Goal: Task Accomplishment & Management: Manage account settings

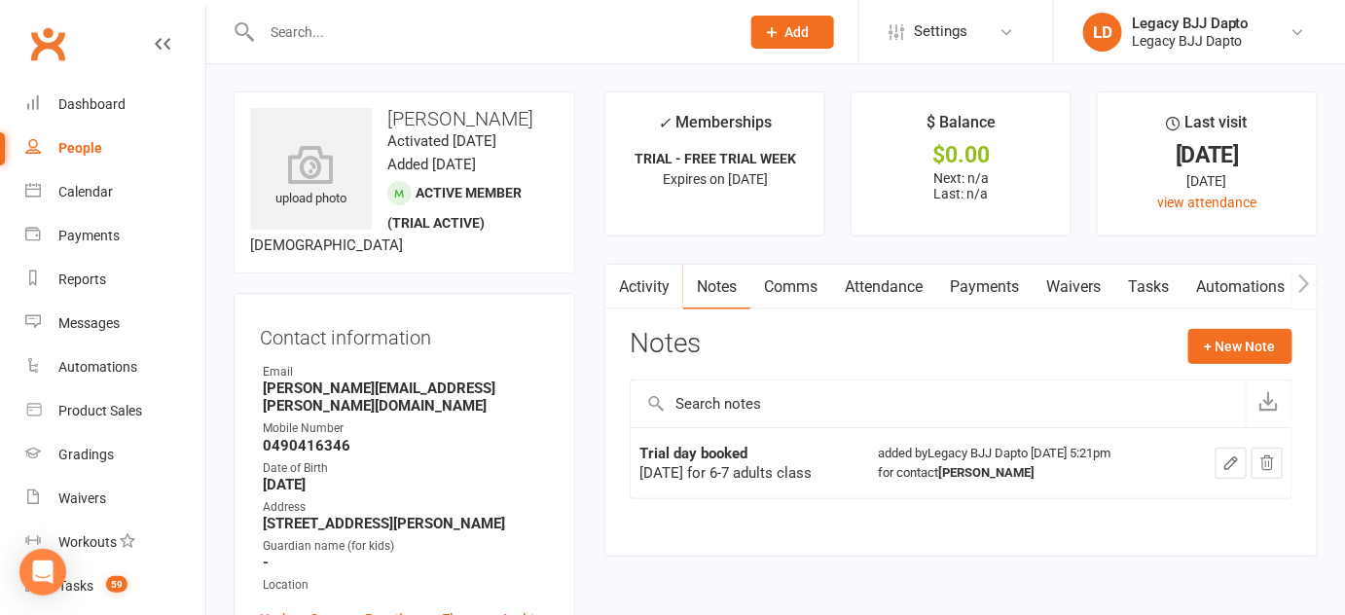
click at [84, 147] on div "People" at bounding box center [80, 148] width 44 height 16
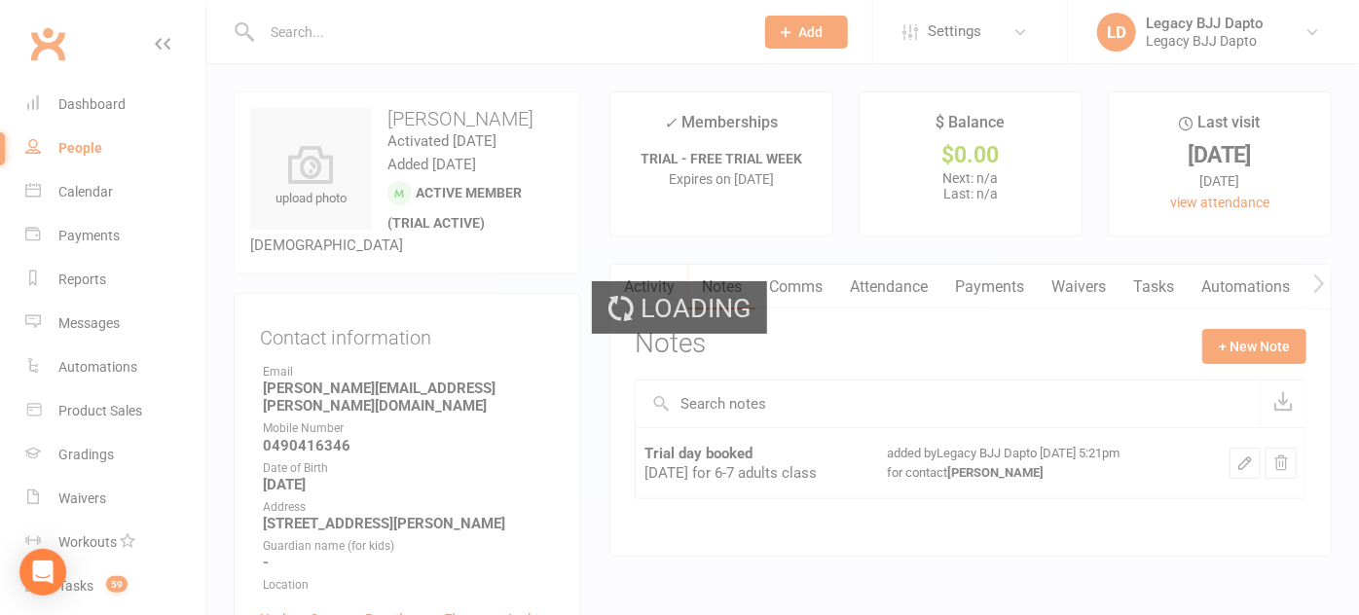
select select "100"
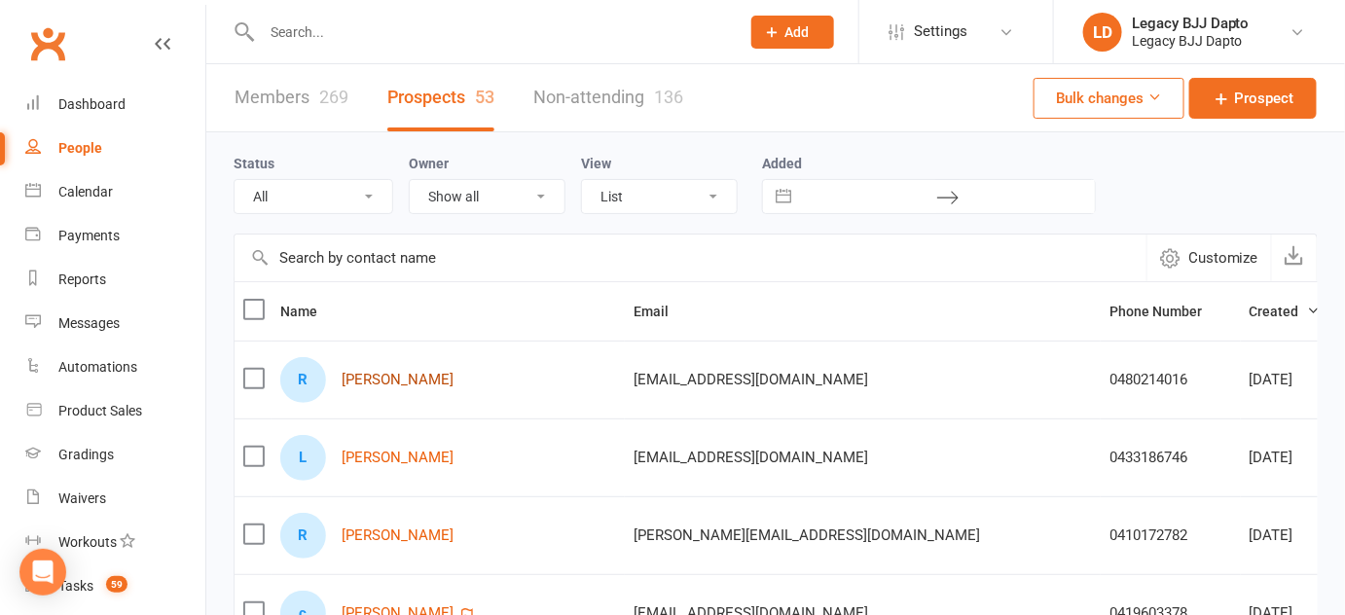
click at [396, 377] on link "Reuben Davis" at bounding box center [398, 380] width 112 height 17
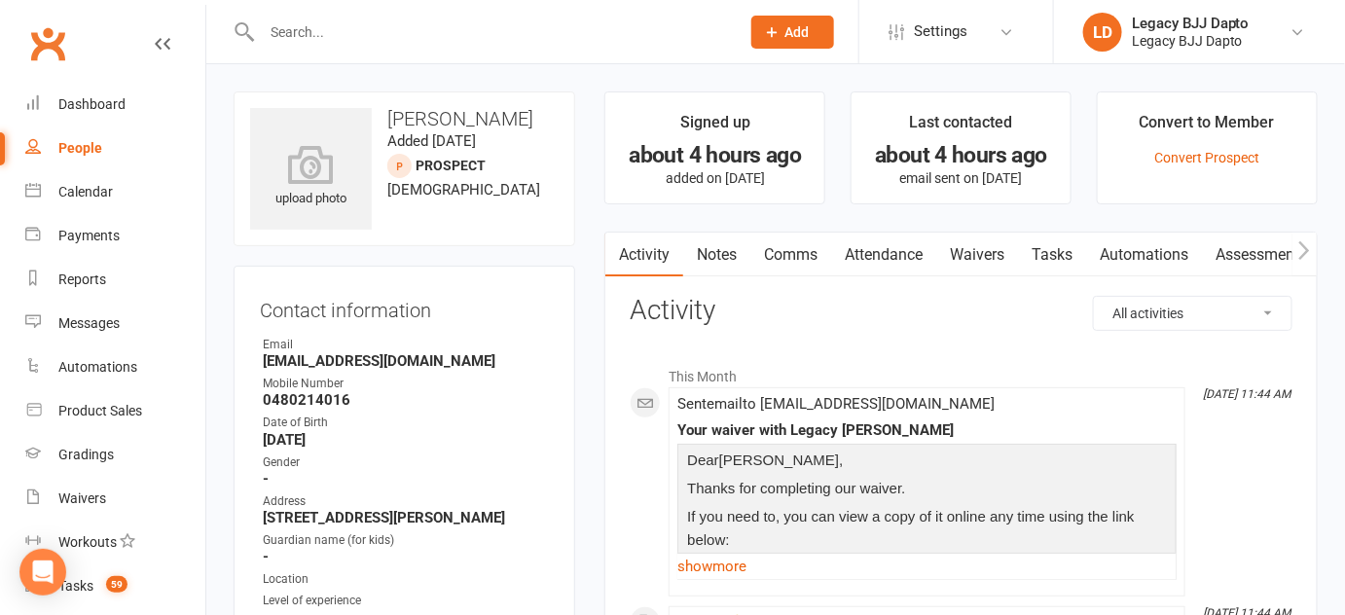
click at [1004, 253] on link "Waivers" at bounding box center [977, 255] width 82 height 45
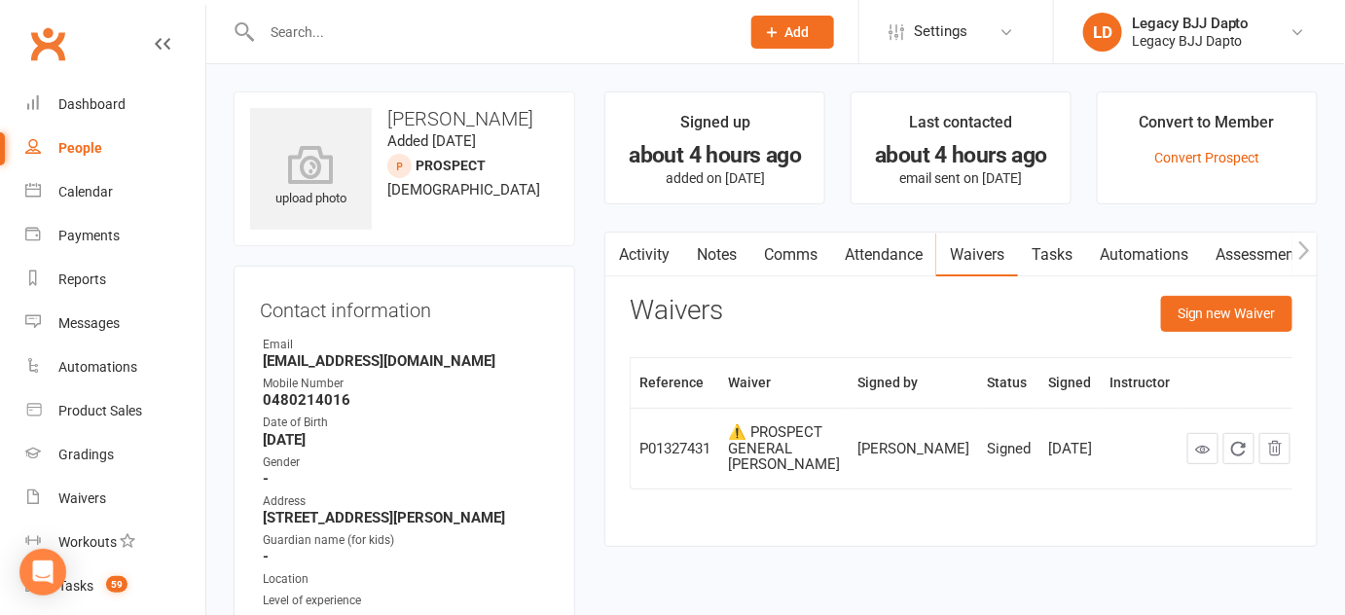
click at [653, 259] on link "Activity" at bounding box center [644, 255] width 78 height 45
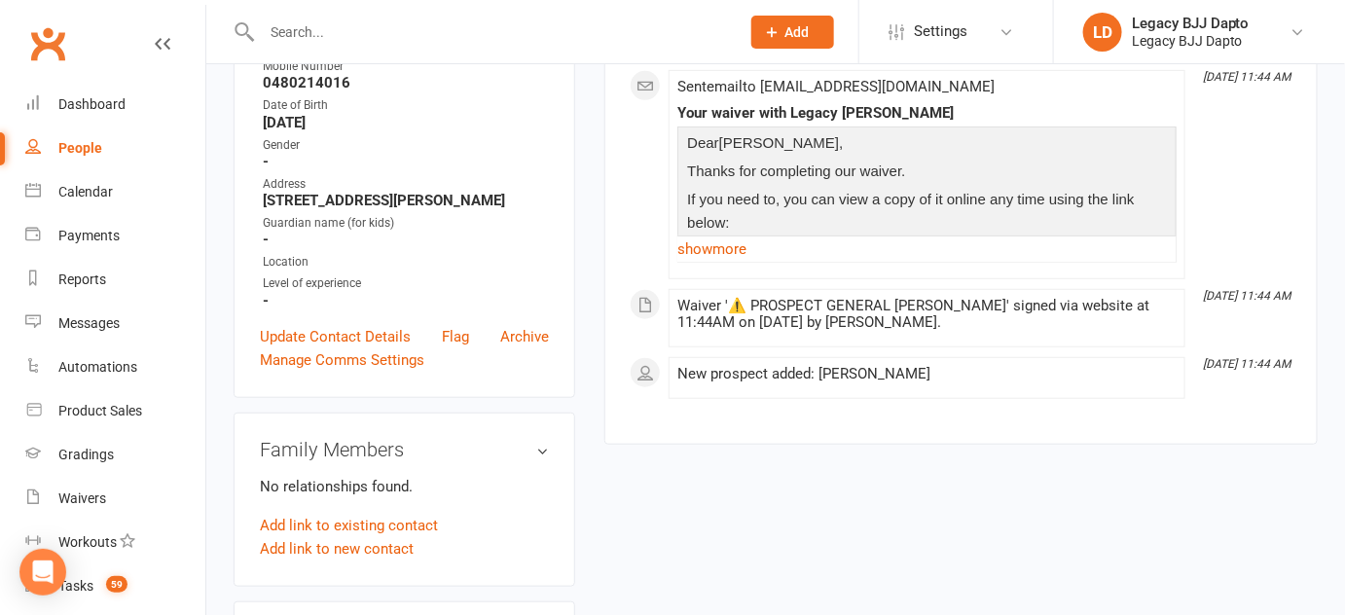
scroll to position [340, 0]
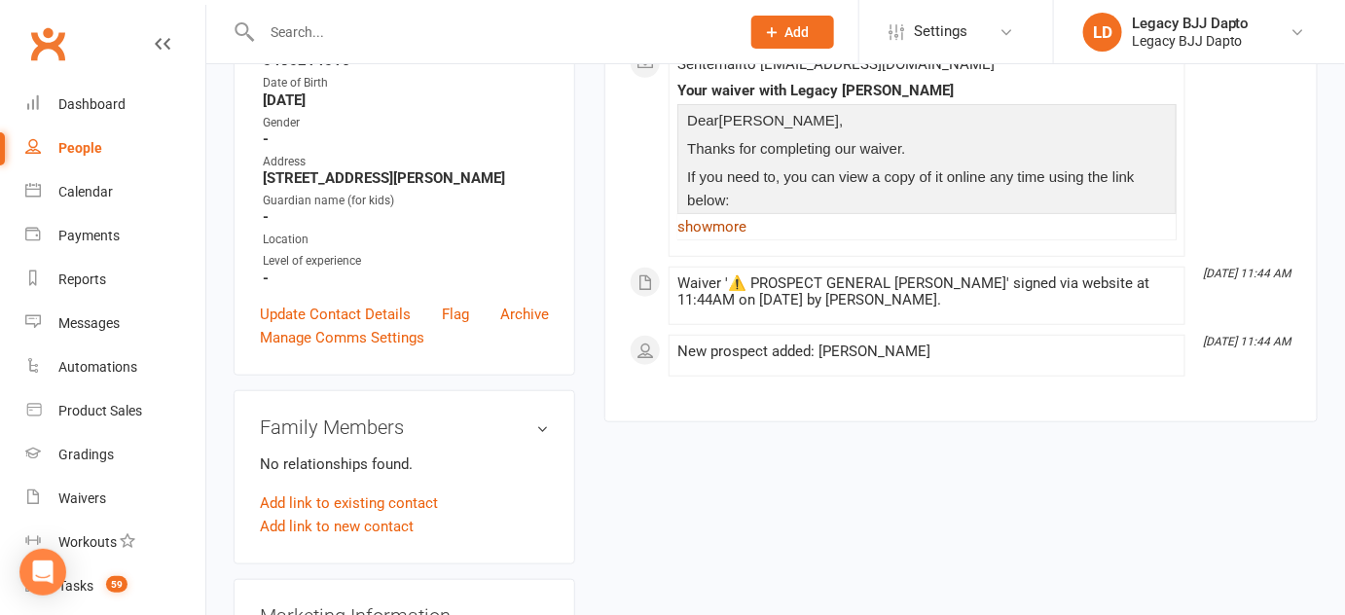
click at [735, 217] on link "show more" at bounding box center [926, 226] width 499 height 27
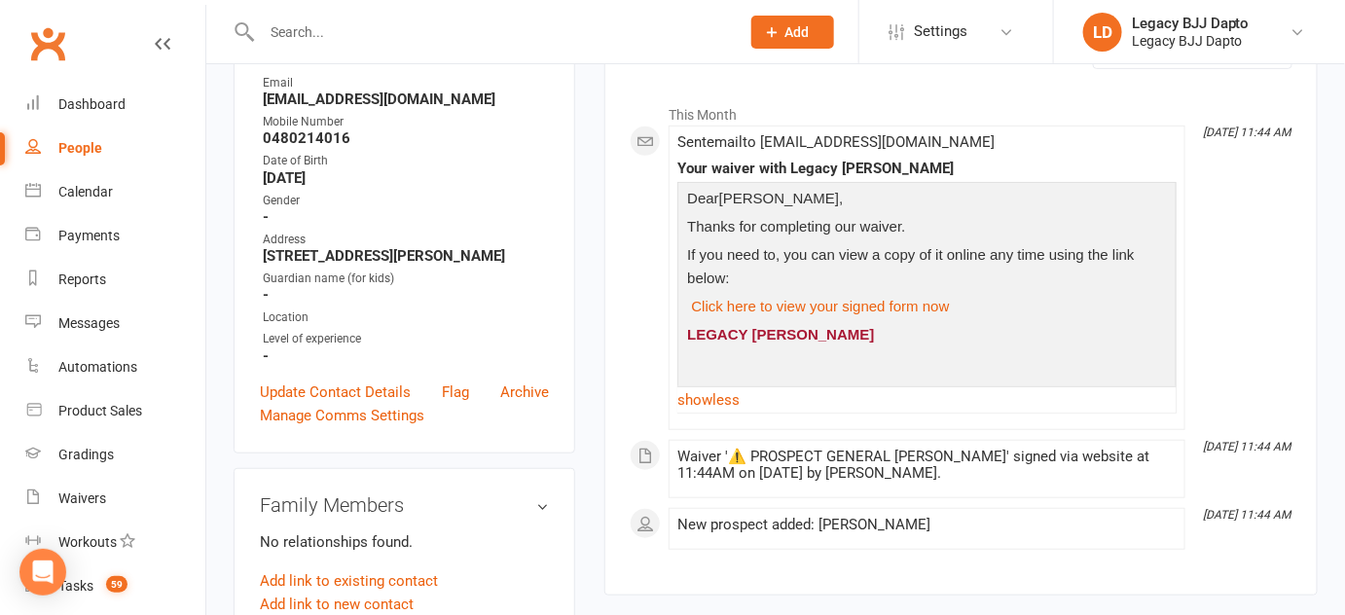
scroll to position [246, 0]
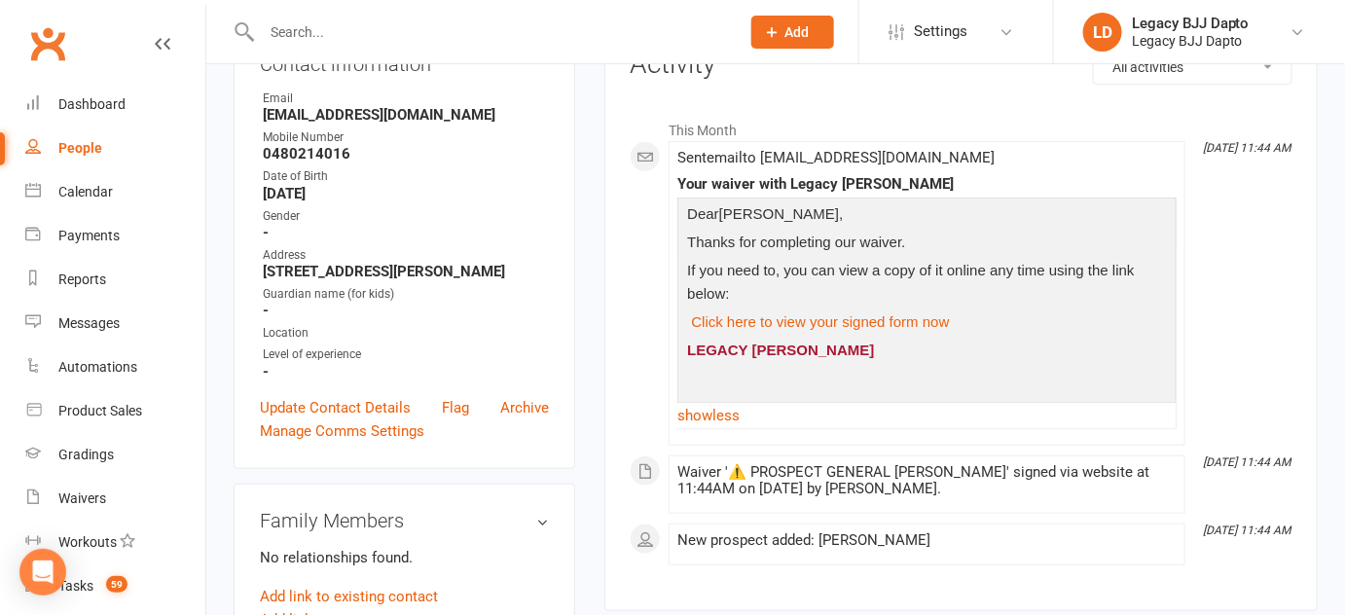
click at [171, 149] on link "People" at bounding box center [115, 149] width 180 height 44
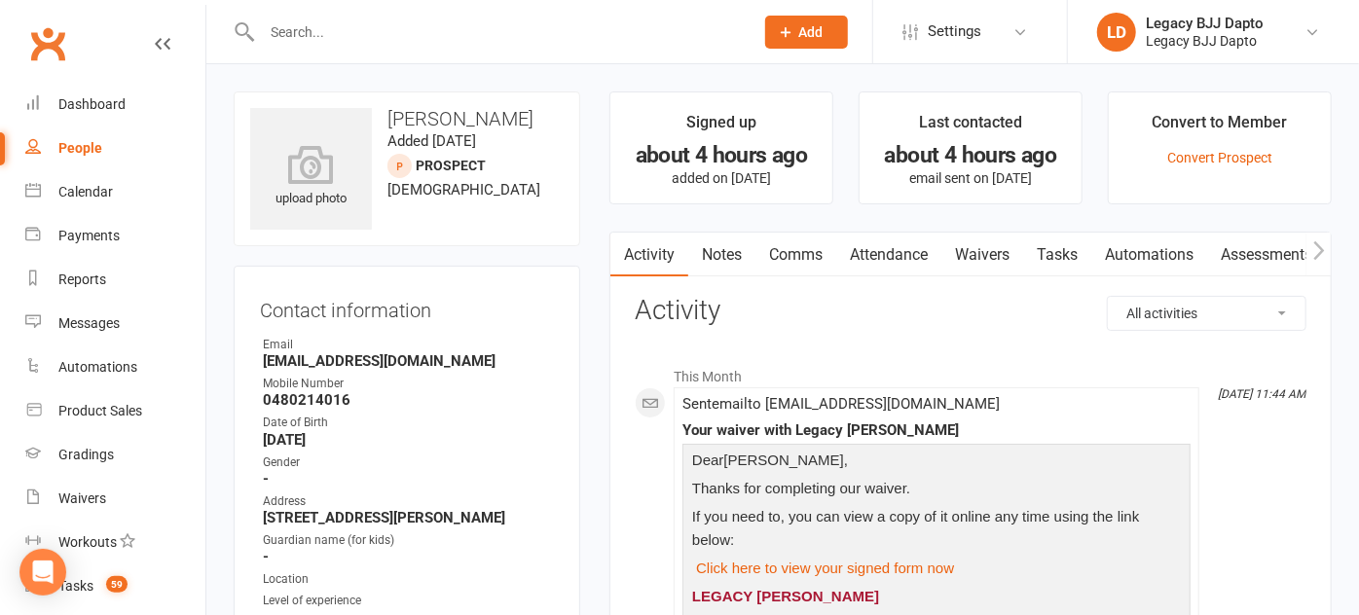
select select "100"
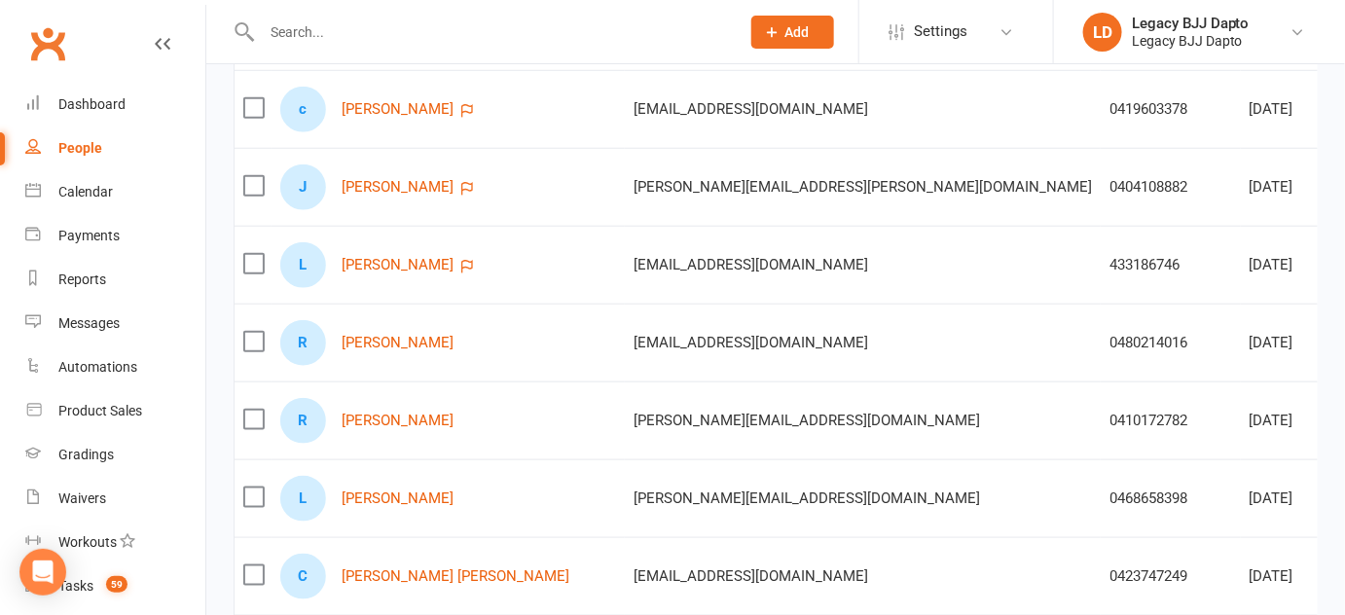
scroll to position [537, 0]
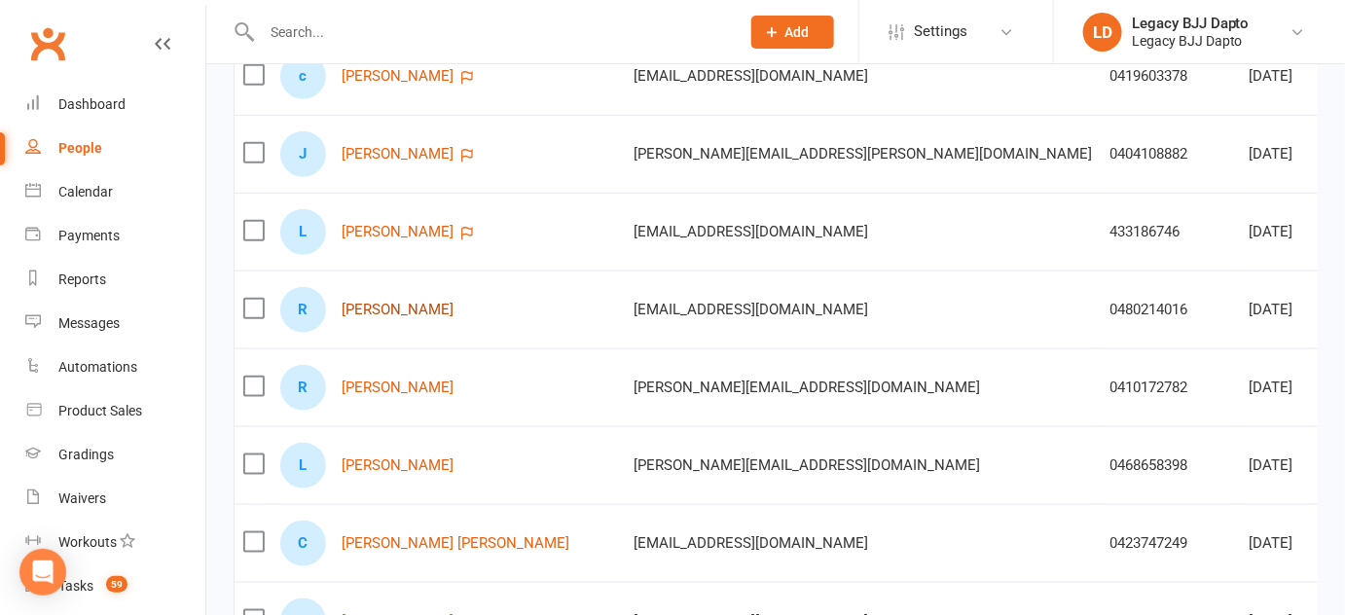
click at [397, 313] on link "[PERSON_NAME]" at bounding box center [398, 310] width 112 height 17
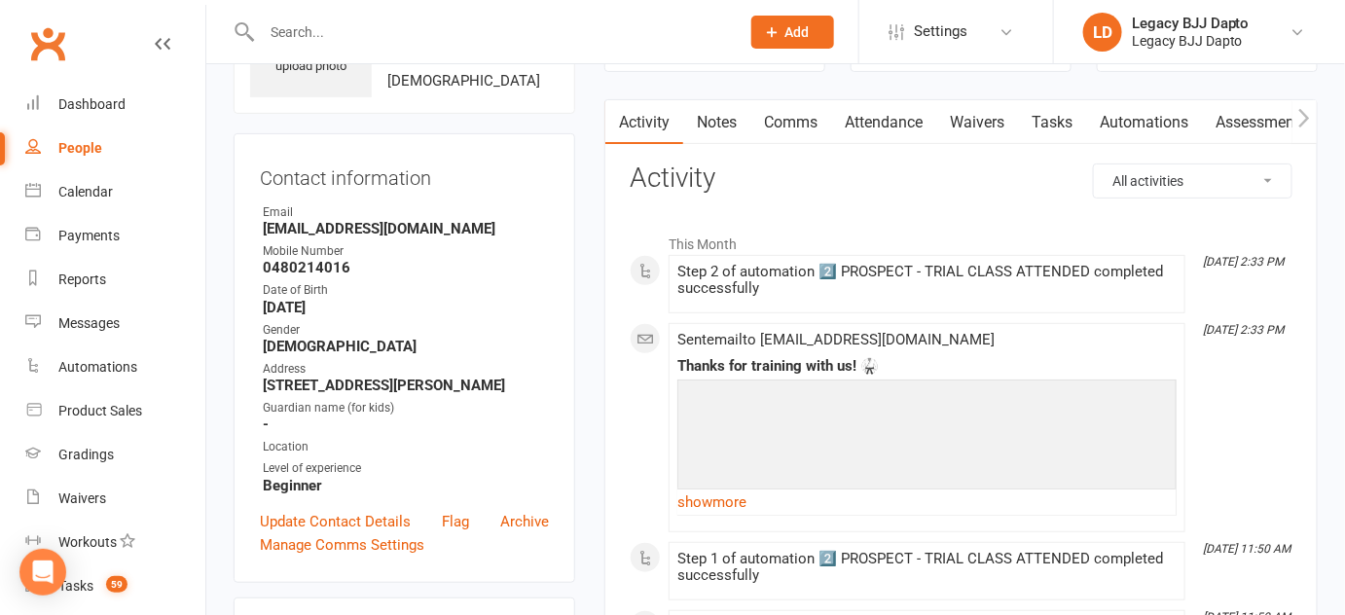
scroll to position [130, 0]
click at [917, 269] on div "Step 2 of automation 2️⃣ PROSPECT - TRIAL CLASS ATTENDED completed successfully" at bounding box center [926, 282] width 499 height 33
click at [973, 121] on link "Waivers" at bounding box center [977, 124] width 82 height 45
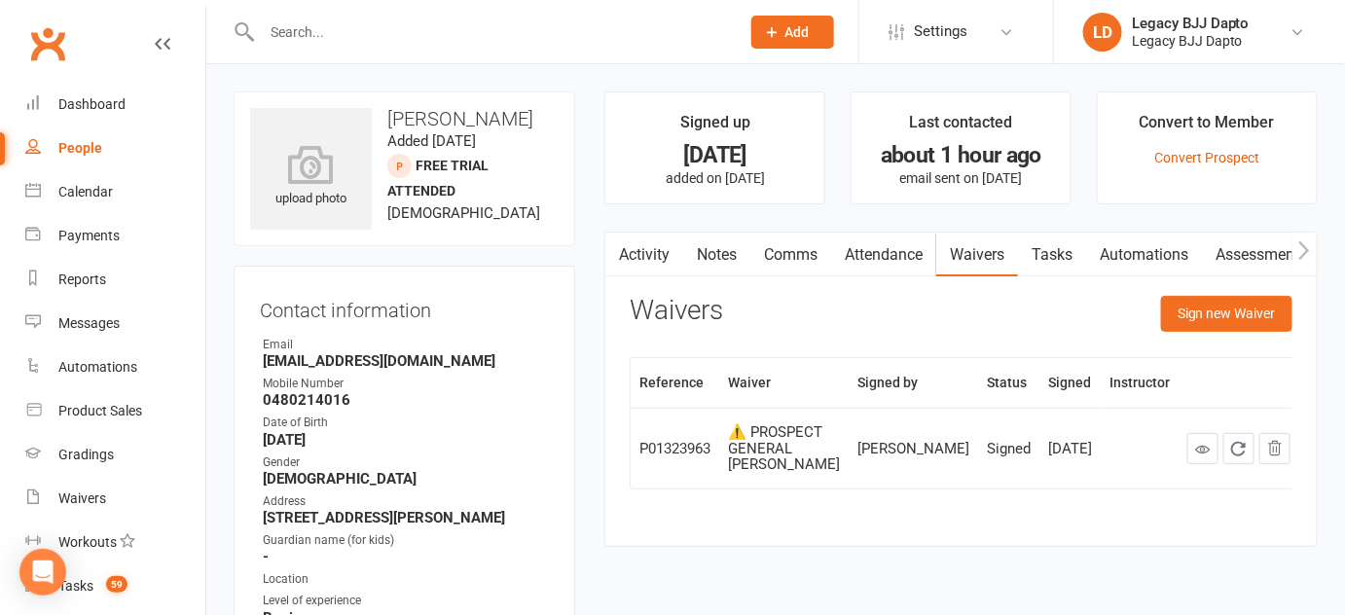
click at [132, 142] on link "People" at bounding box center [115, 149] width 180 height 44
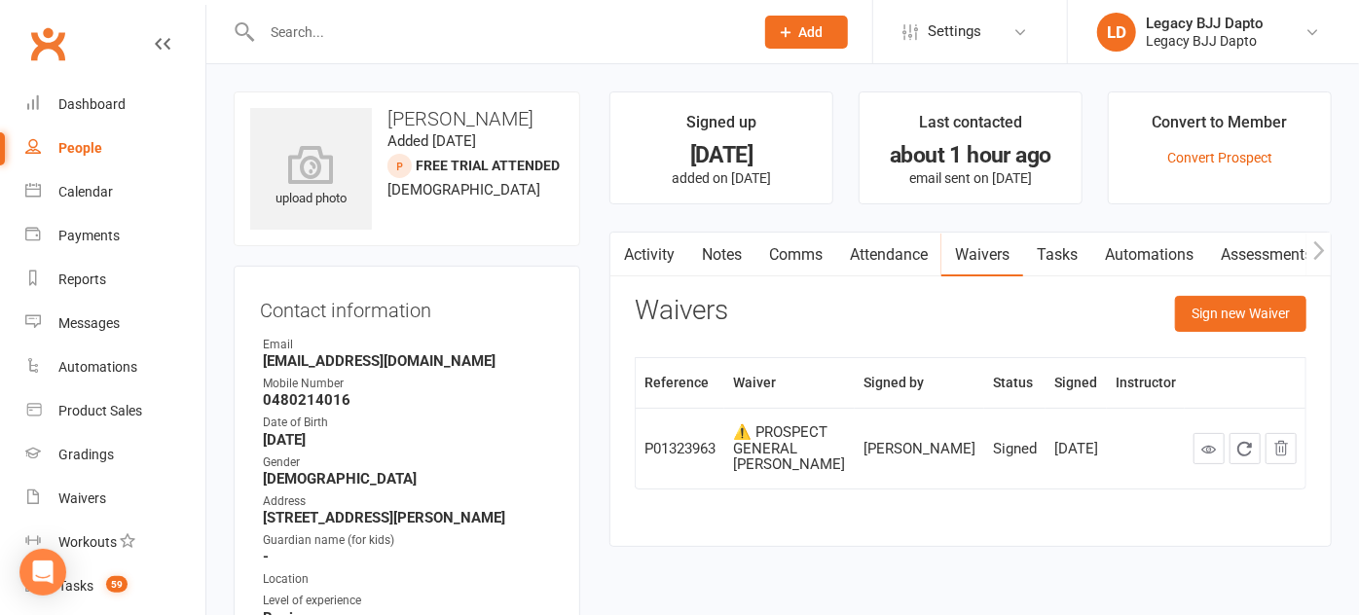
select select "100"
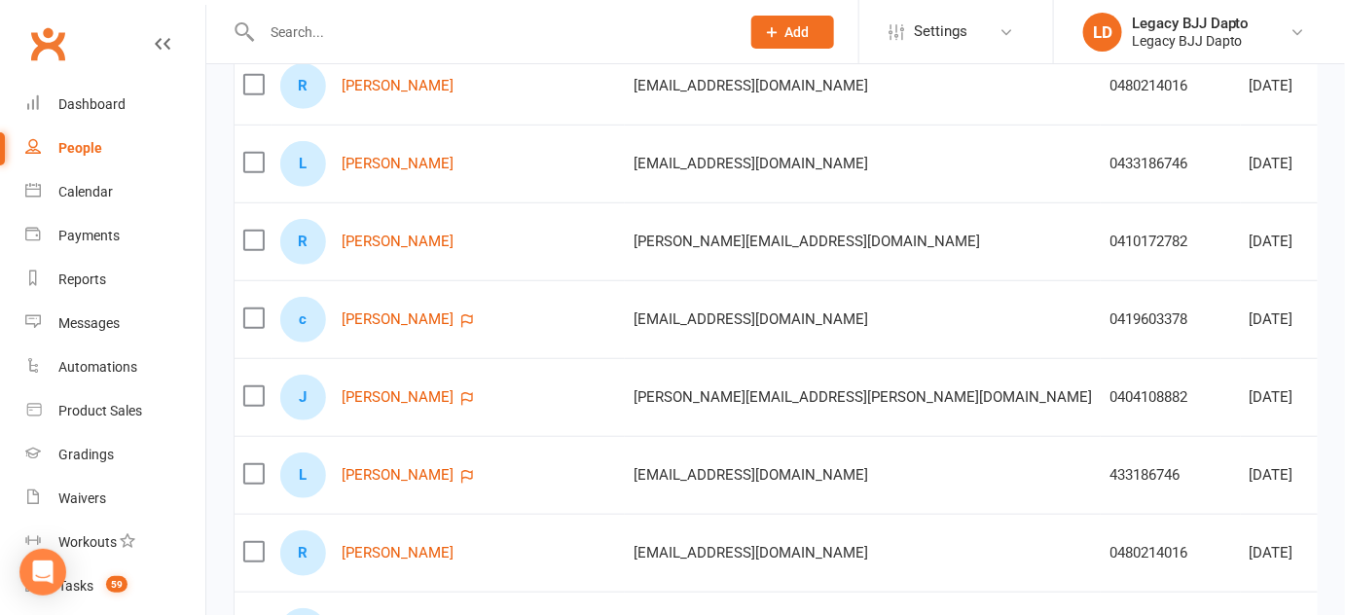
scroll to position [296, 0]
click at [371, 553] on link "Reuben Davis" at bounding box center [398, 551] width 112 height 17
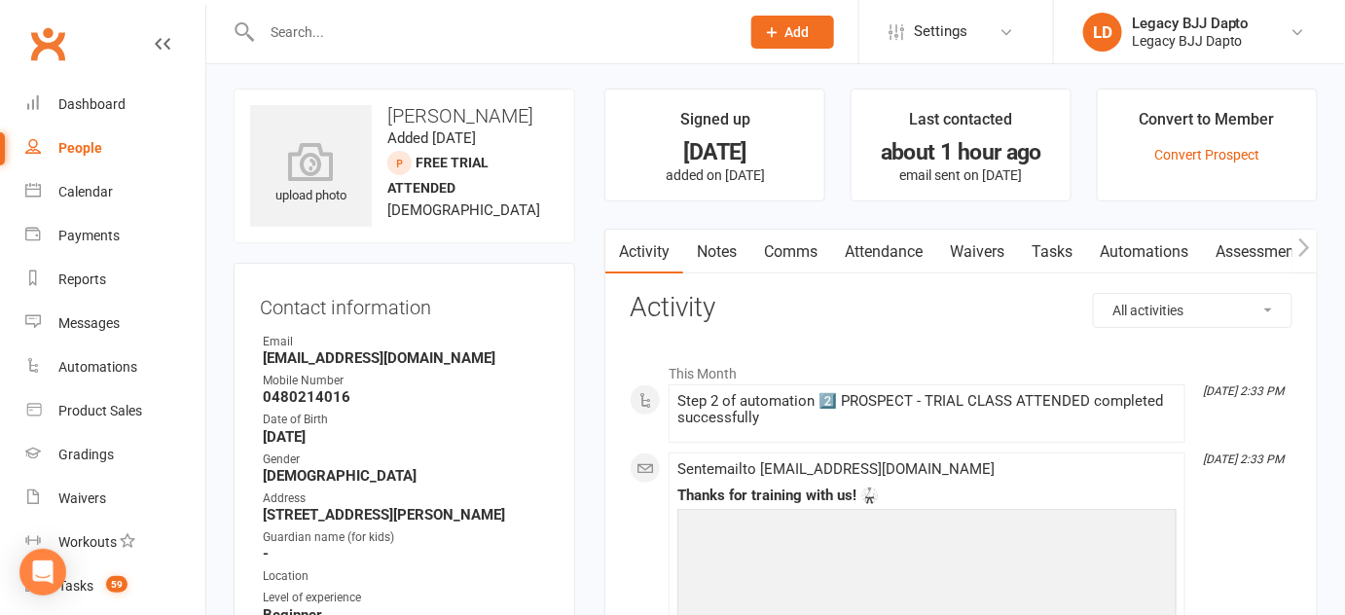
scroll to position [7, 0]
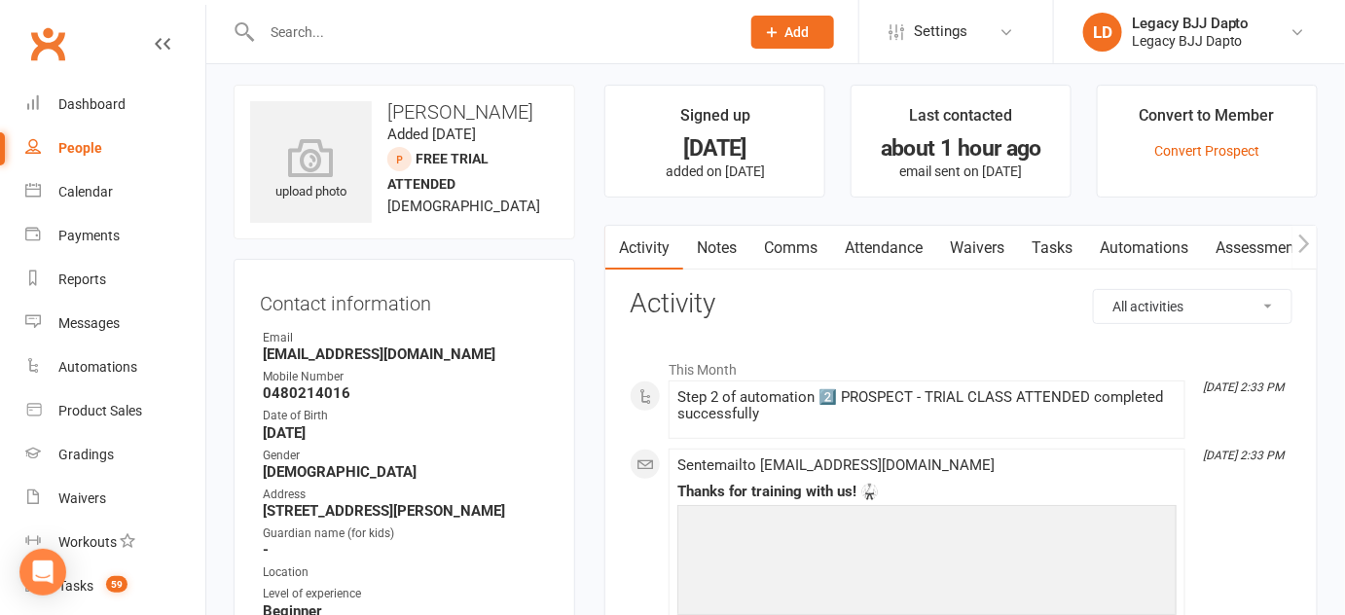
click at [997, 192] on li "Last contacted about 1 hour ago email sent on 12 Aug 2025" at bounding box center [961, 141] width 221 height 113
click at [978, 239] on link "Waivers" at bounding box center [977, 248] width 82 height 45
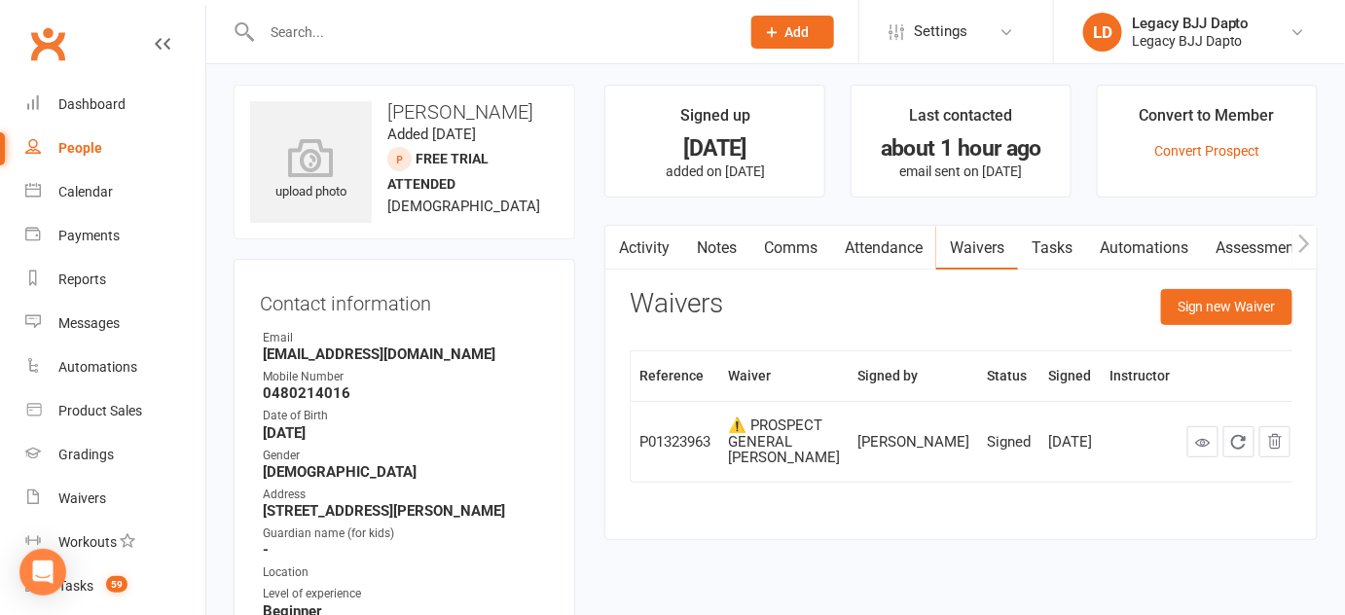
click at [623, 249] on icon "button" at bounding box center [618, 244] width 12 height 20
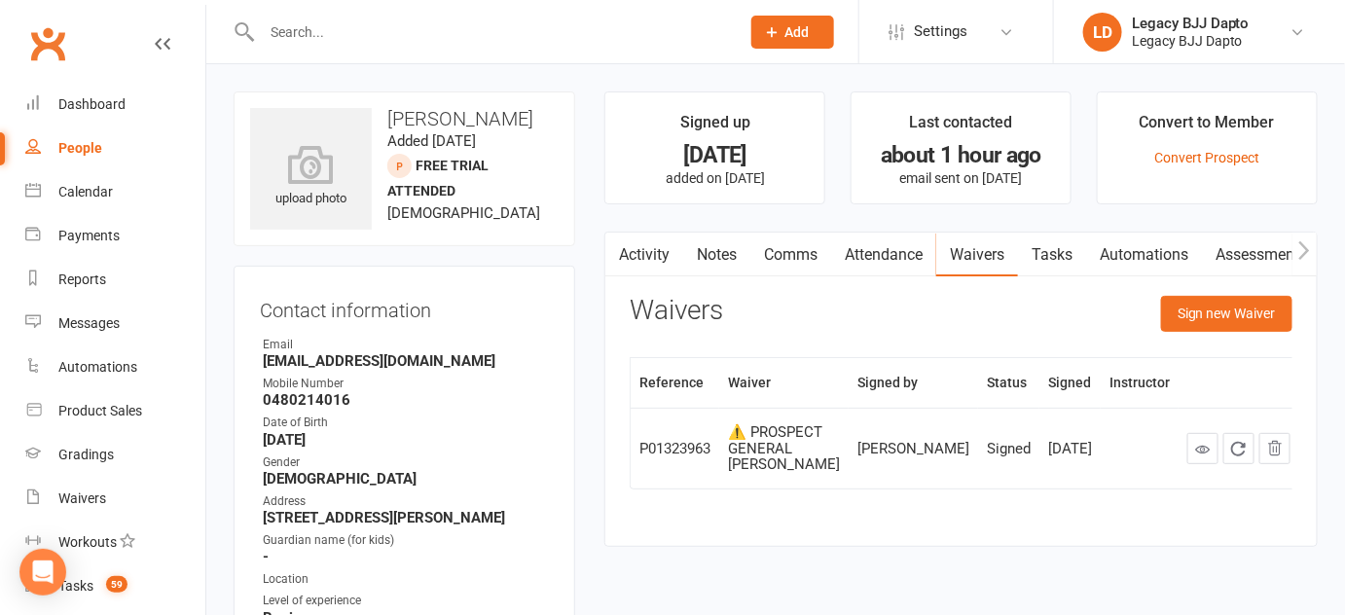
click at [118, 152] on link "People" at bounding box center [115, 149] width 180 height 44
select select "100"
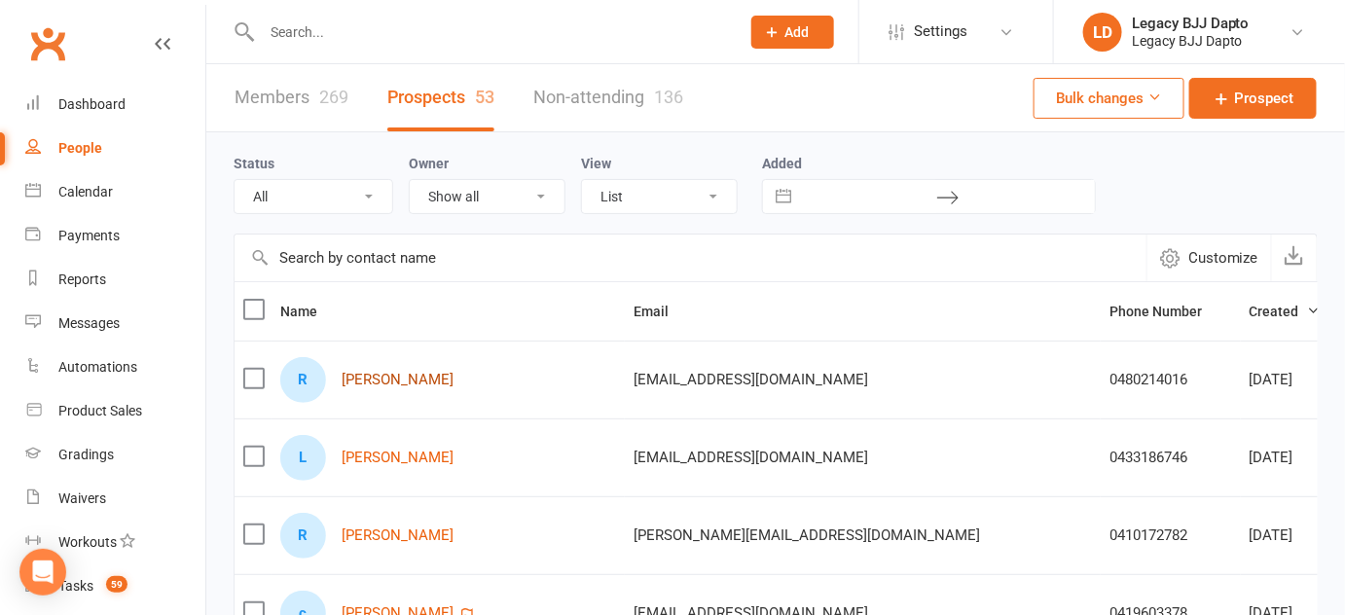
click at [402, 381] on link "Reuben Davis" at bounding box center [398, 380] width 112 height 17
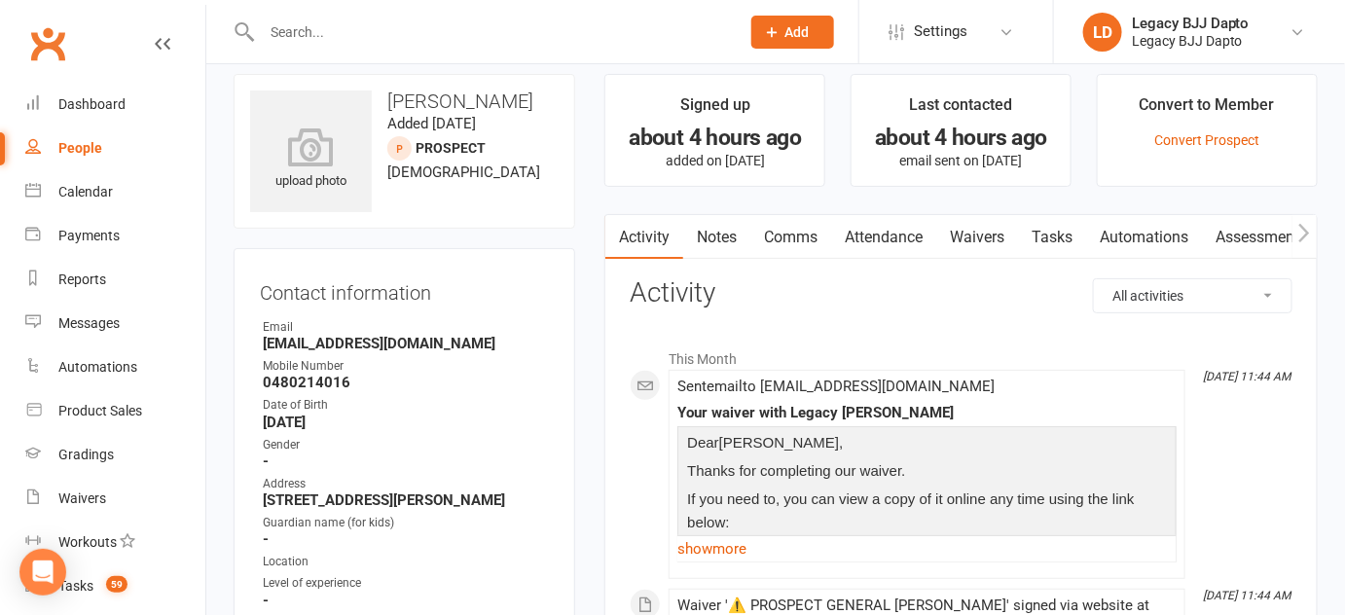
scroll to position [16, 0]
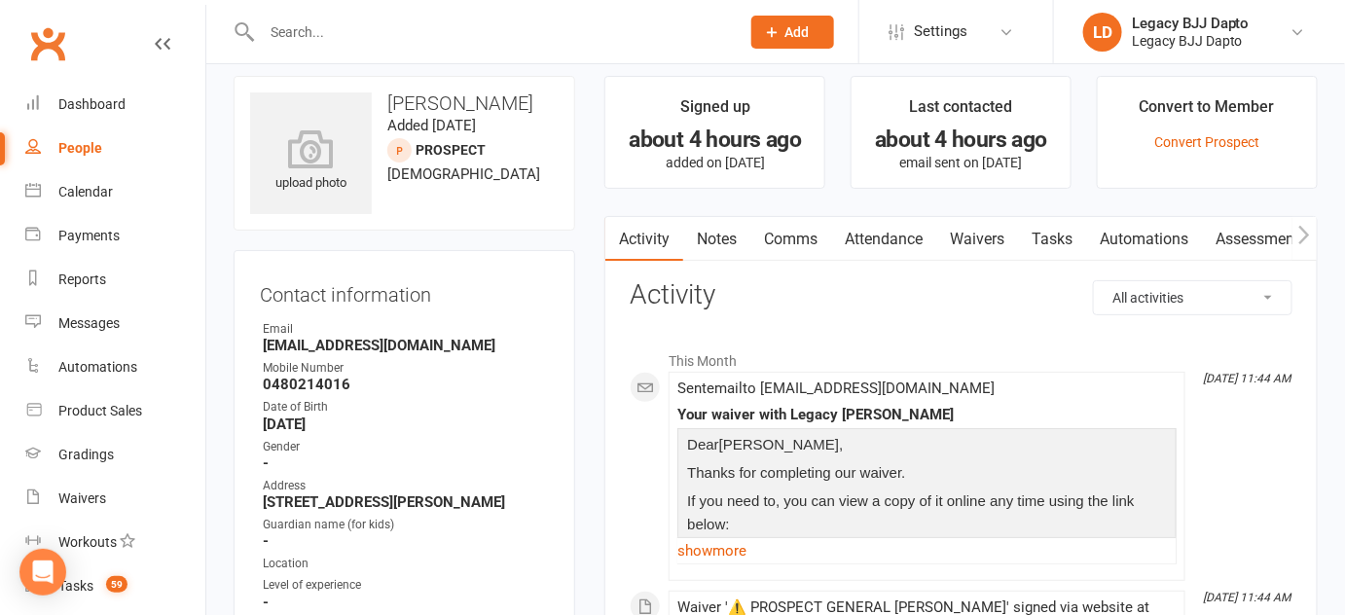
click at [977, 452] on p "Dear Reuben ," at bounding box center [927, 447] width 490 height 28
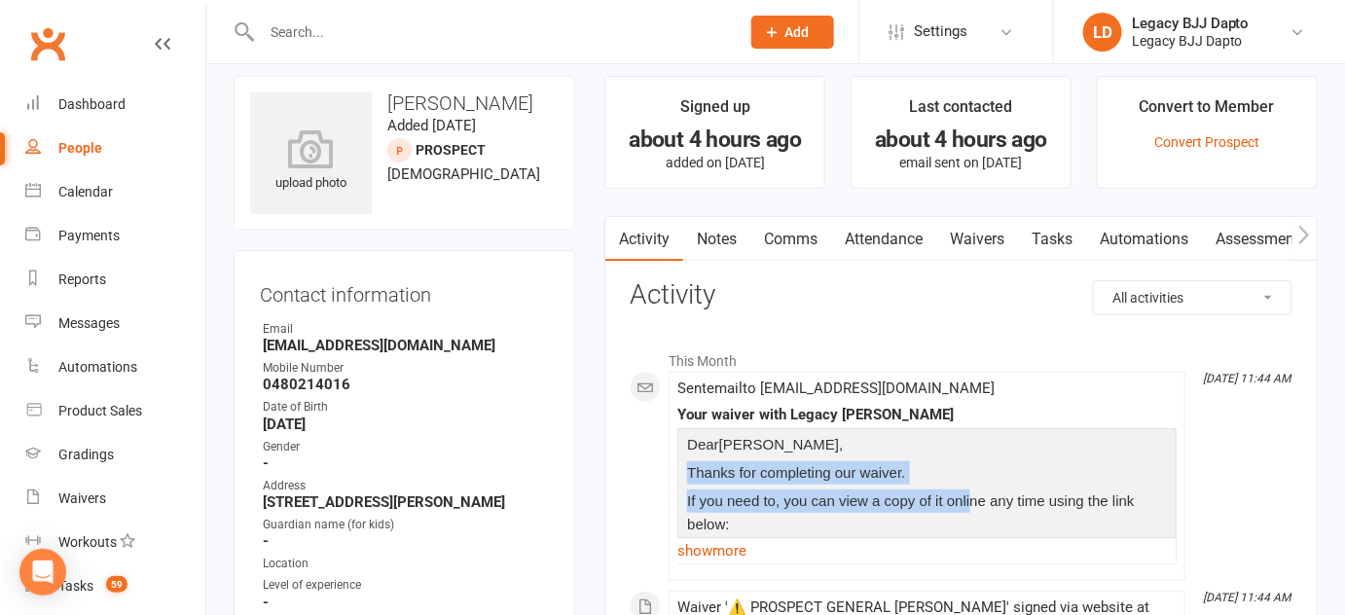
drag, startPoint x: 977, startPoint y: 452, endPoint x: 966, endPoint y: 508, distance: 57.5
click at [966, 508] on div "Dear Reuben , Thanks for completing our waiver. If you need to, you can view a …" at bounding box center [927, 529] width 490 height 193
click at [966, 508] on p "If you need to, you can view a copy of it online any time using the link below:" at bounding box center [927, 516] width 490 height 52
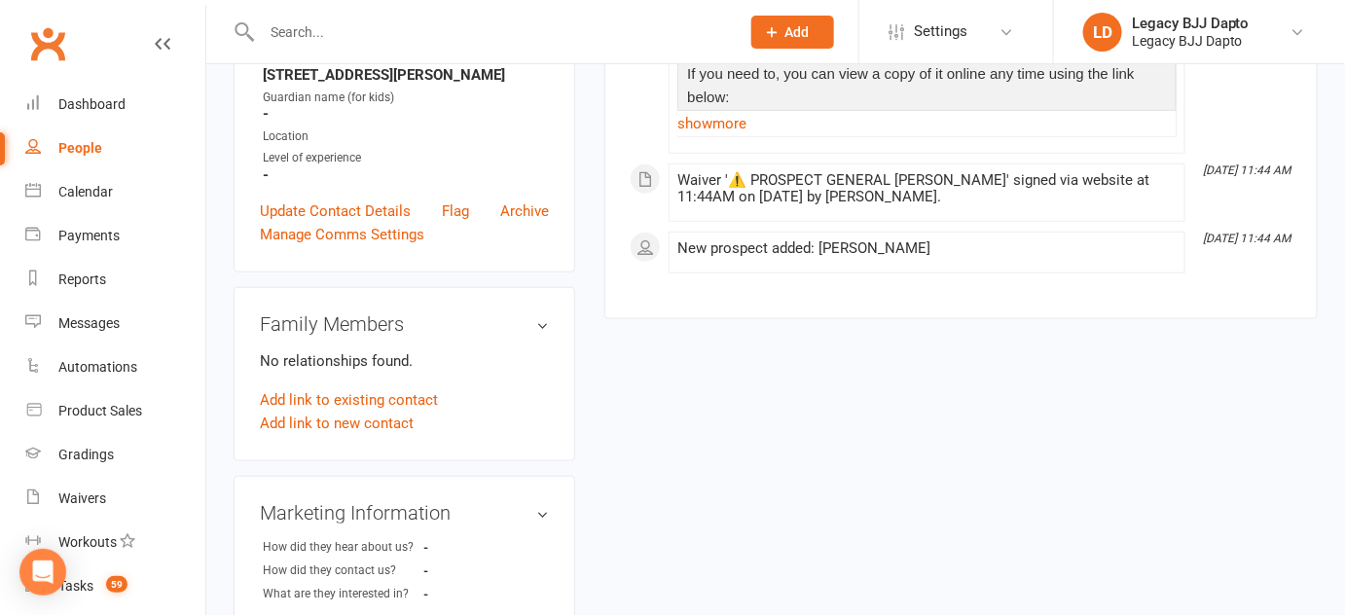
scroll to position [455, 0]
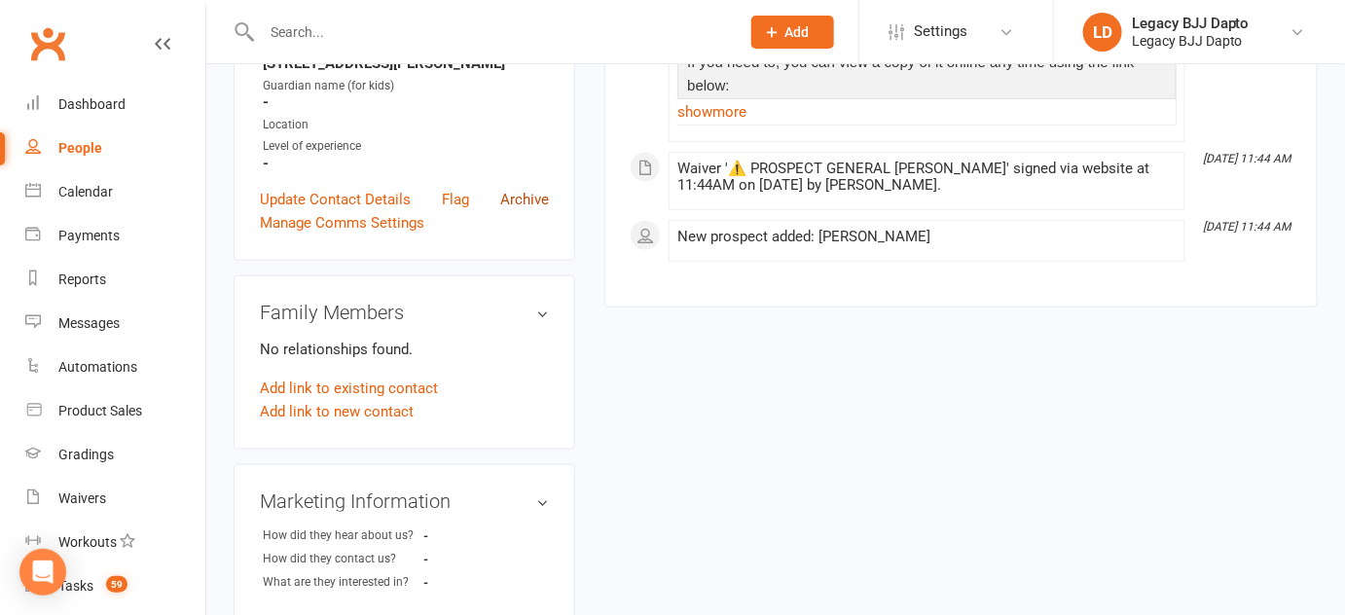
click at [537, 196] on link "Archive" at bounding box center [524, 199] width 49 height 23
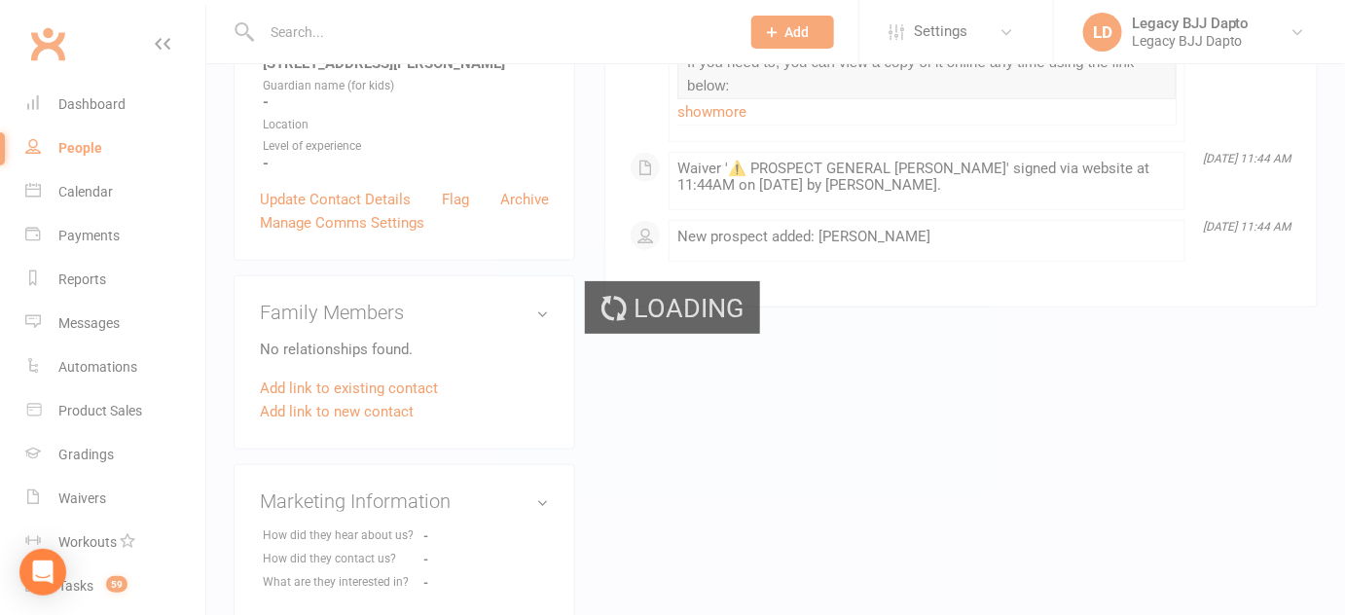
select select "100"
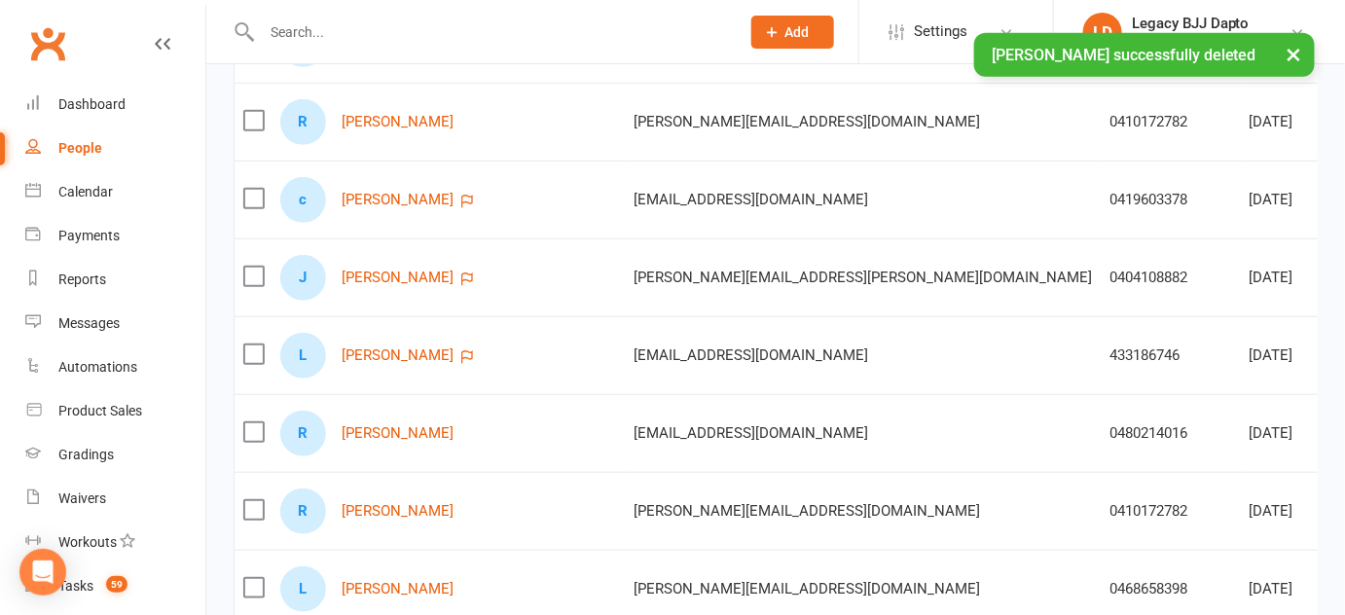
scroll to position [337, 0]
click at [372, 432] on link "Reuben Davis" at bounding box center [398, 432] width 112 height 17
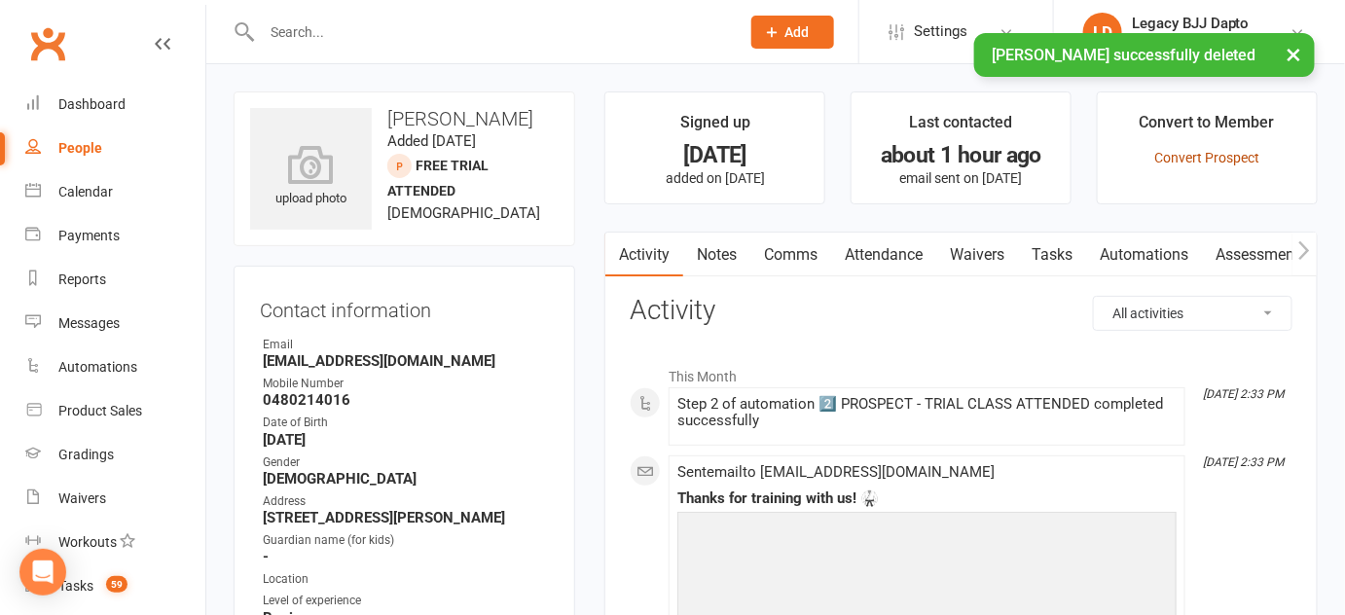
click at [1254, 159] on link "Convert Prospect" at bounding box center [1206, 158] width 105 height 16
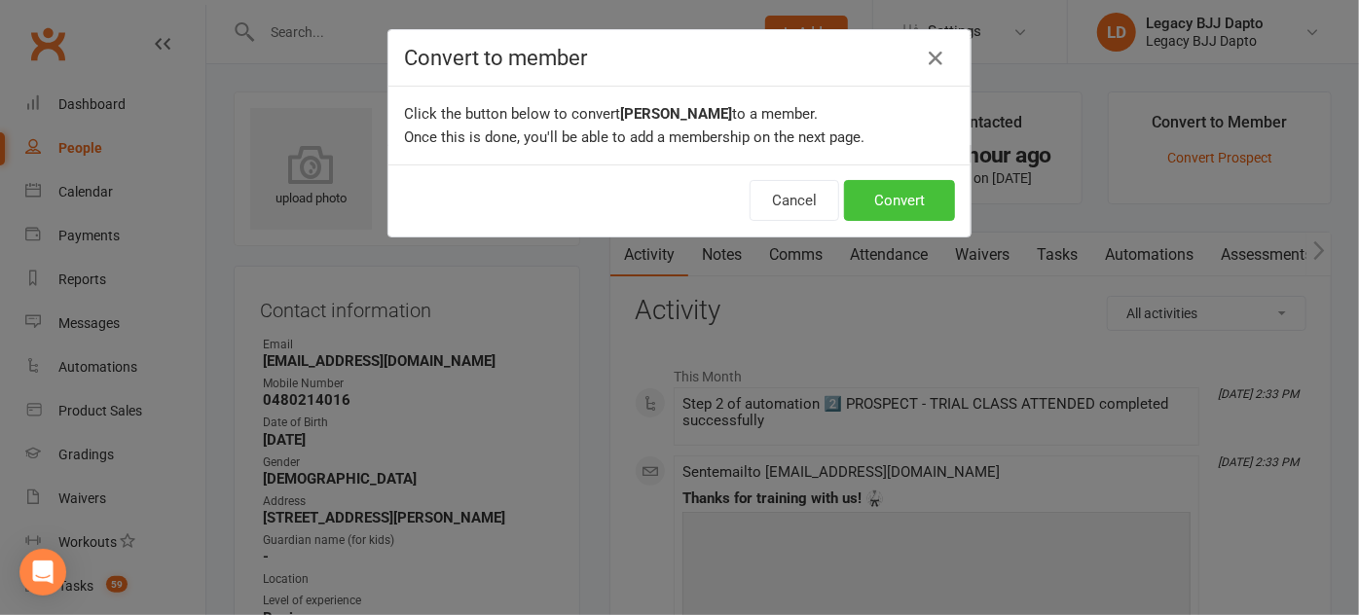
click at [918, 187] on button "Convert" at bounding box center [899, 200] width 111 height 41
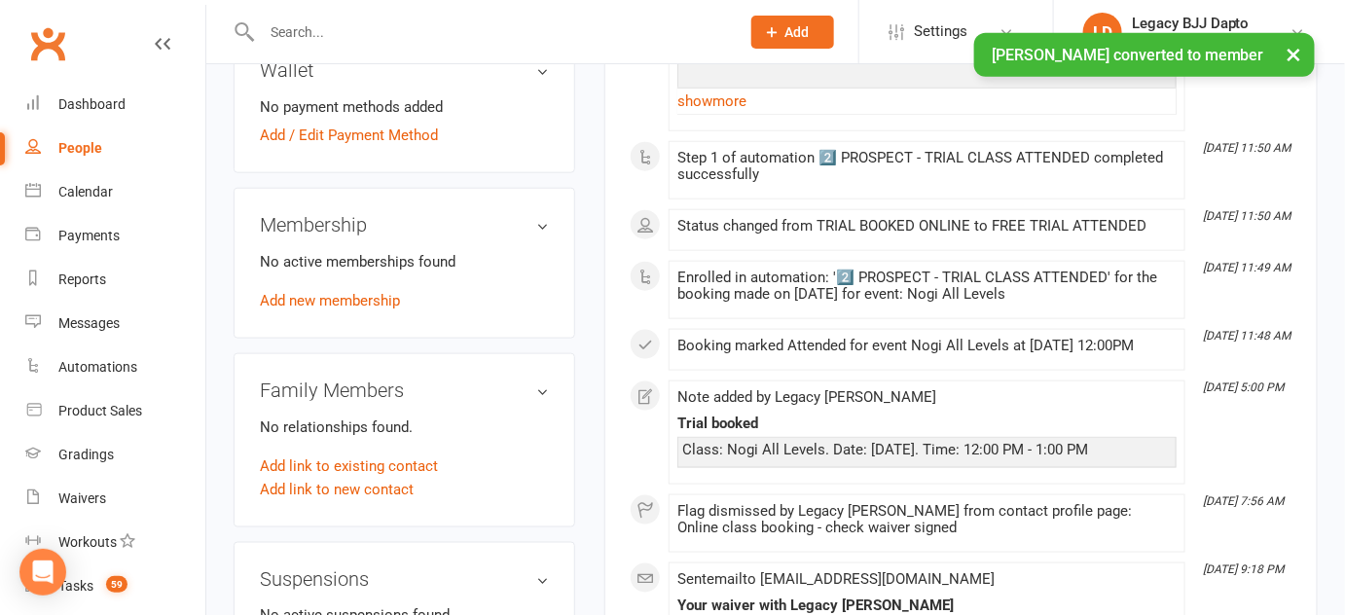
scroll to position [631, 0]
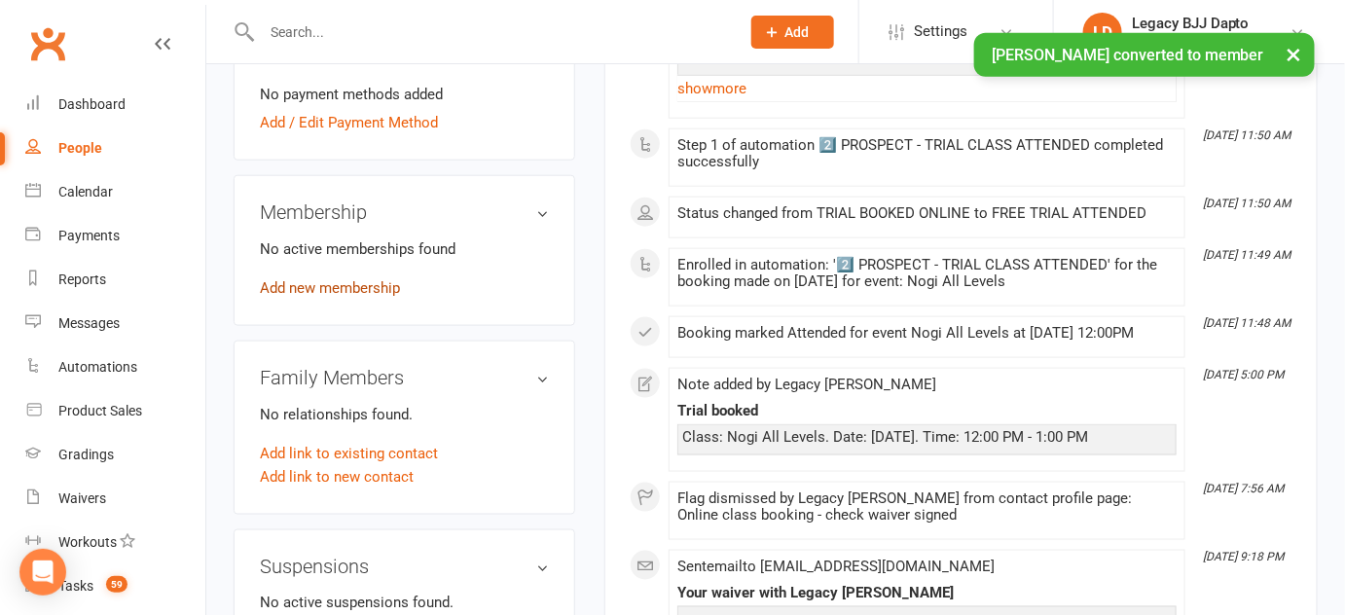
click at [353, 287] on link "Add new membership" at bounding box center [330, 288] width 140 height 18
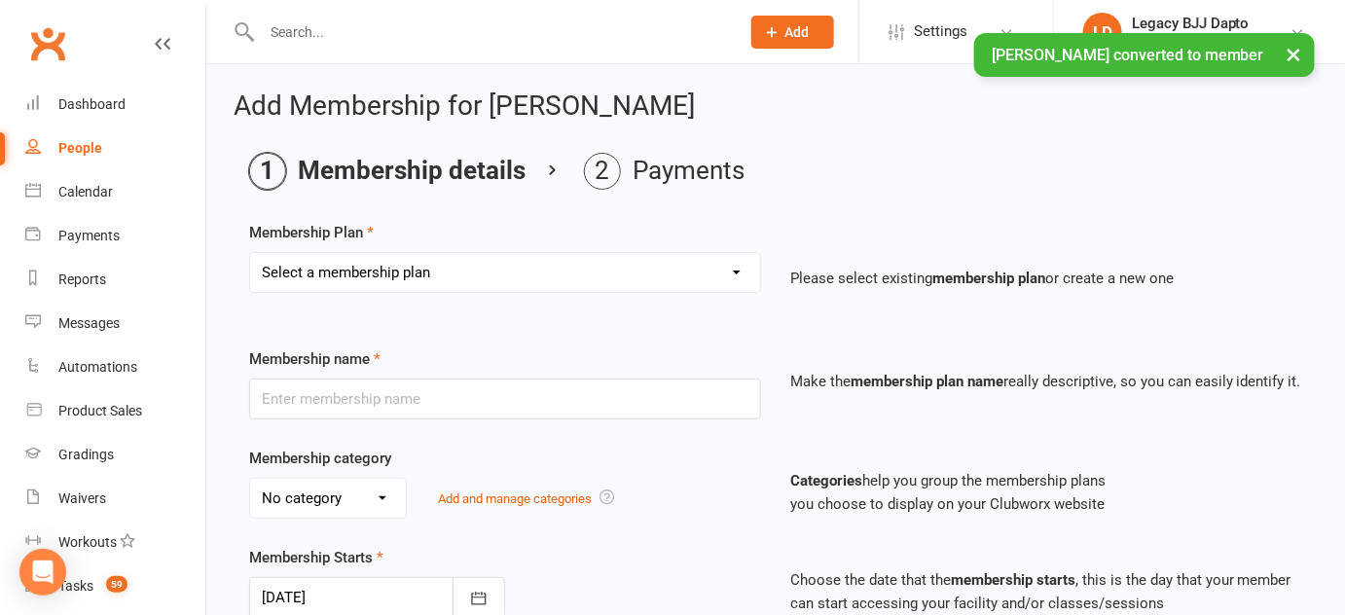
click at [462, 267] on select "Select a membership plan Create new Membership Plan ADULT - CASUAL ADULT - FOUN…" at bounding box center [505, 272] width 510 height 39
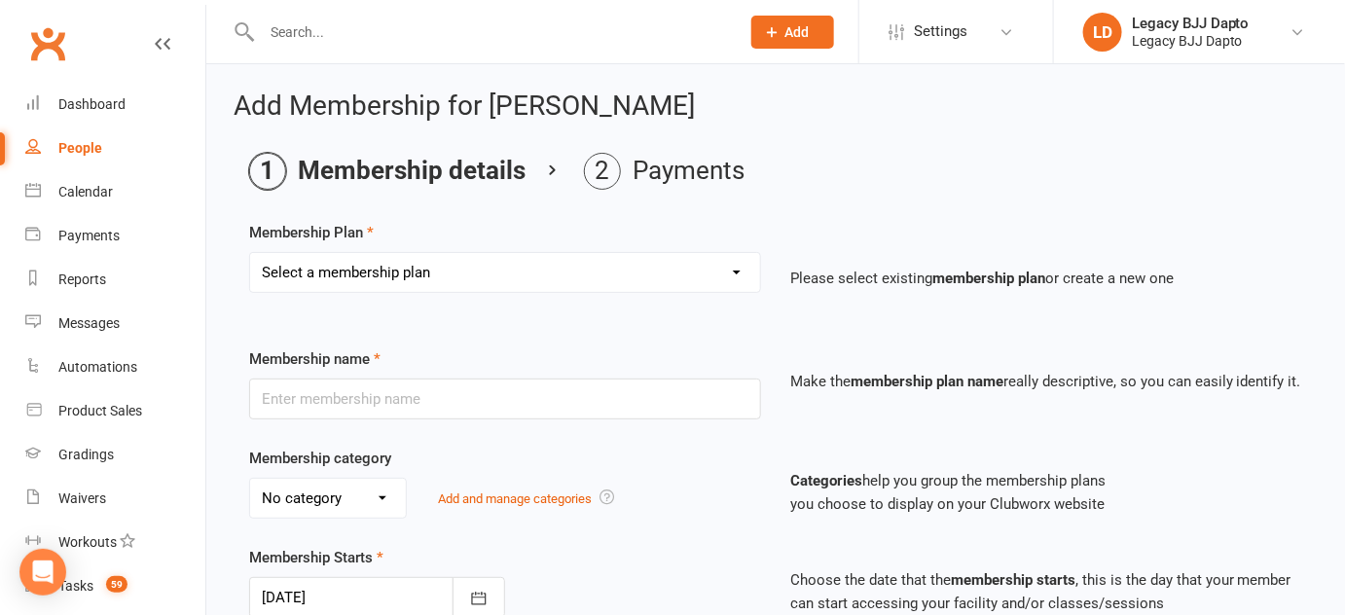
select select "11"
click at [250, 253] on select "Select a membership plan Create new Membership Plan ADULT - CASUAL ADULT - FOUN…" at bounding box center [505, 272] width 510 height 39
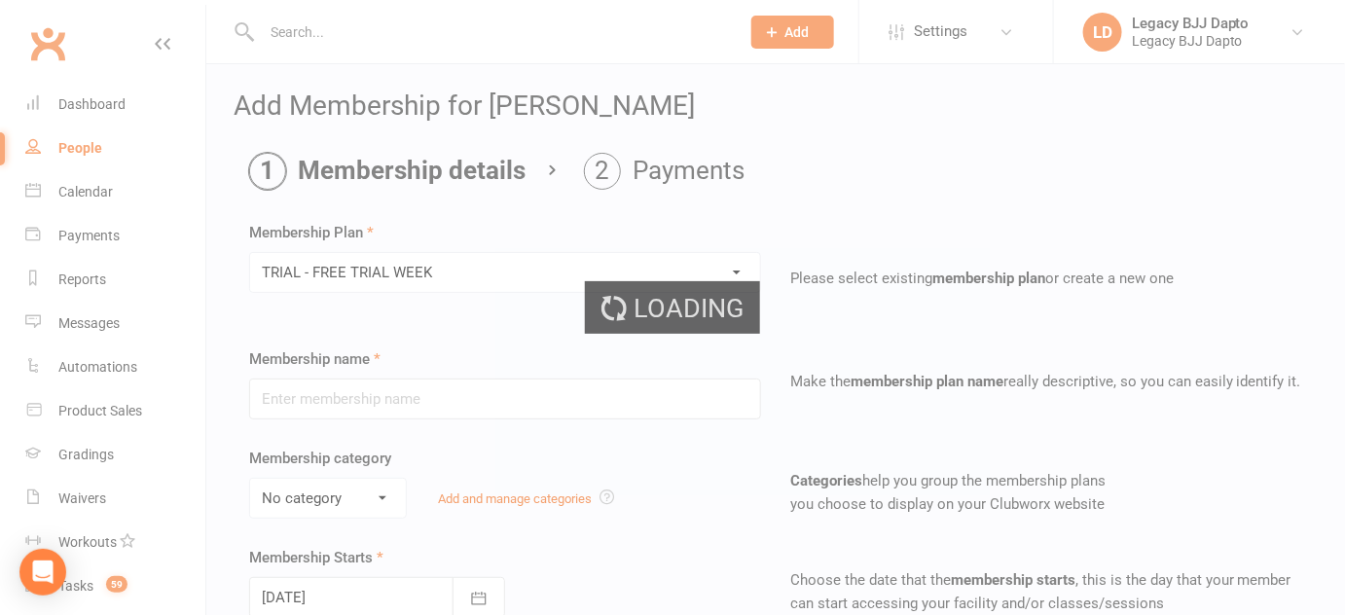
type input "TRIAL - FREE TRIAL WEEK"
select select "4"
type input "1"
select select "1"
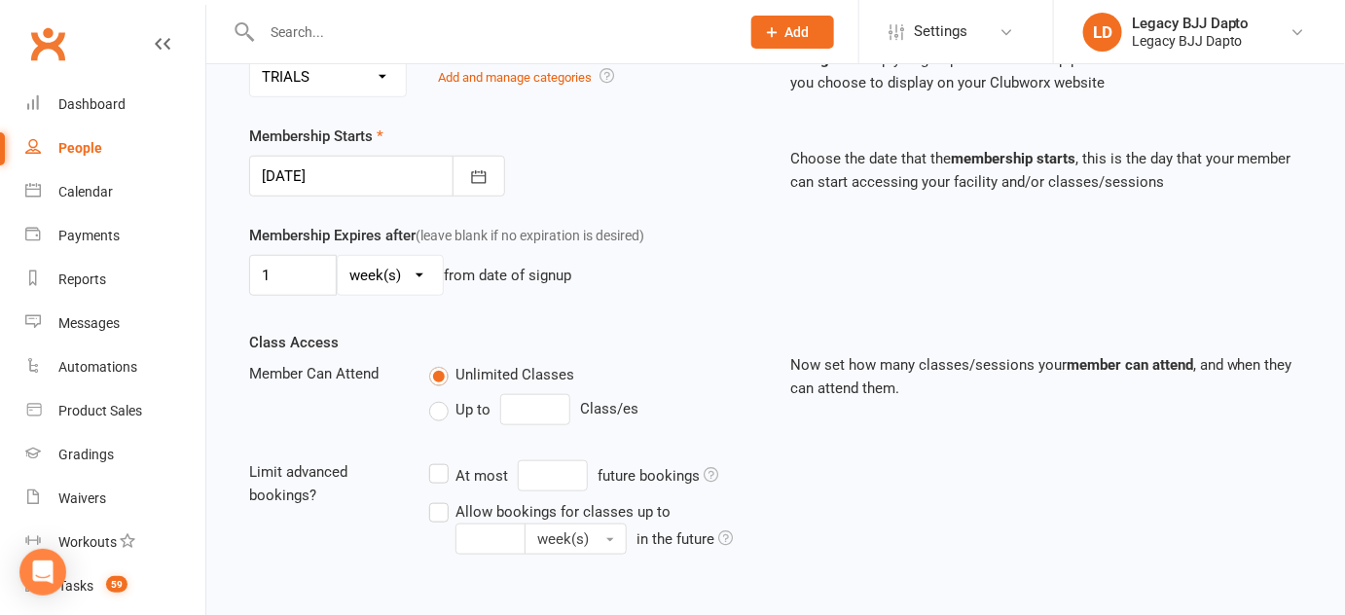
type input "12 Aug 2025"
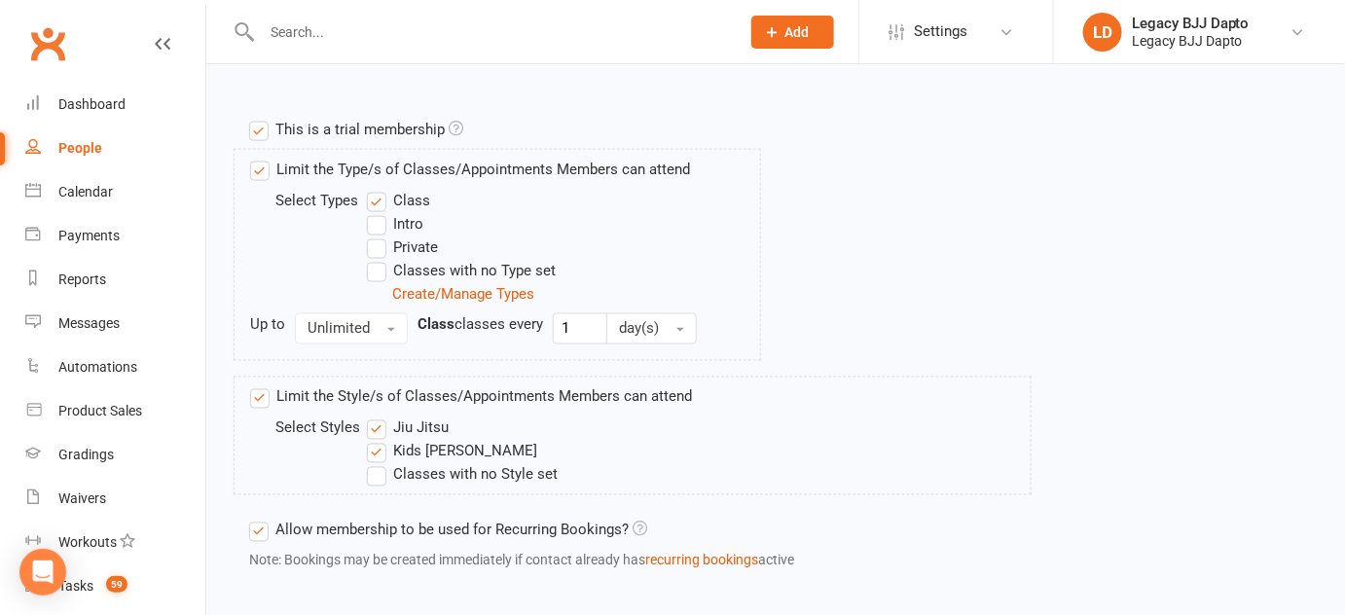
scroll to position [1017, 0]
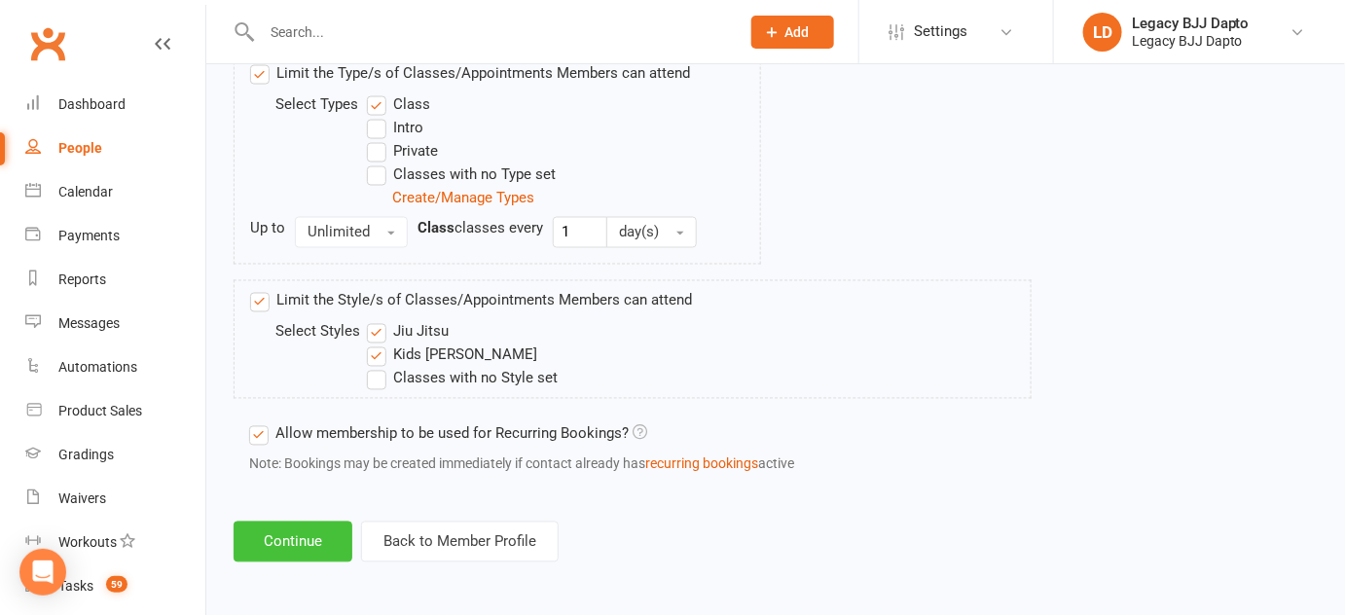
click at [296, 524] on button "Continue" at bounding box center [293, 542] width 119 height 41
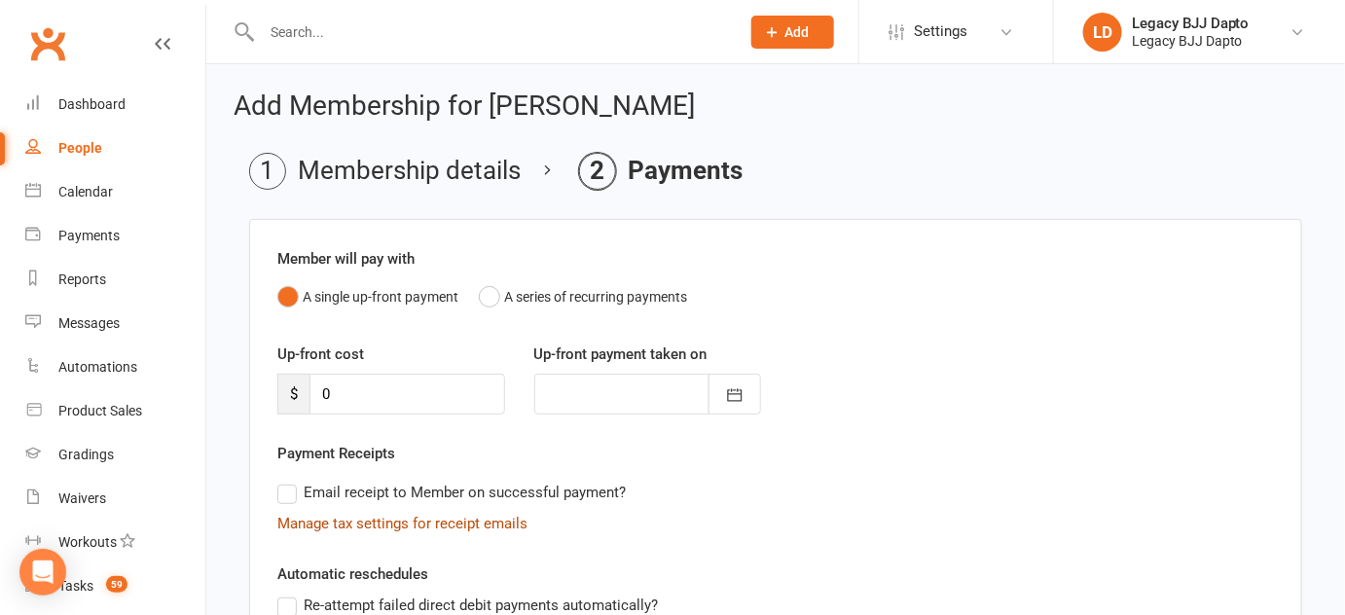
scroll to position [365, 0]
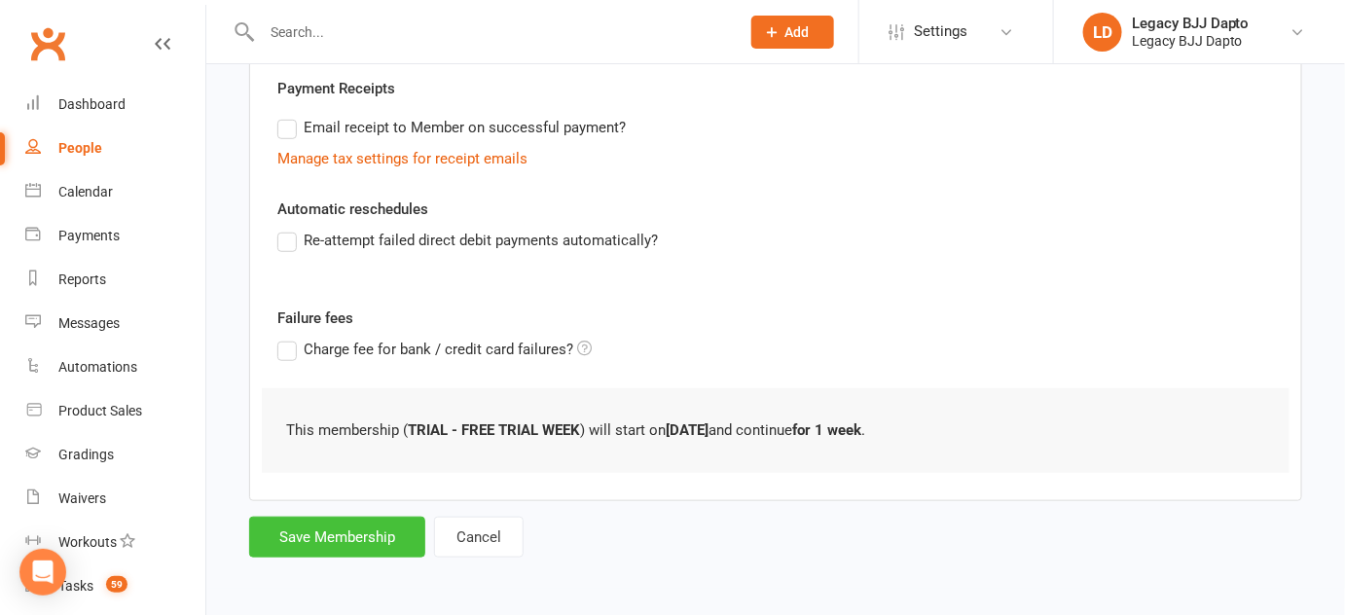
click at [305, 542] on button "Save Membership" at bounding box center [337, 537] width 176 height 41
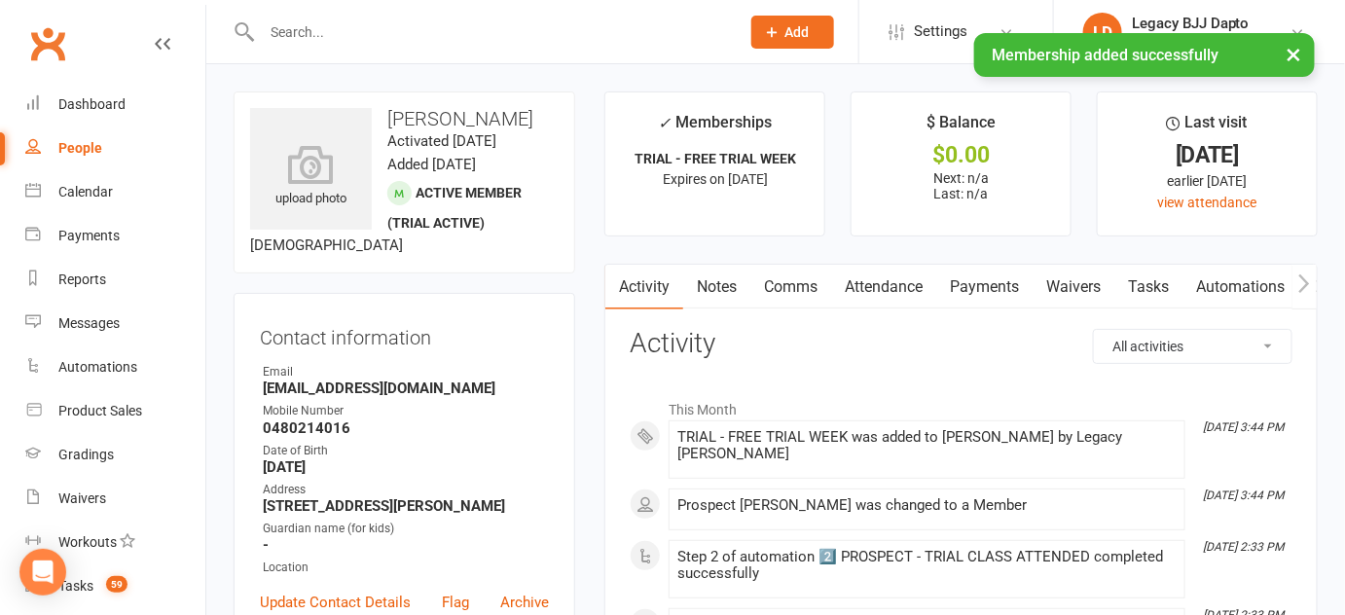
click at [120, 161] on link "People" at bounding box center [115, 149] width 180 height 44
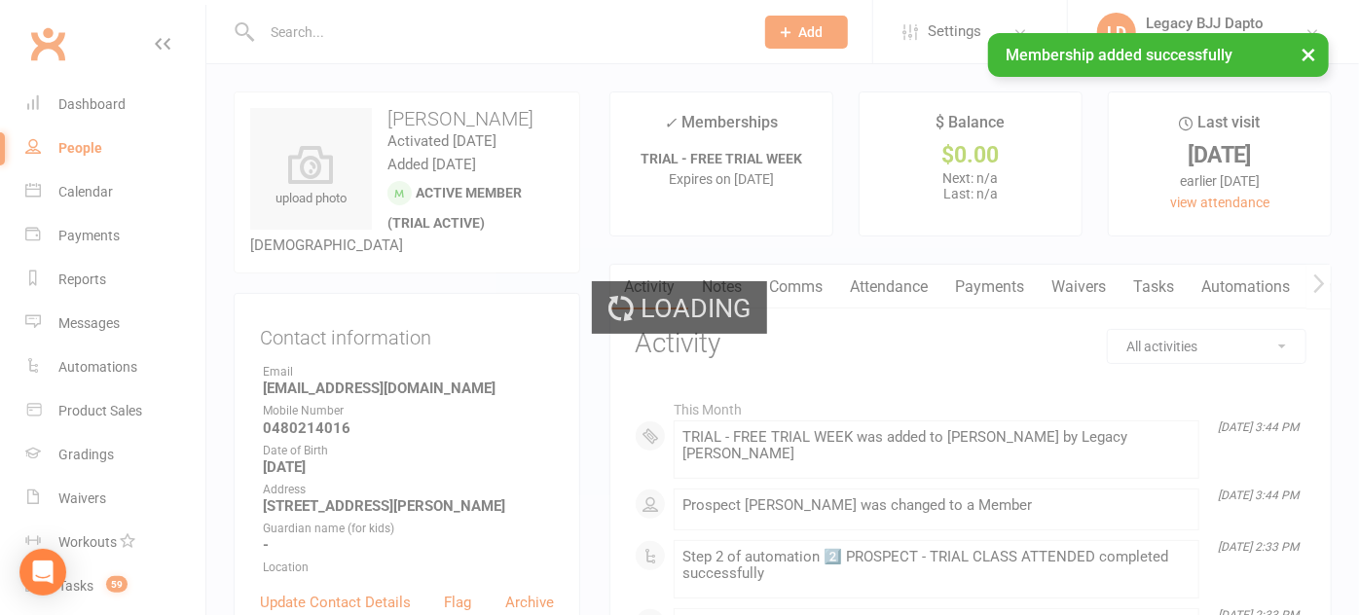
select select "100"
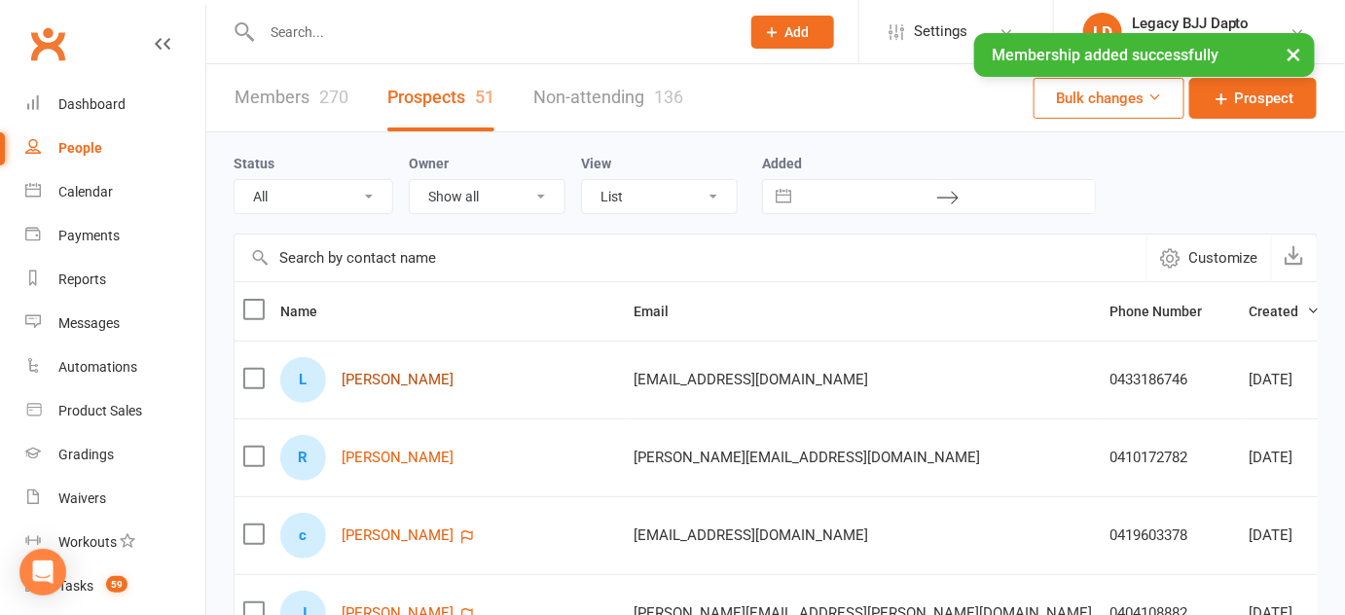
click at [405, 381] on link "Liam Burnett" at bounding box center [398, 380] width 112 height 17
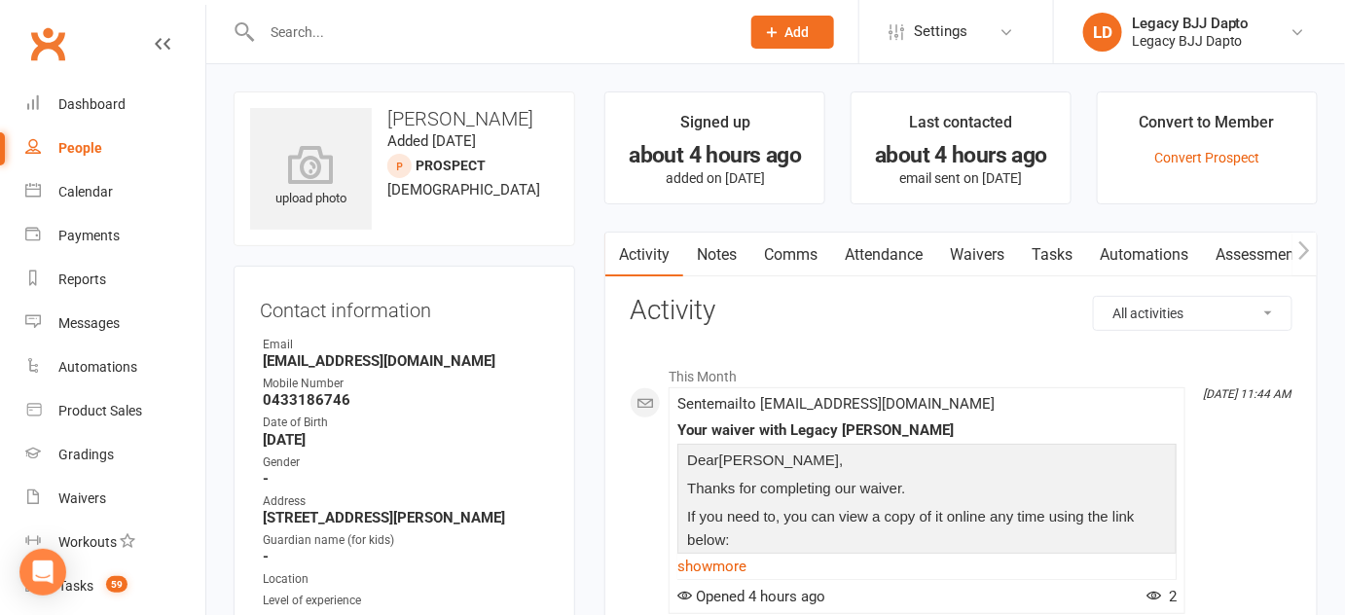
click at [975, 272] on link "Waivers" at bounding box center [977, 255] width 82 height 45
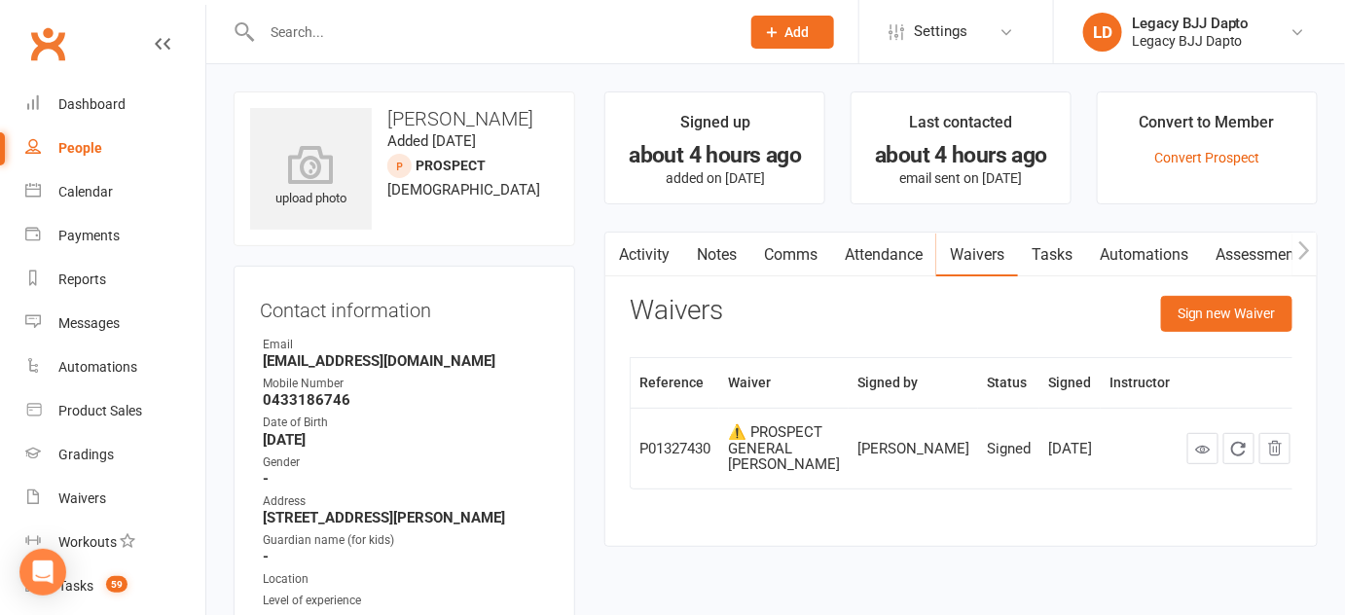
click at [658, 256] on link "Activity" at bounding box center [644, 255] width 78 height 45
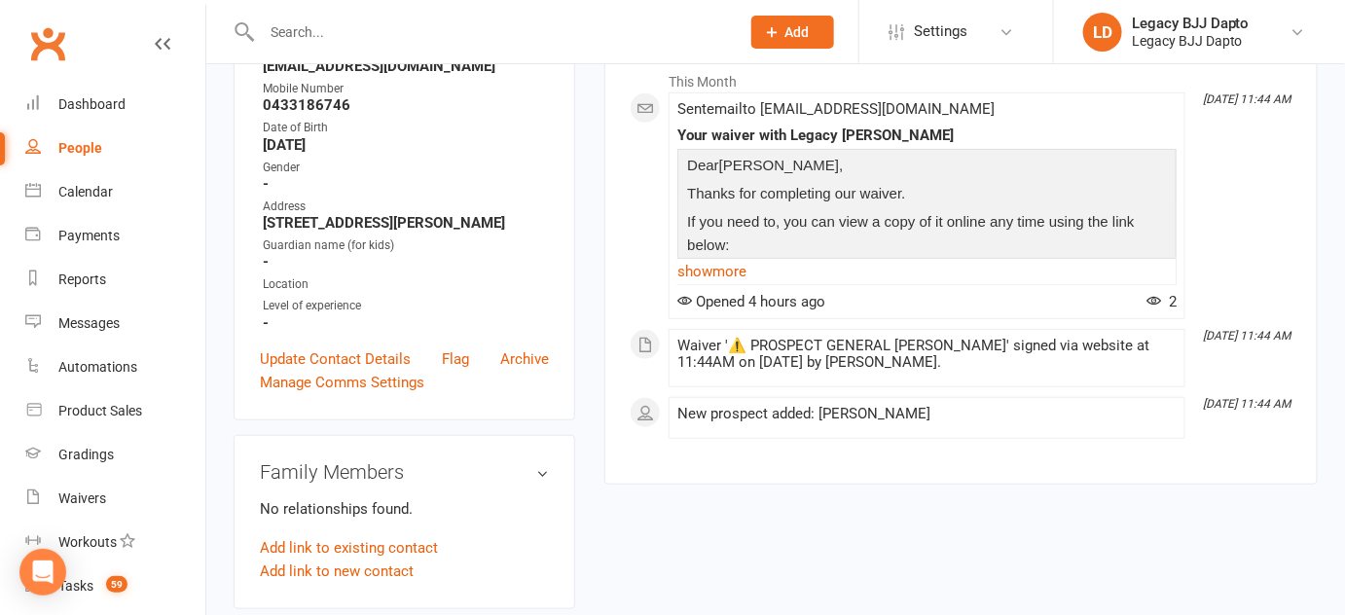
scroll to position [264, 0]
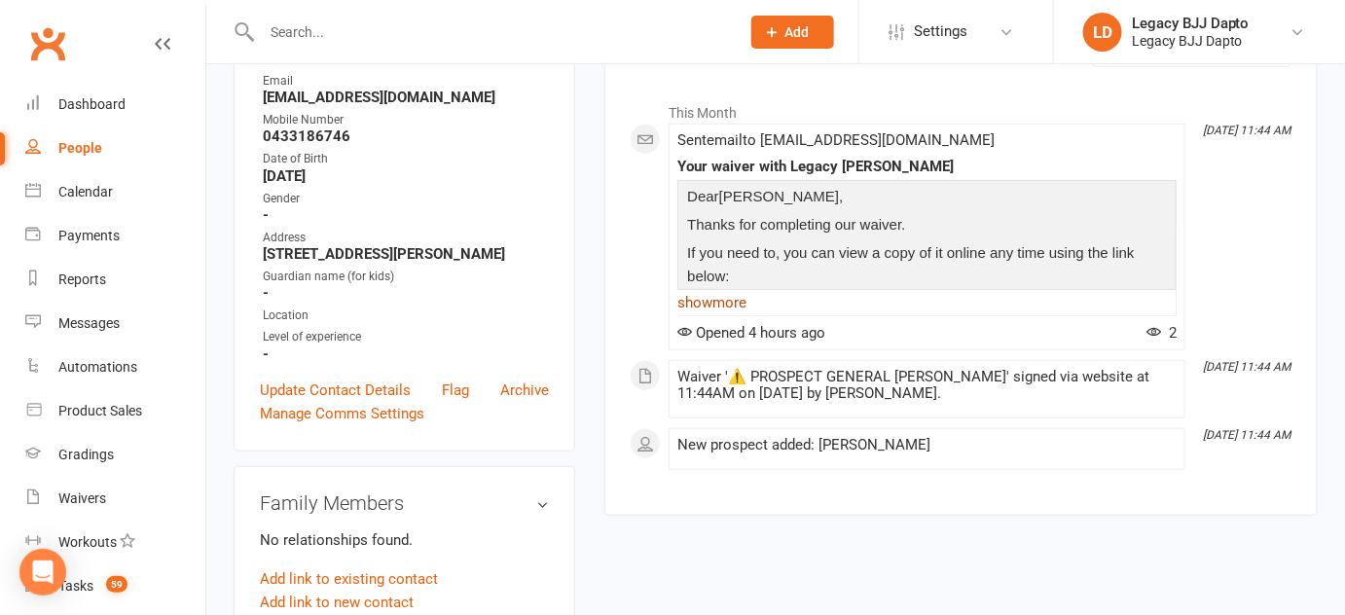
drag, startPoint x: 716, startPoint y: 284, endPoint x: 718, endPoint y: 306, distance: 21.5
click at [718, 306] on div "Dear Liam , Thanks for completing our waiver. If you need to, you can view a co…" at bounding box center [926, 248] width 499 height 136
click at [718, 306] on link "show more" at bounding box center [926, 302] width 499 height 27
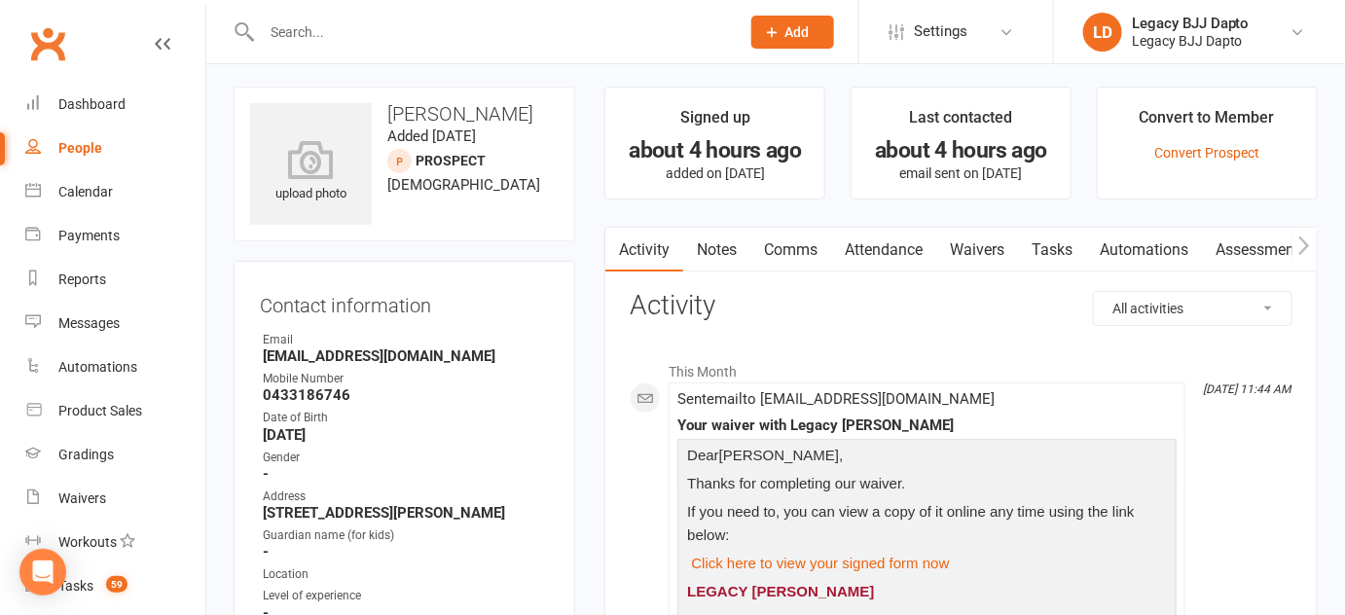
scroll to position [0, 0]
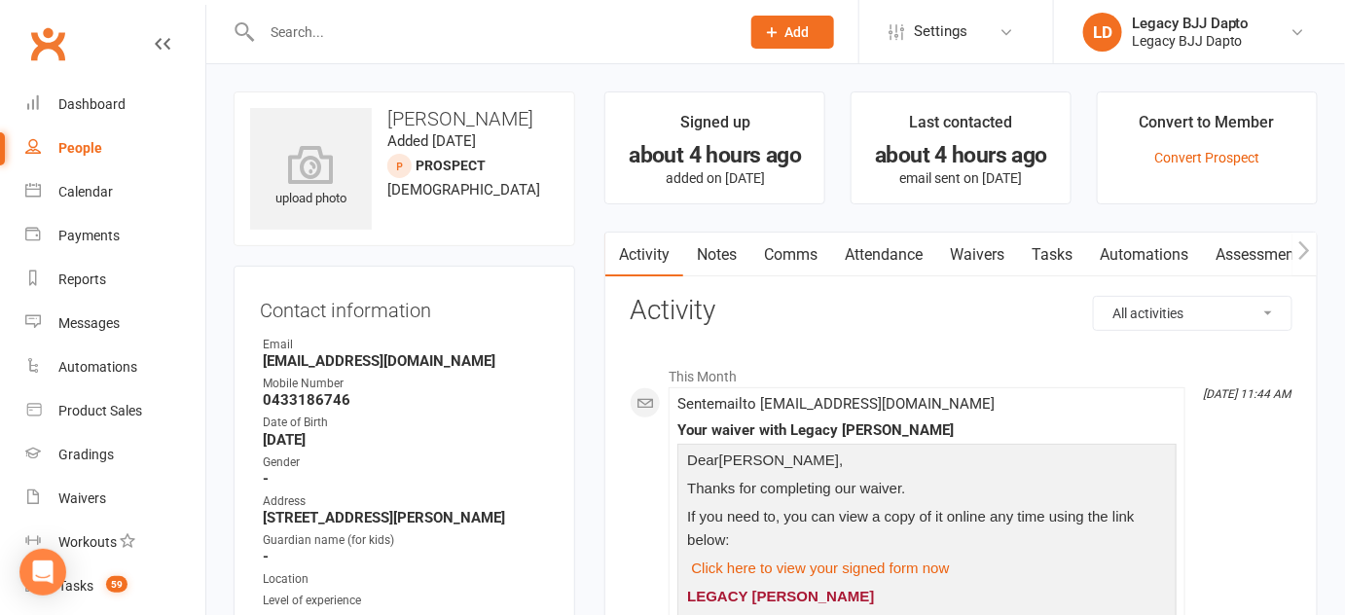
click at [114, 144] on link "People" at bounding box center [115, 149] width 180 height 44
select select "100"
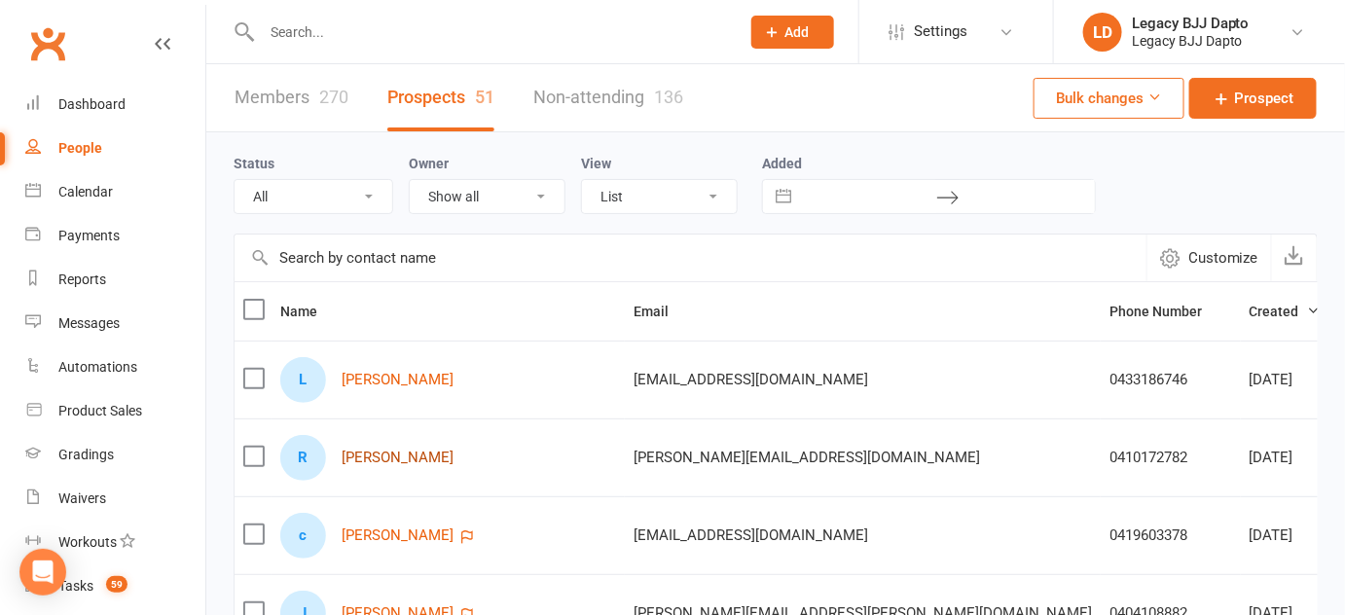
click at [363, 458] on link "Ryan Morgan" at bounding box center [398, 458] width 112 height 17
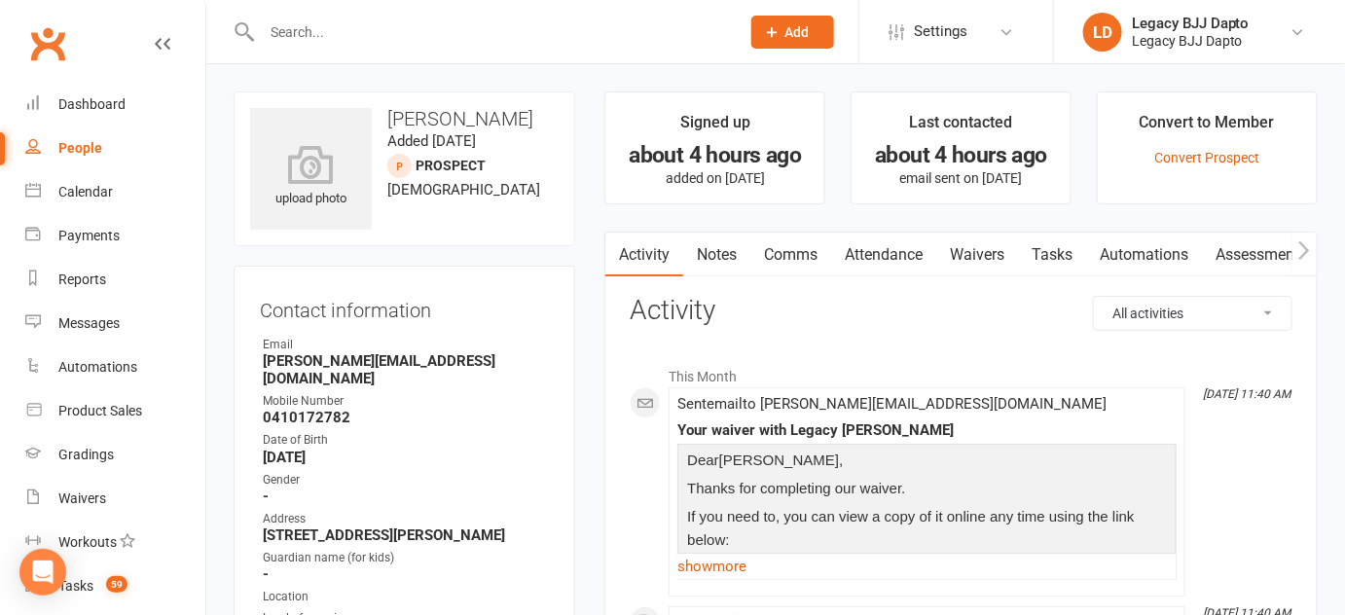
click at [989, 258] on link "Waivers" at bounding box center [977, 255] width 82 height 45
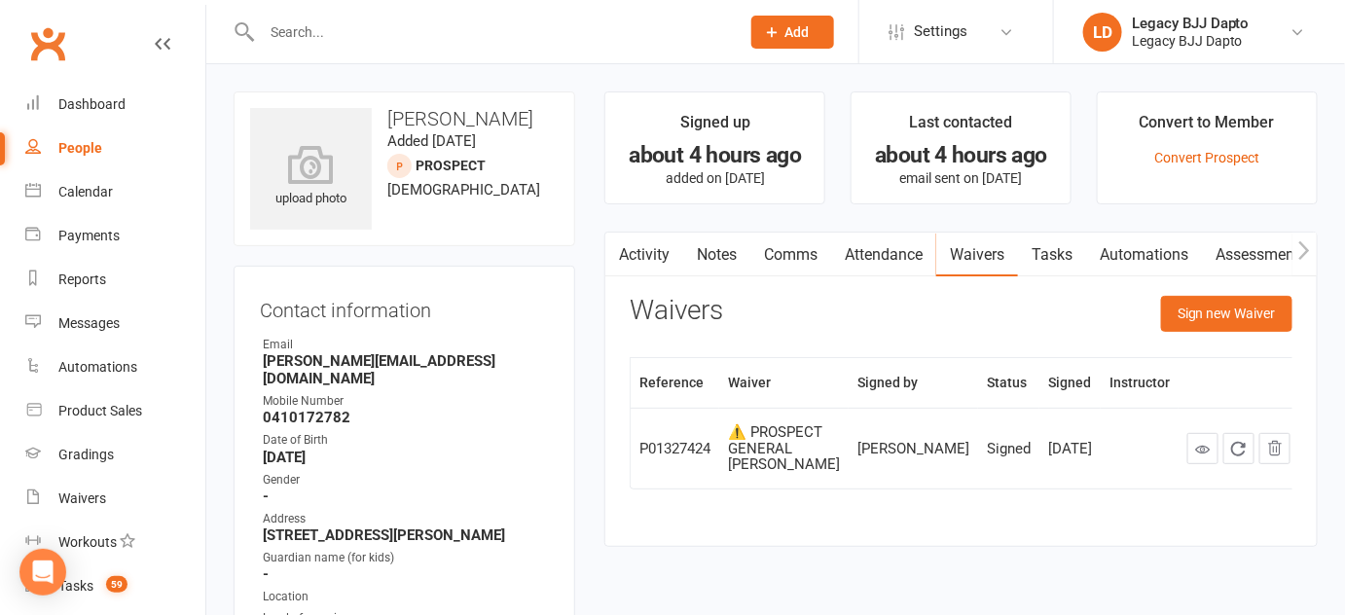
click at [662, 241] on link "Activity" at bounding box center [644, 255] width 78 height 45
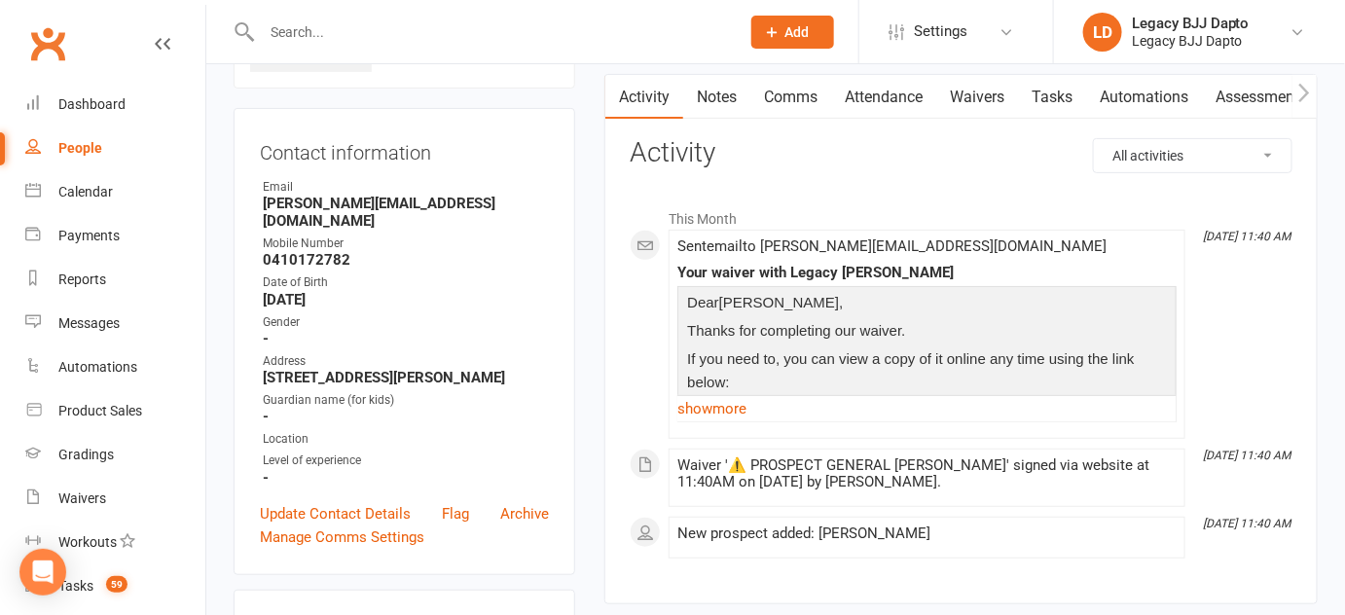
scroll to position [145, 0]
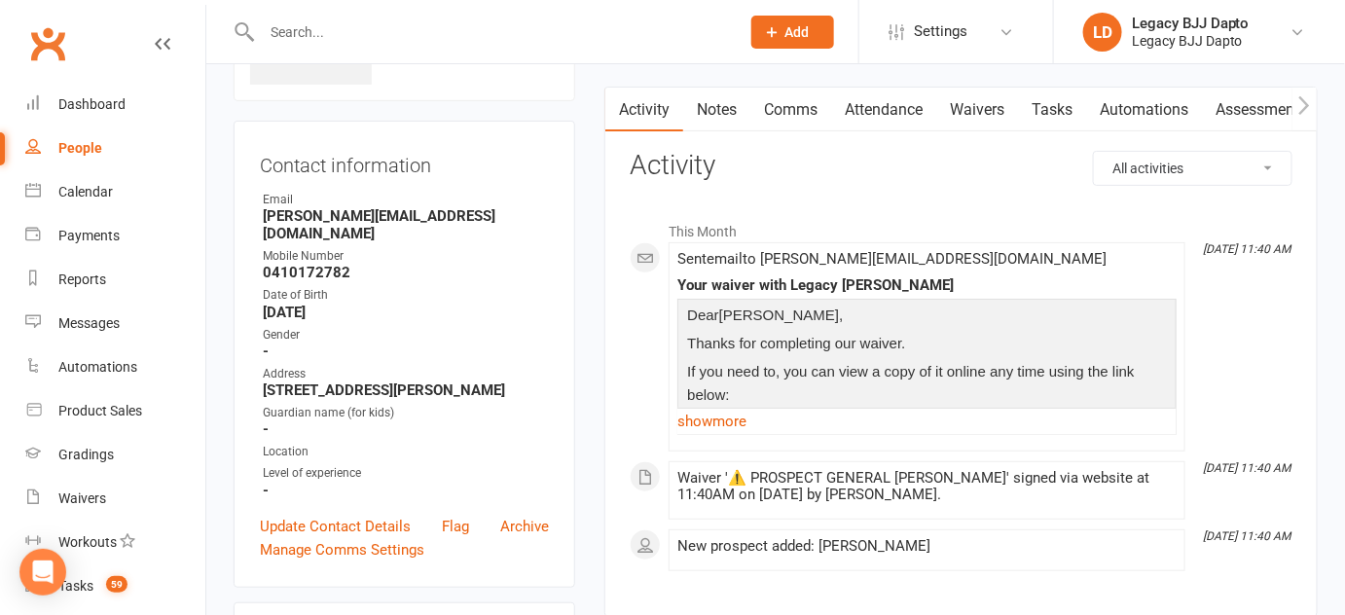
click at [69, 135] on link "People" at bounding box center [115, 149] width 180 height 44
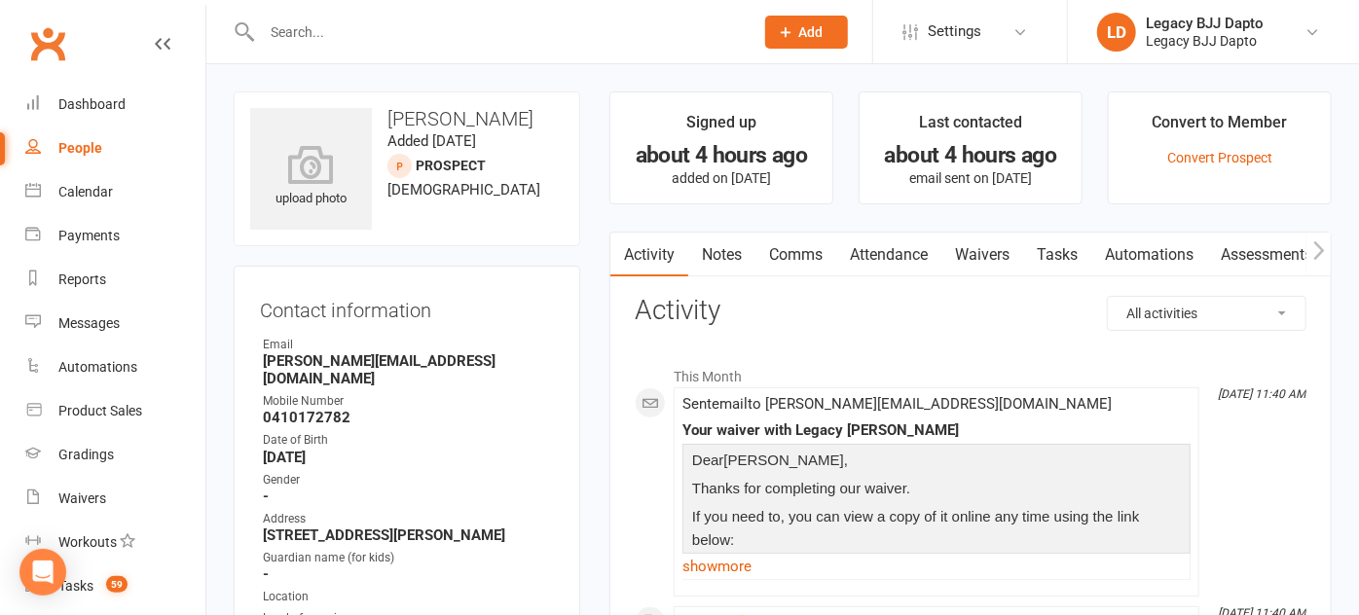
select select "100"
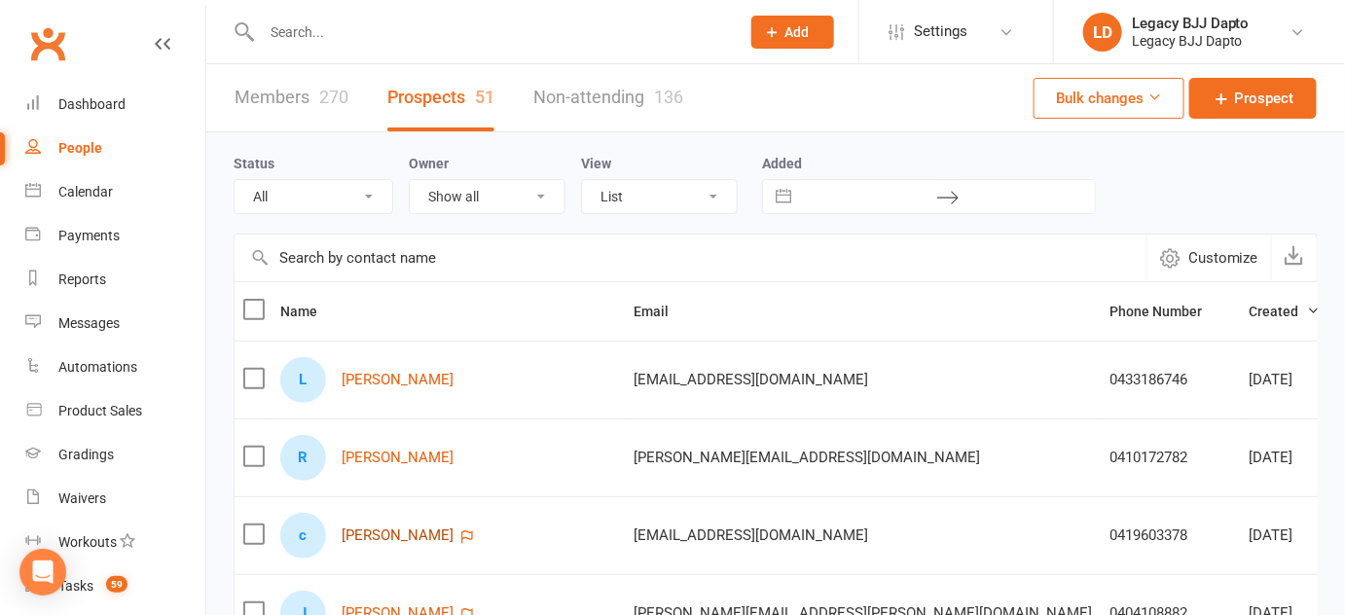
click at [381, 535] on link "cameron butt" at bounding box center [398, 536] width 112 height 17
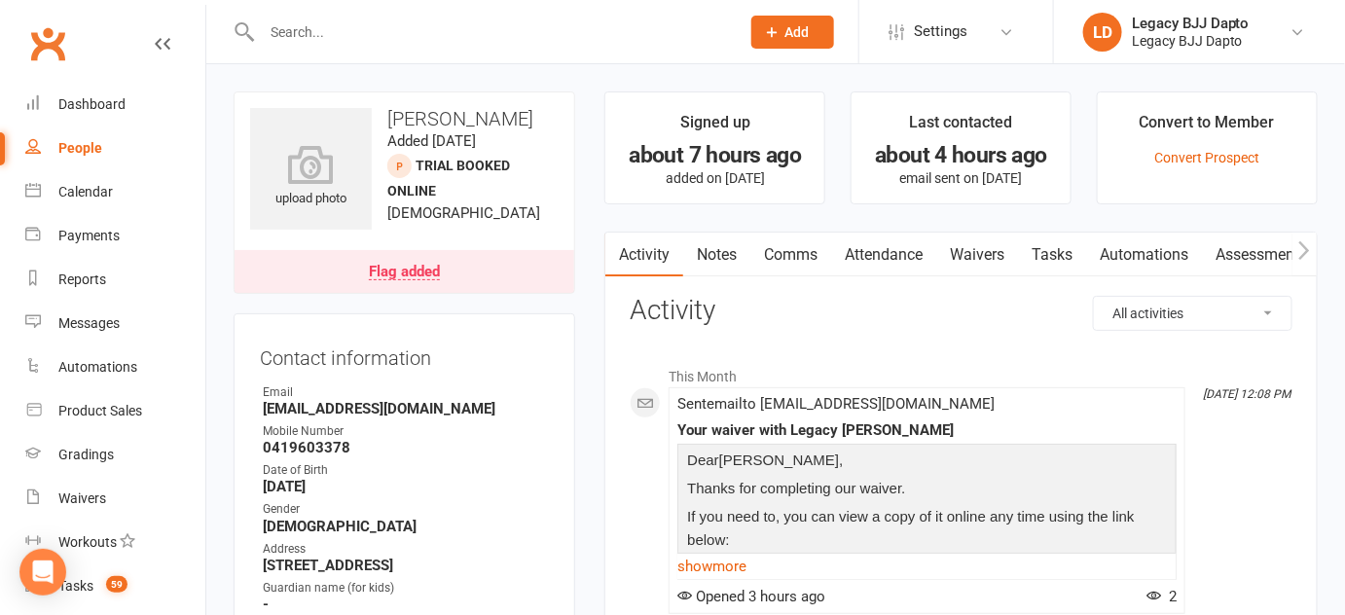
click at [997, 251] on link "Waivers" at bounding box center [977, 255] width 82 height 45
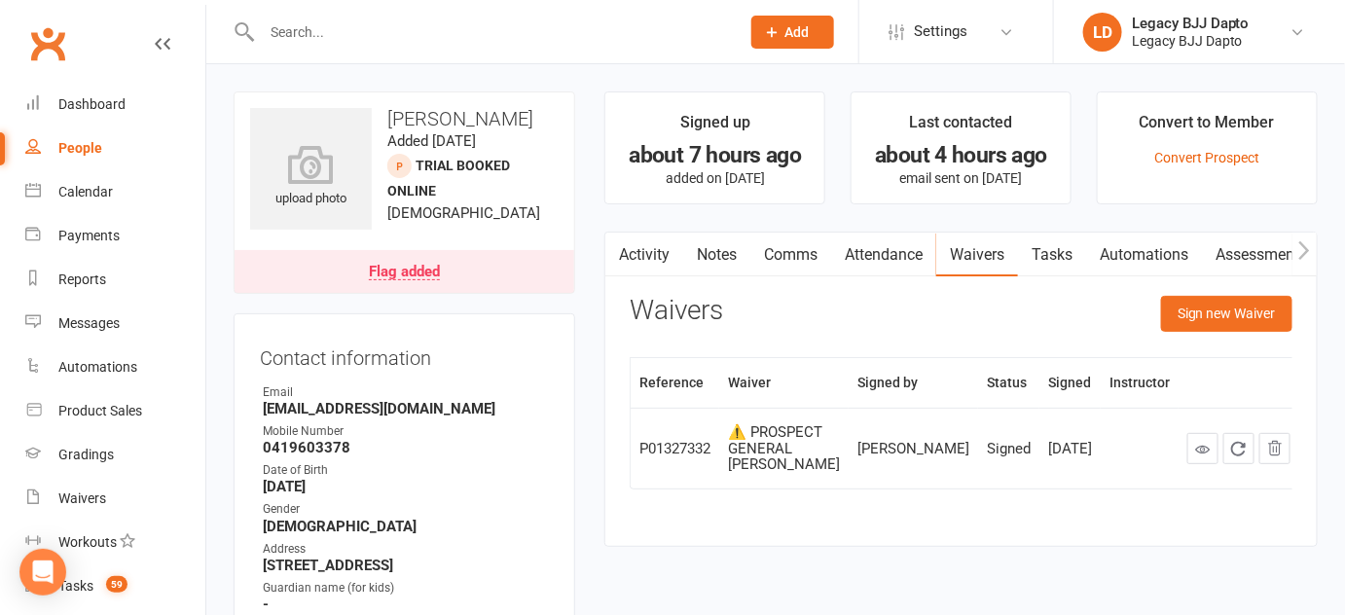
click at [529, 266] on link "Flag added" at bounding box center [405, 271] width 340 height 43
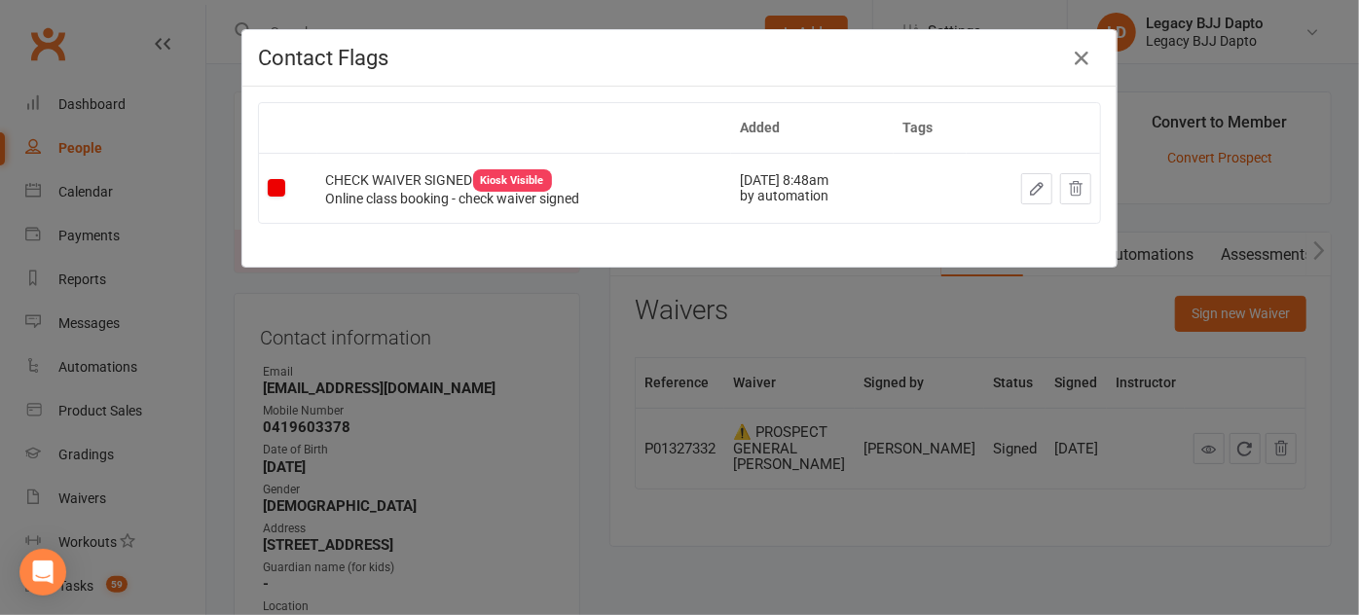
click at [1066, 173] on button at bounding box center [1075, 188] width 31 height 31
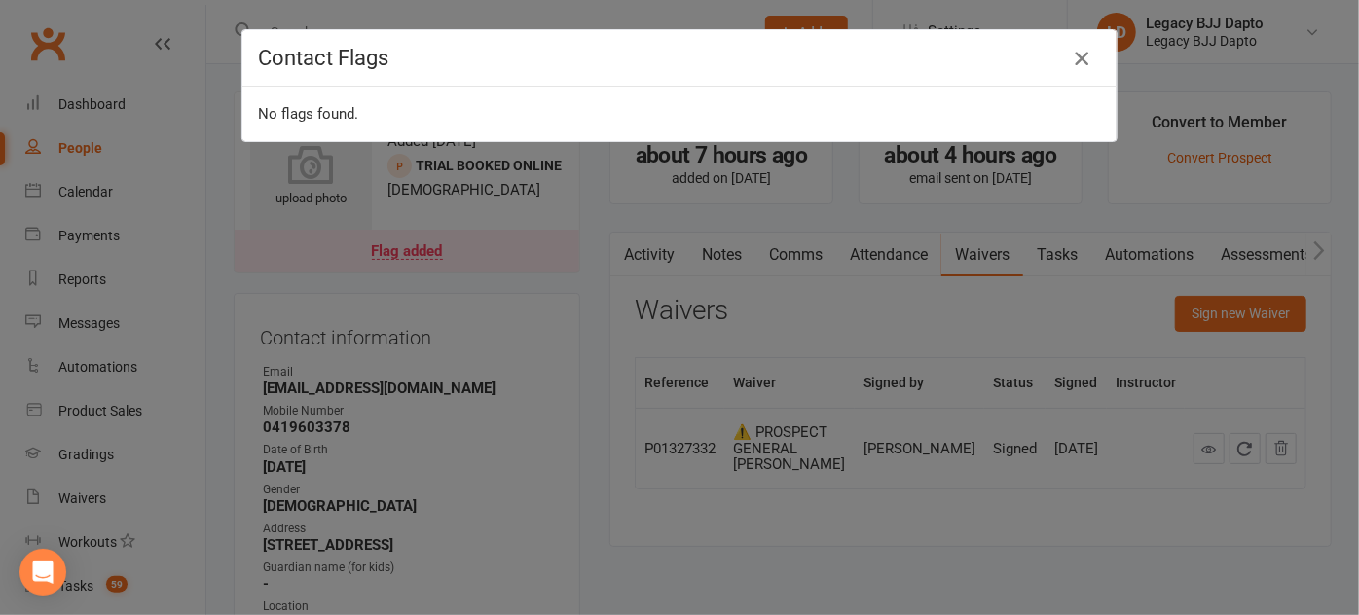
click at [1066, 48] on button "button" at bounding box center [1081, 58] width 31 height 31
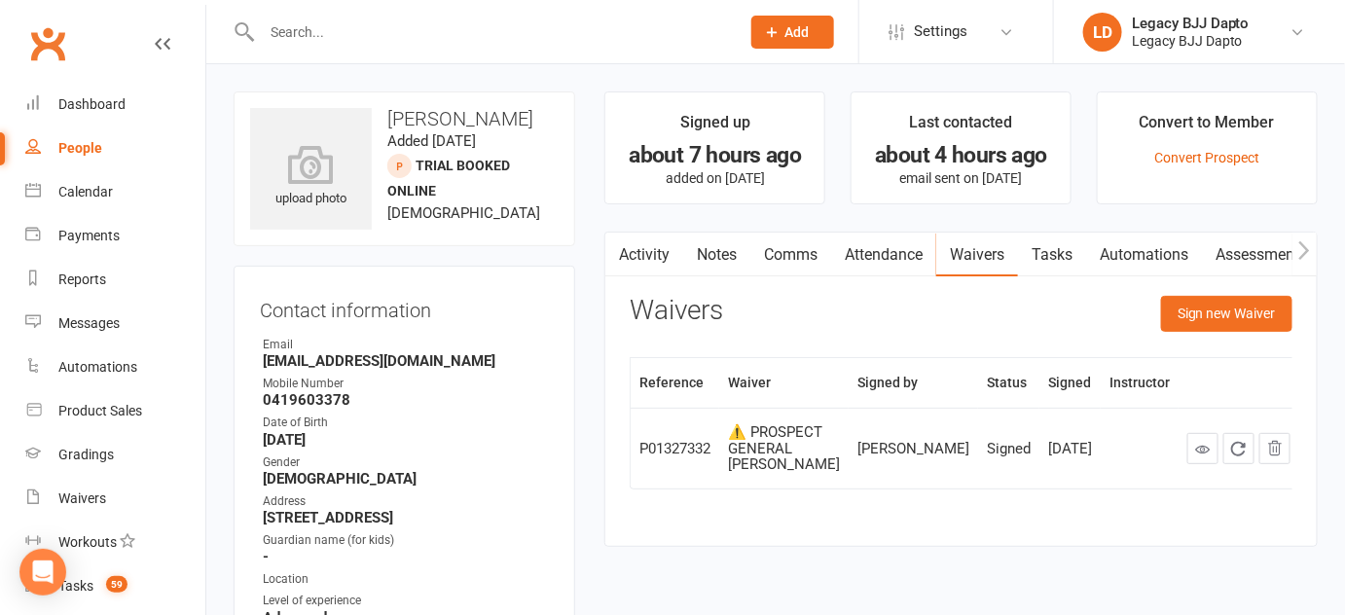
click at [646, 272] on link "Activity" at bounding box center [644, 255] width 78 height 45
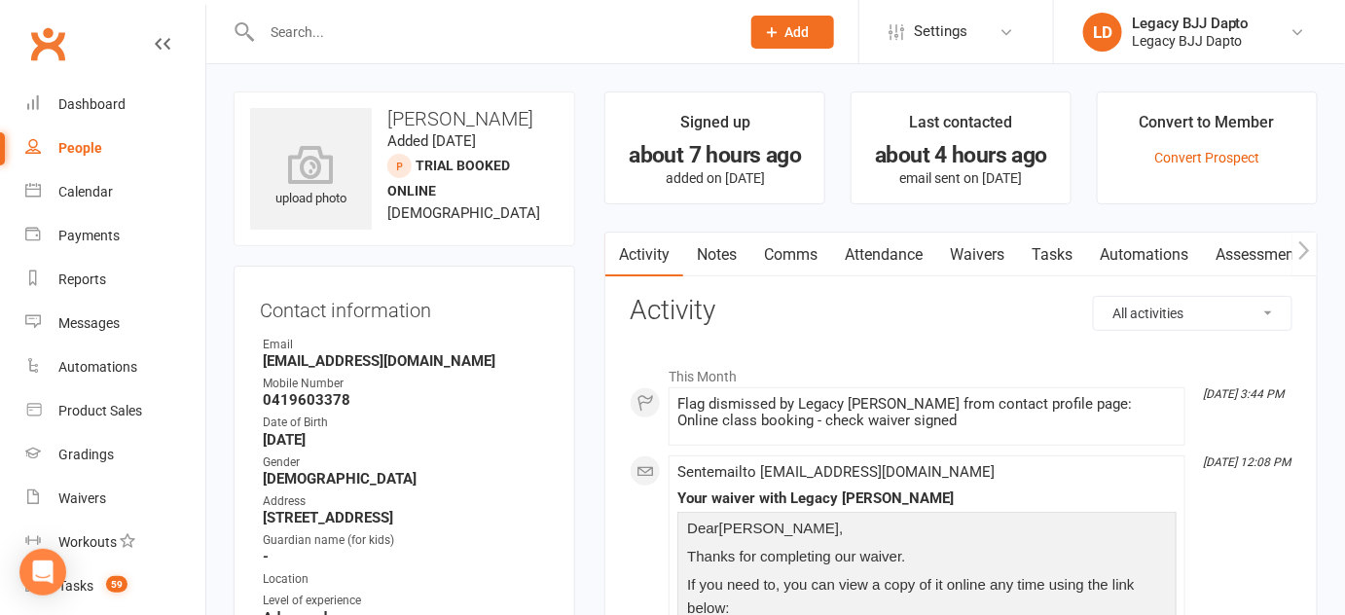
click at [722, 240] on link "Notes" at bounding box center [716, 255] width 67 height 45
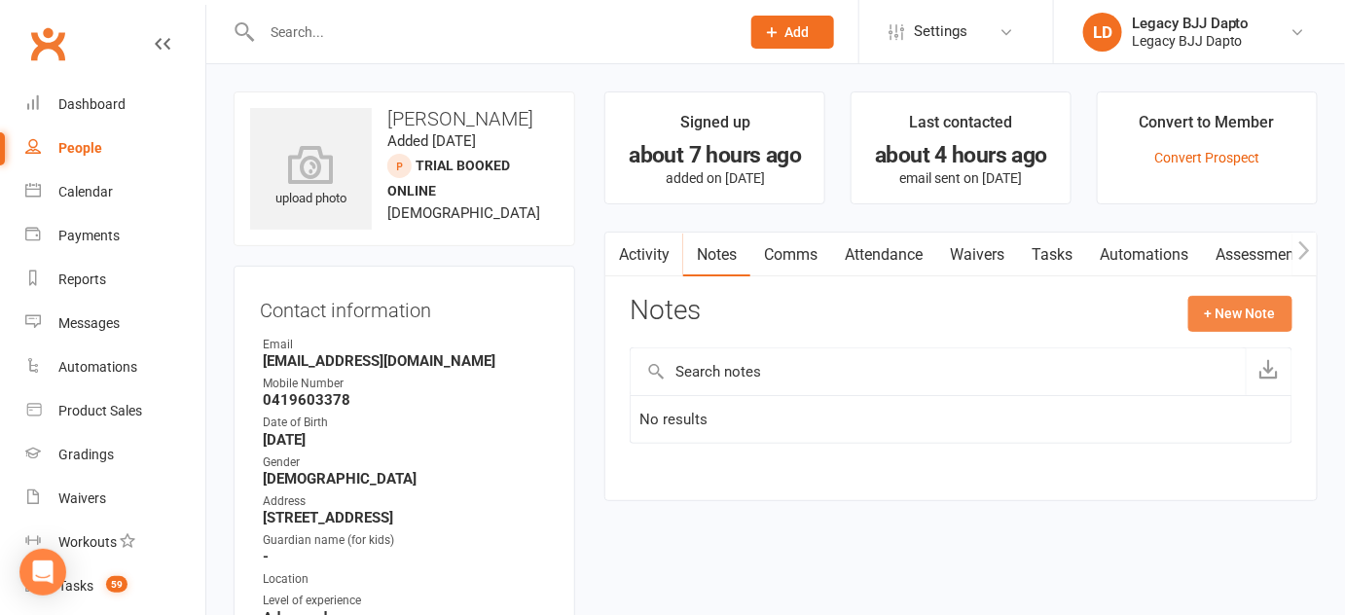
click at [1258, 314] on button "+ New Note" at bounding box center [1240, 313] width 104 height 35
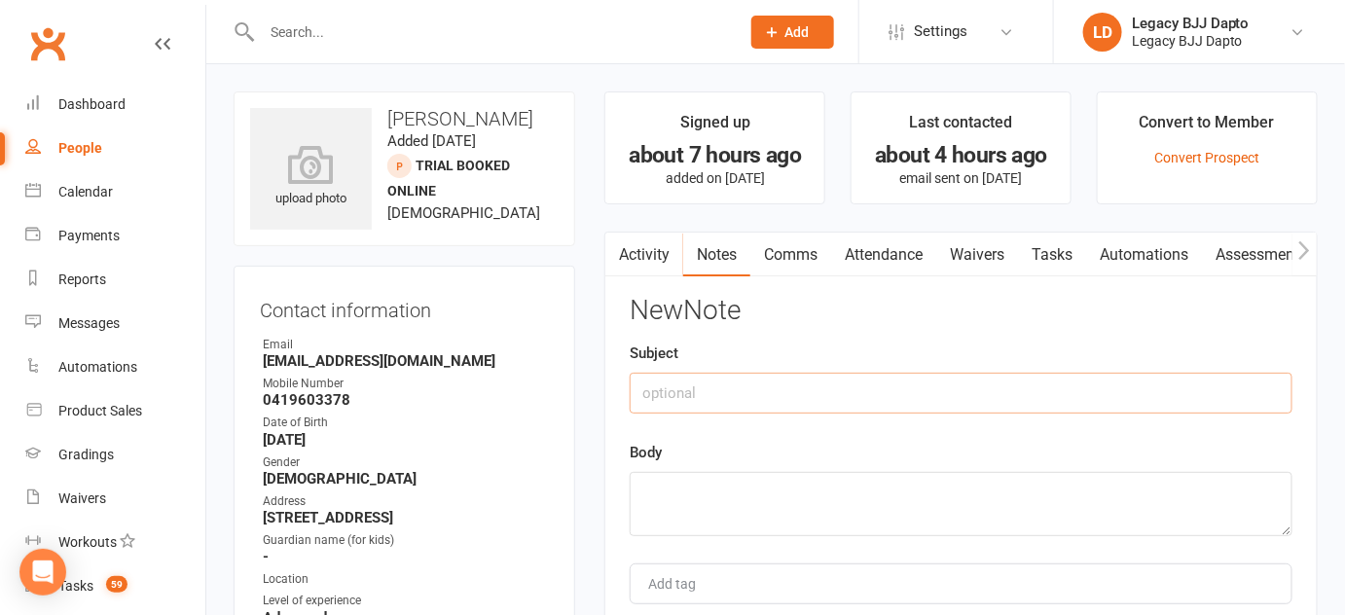
click at [868, 399] on input "text" at bounding box center [961, 393] width 663 height 41
type input "Trial booked"
click at [841, 514] on textarea at bounding box center [961, 504] width 663 height 64
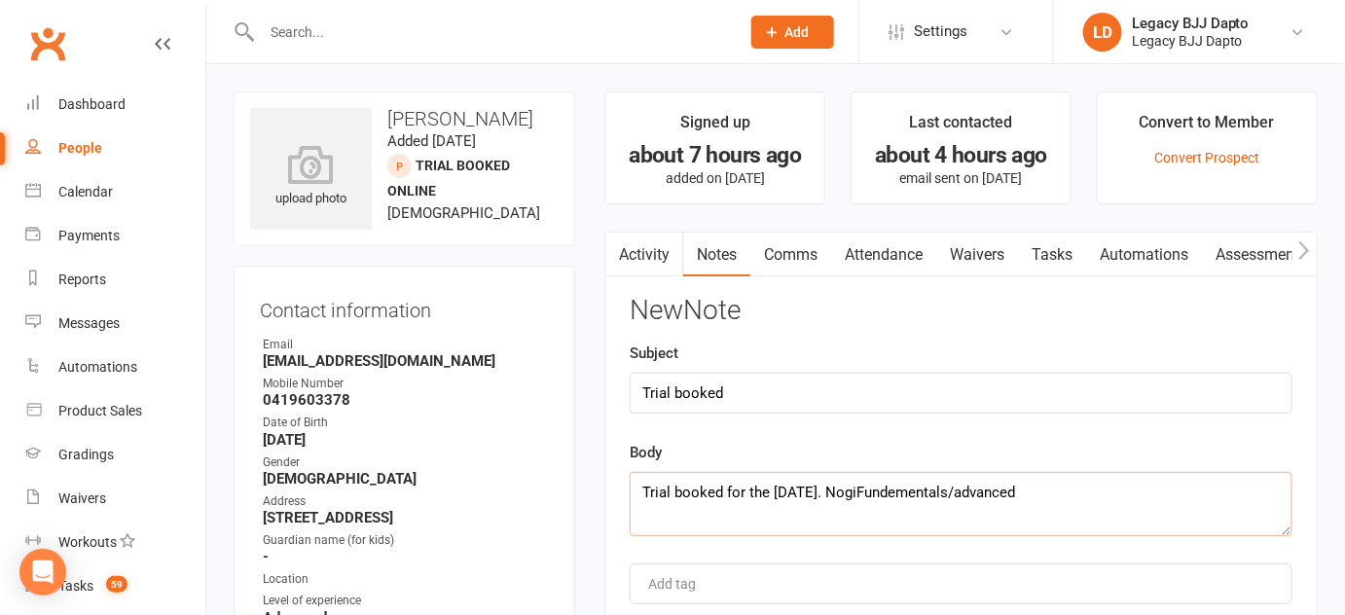
scroll to position [80, 0]
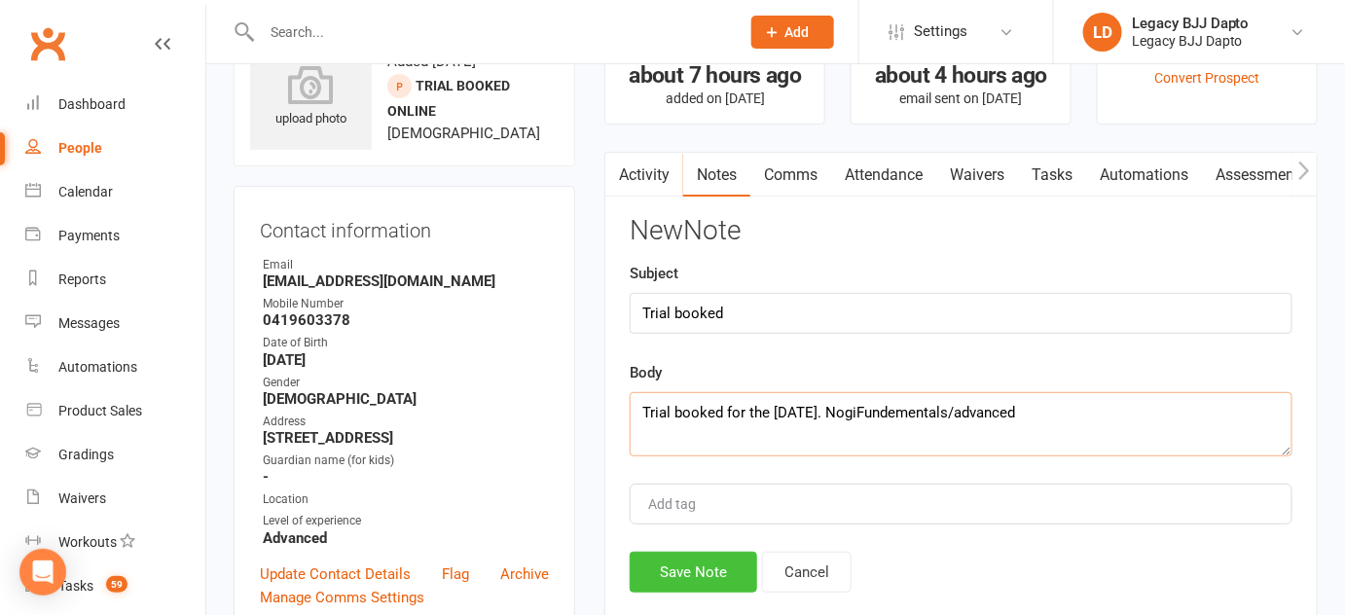
type textarea "Trial booked for the 13th of August, 2025. NogiFundementals/advanced"
click at [722, 576] on button "Save Note" at bounding box center [694, 572] width 128 height 41
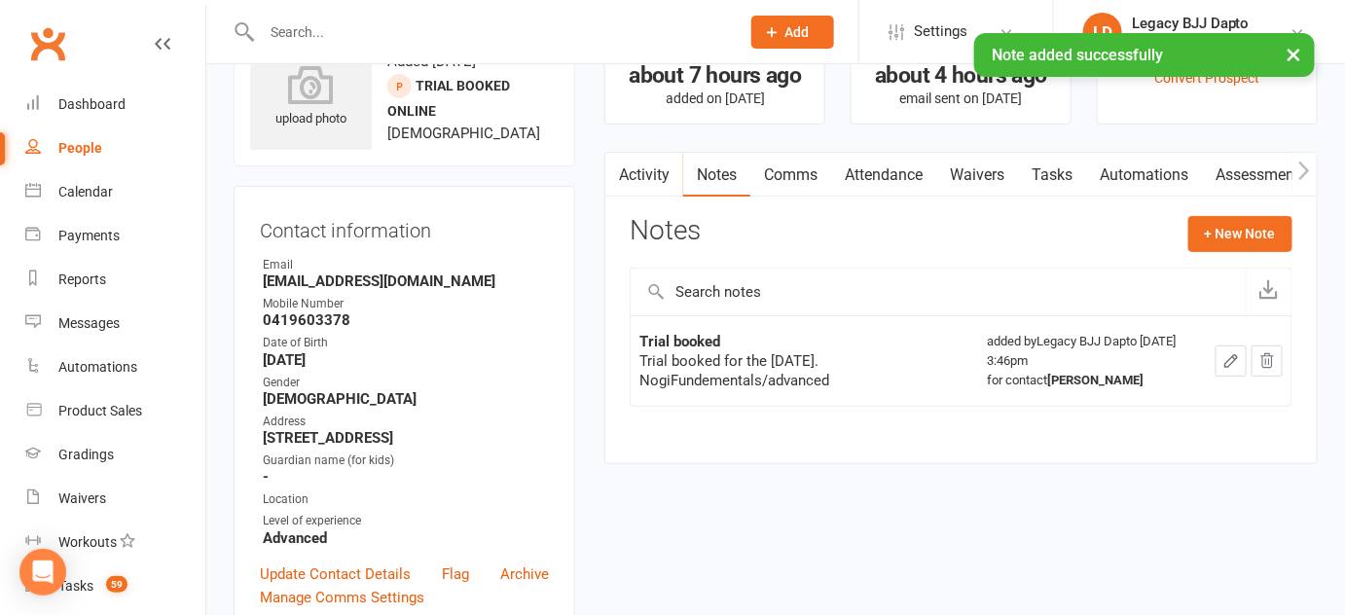
click at [133, 142] on link "People" at bounding box center [115, 149] width 180 height 44
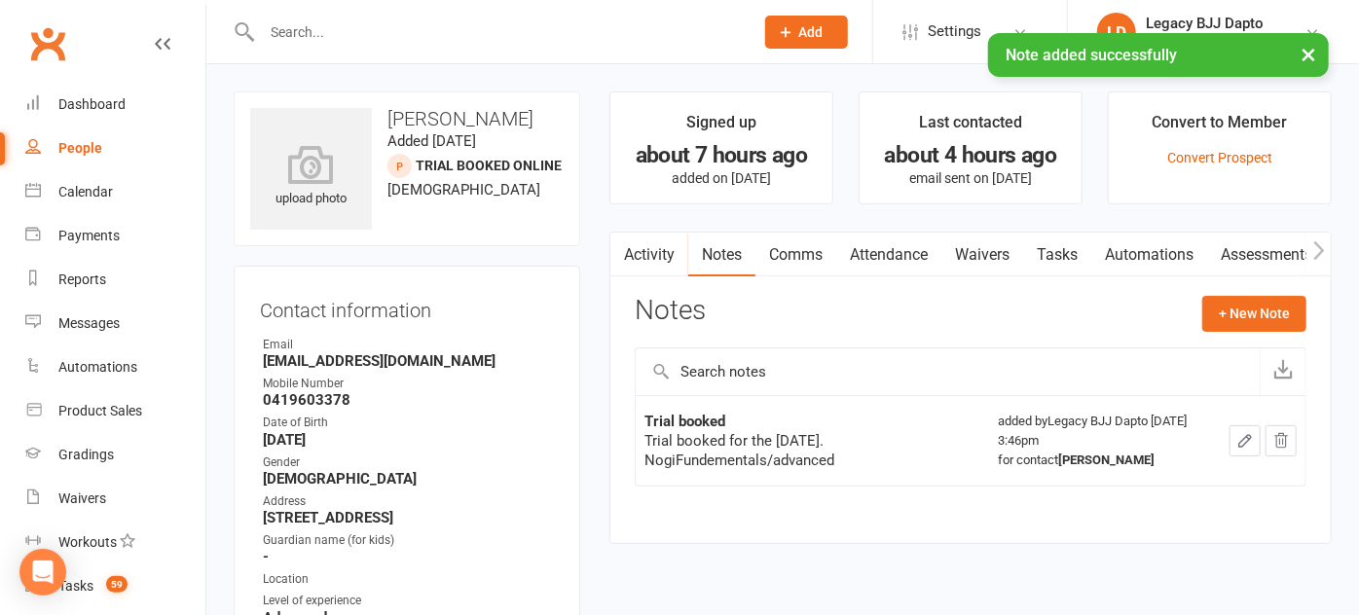
select select "100"
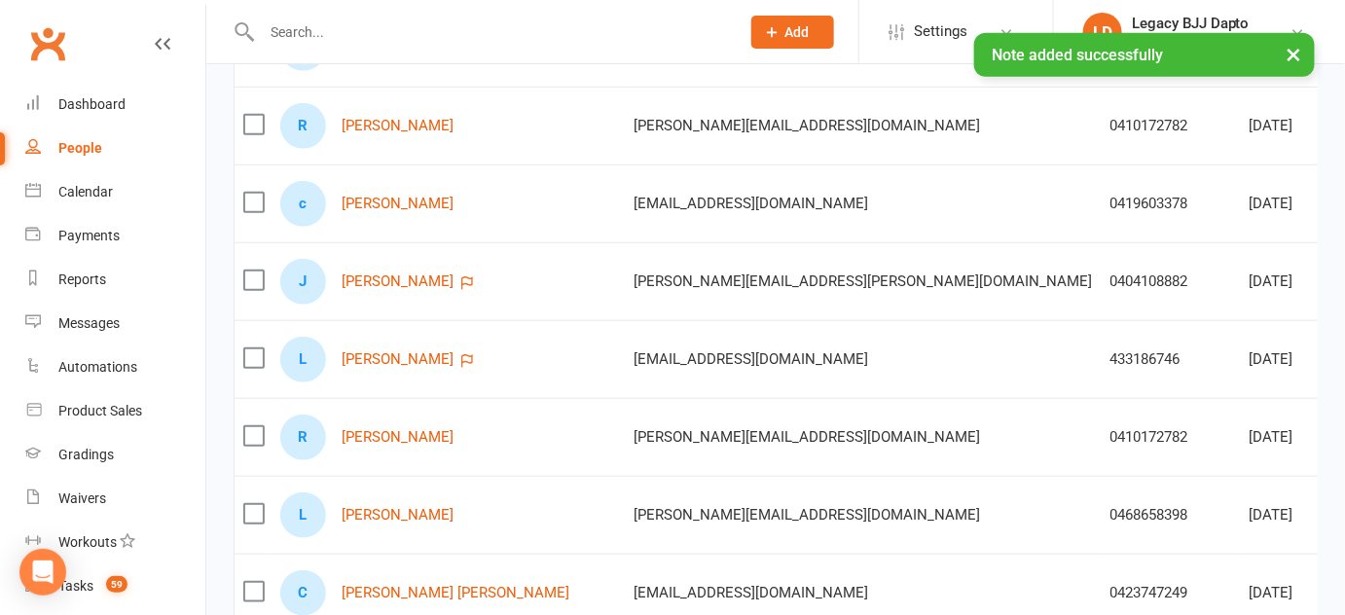
scroll to position [329, 0]
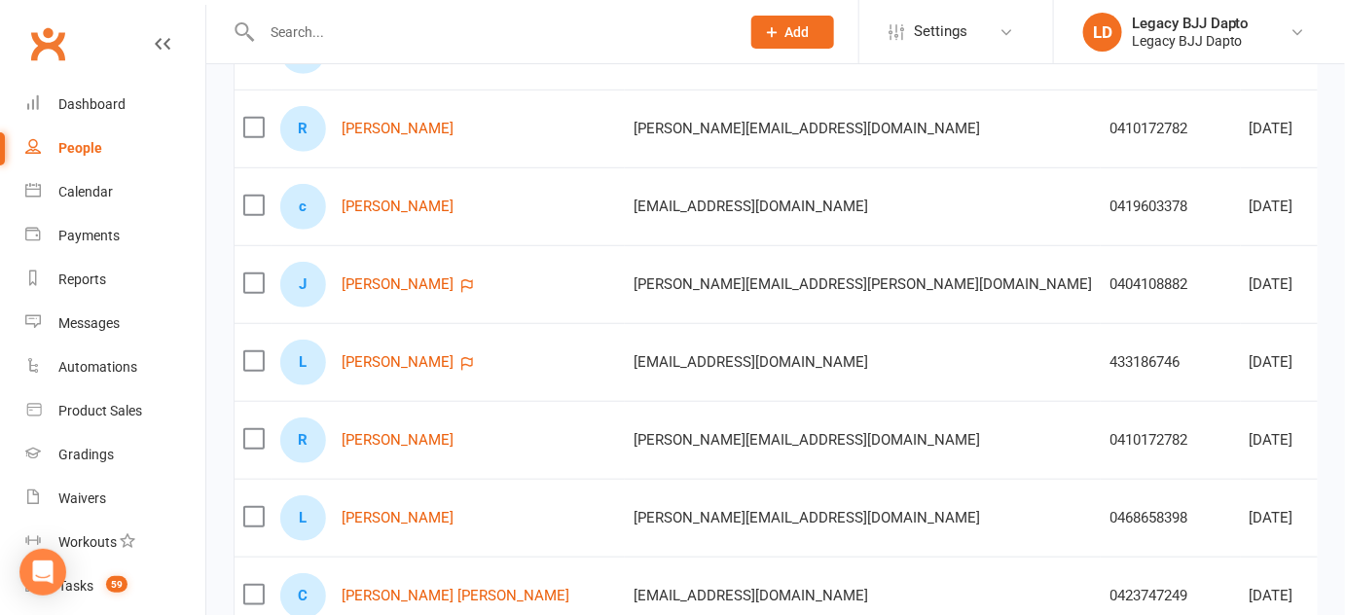
click at [370, 291] on div "J Jamie Pitt" at bounding box center [448, 285] width 336 height 46
click at [389, 279] on link "Jamie Pitt" at bounding box center [398, 284] width 112 height 17
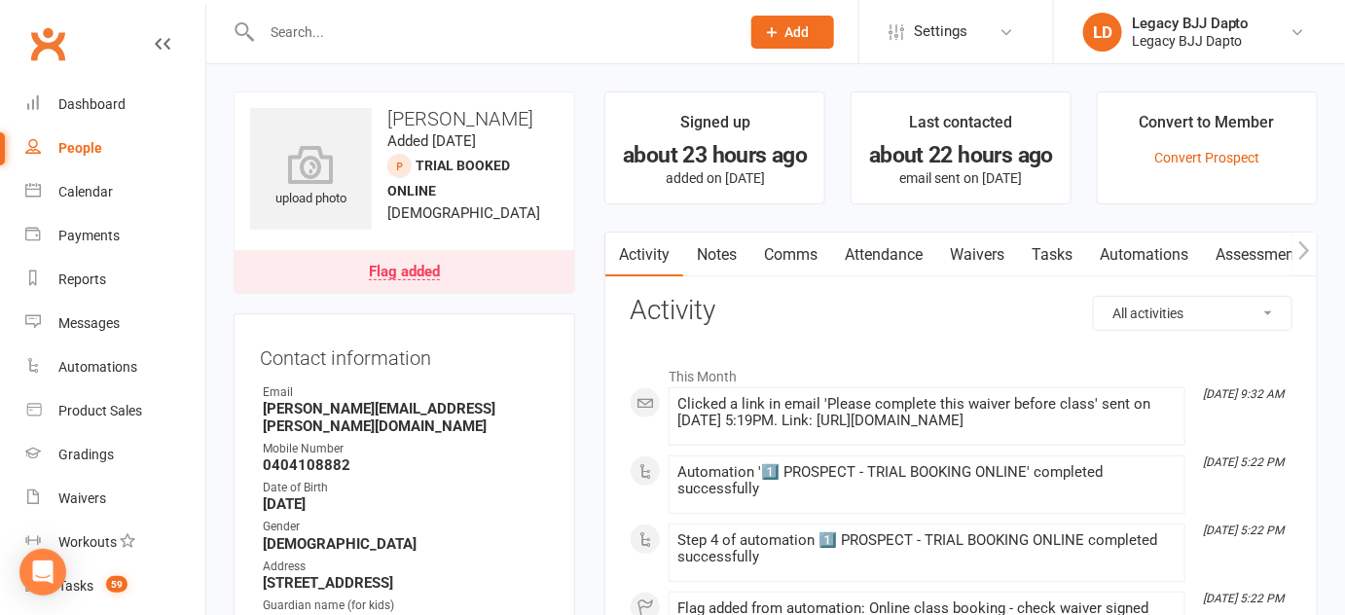
click at [992, 258] on link "Waivers" at bounding box center [977, 255] width 82 height 45
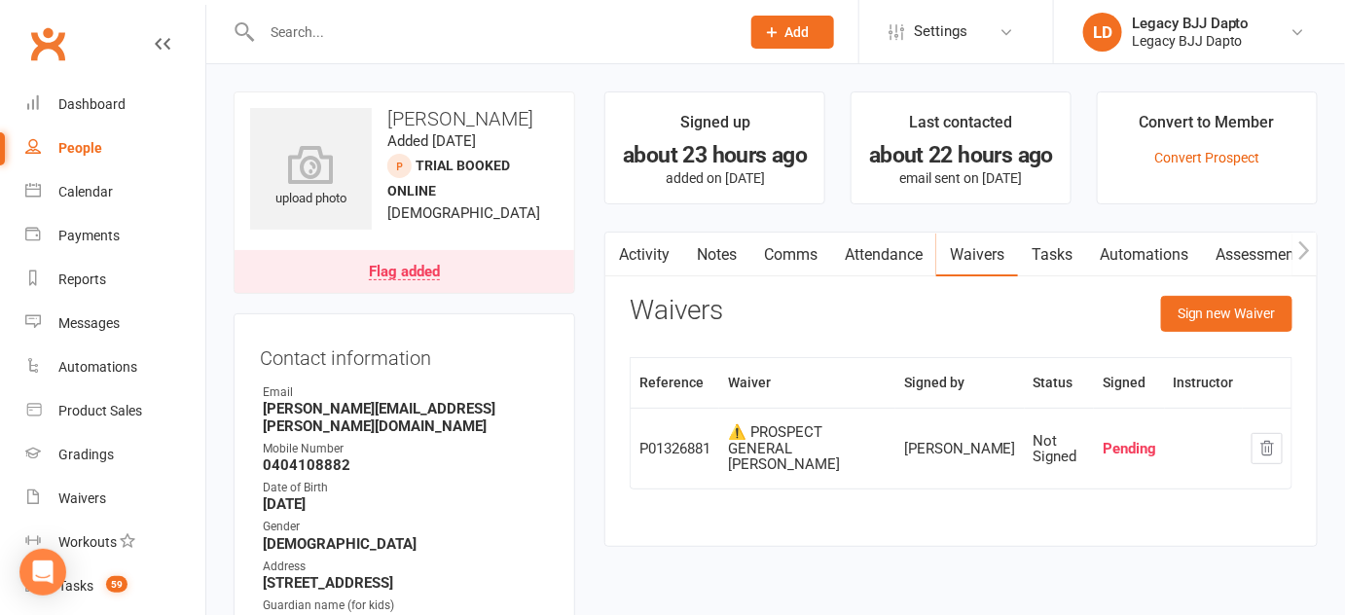
click at [41, 149] on link "People" at bounding box center [115, 149] width 180 height 44
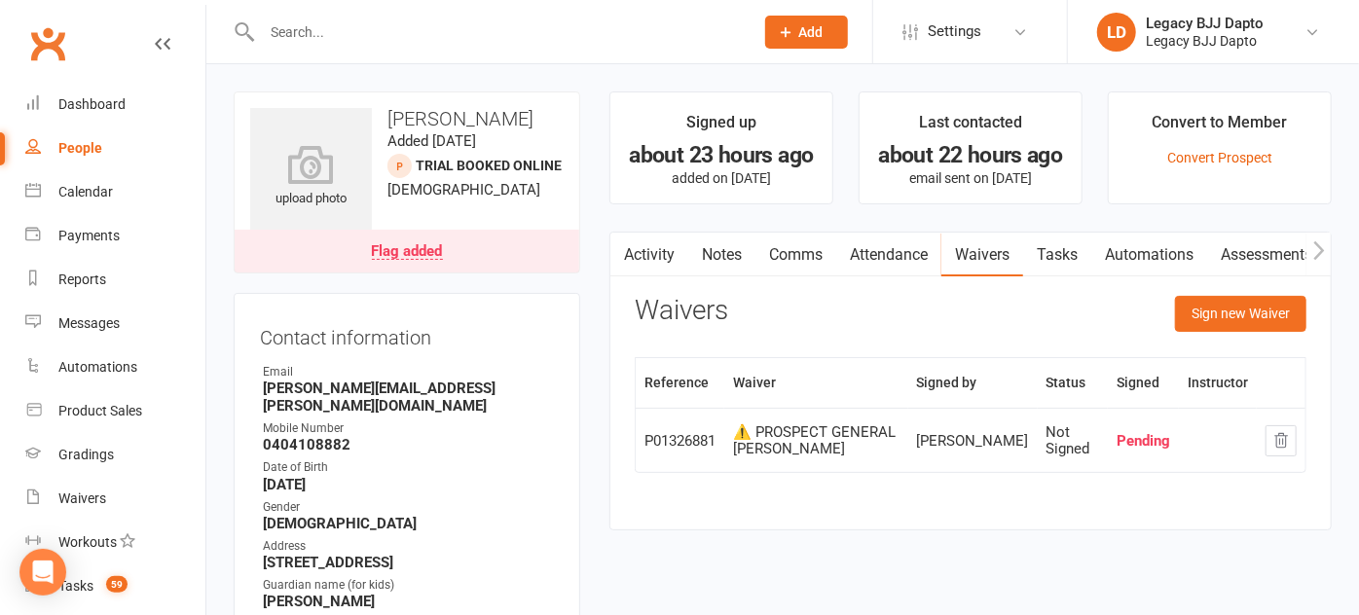
select select "100"
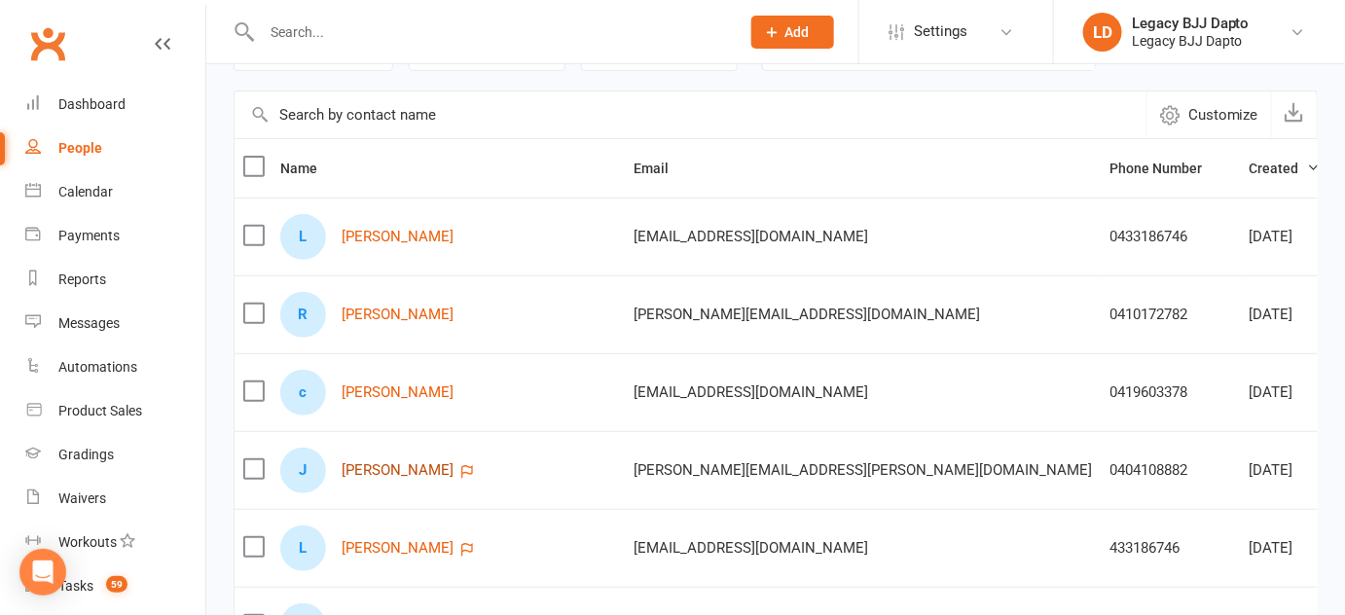
scroll to position [156, 0]
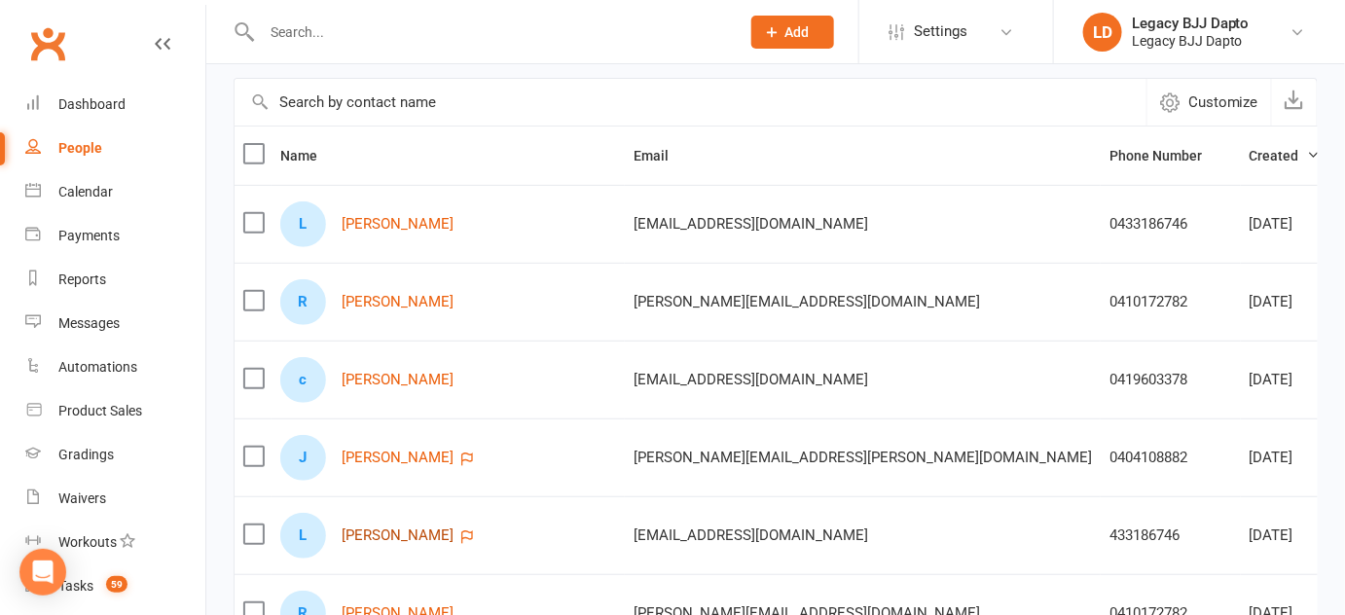
click at [382, 533] on link "Liam Burnett" at bounding box center [398, 536] width 112 height 17
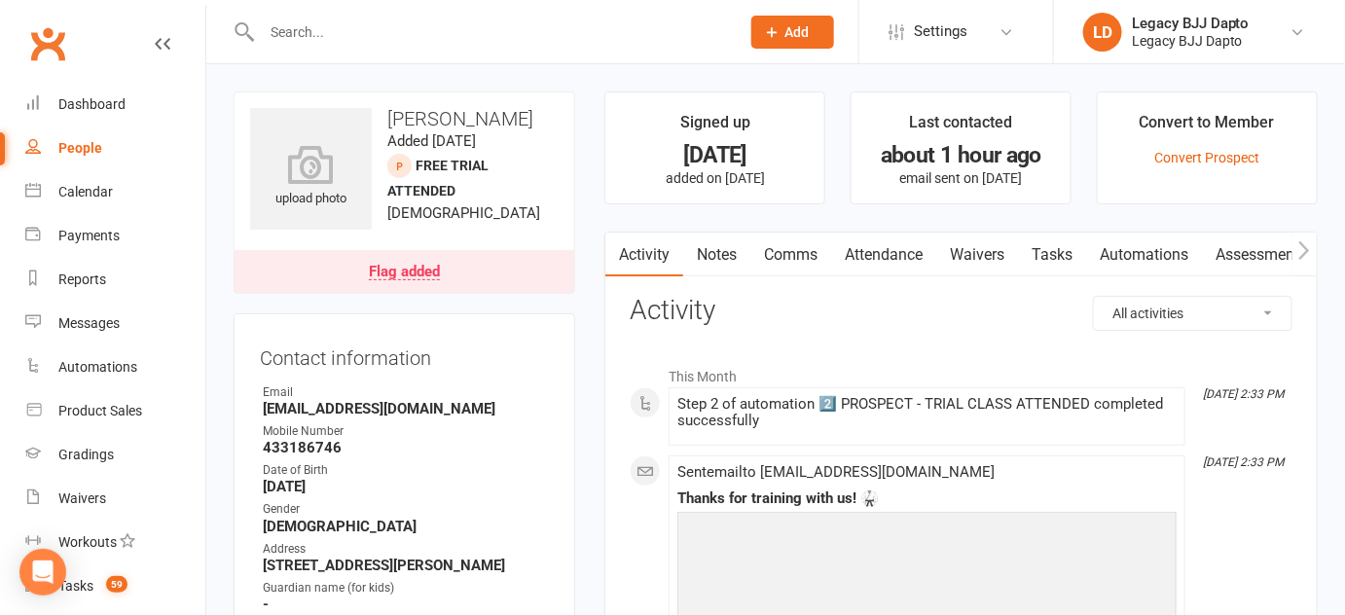
click at [1006, 257] on link "Waivers" at bounding box center [977, 255] width 82 height 45
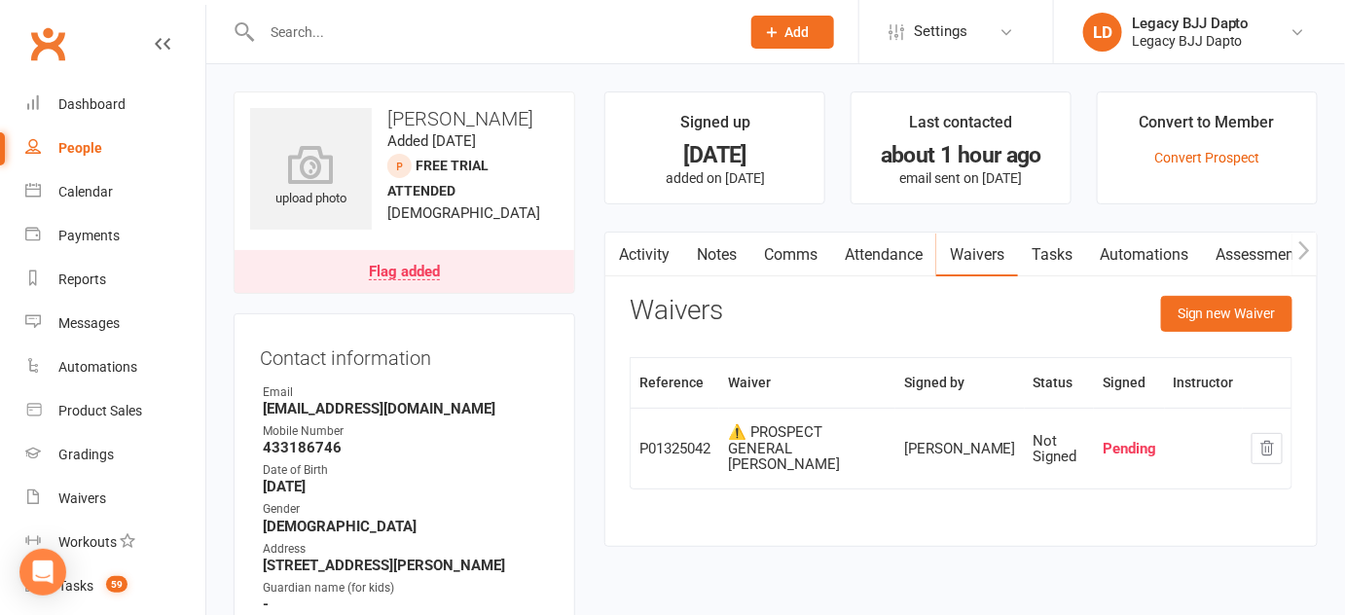
click at [655, 234] on link "Activity" at bounding box center [644, 255] width 78 height 45
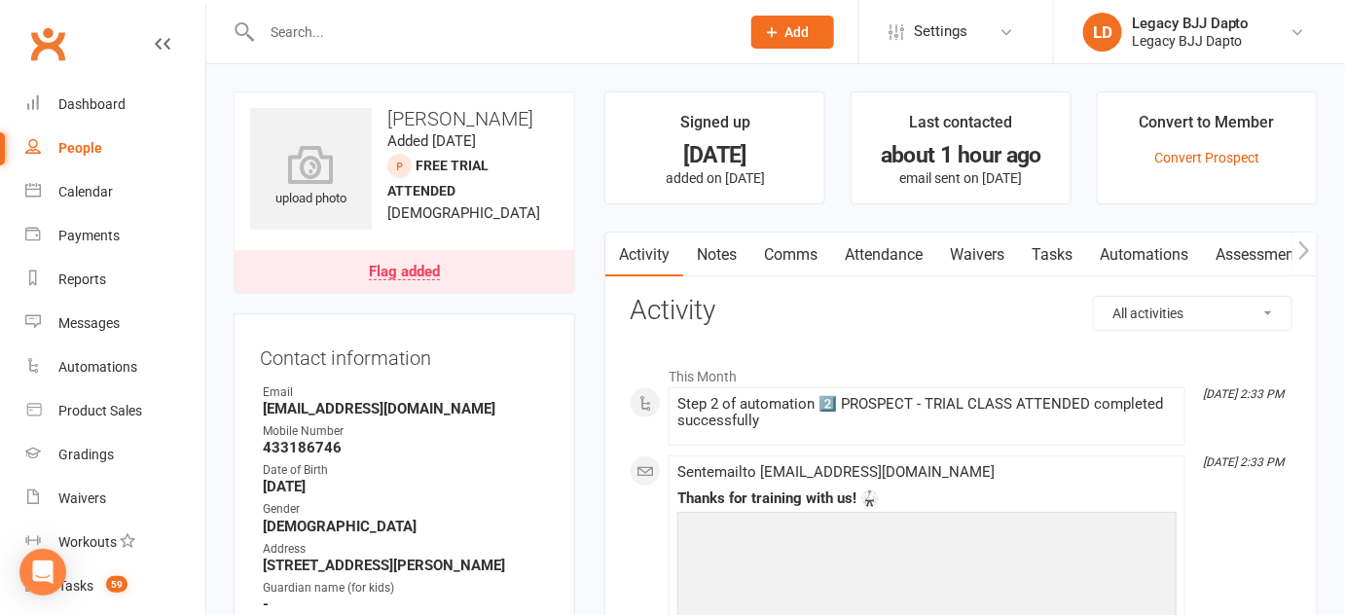
click at [125, 140] on link "People" at bounding box center [115, 149] width 180 height 44
select select "100"
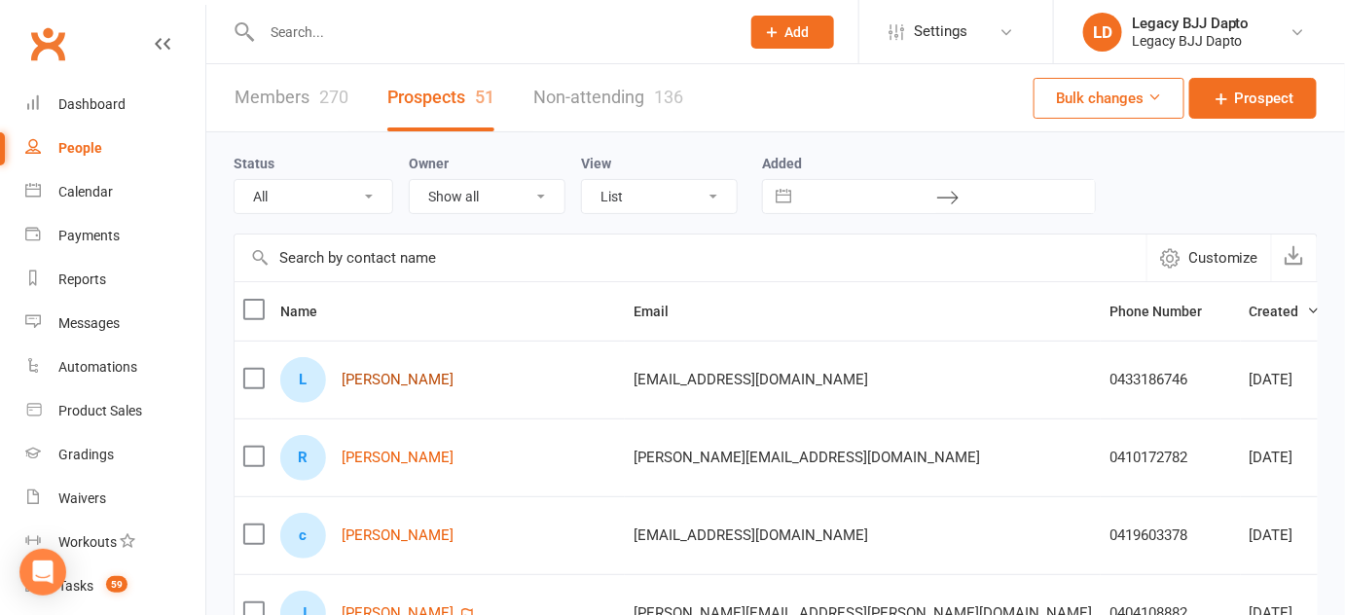
click at [356, 376] on link "Liam Burnett" at bounding box center [398, 380] width 112 height 17
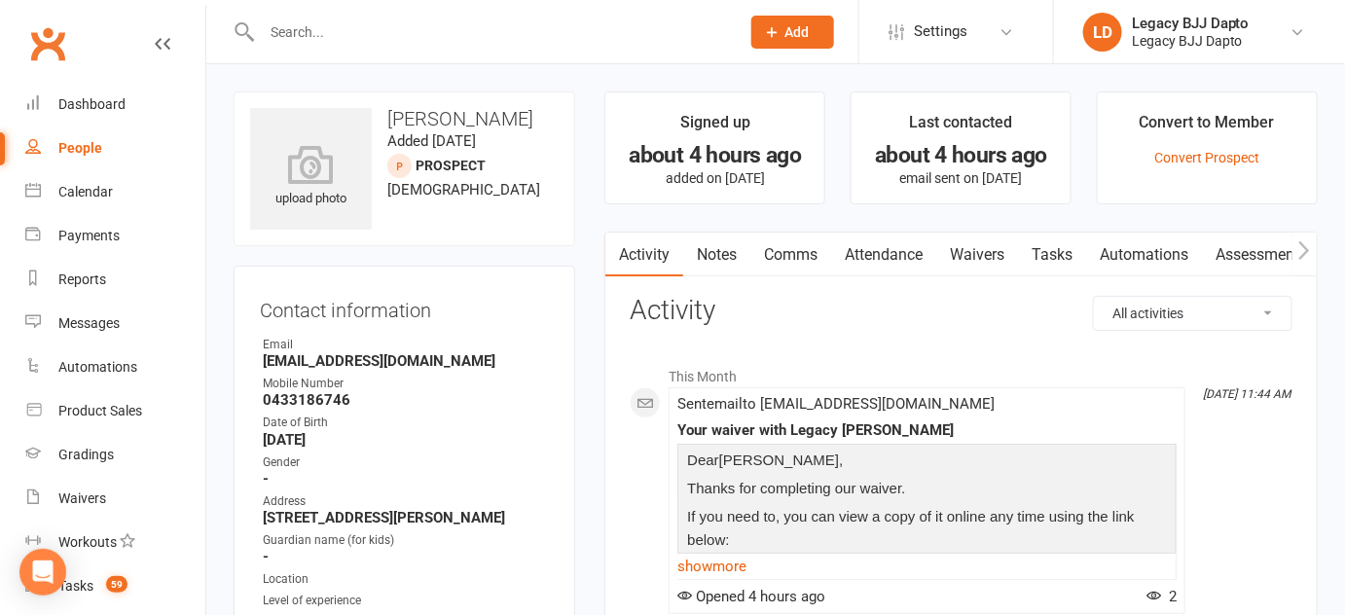
click at [87, 144] on div "People" at bounding box center [80, 148] width 44 height 16
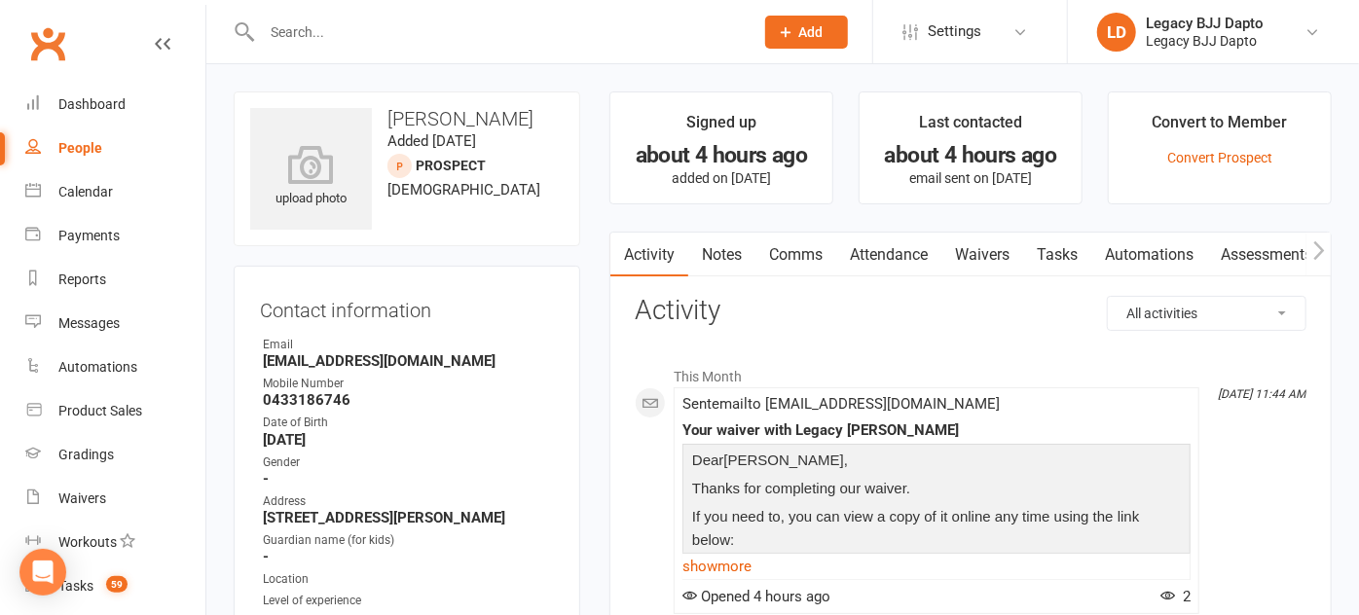
select select "100"
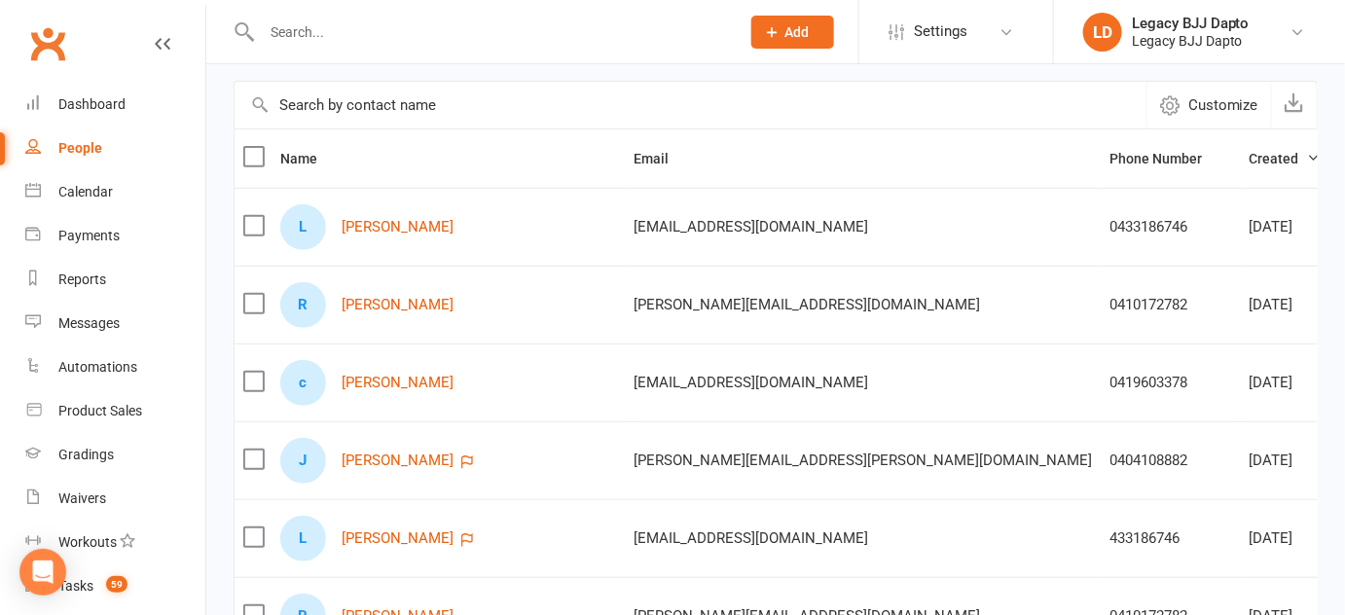
scroll to position [154, 0]
click at [394, 381] on link "cameron butt" at bounding box center [398, 382] width 112 height 17
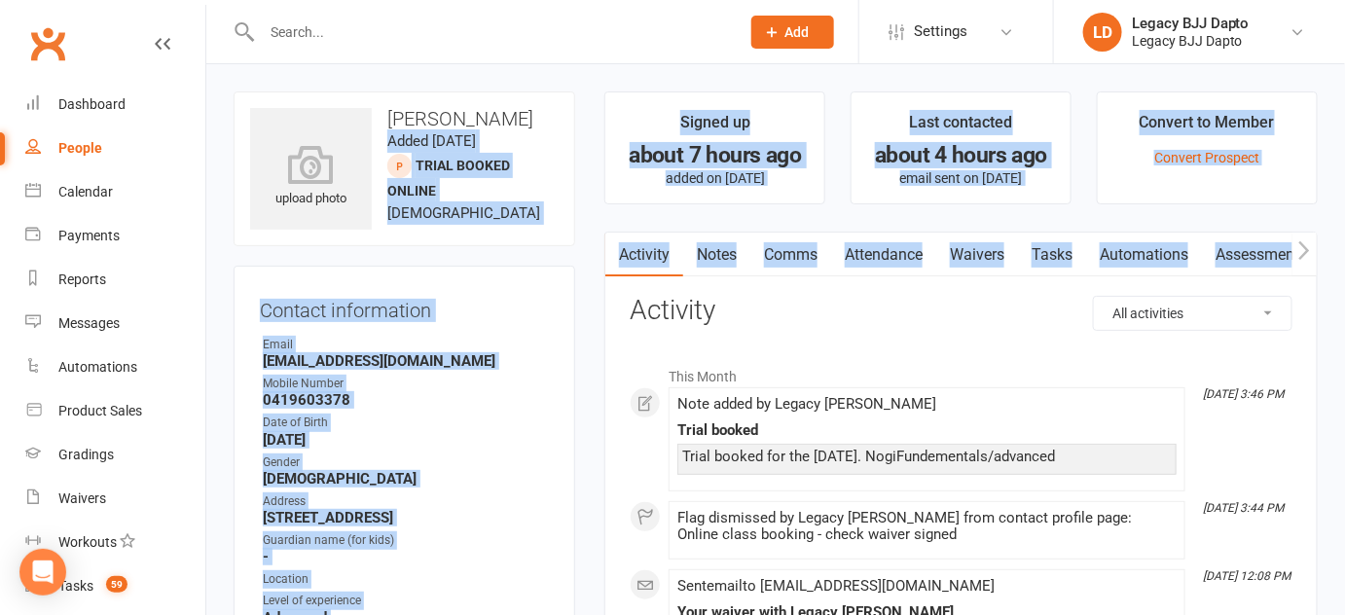
drag, startPoint x: 576, startPoint y: 136, endPoint x: 848, endPoint y: 270, distance: 302.5
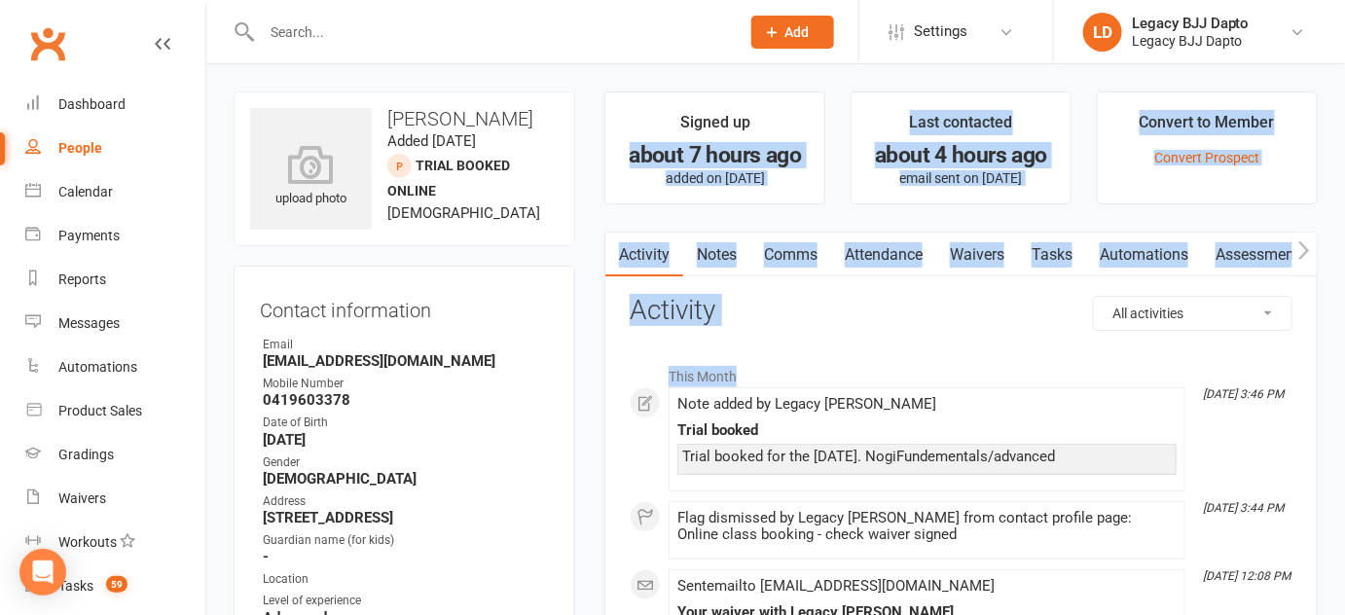
drag, startPoint x: 983, startPoint y: 344, endPoint x: 745, endPoint y: 91, distance: 347.7
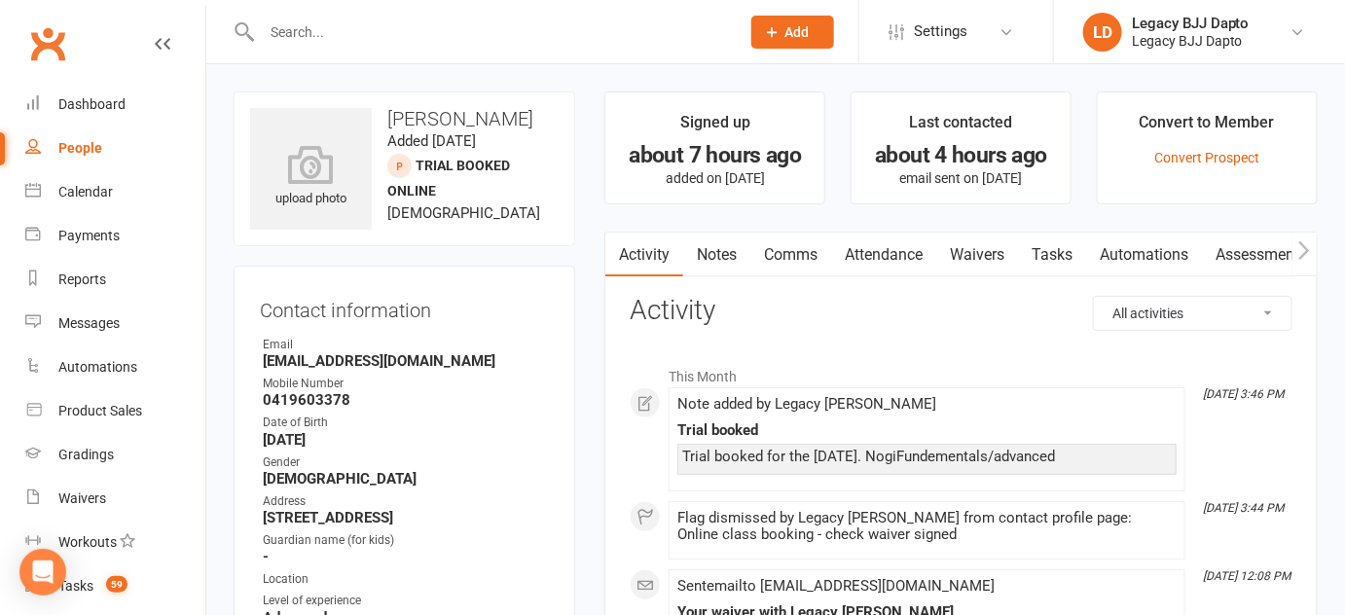
click at [565, 93] on div "upload photo cameron butt Added 12 August, 2025 TRIAL BOOKED ONLINE prospect 36…" at bounding box center [405, 168] width 342 height 155
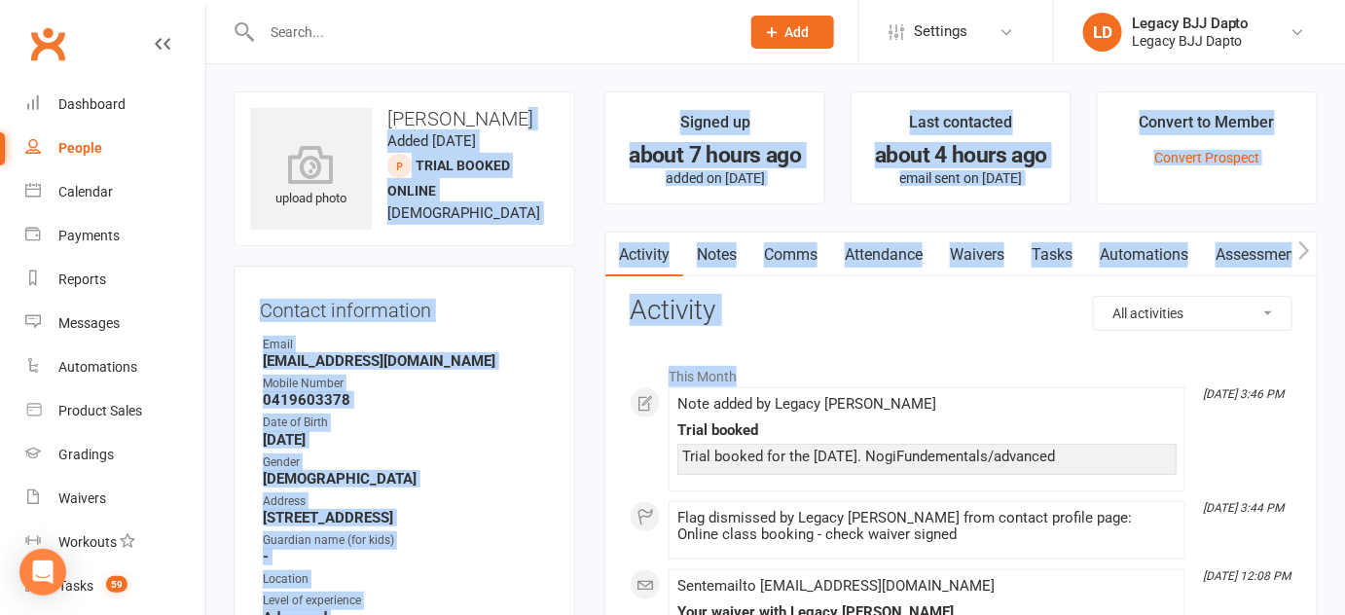
drag, startPoint x: 565, startPoint y: 93, endPoint x: 1040, endPoint y: 373, distance: 551.0
click at [1040, 373] on li "This Month" at bounding box center [961, 371] width 663 height 31
drag, startPoint x: 1040, startPoint y: 373, endPoint x: 529, endPoint y: 69, distance: 594.4
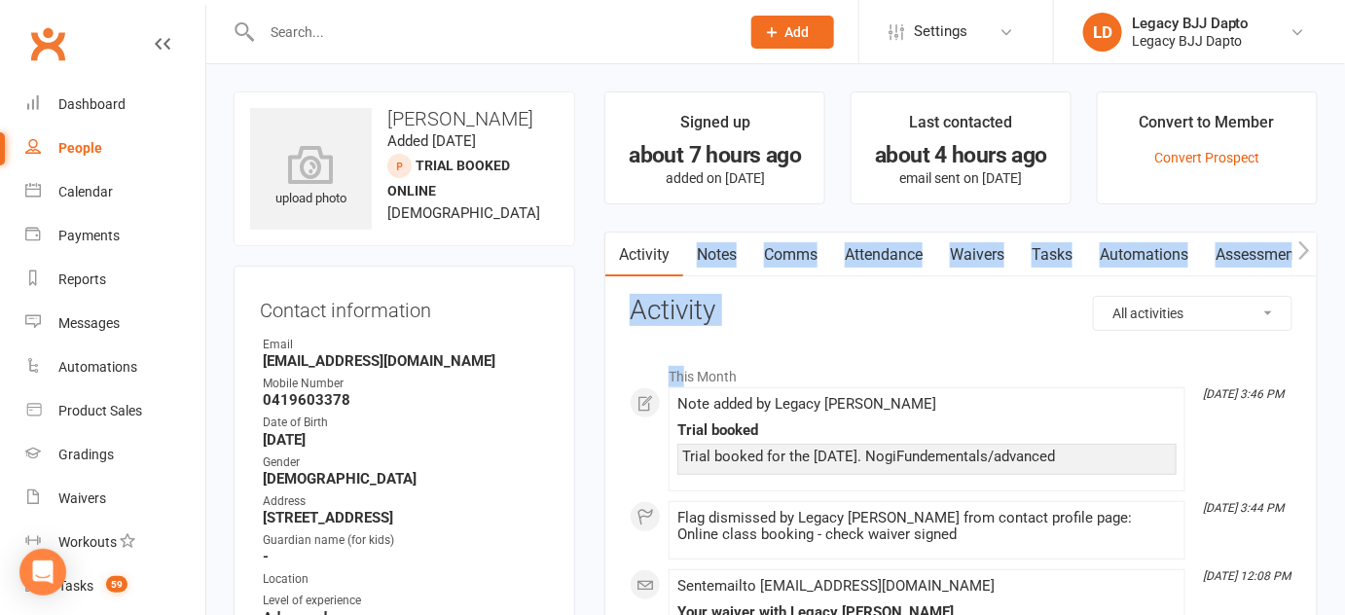
drag, startPoint x: 685, startPoint y: 357, endPoint x: 668, endPoint y: 254, distance: 104.6
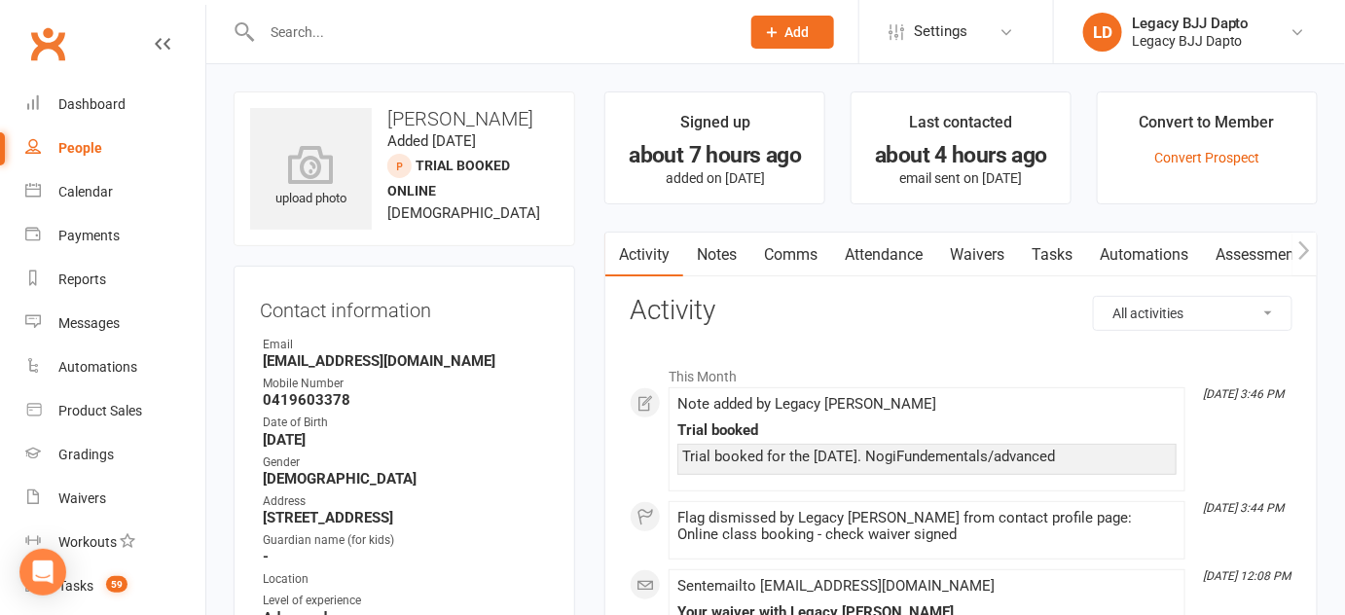
click at [83, 140] on div "People" at bounding box center [80, 148] width 44 height 16
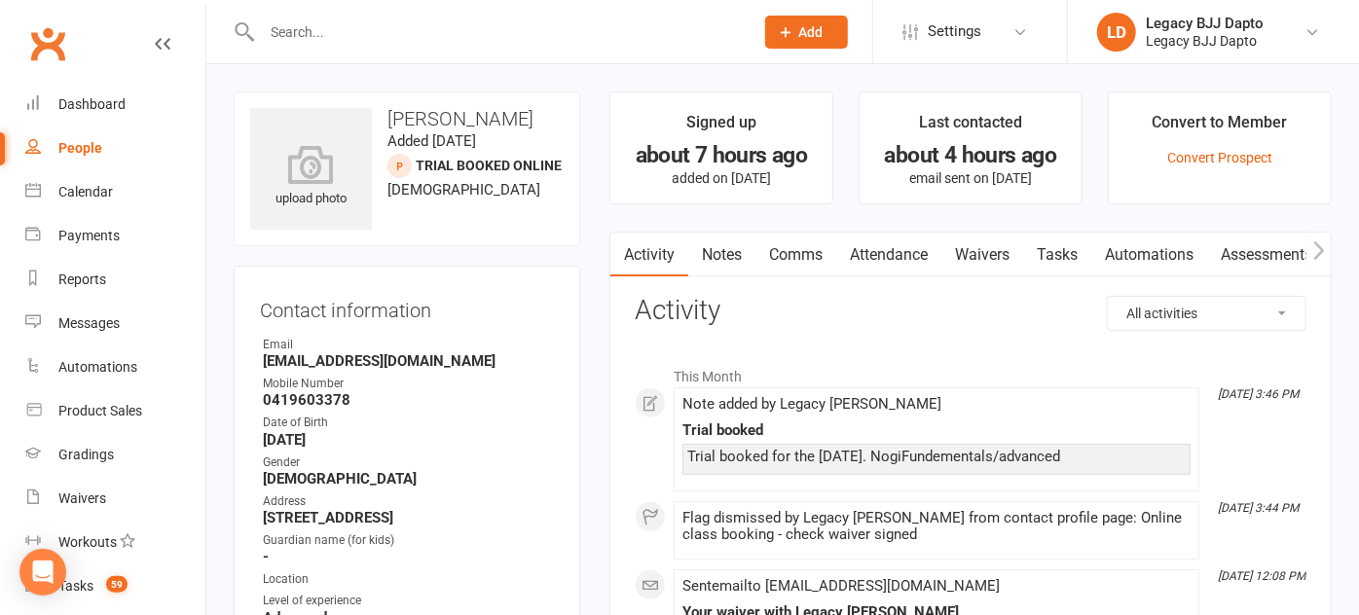
select select "100"
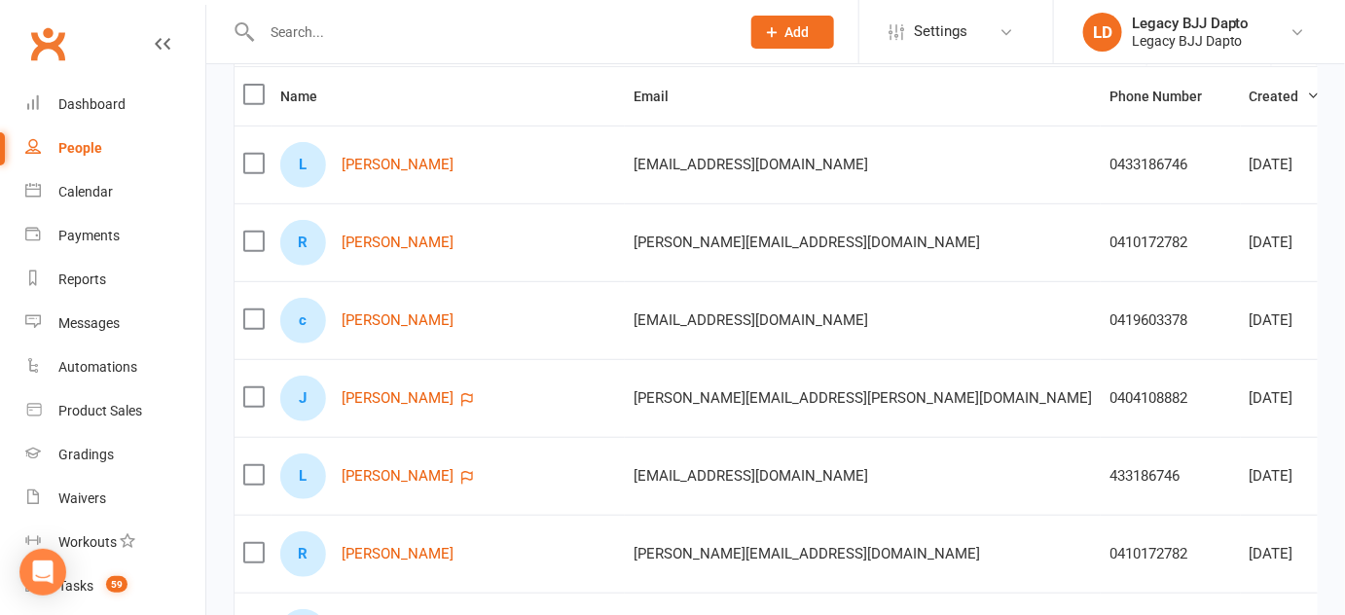
scroll to position [211, 0]
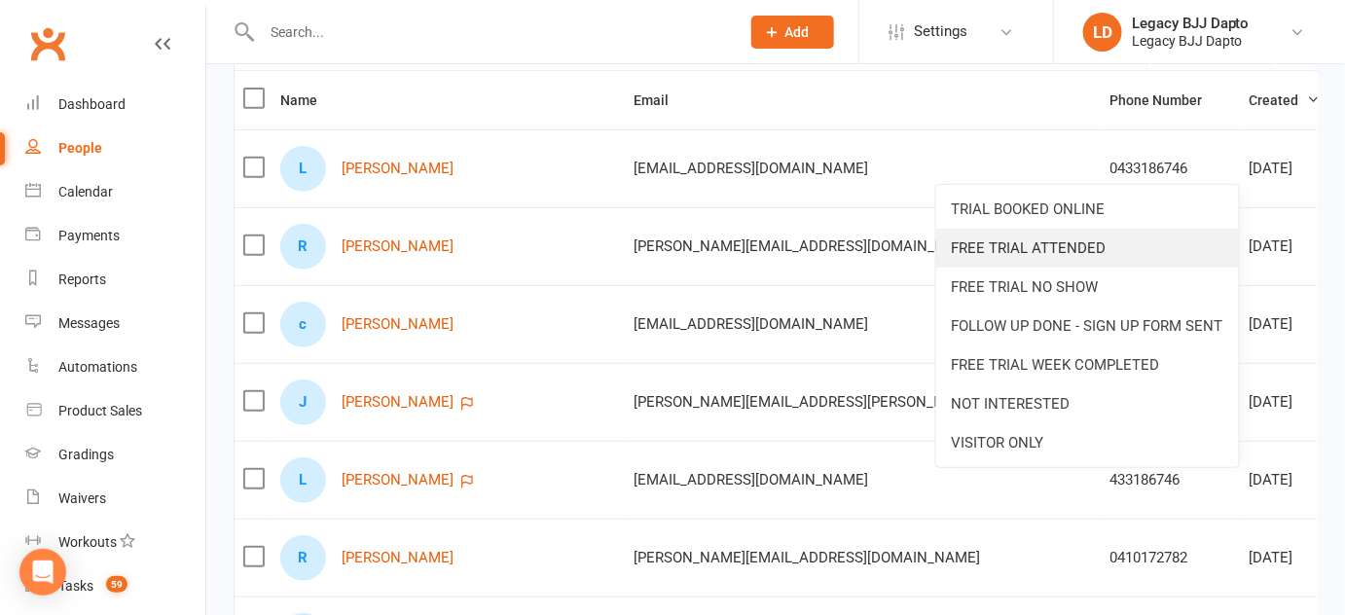
click at [1073, 248] on link "FREE TRIAL ATTENDED" at bounding box center [1087, 248] width 303 height 39
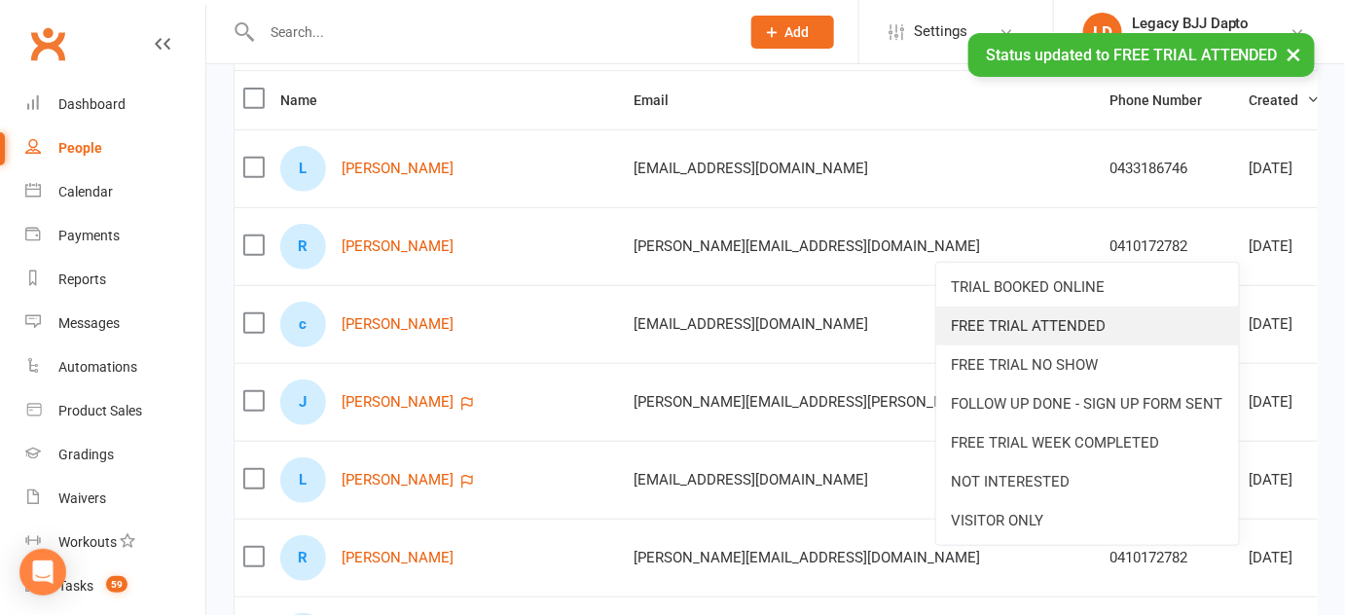
click at [1165, 322] on link "FREE TRIAL ATTENDED" at bounding box center [1087, 326] width 303 height 39
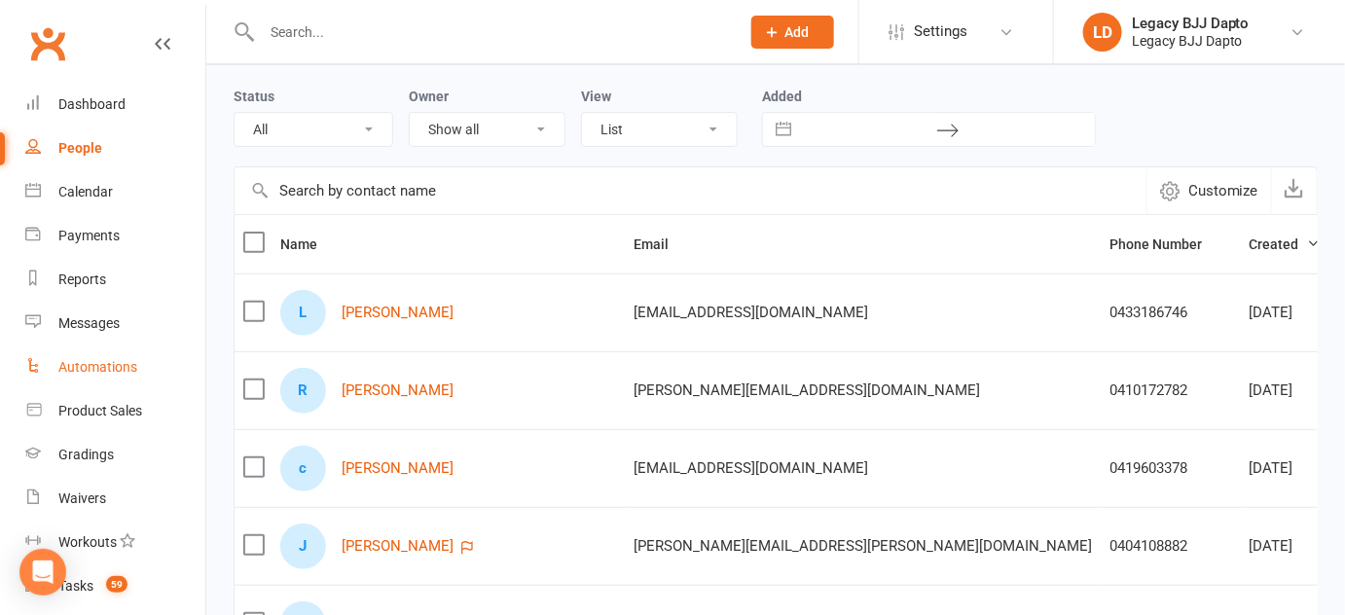
scroll to position [277, 0]
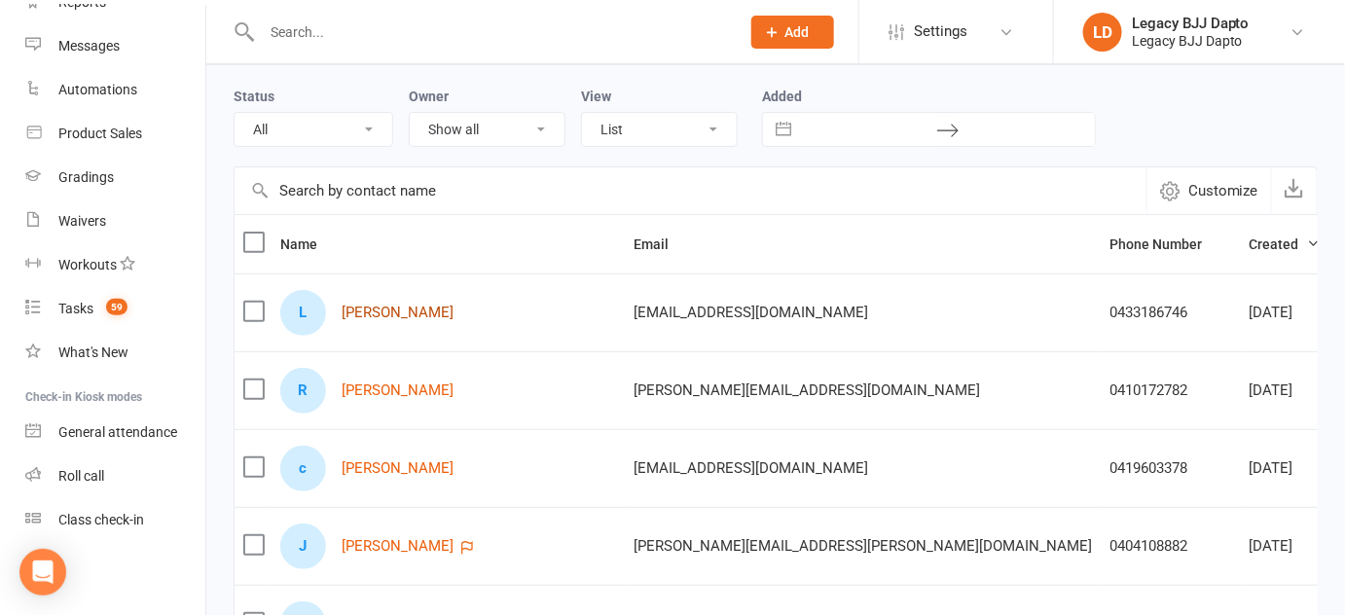
click at [392, 318] on link "Liam Burnett" at bounding box center [398, 313] width 112 height 17
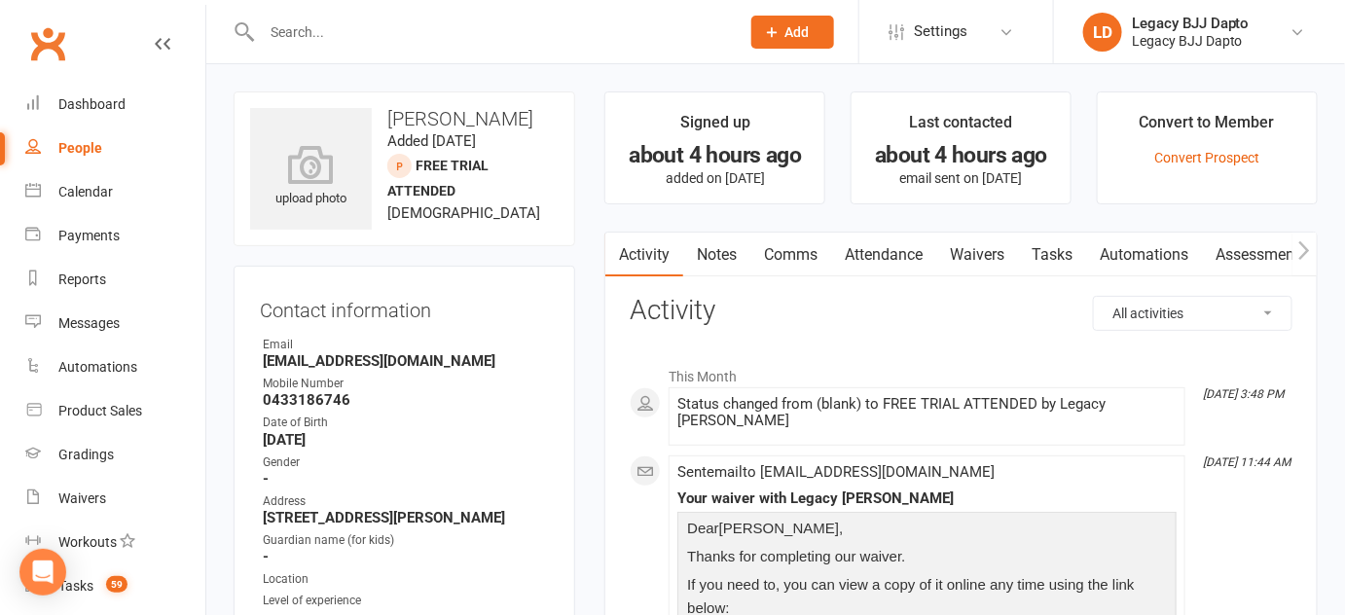
click at [96, 150] on div "People" at bounding box center [80, 148] width 44 height 16
select select "100"
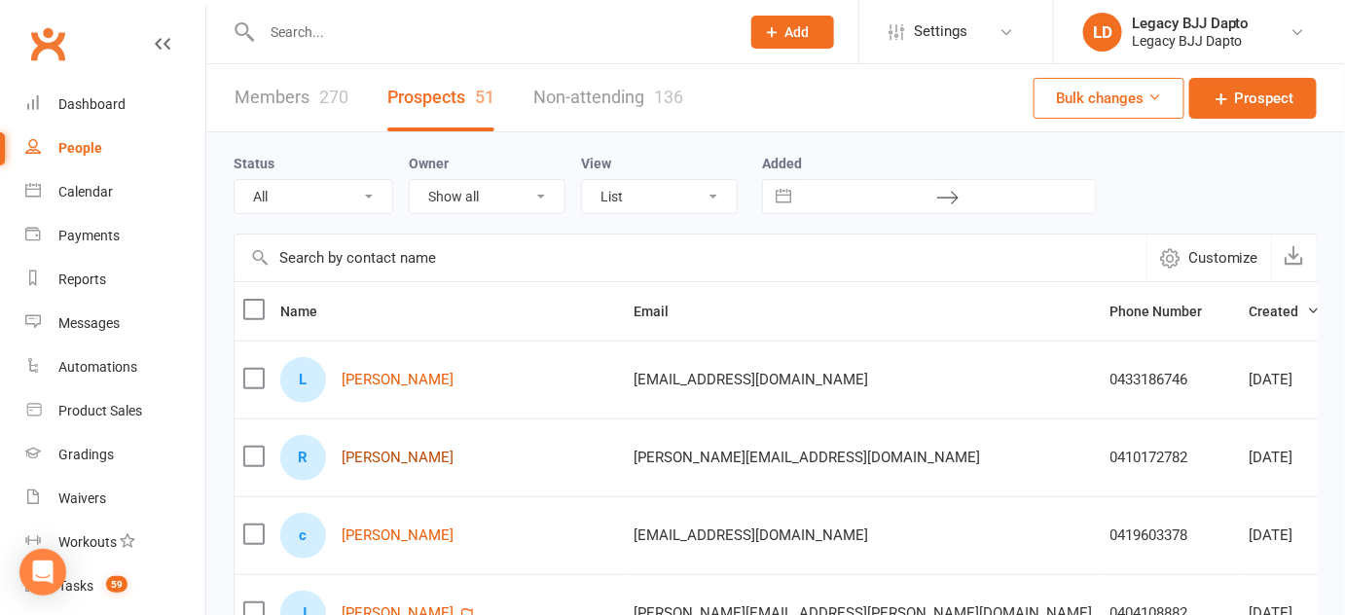
click at [371, 455] on link "Ryan Morgan" at bounding box center [398, 458] width 112 height 17
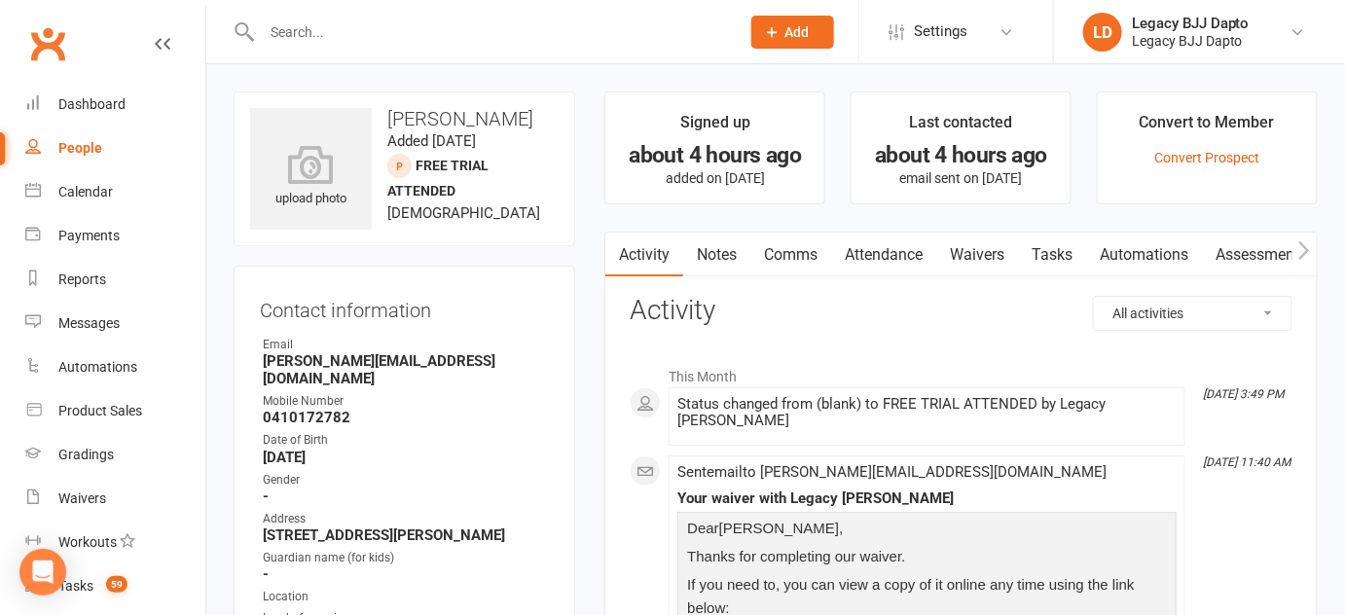
click at [91, 142] on div "People" at bounding box center [80, 148] width 44 height 16
select select "100"
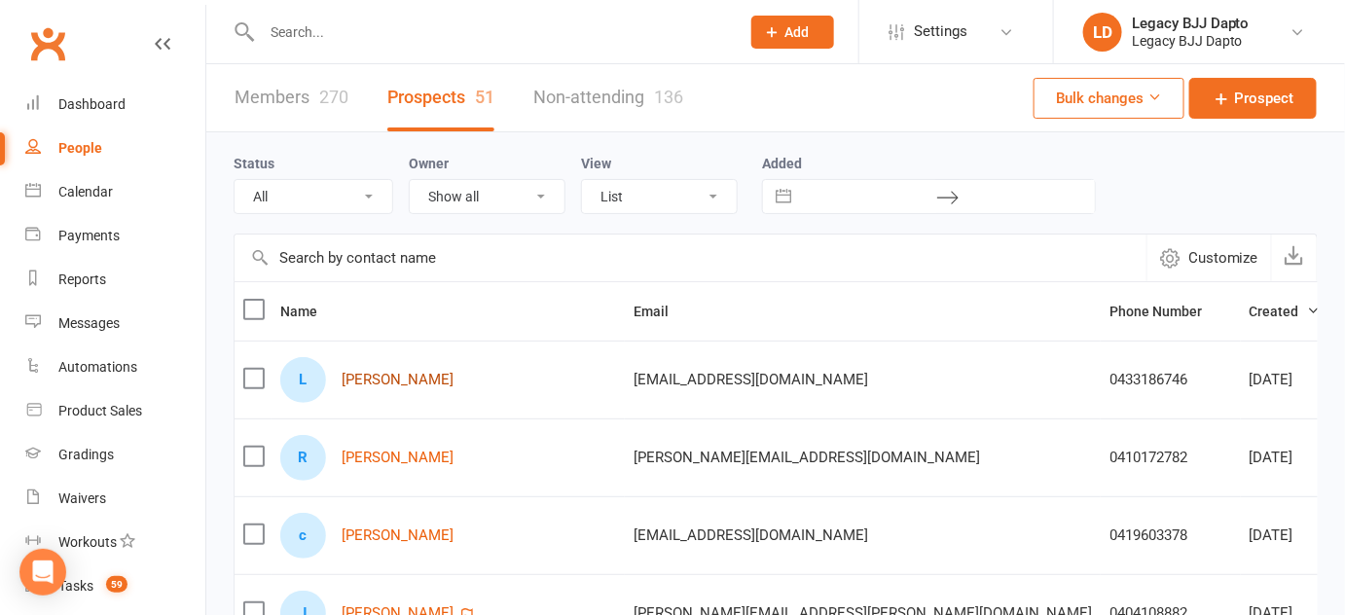
click at [405, 372] on link "Liam Burnett" at bounding box center [398, 380] width 112 height 17
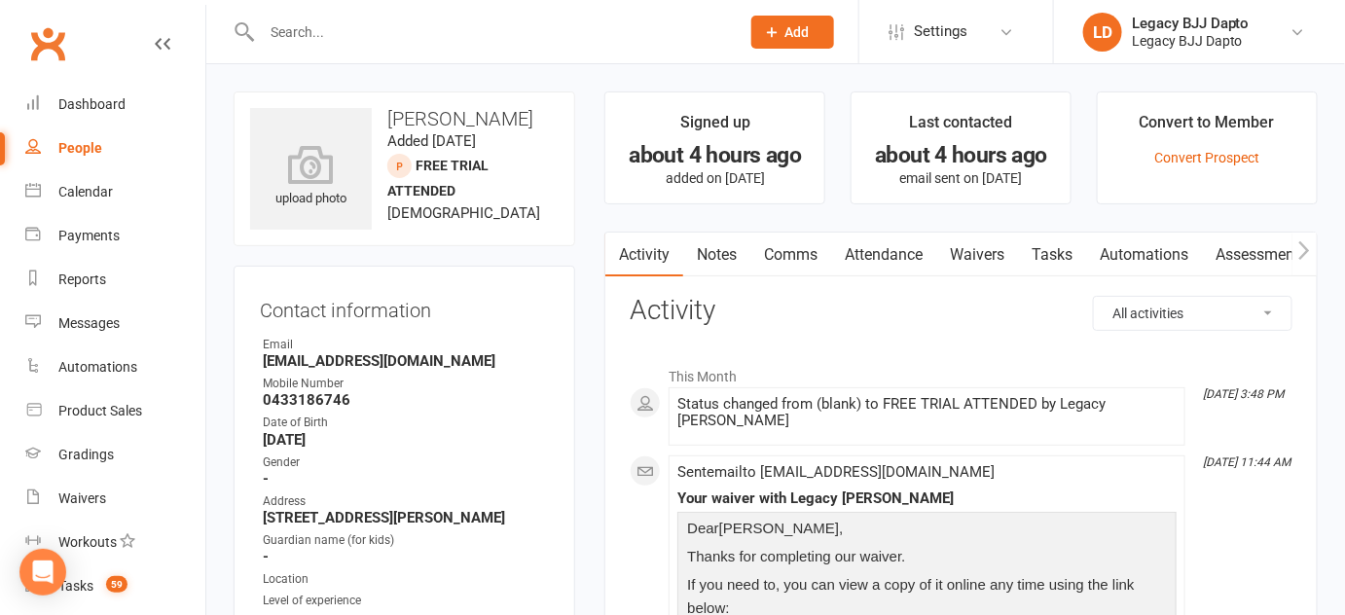
click at [736, 251] on link "Notes" at bounding box center [716, 255] width 67 height 45
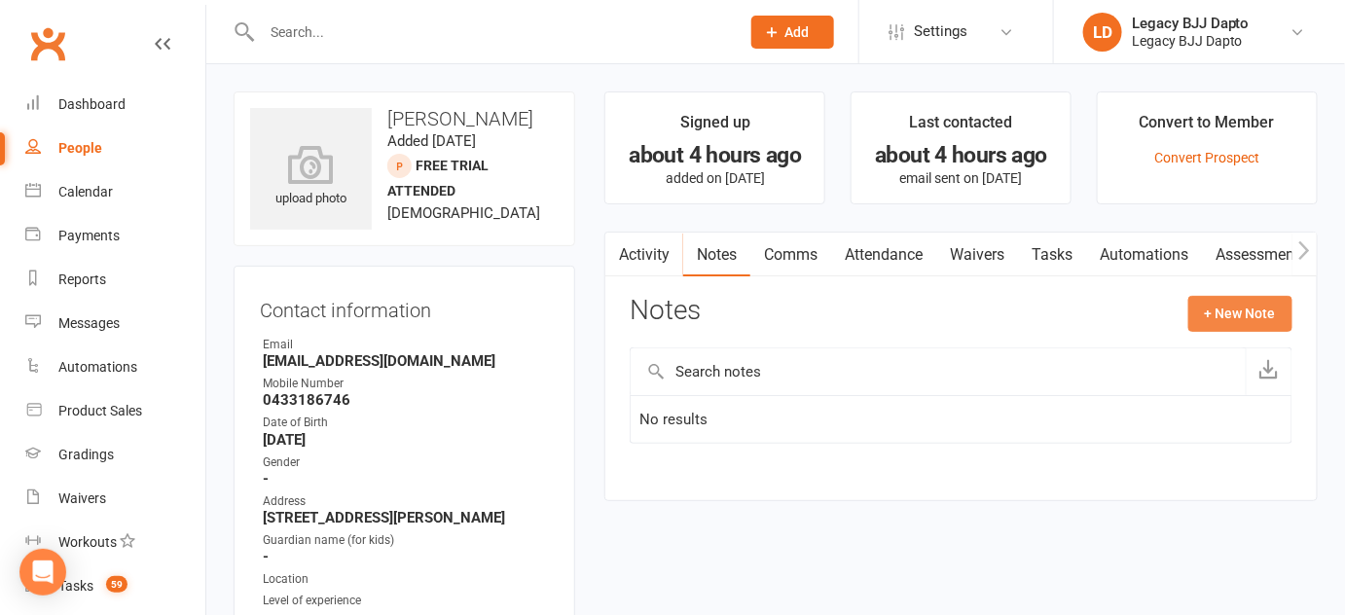
click at [1194, 308] on button "+ New Note" at bounding box center [1240, 313] width 104 height 35
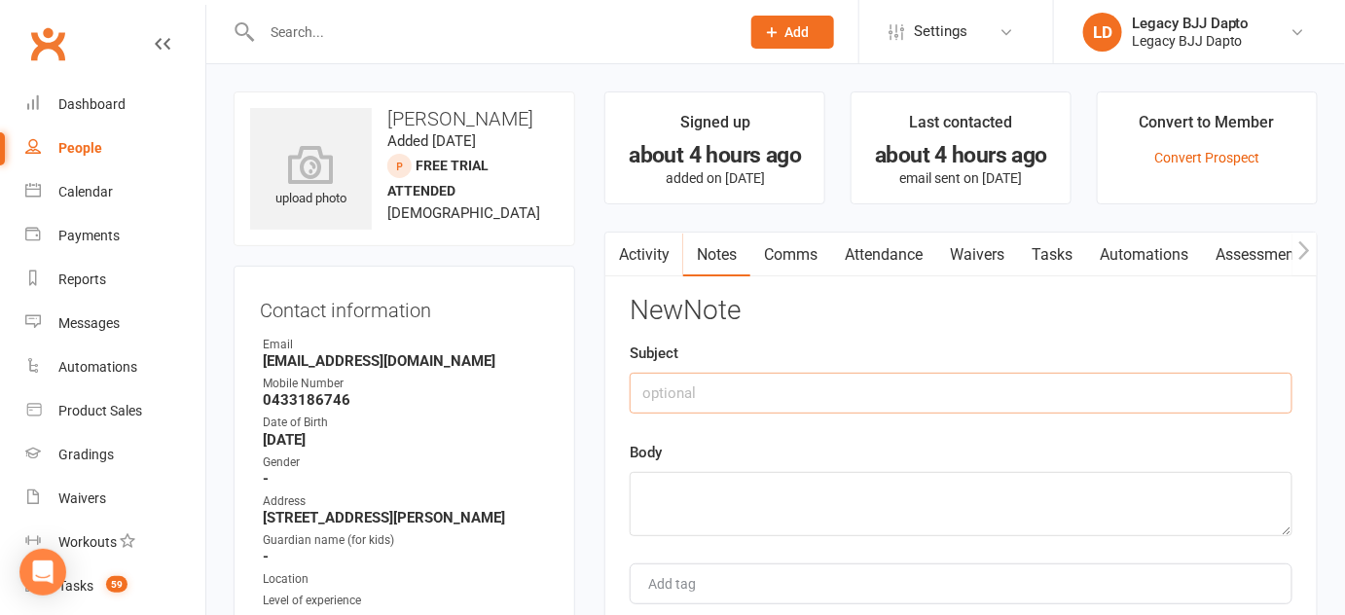
click at [951, 391] on input "text" at bounding box center [961, 393] width 663 height 41
click at [871, 482] on textarea at bounding box center [961, 504] width 663 height 64
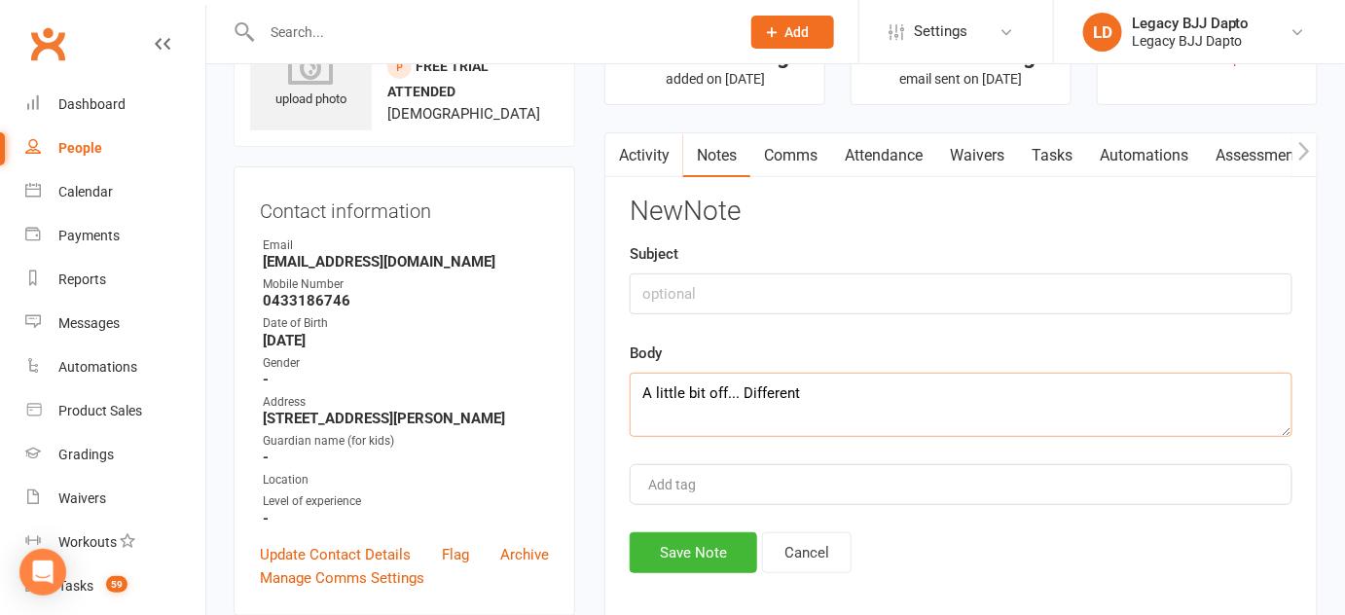
scroll to position [102, 0]
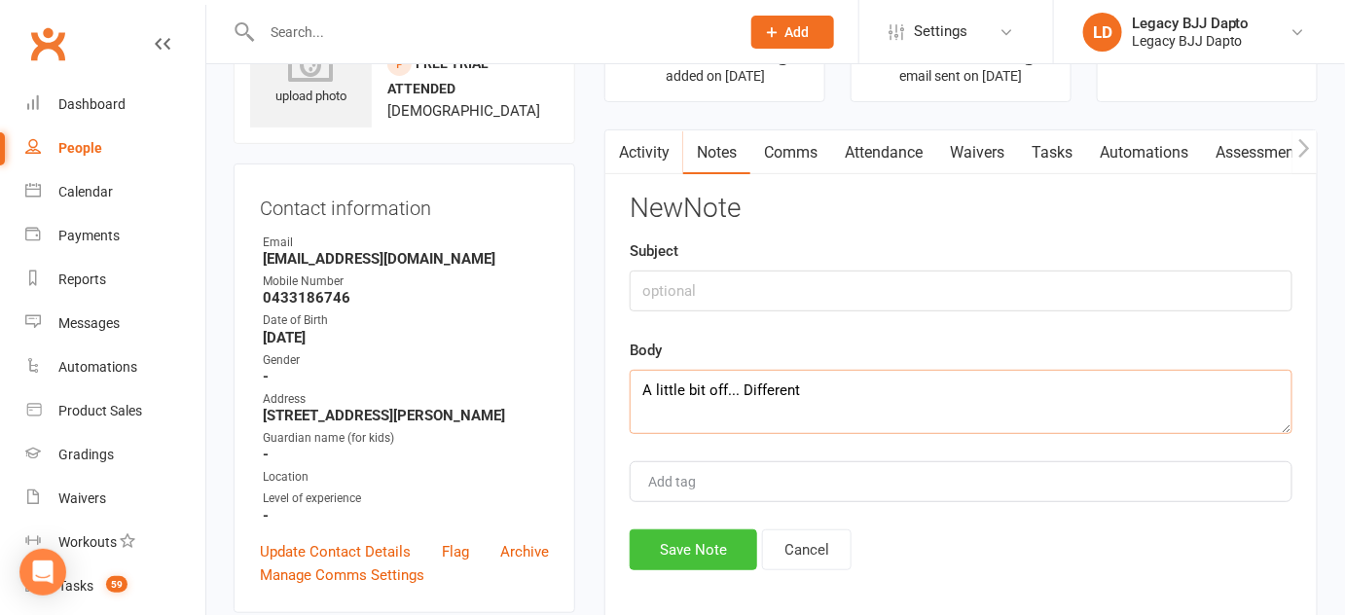
type textarea "A little bit off... Different"
click at [724, 533] on button "Save Note" at bounding box center [694, 549] width 128 height 41
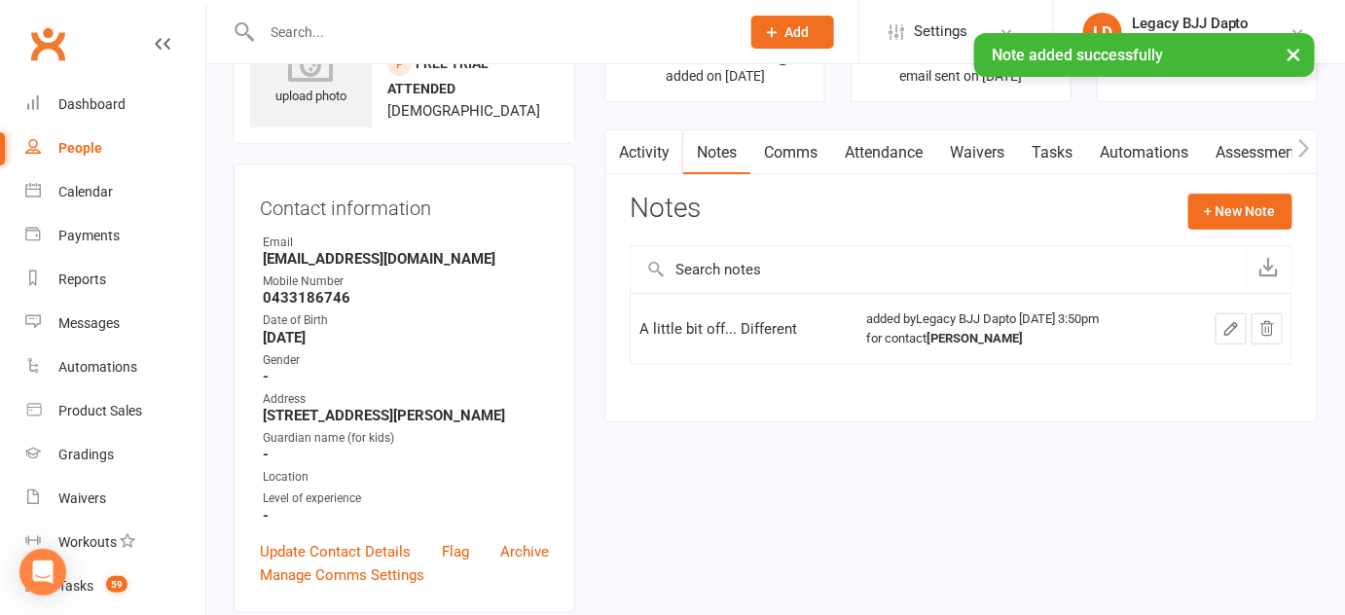
click at [86, 167] on link "People" at bounding box center [115, 149] width 180 height 44
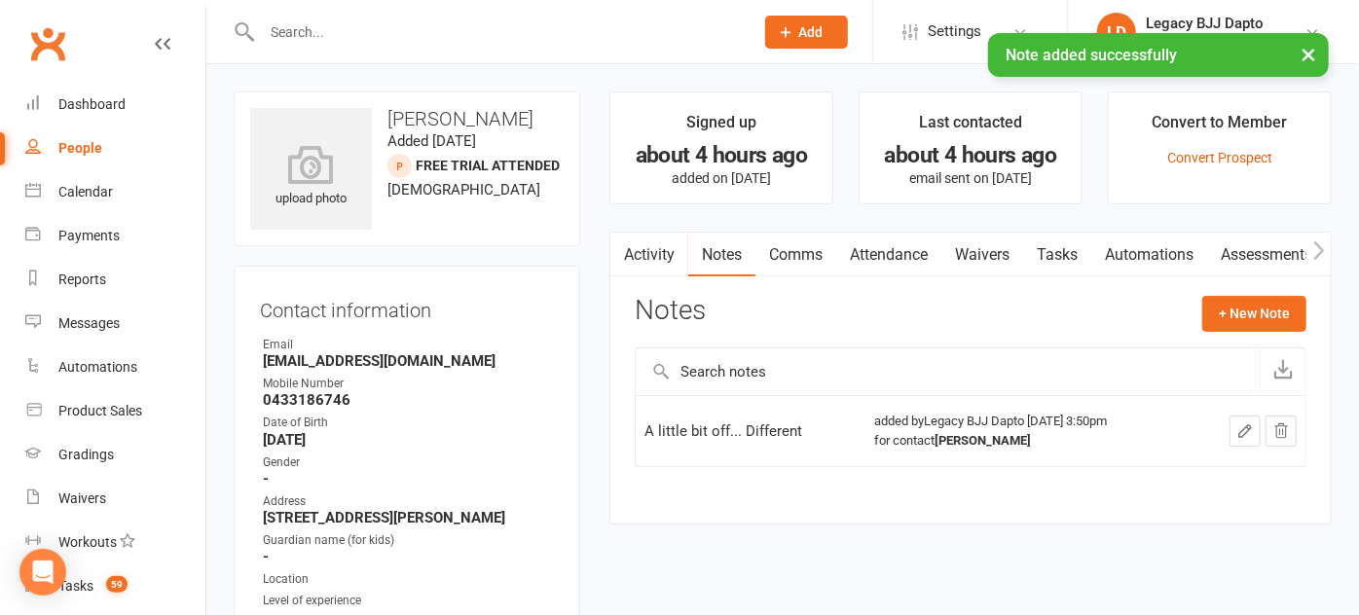
select select "100"
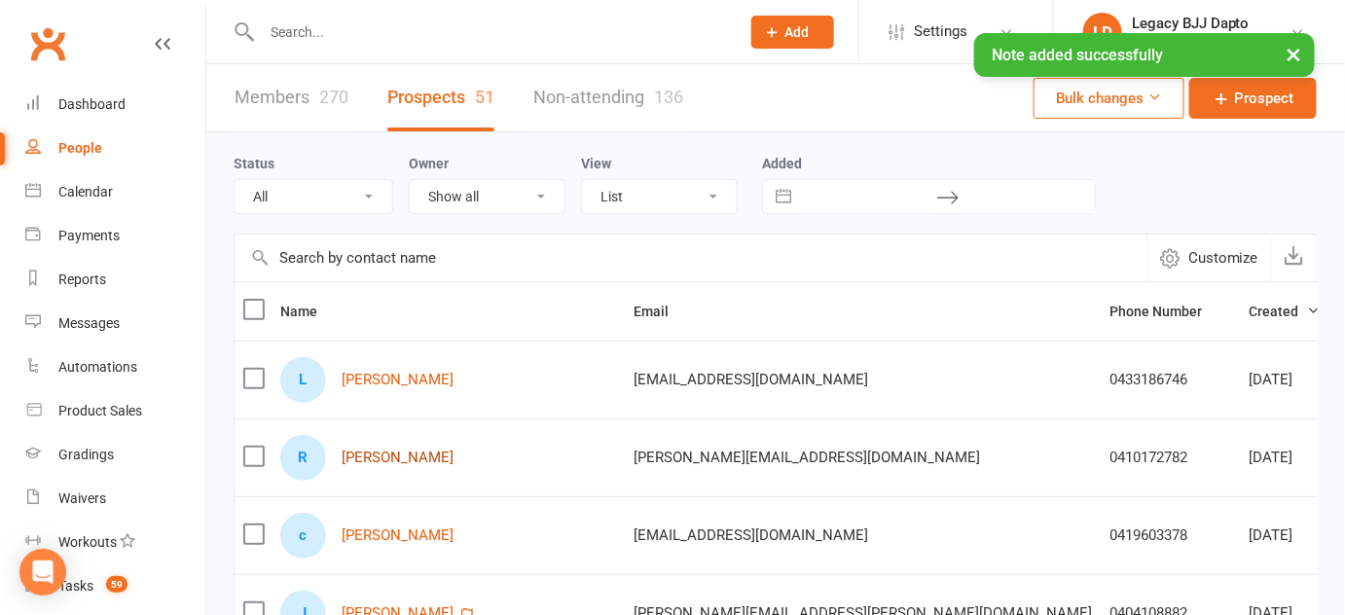
click at [399, 457] on link "Ryan Morgan" at bounding box center [398, 458] width 112 height 17
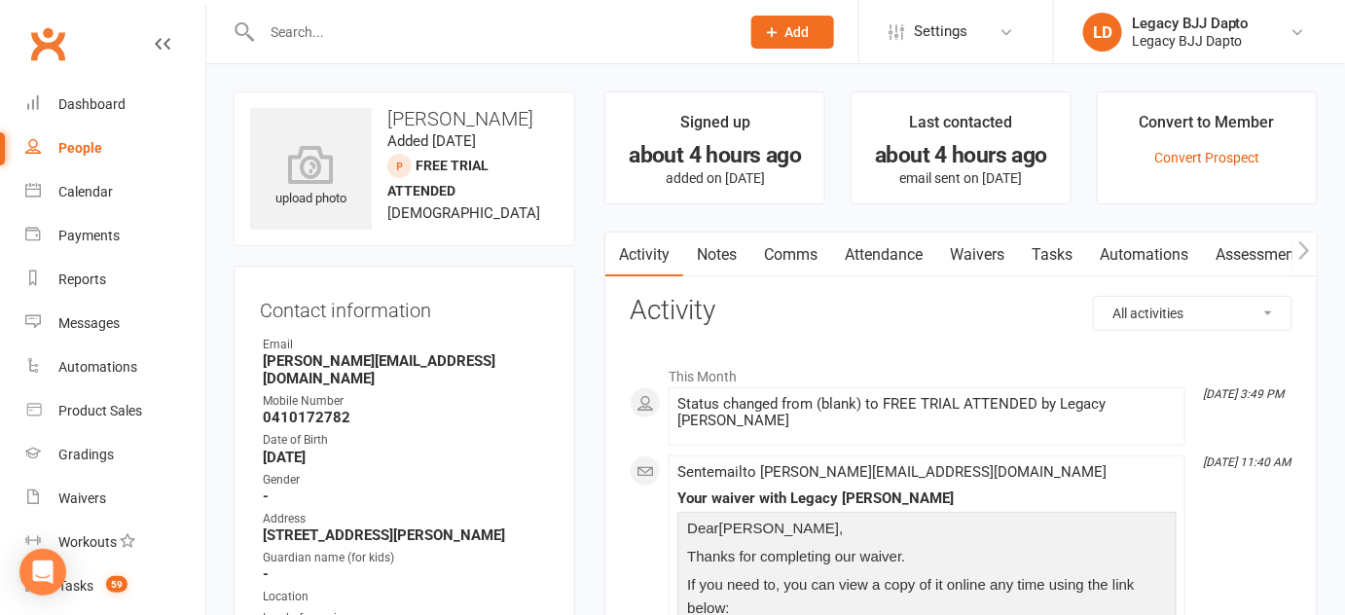
click at [735, 257] on link "Notes" at bounding box center [716, 255] width 67 height 45
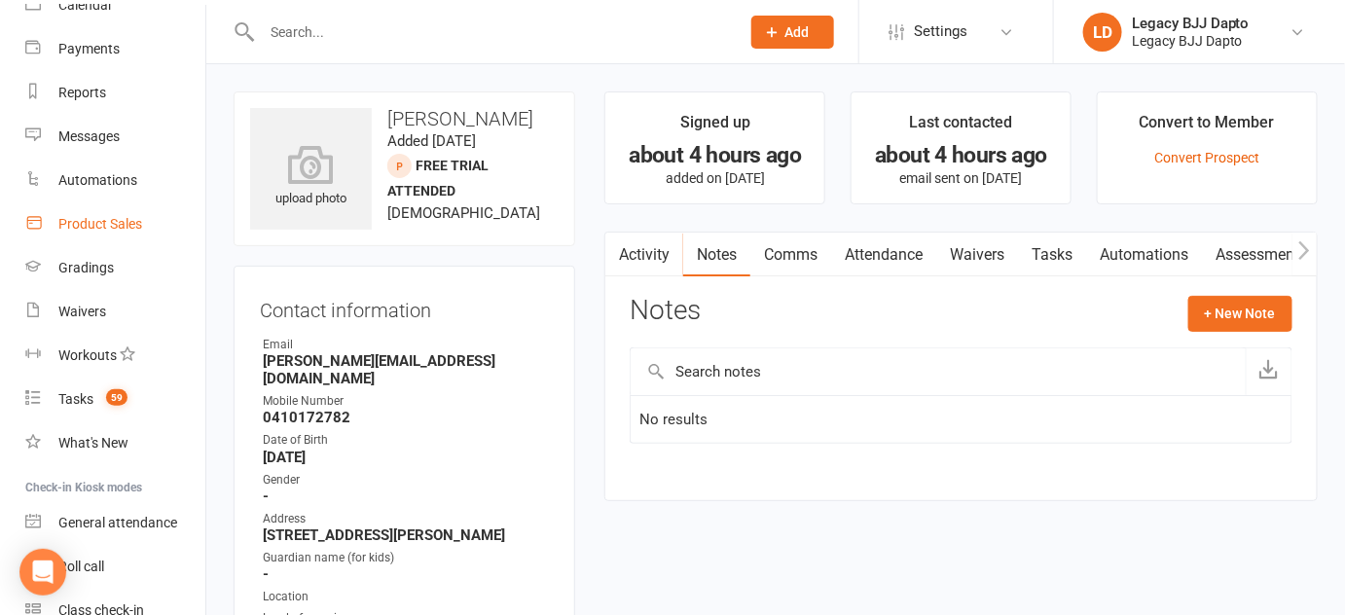
scroll to position [188, 0]
click at [1221, 316] on button "+ New Note" at bounding box center [1240, 313] width 104 height 35
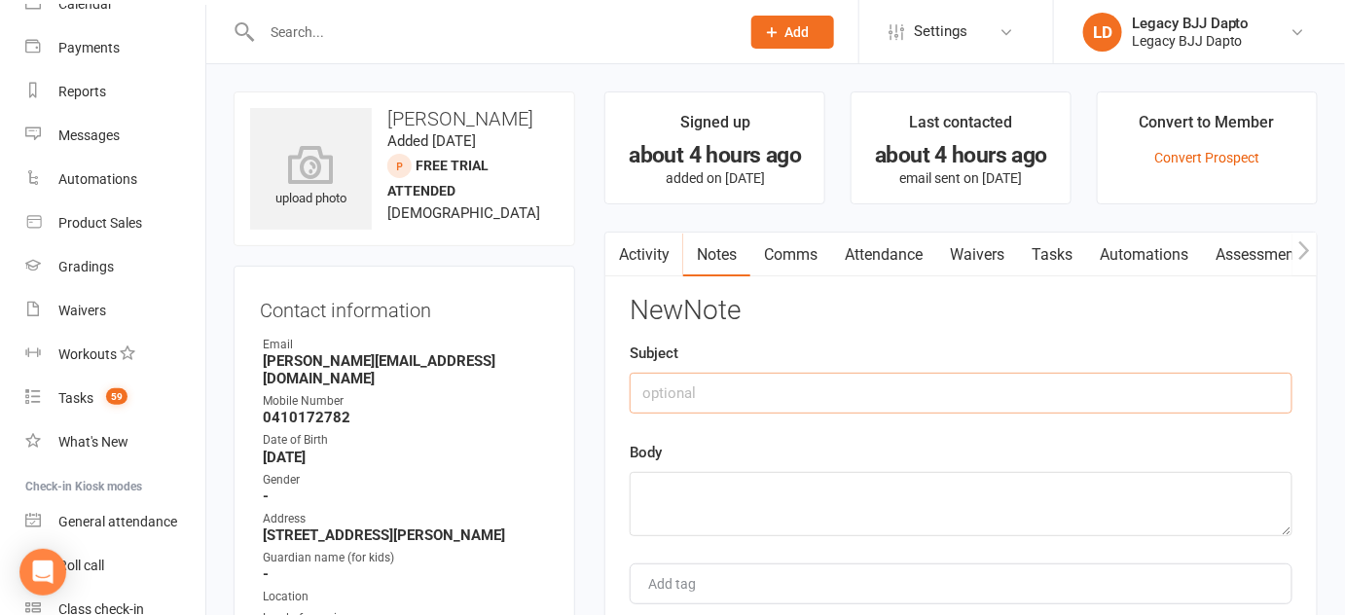
click at [1012, 393] on input "text" at bounding box center [961, 393] width 663 height 41
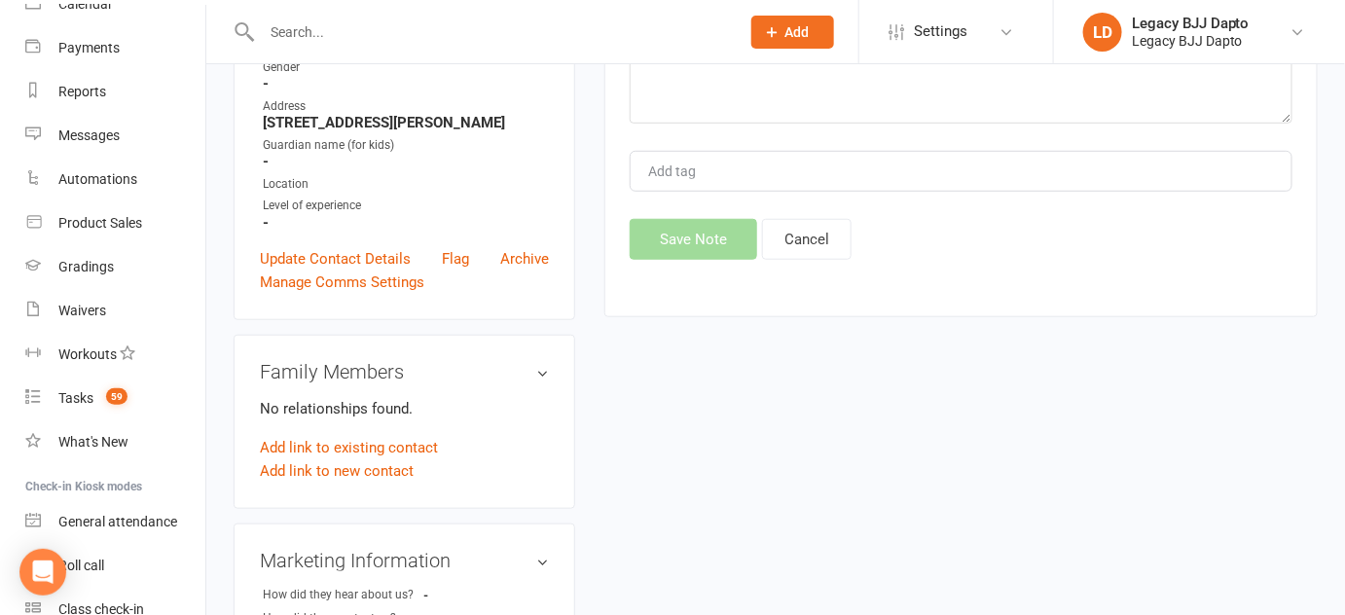
scroll to position [428, 0]
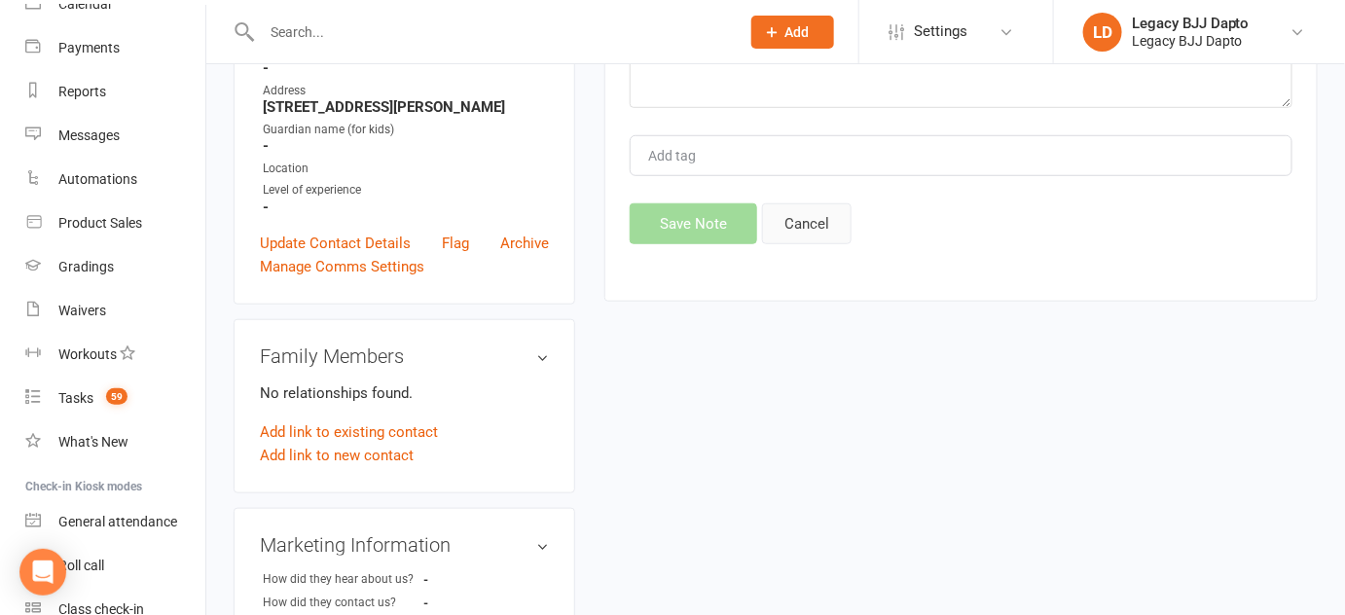
click at [799, 212] on button "Cancel" at bounding box center [807, 223] width 90 height 41
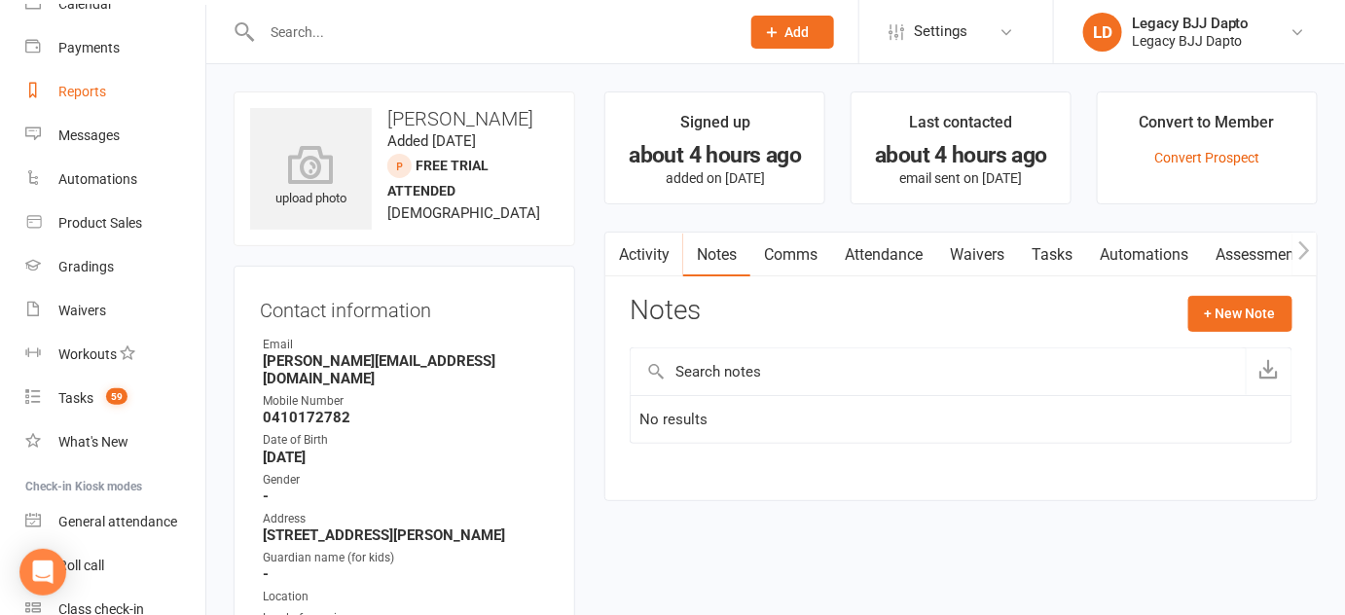
scroll to position [0, 0]
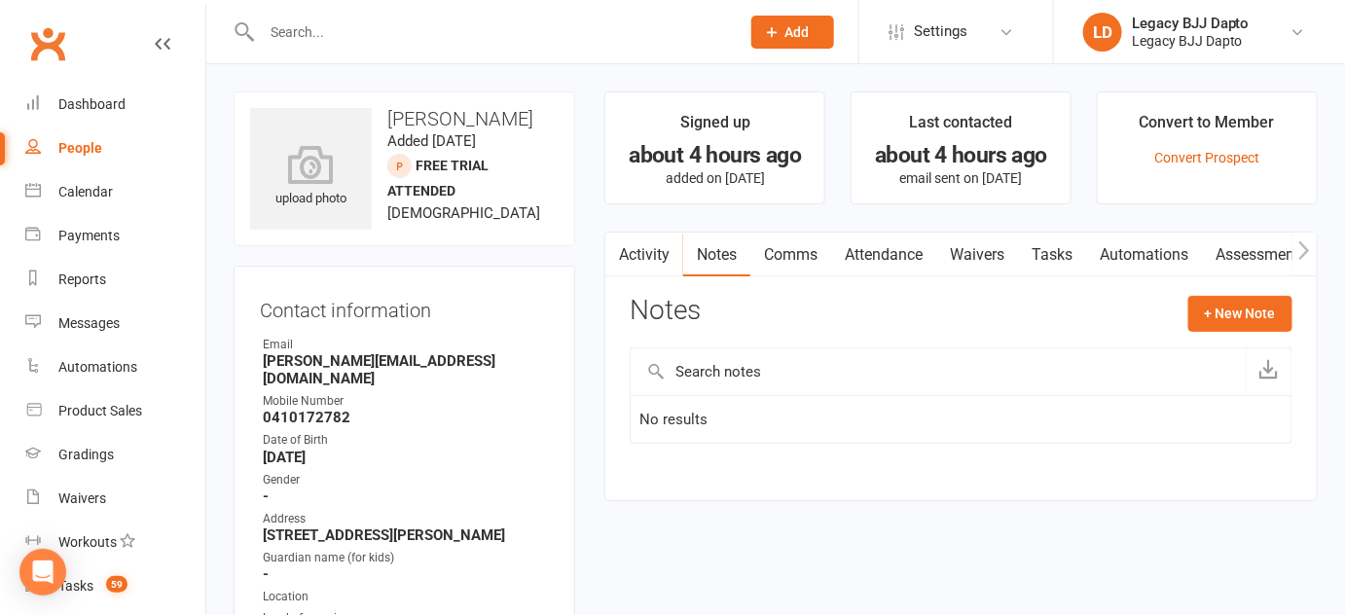
click at [281, 36] on input "text" at bounding box center [491, 31] width 470 height 27
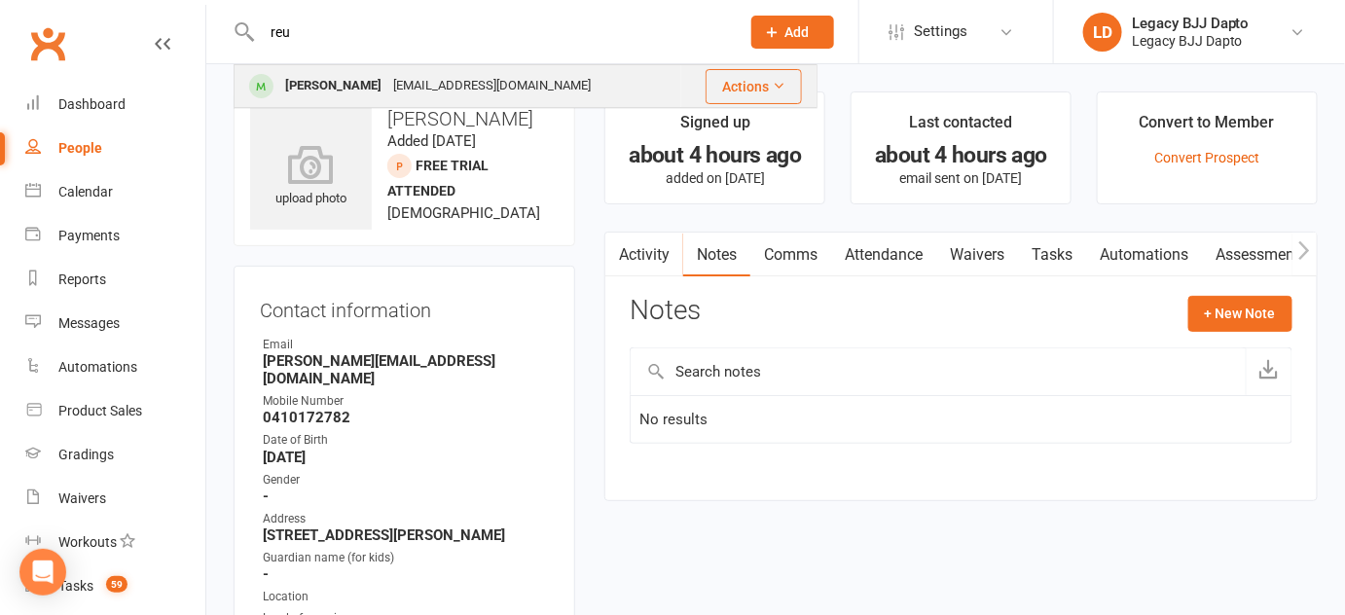
type input "reu"
click at [300, 70] on div "Reuben Davis reubendavis2708@gmail.com" at bounding box center [458, 86] width 445 height 40
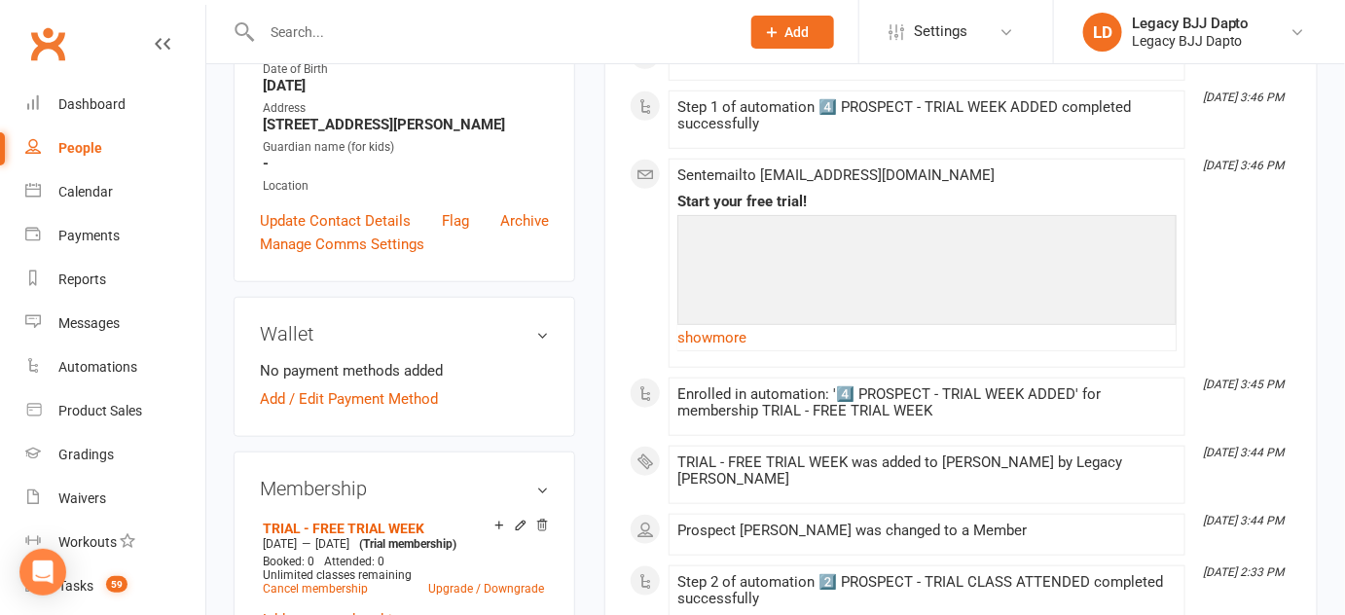
scroll to position [379, 0]
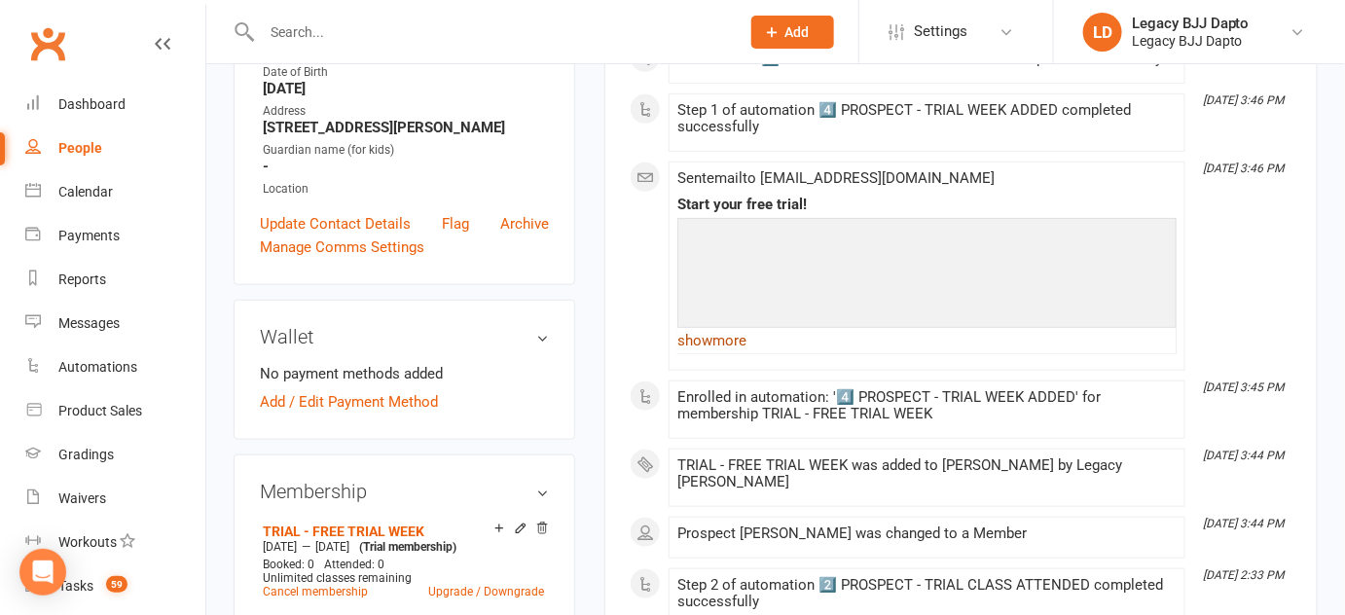
click at [725, 330] on link "show more" at bounding box center [926, 340] width 499 height 27
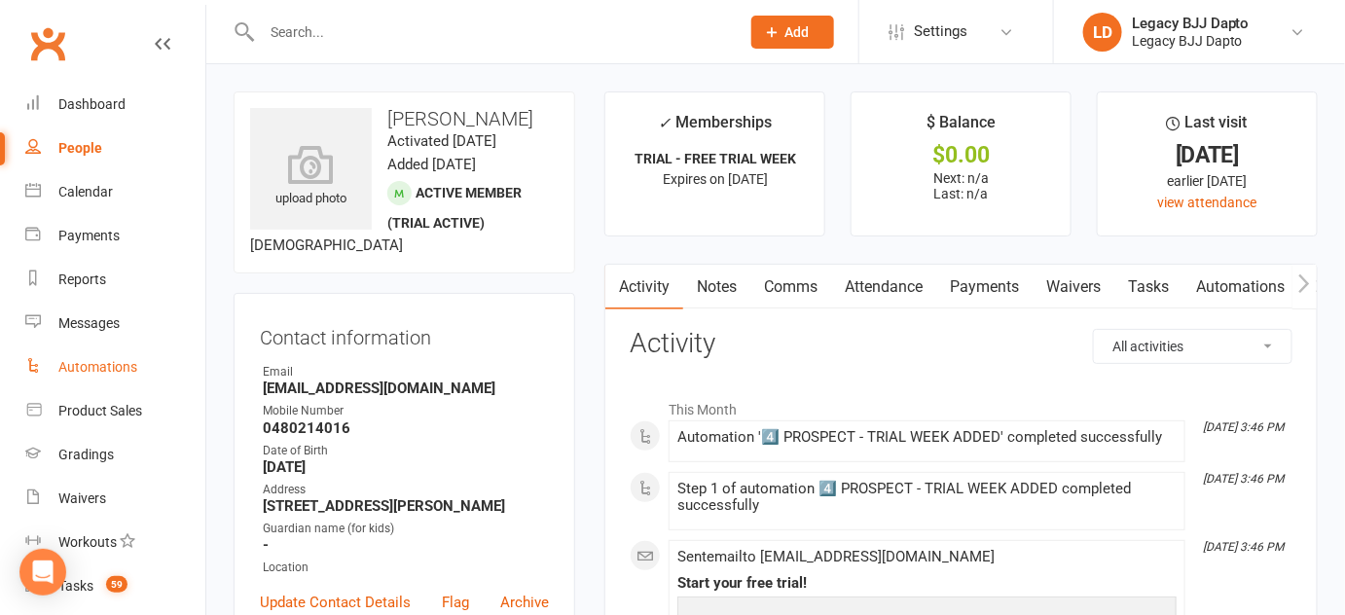
scroll to position [277, 0]
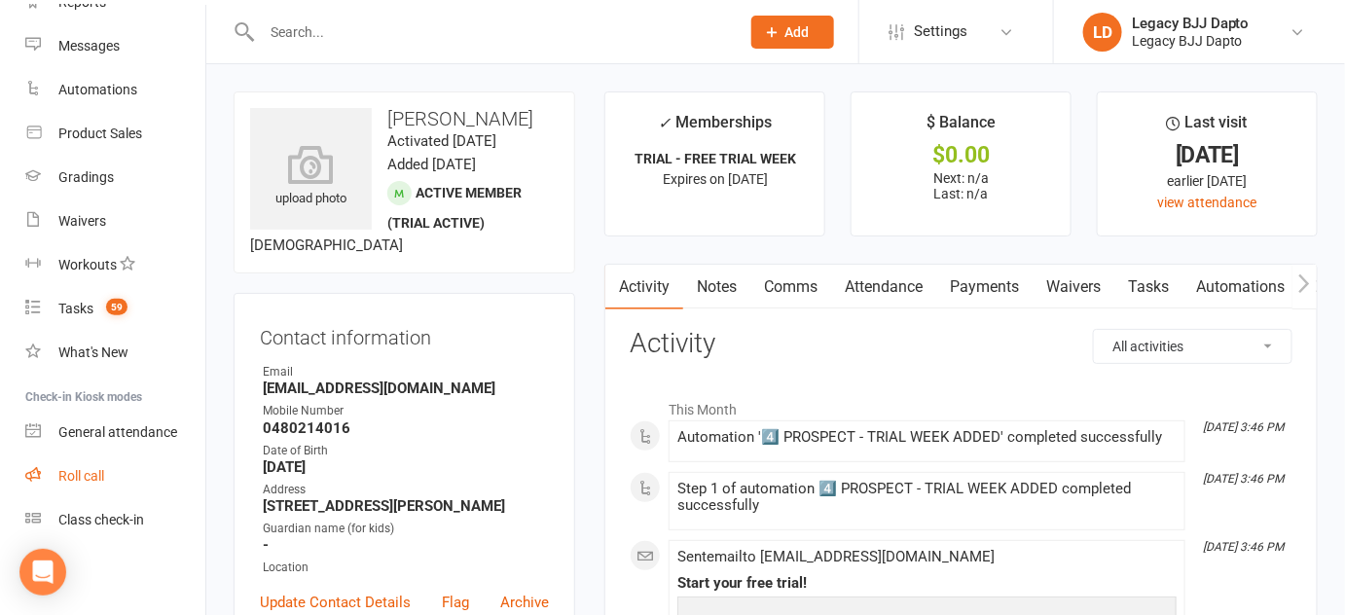
click at [97, 486] on link "Roll call" at bounding box center [115, 477] width 180 height 44
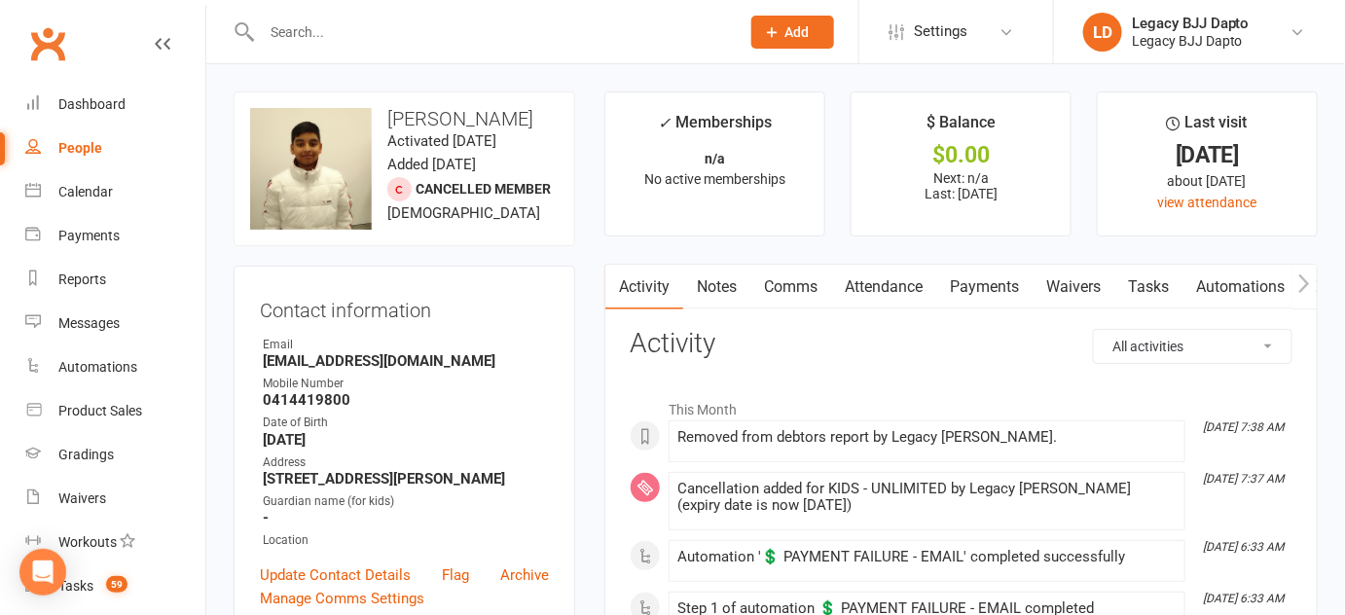
click at [337, 18] on input "text" at bounding box center [491, 31] width 470 height 27
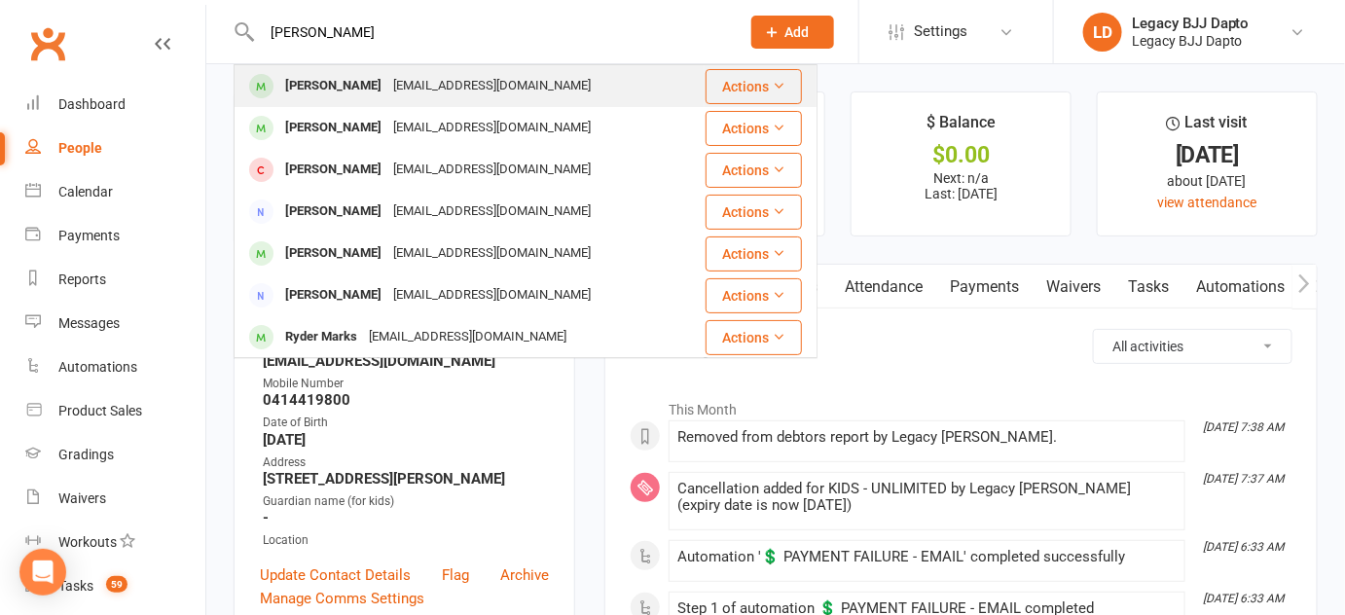
type input "marko"
click at [306, 77] on div "Marko Crnogorcevic" at bounding box center [333, 86] width 108 height 28
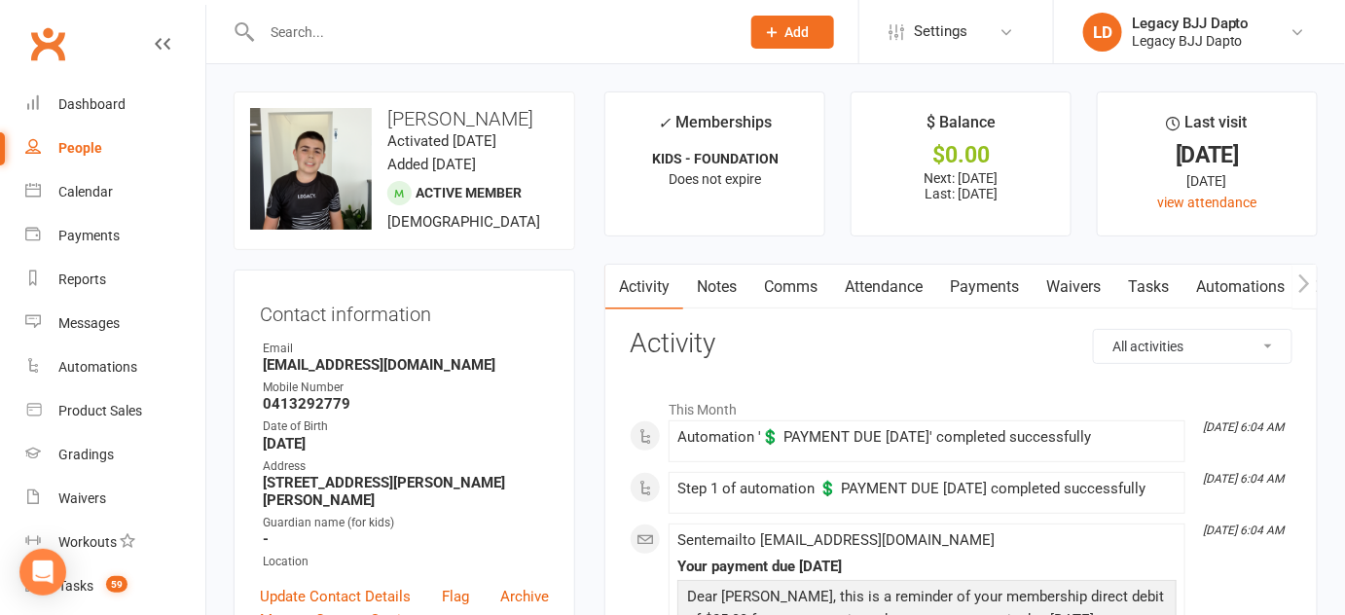
click at [1006, 282] on link "Payments" at bounding box center [984, 287] width 96 height 45
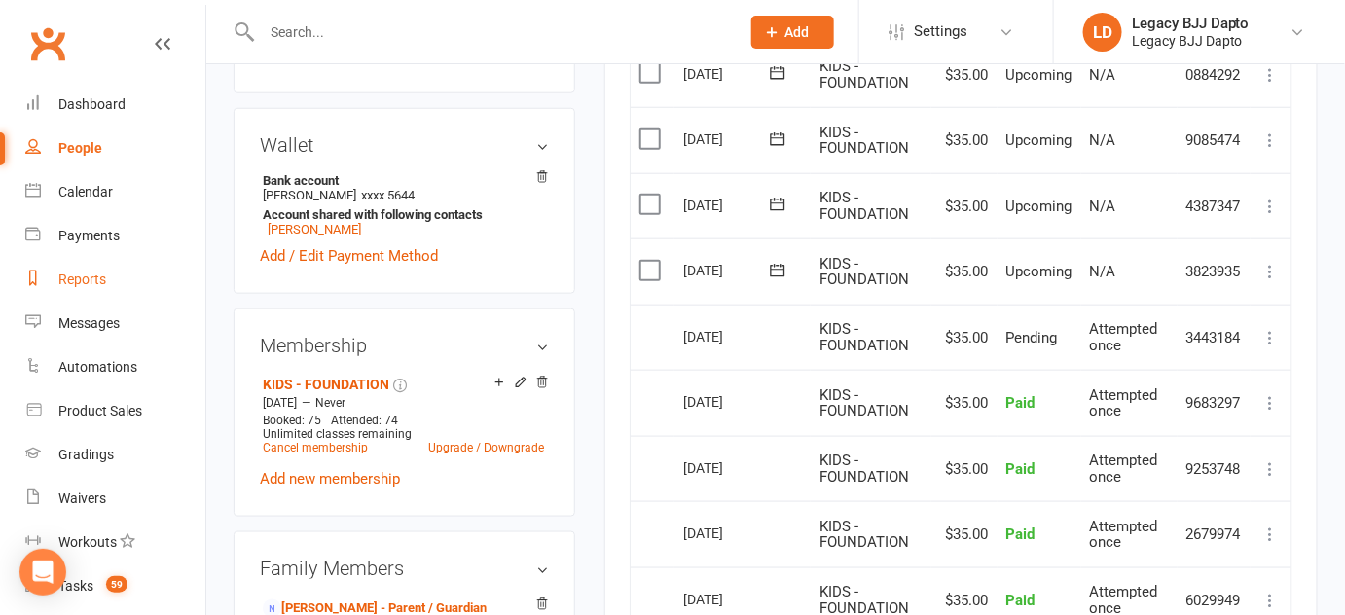
scroll to position [277, 0]
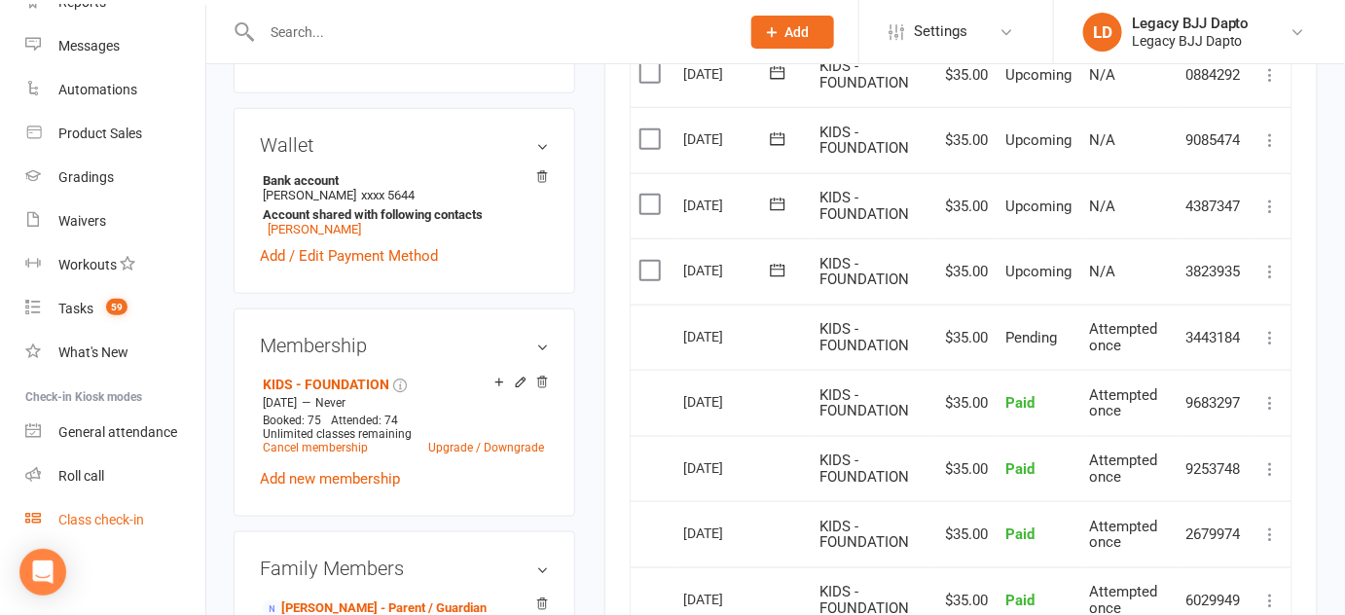
click at [110, 518] on div "Class check-in" at bounding box center [101, 520] width 86 height 16
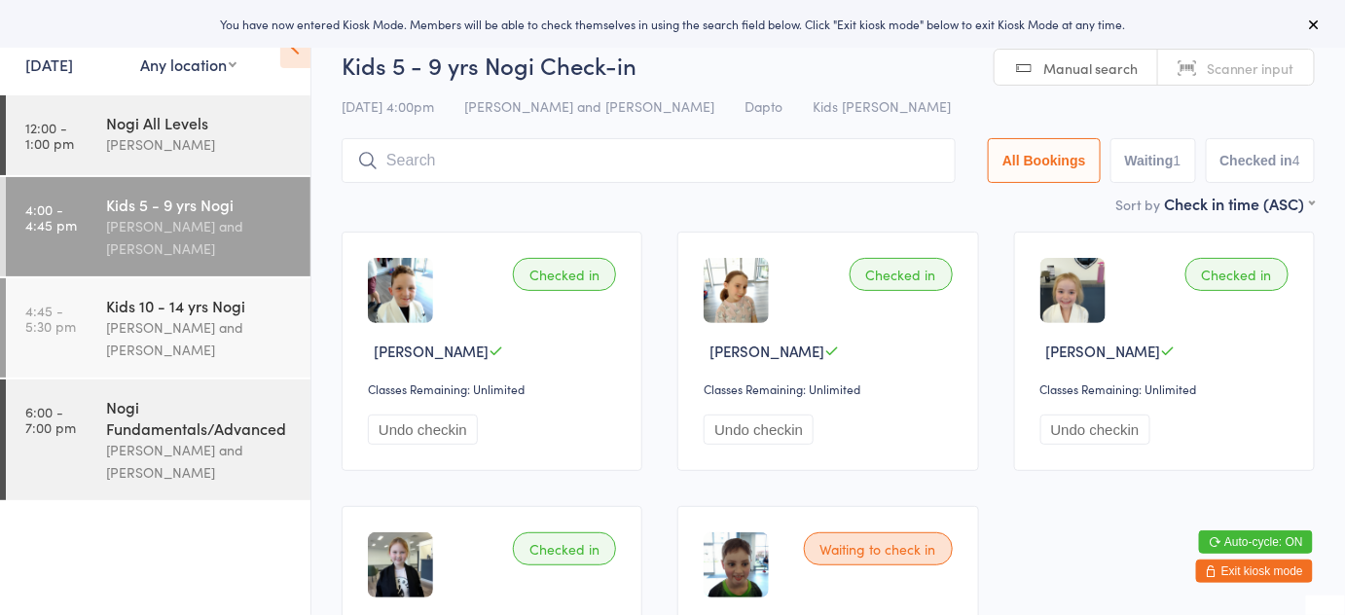
click at [1212, 572] on icon "button" at bounding box center [1212, 571] width 12 height 12
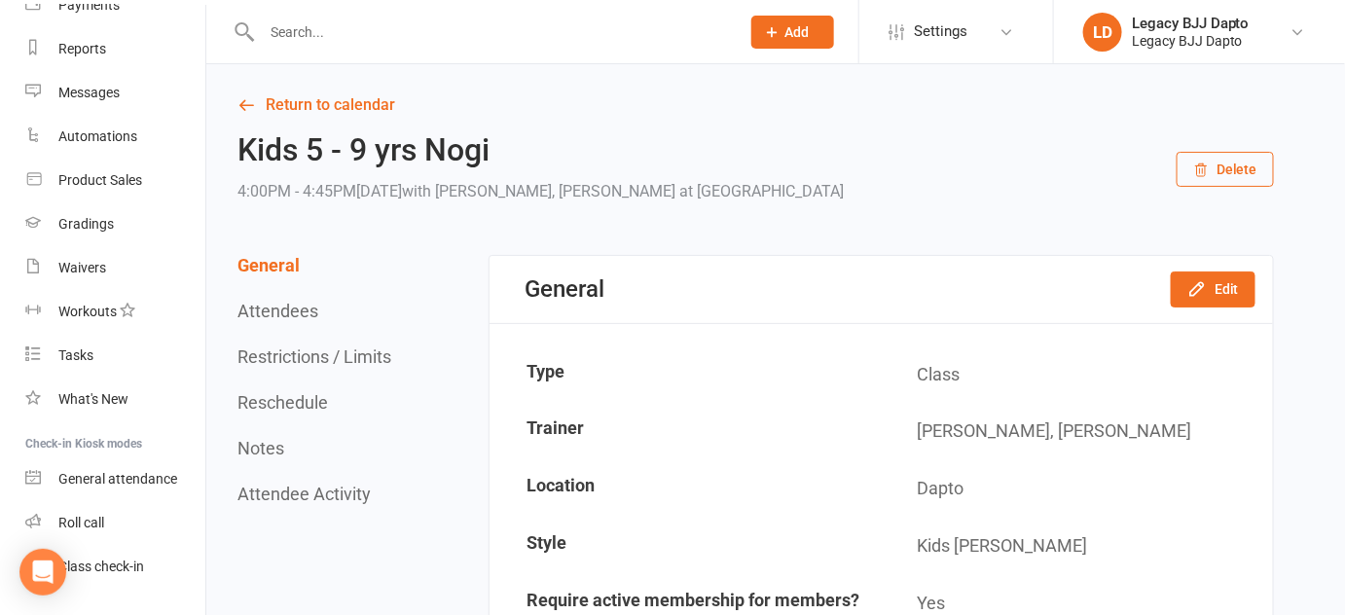
scroll to position [277, 0]
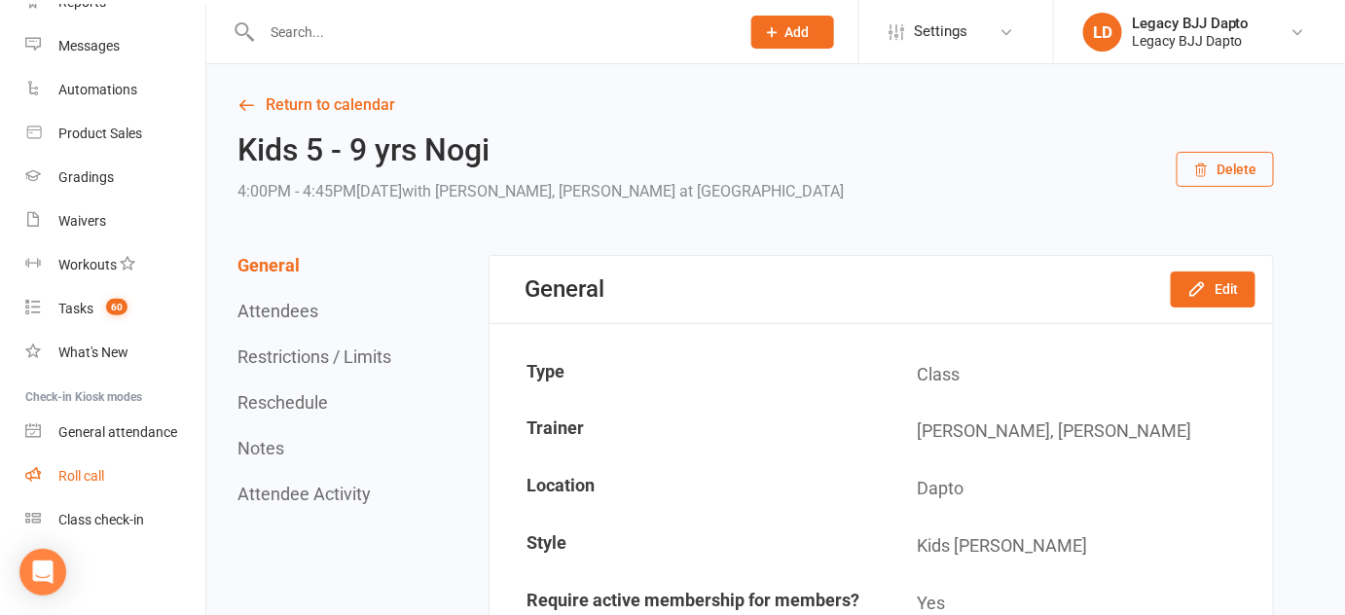
click at [103, 473] on div "Roll call" at bounding box center [81, 476] width 46 height 16
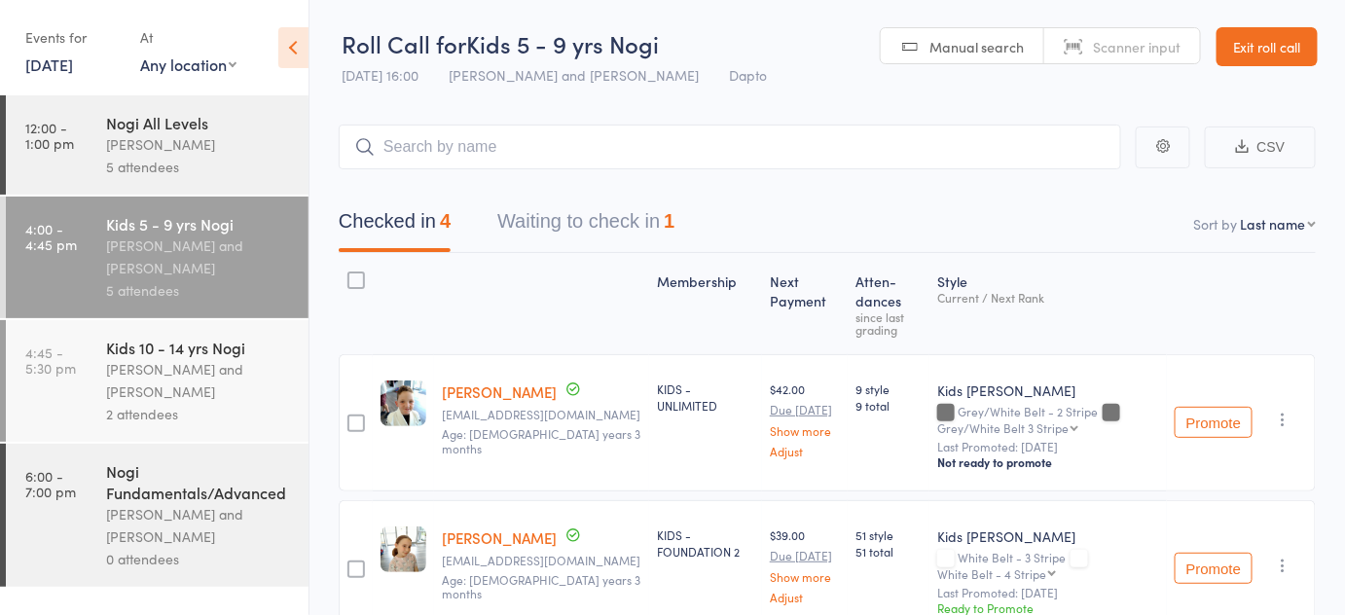
click at [193, 175] on div "5 attendees" at bounding box center [199, 167] width 186 height 22
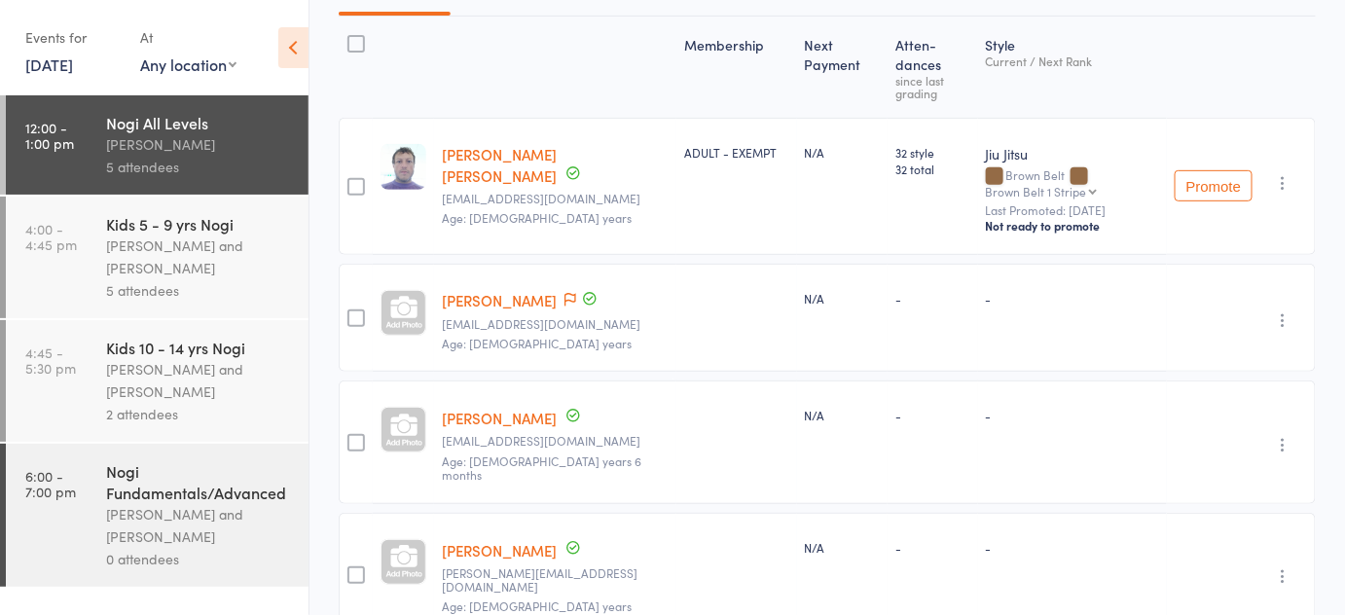
scroll to position [236, 0]
click at [439, 265] on div "Liam Burnett liamburnett103@gmail.com Age: 19 years" at bounding box center [555, 319] width 242 height 109
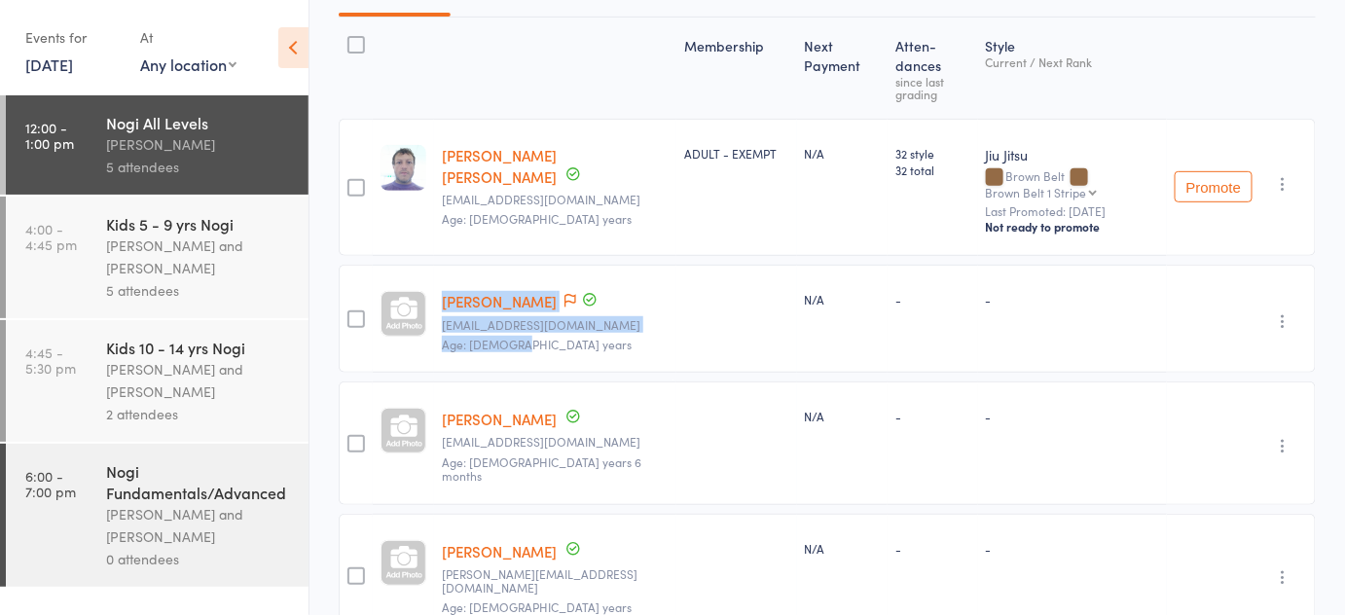
drag, startPoint x: 439, startPoint y: 257, endPoint x: 544, endPoint y: 318, distance: 121.7
click at [544, 318] on div "Liam Burnett liamburnett103@gmail.com Age: 19 years" at bounding box center [555, 319] width 242 height 109
click at [544, 338] on small "Age: 19 years" at bounding box center [555, 345] width 227 height 14
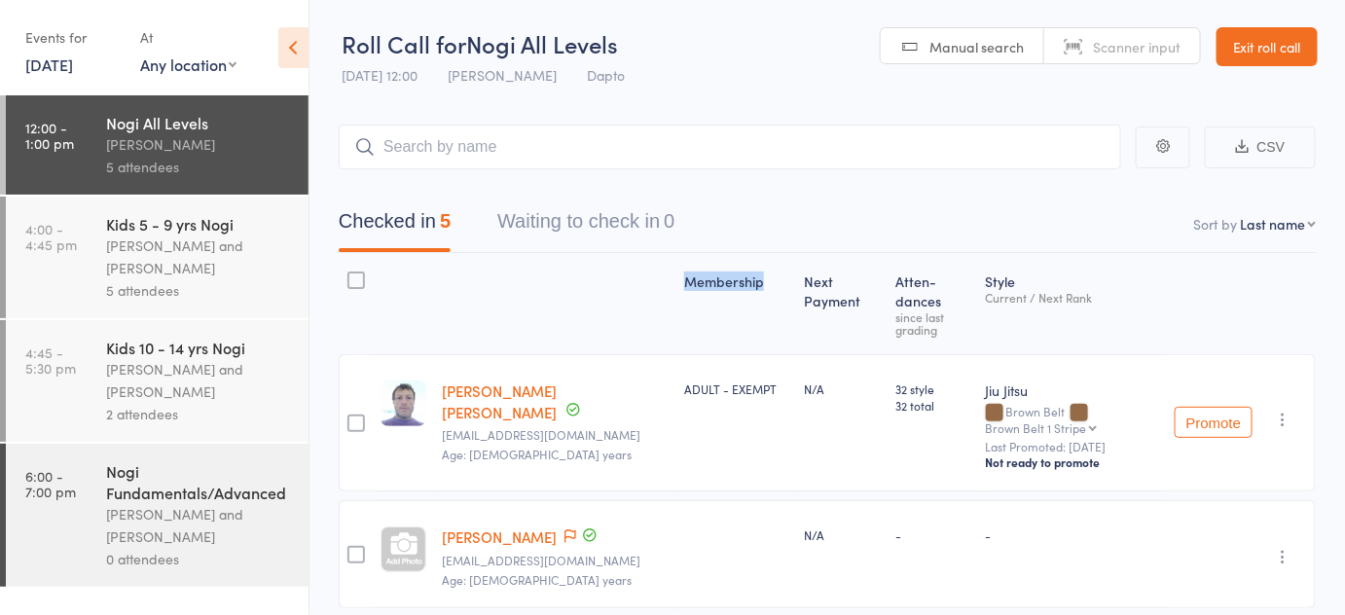
drag, startPoint x: 617, startPoint y: 280, endPoint x: 706, endPoint y: 256, distance: 91.9
click at [595, 290] on div at bounding box center [555, 304] width 242 height 84
drag, startPoint x: 595, startPoint y: 290, endPoint x: 1073, endPoint y: 303, distance: 478.1
click at [1073, 303] on div "Membership Next Payment Atten­dances since last grading Style Current / Next Ra…" at bounding box center [827, 304] width 977 height 84
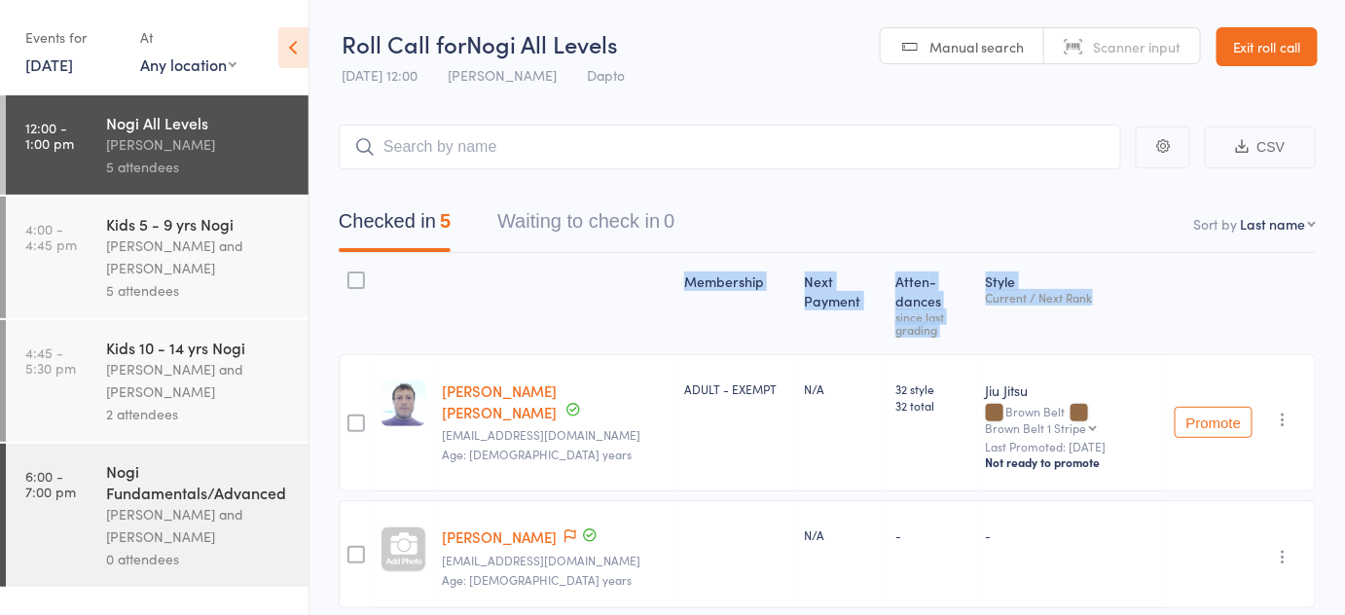
click at [1127, 299] on div "Current / Next Rank" at bounding box center [1072, 297] width 173 height 13
drag, startPoint x: 1127, startPoint y: 299, endPoint x: 766, endPoint y: 197, distance: 375.3
click at [766, 197] on main "CSV Checked in 5 Waiting to check in 0 Sort by Last name First name Last name B…" at bounding box center [828, 599] width 1036 height 1009
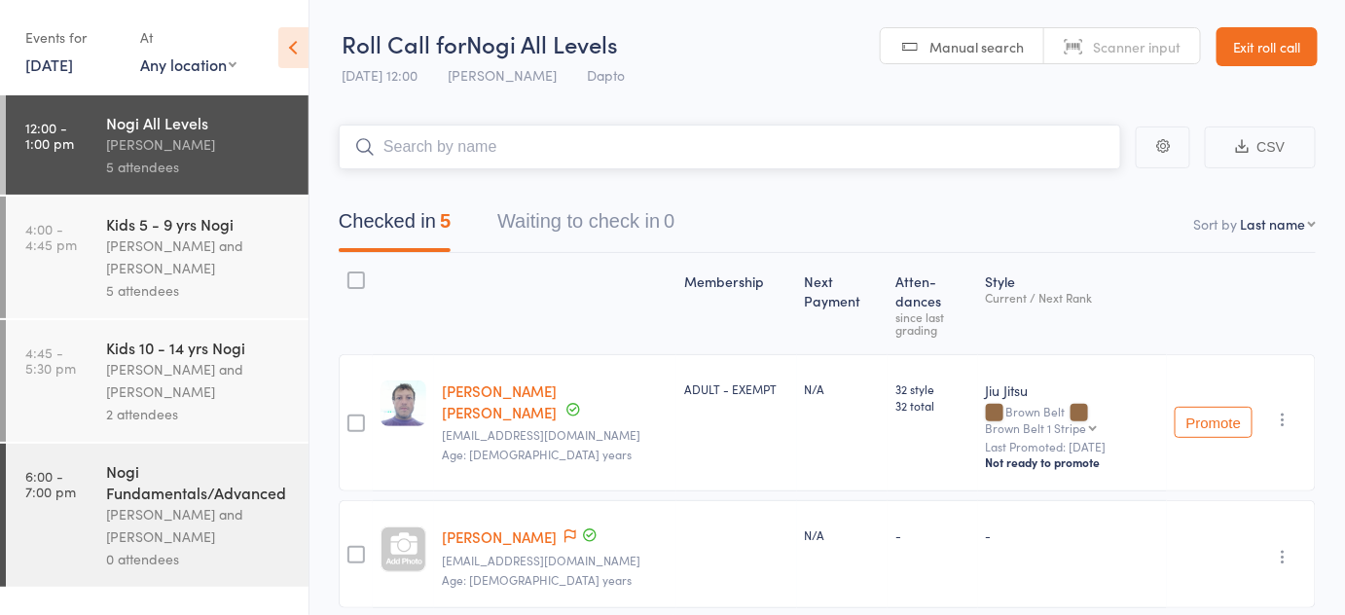
click at [372, 165] on input "search" at bounding box center [730, 147] width 783 height 45
drag, startPoint x: 343, startPoint y: 181, endPoint x: 1054, endPoint y: 230, distance: 713.1
click at [1054, 230] on div "Checked in 5 Waiting to check in 0" at bounding box center [827, 211] width 977 height 84
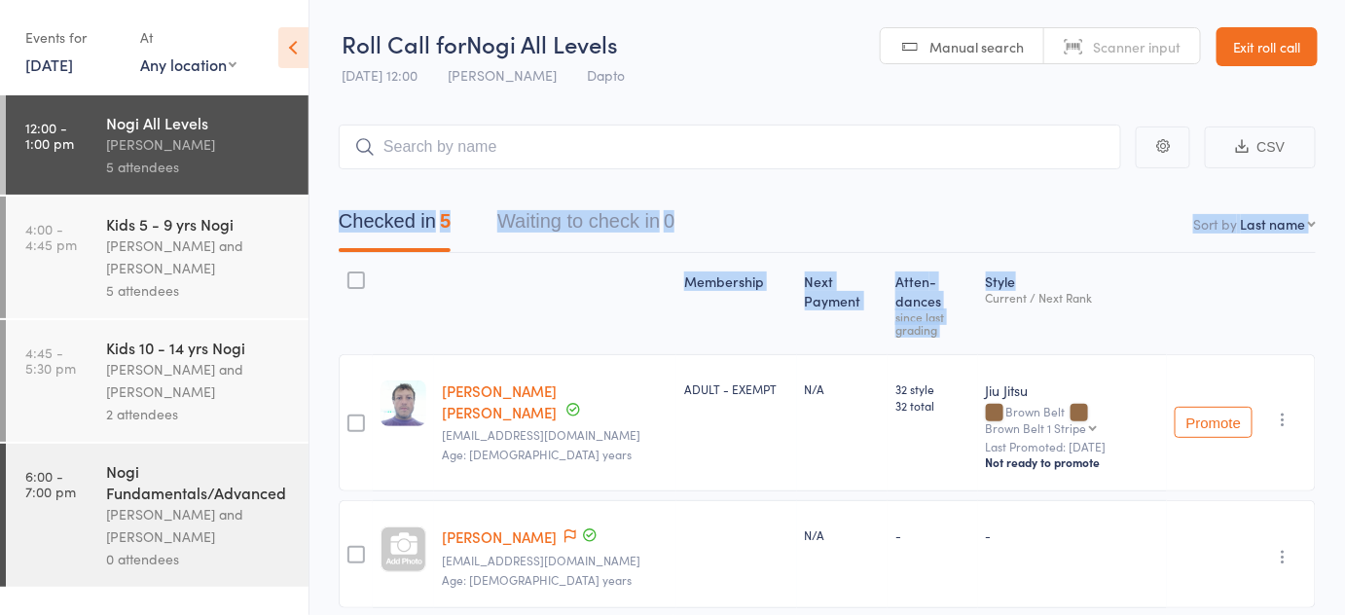
drag, startPoint x: 1135, startPoint y: 286, endPoint x: 989, endPoint y: 229, distance: 156.9
click at [989, 229] on main "CSV Checked in 5 Waiting to check in 0 Sort by Last name First name Last name B…" at bounding box center [828, 599] width 1036 height 1009
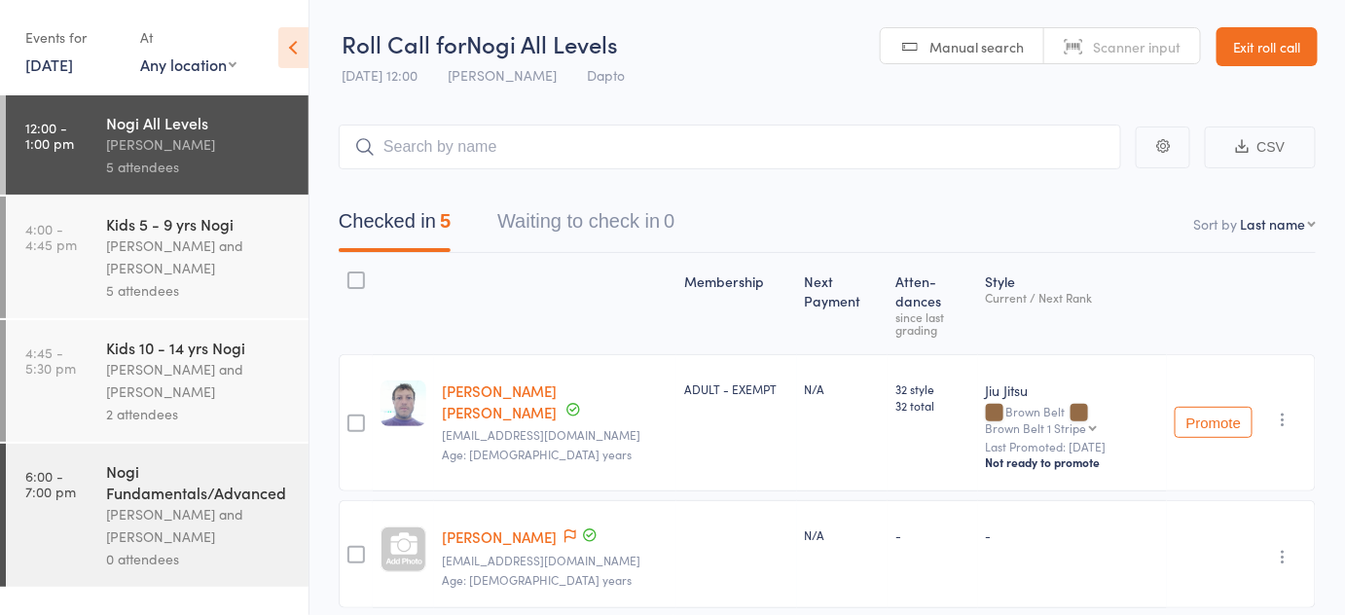
click at [1112, 318] on div "Style Current / Next Rank" at bounding box center [1072, 304] width 189 height 84
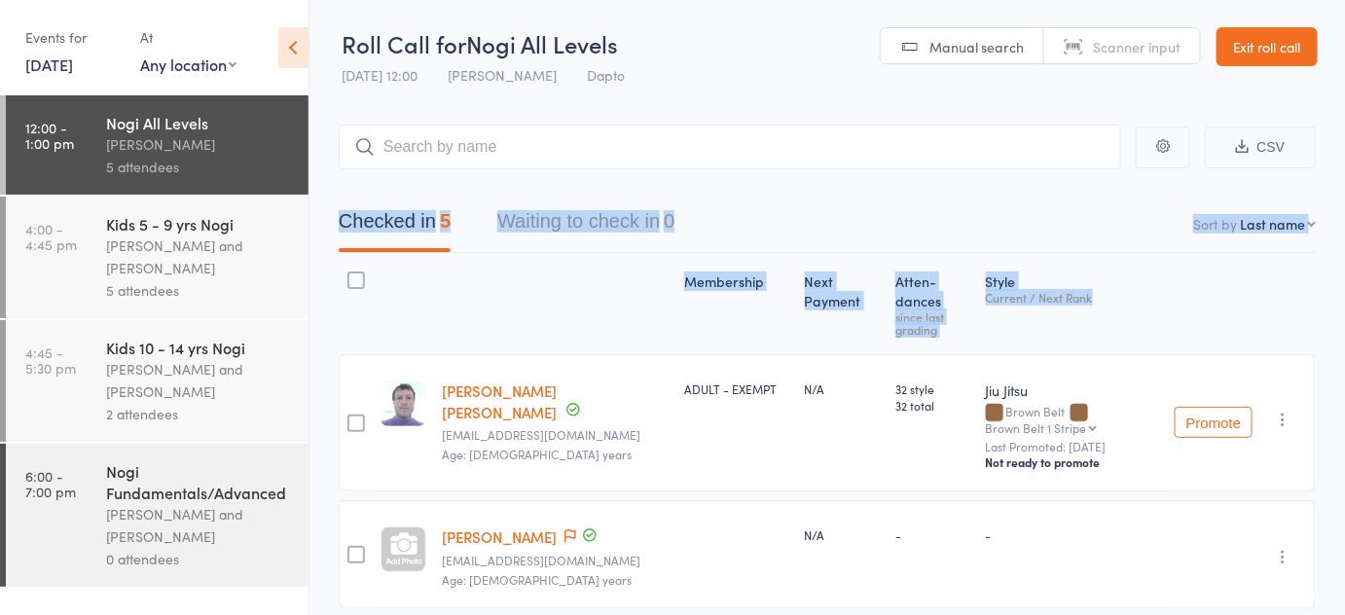
drag, startPoint x: 1112, startPoint y: 318, endPoint x: 1061, endPoint y: 219, distance: 111.9
click at [1061, 219] on main "CSV Checked in 5 Waiting to check in 0 Sort by Last name First name Last name B…" at bounding box center [828, 599] width 1036 height 1009
click at [1061, 219] on nav "Checked in 5 Waiting to check in 0" at bounding box center [827, 227] width 1024 height 52
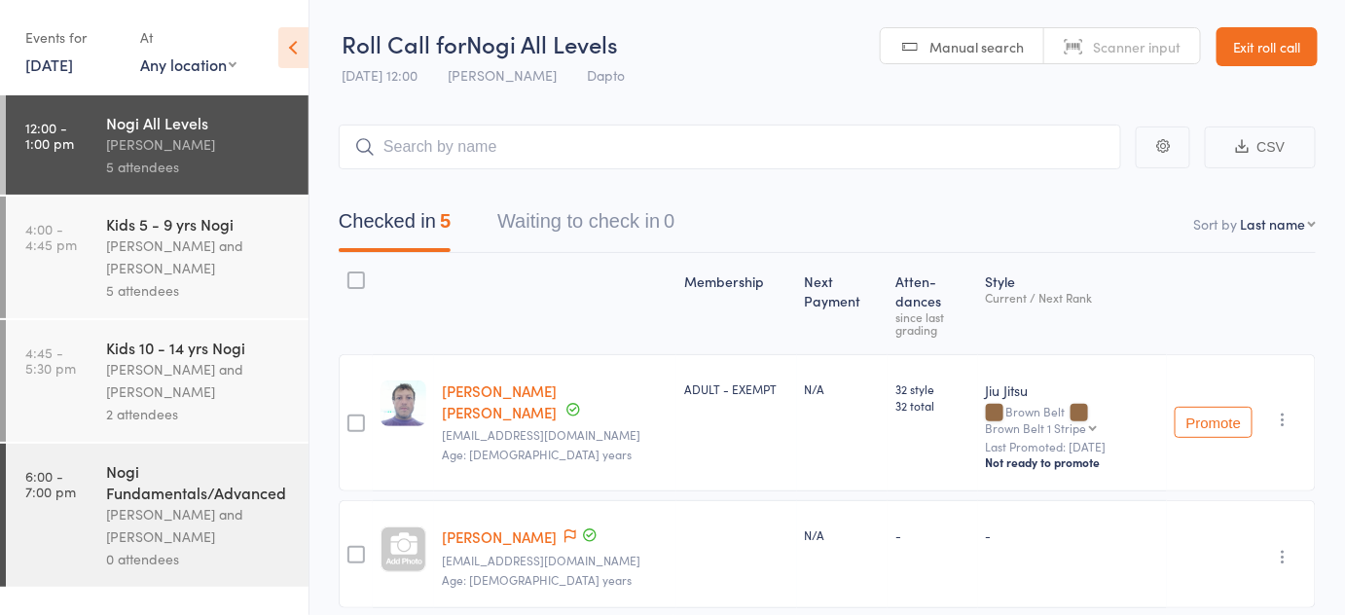
click at [616, 180] on div "Checked in 5 Waiting to check in 0" at bounding box center [827, 211] width 977 height 84
click at [1242, 41] on link "Exit roll call" at bounding box center [1267, 46] width 101 height 39
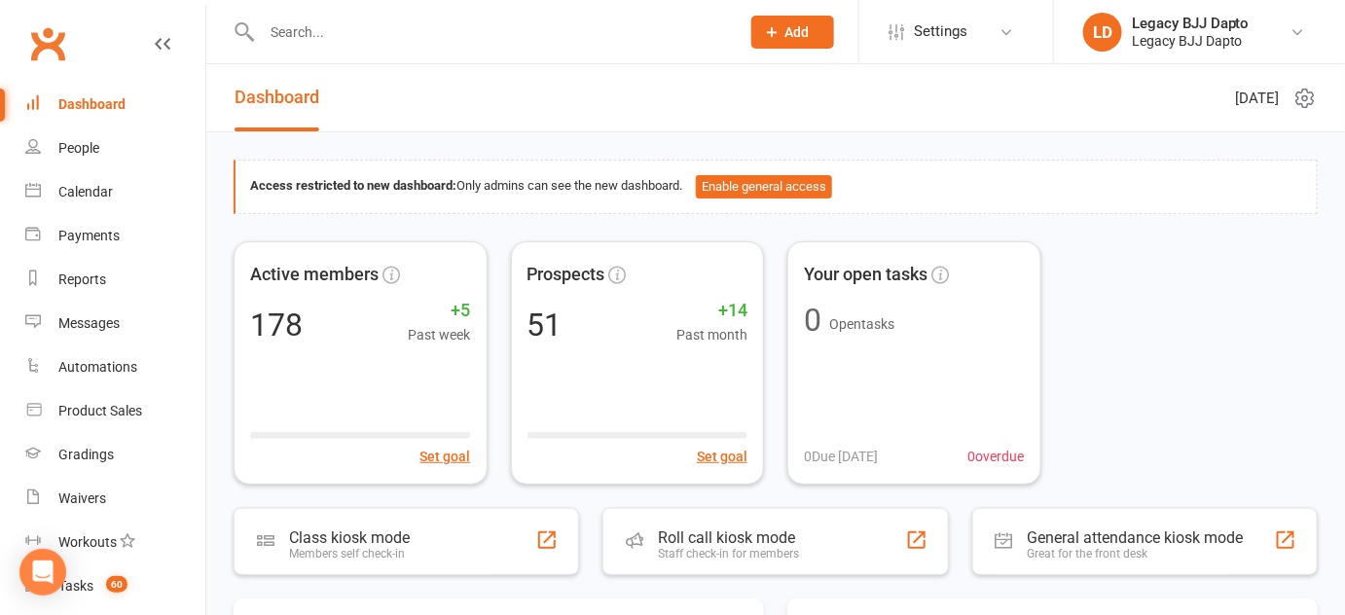
click at [540, 30] on input "text" at bounding box center [491, 31] width 470 height 27
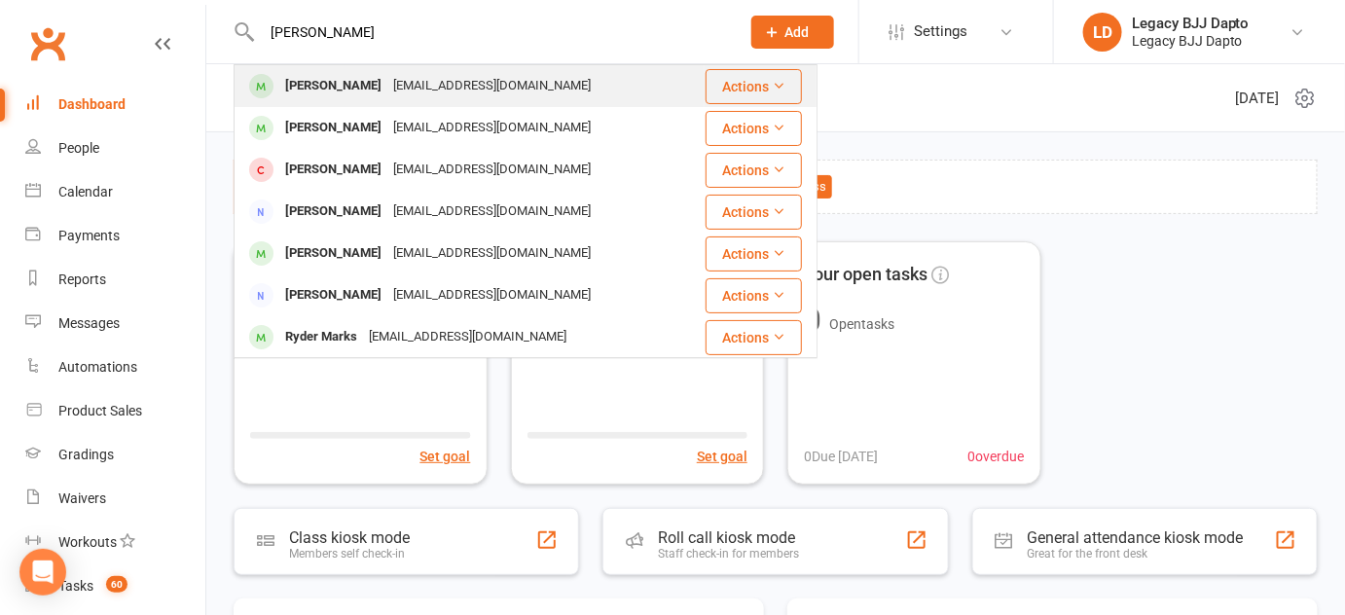
type input "[PERSON_NAME]"
click at [416, 80] on div "[EMAIL_ADDRESS][DOMAIN_NAME]" at bounding box center [491, 86] width 209 height 28
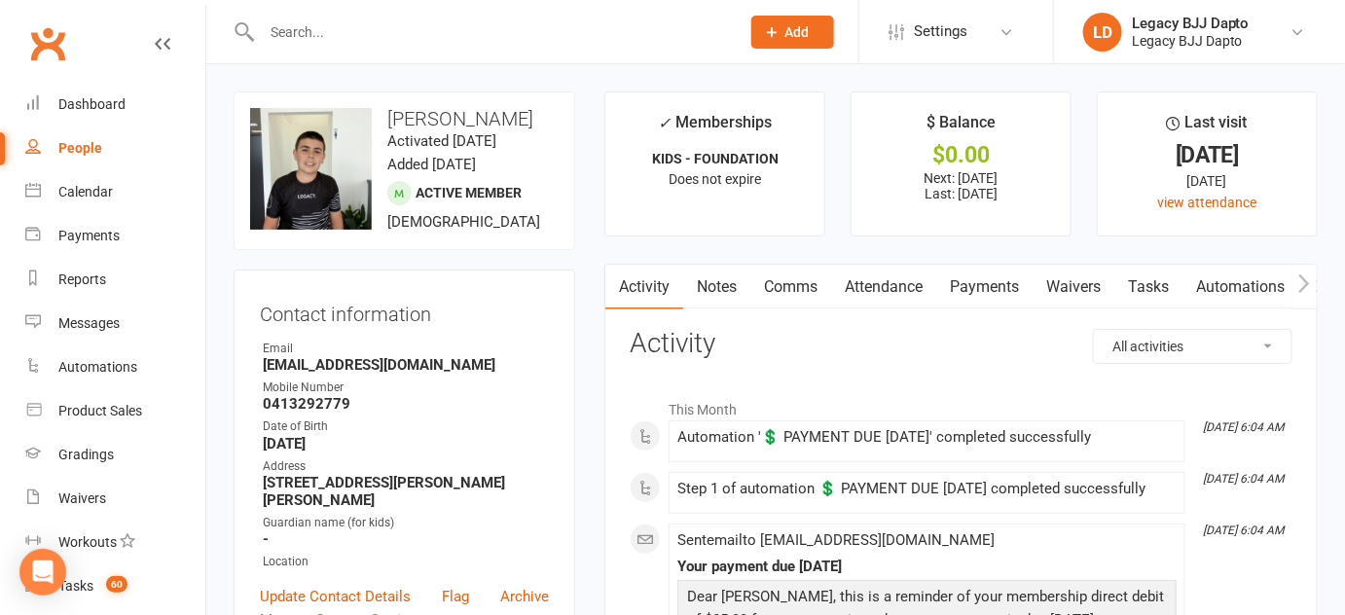
click at [890, 334] on h3 "Activity" at bounding box center [961, 344] width 663 height 30
click at [967, 285] on link "Payments" at bounding box center [984, 287] width 96 height 45
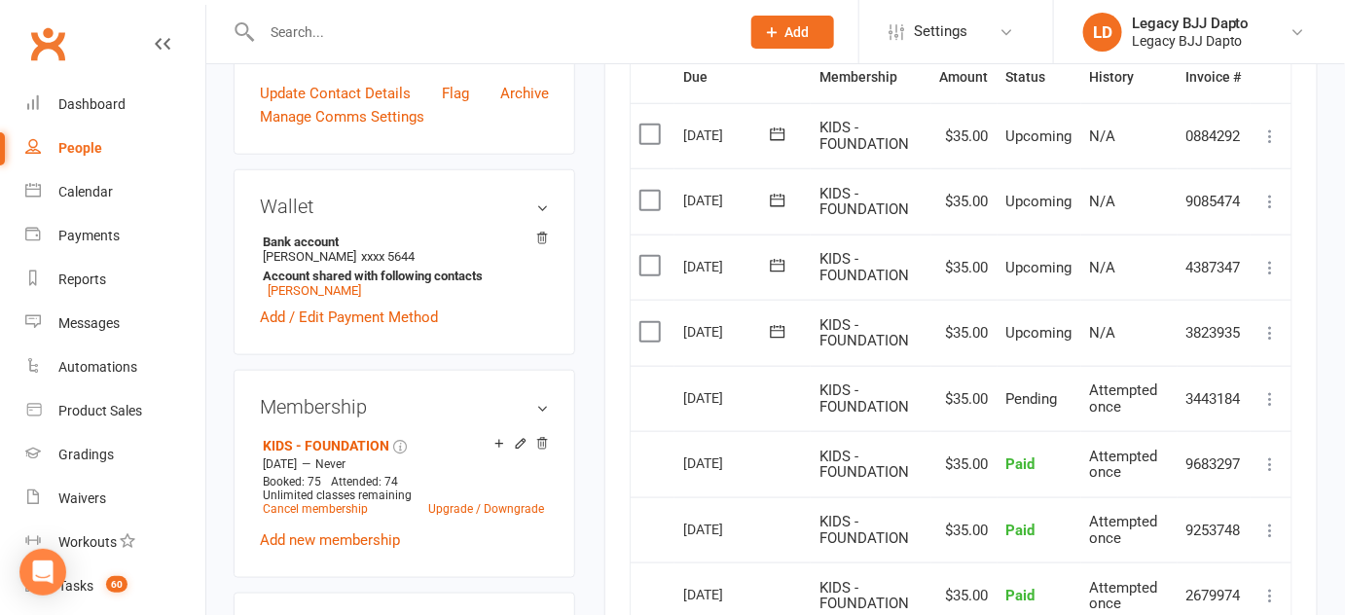
scroll to position [506, 0]
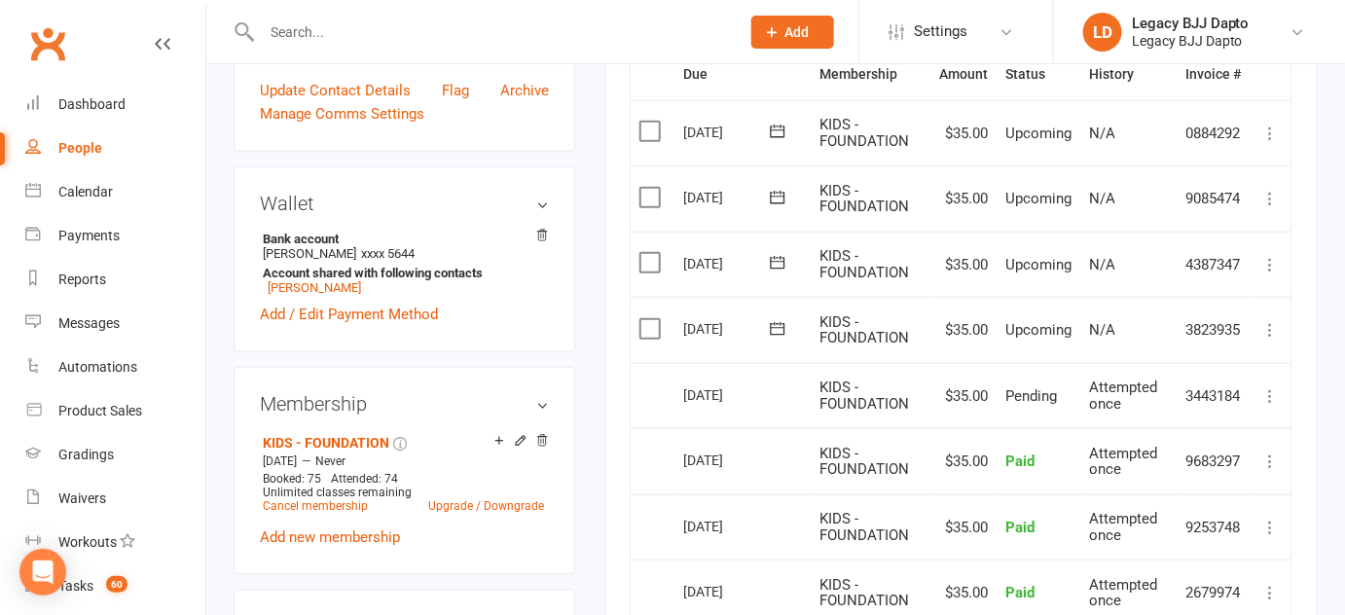
click at [659, 326] on label at bounding box center [652, 328] width 26 height 19
click at [652, 319] on input "checkbox" at bounding box center [645, 319] width 13 height 0
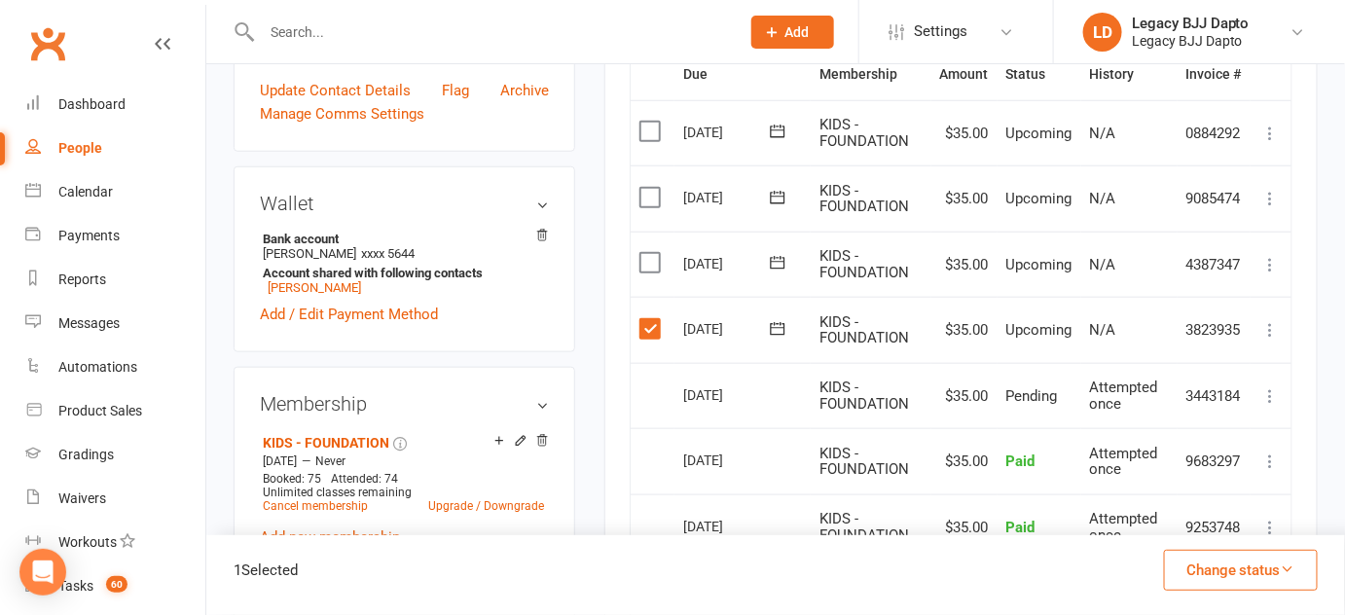
click at [655, 261] on label at bounding box center [652, 262] width 26 height 19
click at [652, 253] on input "checkbox" at bounding box center [645, 253] width 13 height 0
click at [651, 190] on label at bounding box center [652, 197] width 26 height 19
click at [651, 188] on input "checkbox" at bounding box center [645, 188] width 13 height 0
click at [1244, 576] on button "Change status" at bounding box center [1241, 570] width 154 height 41
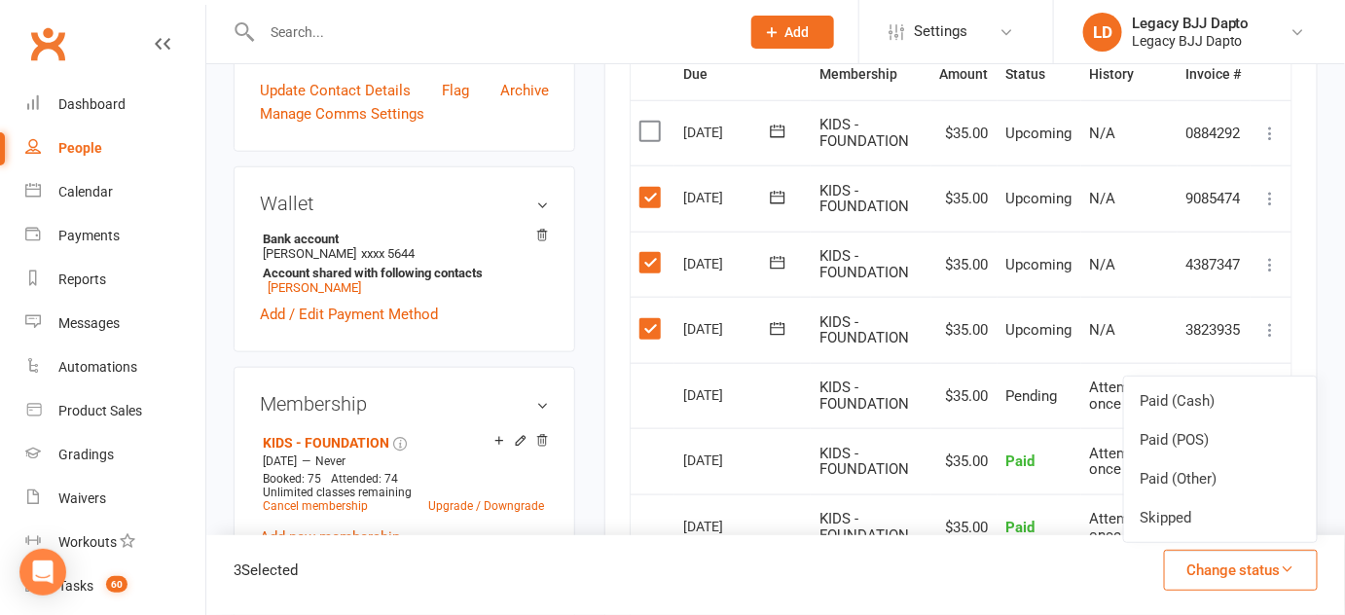
drag, startPoint x: 1209, startPoint y: 523, endPoint x: 875, endPoint y: 405, distance: 354.0
click at [875, 405] on span "KIDS - FOUNDATION" at bounding box center [865, 396] width 90 height 34
click at [1193, 563] on button "Change status" at bounding box center [1241, 570] width 154 height 41
click at [1191, 516] on link "Skipped" at bounding box center [1220, 517] width 193 height 39
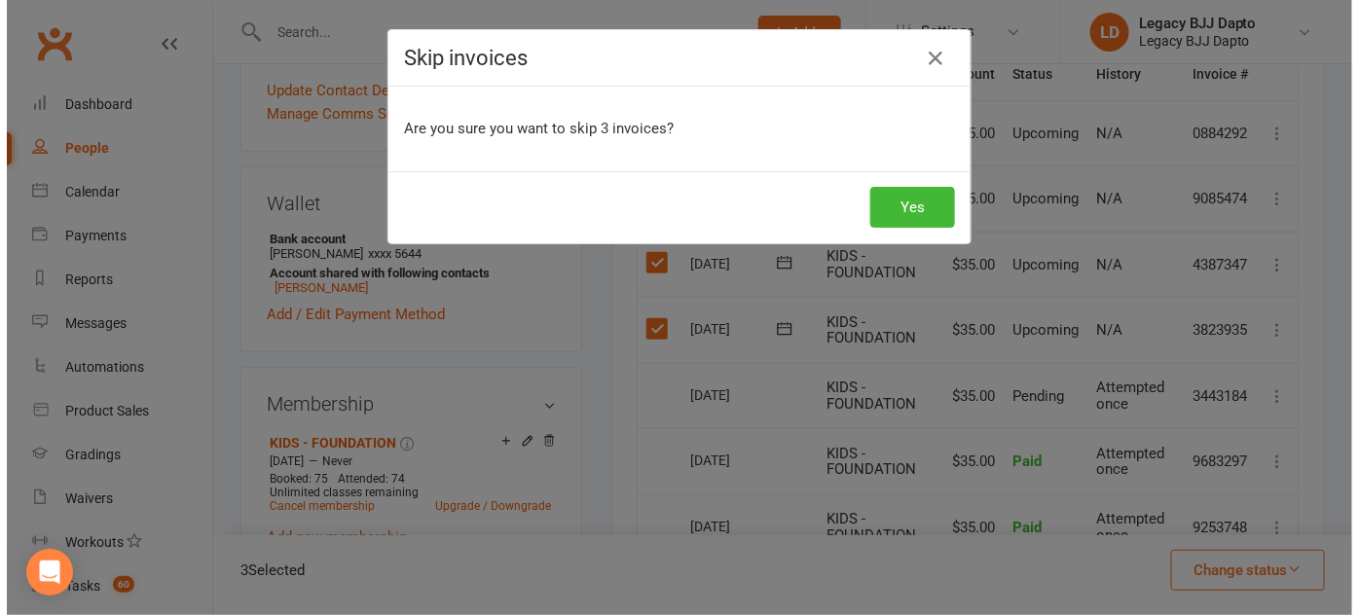
scroll to position [483, 0]
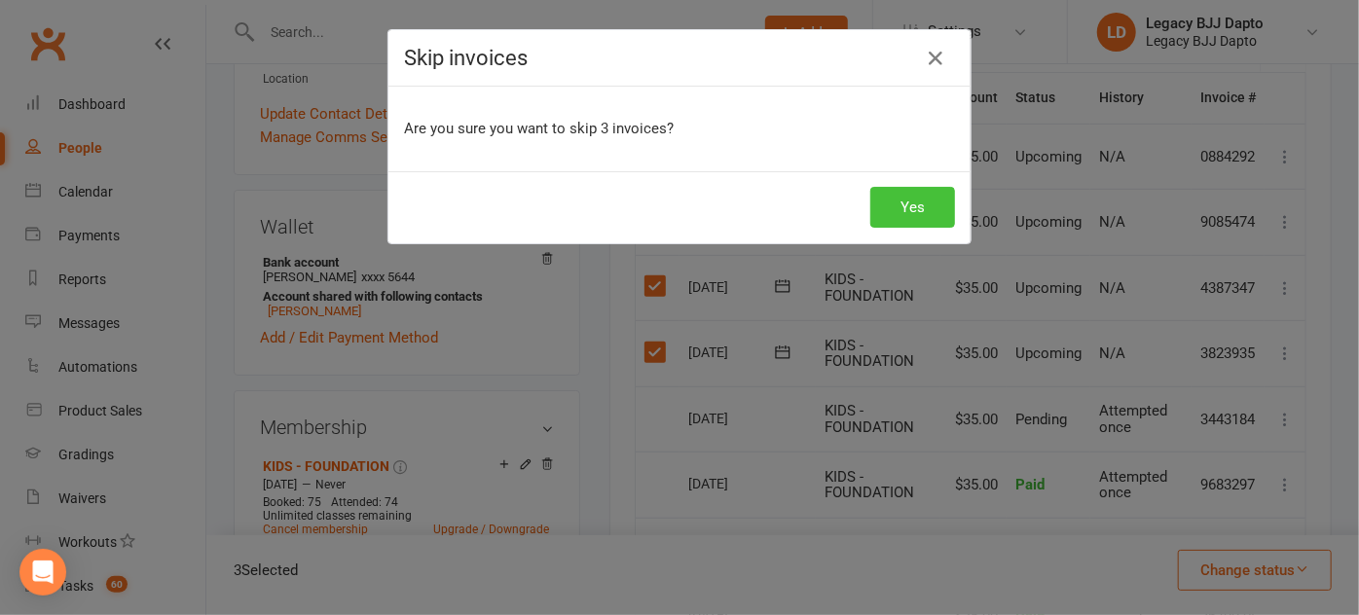
click at [903, 214] on button "Yes" at bounding box center [912, 207] width 85 height 41
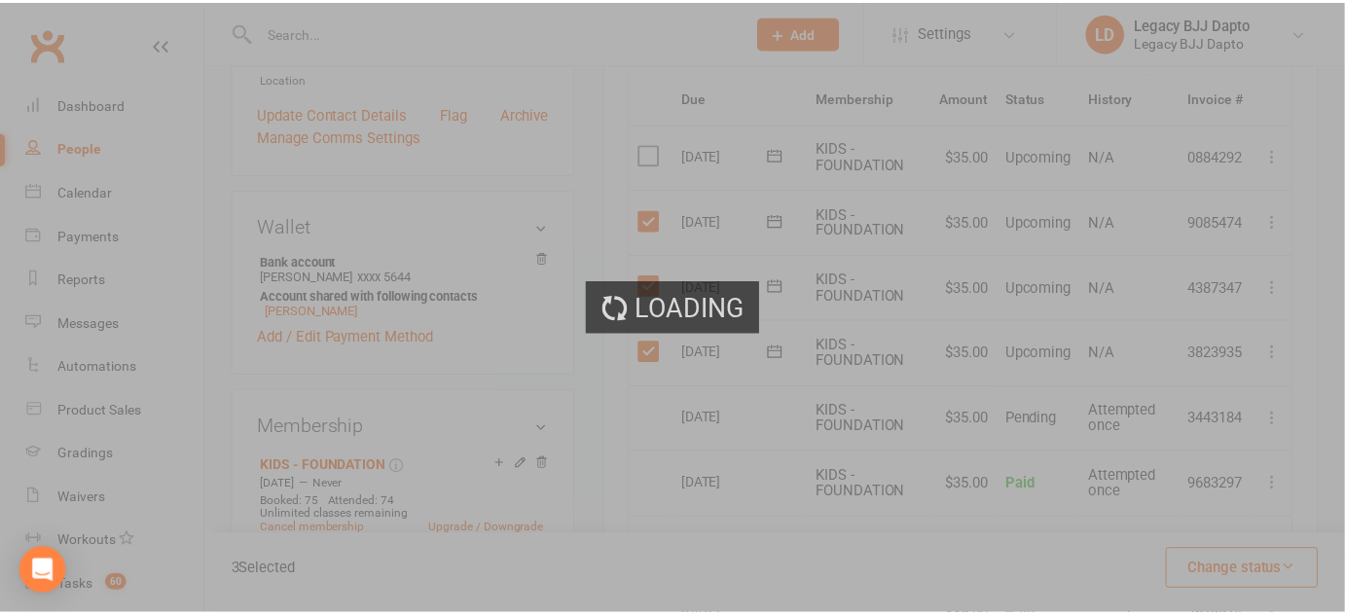
scroll to position [506, 0]
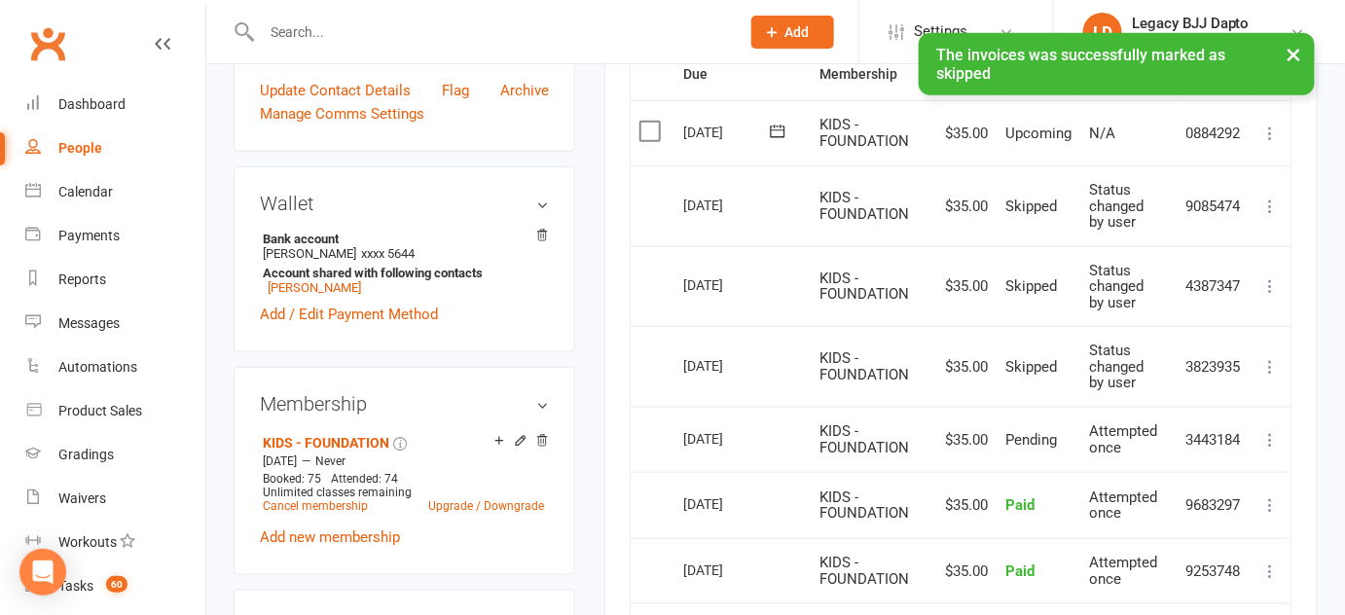
click at [1275, 373] on button at bounding box center [1270, 366] width 23 height 23
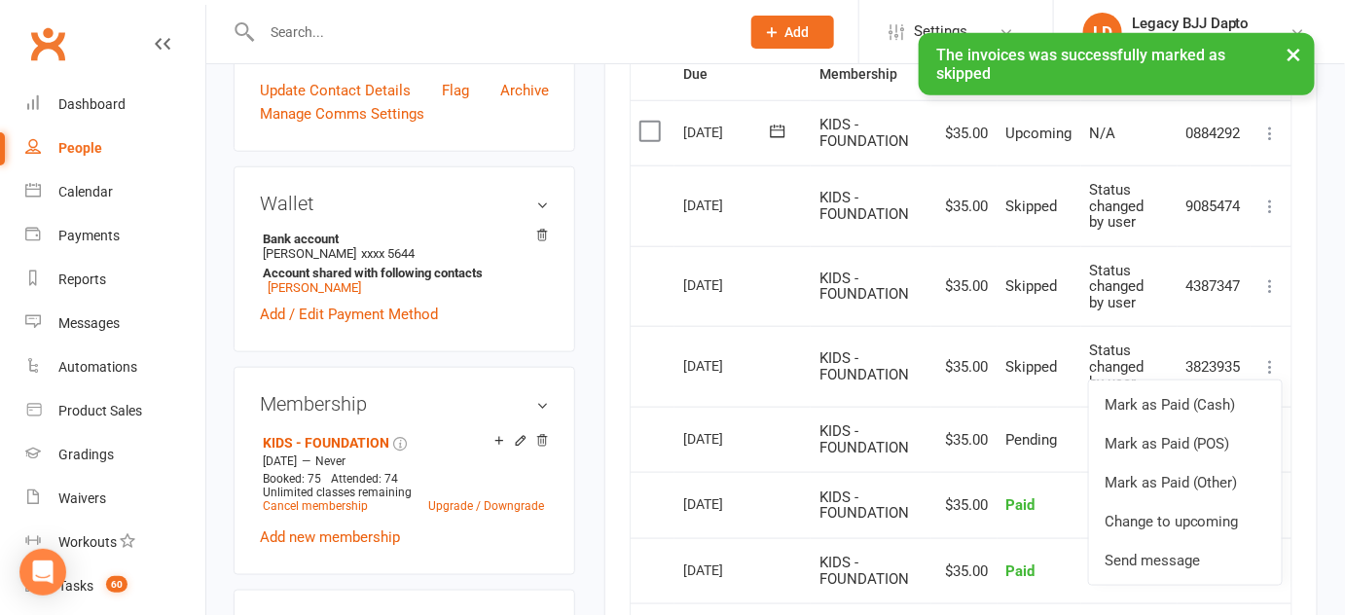
click at [1209, 326] on td "3823935" at bounding box center [1214, 366] width 73 height 81
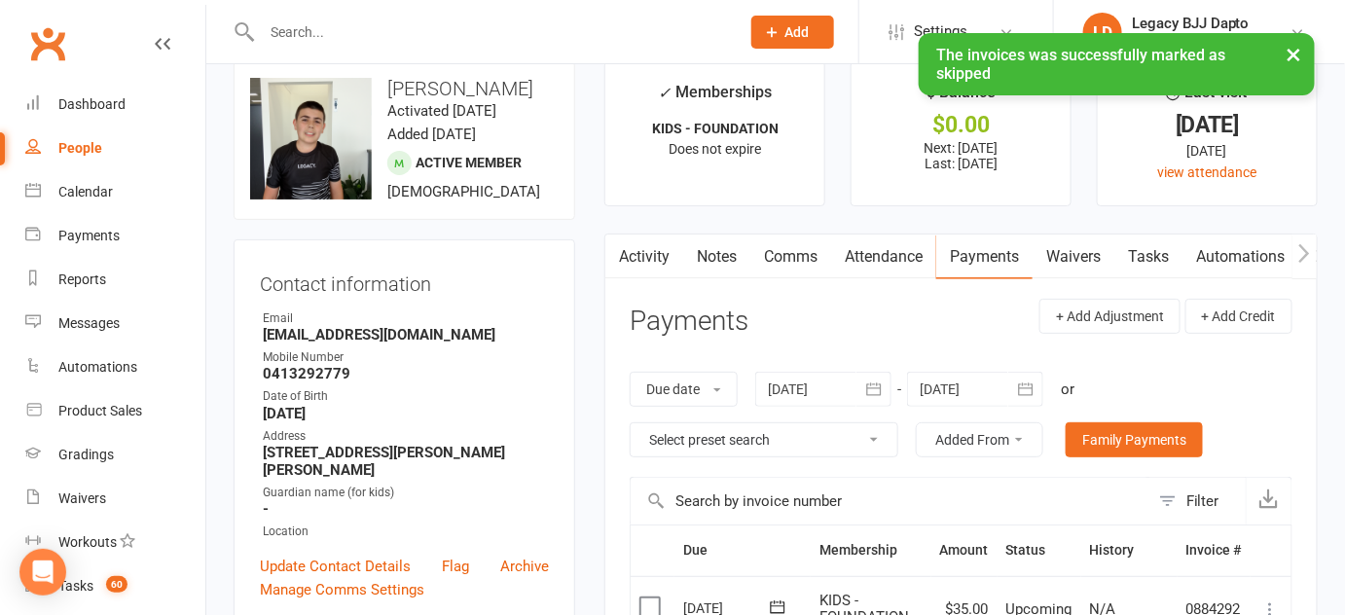
scroll to position [0, 0]
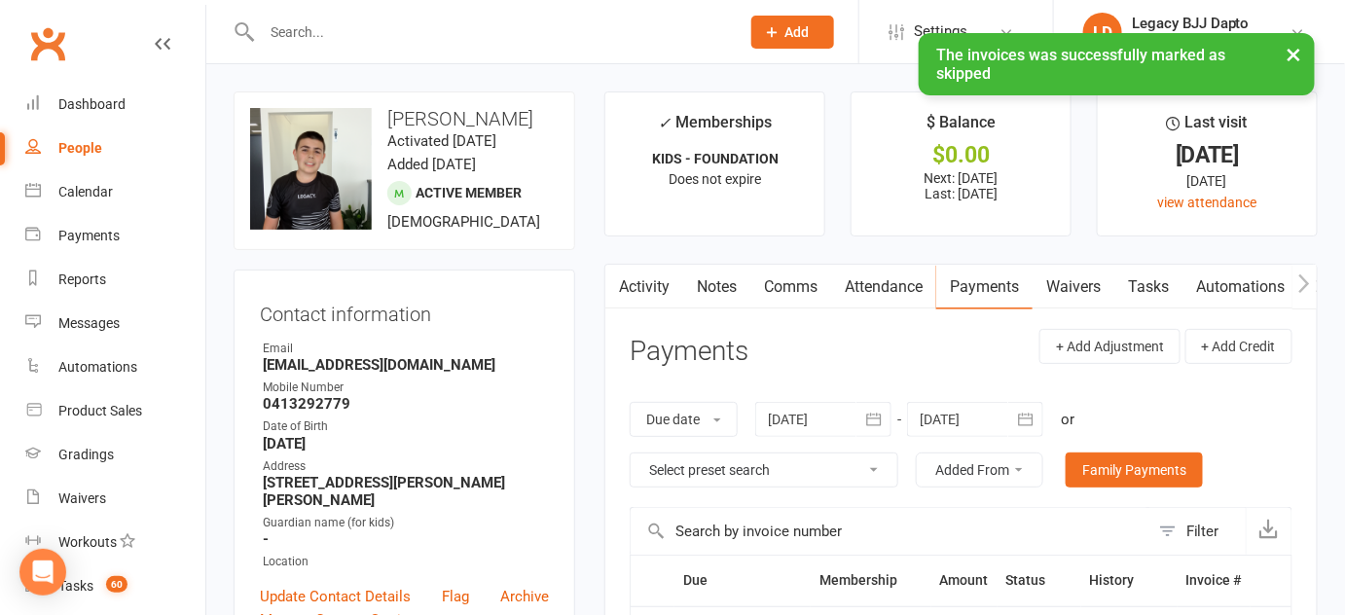
click at [122, 158] on link "People" at bounding box center [115, 149] width 180 height 44
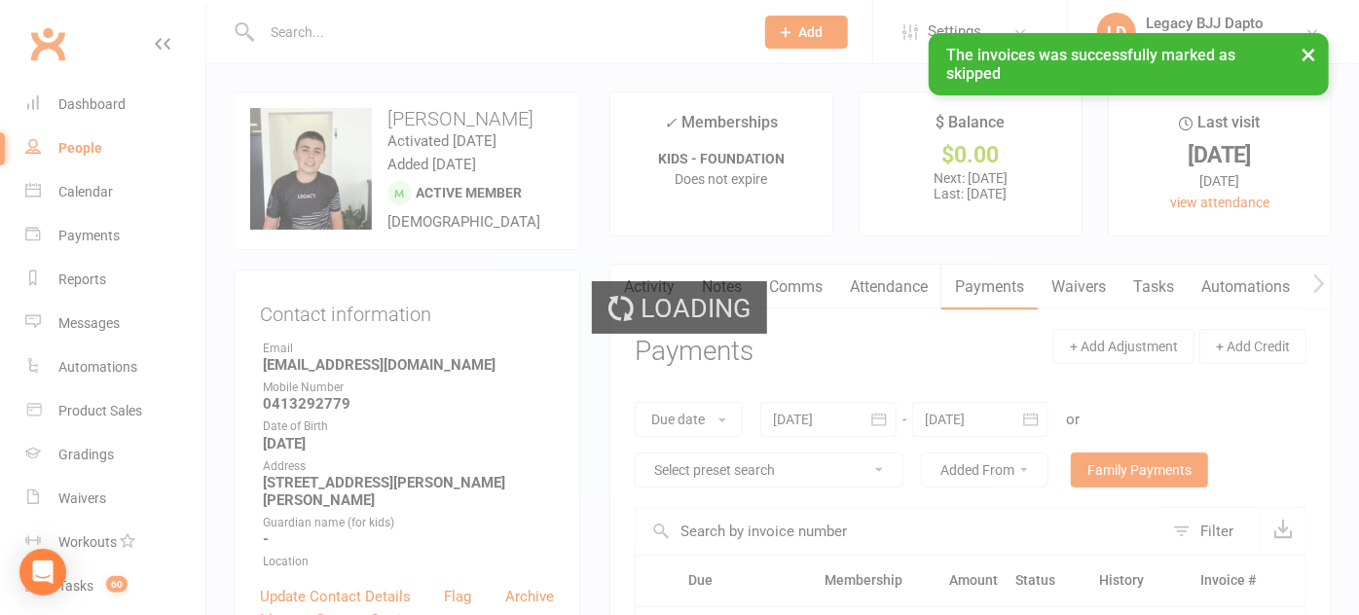
select select "100"
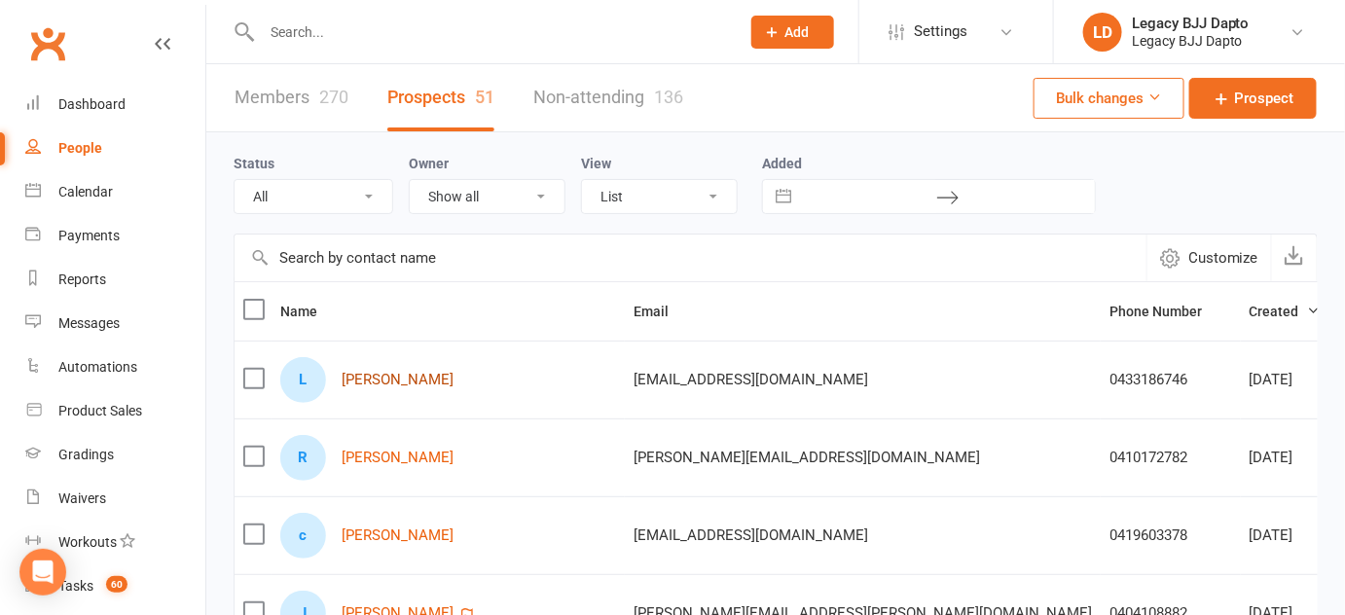
click at [372, 372] on link "Liam Burnett" at bounding box center [398, 380] width 112 height 17
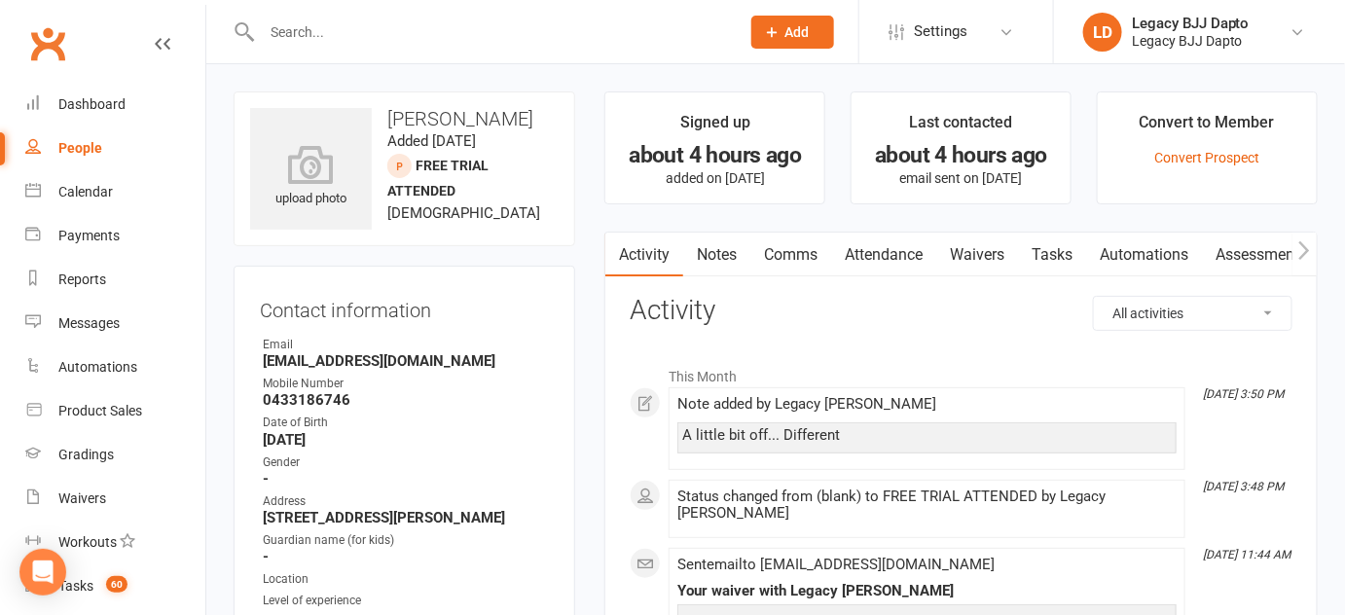
click at [724, 251] on link "Notes" at bounding box center [716, 255] width 67 height 45
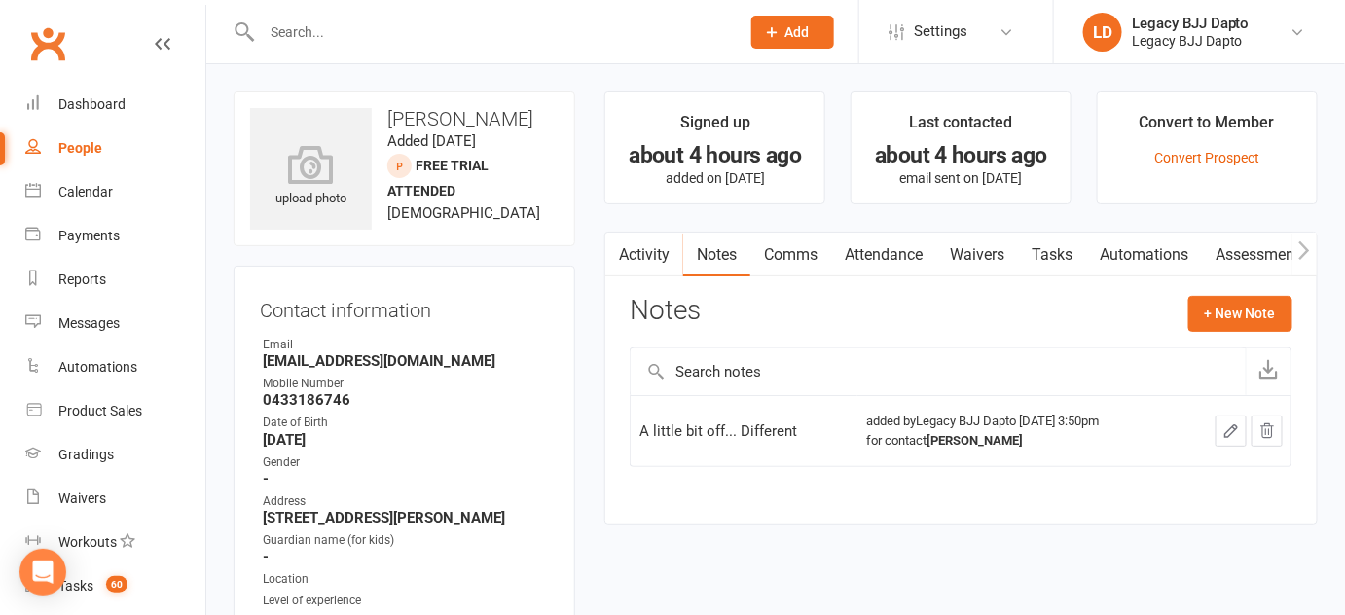
click at [1269, 423] on icon "button" at bounding box center [1267, 430] width 13 height 14
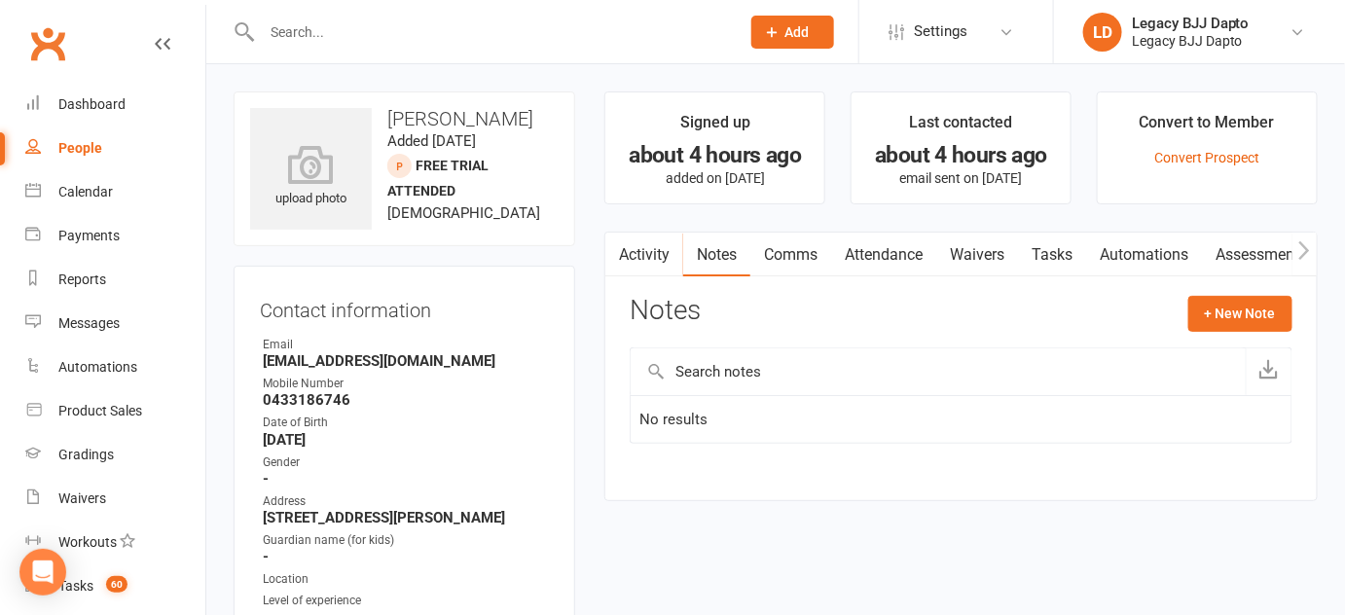
click at [124, 129] on link "People" at bounding box center [115, 149] width 180 height 44
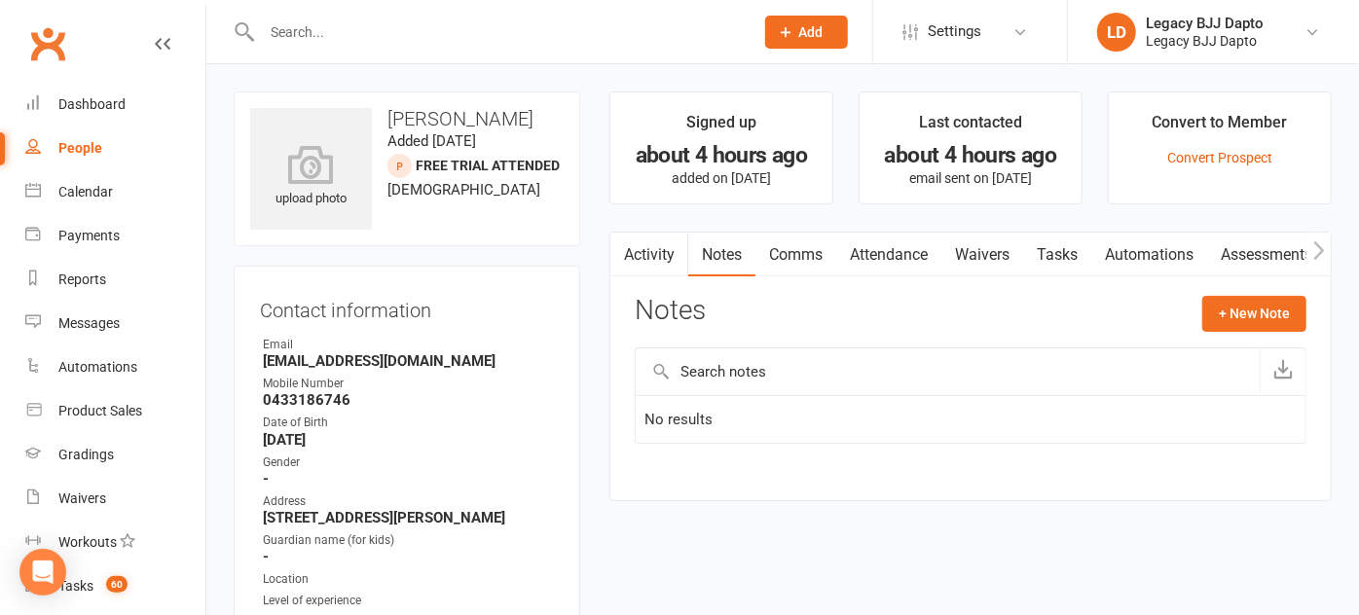
select select "100"
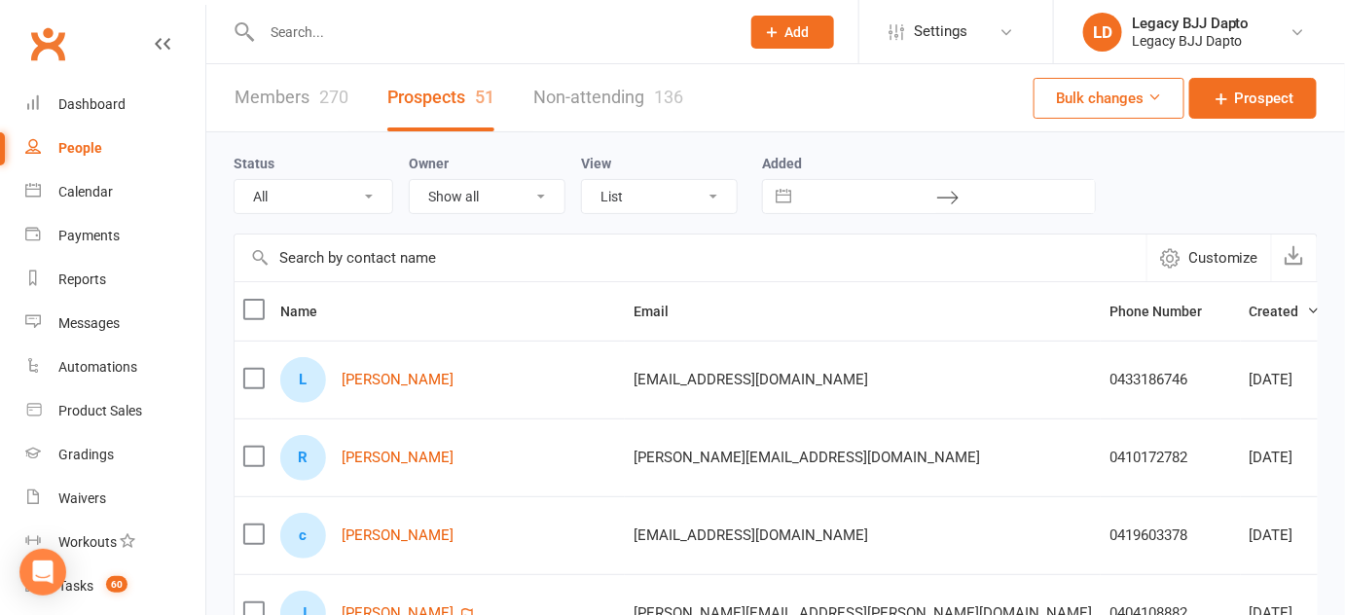
click at [245, 369] on label at bounding box center [252, 378] width 19 height 19
click at [245, 369] on input "checkbox" at bounding box center [252, 369] width 19 height 0
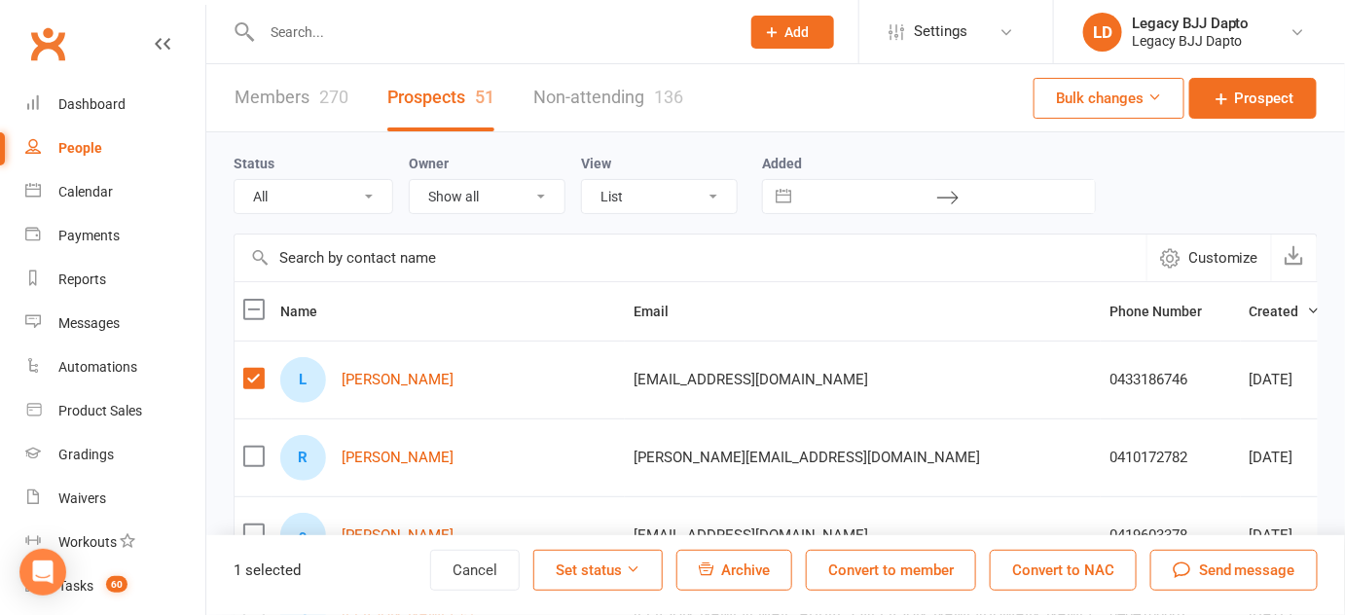
click at [245, 452] on label at bounding box center [252, 456] width 19 height 19
click at [245, 447] on input "checkbox" at bounding box center [252, 447] width 19 height 0
click at [245, 452] on label at bounding box center [252, 456] width 19 height 19
click at [245, 447] on input "checkbox" at bounding box center [252, 447] width 19 height 0
click at [1149, 569] on div "Cancel Set status Archive Convert to member Convert to NAC Send message" at bounding box center [887, 570] width 915 height 41
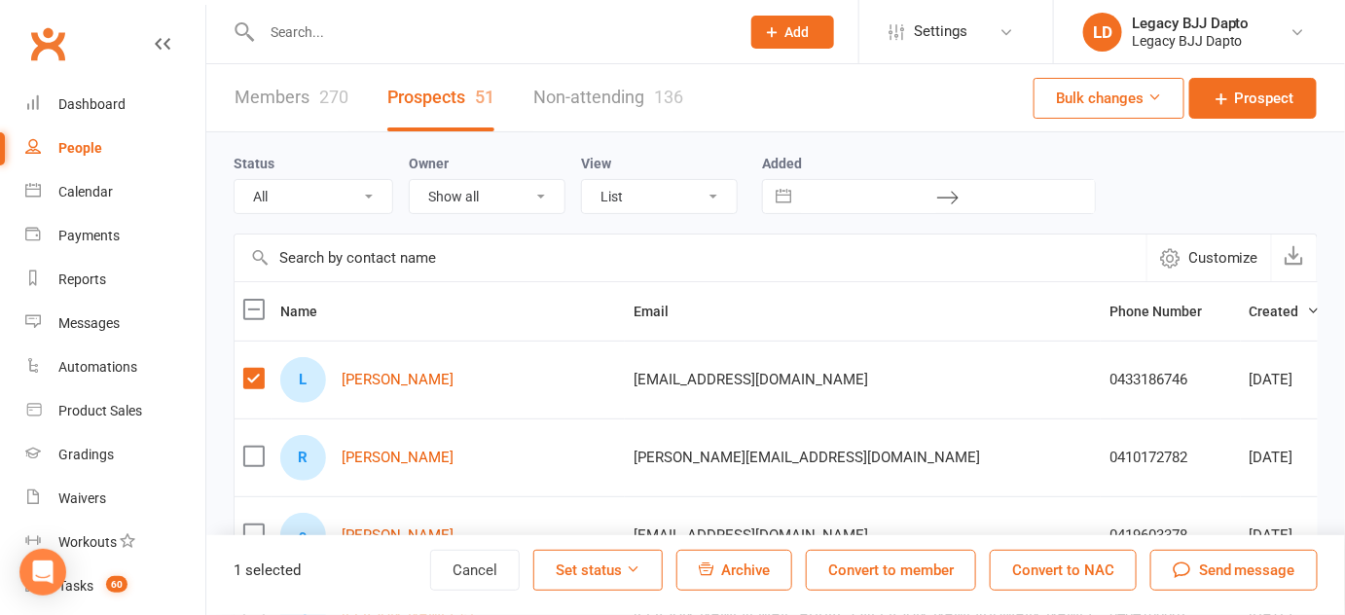
click at [1177, 565] on icon "button" at bounding box center [1183, 571] width 18 height 17
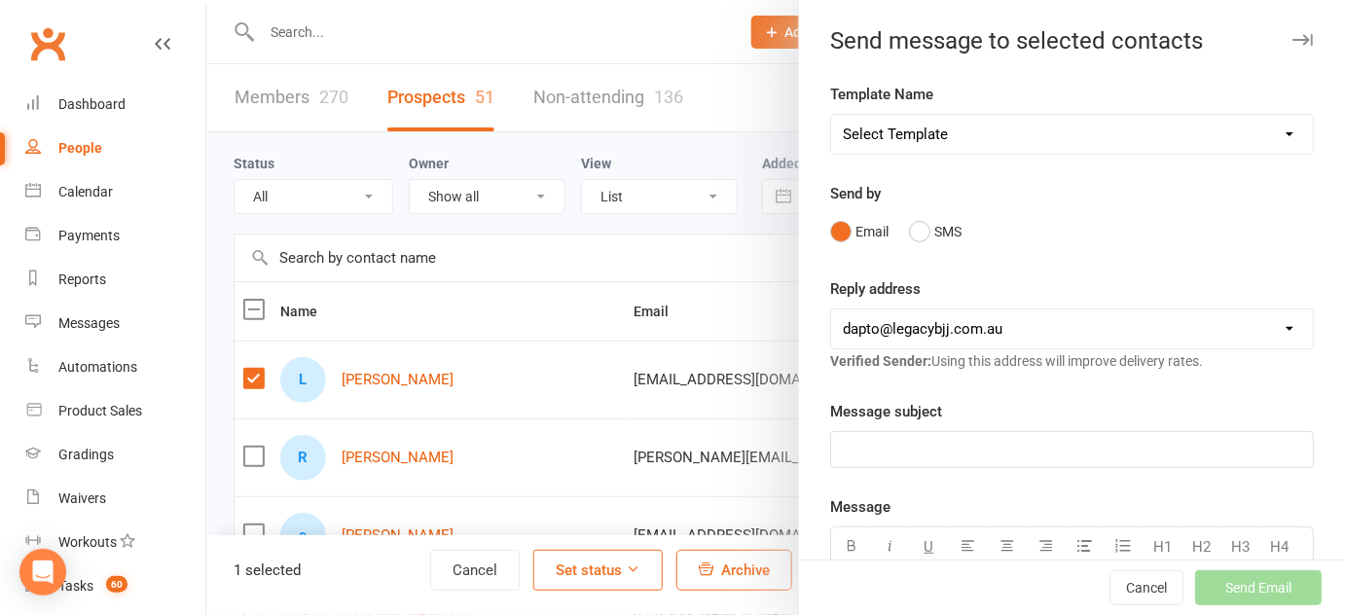
click at [919, 139] on select "Select Template [Email] PAYMENT DUE TOMORROW [Email] PAYMENT FAILURE - EMAIL [E…" at bounding box center [1072, 134] width 482 height 39
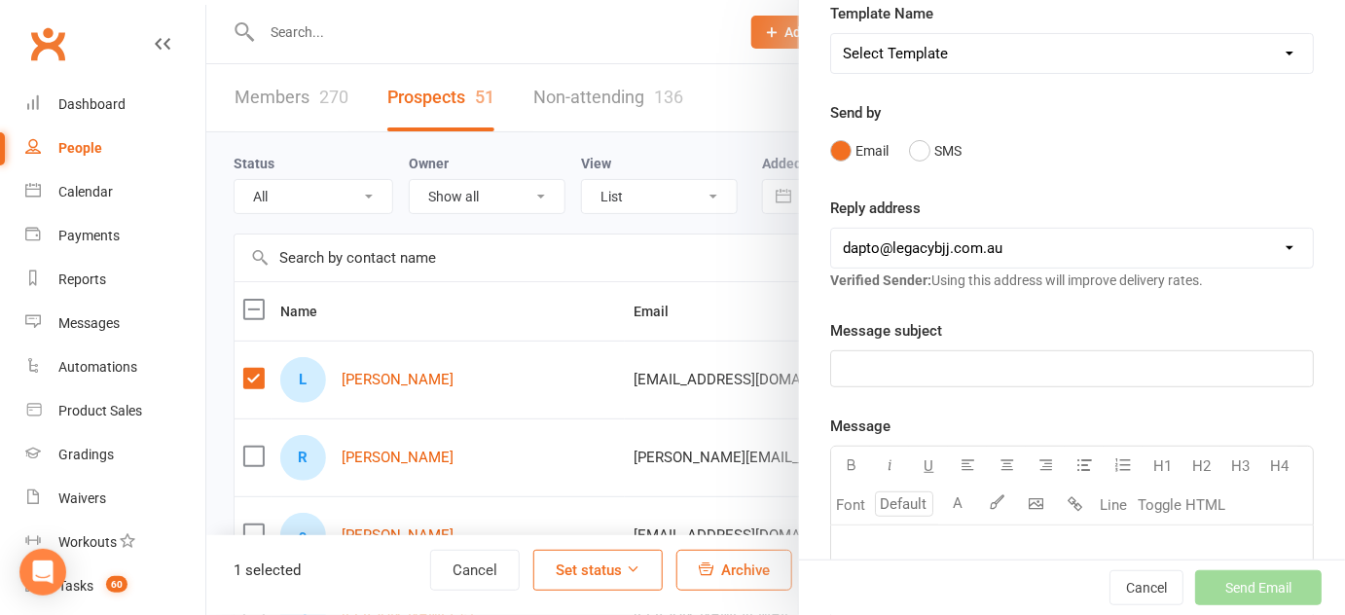
click at [940, 376] on p "﻿" at bounding box center [1072, 368] width 458 height 23
click at [243, 443] on div at bounding box center [775, 307] width 1139 height 615
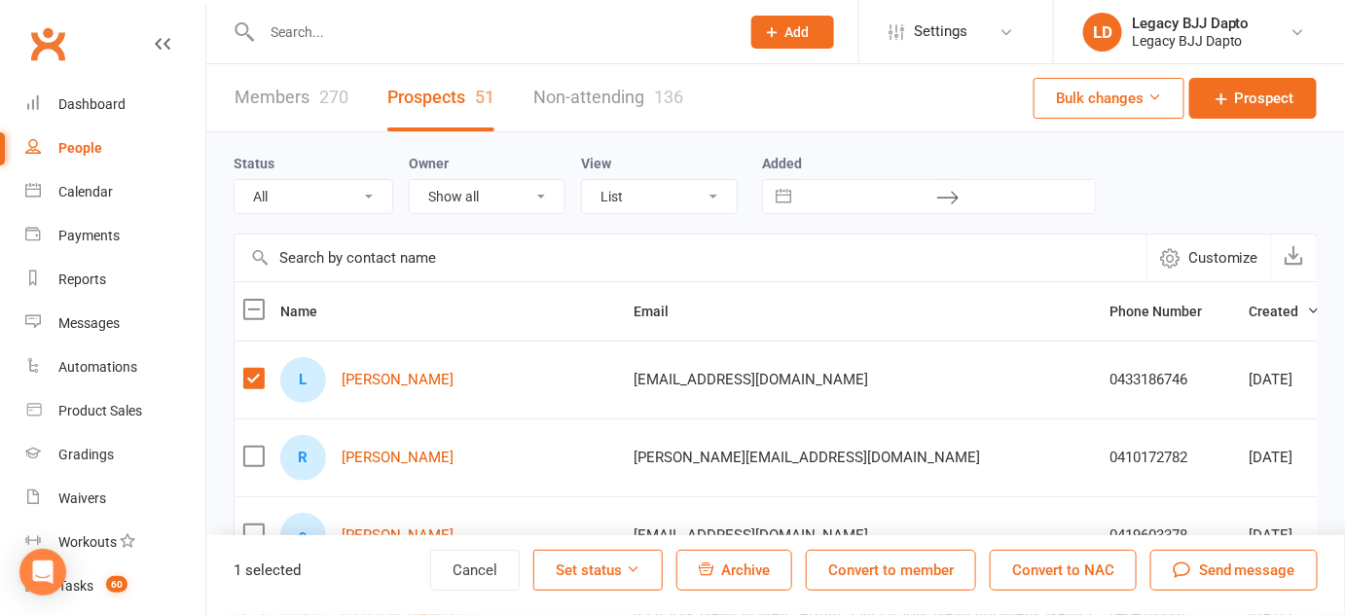
click at [246, 448] on label at bounding box center [252, 456] width 19 height 19
click at [246, 447] on input "checkbox" at bounding box center [252, 447] width 19 height 0
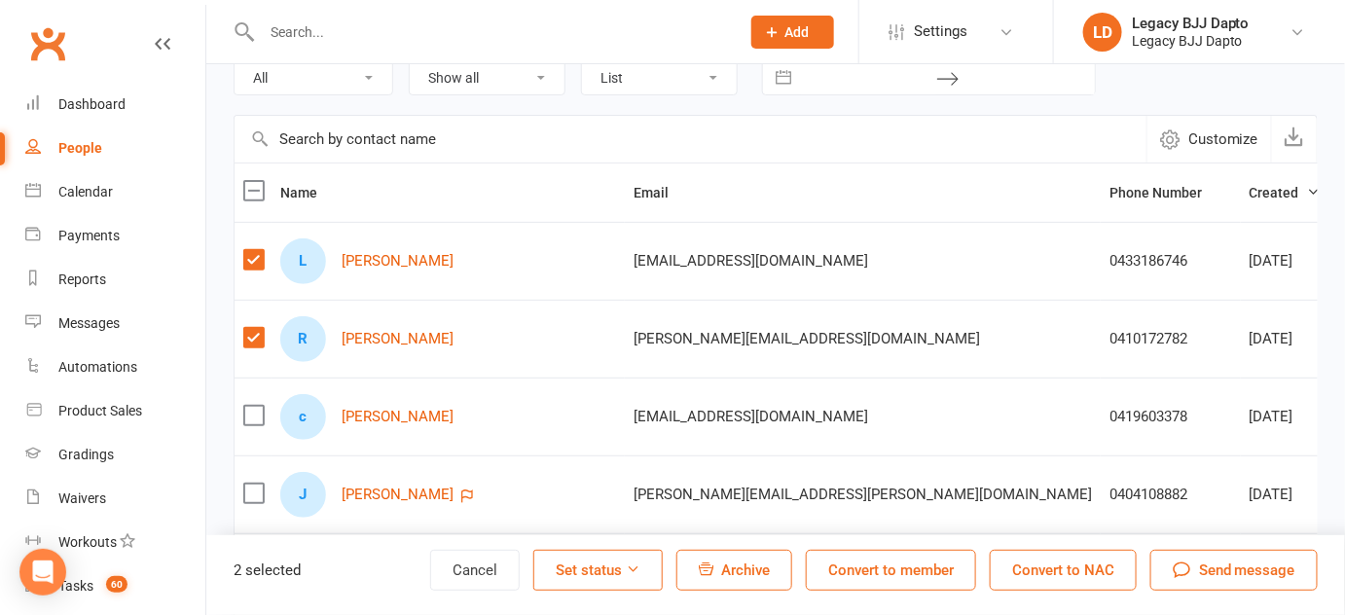
scroll to position [121, 0]
click at [1185, 557] on button "Send message" at bounding box center [1233, 570] width 167 height 41
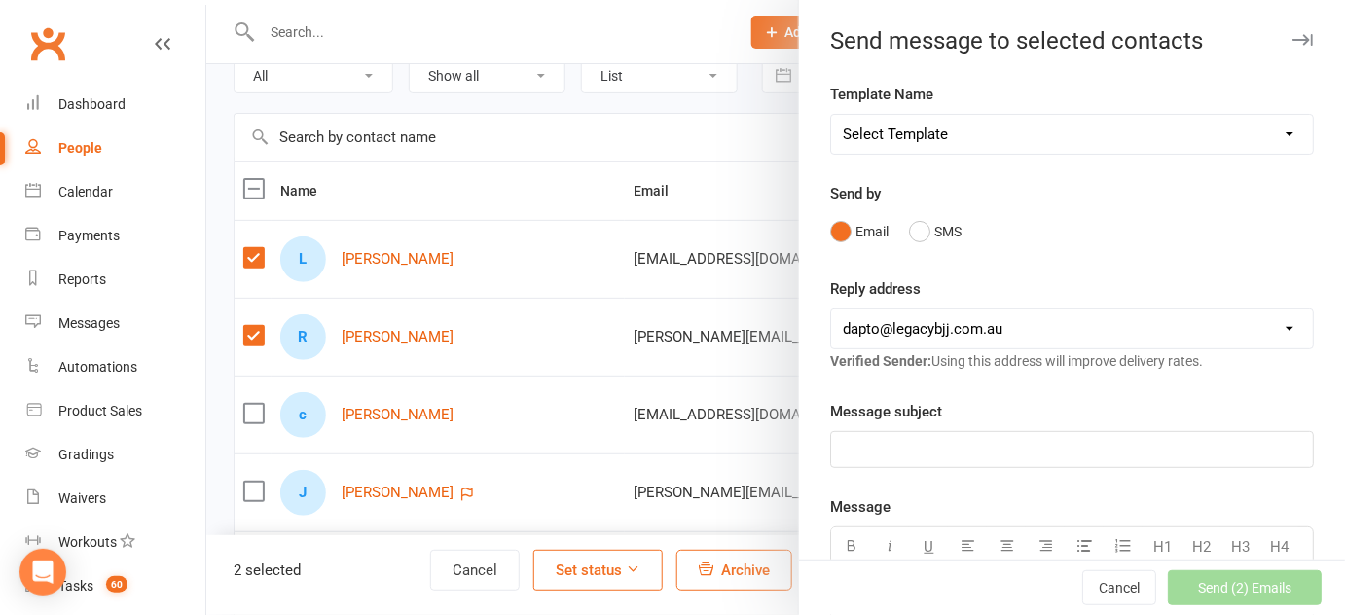
click at [991, 119] on select "Select Template [Email] PAYMENT DUE TOMORROW [Email] PAYMENT FAILURE - EMAIL [E…" at bounding box center [1072, 134] width 482 height 39
click at [864, 514] on label "Message" at bounding box center [860, 506] width 60 height 23
click at [880, 446] on p "﻿" at bounding box center [1072, 449] width 458 height 23
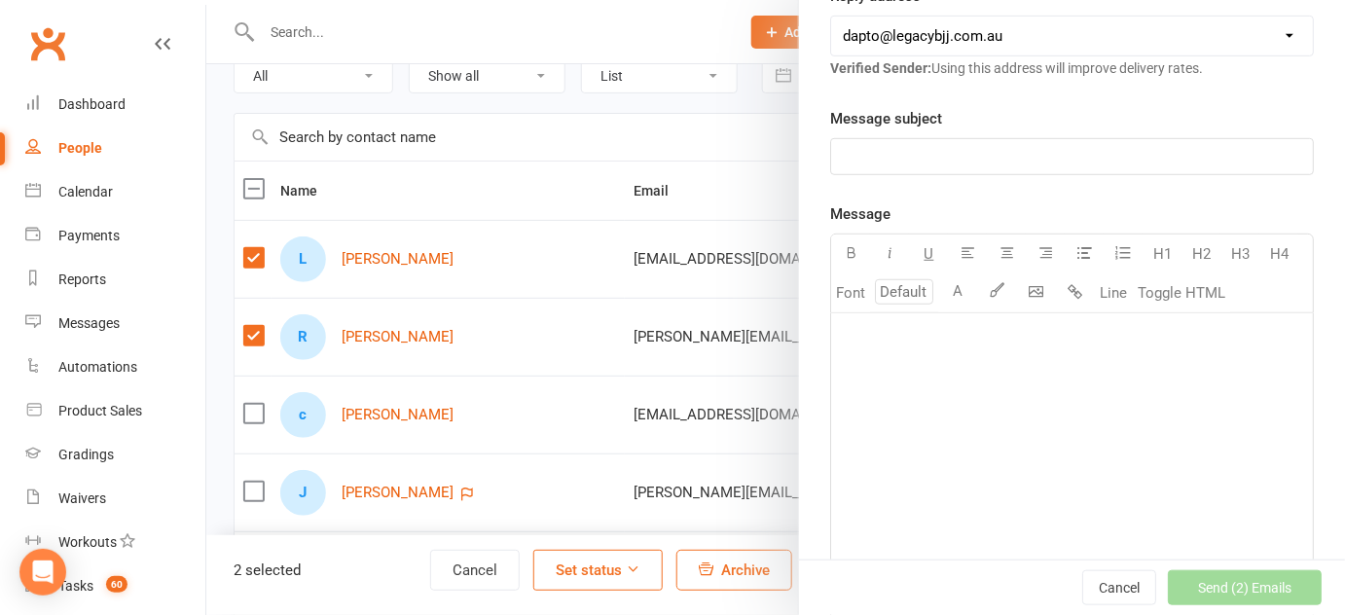
scroll to position [293, 0]
click at [893, 163] on span "Signing up for Jiu Jitsu and Membership Deals" at bounding box center [1022, 157] width 358 height 18
click at [883, 361] on div "﻿" at bounding box center [1072, 459] width 482 height 292
click at [1100, 584] on button "Cancel" at bounding box center [1119, 587] width 74 height 35
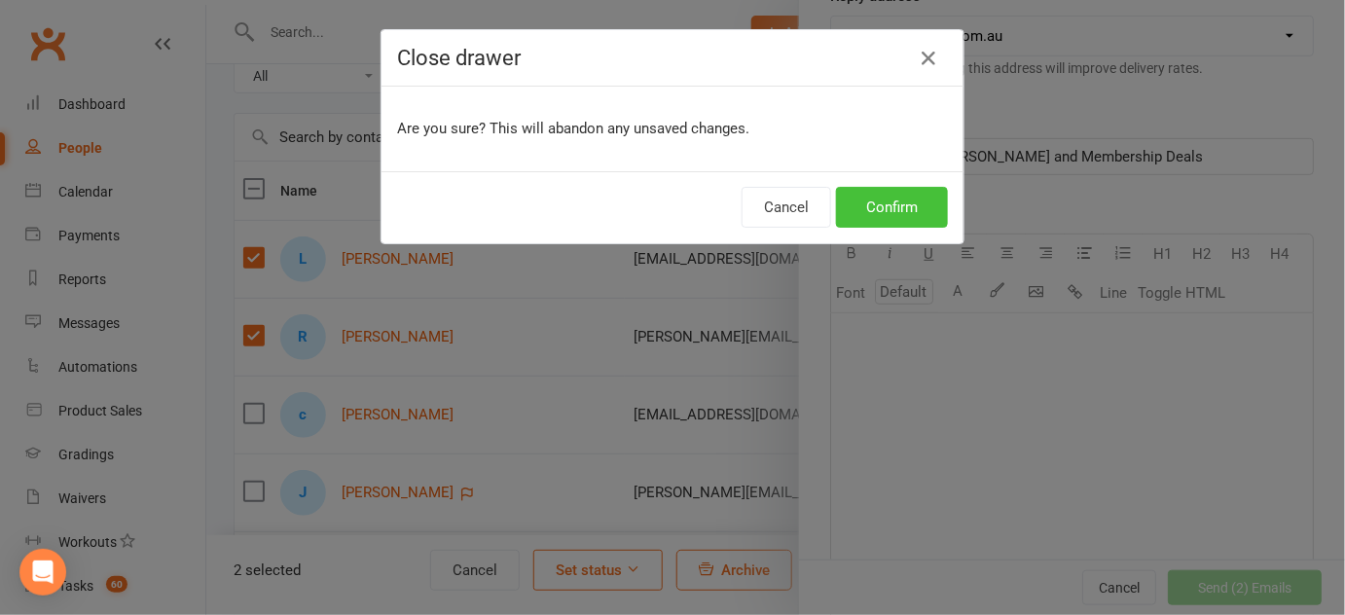
click at [897, 209] on button "Confirm" at bounding box center [892, 207] width 112 height 41
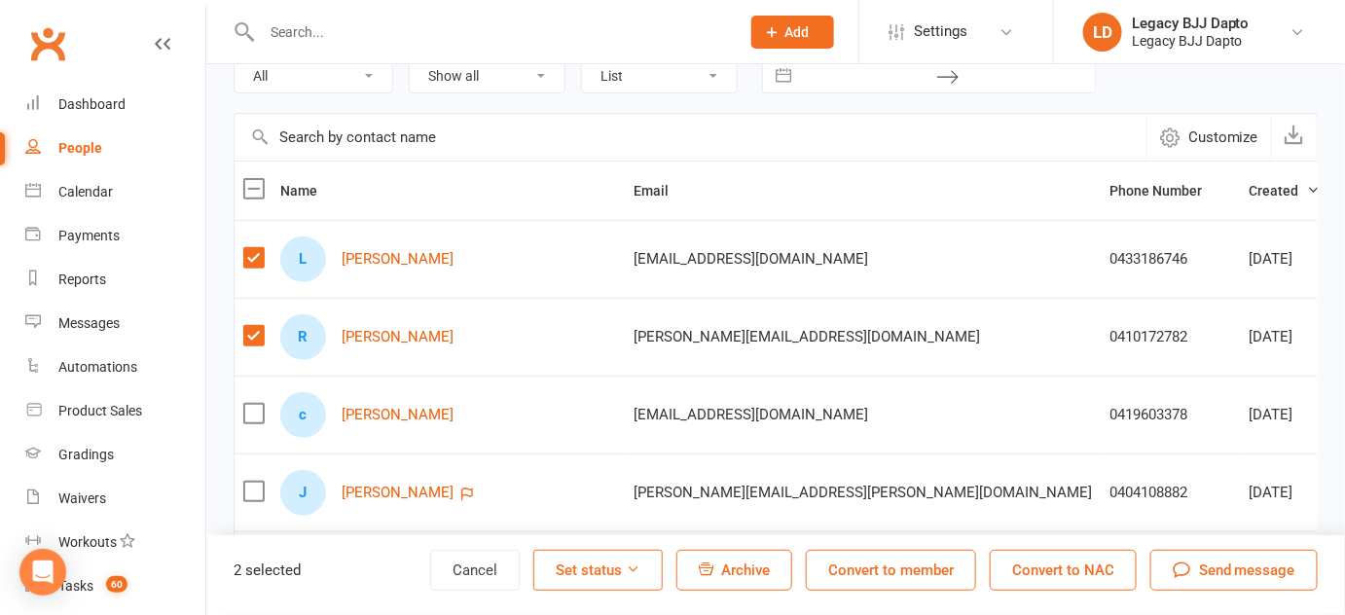
click at [243, 327] on label at bounding box center [252, 335] width 19 height 19
click at [243, 326] on input "checkbox" at bounding box center [252, 326] width 19 height 0
click at [243, 261] on label at bounding box center [252, 257] width 19 height 19
click at [243, 248] on input "checkbox" at bounding box center [252, 248] width 19 height 0
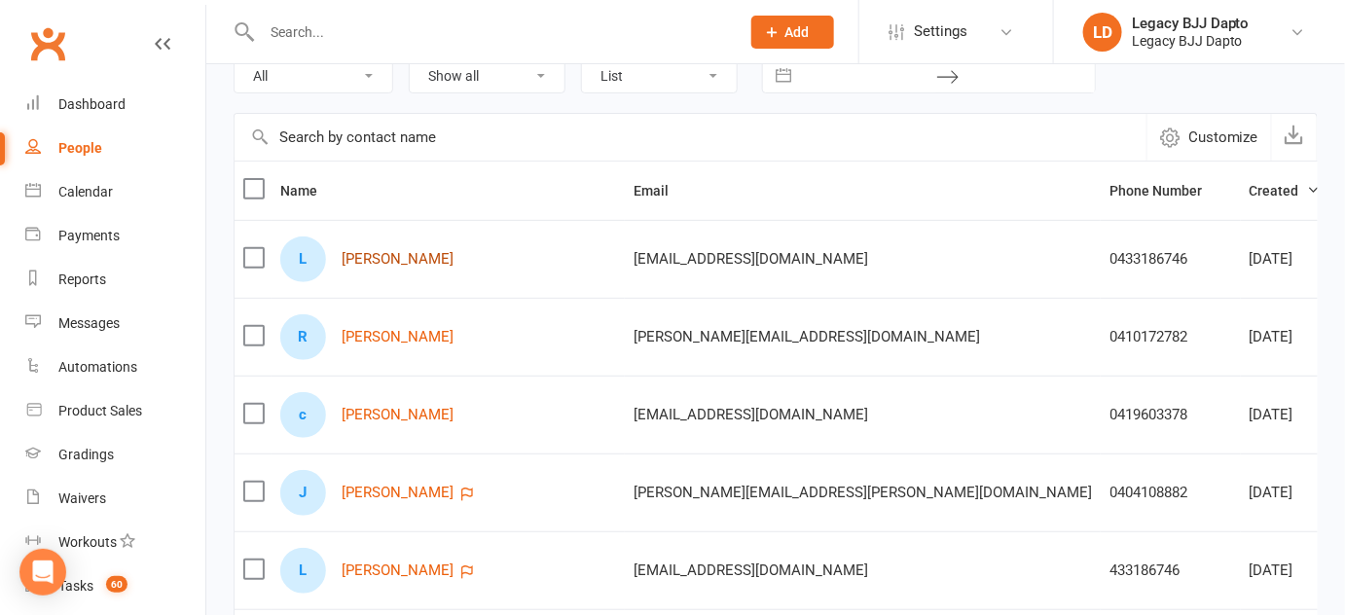
click at [376, 260] on link "Liam Burnett" at bounding box center [398, 259] width 112 height 17
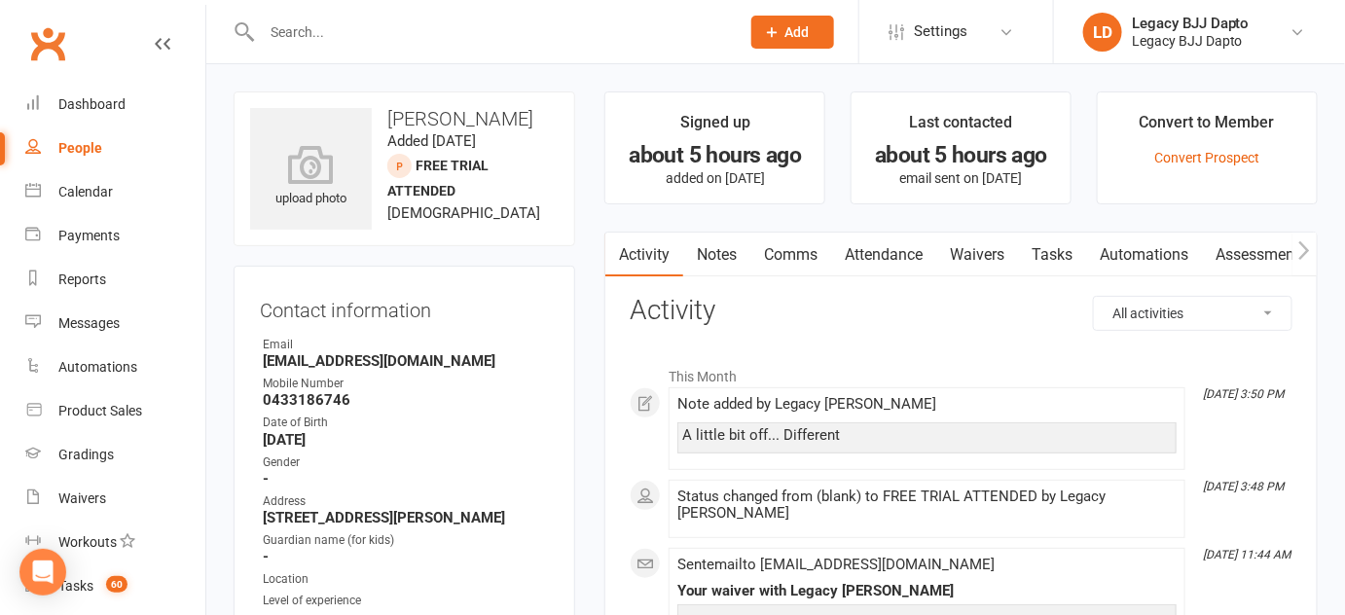
scroll to position [28, 0]
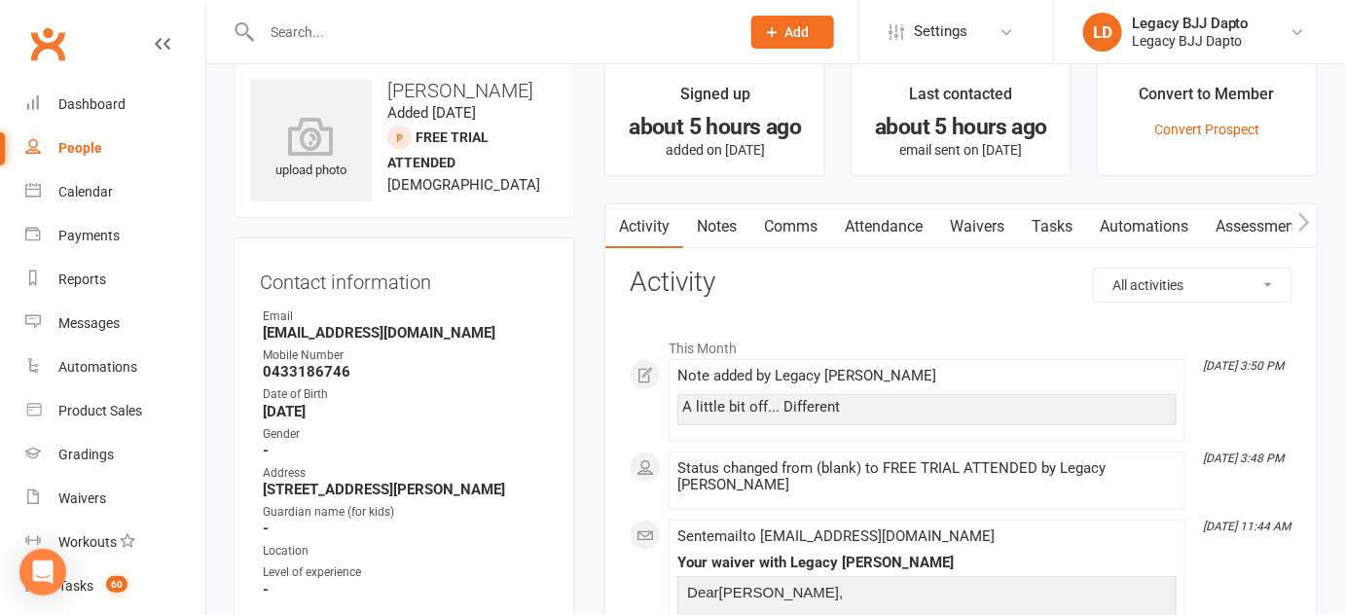
click at [725, 215] on link "Notes" at bounding box center [716, 226] width 67 height 45
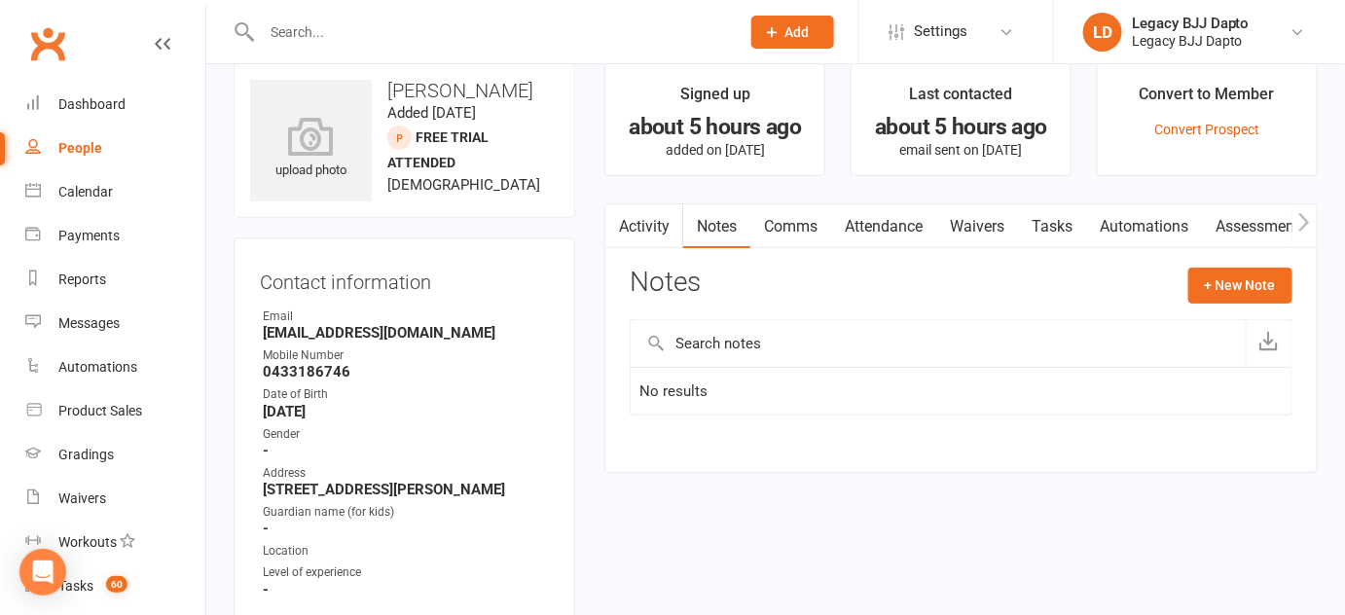
click at [633, 251] on div "Activity Notes Comms Attendance Waivers Tasks Automations Assessments Notes + N…" at bounding box center [960, 338] width 713 height 270
click at [645, 237] on link "Activity" at bounding box center [644, 226] width 78 height 45
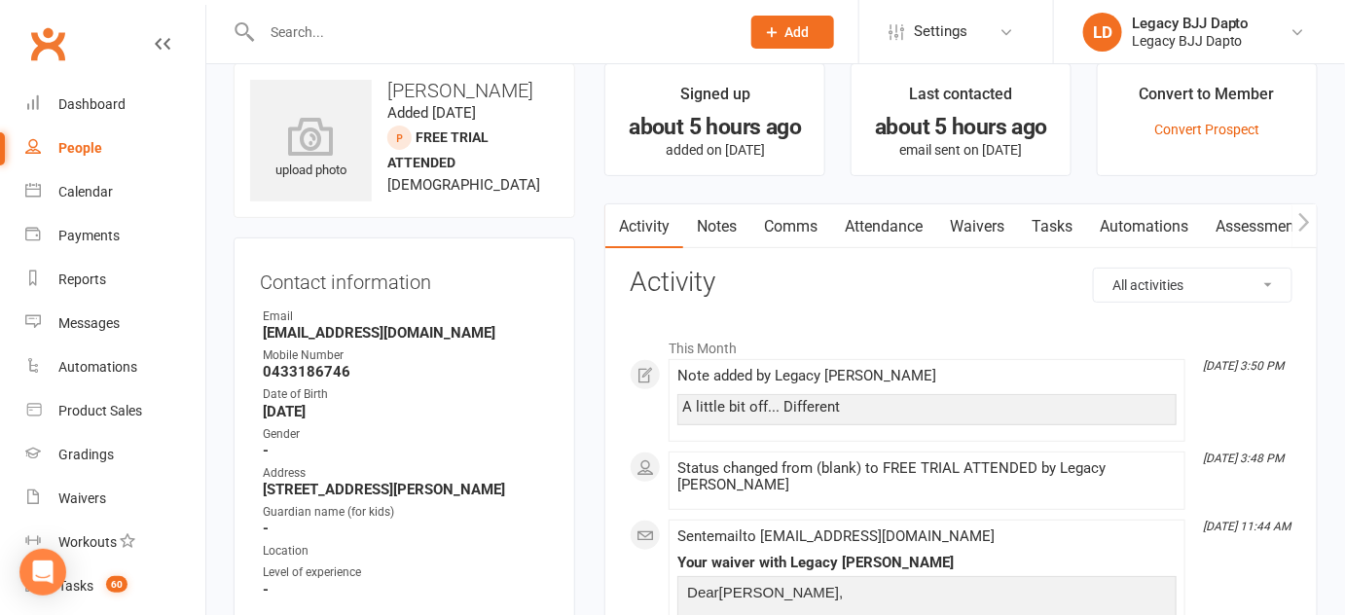
click at [779, 236] on link "Comms" at bounding box center [790, 226] width 81 height 45
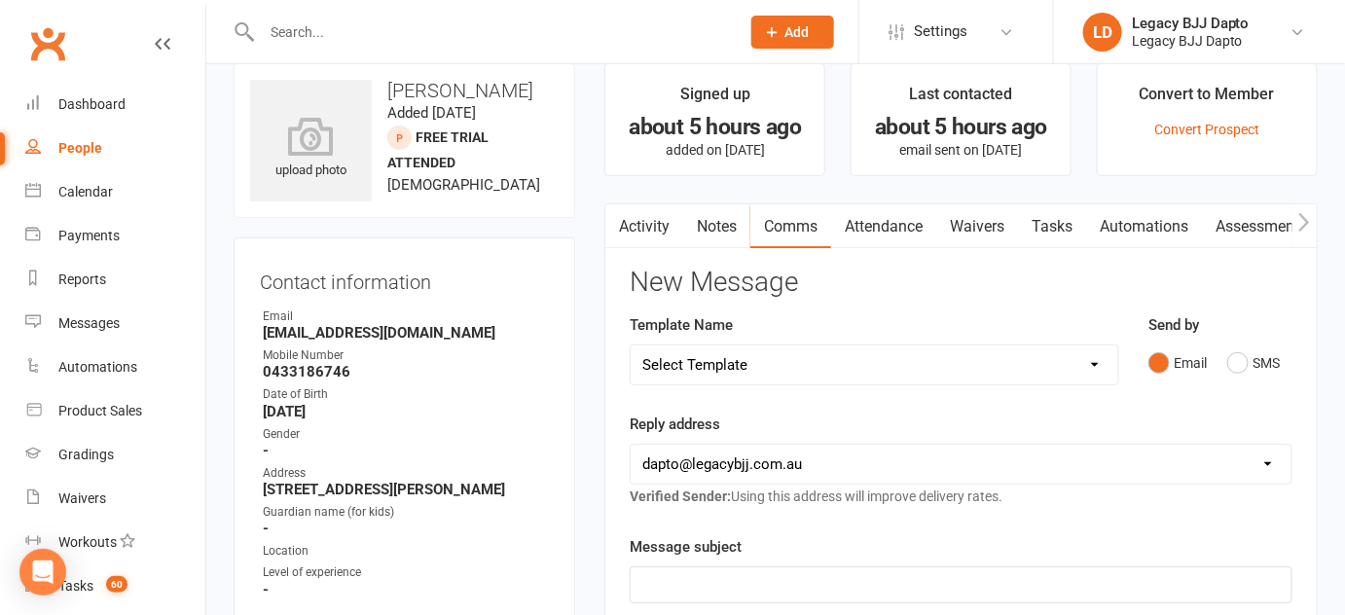
click at [967, 231] on link "Waivers" at bounding box center [977, 226] width 82 height 45
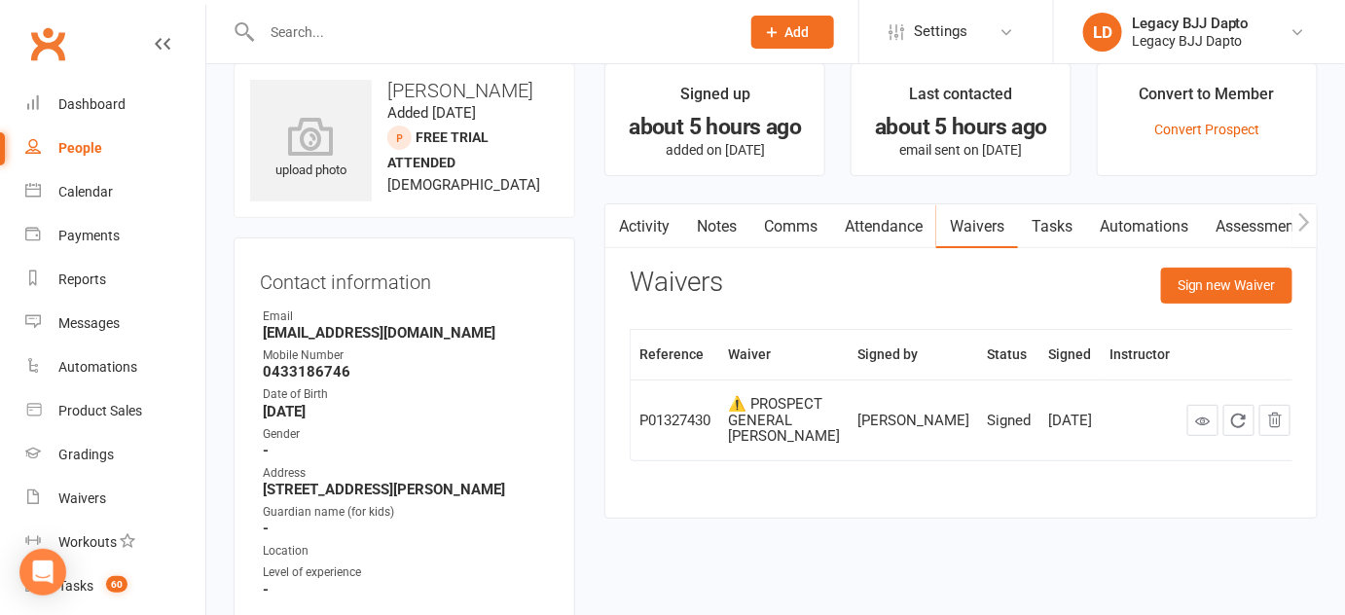
click at [784, 213] on link "Comms" at bounding box center [790, 226] width 81 height 45
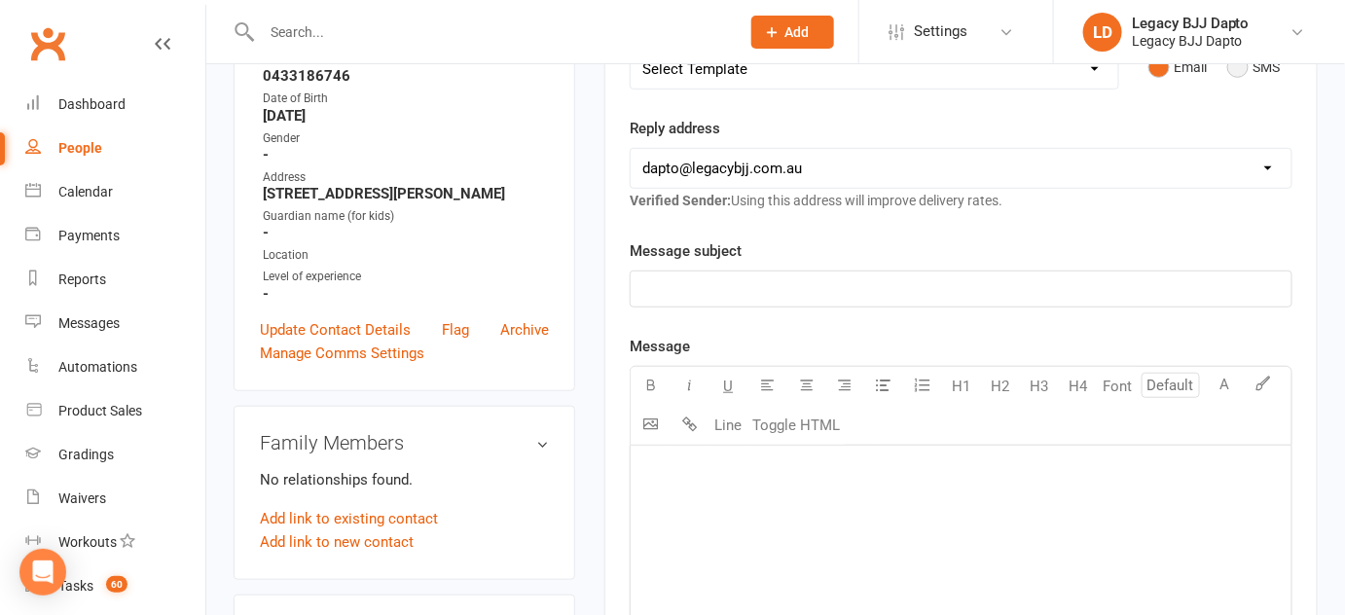
scroll to position [382, 0]
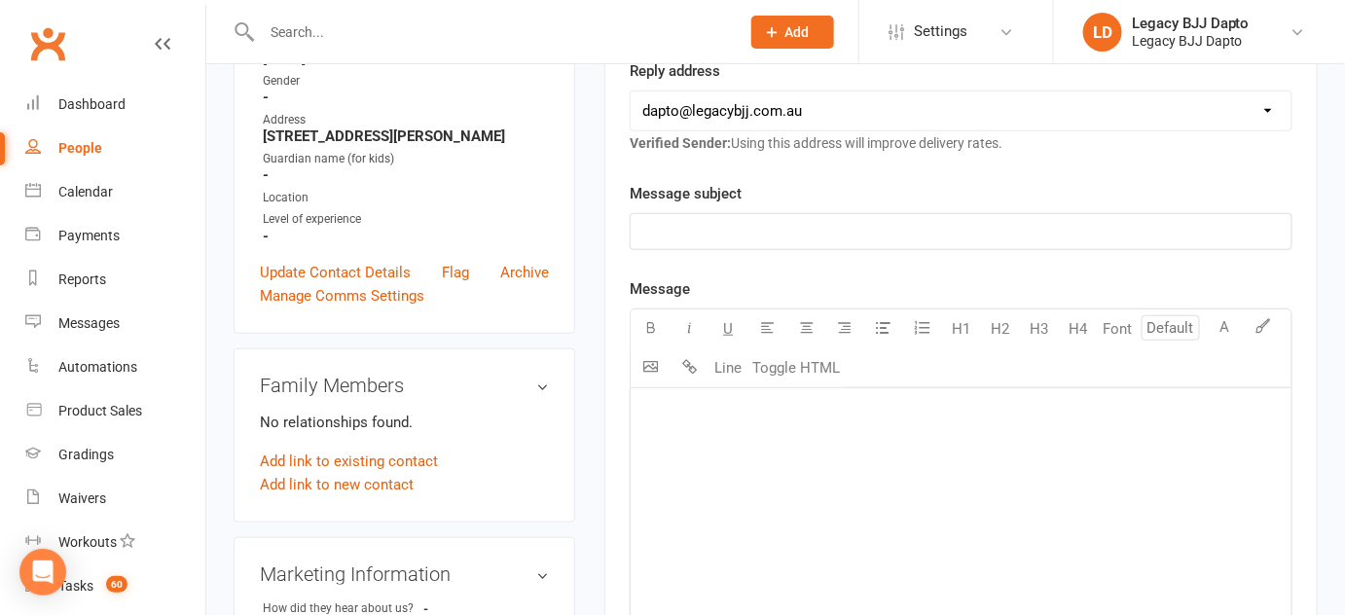
click at [1002, 231] on p "﻿" at bounding box center [961, 231] width 638 height 23
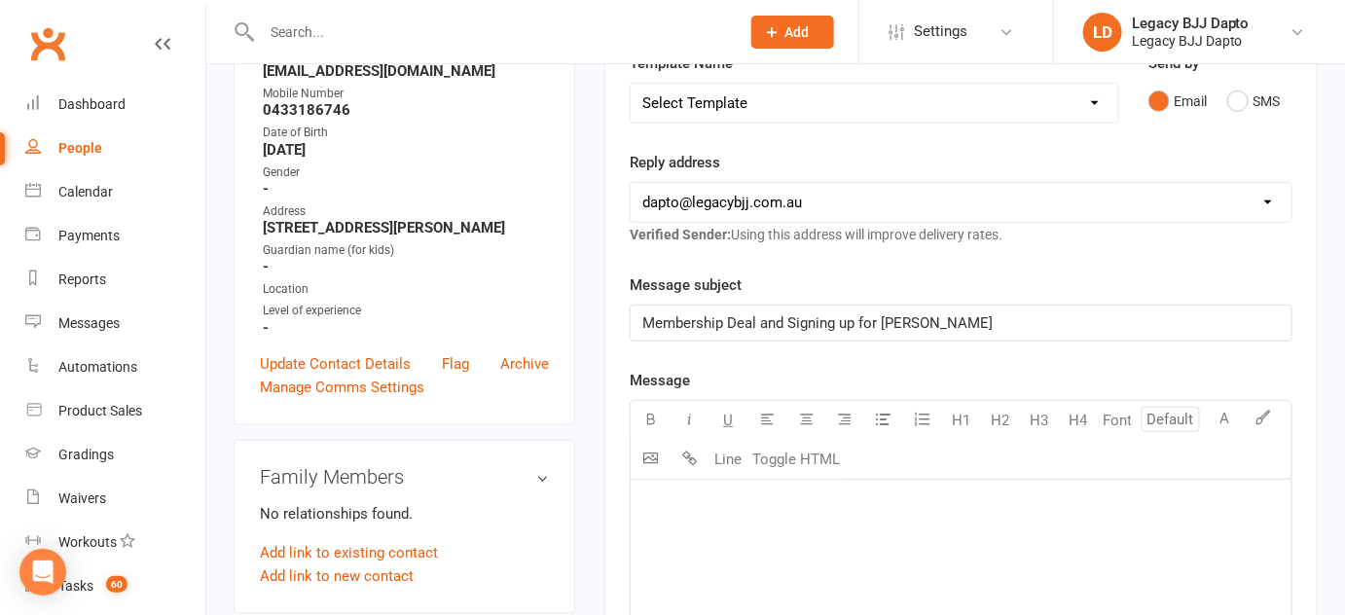
scroll to position [329, 0]
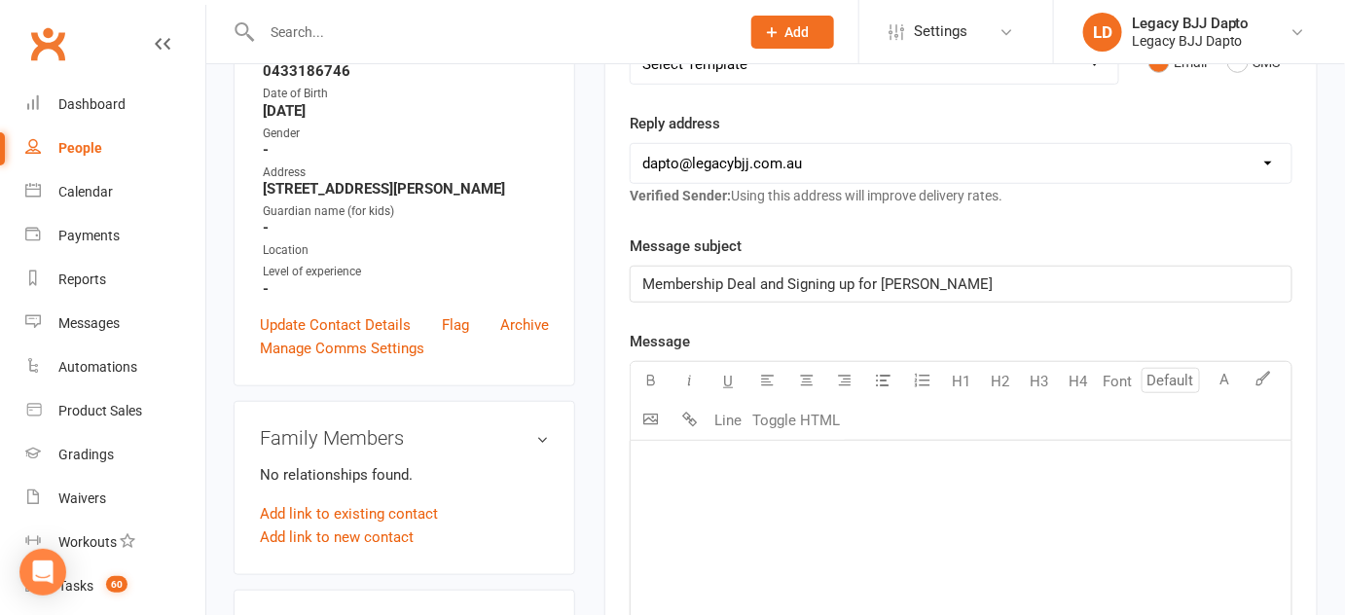
click at [858, 507] on div "﻿" at bounding box center [961, 587] width 661 height 292
drag, startPoint x: 848, startPoint y: 516, endPoint x: 996, endPoint y: 518, distance: 148.0
click at [996, 518] on p "I hope this email finds you well. We had a wonderful" at bounding box center [961, 526] width 638 height 23
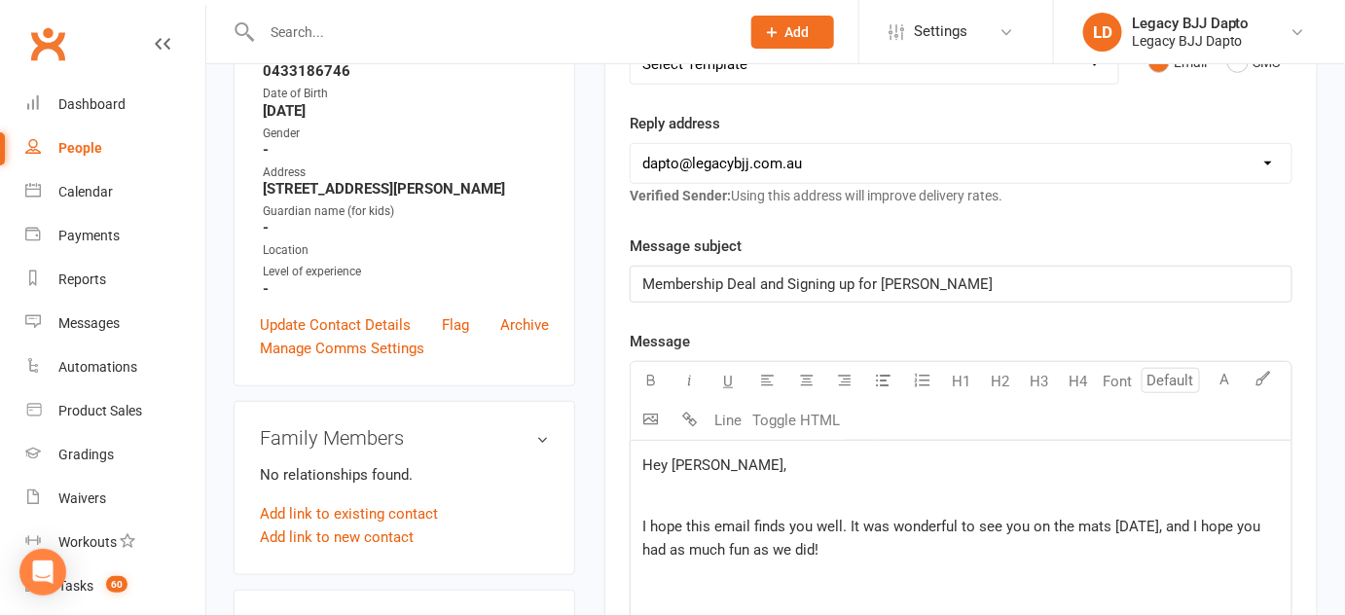
scroll to position [631, 0]
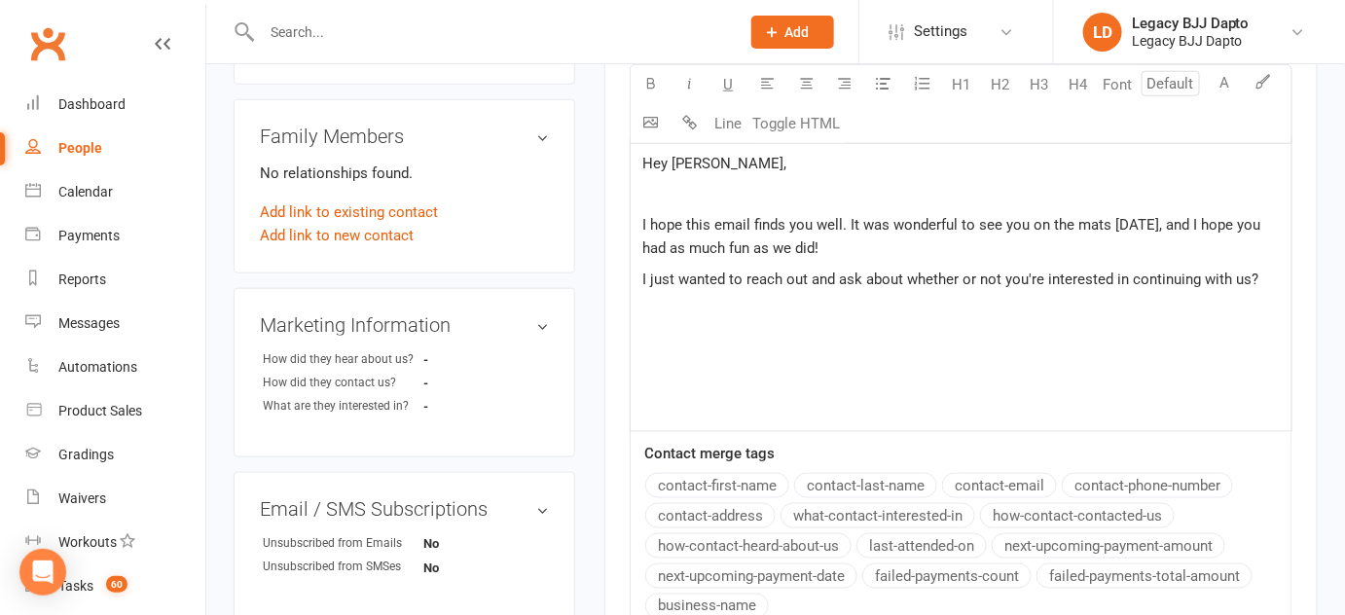
click at [850, 284] on span "I just wanted to reach out and ask about whether or not you're interested in co…" at bounding box center [950, 280] width 616 height 18
click at [1246, 284] on span "I just wanted to reach out and touch base about whether or not you're intereste…" at bounding box center [947, 291] width 611 height 41
click at [1193, 318] on div "Hey Ryan, ﻿ I hope this email finds you well. It was wonderful to see you on th…" at bounding box center [961, 285] width 661 height 292
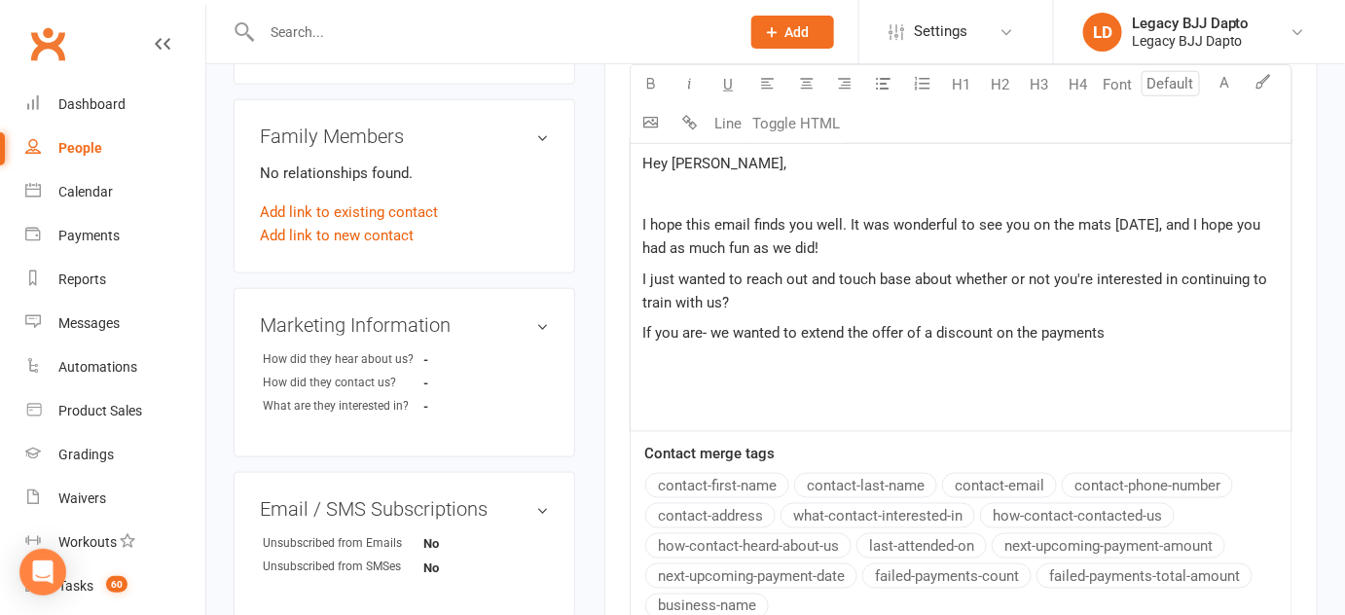
click at [1039, 331] on span "If you are- we wanted to extend the offer of a discount on the payments" at bounding box center [873, 333] width 462 height 18
click at [1235, 331] on p "If you are- we wanted to extend the offer of a discount on the membership payme…" at bounding box center [961, 332] width 638 height 23
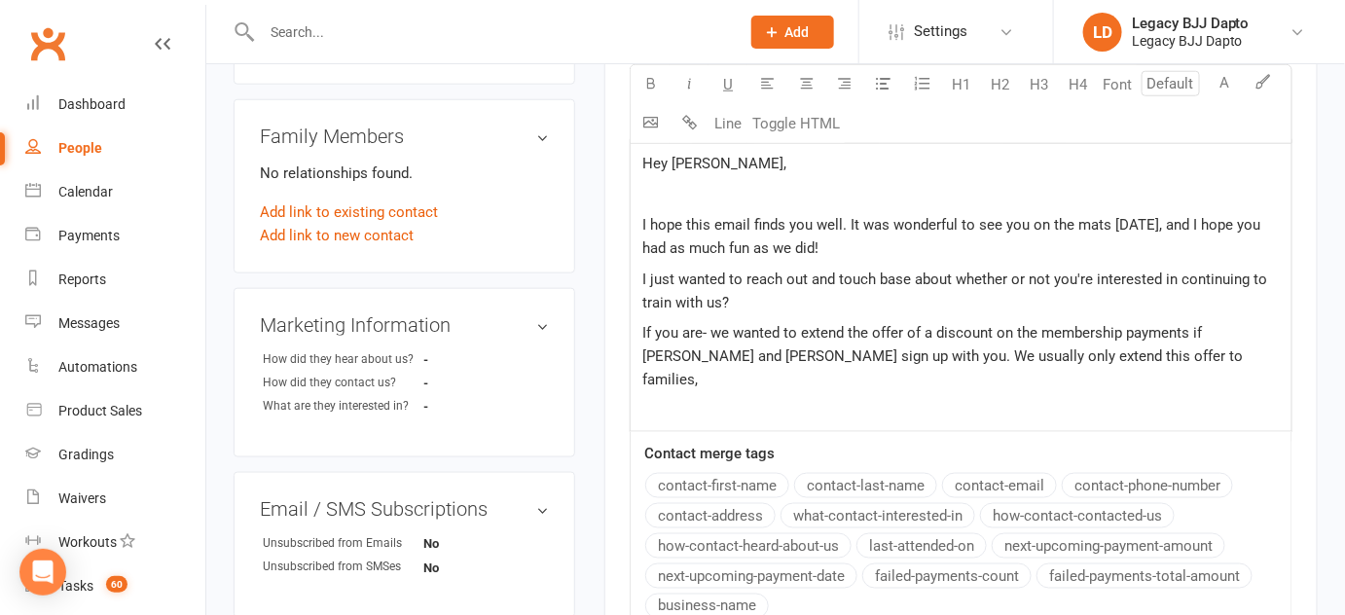
click at [911, 355] on span "If you are- we wanted to extend the offer of a discount on the membership payme…" at bounding box center [944, 356] width 604 height 64
click at [955, 349] on span "If you are- we wanted to extend the offer of a discount on the membership payme…" at bounding box center [944, 356] width 604 height 64
drag, startPoint x: 994, startPoint y: 353, endPoint x: 949, endPoint y: 354, distance: 44.8
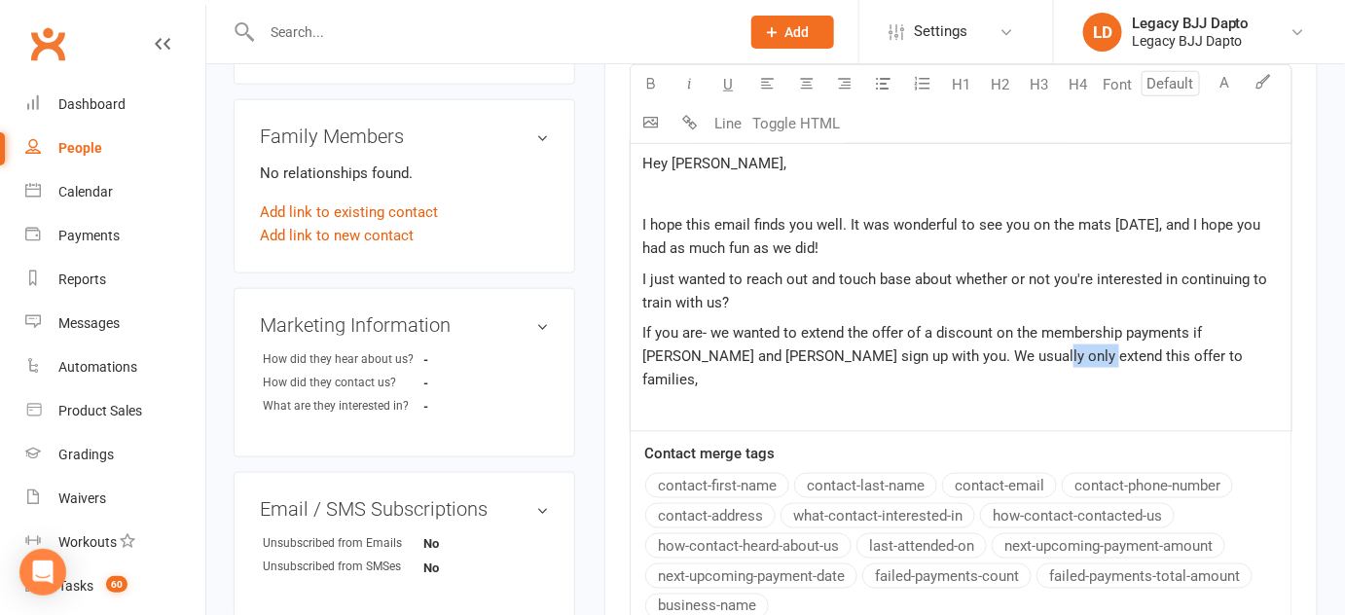
click at [949, 354] on span "If you are- we wanted to extend the offer of a discount on the membership payme…" at bounding box center [944, 356] width 604 height 64
click at [1170, 356] on p "If you are- we wanted to extend the offer of a discount on the membership payme…" at bounding box center [961, 356] width 638 height 70
click at [794, 352] on span "If you are- we wanted to extend the offer of a discount on the membership payme…" at bounding box center [933, 356] width 582 height 64
drag, startPoint x: 810, startPoint y: 352, endPoint x: 941, endPoint y: 351, distance: 131.4
click at [941, 351] on span "If you are- we wanted to extend the offer of a discount on the membership payme…" at bounding box center [933, 356] width 582 height 64
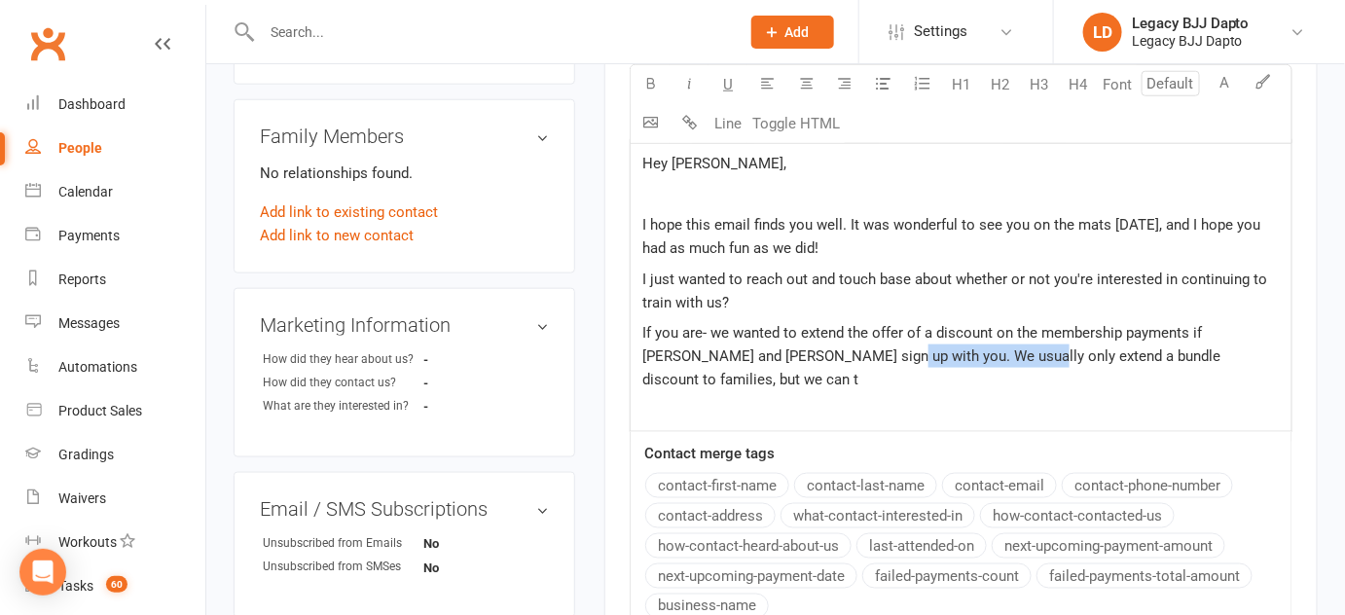
click at [895, 352] on span "If you are- we wanted to extend the offer of a discount on the membership payme…" at bounding box center [933, 356] width 582 height 64
drag, startPoint x: 893, startPoint y: 353, endPoint x: 772, endPoint y: 353, distance: 120.7
click at [772, 353] on span "If you are- we wanted to extend the offer of a discount on the membership payme…" at bounding box center [933, 356] width 582 height 64
click at [807, 357] on span "If you are- we wanted to extend the offer of a discount on the membership payme…" at bounding box center [933, 356] width 582 height 64
click at [815, 359] on span "If you are- we wanted to extend the offer of a discount on the membership payme…" at bounding box center [933, 356] width 582 height 64
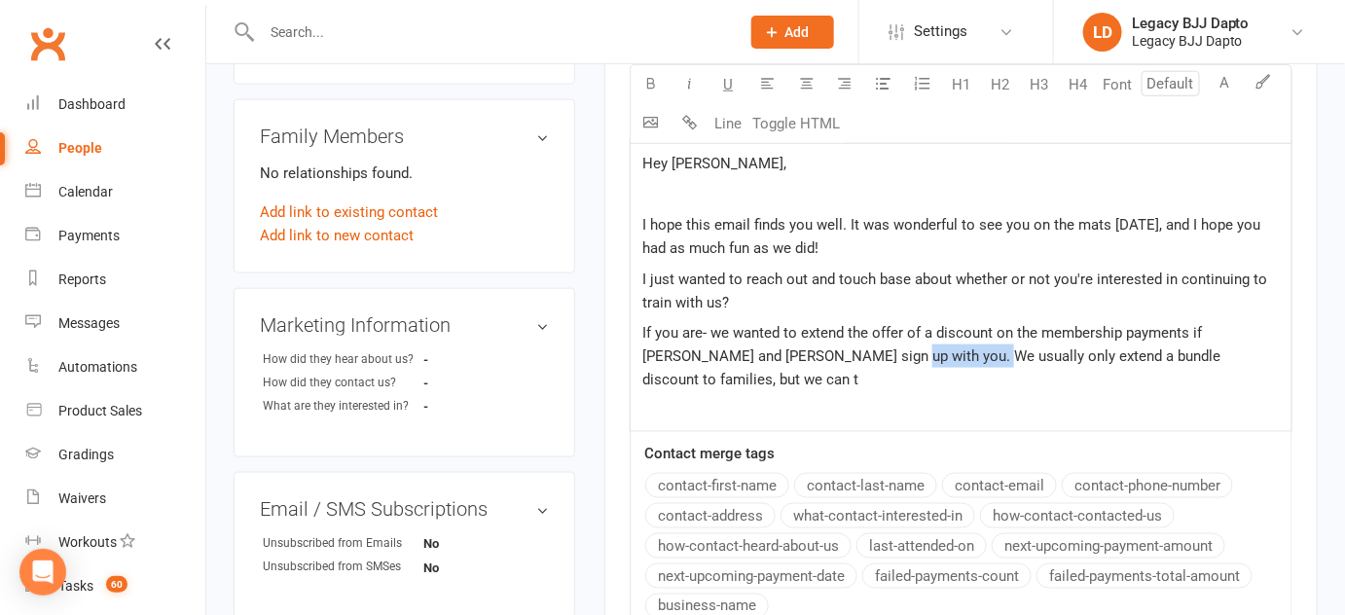
drag, startPoint x: 815, startPoint y: 359, endPoint x: 886, endPoint y: 352, distance: 71.4
click at [886, 352] on span "If you are- we wanted to extend the offer of a discount on the membership payme…" at bounding box center [933, 356] width 582 height 64
click at [1077, 357] on span "If you are- we wanted to extend the offer of a discount on the membership payme…" at bounding box center [940, 356] width 597 height 64
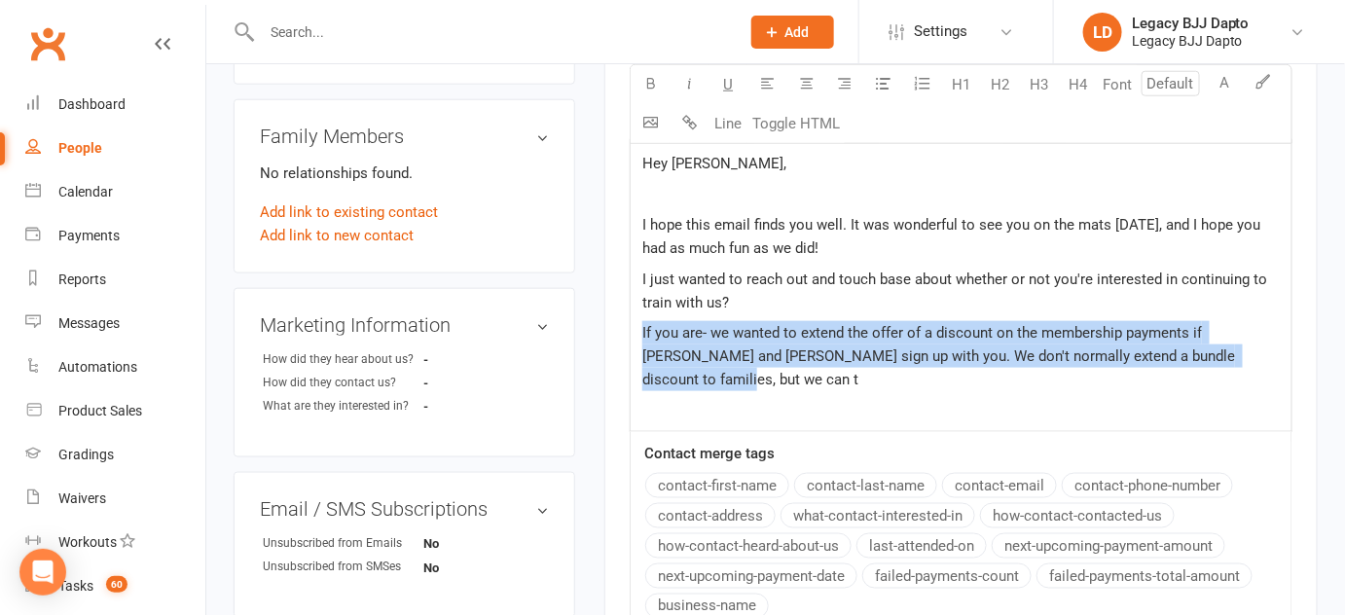
click at [1077, 357] on span "If you are- we wanted to extend the offer of a discount on the membership payme…" at bounding box center [940, 356] width 597 height 64
click at [1077, 359] on span "If you are- we wanted to extend the offer of a discount on the membership payme…" at bounding box center [940, 356] width 597 height 64
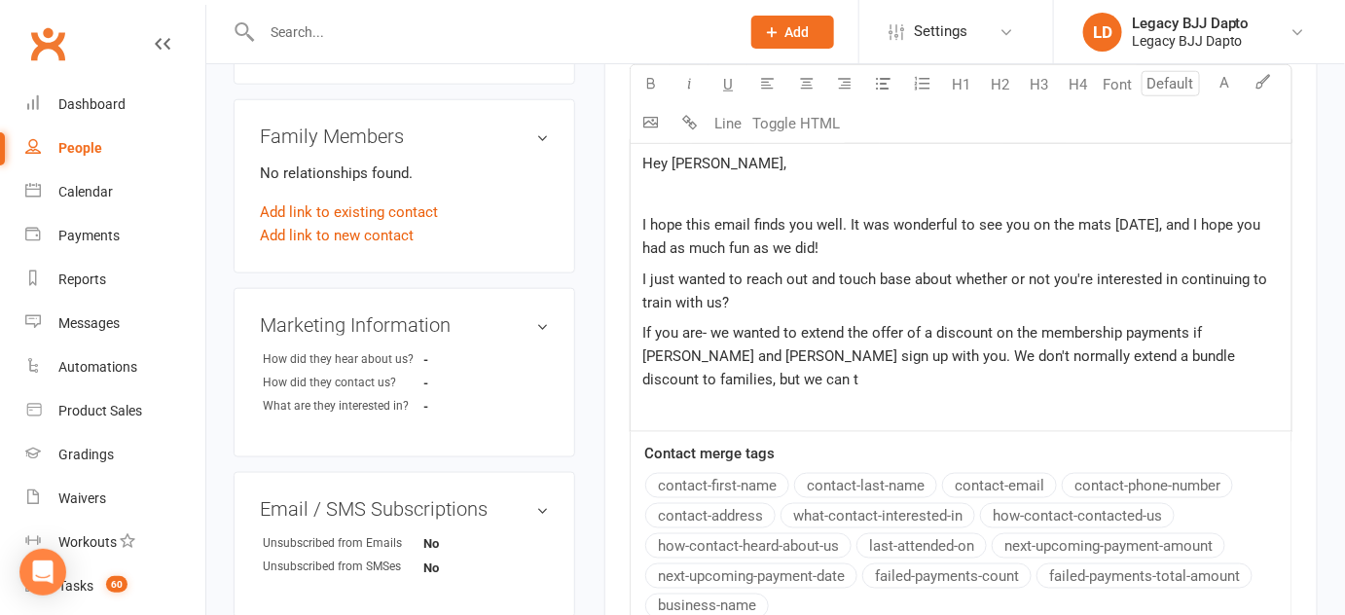
click at [1076, 354] on span "If you are- we wanted to extend the offer of a discount on the membership payme…" at bounding box center [940, 356] width 597 height 64
drag, startPoint x: 1076, startPoint y: 354, endPoint x: 1137, endPoint y: 351, distance: 60.4
click at [1137, 351] on span "If you are- we wanted to extend the offer of a discount on the membership payme…" at bounding box center [940, 356] width 597 height 64
click at [1020, 381] on p "If you are- we wanted to extend the offer of a discount on the membership payme…" at bounding box center [961, 356] width 638 height 70
click at [1182, 352] on span "If you are- we wanted to extend the offer of a discount on the membership payme…" at bounding box center [940, 356] width 597 height 64
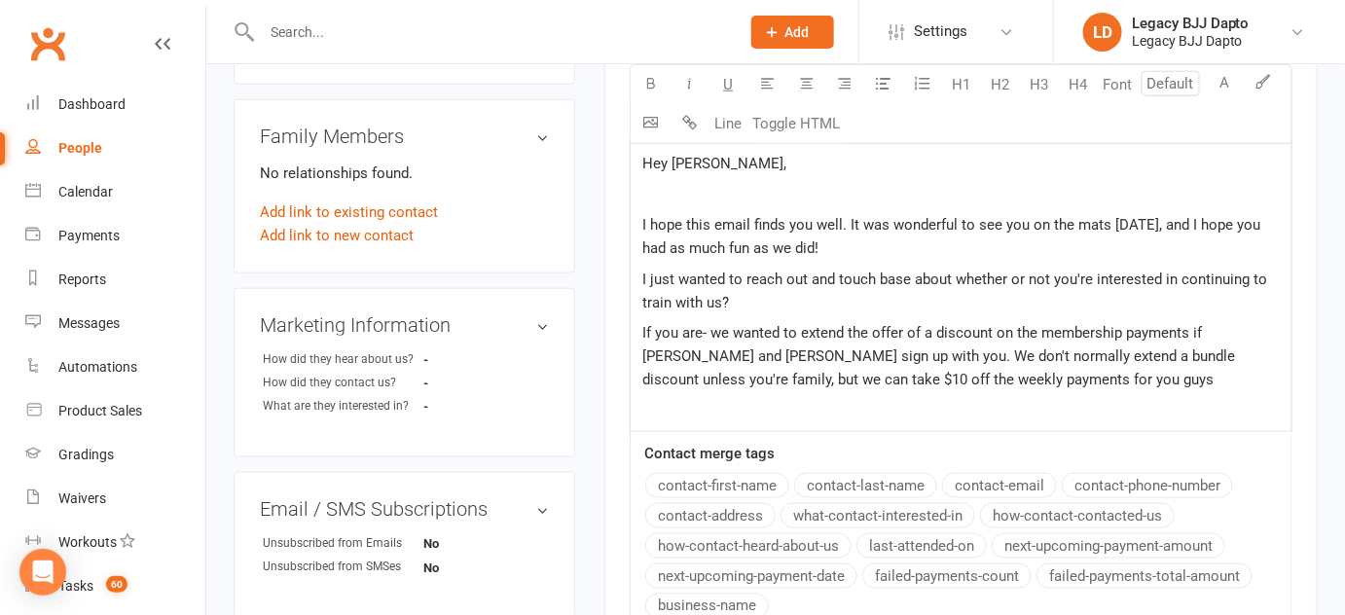
click at [1149, 380] on p "If you are- we wanted to extend the offer of a discount on the membership payme…" at bounding box center [961, 356] width 638 height 70
drag, startPoint x: 740, startPoint y: 385, endPoint x: 807, endPoint y: 378, distance: 67.6
click at [807, 378] on span "If you are- we wanted to extend the offer of a discount on the membership payme…" at bounding box center [940, 356] width 597 height 64
click at [742, 375] on span "If you are- we wanted to extend the offer of a discount on the membership payme…" at bounding box center [940, 356] width 597 height 64
drag, startPoint x: 748, startPoint y: 375, endPoint x: 860, endPoint y: 374, distance: 111.9
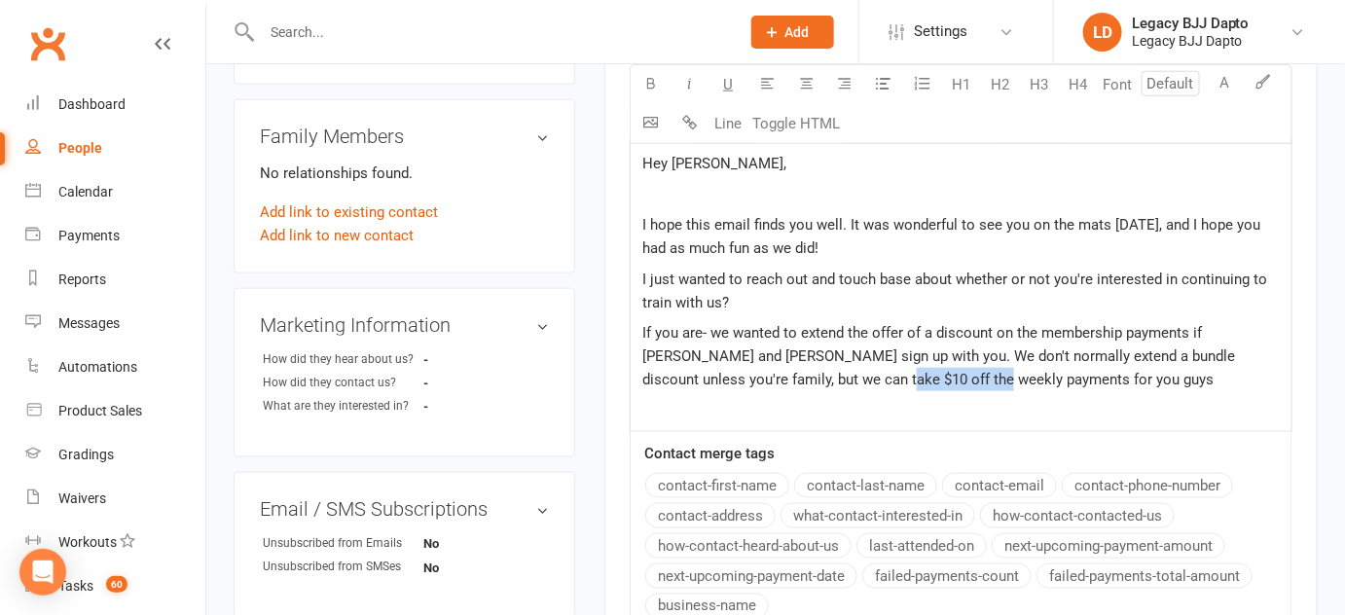
click at [860, 374] on span "If you are- we wanted to extend the offer of a discount on the membership payme…" at bounding box center [940, 356] width 597 height 64
click at [931, 377] on p "If you are- we wanted to extend the offer of a discount on the membership payme…" at bounding box center [961, 356] width 638 height 70
click at [706, 342] on p "If you are- we wanted to extend the offer of a discount on the membership payme…" at bounding box center [961, 356] width 638 height 70
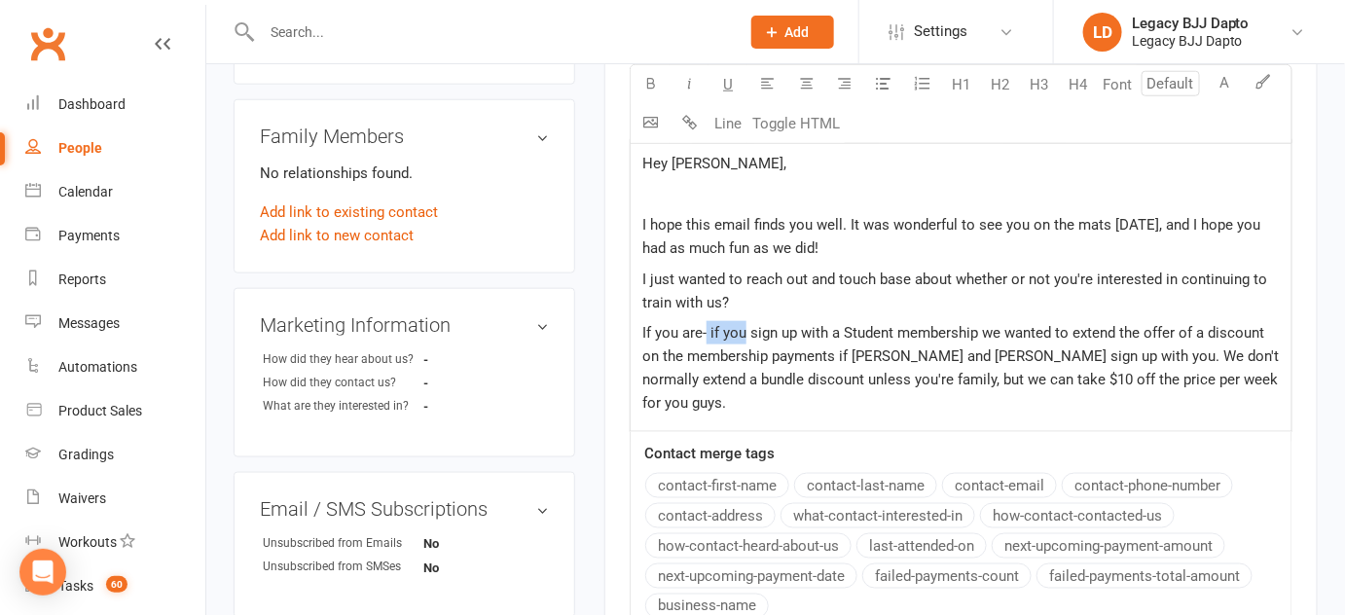
drag, startPoint x: 706, startPoint y: 324, endPoint x: 742, endPoint y: 327, distance: 36.1
click at [742, 327] on span "If you are- if you sign up with a Student membership we wanted to extend the of…" at bounding box center [962, 368] width 640 height 88
click at [710, 325] on span "If you are- if you sign up with a Student membership we wanted to extend the of…" at bounding box center [962, 368] width 640 height 88
drag, startPoint x: 710, startPoint y: 325, endPoint x: 942, endPoint y: 318, distance: 232.7
click at [942, 321] on p "If you are- if you sign up with a Student membership we wanted to extend the of…" at bounding box center [961, 367] width 638 height 93
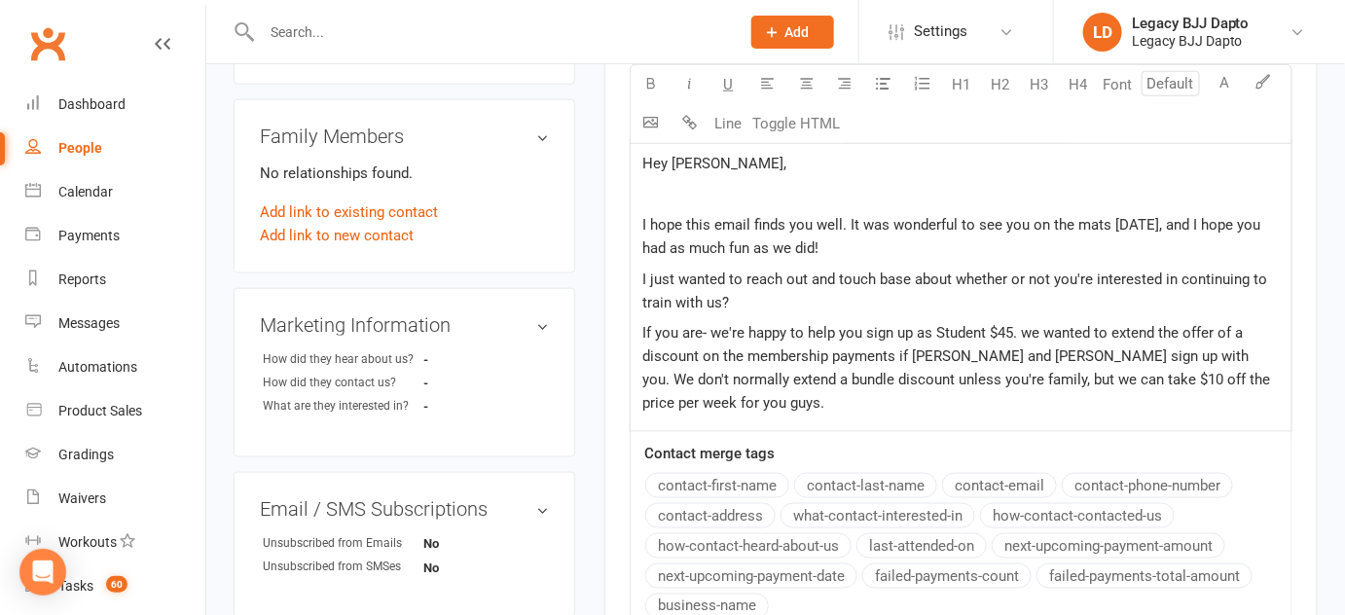
click at [1033, 329] on span "If you are- we're happy to help you sign up as Student $45. we wanted to extend…" at bounding box center [958, 368] width 632 height 88
drag, startPoint x: 1015, startPoint y: 329, endPoint x: 1030, endPoint y: 329, distance: 14.6
click at [1030, 329] on span "If you are- we're happy to help you sign up as Student $45. We wanted to extend…" at bounding box center [958, 368] width 632 height 88
click at [1015, 334] on span "If you are- we're happy to help you sign up as Student $45. We wanted to extend…" at bounding box center [958, 368] width 632 height 88
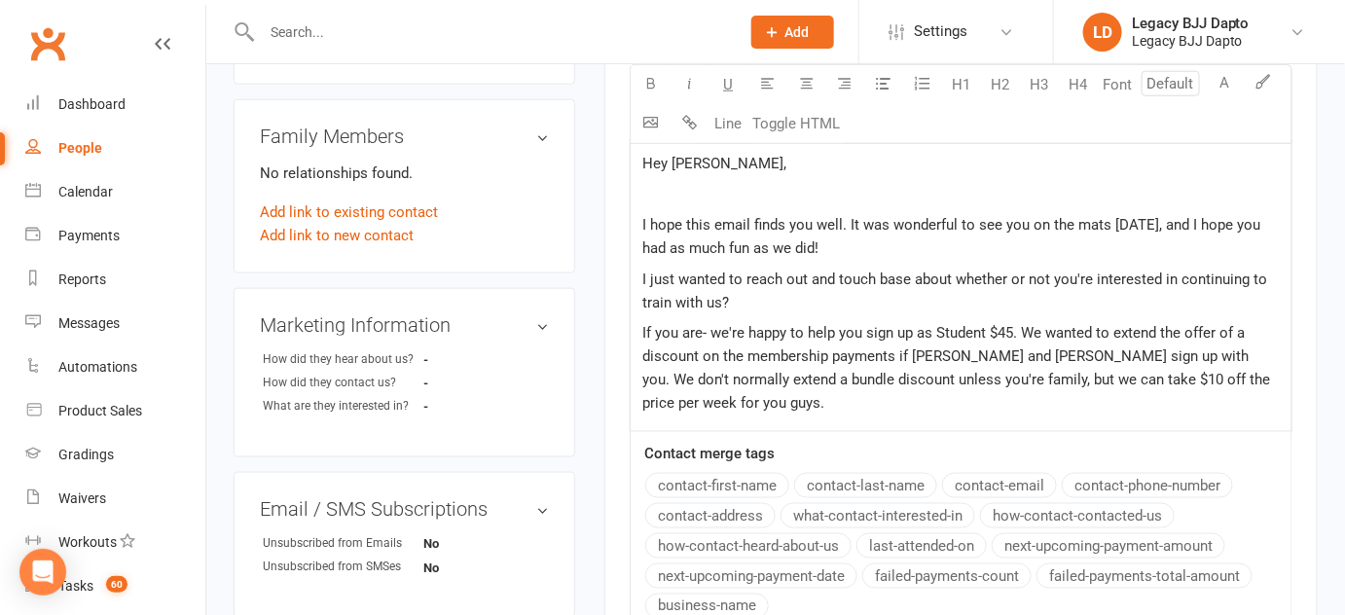
click at [1040, 340] on p "If you are- we're happy to help you sign up as Student $45. We wanted to extend…" at bounding box center [961, 367] width 638 height 93
click at [999, 404] on p "If you are- we're happy to help you sign up as Student $45. We also wanted to e…" at bounding box center [961, 367] width 638 height 93
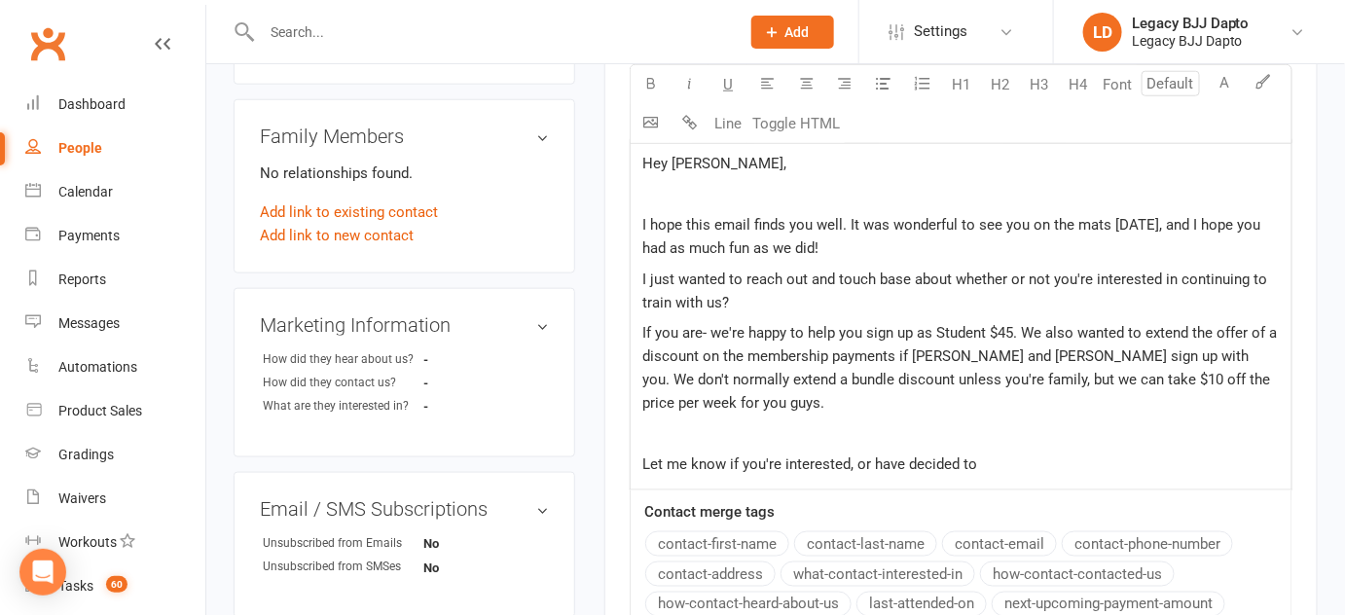
click at [864, 457] on span "Let me know if you're interested, or have decided to" at bounding box center [809, 465] width 335 height 18
drag, startPoint x: 864, startPoint y: 457, endPoint x: 958, endPoint y: 460, distance: 93.5
click at [958, 460] on span "Let me know if you're interested, or have decided to" at bounding box center [809, 465] width 335 height 18
click at [846, 442] on p "﻿" at bounding box center [961, 433] width 638 height 23
drag, startPoint x: 846, startPoint y: 442, endPoint x: 855, endPoint y: 458, distance: 18.7
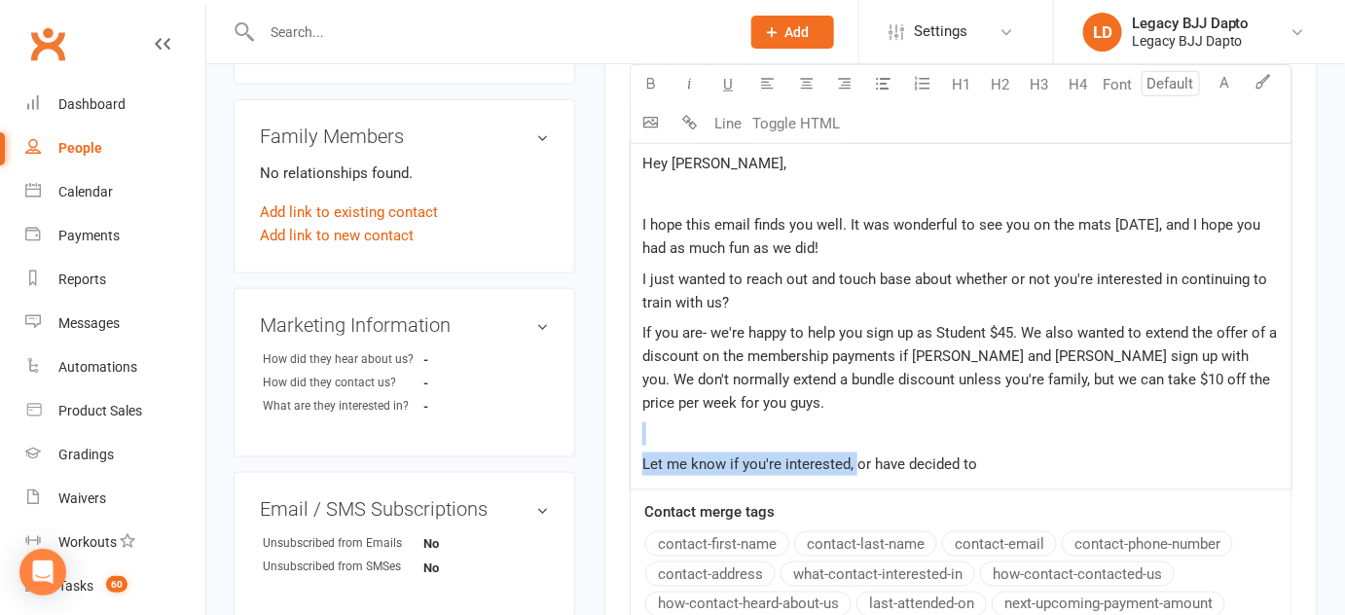
click at [855, 458] on div "Hey Ryan, ﻿ I hope this email finds you well. It was wonderful to see you on th…" at bounding box center [961, 314] width 661 height 350
click at [845, 463] on span "Let me know if you're interested, or have decided to" at bounding box center [809, 465] width 335 height 18
drag, startPoint x: 845, startPoint y: 463, endPoint x: 1005, endPoint y: 475, distance: 161.0
click at [1005, 475] on div "Hey Ryan, ﻿ I hope this email finds you well. It was wonderful to see you on th…" at bounding box center [961, 314] width 661 height 350
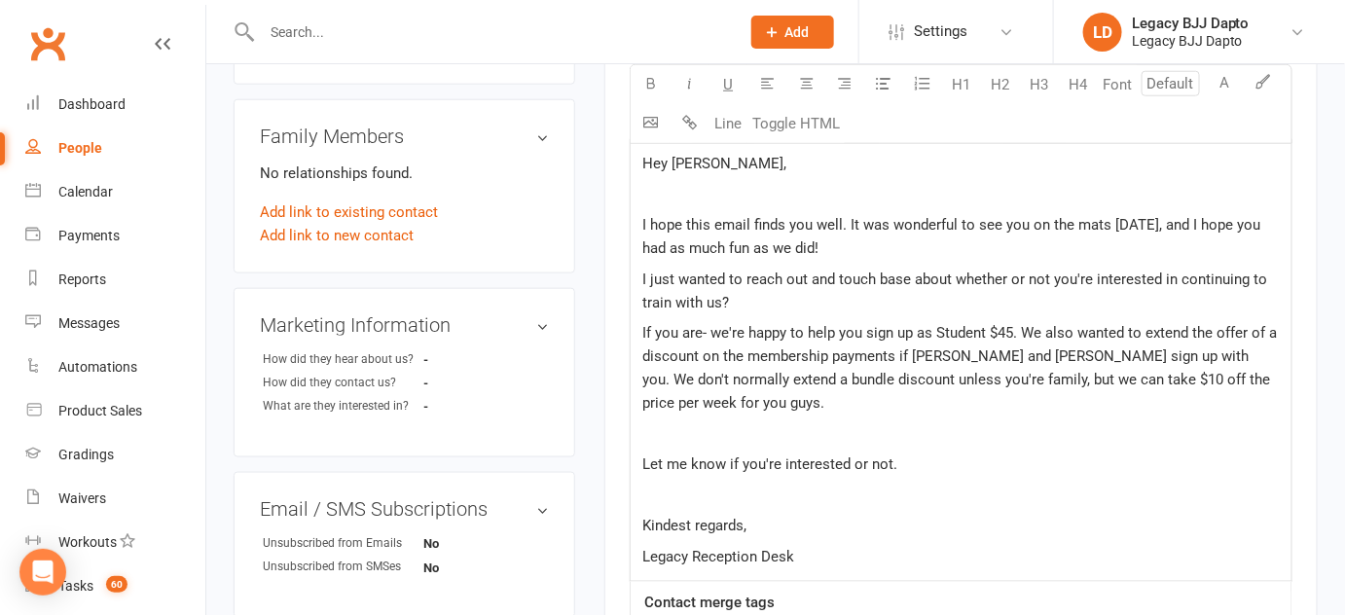
click at [636, 156] on div "Hey Ryan, ﻿ I hope this email finds you well. It was wonderful to see you on th…" at bounding box center [961, 360] width 661 height 443
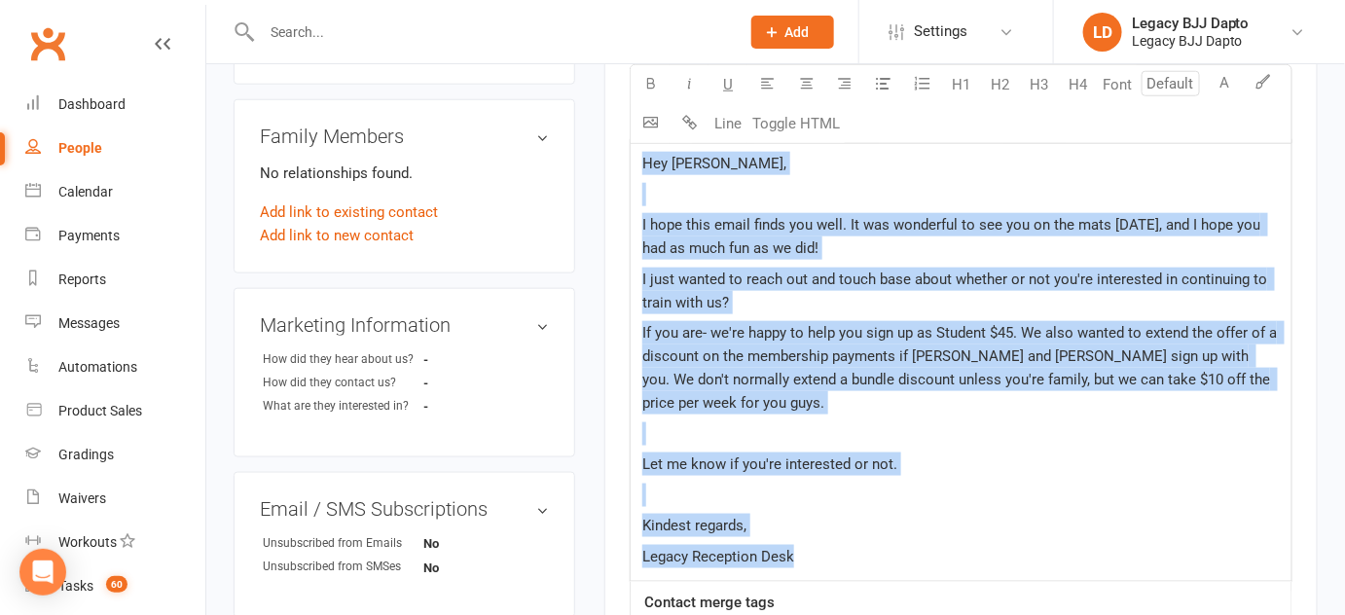
drag, startPoint x: 636, startPoint y: 156, endPoint x: 804, endPoint y: 586, distance: 462.0
click at [804, 586] on div "Message Font U H1 H2 H3 H4 Font A Line Toggle HTML Hey Ryan, ﻿ I hope this emai…" at bounding box center [961, 409] width 663 height 762
copy div "Hey Ryan, ﻿ I hope this email finds you well. It was wonderful to see you on th…"
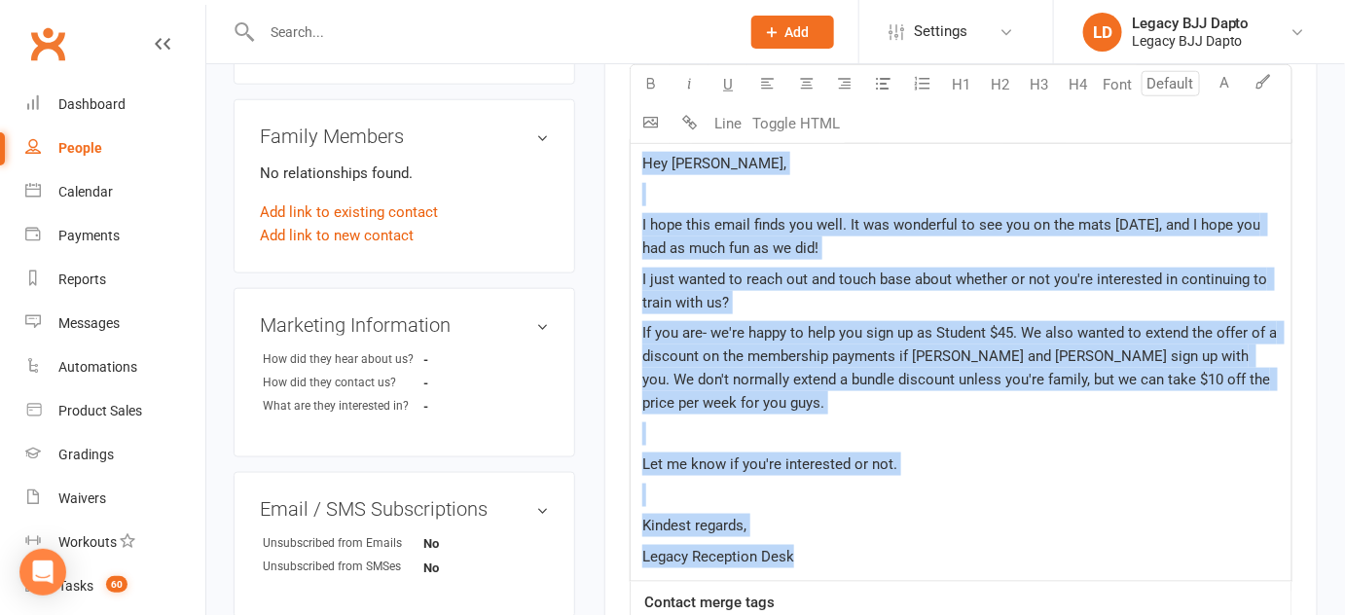
drag, startPoint x: 824, startPoint y: 565, endPoint x: 612, endPoint y: 117, distance: 495.5
click at [612, 117] on div "Activity Notes Comms Attendance Waivers Tasks Automations Assessments New Messa…" at bounding box center [960, 285] width 713 height 1369
copy div "Hey Ryan, ﻿ I hope this email finds you well. It was wonderful to see you on th…"
click at [704, 289] on p "I just wanted to reach out and touch base about whether or not you're intereste…" at bounding box center [961, 291] width 638 height 47
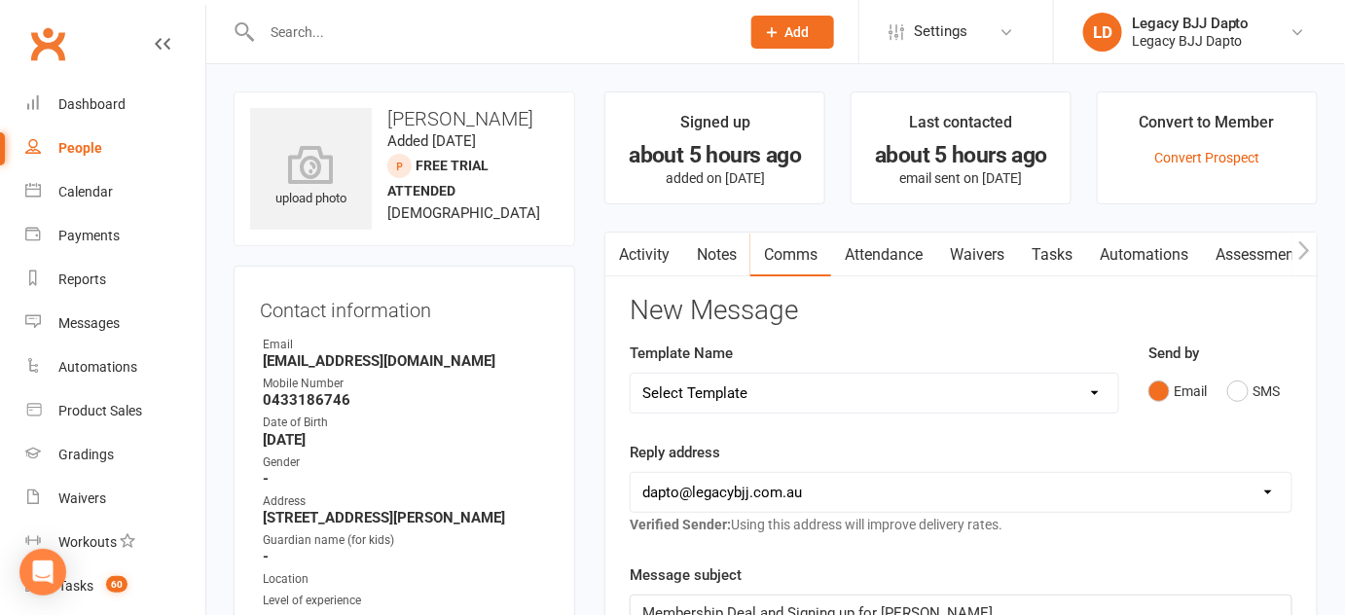
scroll to position [44, 0]
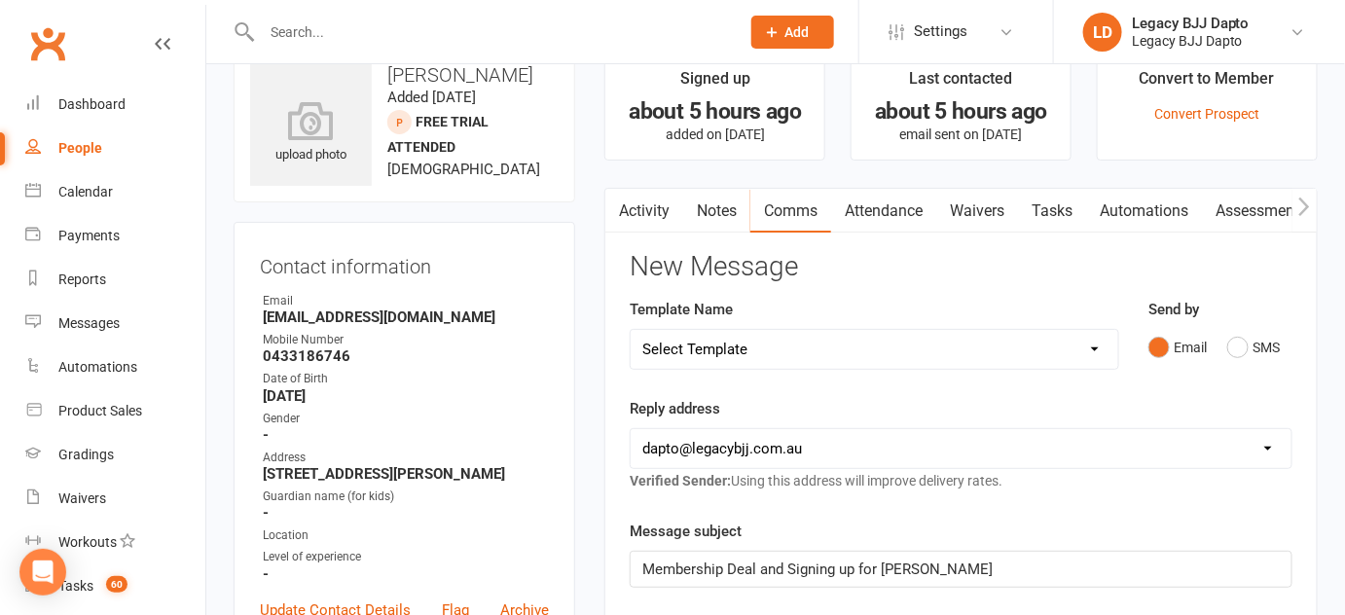
click at [875, 563] on span "Membership Deal and Signing up for Jiu Jitsu" at bounding box center [817, 570] width 350 height 18
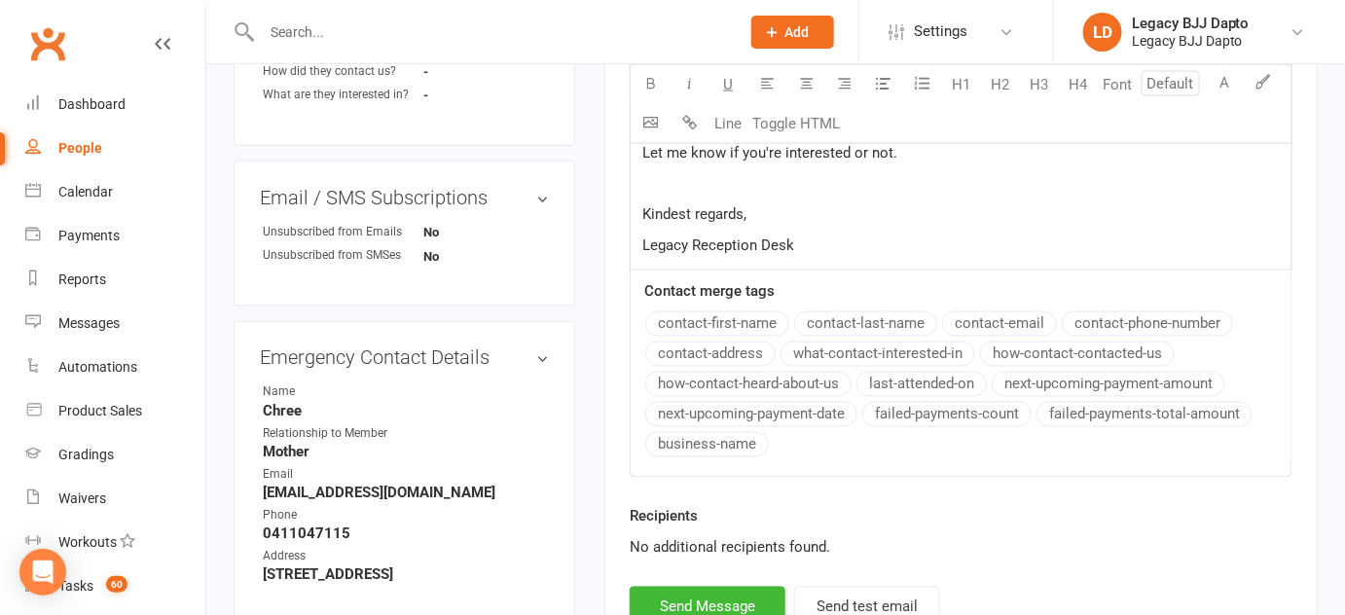
scroll to position [971, 0]
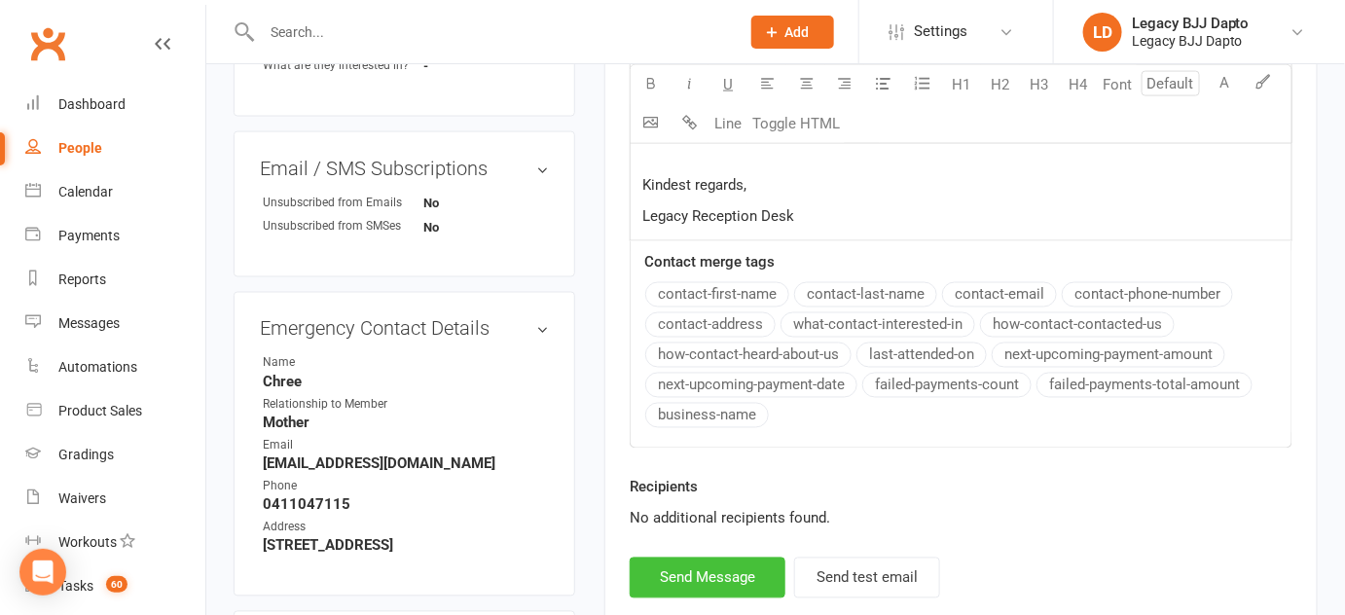
click at [688, 572] on button "Send Message" at bounding box center [708, 578] width 156 height 41
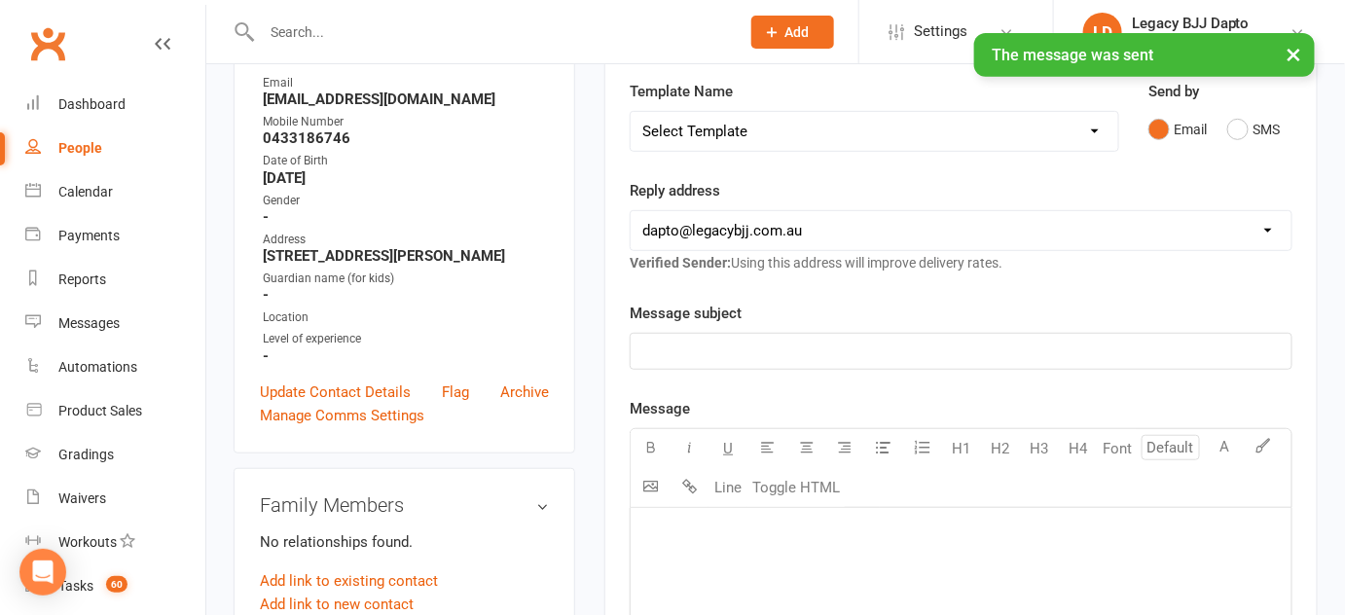
scroll to position [0, 0]
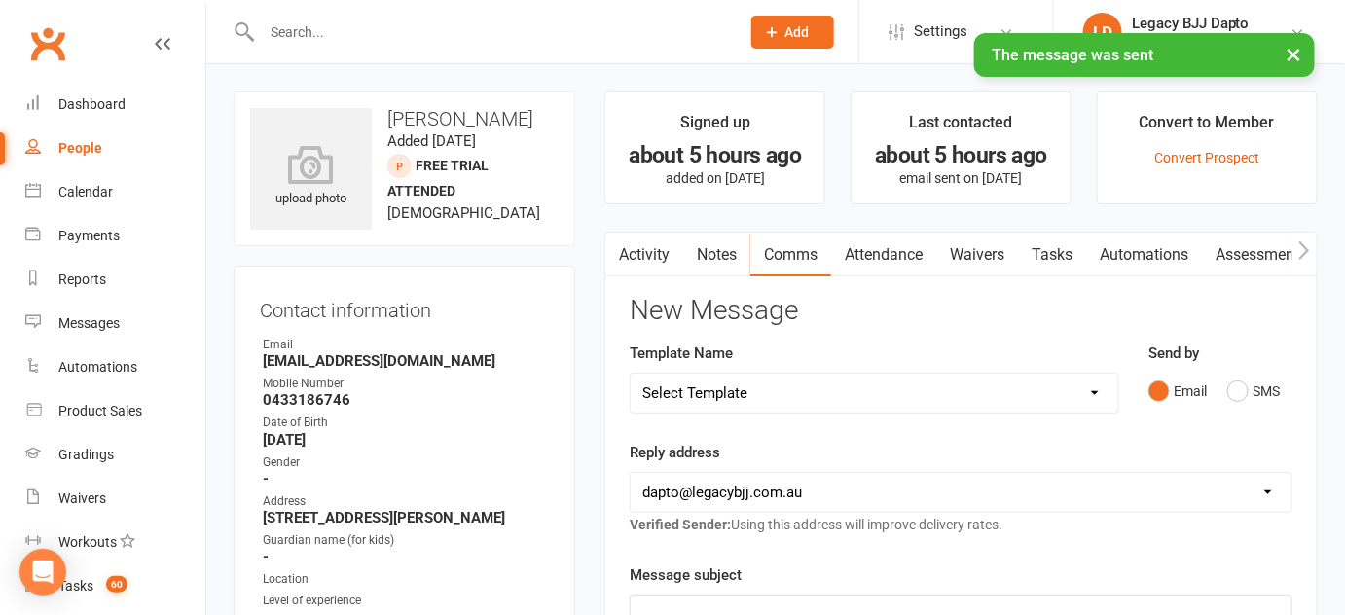
click at [88, 154] on div "People" at bounding box center [80, 148] width 44 height 16
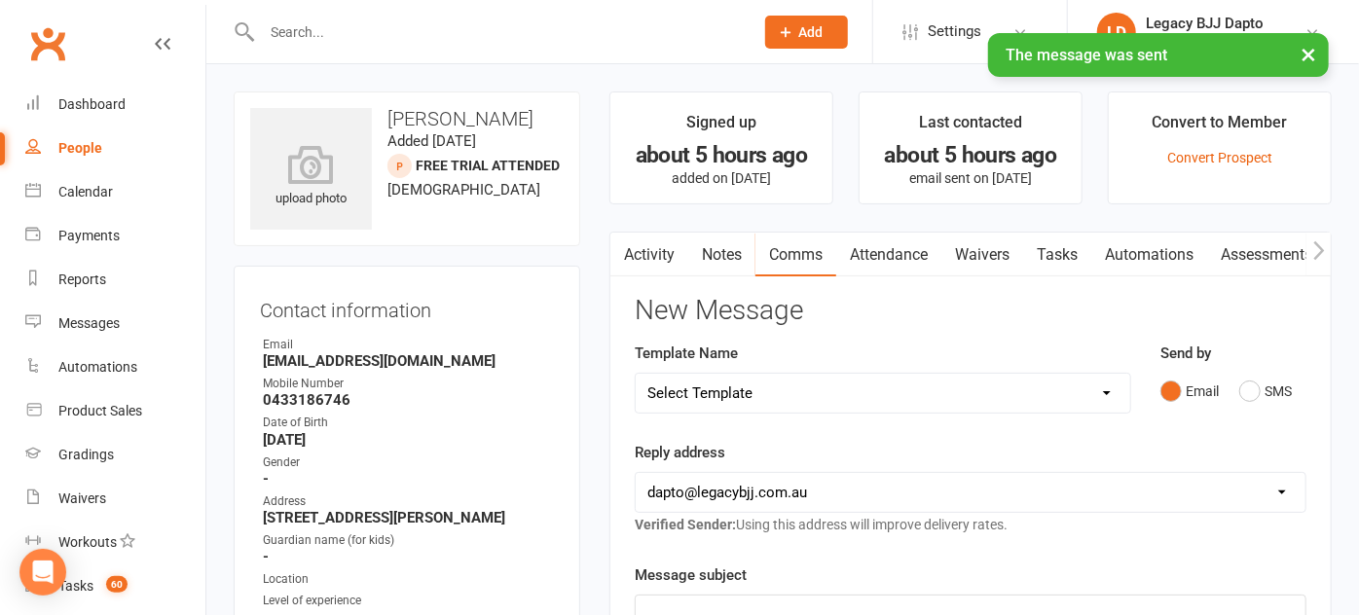
select select "100"
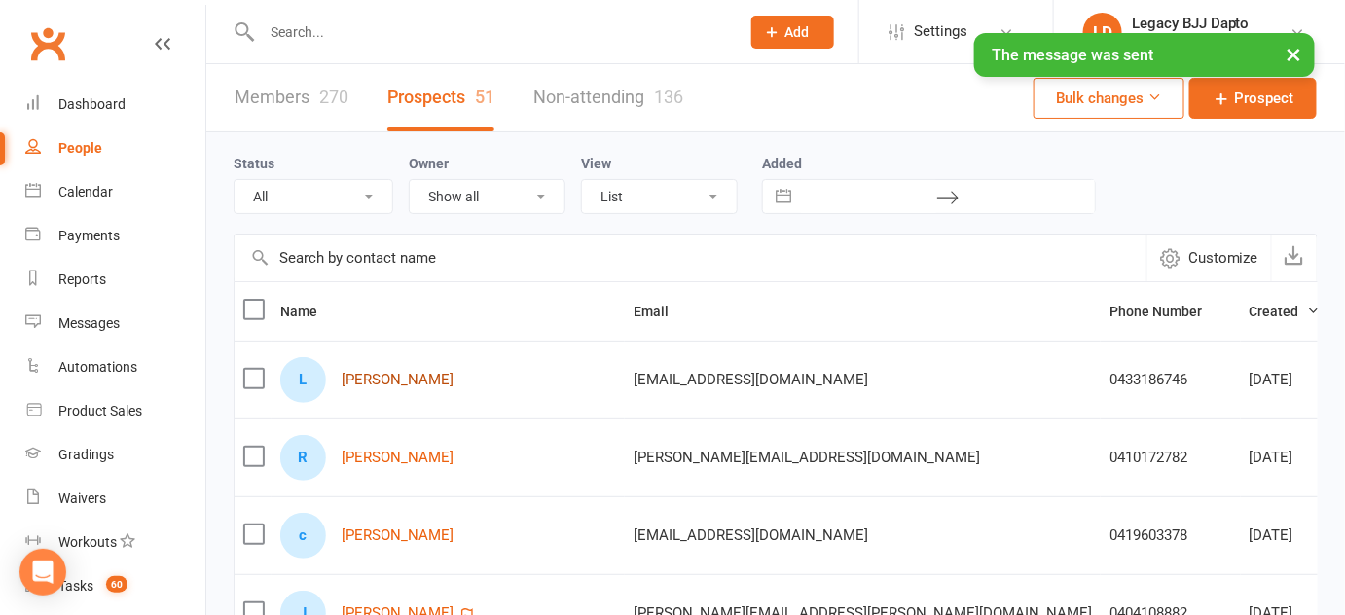
click at [386, 372] on link "Liam Burnett" at bounding box center [398, 380] width 112 height 17
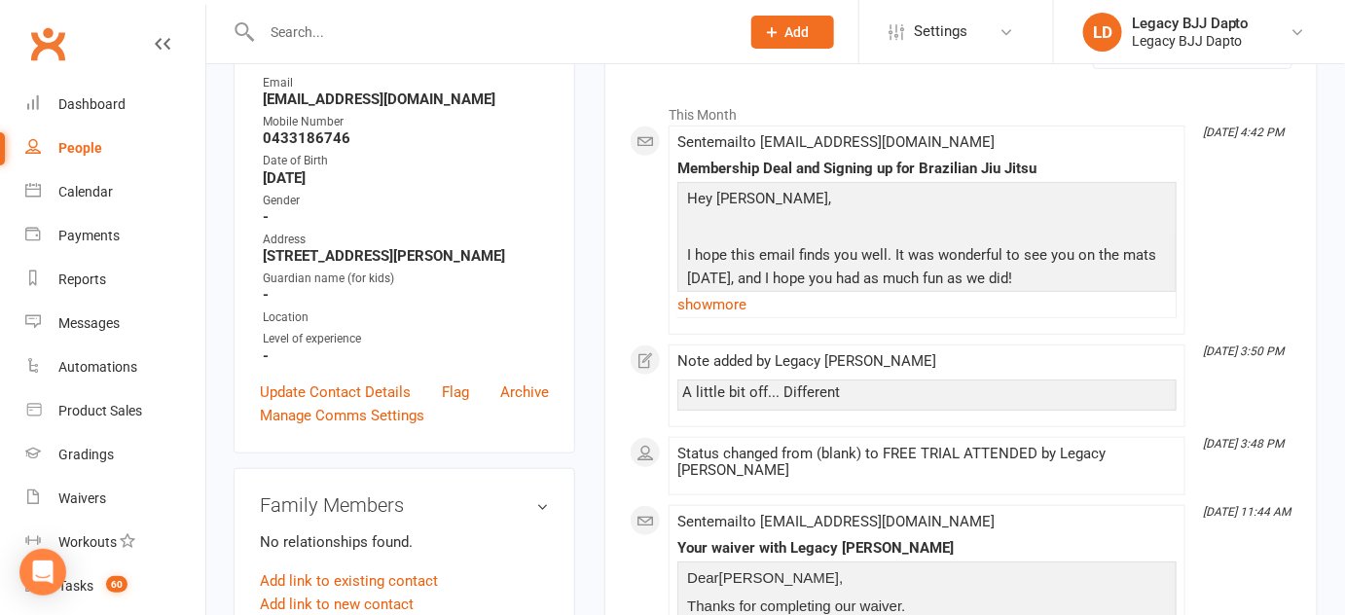
scroll to position [258, 0]
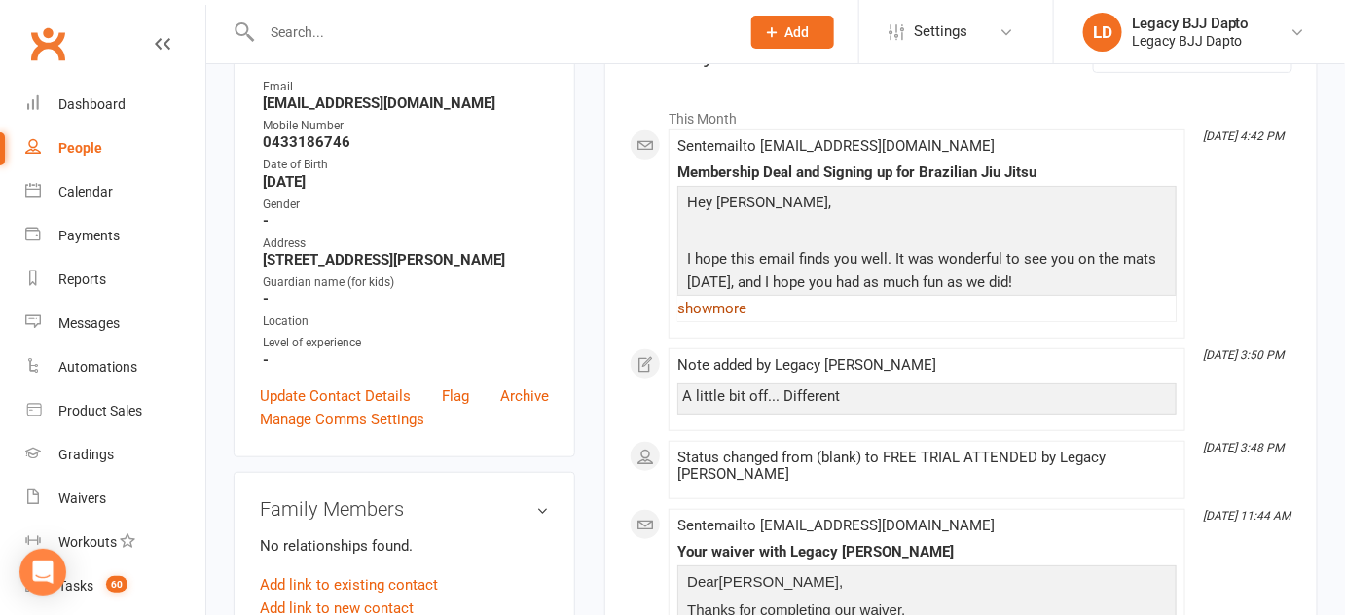
click at [718, 304] on link "show more" at bounding box center [926, 308] width 499 height 27
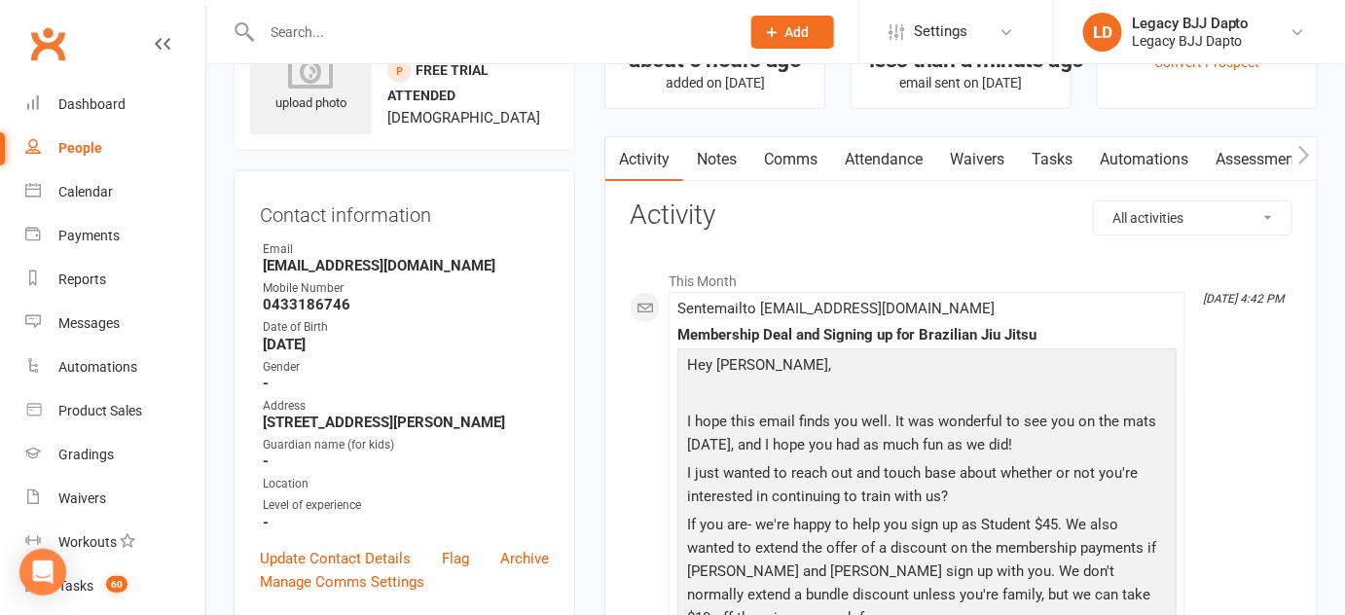
scroll to position [0, 0]
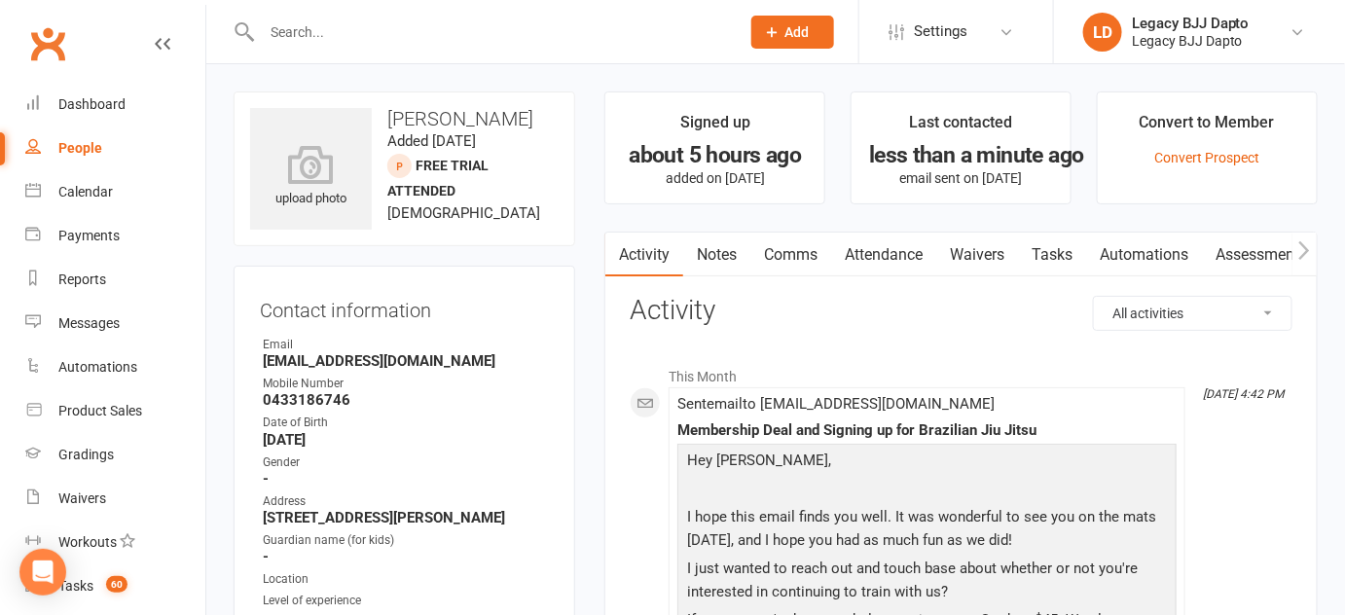
click at [708, 237] on link "Notes" at bounding box center [716, 255] width 67 height 45
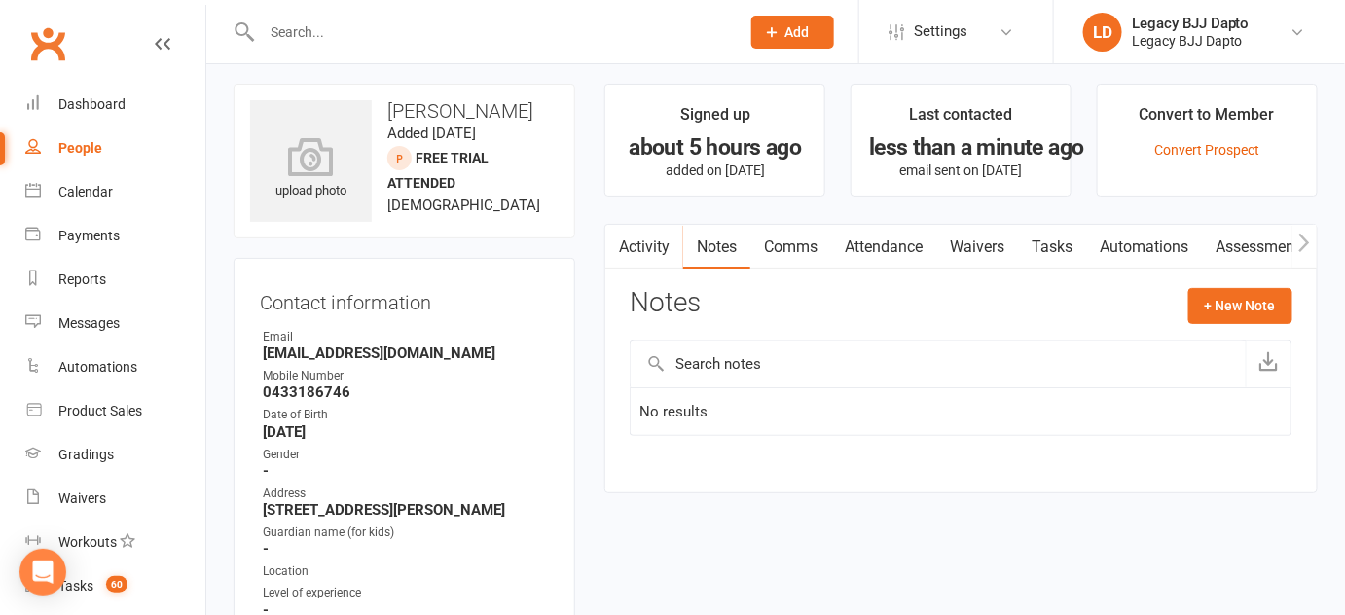
scroll to position [9, 0]
click at [783, 243] on link "Comms" at bounding box center [790, 246] width 81 height 45
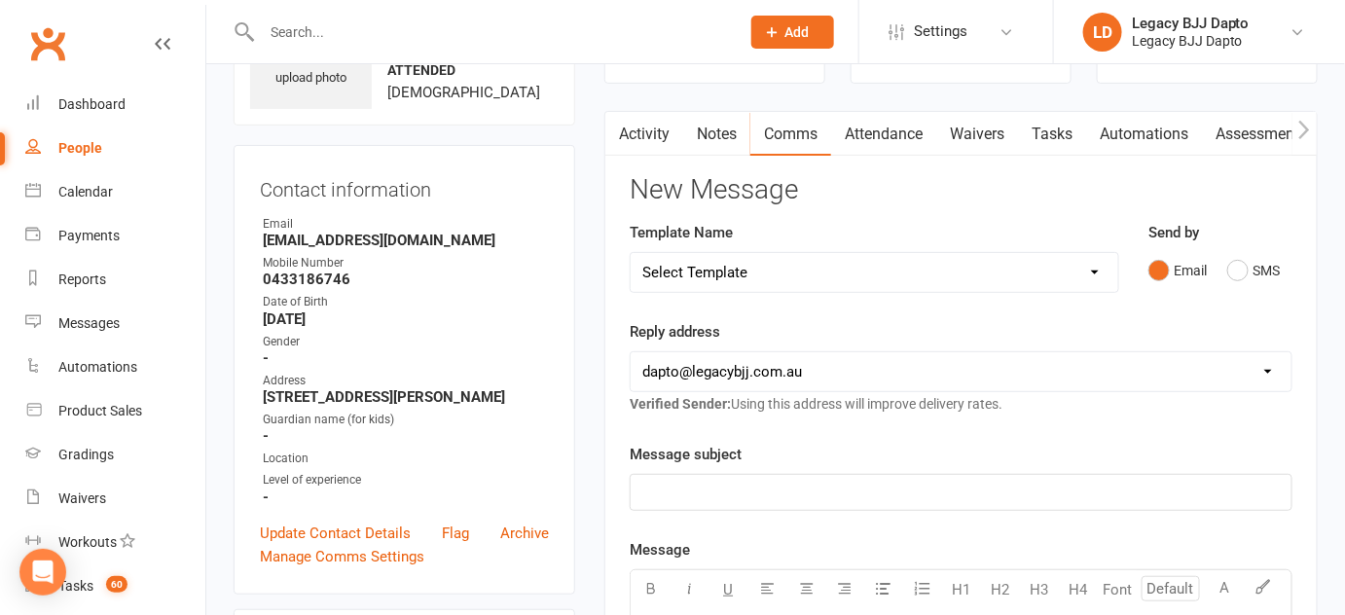
scroll to position [126, 0]
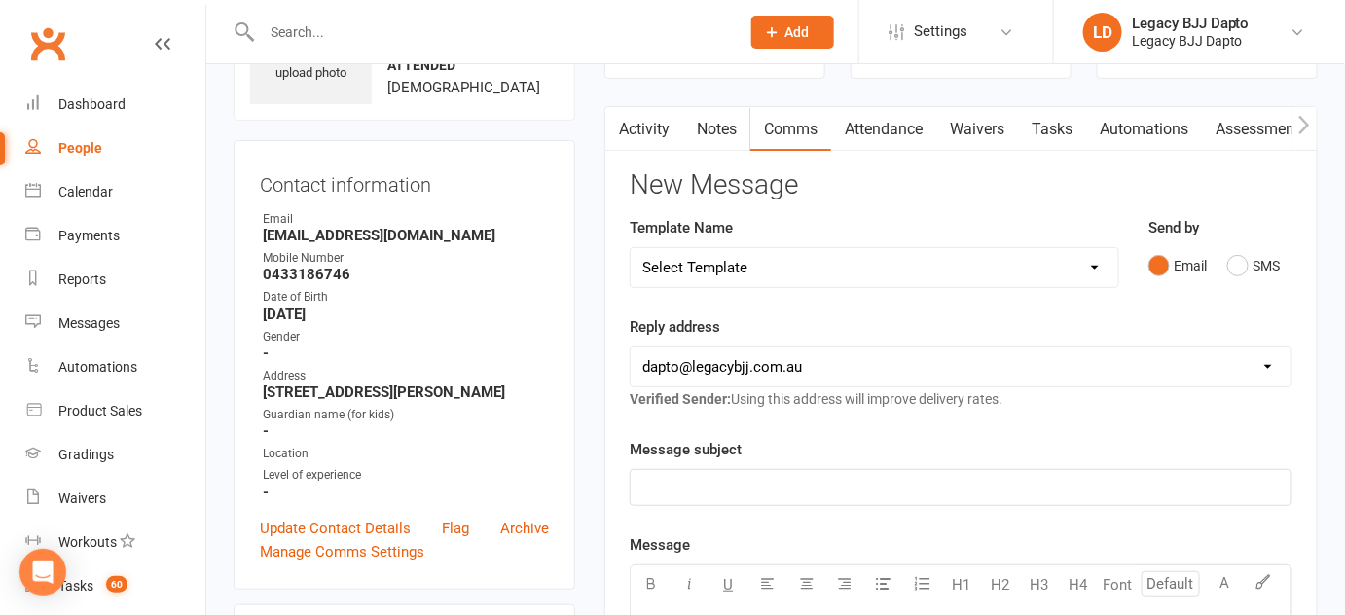
click at [798, 477] on p "﻿" at bounding box center [961, 487] width 638 height 23
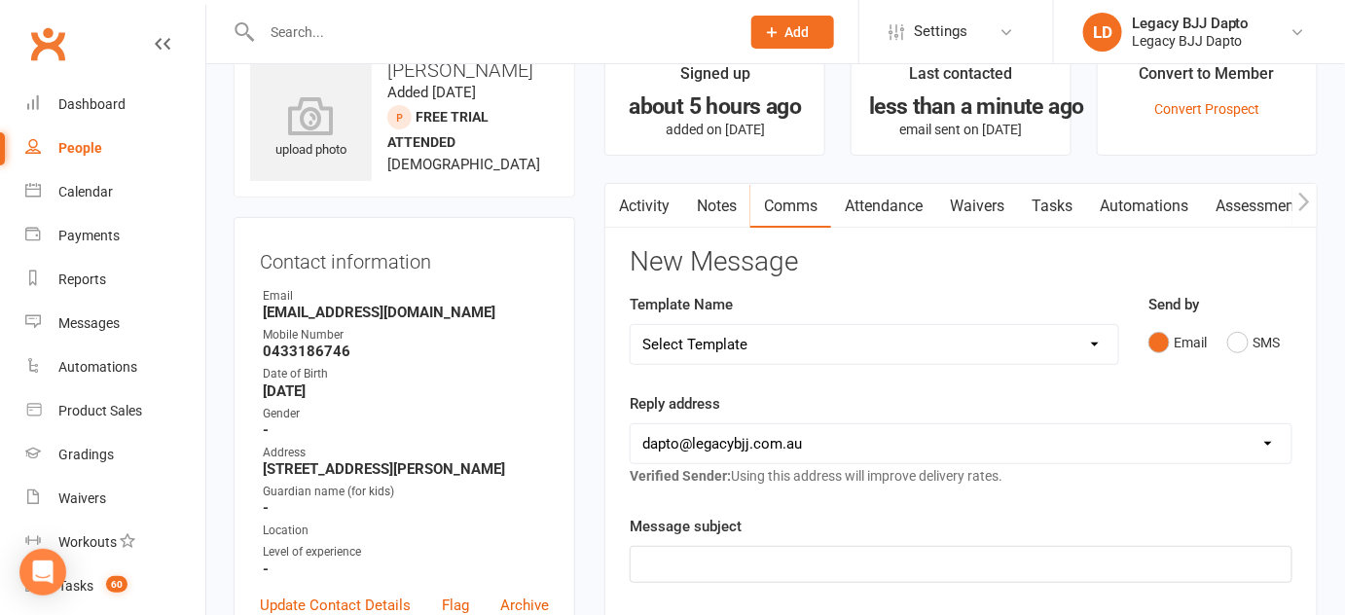
scroll to position [48, 0]
click at [671, 220] on link "Activity" at bounding box center [644, 207] width 78 height 45
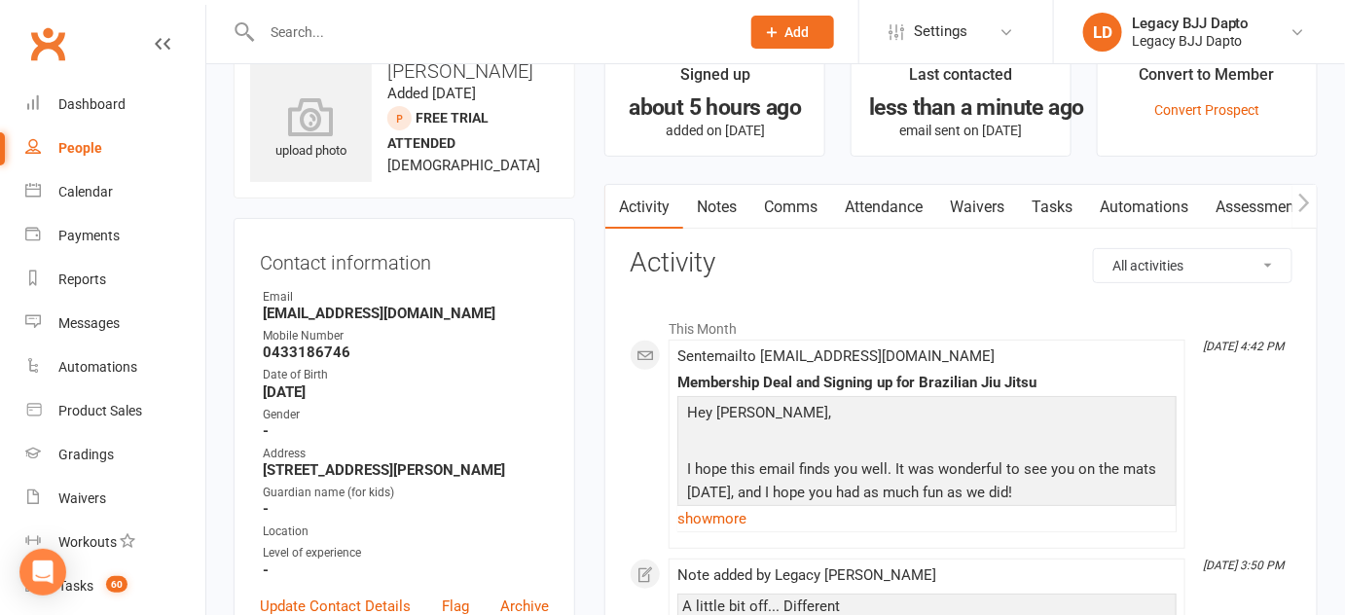
click at [796, 206] on link "Comms" at bounding box center [790, 207] width 81 height 45
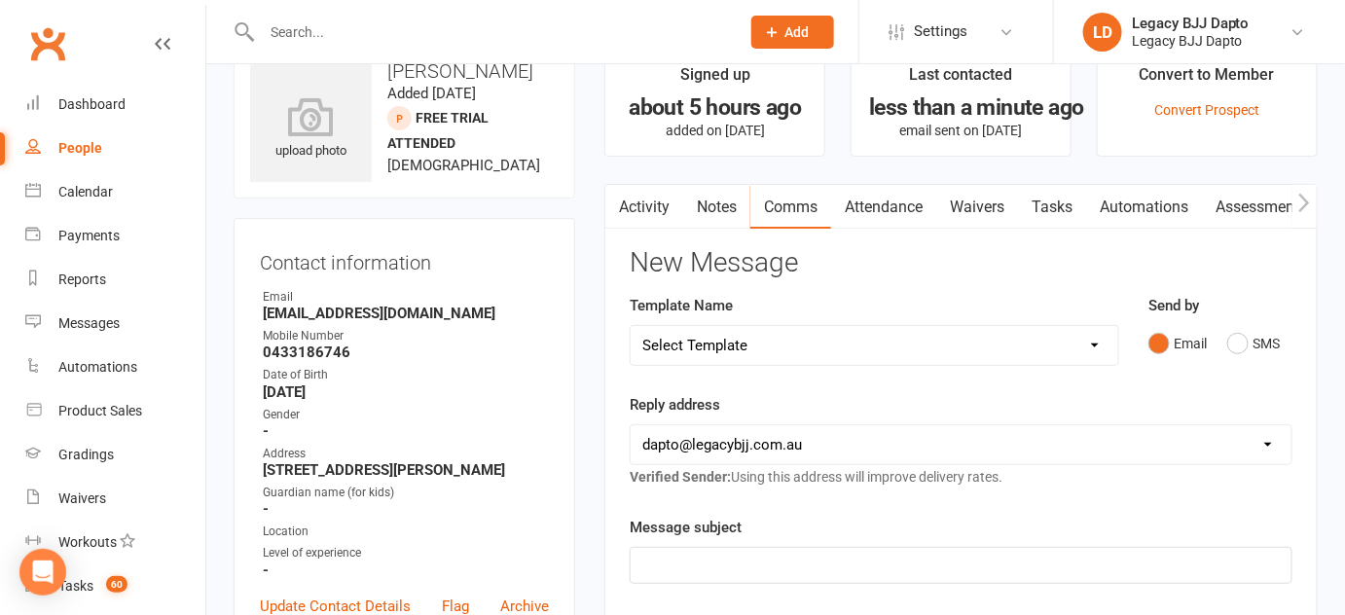
scroll to position [115, 0]
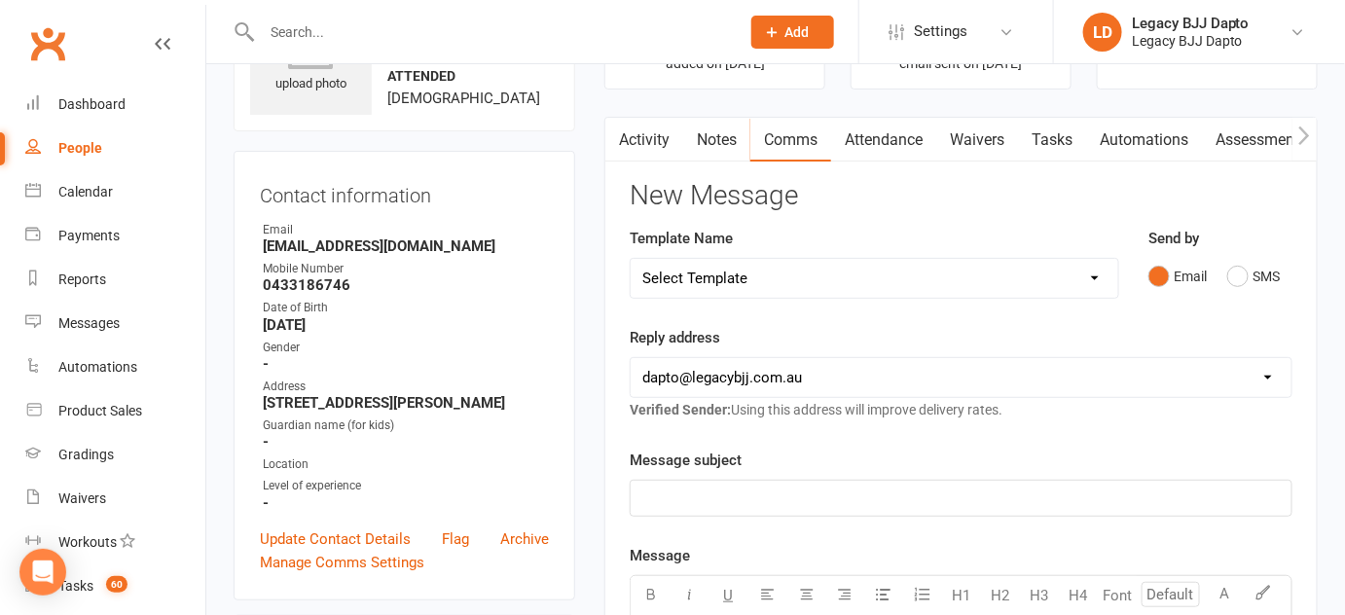
click at [732, 483] on div "﻿" at bounding box center [961, 498] width 661 height 35
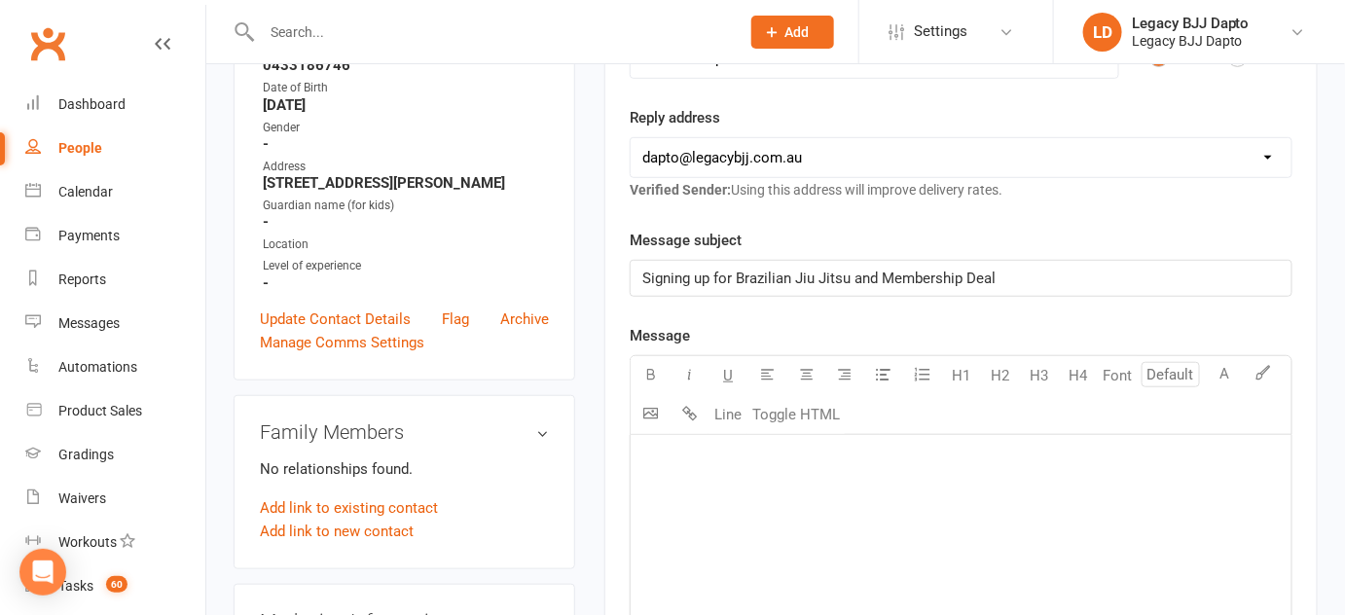
scroll to position [340, 0]
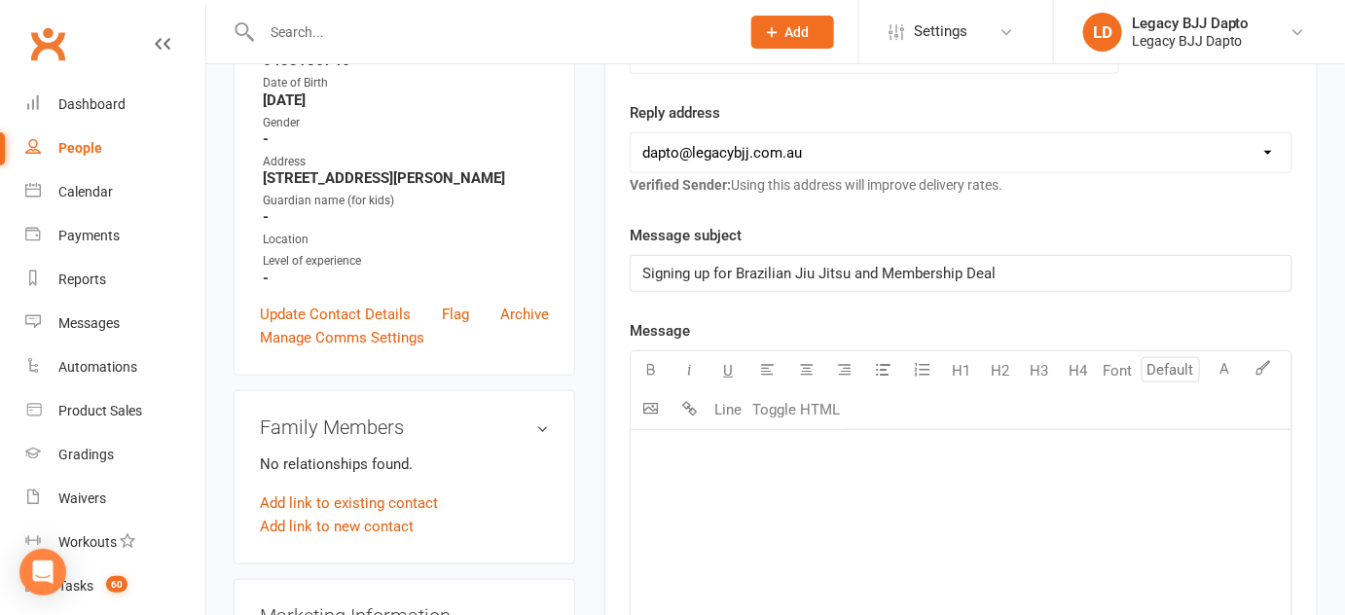
click at [680, 520] on div "﻿" at bounding box center [961, 576] width 661 height 292
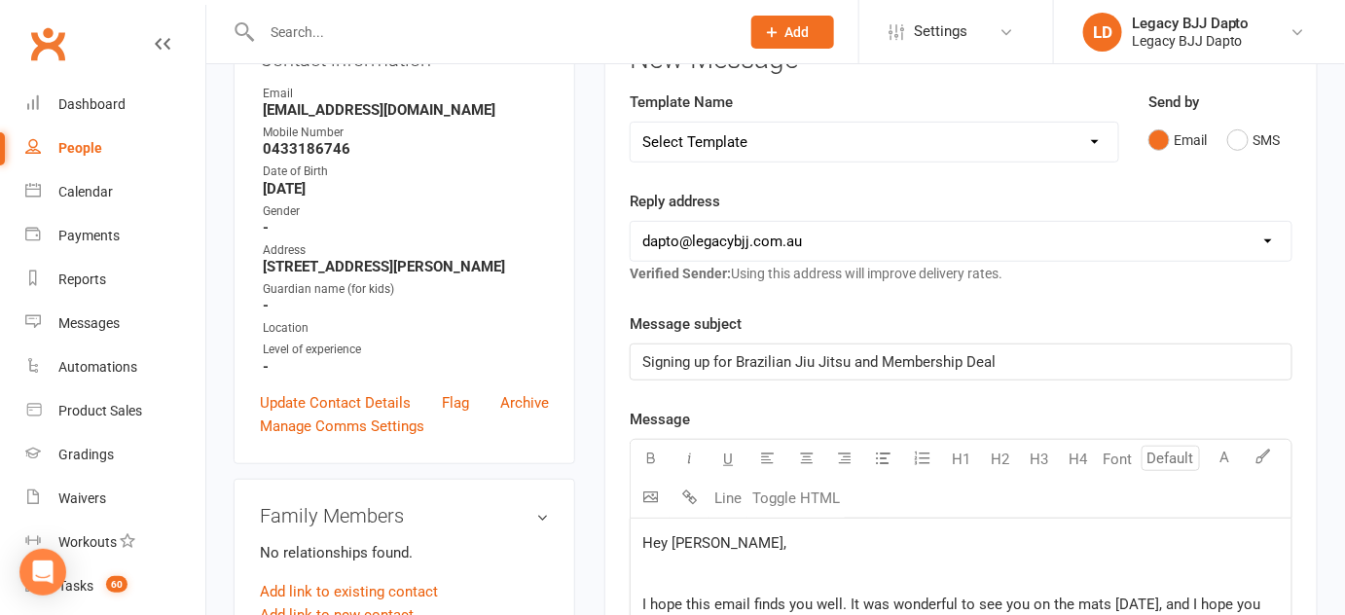
scroll to position [271, 0]
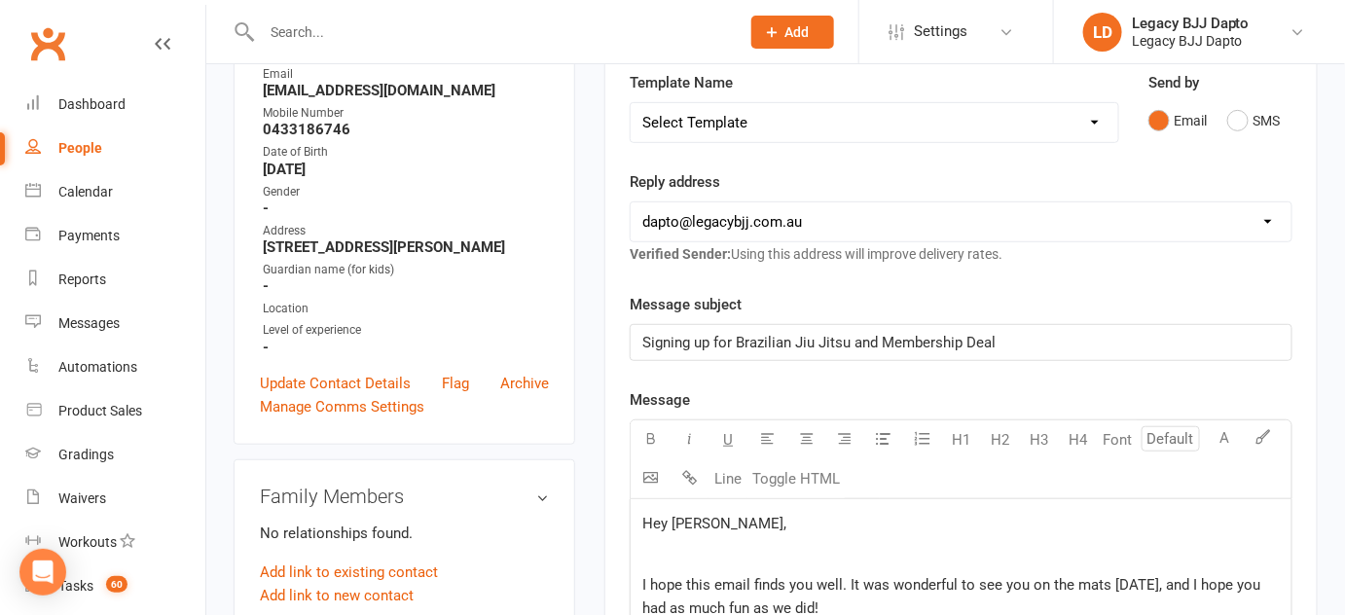
click at [684, 515] on span "Hey Ryan," at bounding box center [714, 524] width 144 height 18
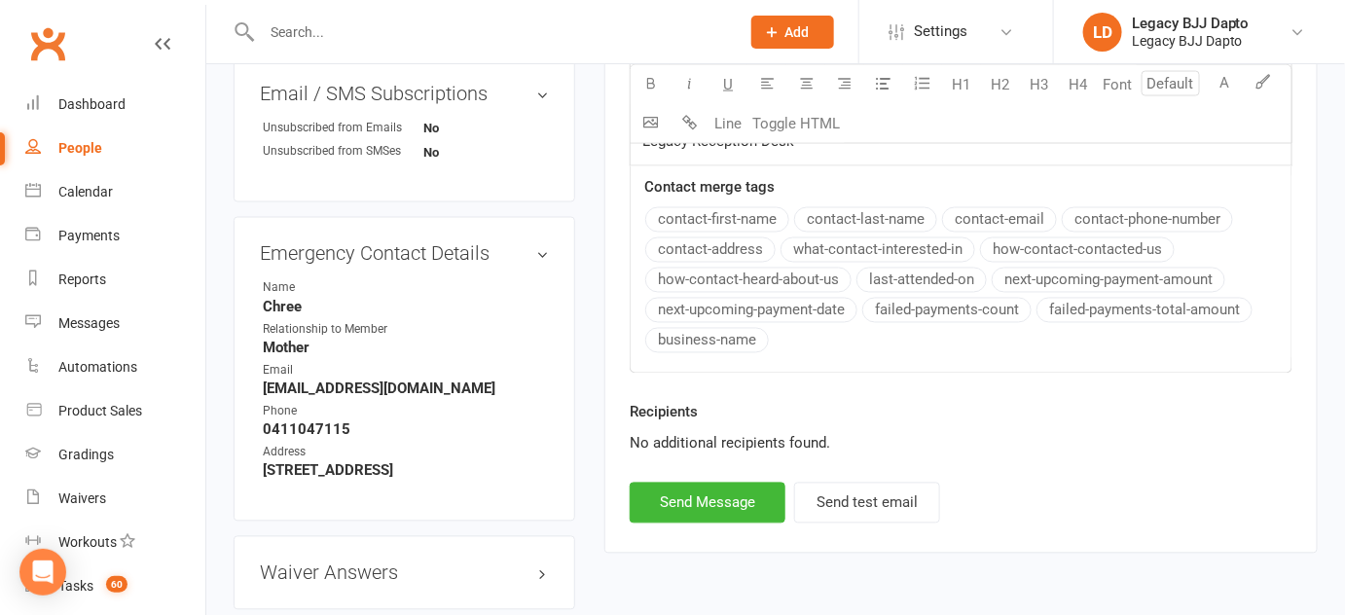
scroll to position [1097, 0]
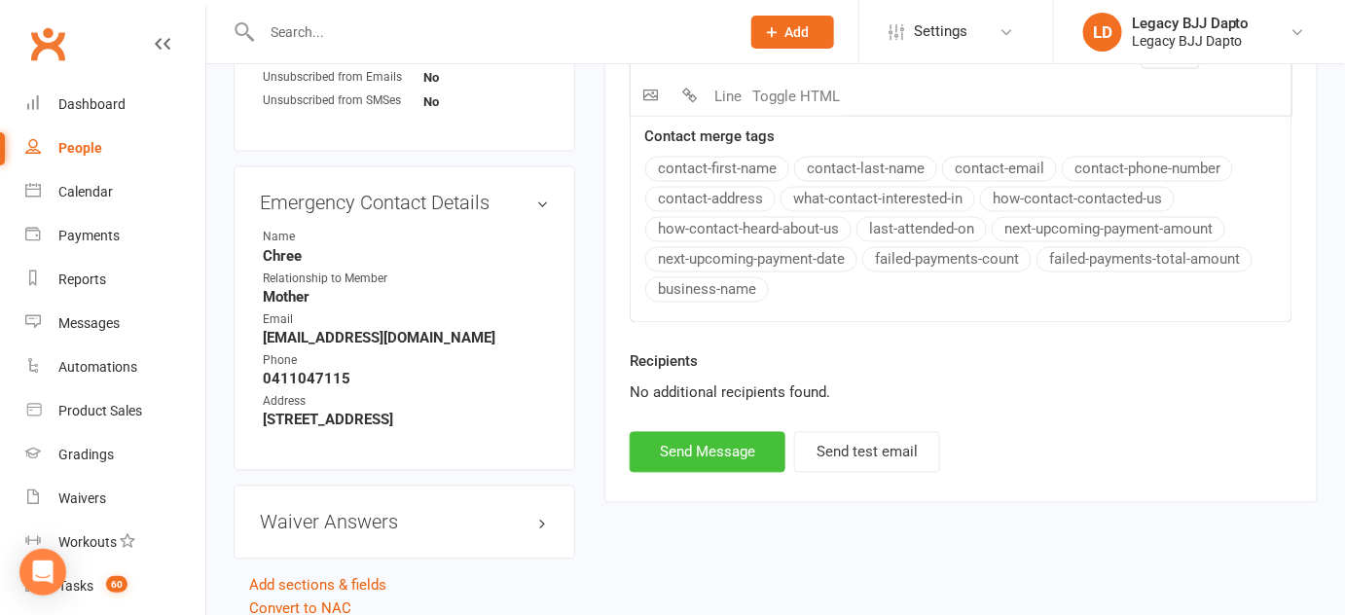
click at [745, 448] on button "Send Message" at bounding box center [708, 452] width 156 height 41
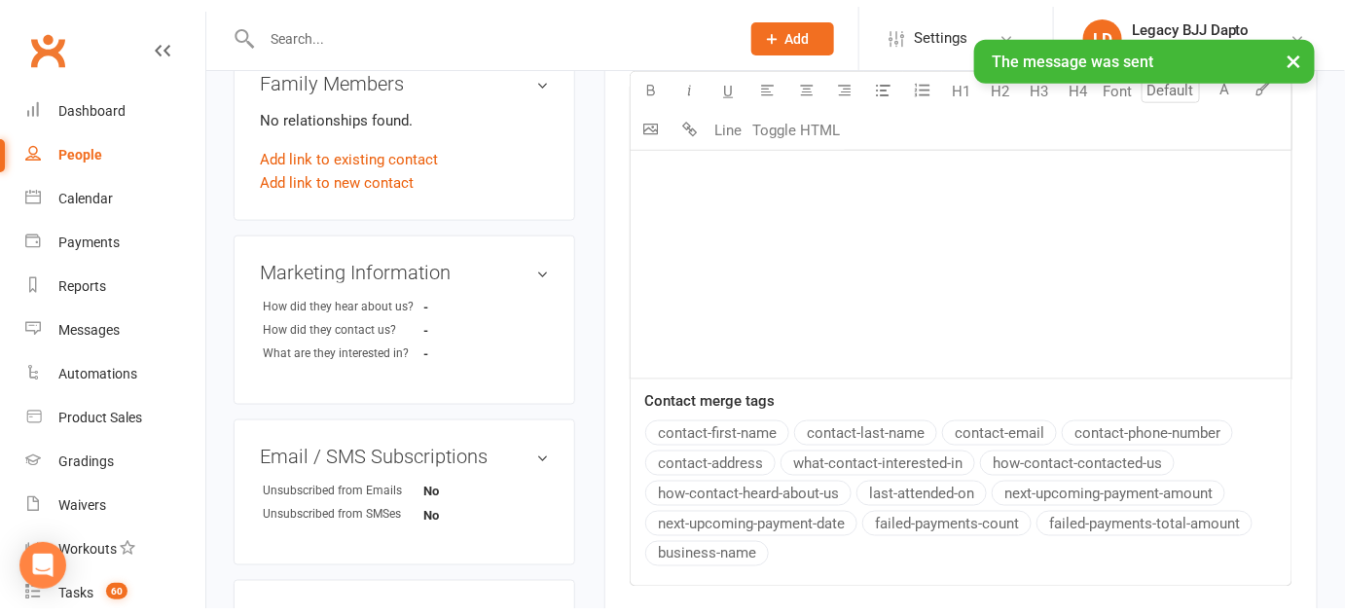
scroll to position [547, 0]
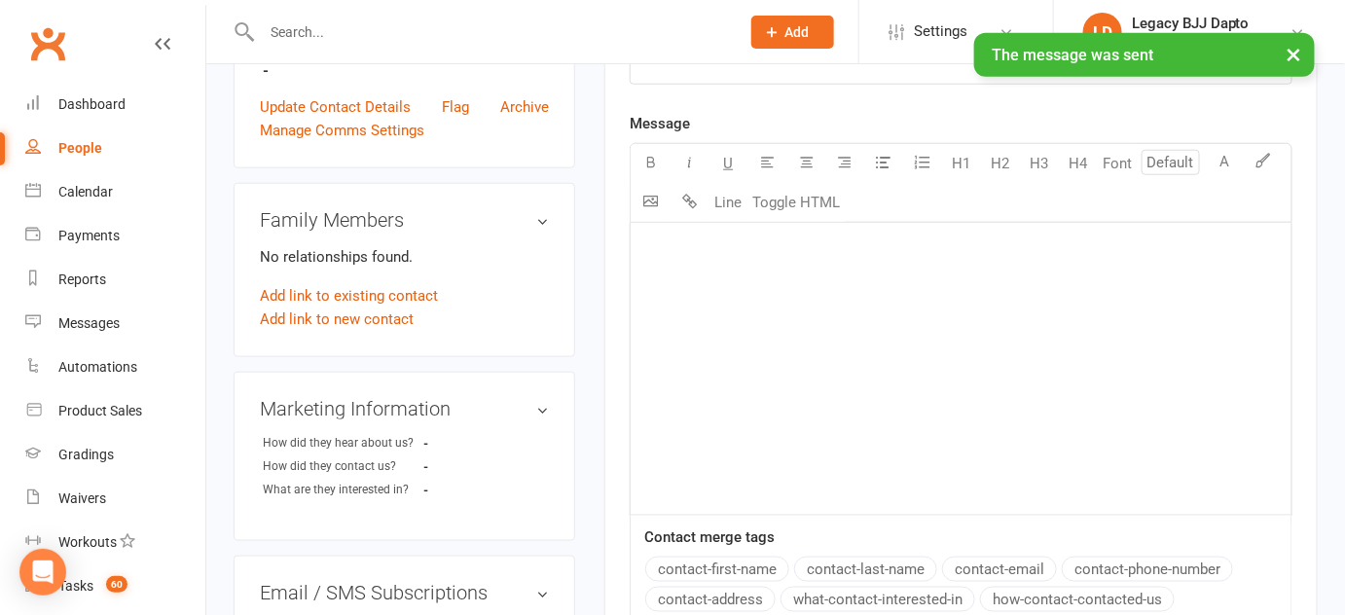
click at [146, 144] on link "People" at bounding box center [115, 149] width 180 height 44
select select "100"
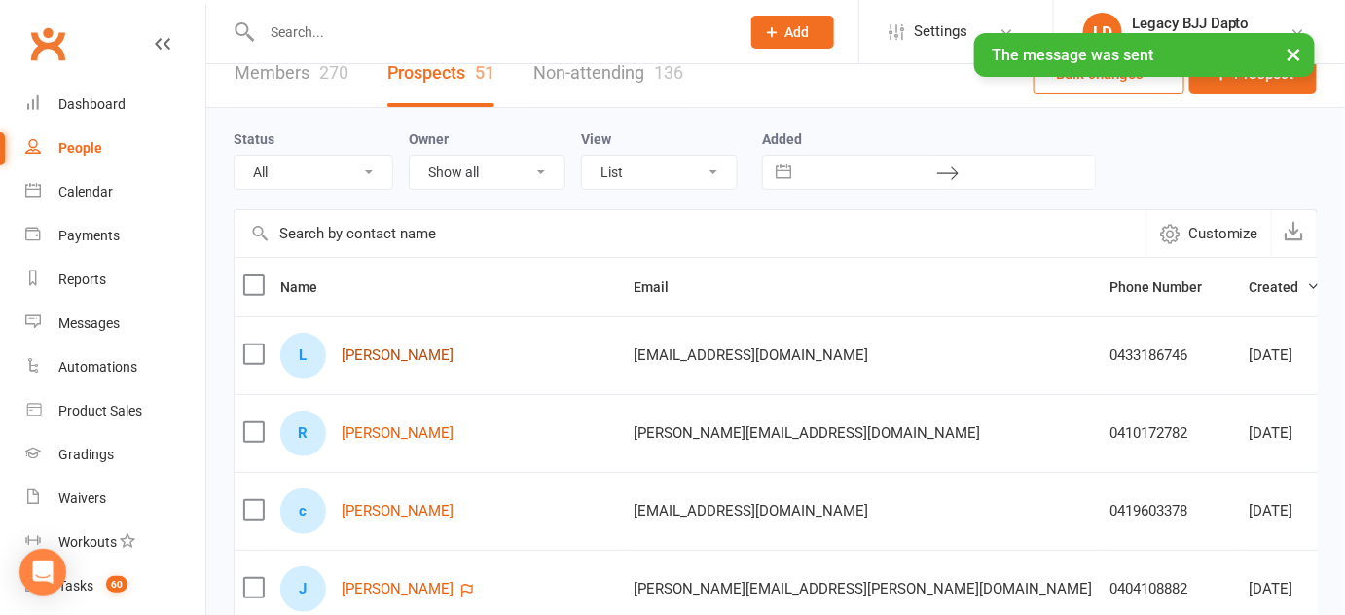
scroll to position [25, 0]
click at [397, 431] on link "Ryan Morgan" at bounding box center [398, 432] width 112 height 17
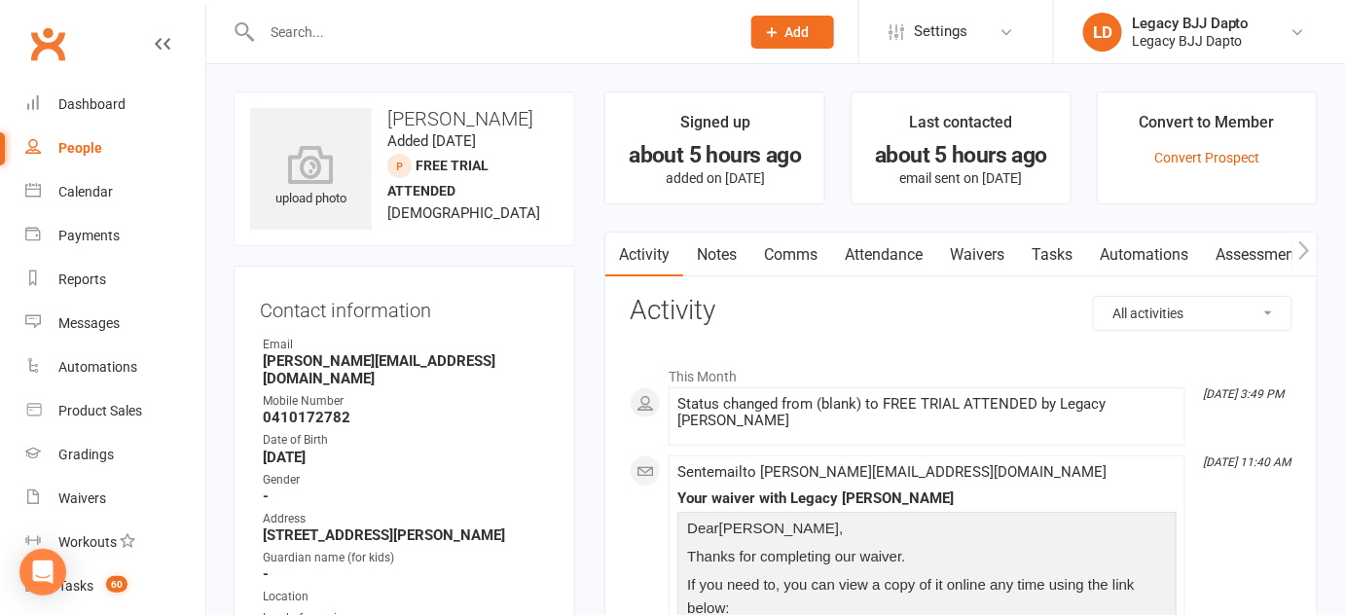
click at [766, 244] on link "Comms" at bounding box center [790, 255] width 81 height 45
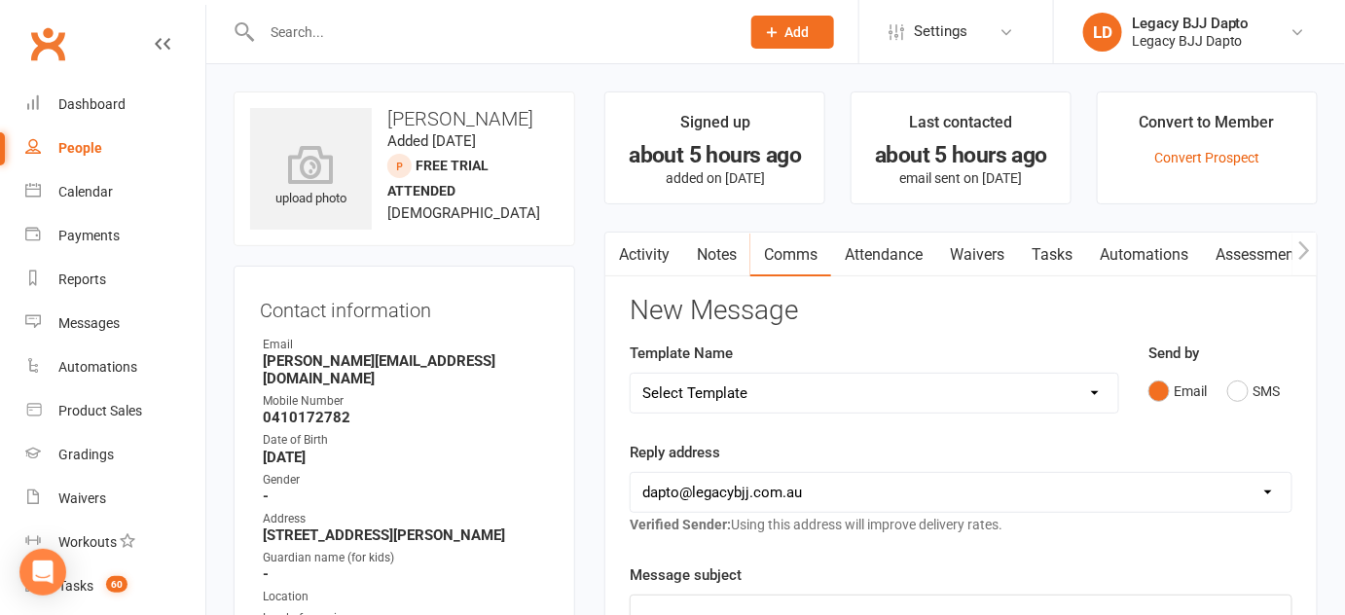
click at [796, 596] on div "﻿" at bounding box center [961, 613] width 661 height 35
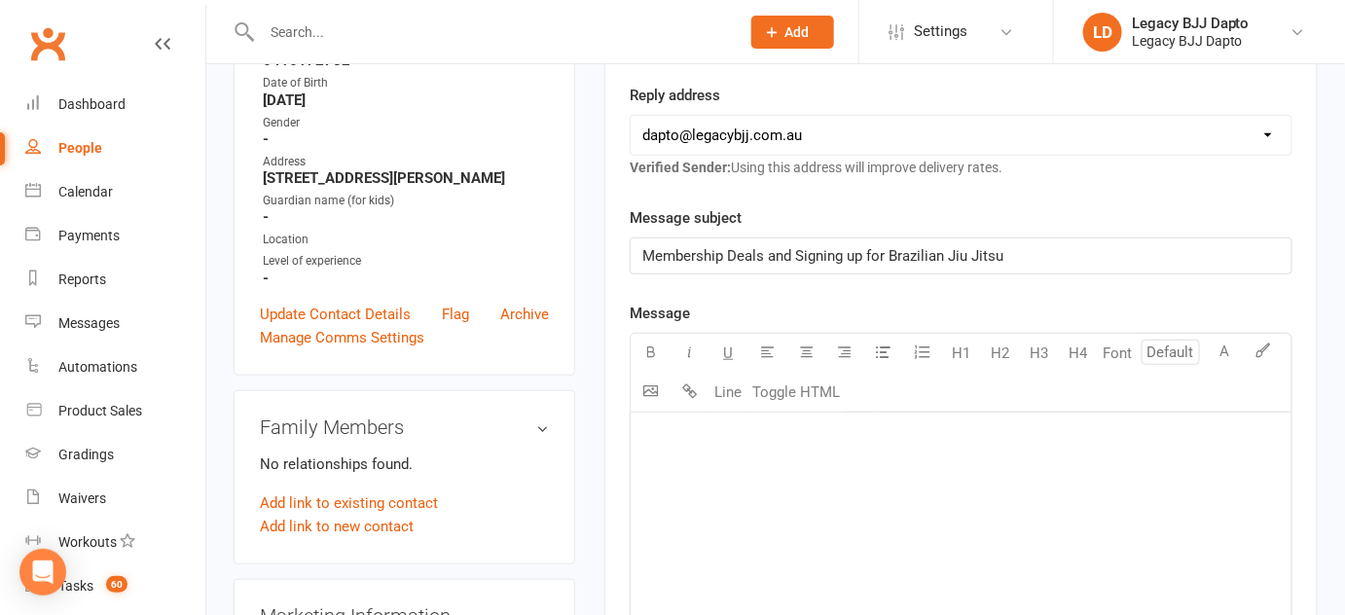
scroll to position [371, 0]
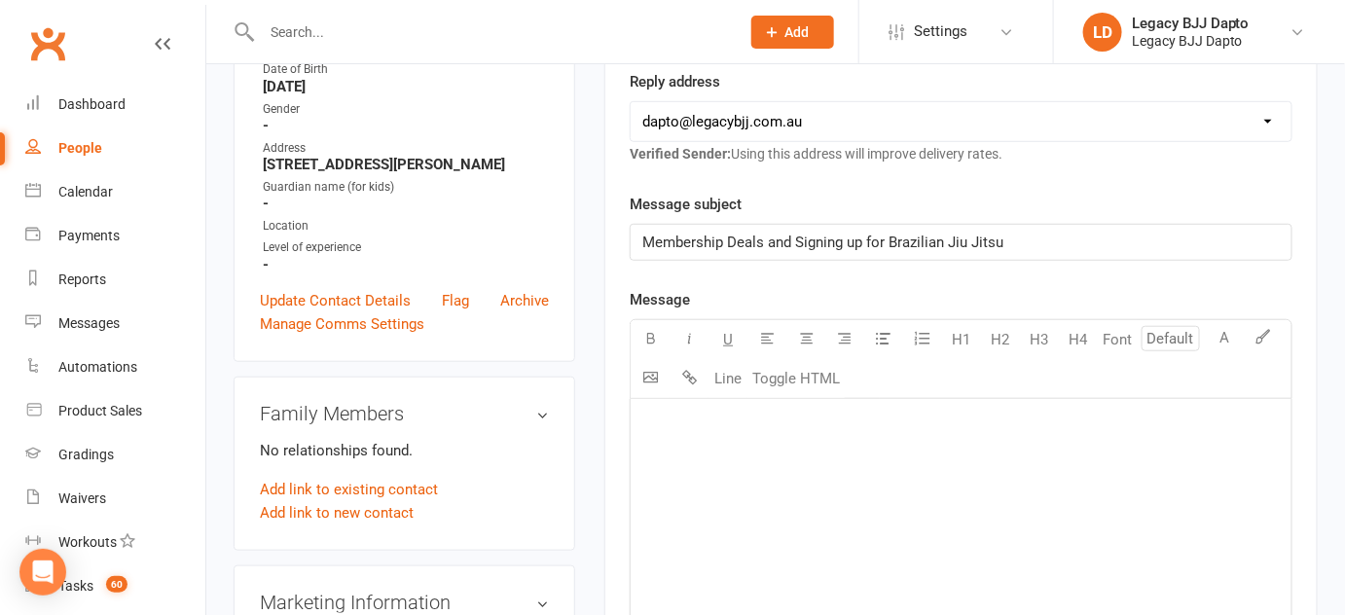
click at [788, 554] on div "﻿" at bounding box center [961, 545] width 661 height 292
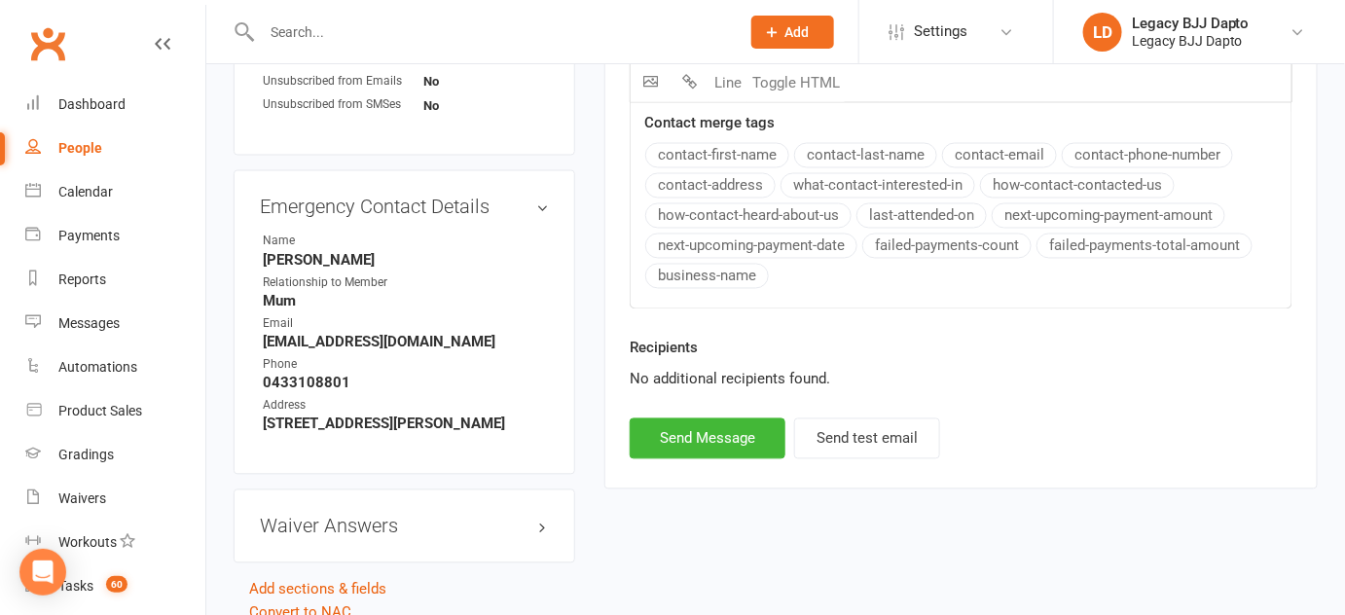
scroll to position [1134, 0]
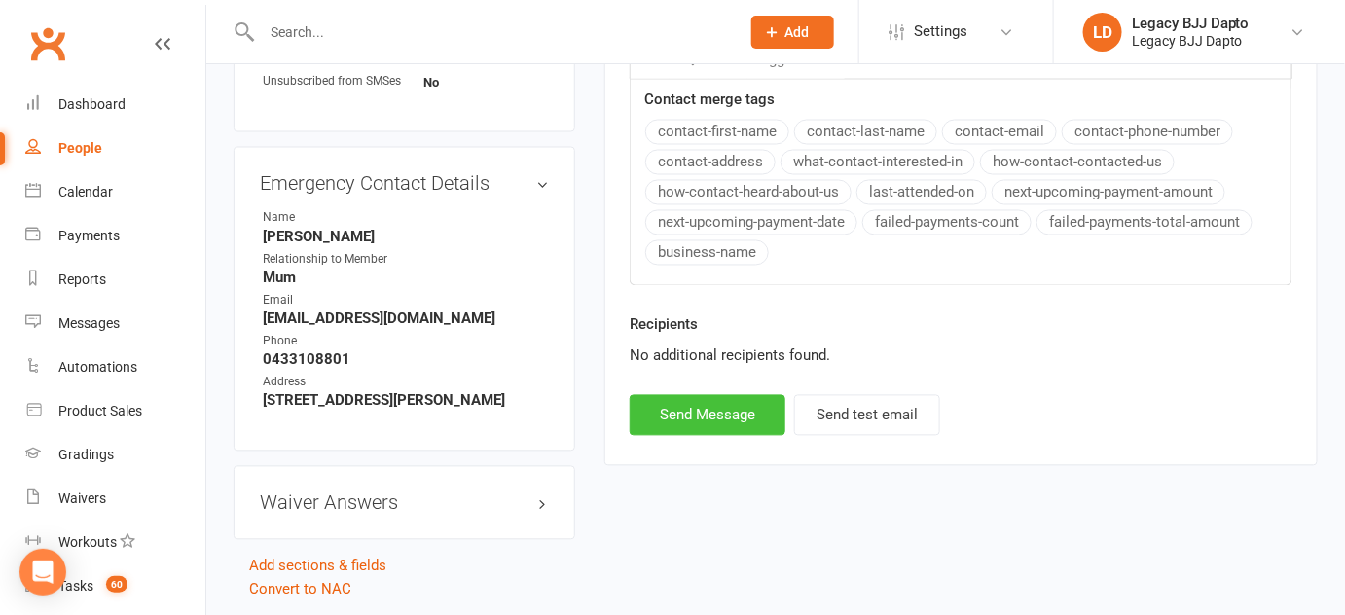
click at [711, 409] on button "Send Message" at bounding box center [708, 415] width 156 height 41
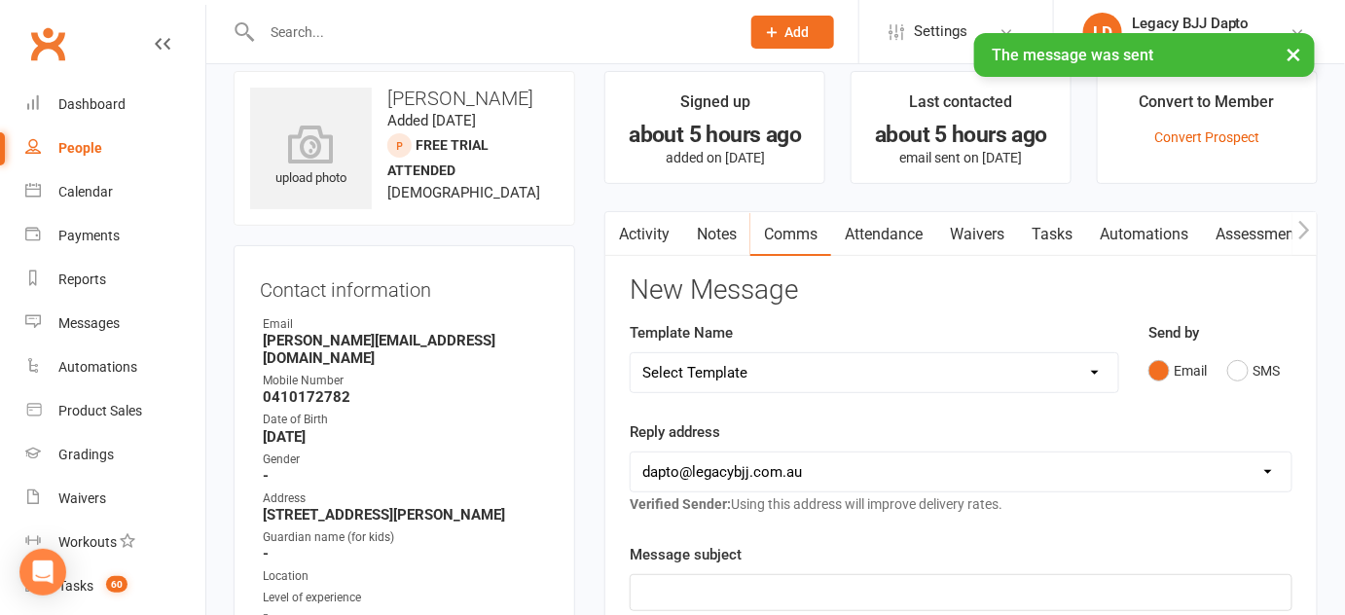
scroll to position [0, 0]
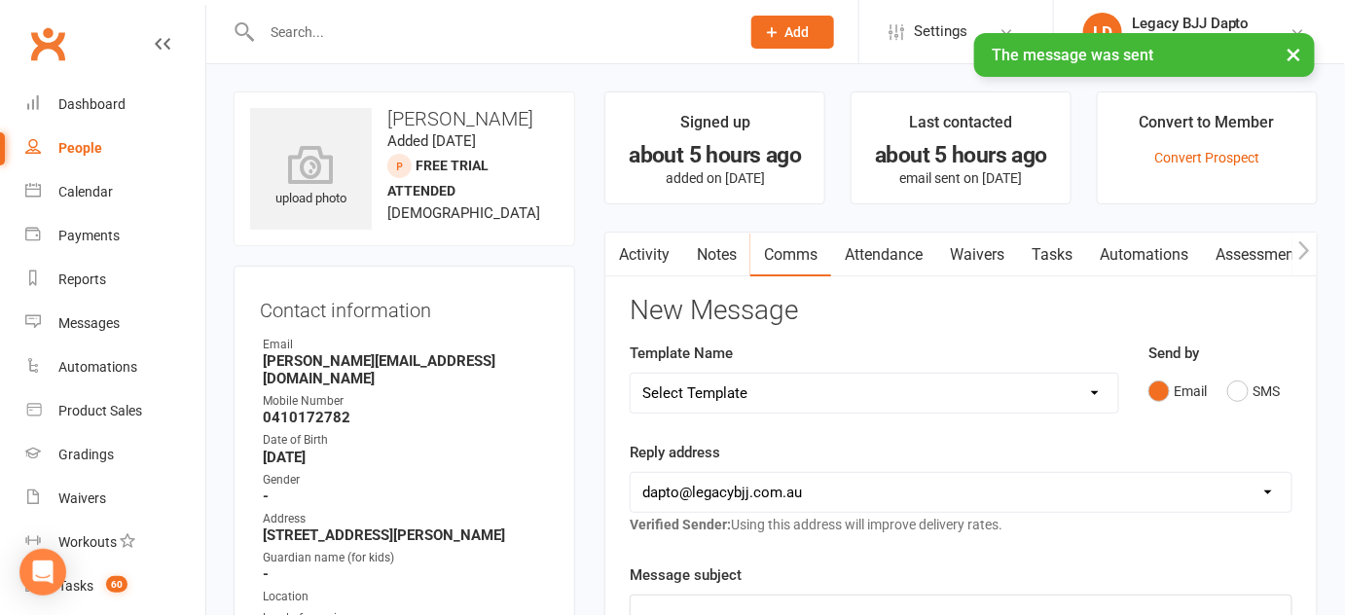
click at [88, 144] on div "People" at bounding box center [80, 148] width 44 height 16
select select "100"
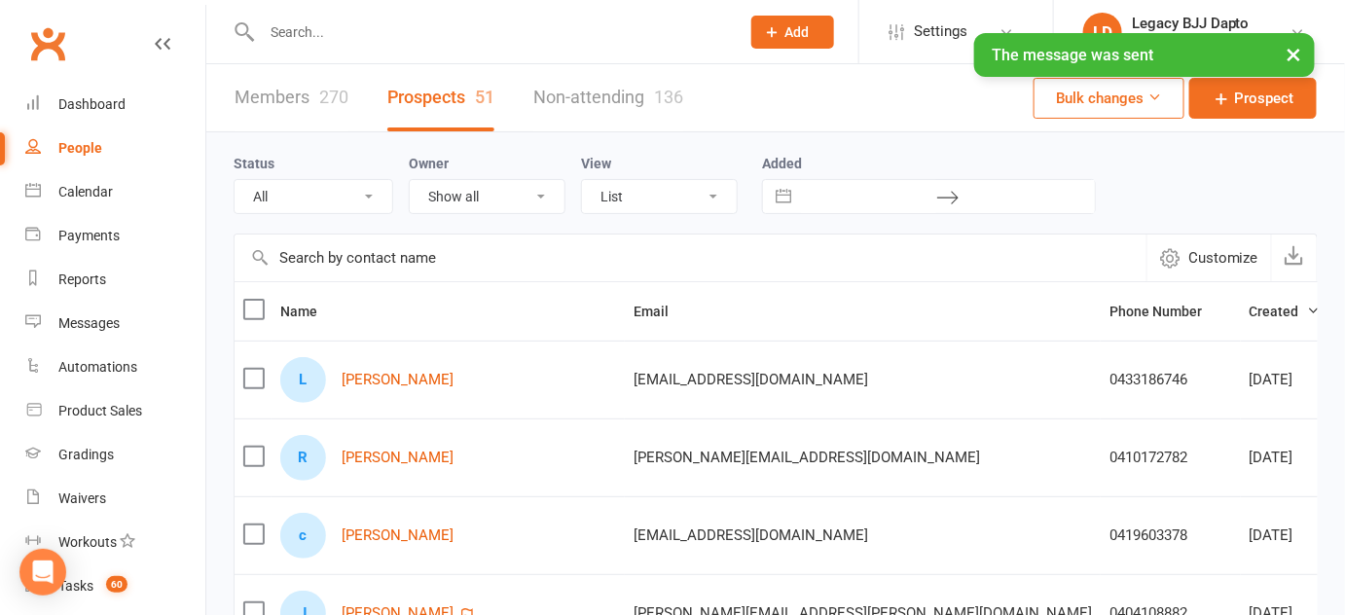
click at [354, 27] on input "text" at bounding box center [491, 31] width 470 height 27
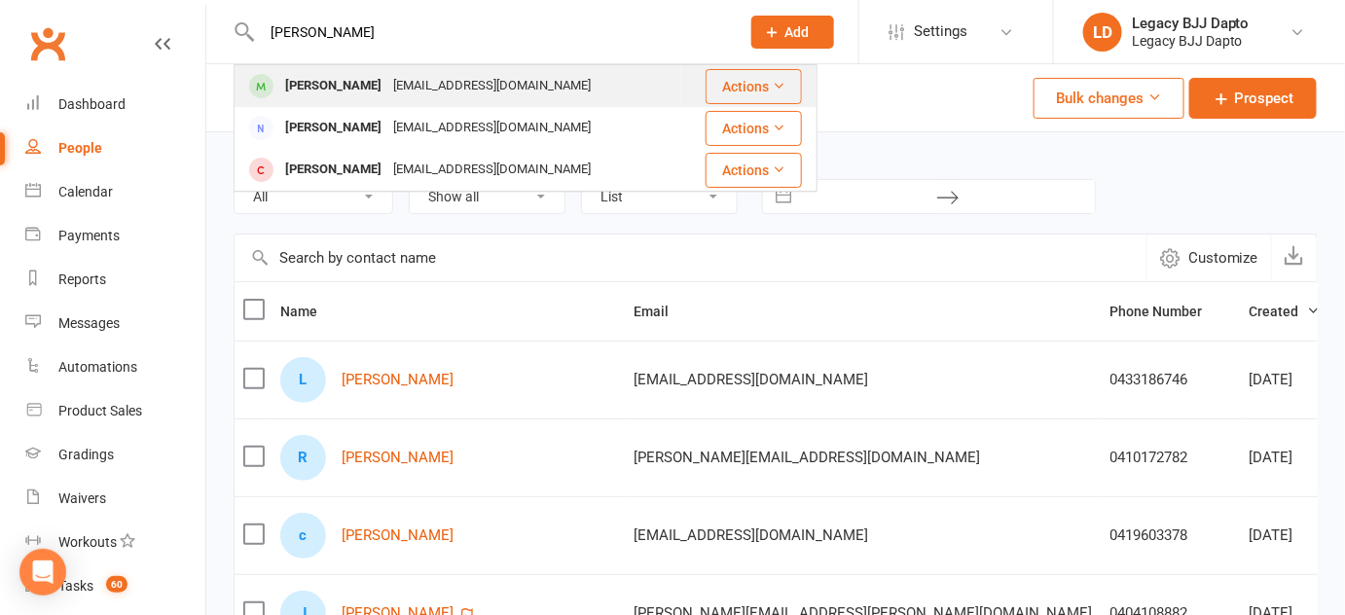
type input "reuben"
click at [304, 90] on div "Reuben Davis" at bounding box center [333, 86] width 108 height 28
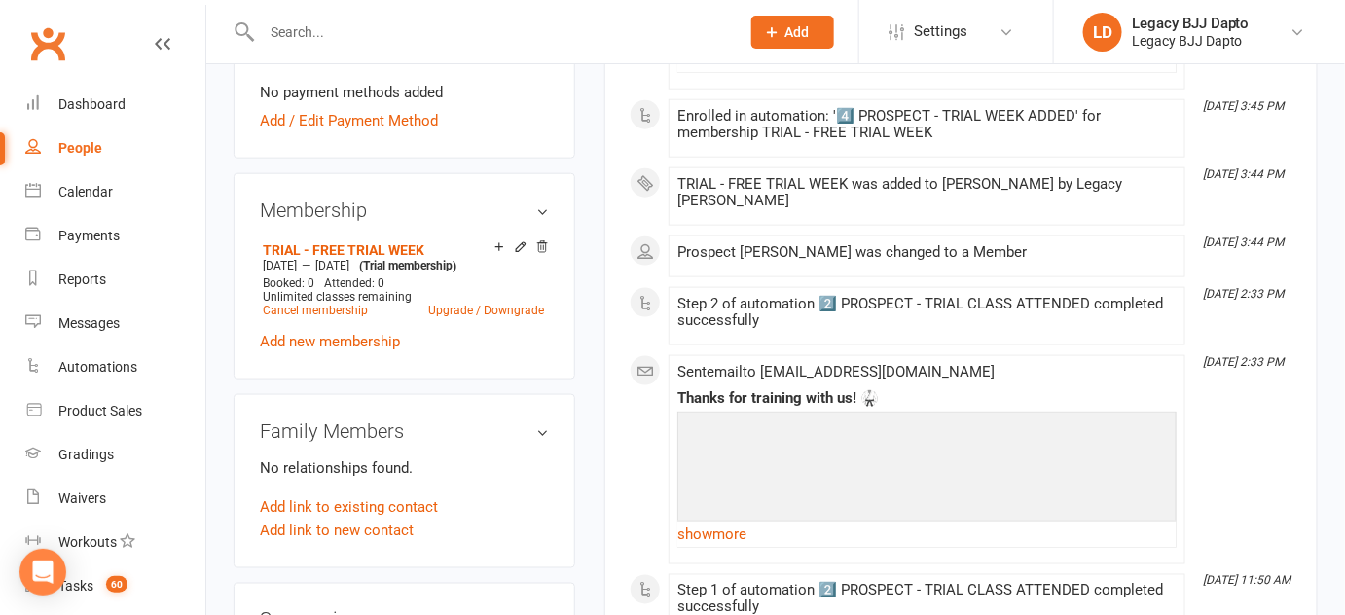
scroll to position [692, 0]
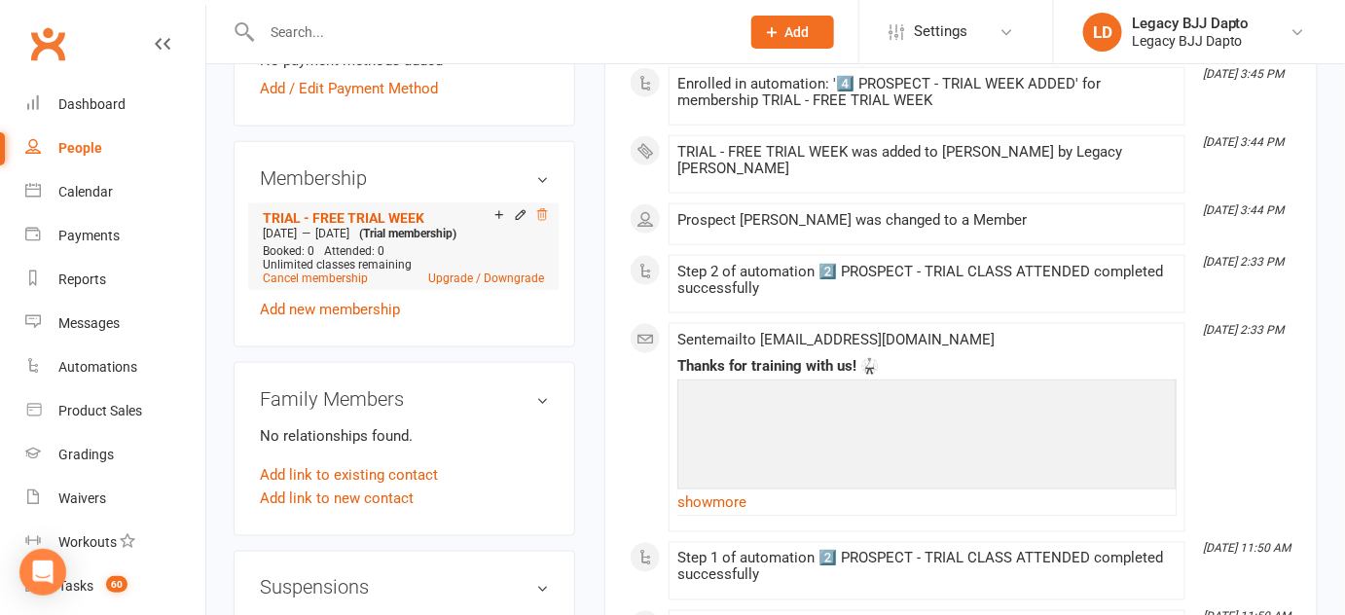
click at [545, 210] on icon at bounding box center [543, 215] width 10 height 11
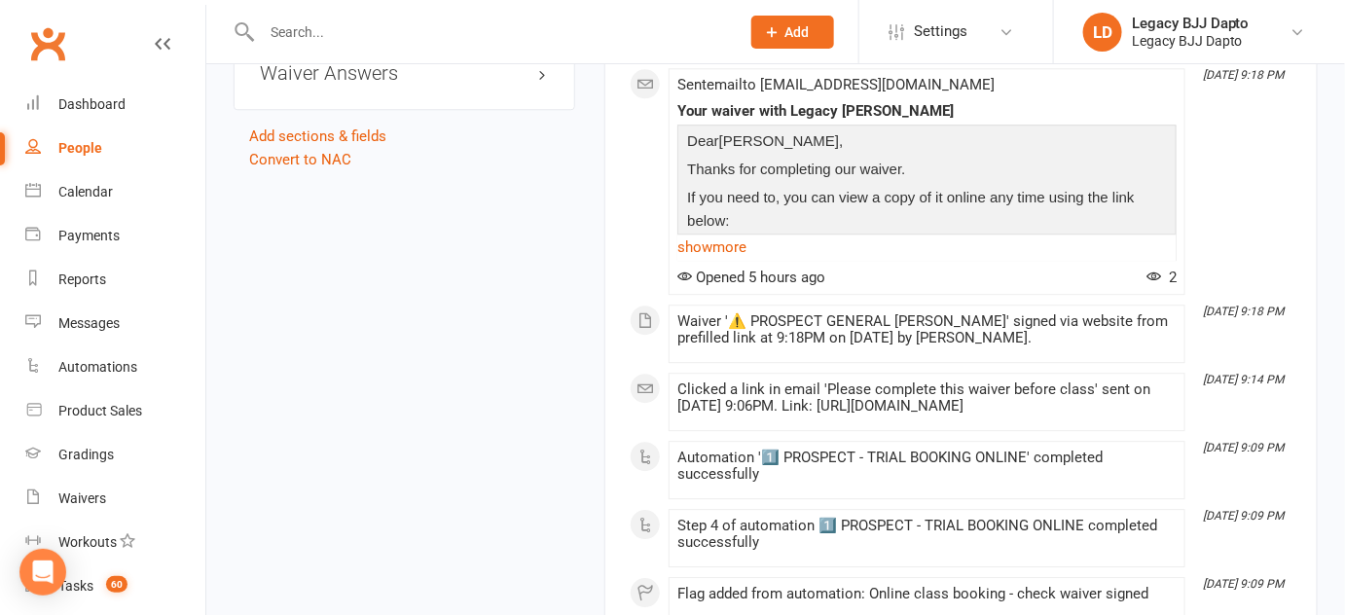
scroll to position [1586, 0]
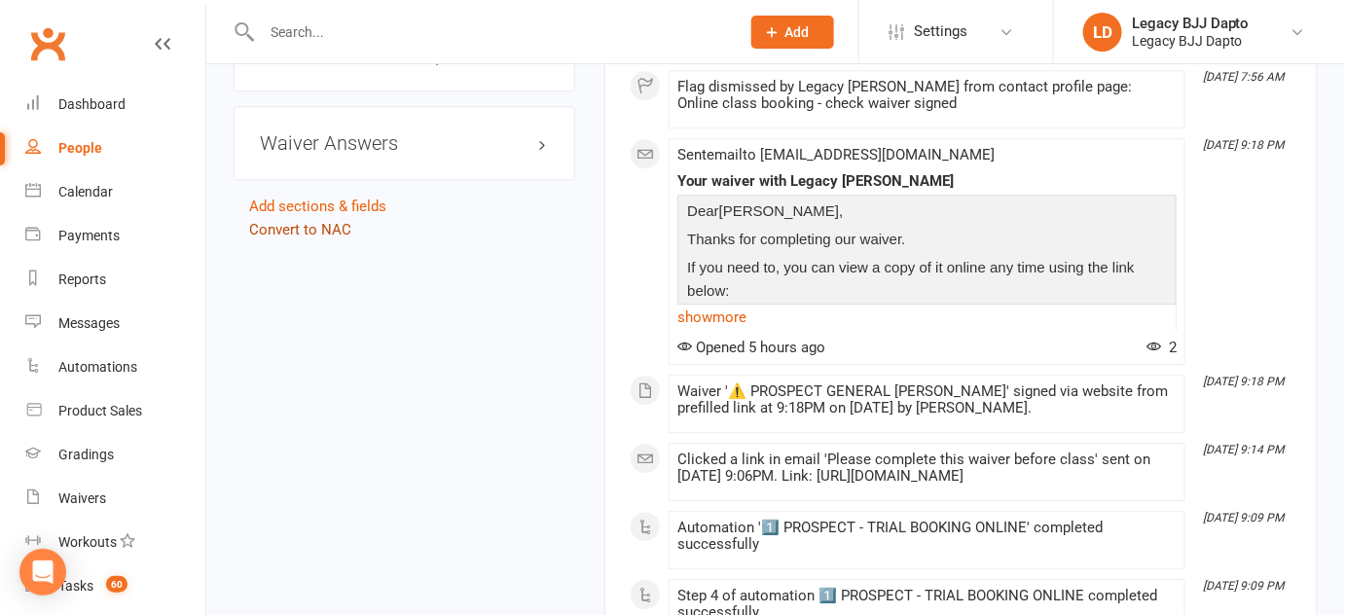
click at [309, 229] on link "Convert to NAC" at bounding box center [300, 230] width 102 height 18
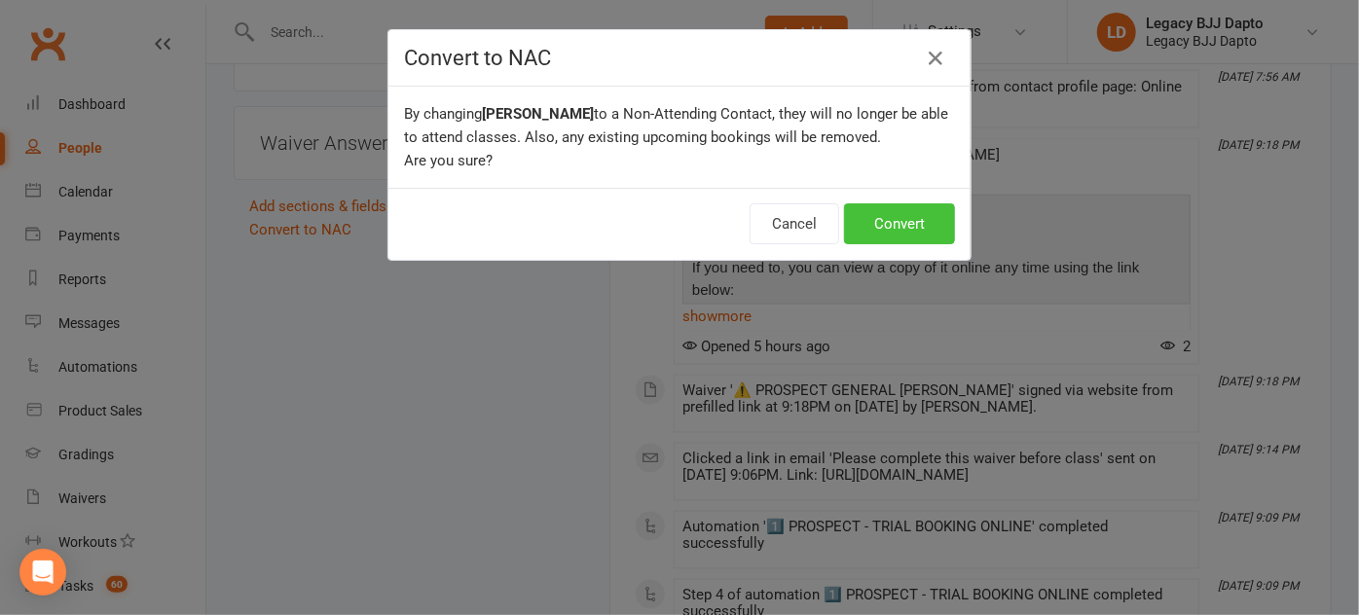
click at [893, 210] on button "Convert" at bounding box center [899, 223] width 111 height 41
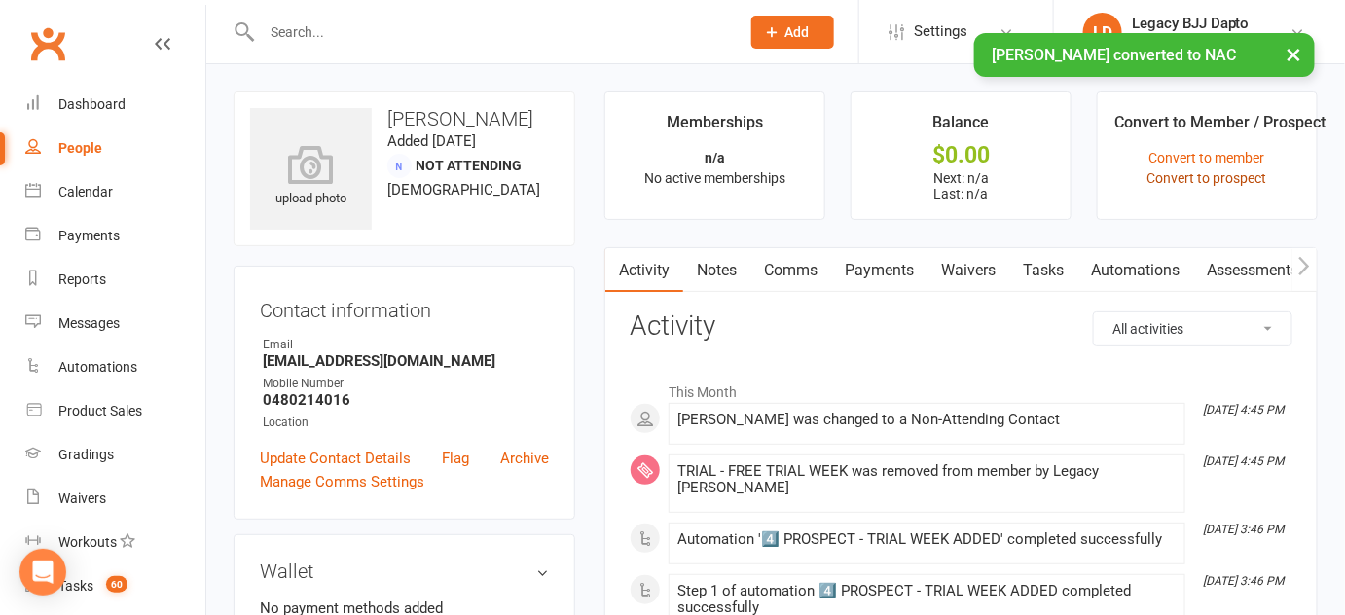
click at [1194, 183] on link "Convert to prospect" at bounding box center [1208, 178] width 120 height 16
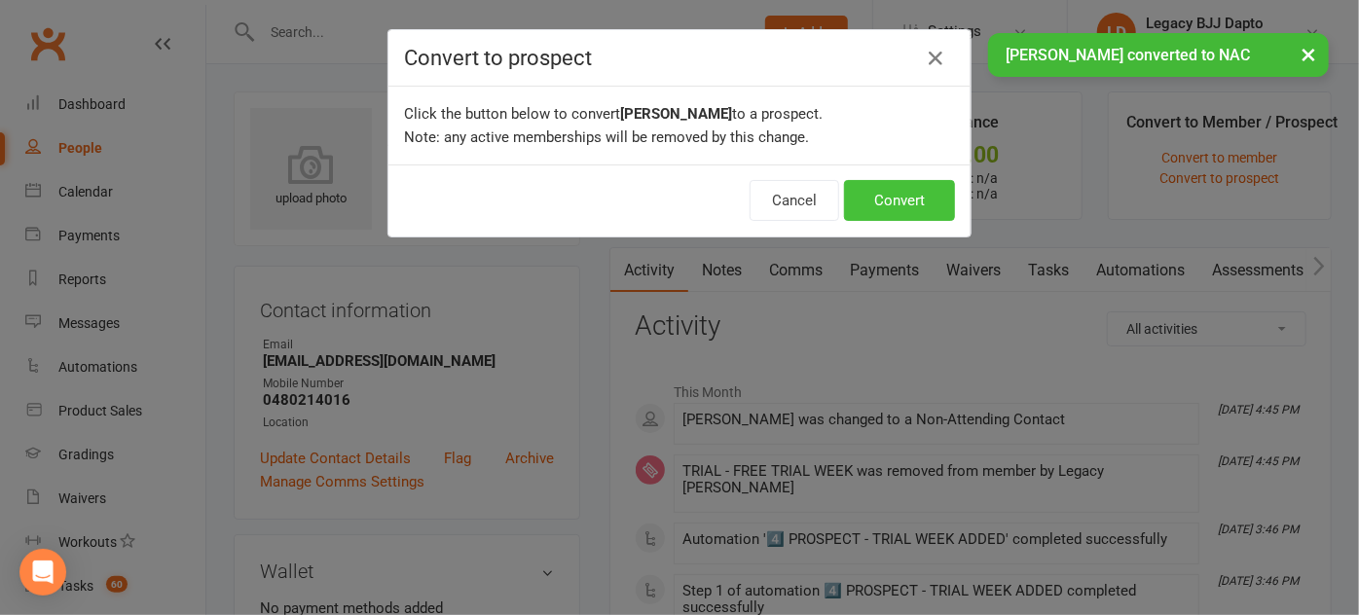
click at [892, 186] on button "Convert" at bounding box center [899, 200] width 111 height 41
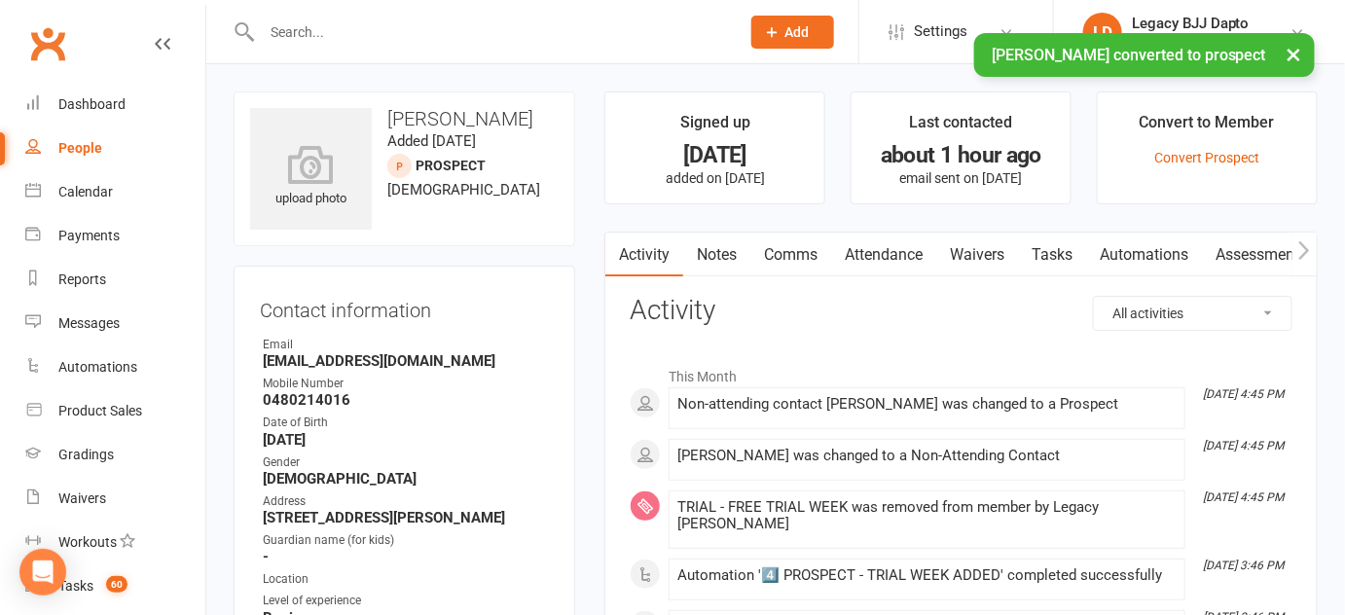
click at [780, 244] on link "Comms" at bounding box center [790, 255] width 81 height 45
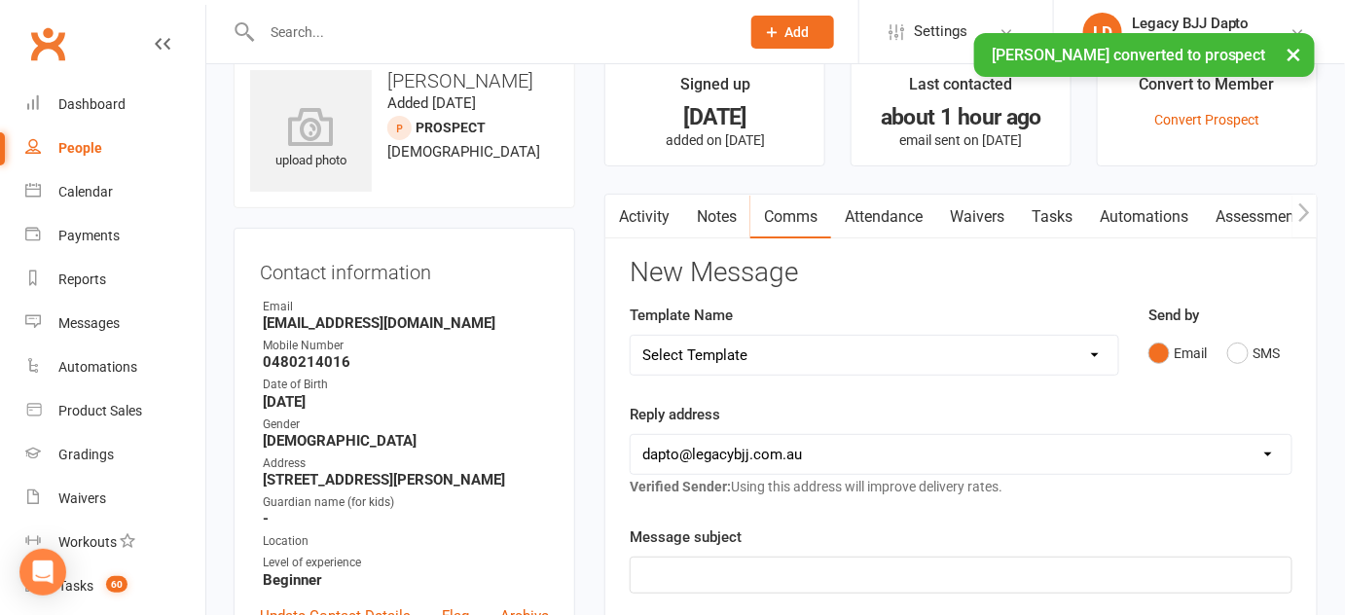
scroll to position [36, 0]
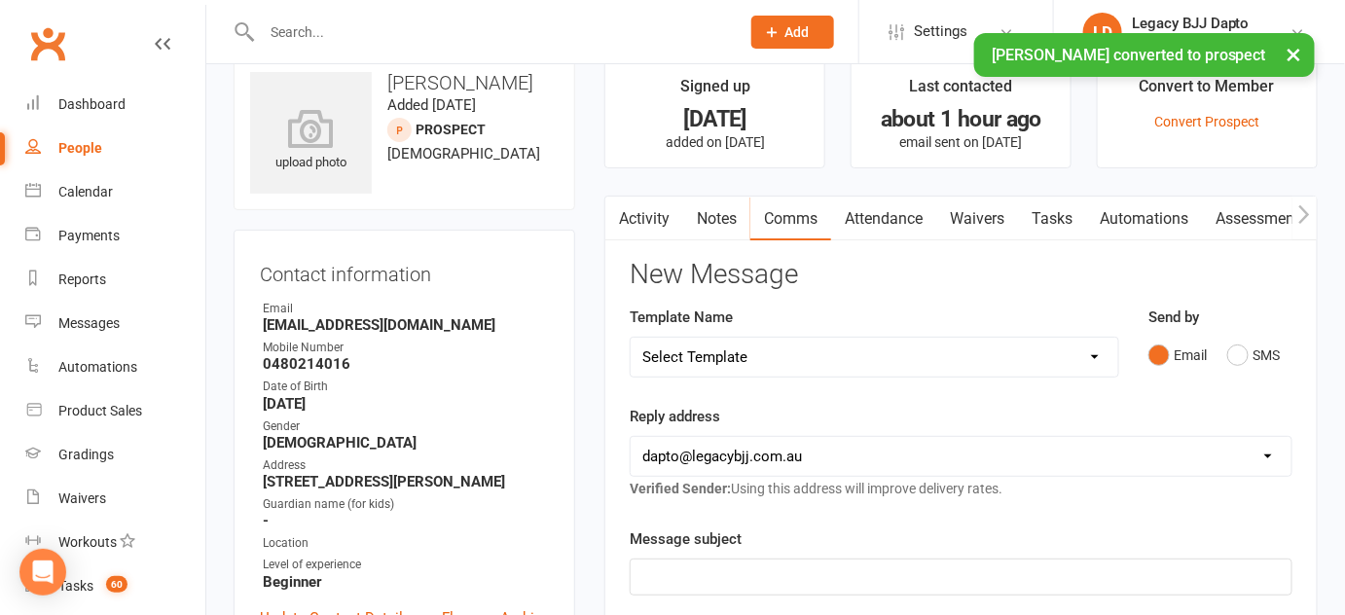
click at [716, 570] on p "﻿" at bounding box center [961, 576] width 638 height 23
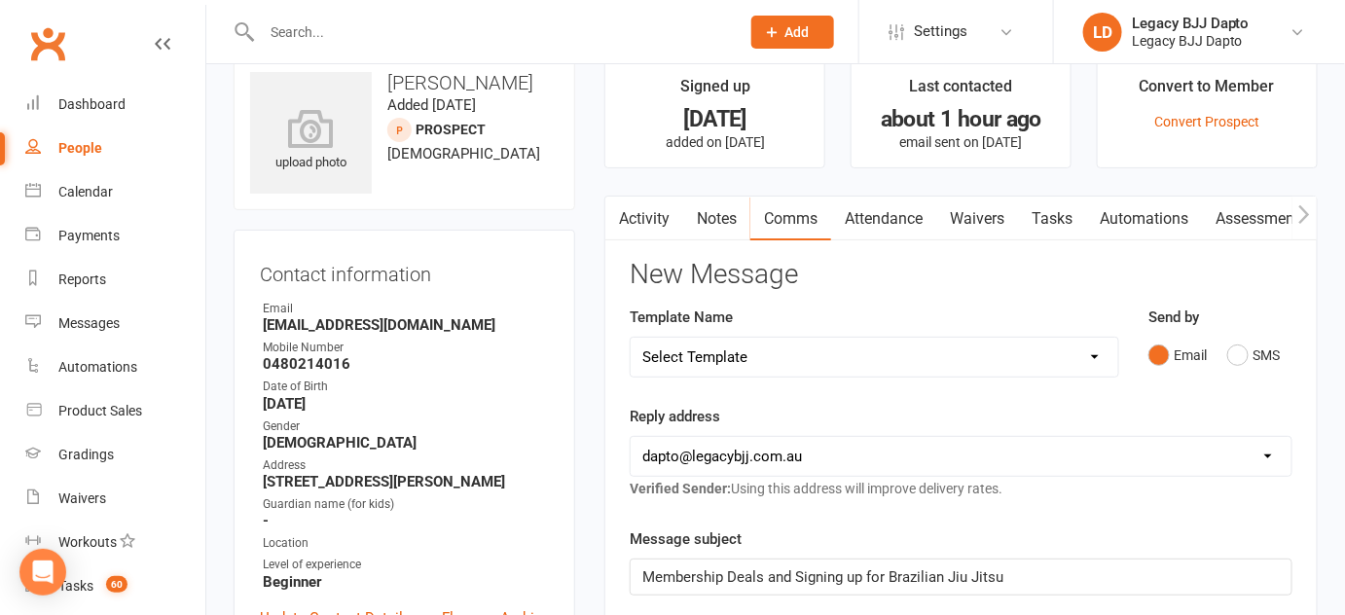
scroll to position [222, 0]
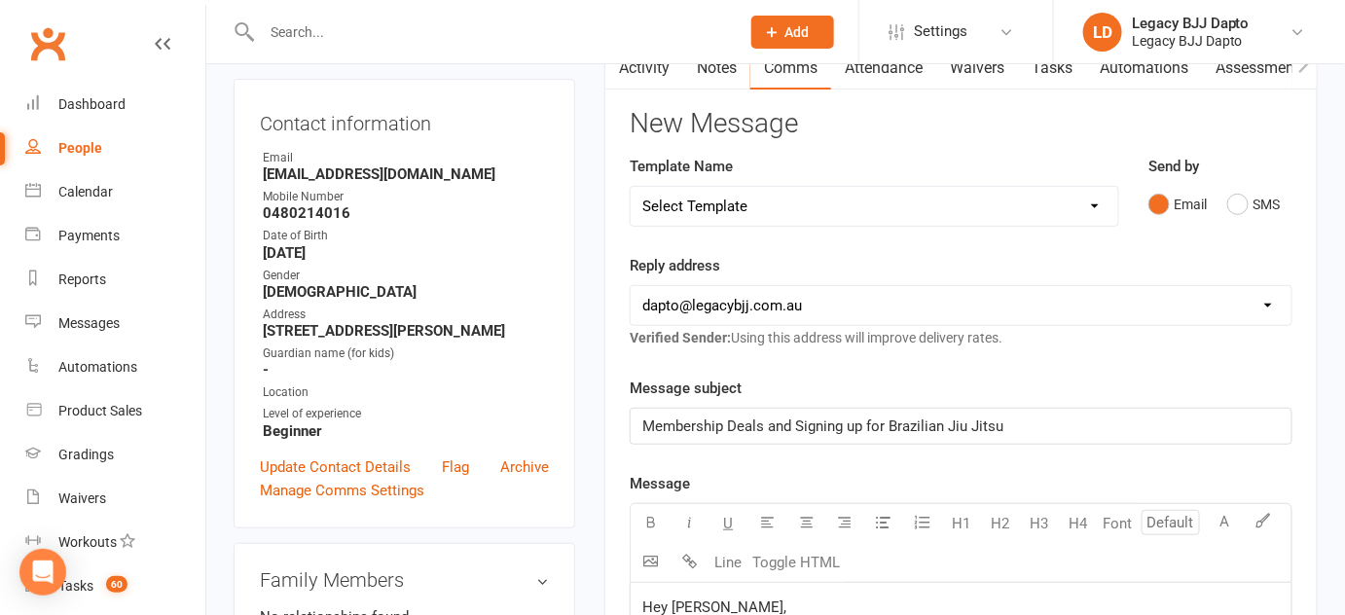
scroll to position [280, 0]
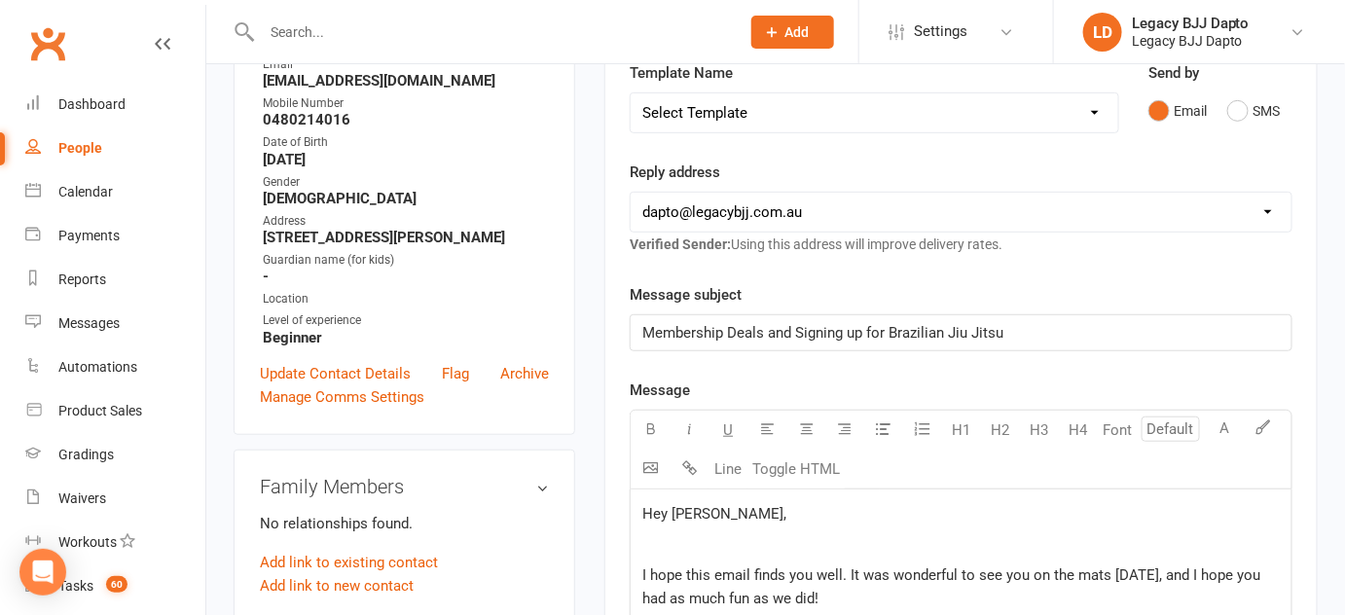
click at [675, 510] on span "Hey Ryan," at bounding box center [714, 514] width 144 height 18
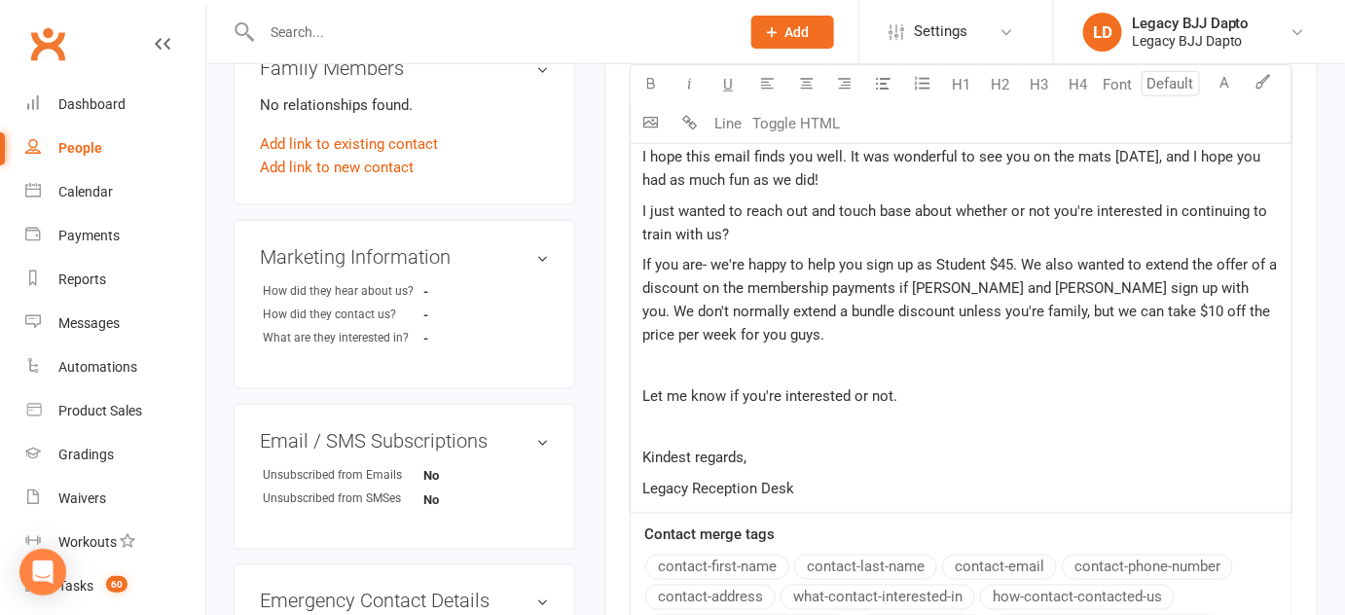
scroll to position [632, 0]
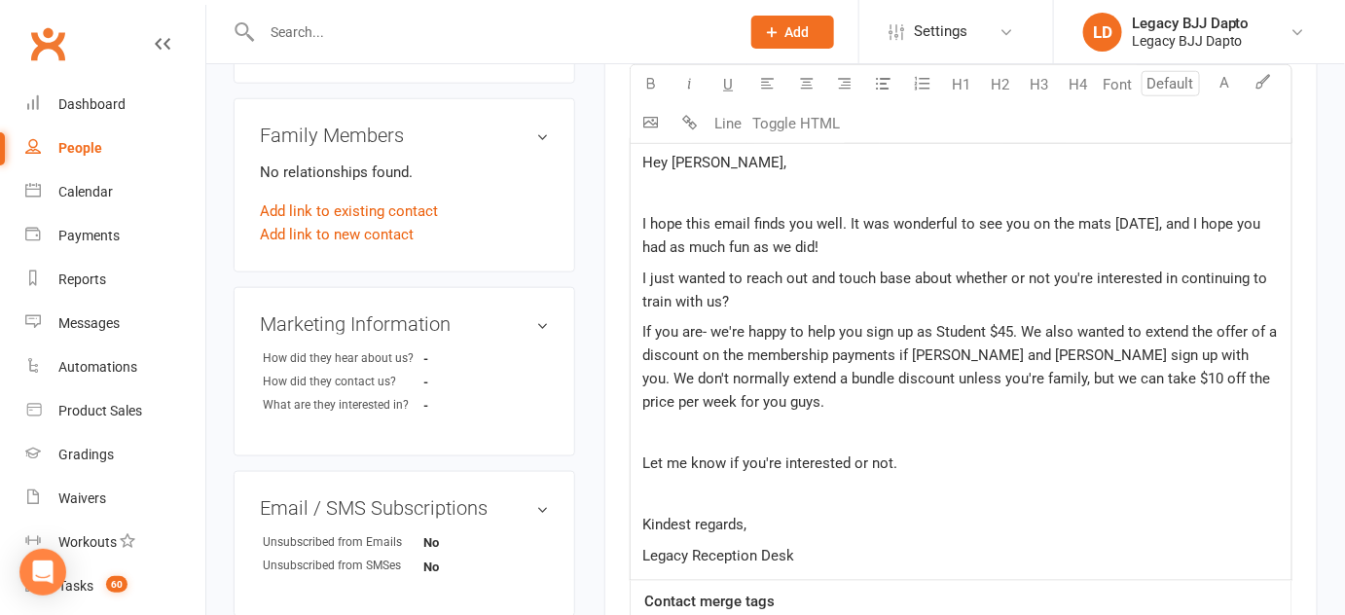
click at [953, 355] on span "If you are- we're happy to help you sign up as Student $45. We also wanted to e…" at bounding box center [961, 367] width 638 height 88
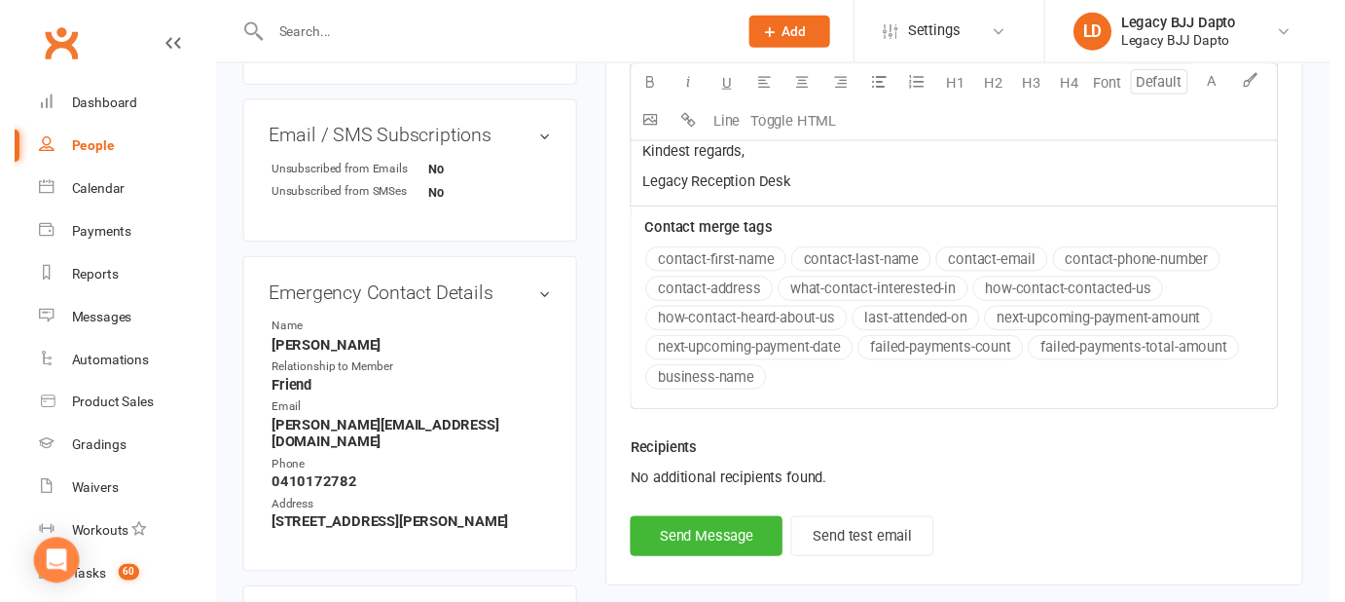
scroll to position [1019, 0]
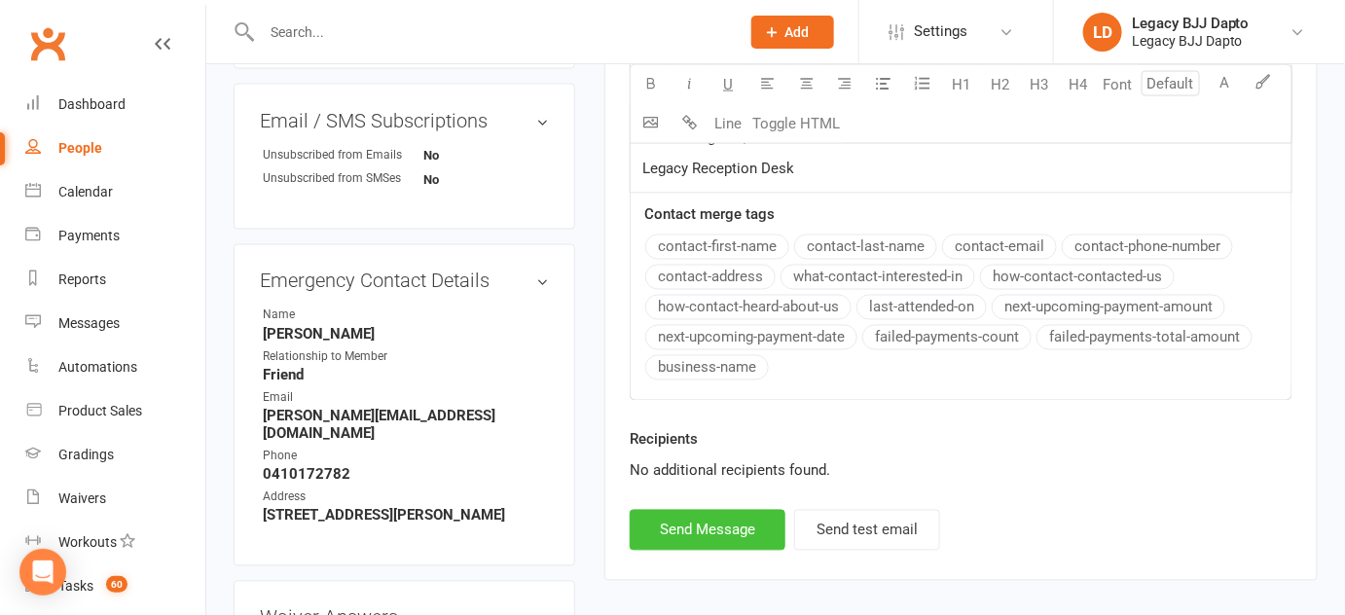
click at [689, 540] on button "Send Message" at bounding box center [708, 530] width 156 height 41
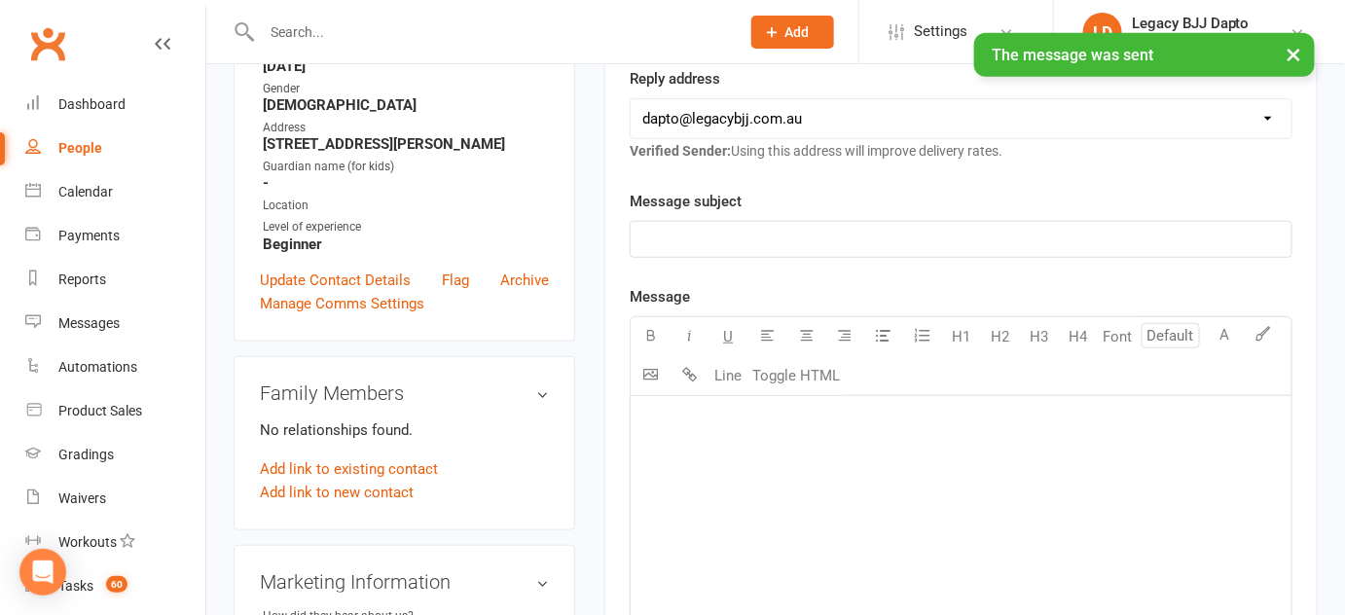
scroll to position [0, 0]
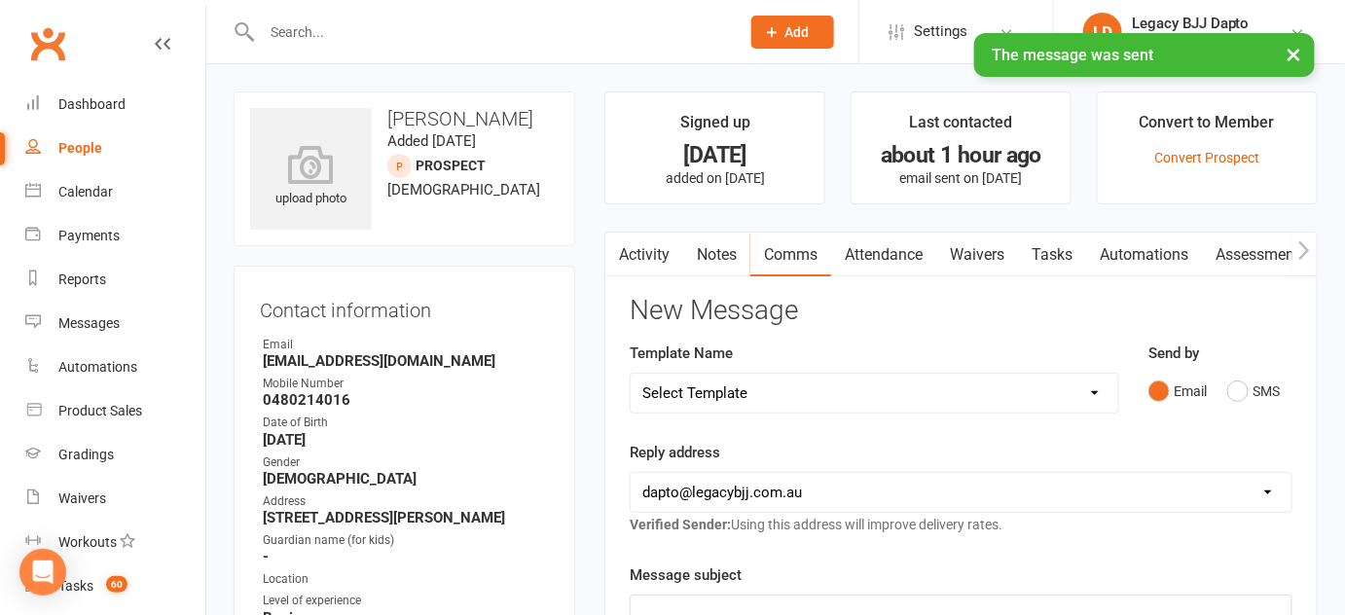
click at [90, 148] on div "People" at bounding box center [80, 148] width 44 height 16
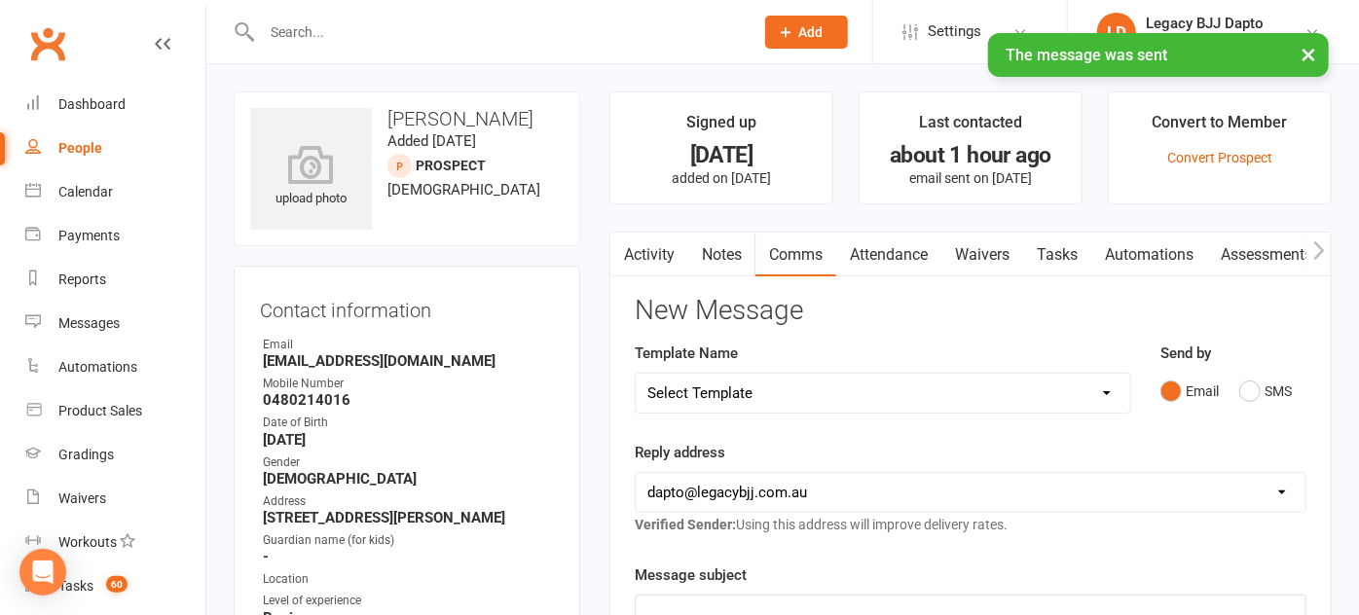
select select "100"
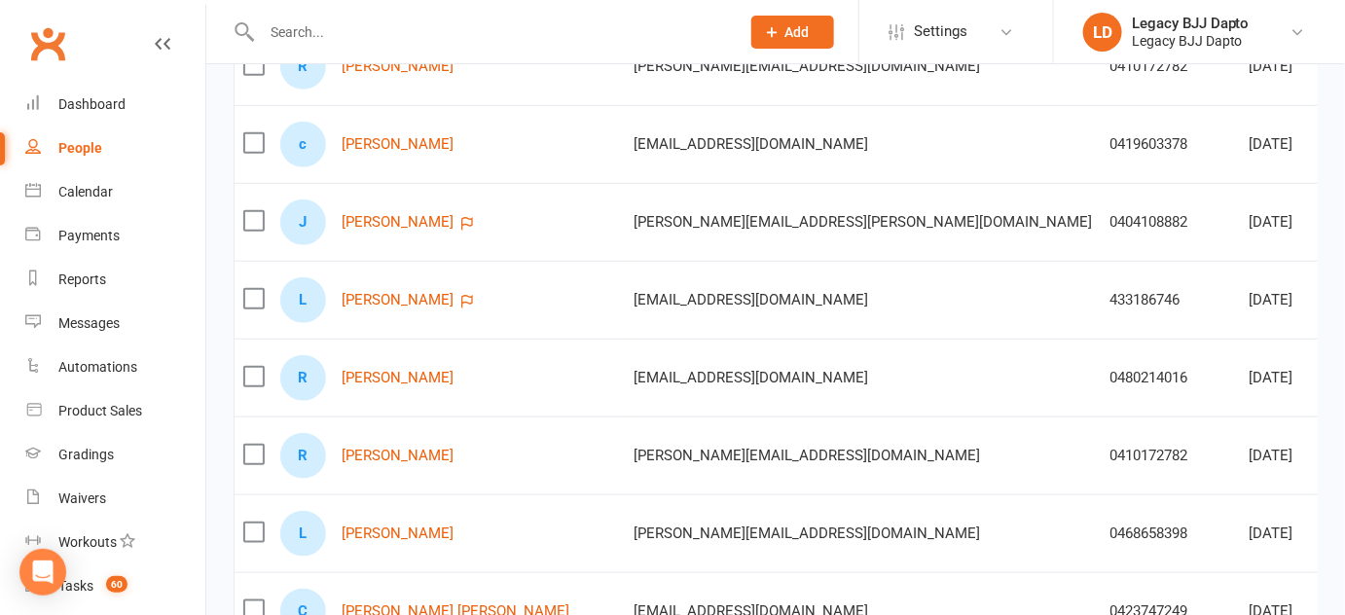
scroll to position [393, 0]
click at [383, 134] on link "cameron butt" at bounding box center [398, 142] width 112 height 17
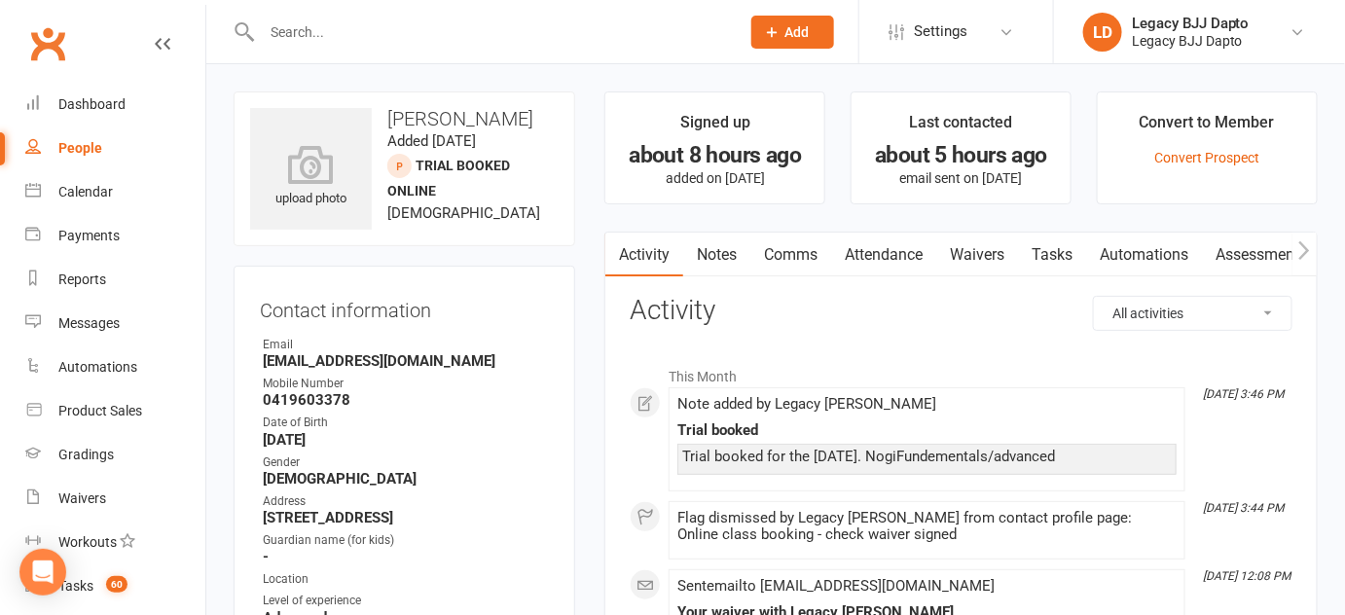
scroll to position [7, 0]
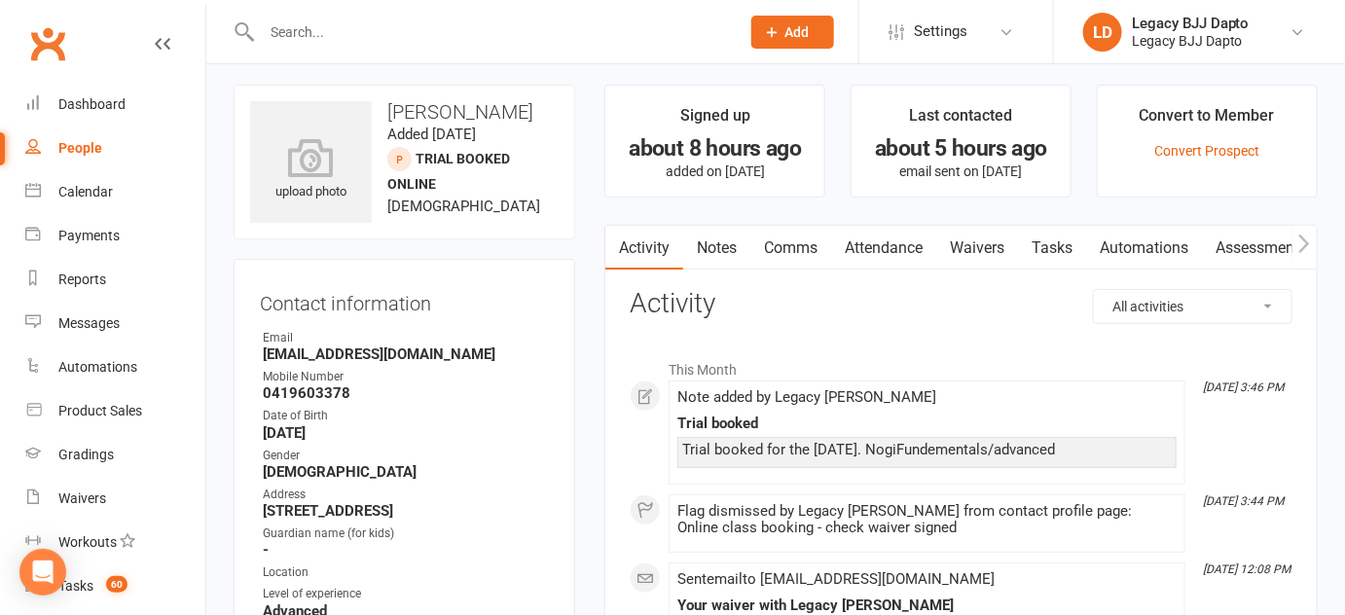
click at [118, 152] on link "People" at bounding box center [115, 149] width 180 height 44
select select "100"
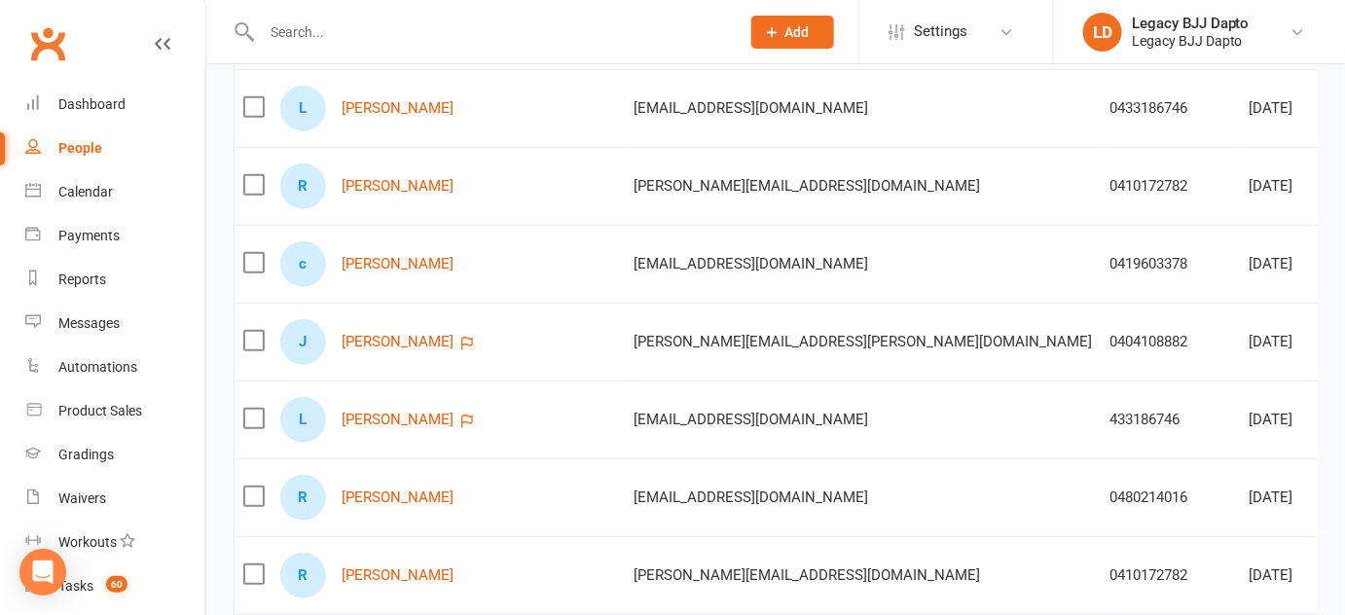
scroll to position [275, 0]
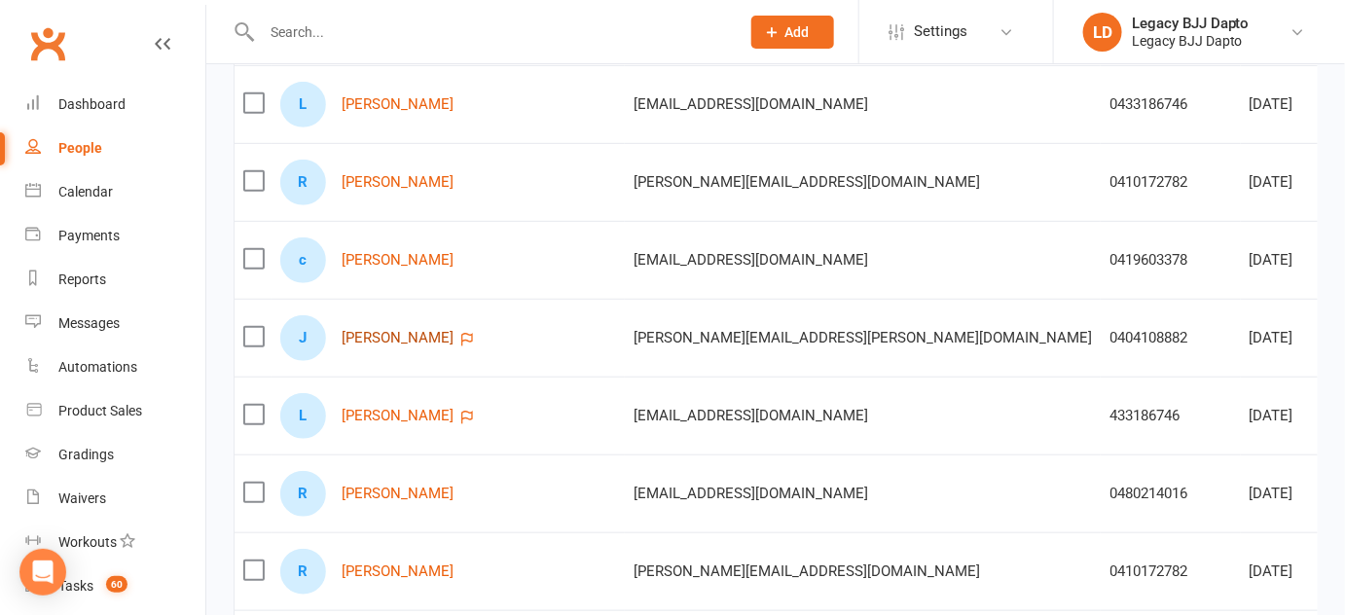
click at [391, 342] on link "Jamie Pitt" at bounding box center [398, 338] width 112 height 17
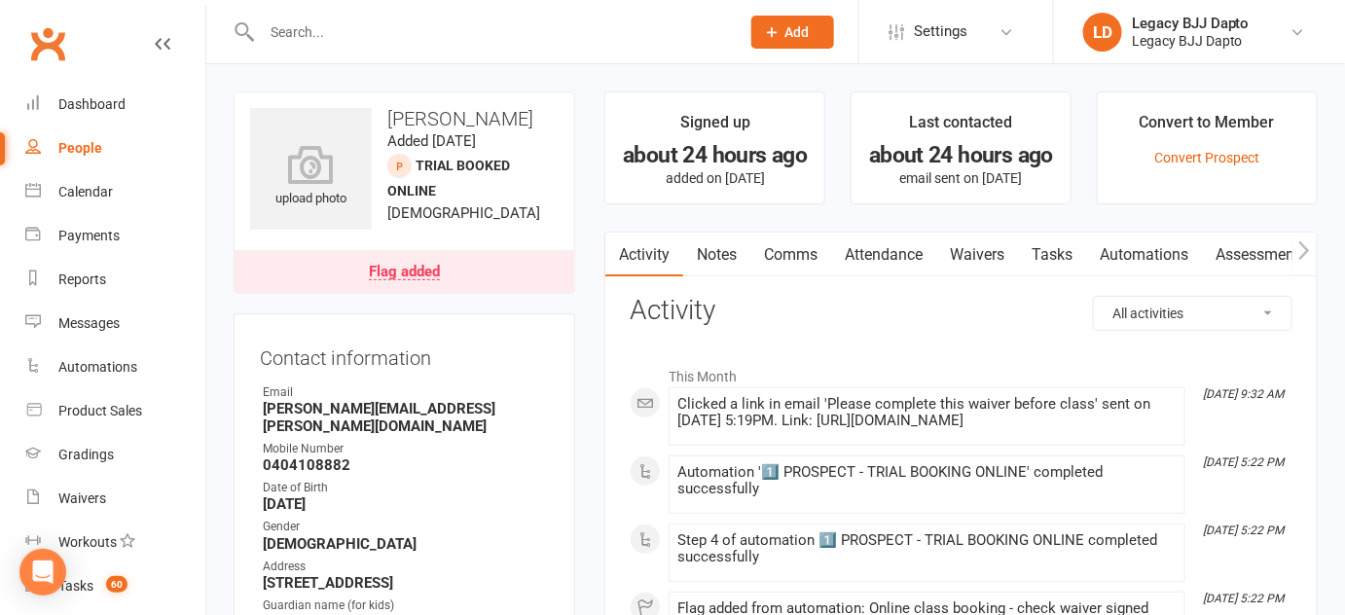
click at [1023, 256] on link "Tasks" at bounding box center [1052, 255] width 68 height 45
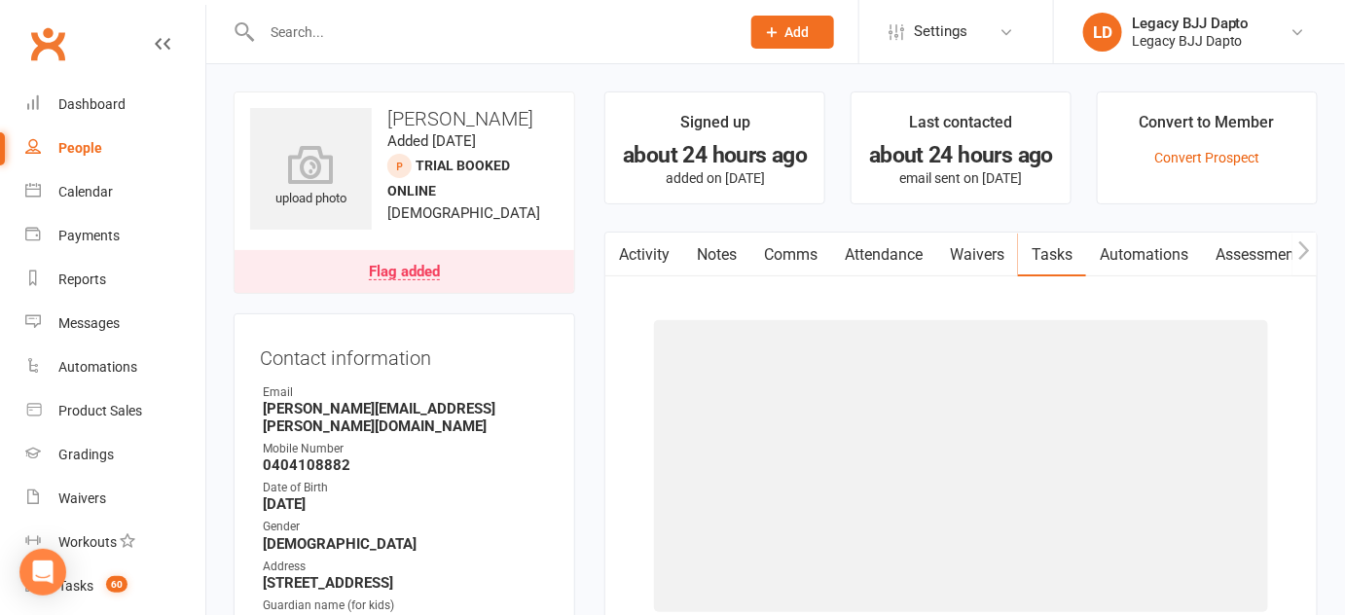
click at [986, 251] on link "Waivers" at bounding box center [977, 255] width 82 height 45
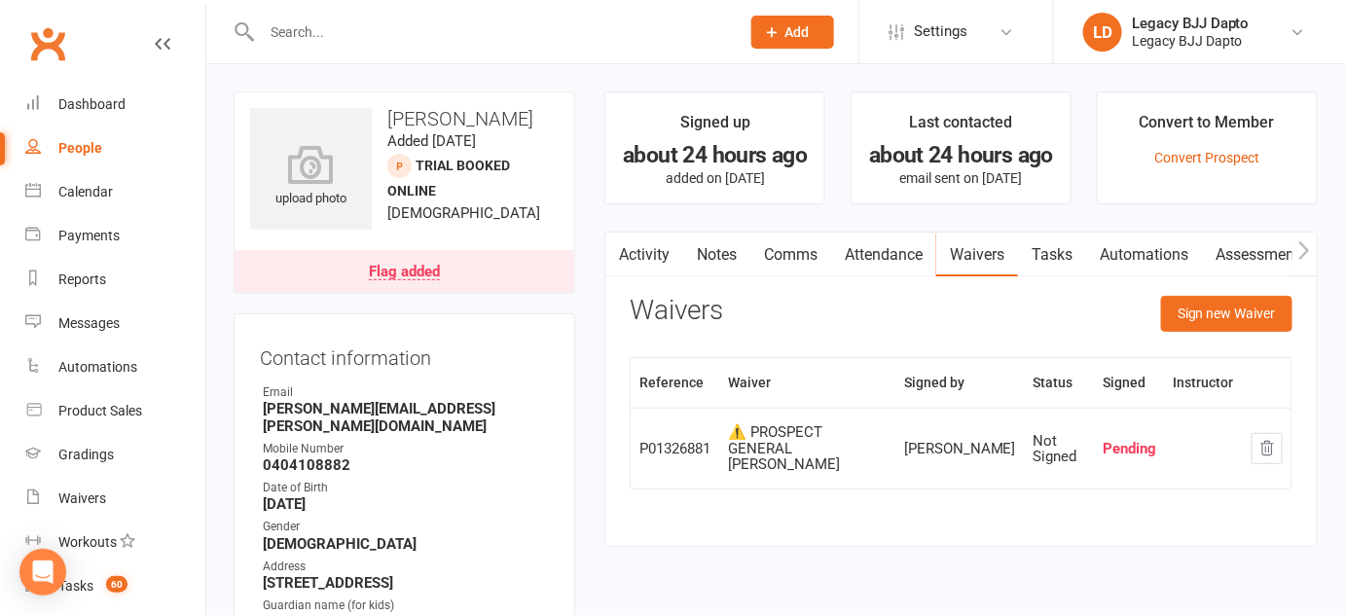
click at [626, 270] on button "button" at bounding box center [617, 255] width 24 height 44
click at [721, 270] on link "Notes" at bounding box center [716, 255] width 67 height 45
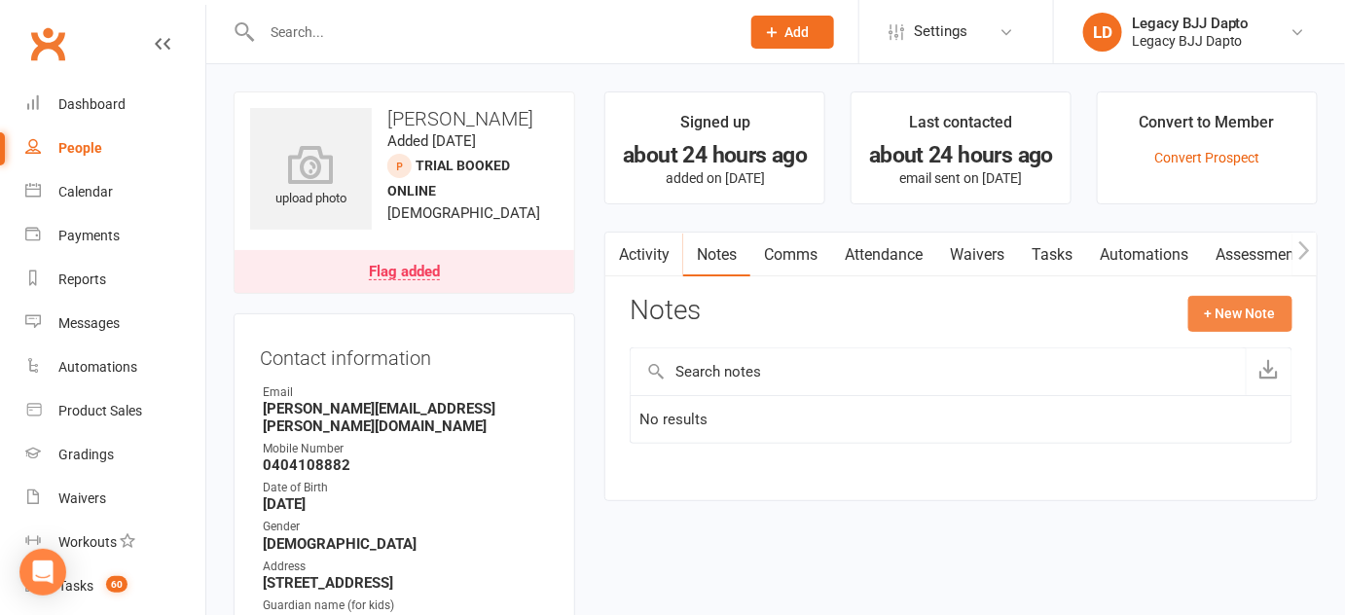
click at [1226, 326] on button "+ New Note" at bounding box center [1240, 313] width 104 height 35
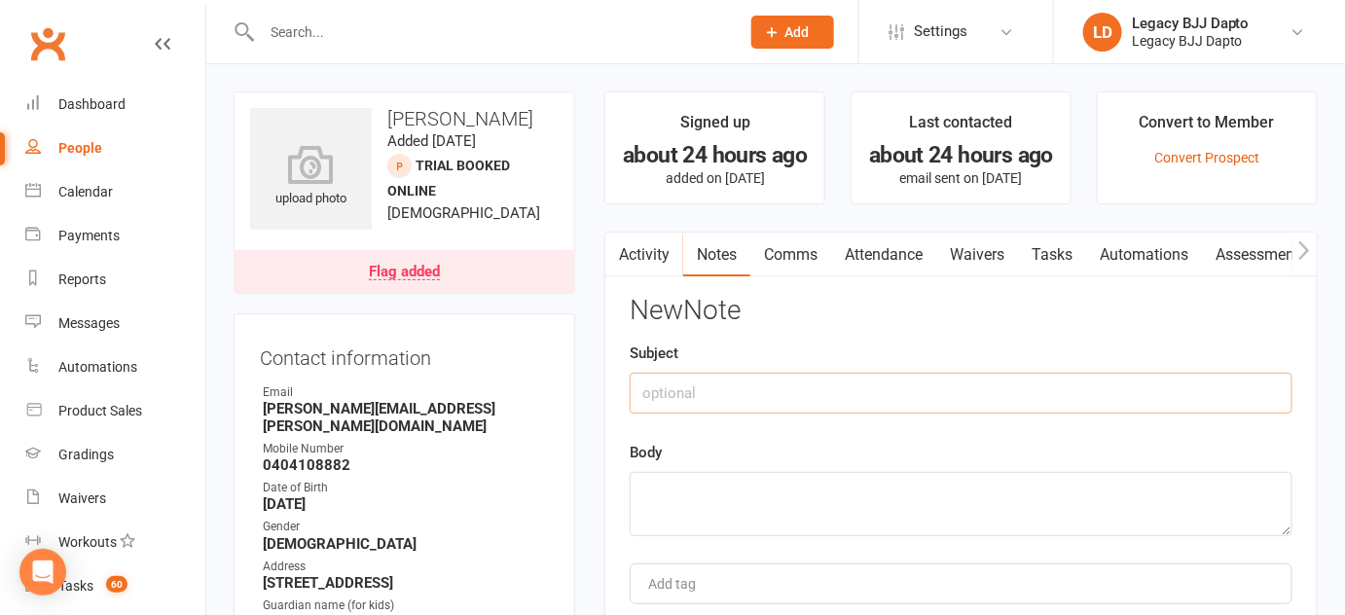
click at [939, 408] on input "text" at bounding box center [961, 393] width 663 height 41
type input "Trial booked"
click at [918, 485] on textarea at bounding box center [961, 504] width 663 height 64
type textarea "Y"
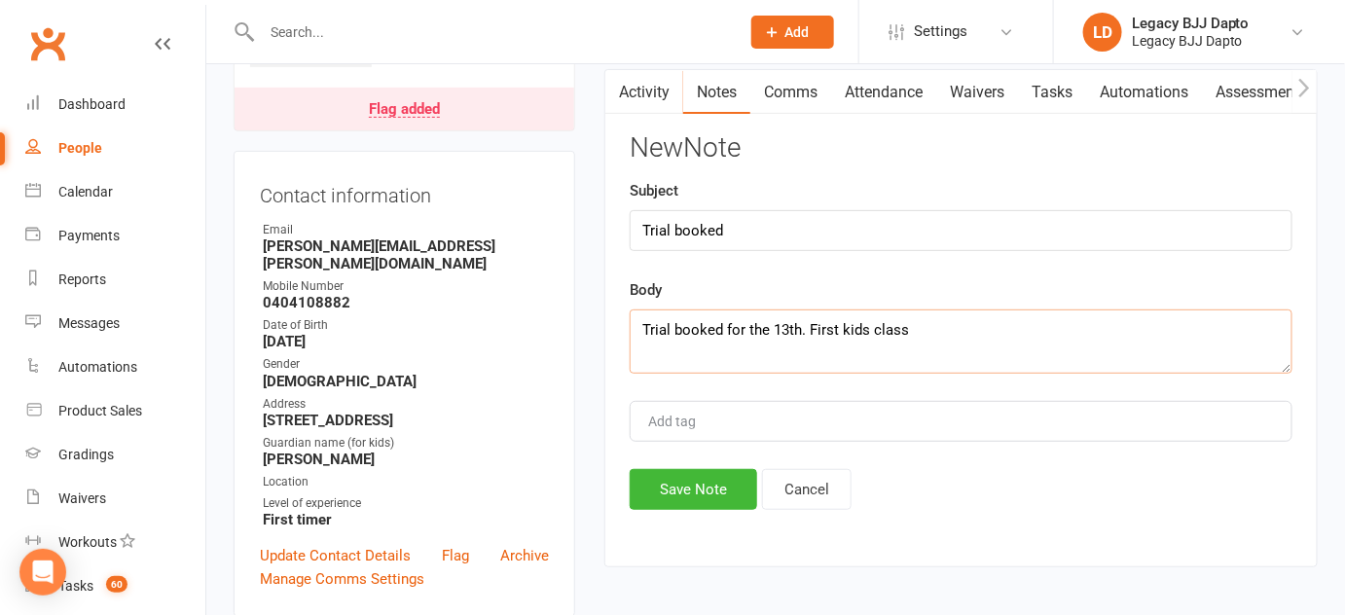
scroll to position [164, 0]
type textarea "Trial booked for the 13th. First kids class."
click at [721, 474] on button "Save Note" at bounding box center [694, 488] width 128 height 41
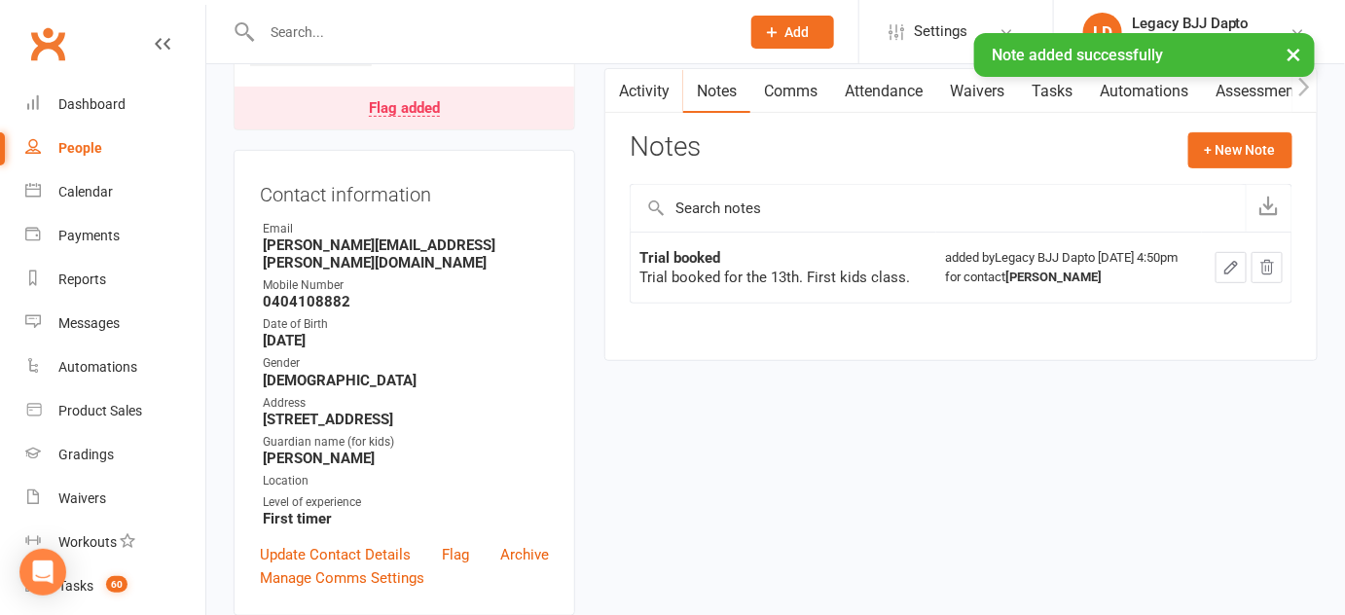
click at [59, 166] on link "People" at bounding box center [115, 149] width 180 height 44
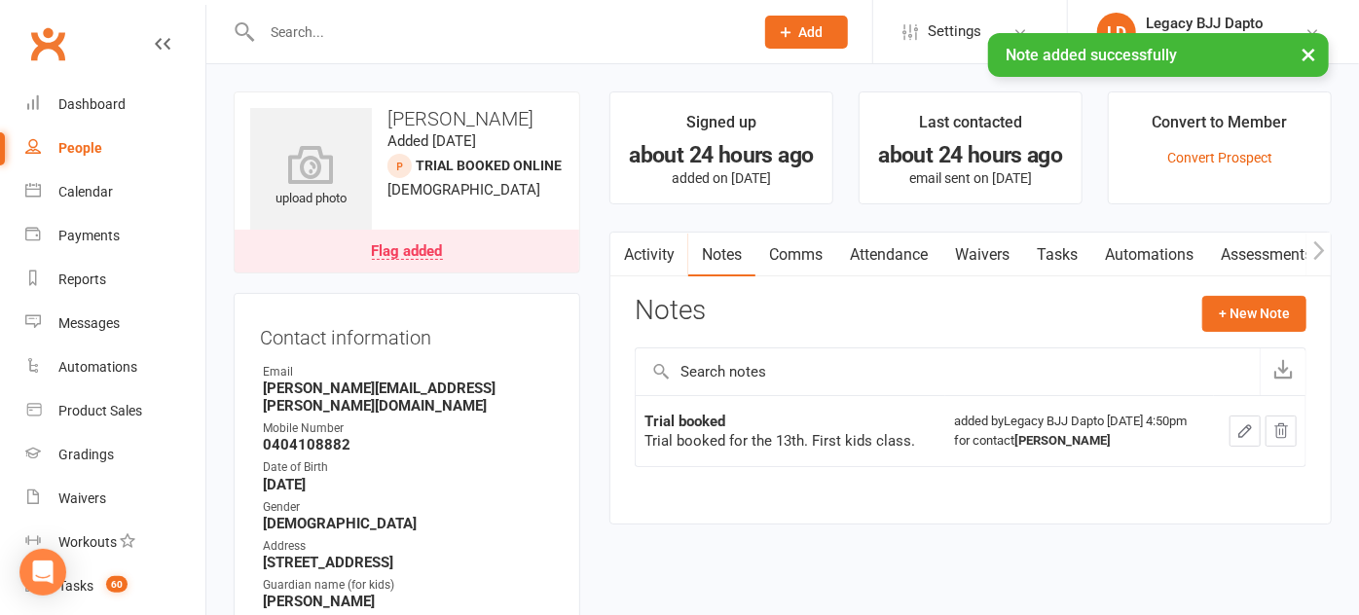
select select "100"
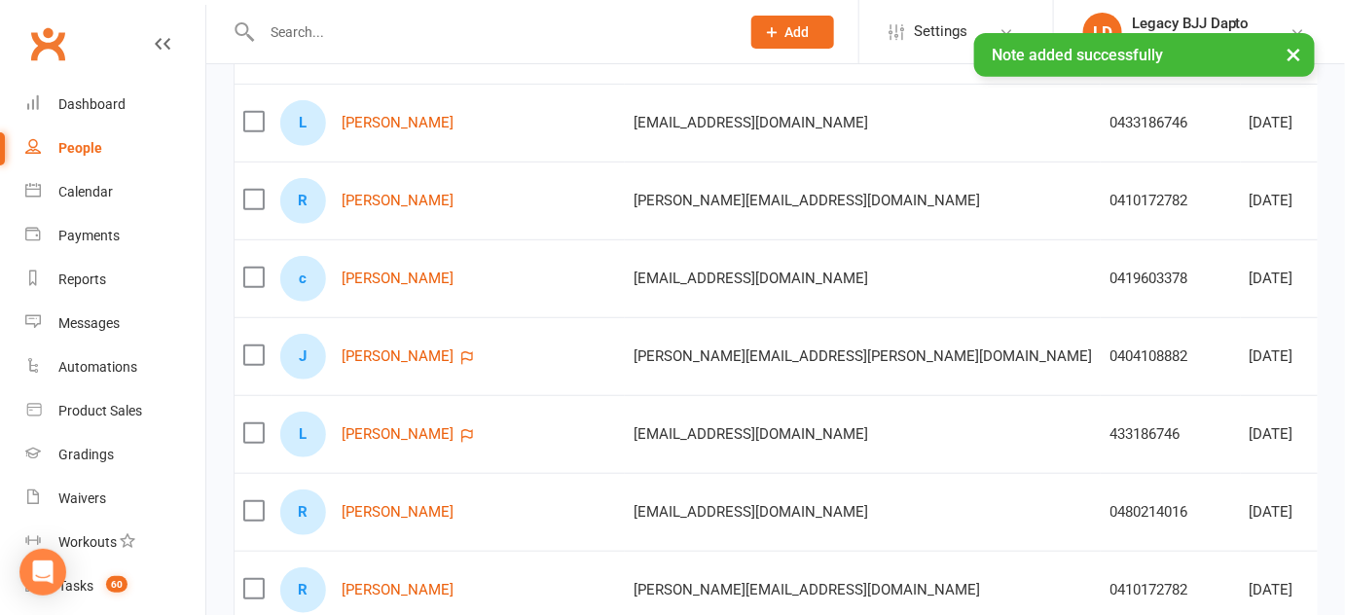
scroll to position [258, 0]
click at [415, 425] on link "Liam Burnett" at bounding box center [398, 433] width 112 height 17
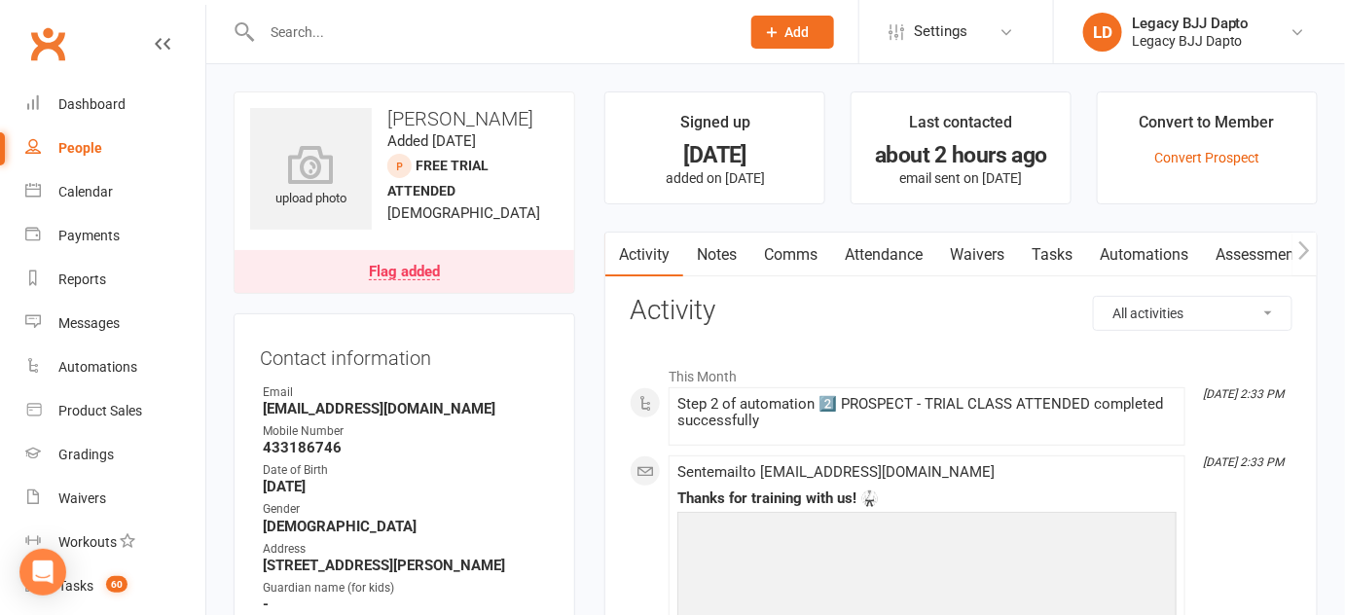
click at [1004, 257] on link "Waivers" at bounding box center [977, 255] width 82 height 45
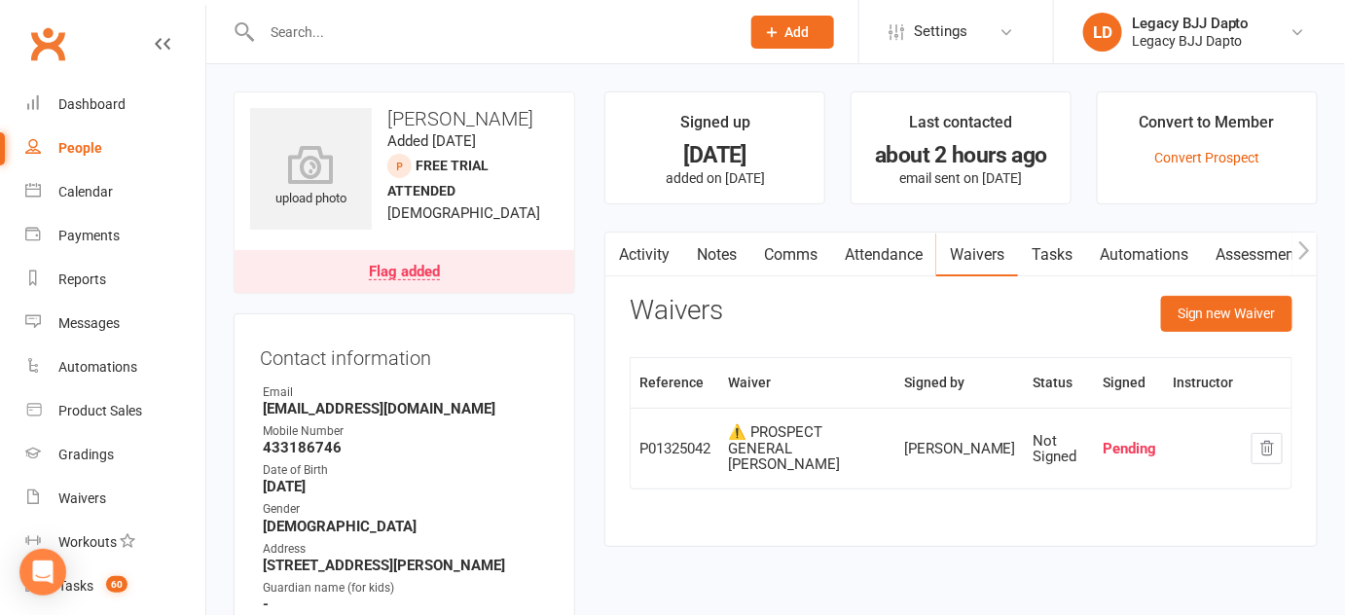
click at [644, 257] on link "Activity" at bounding box center [644, 255] width 78 height 45
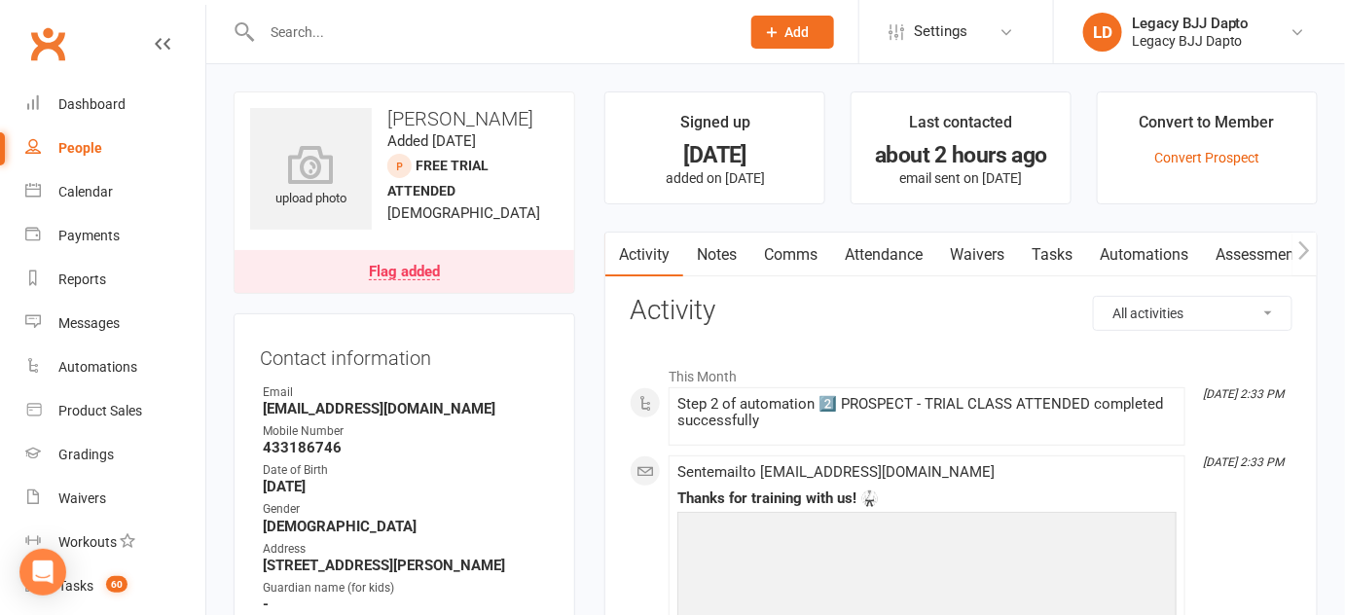
click at [90, 155] on div "People" at bounding box center [80, 148] width 44 height 16
select select "100"
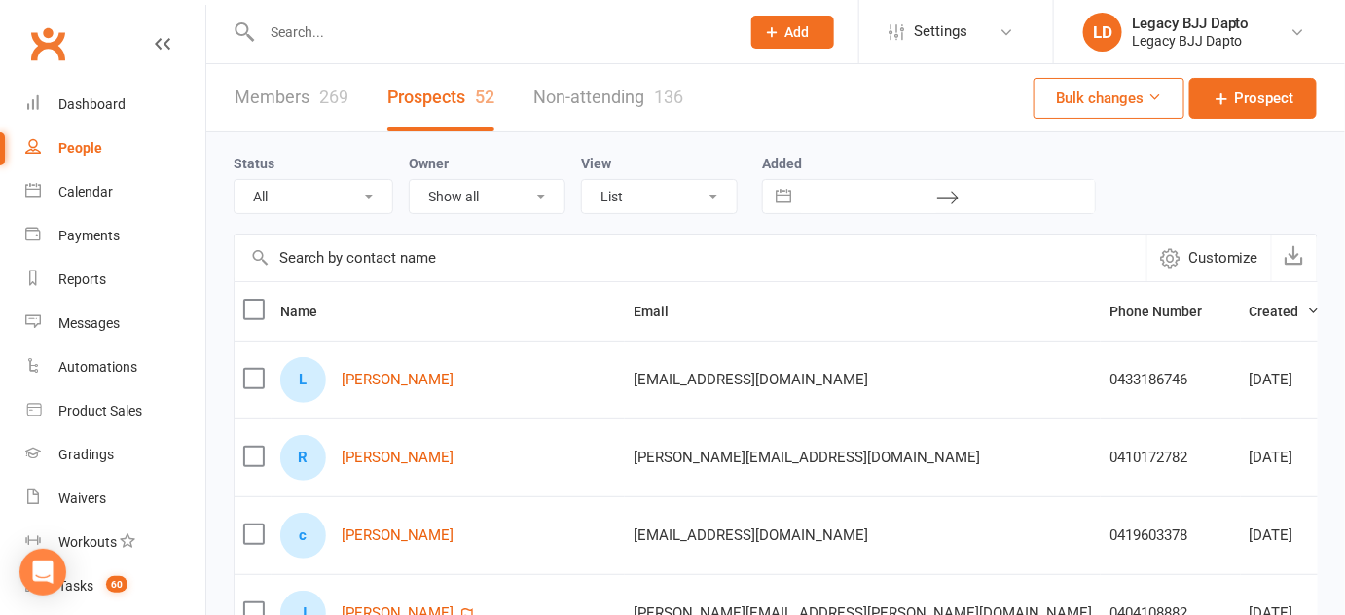
click at [390, 362] on div "L Liam Burnett" at bounding box center [448, 380] width 336 height 46
click at [385, 376] on link "Liam Burnett" at bounding box center [398, 380] width 112 height 17
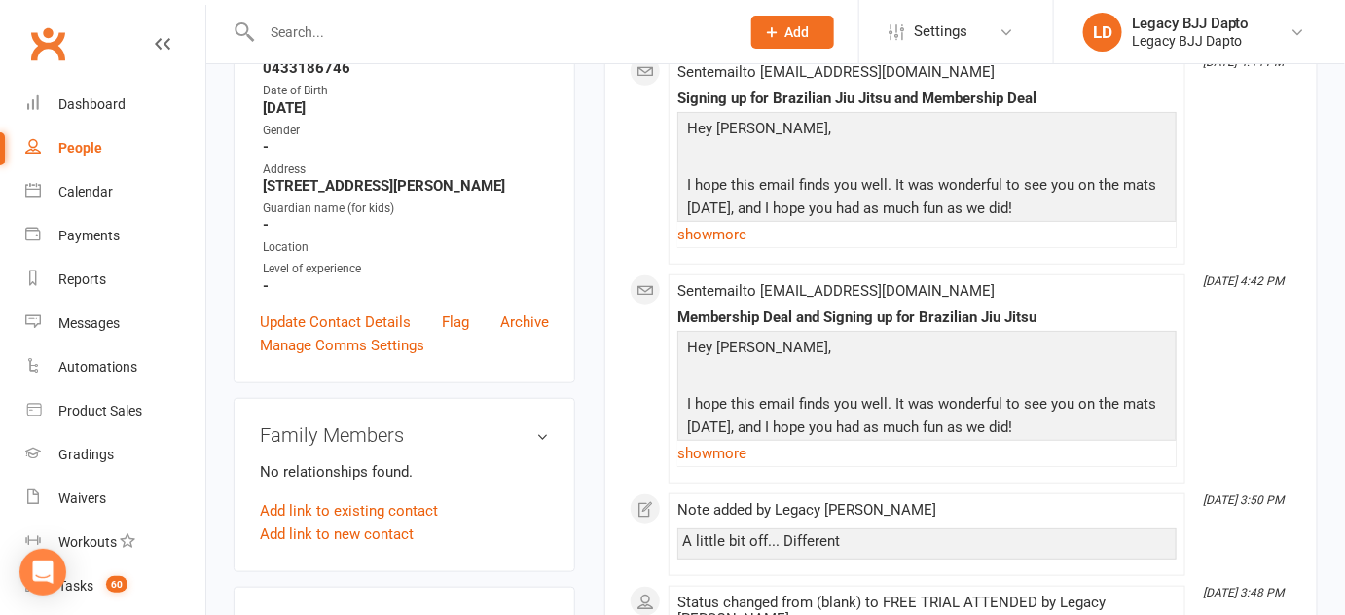
scroll to position [332, 0]
click at [723, 236] on link "show more" at bounding box center [926, 234] width 499 height 27
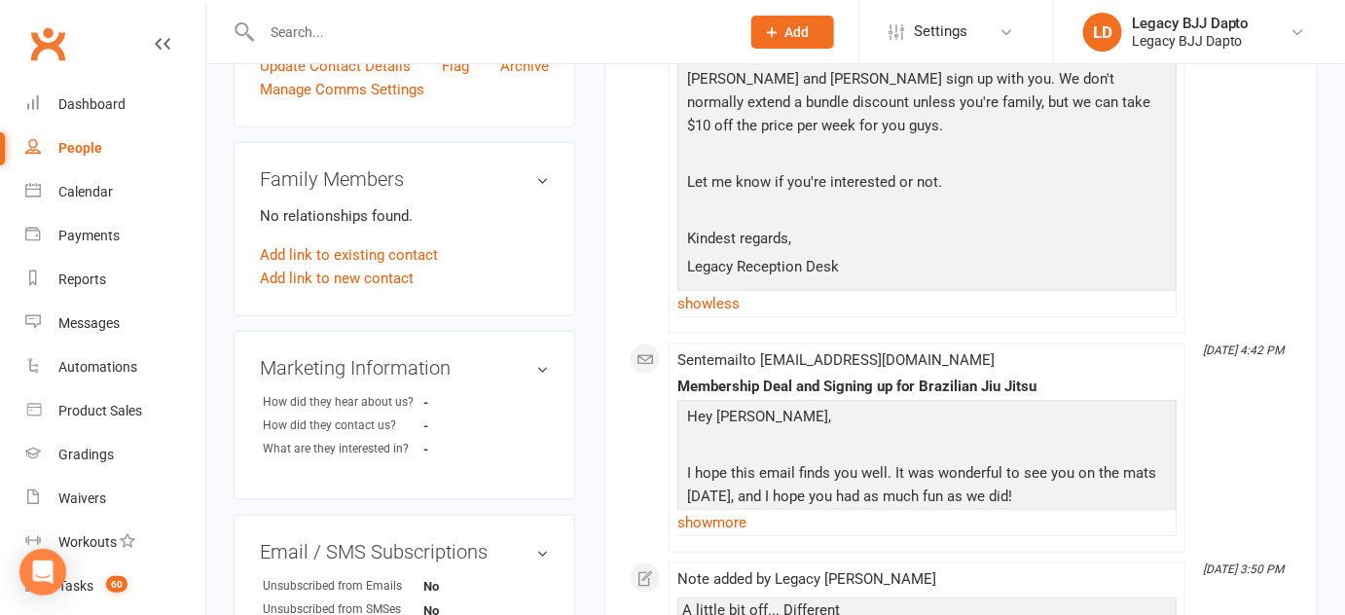
scroll to position [591, 0]
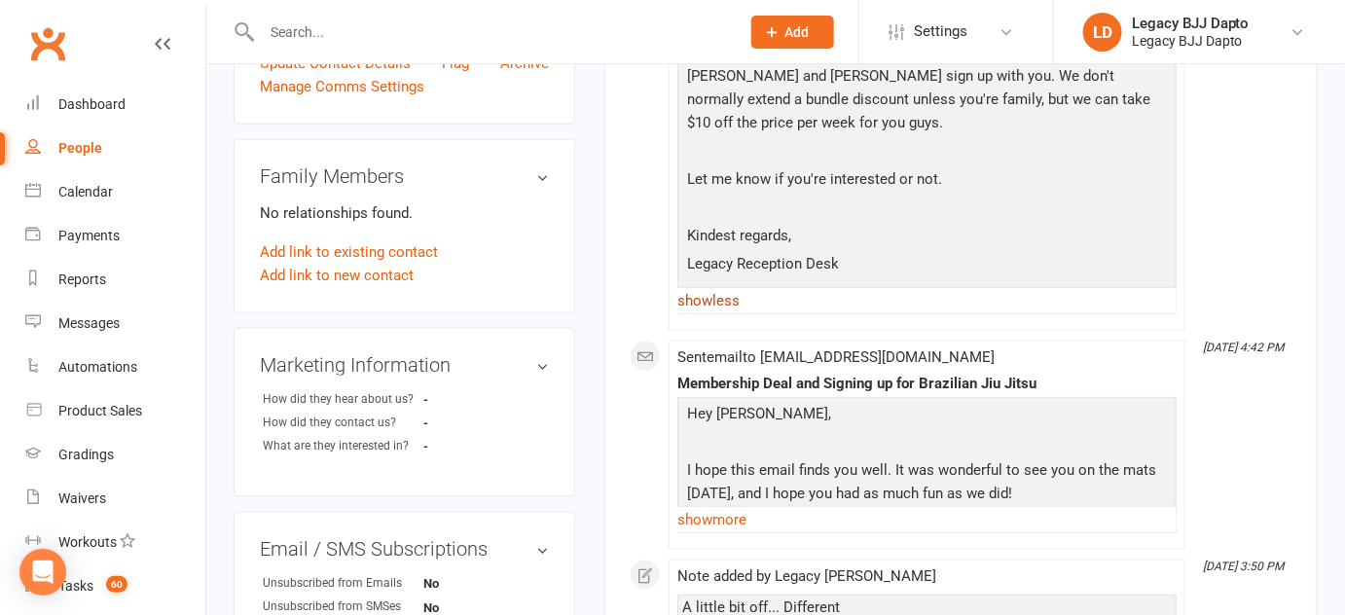
click at [732, 307] on link "show less" at bounding box center [926, 300] width 499 height 27
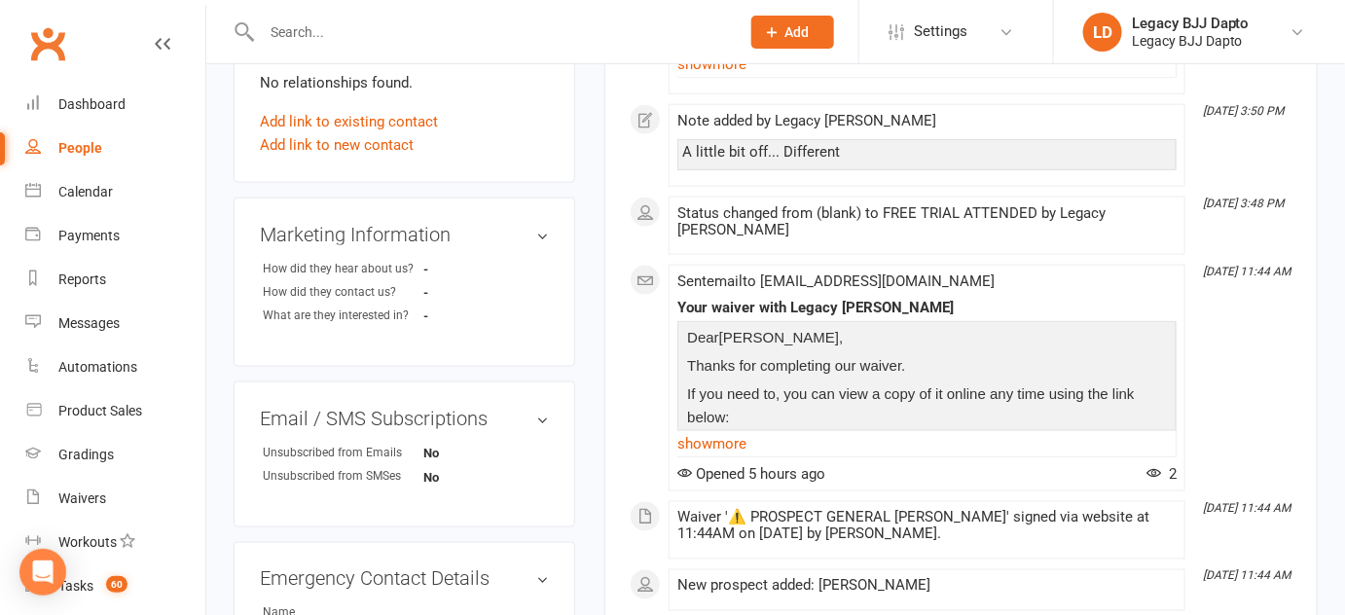
scroll to position [720, 0]
click at [713, 431] on link "show more" at bounding box center [926, 444] width 499 height 27
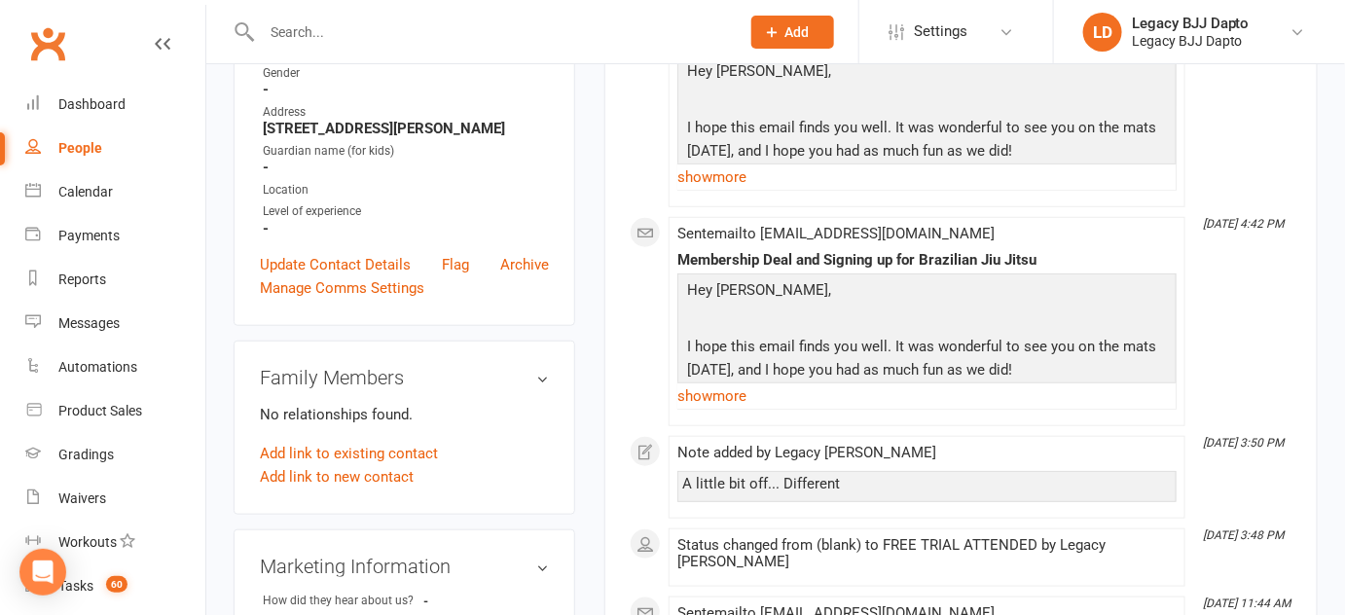
scroll to position [0, 0]
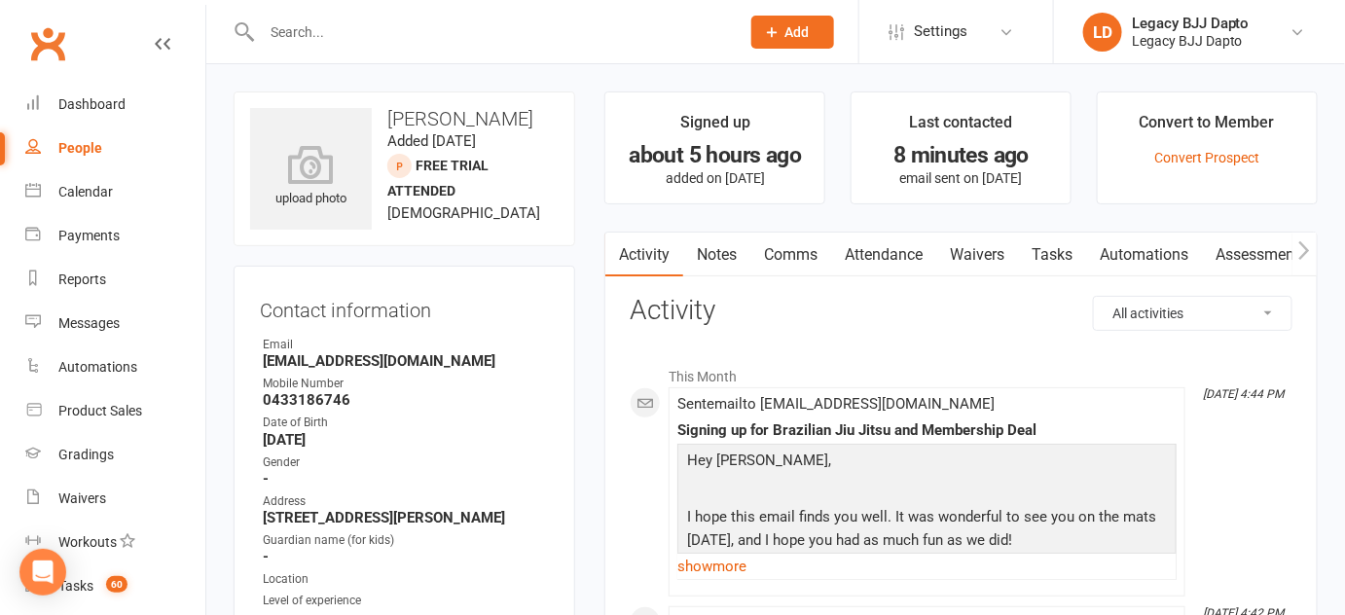
click at [117, 150] on link "People" at bounding box center [115, 149] width 180 height 44
select select "100"
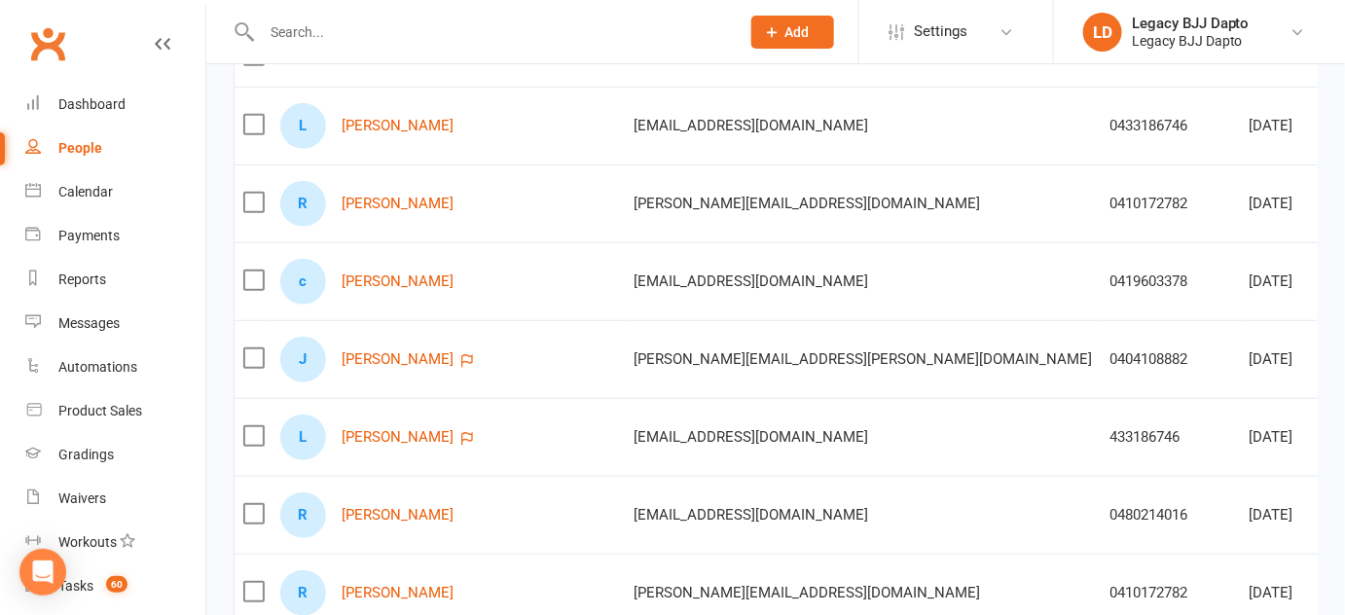
scroll to position [257, 0]
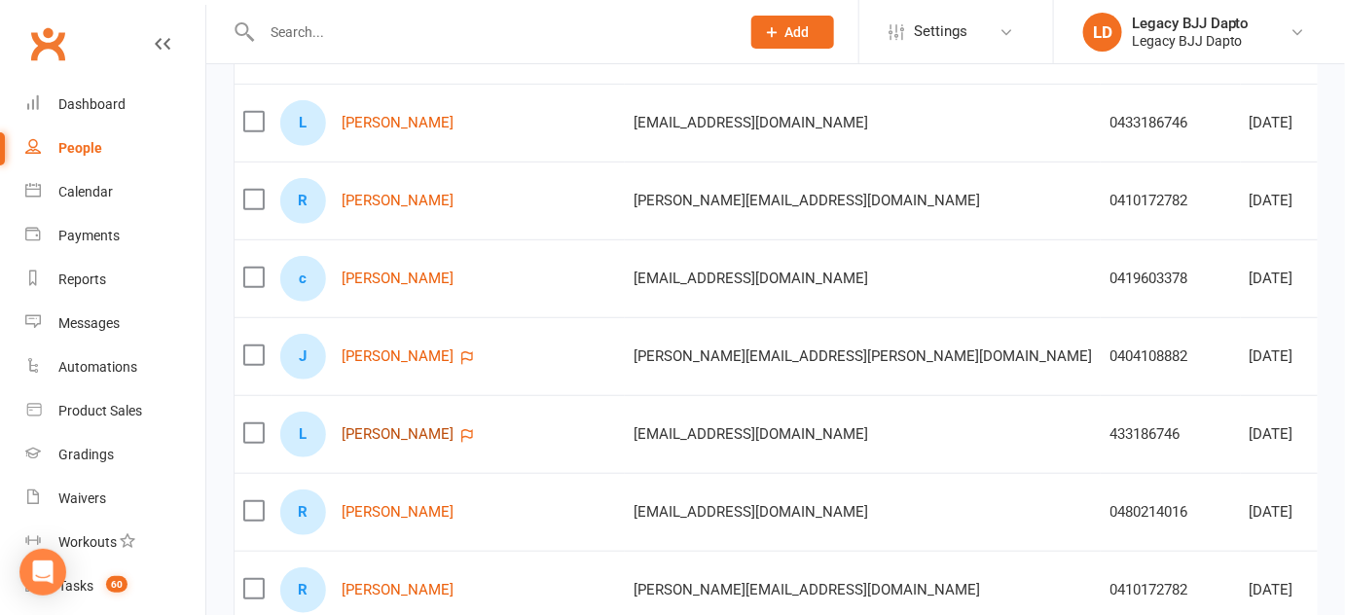
click at [399, 438] on link "Liam Burnett" at bounding box center [398, 434] width 112 height 17
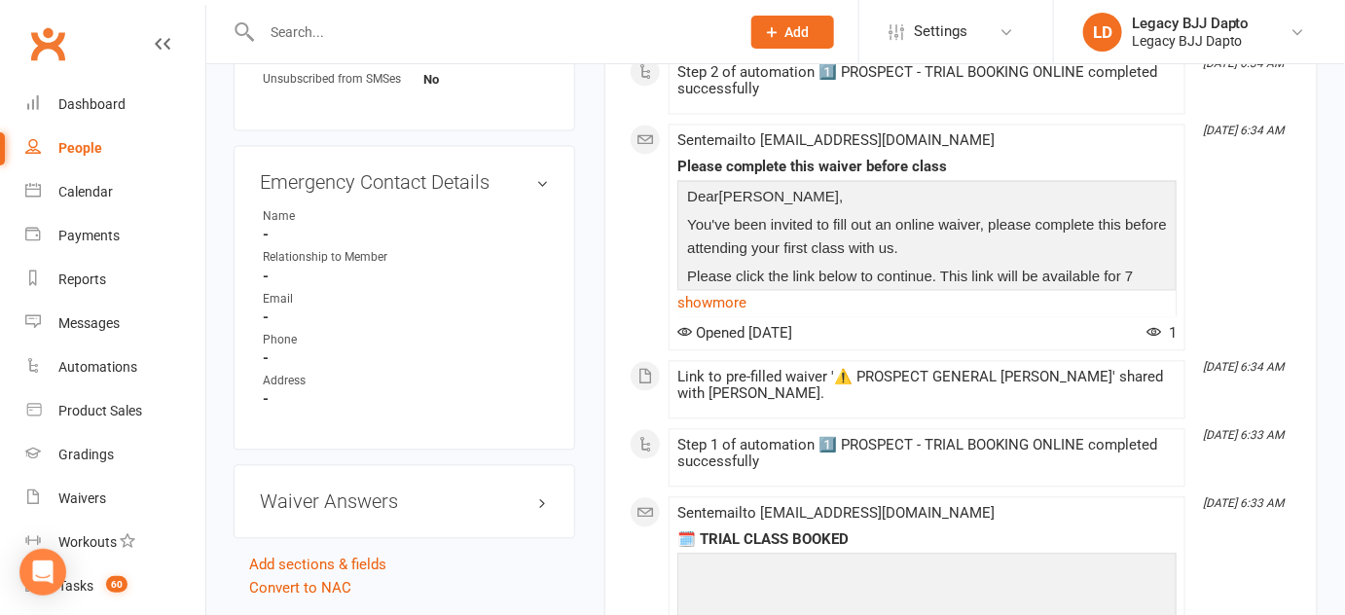
click at [115, 158] on link "People" at bounding box center [115, 149] width 180 height 44
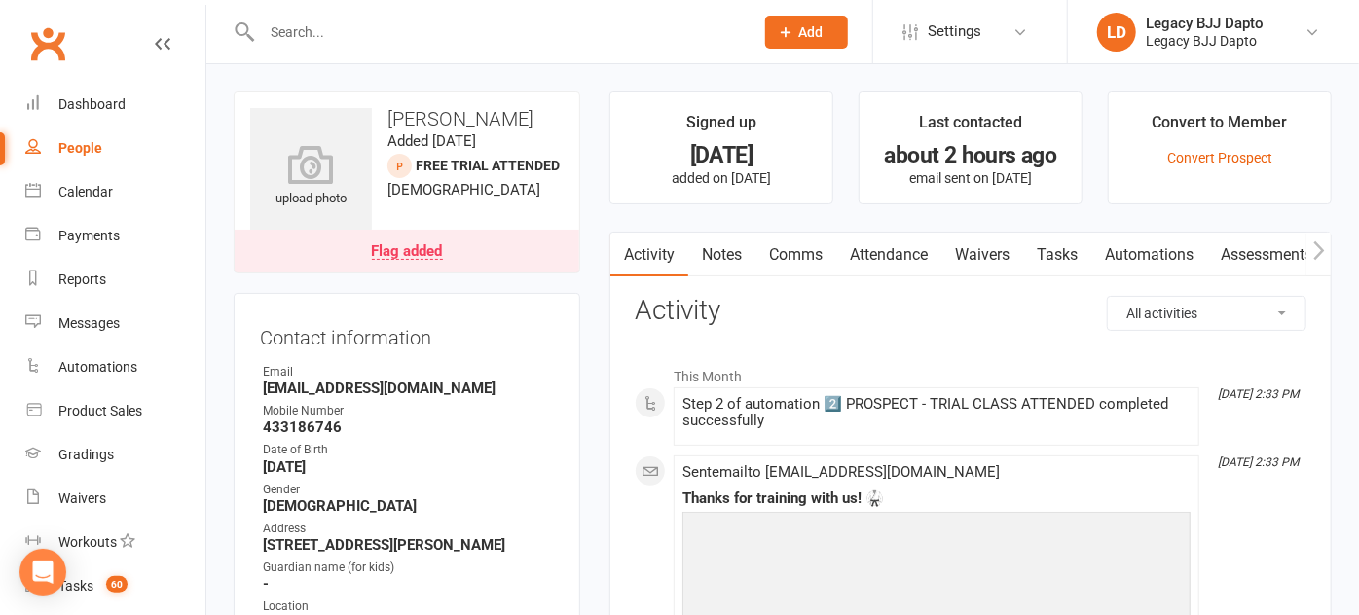
select select "100"
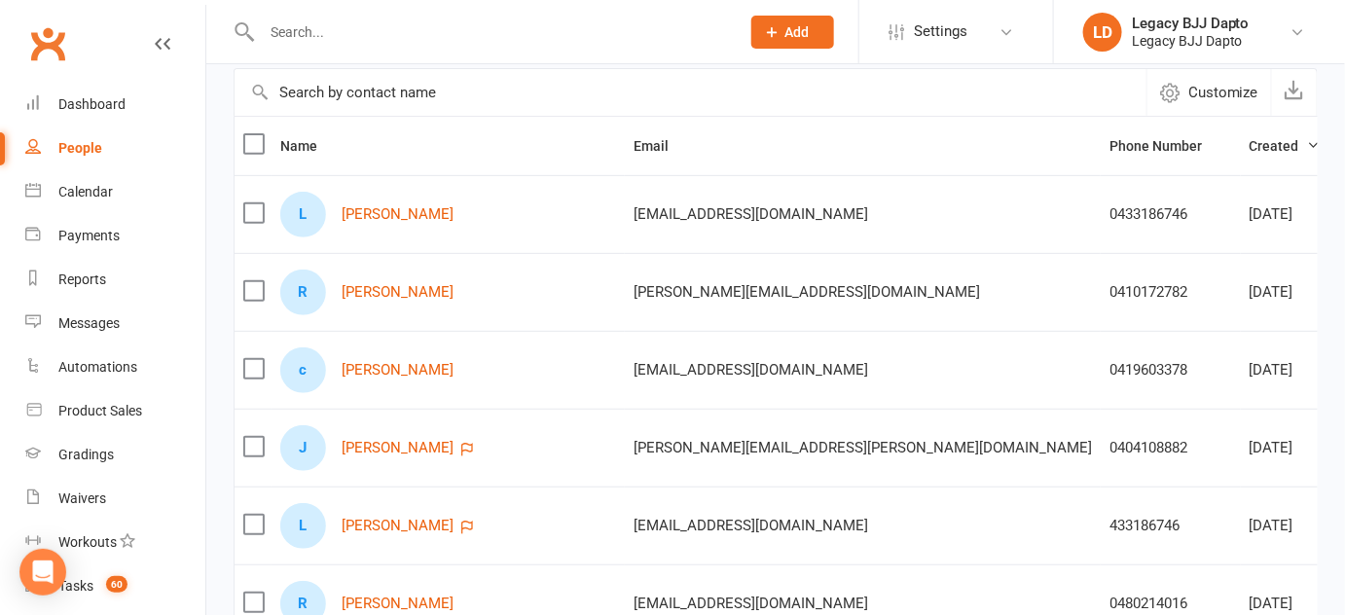
scroll to position [164, 0]
click at [340, 201] on div "L Liam Burnett" at bounding box center [448, 216] width 336 height 46
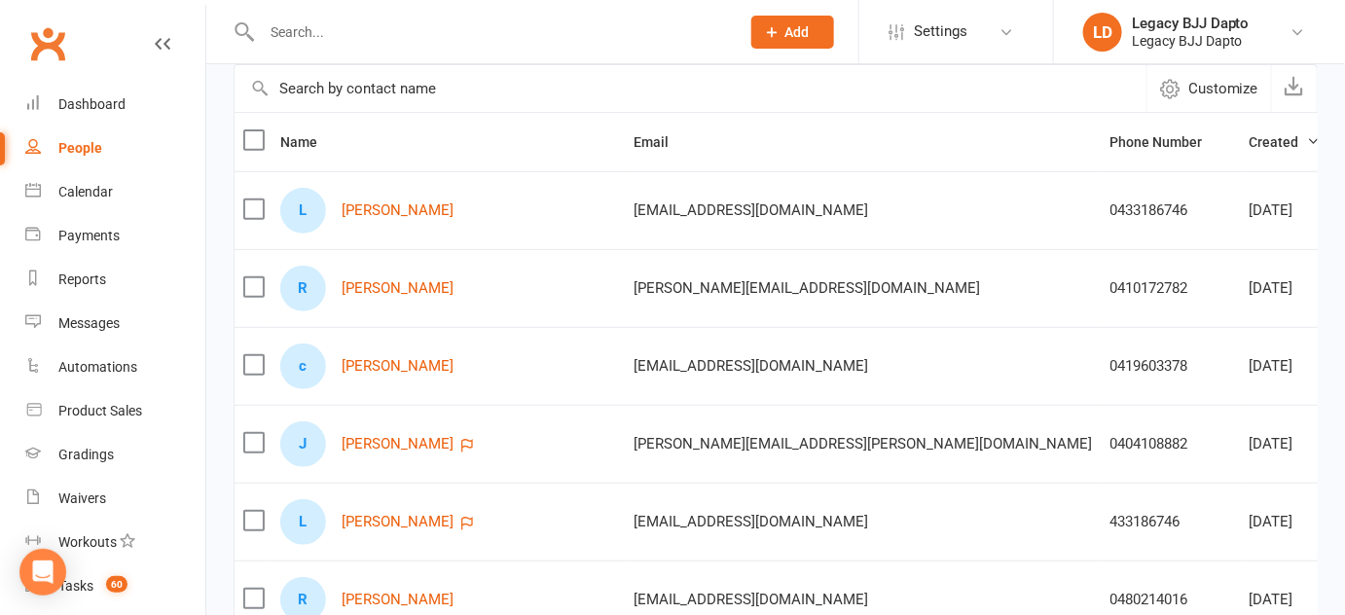
scroll to position [170, 0]
click at [389, 370] on link "cameron butt" at bounding box center [398, 365] width 112 height 17
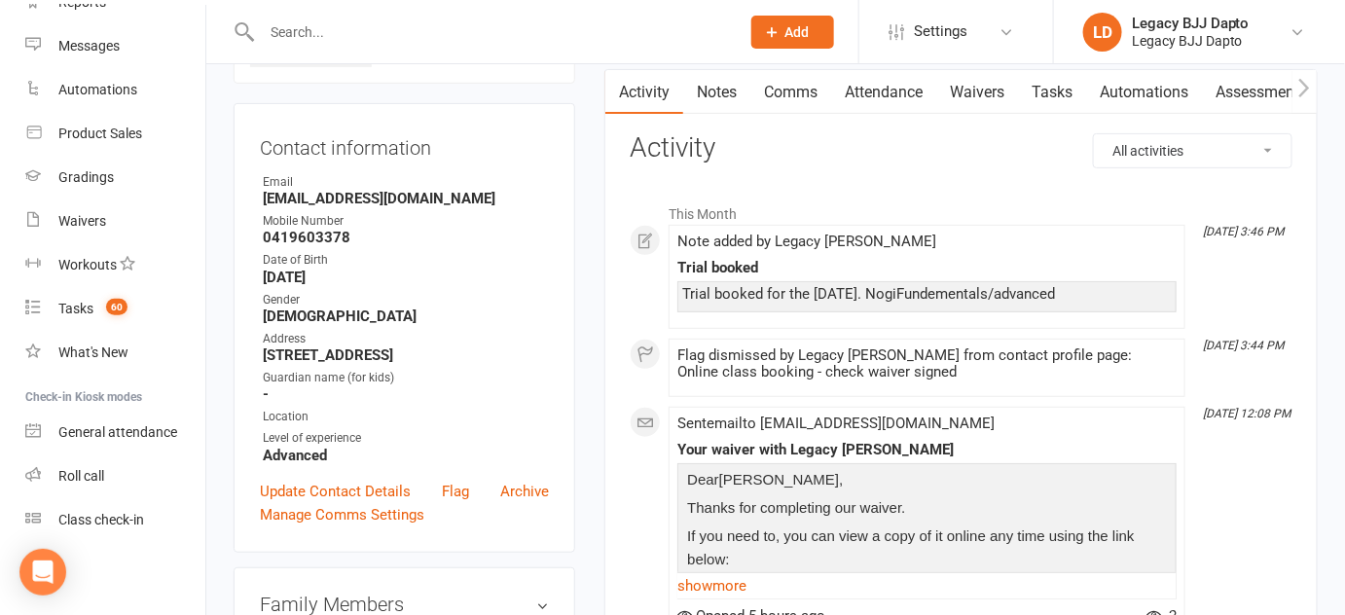
scroll to position [164, 0]
click at [85, 485] on link "Roll call" at bounding box center [115, 477] width 180 height 44
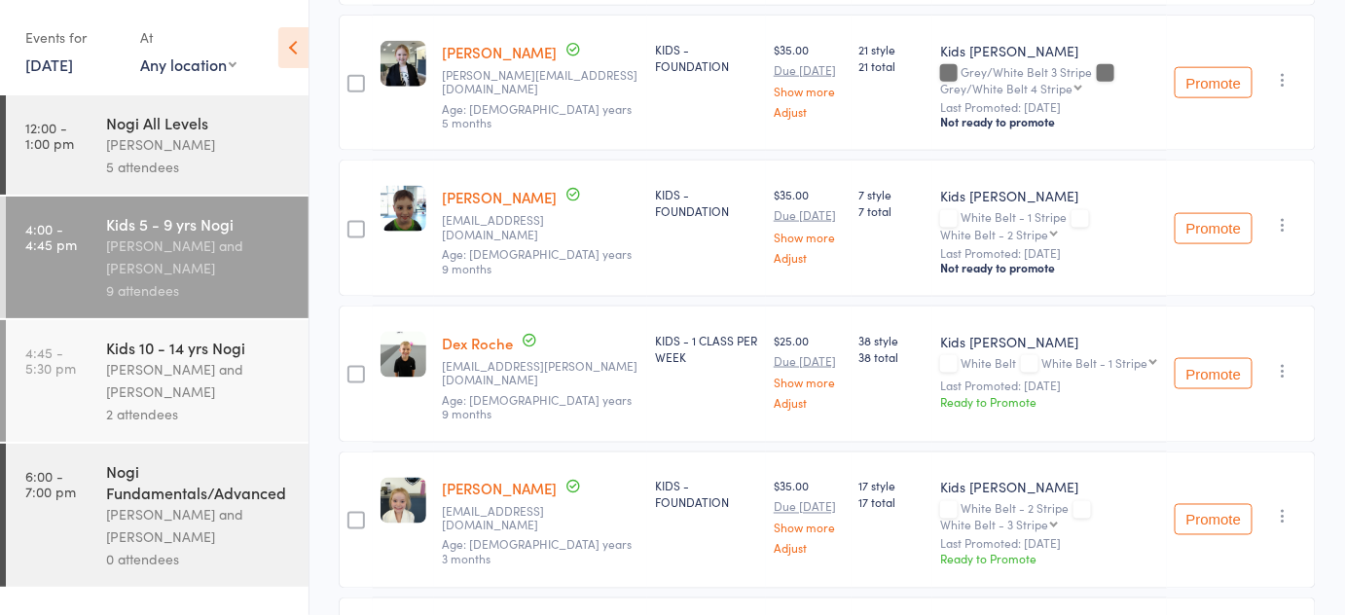
scroll to position [779, 0]
click at [513, 186] on link "[PERSON_NAME]" at bounding box center [499, 196] width 115 height 20
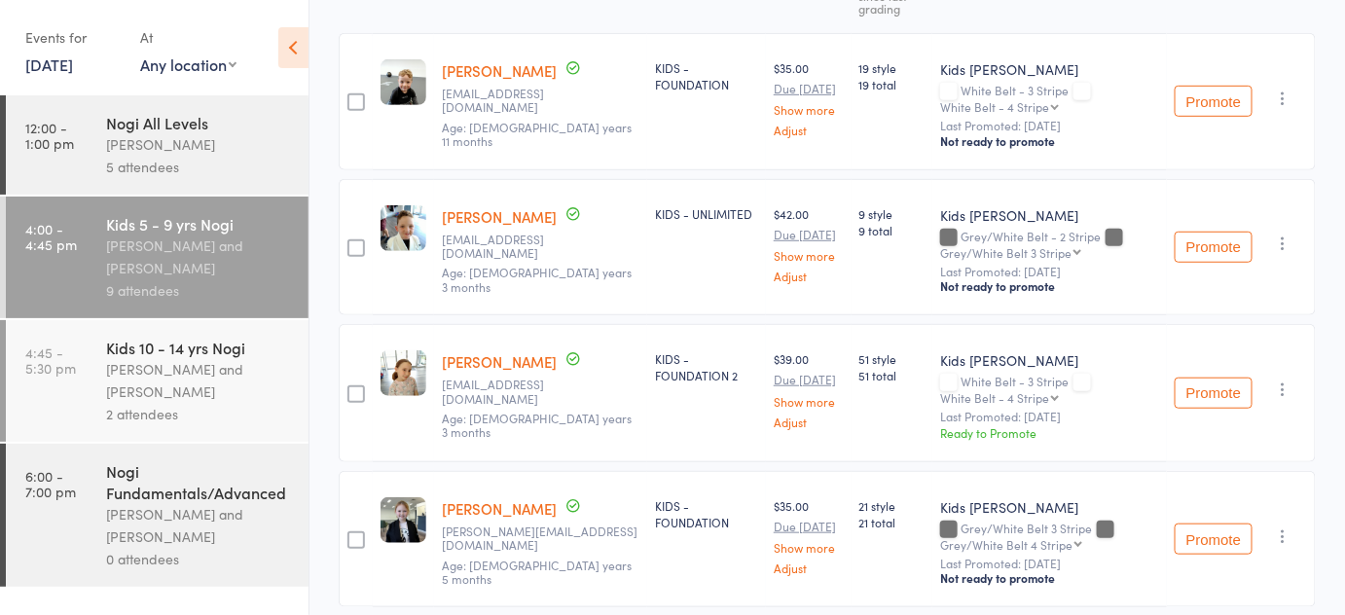
scroll to position [0, 0]
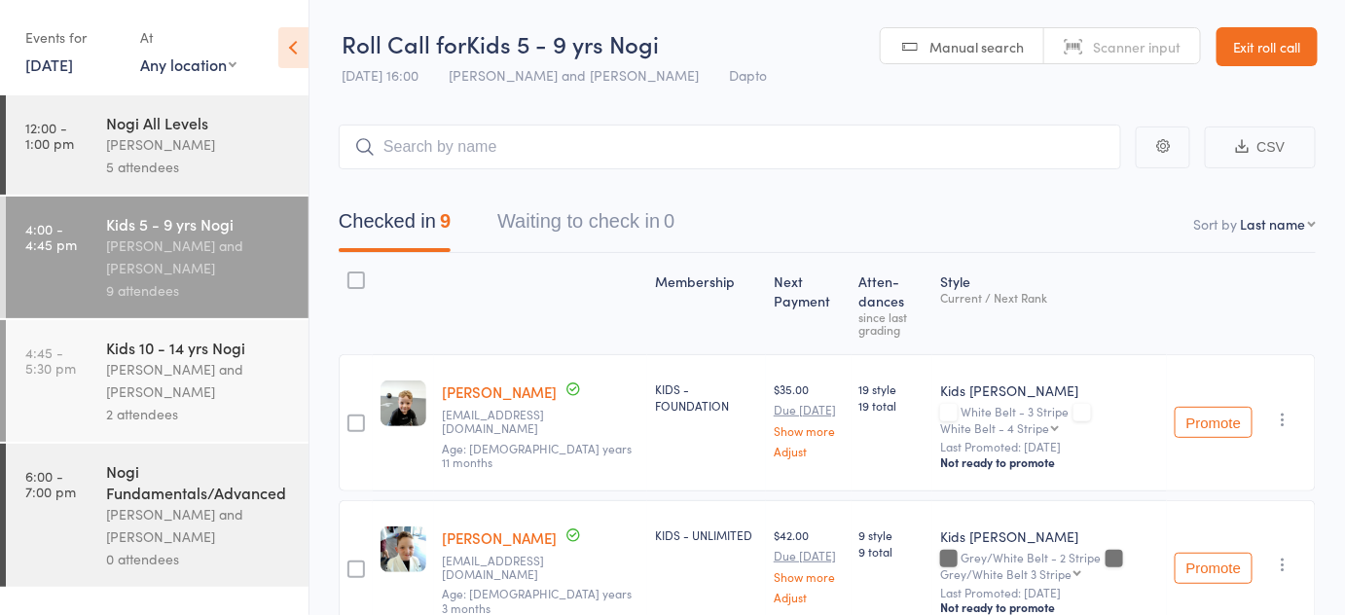
click at [1239, 33] on link "Exit roll call" at bounding box center [1267, 46] width 101 height 39
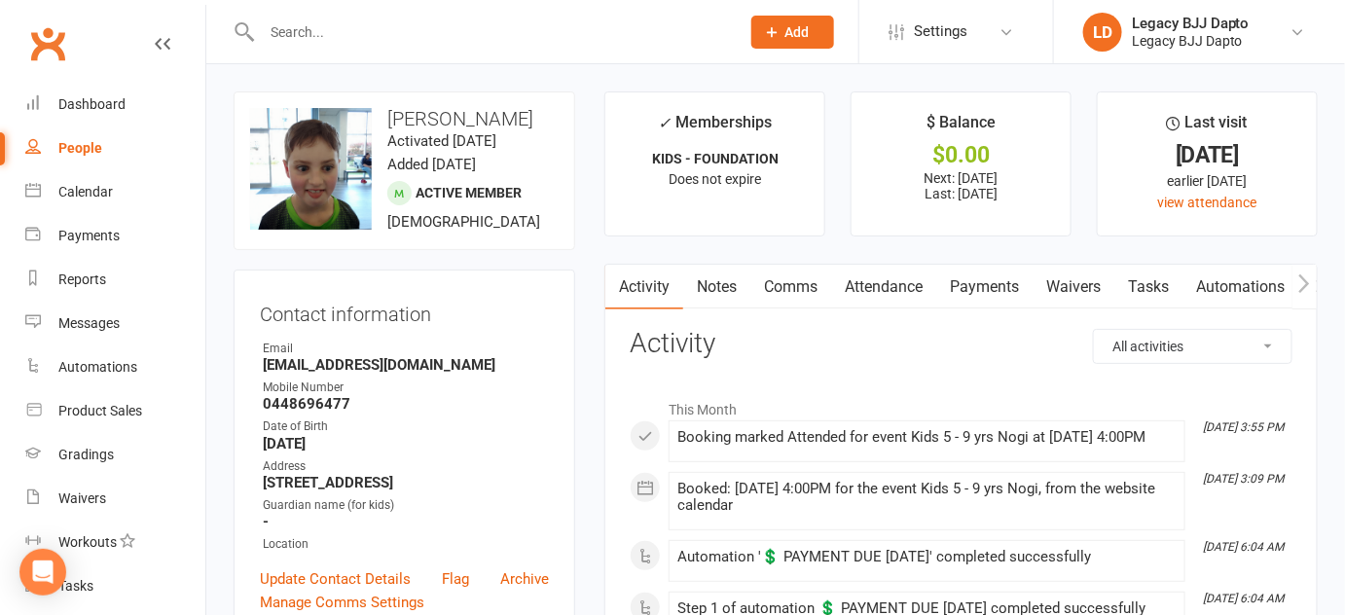
click at [1107, 286] on link "Waivers" at bounding box center [1074, 287] width 82 height 45
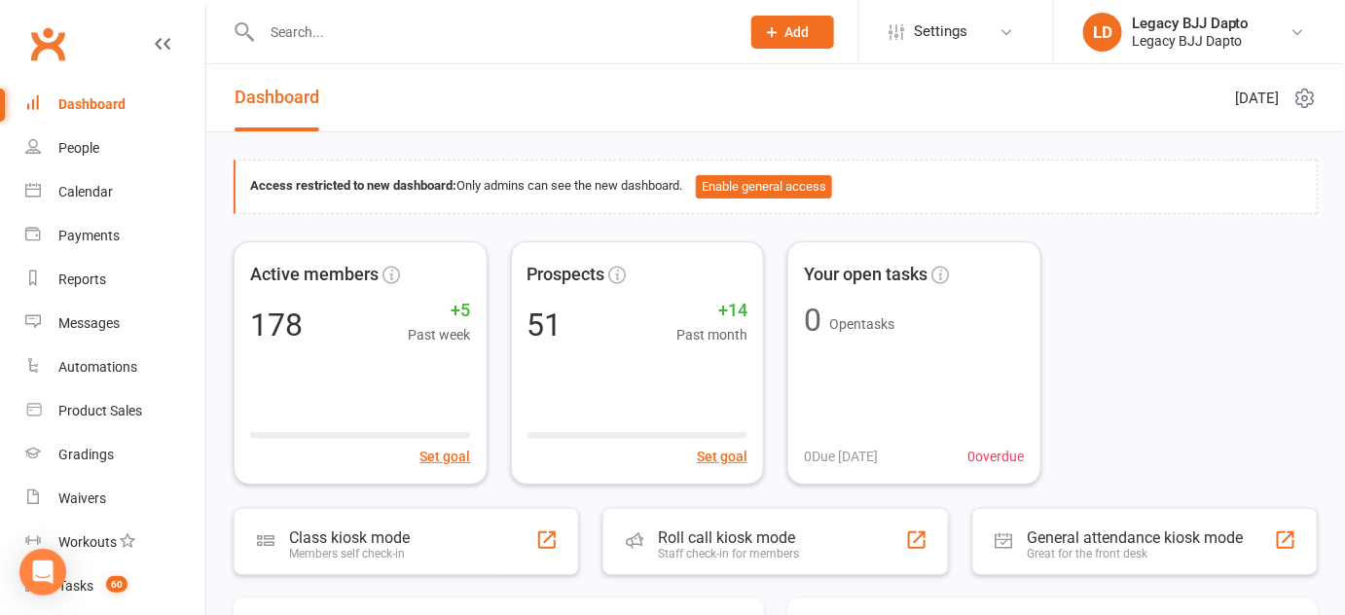
click at [640, 20] on input "text" at bounding box center [491, 31] width 470 height 27
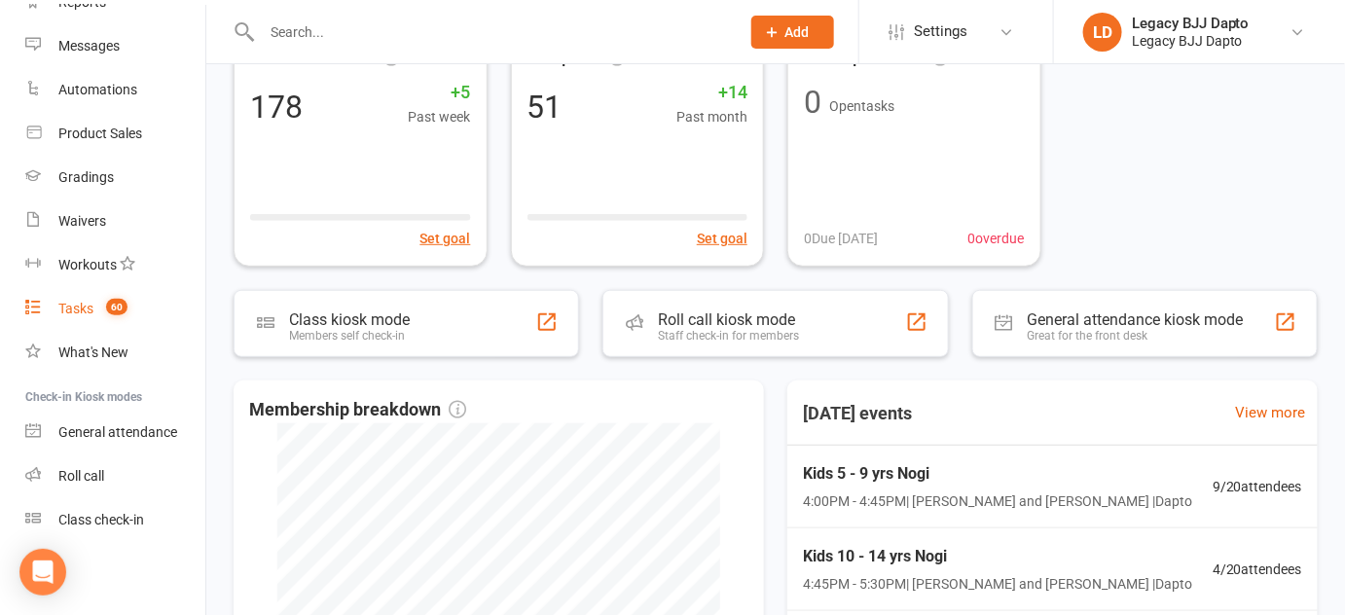
scroll to position [236, 0]
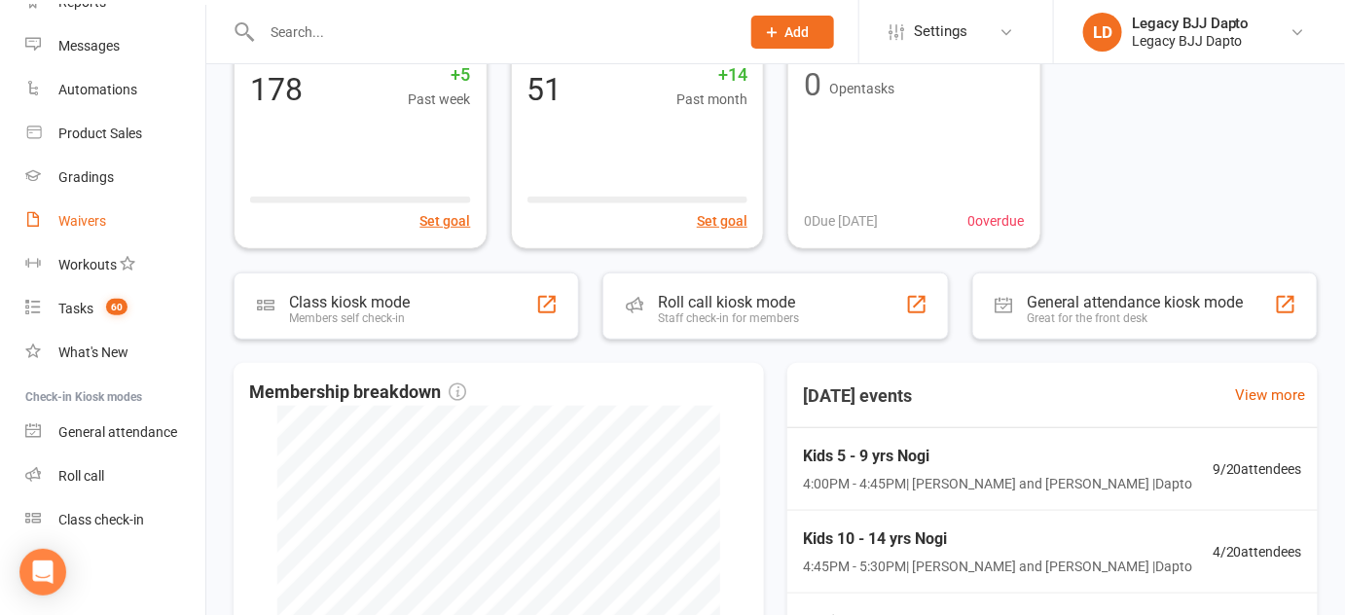
click at [99, 223] on div "Waivers" at bounding box center [82, 221] width 48 height 16
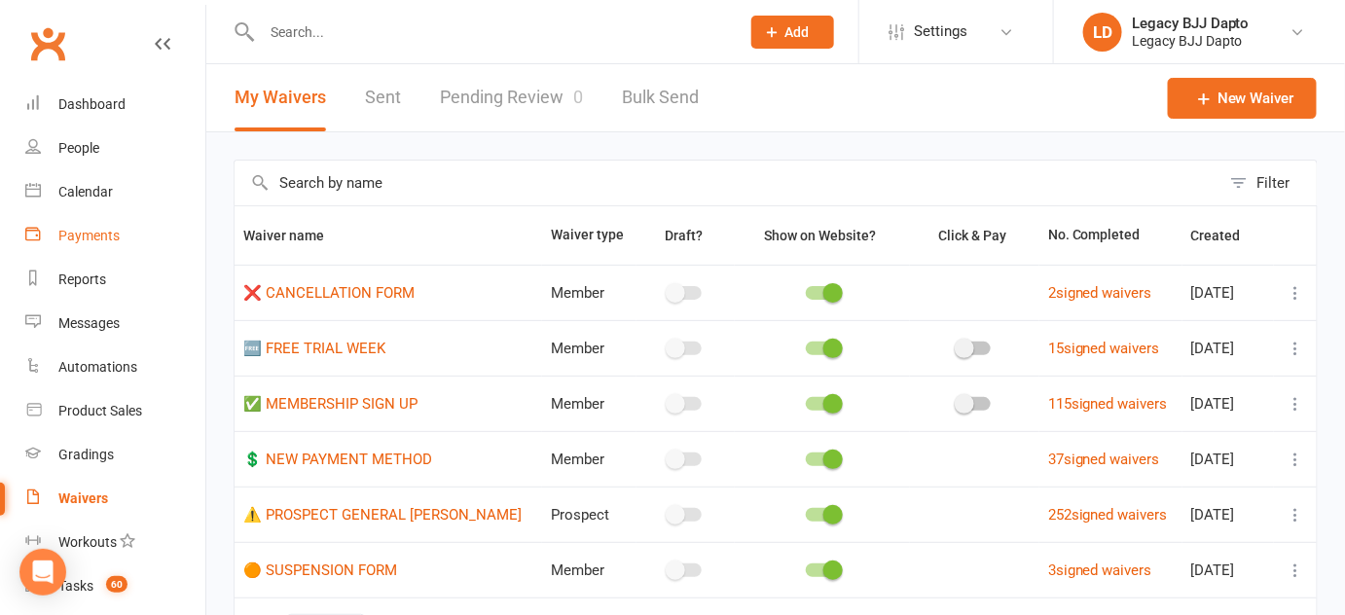
click at [98, 240] on div "Payments" at bounding box center [88, 236] width 61 height 16
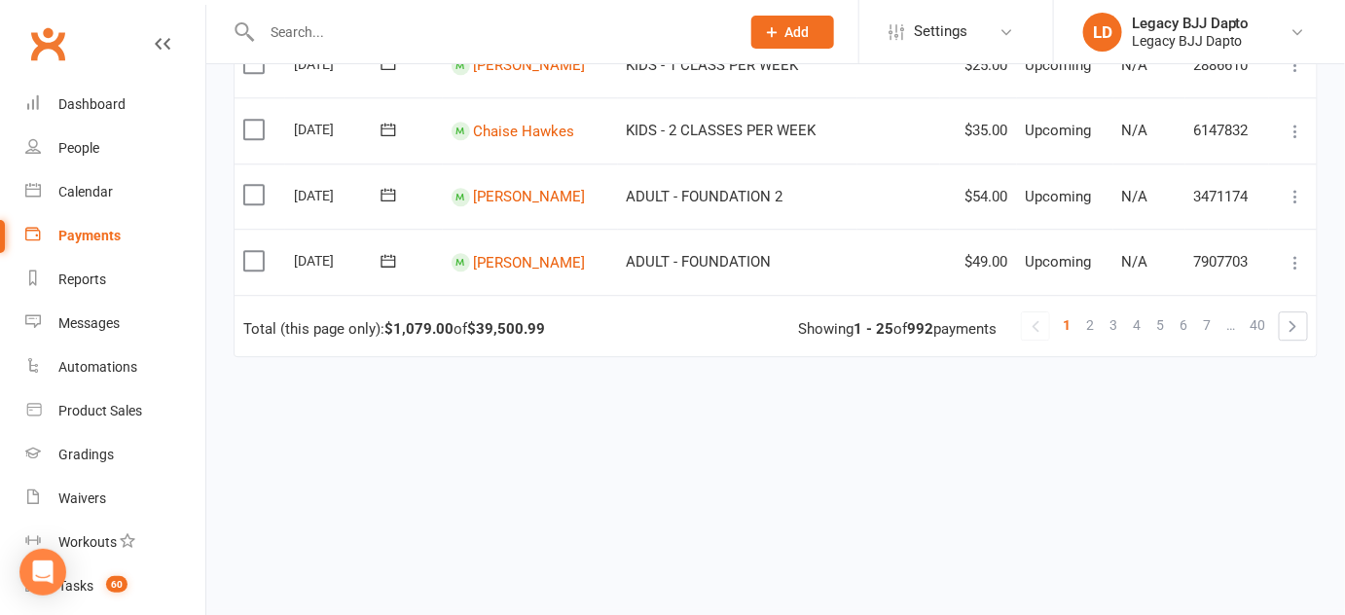
scroll to position [1666, 0]
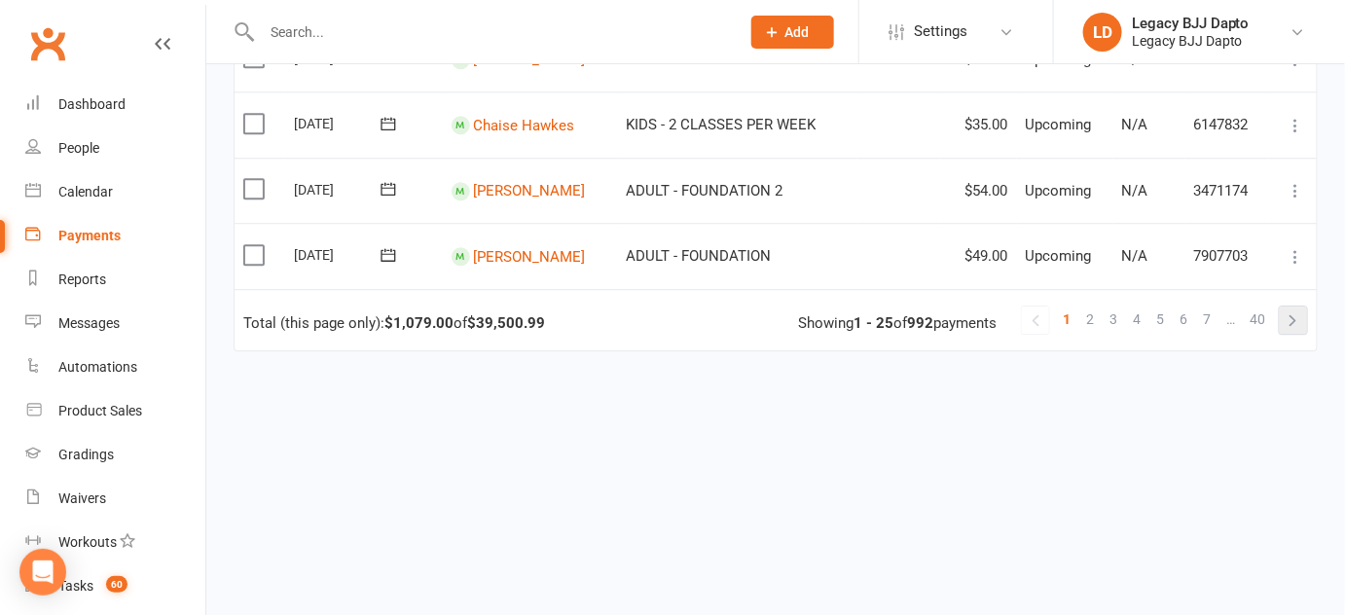
click at [1295, 307] on link at bounding box center [1293, 320] width 27 height 27
click at [1252, 320] on span "40" at bounding box center [1259, 319] width 16 height 27
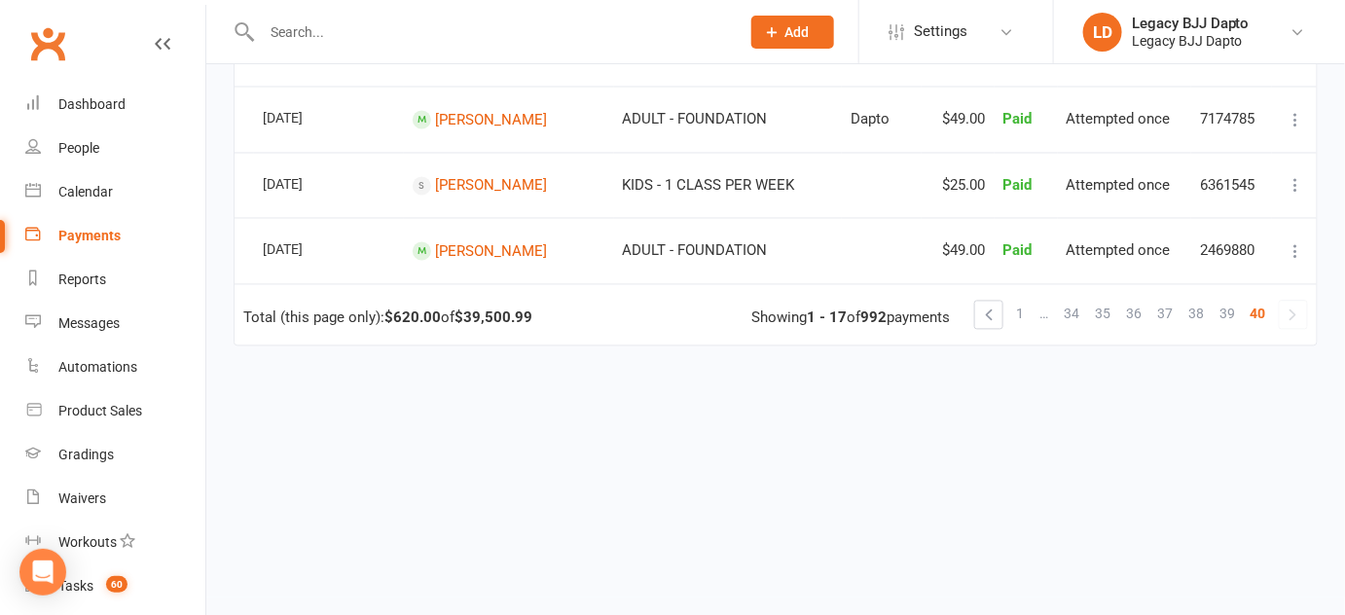
scroll to position [1139, 0]
click at [1078, 306] on span "34" at bounding box center [1072, 314] width 16 height 27
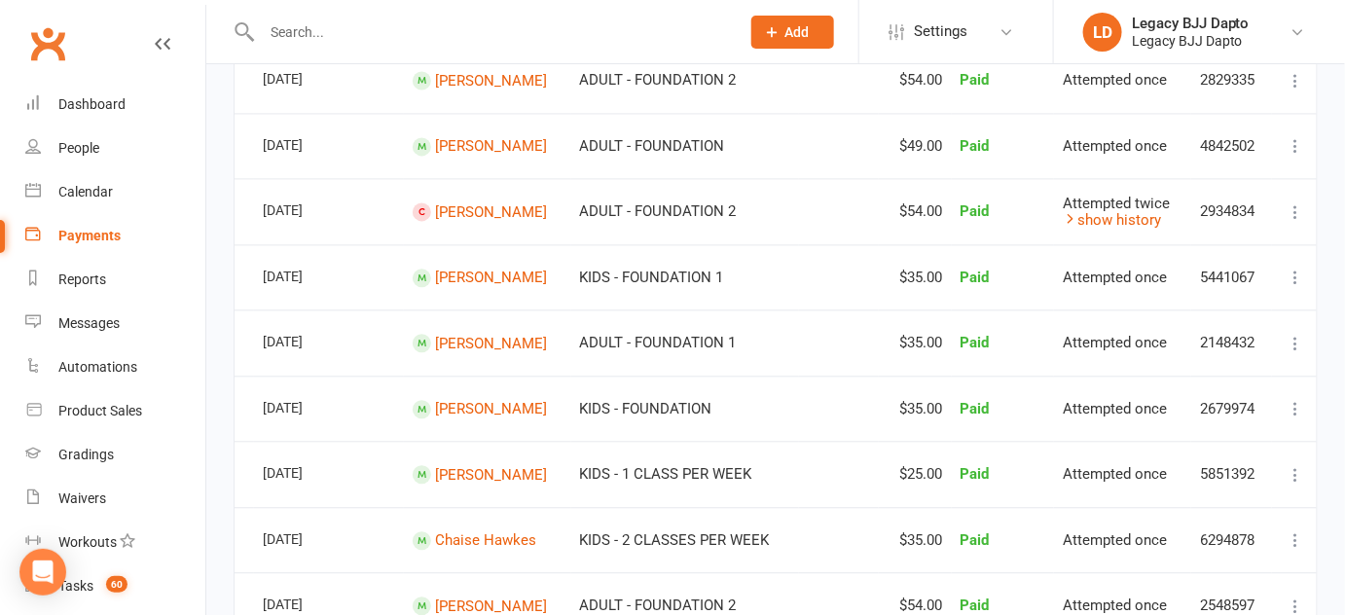
scroll to position [1518, 0]
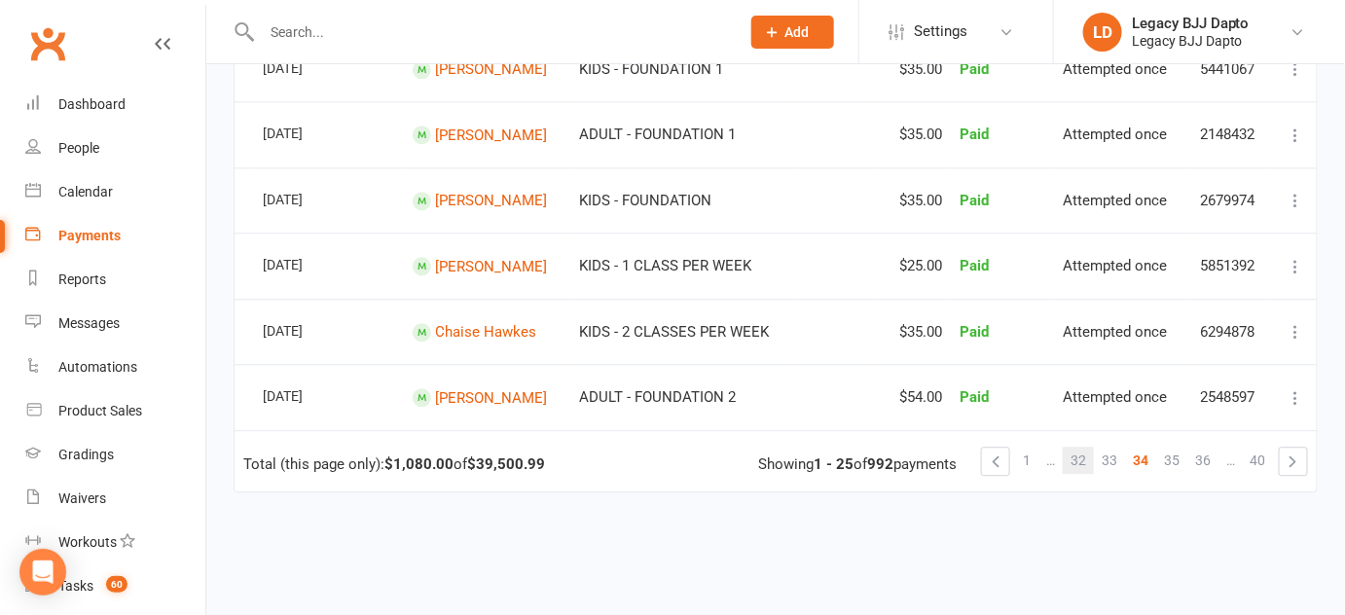
click at [1083, 450] on span "32" at bounding box center [1079, 460] width 16 height 27
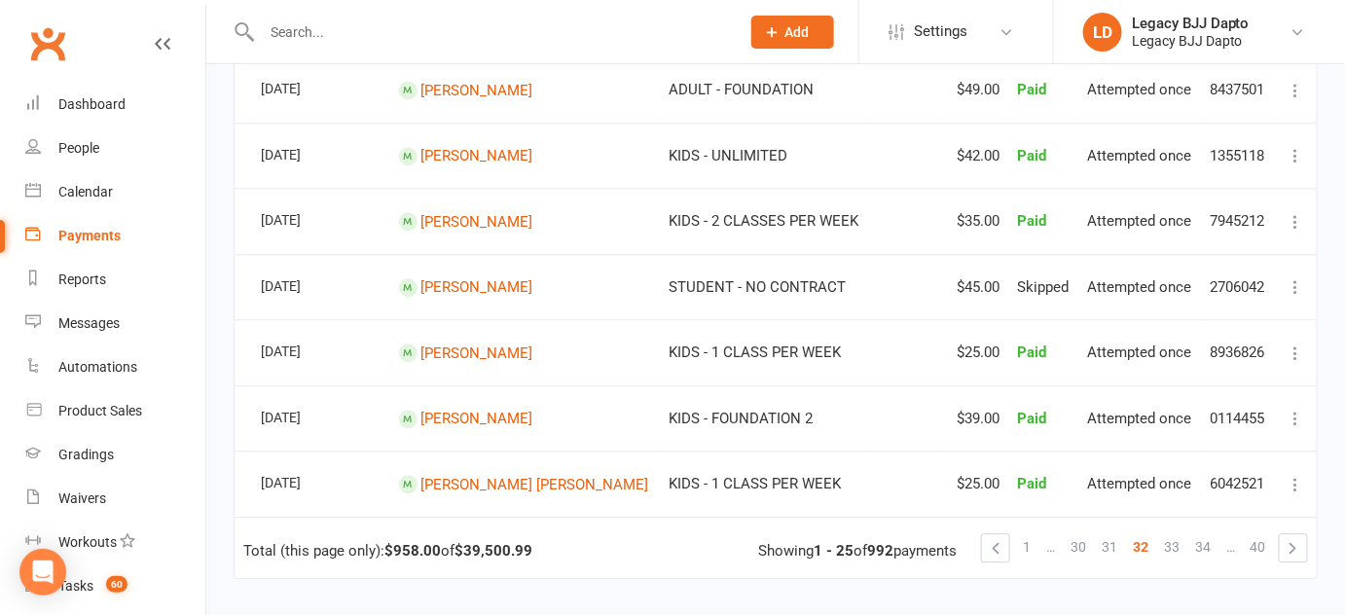
scroll to position [1662, 0]
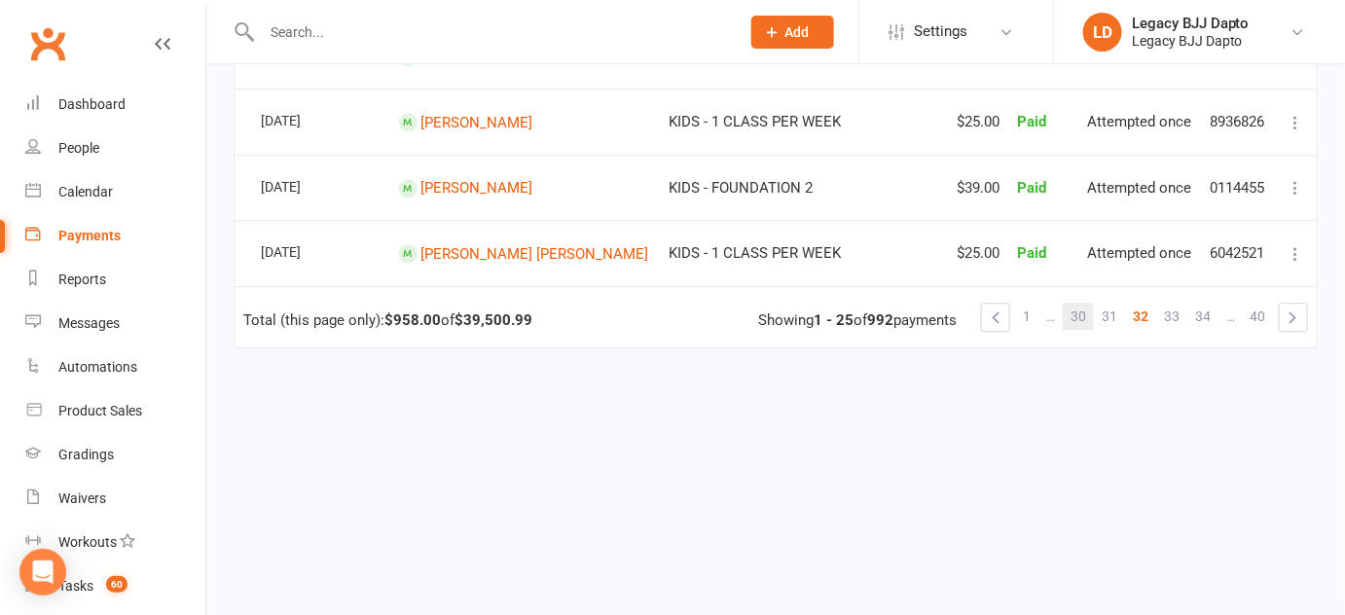
click at [1081, 305] on span "30" at bounding box center [1079, 316] width 16 height 27
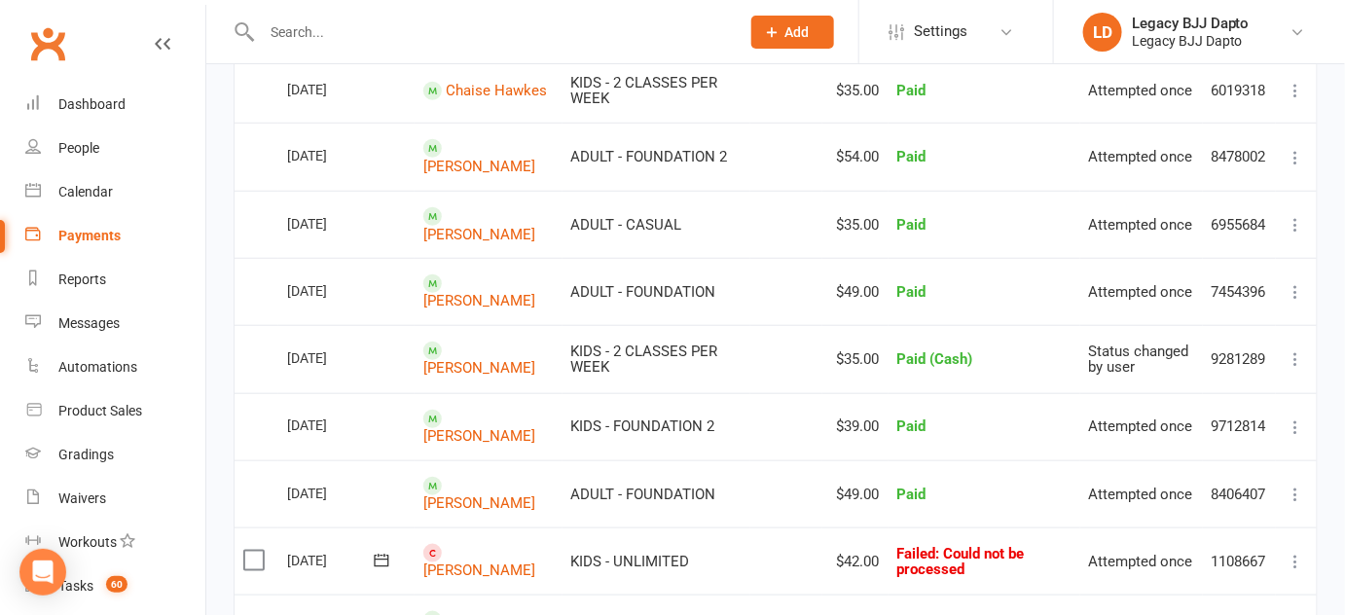
scroll to position [347, 0]
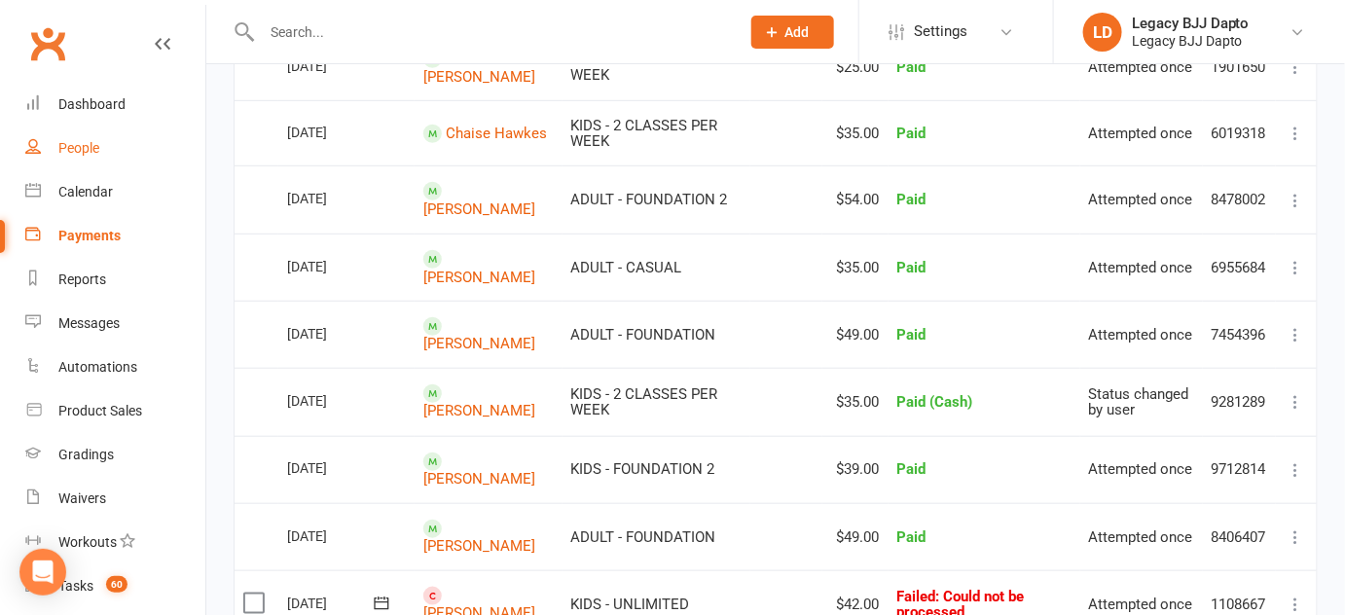
click at [102, 163] on link "People" at bounding box center [115, 149] width 180 height 44
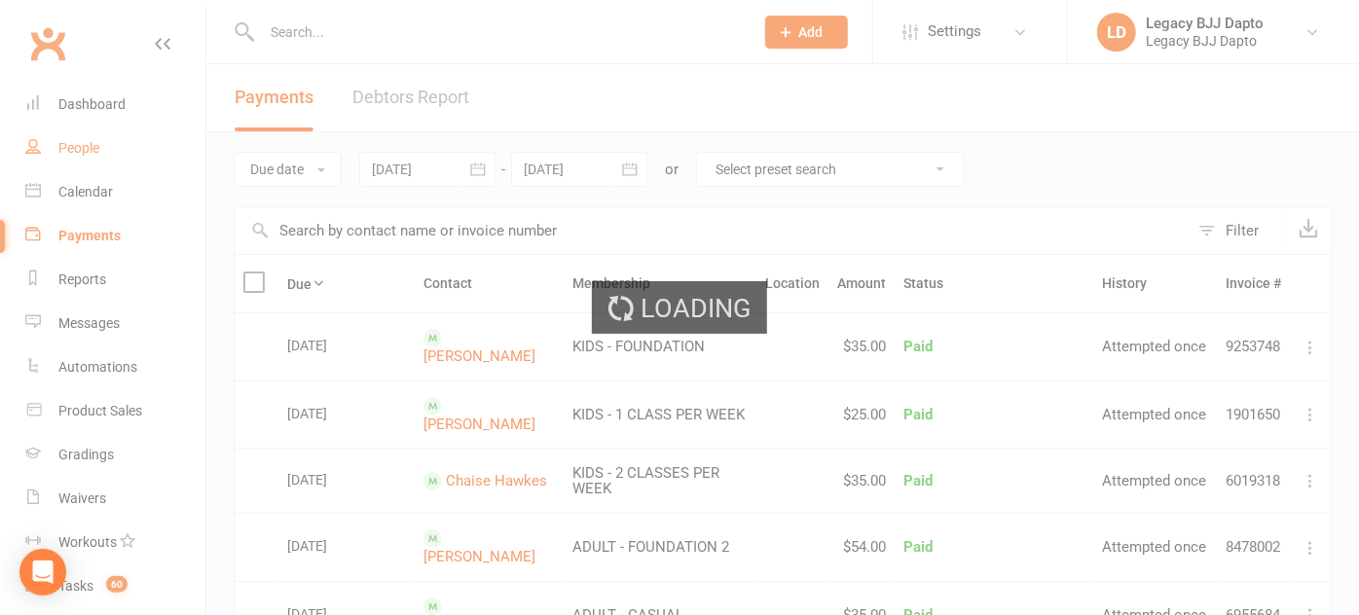
select select "100"
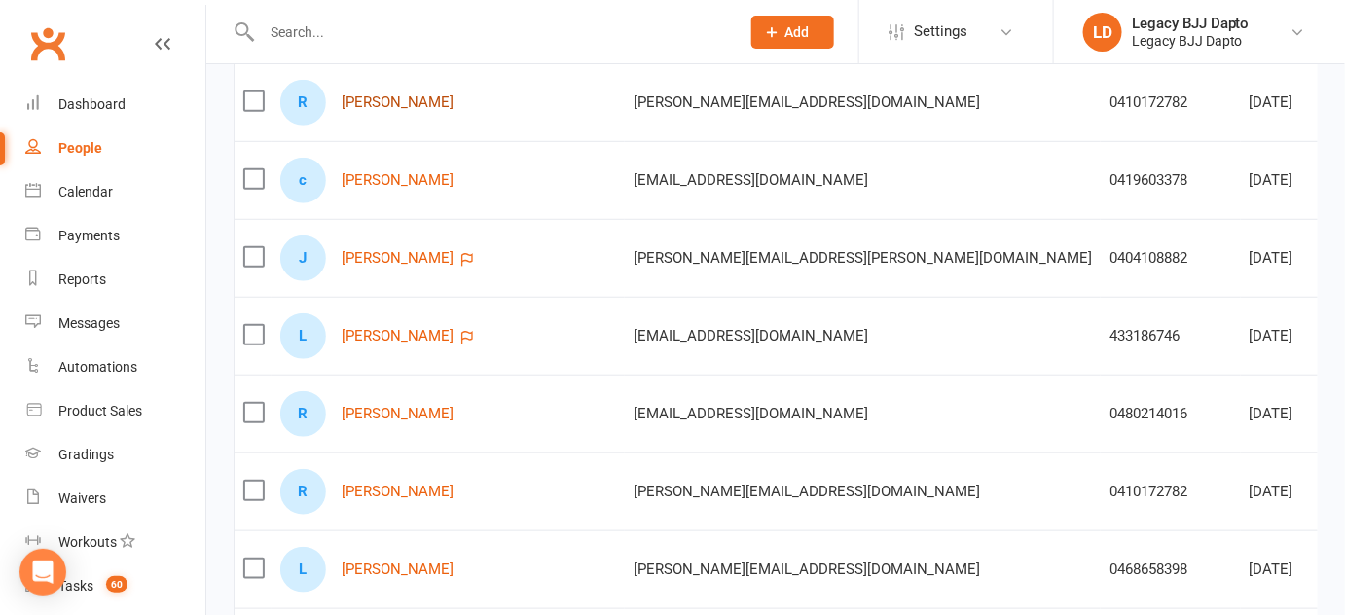
scroll to position [360, 0]
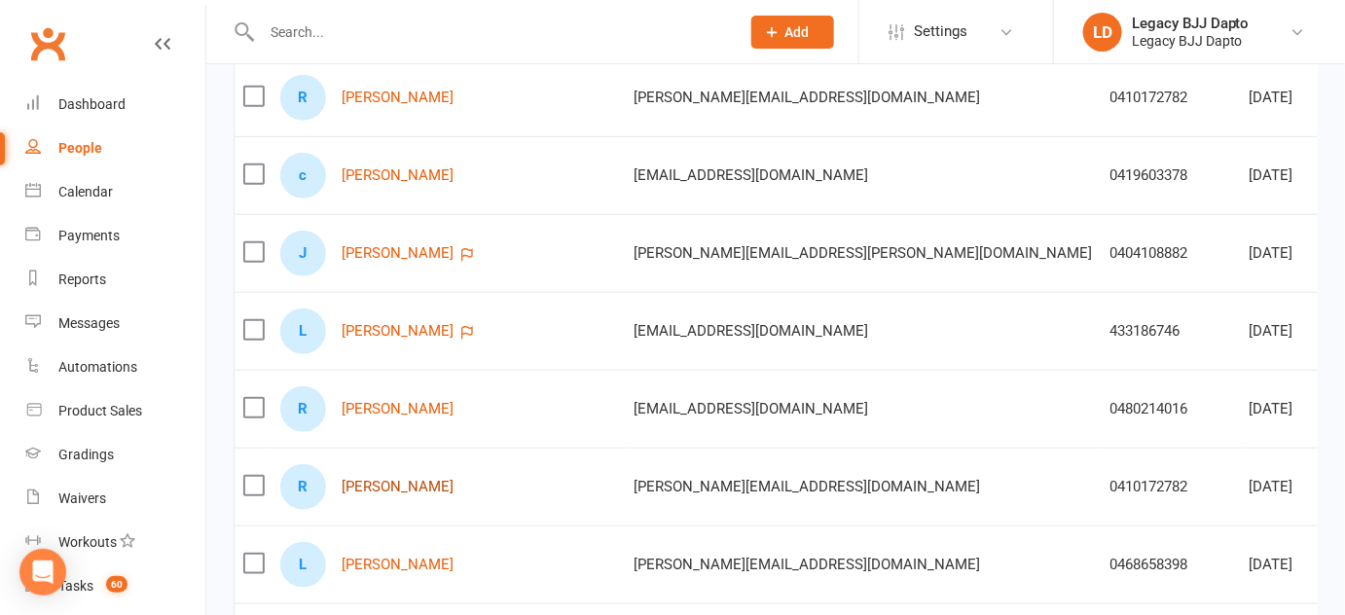
click at [394, 479] on link "Ryan Morgan" at bounding box center [398, 487] width 112 height 17
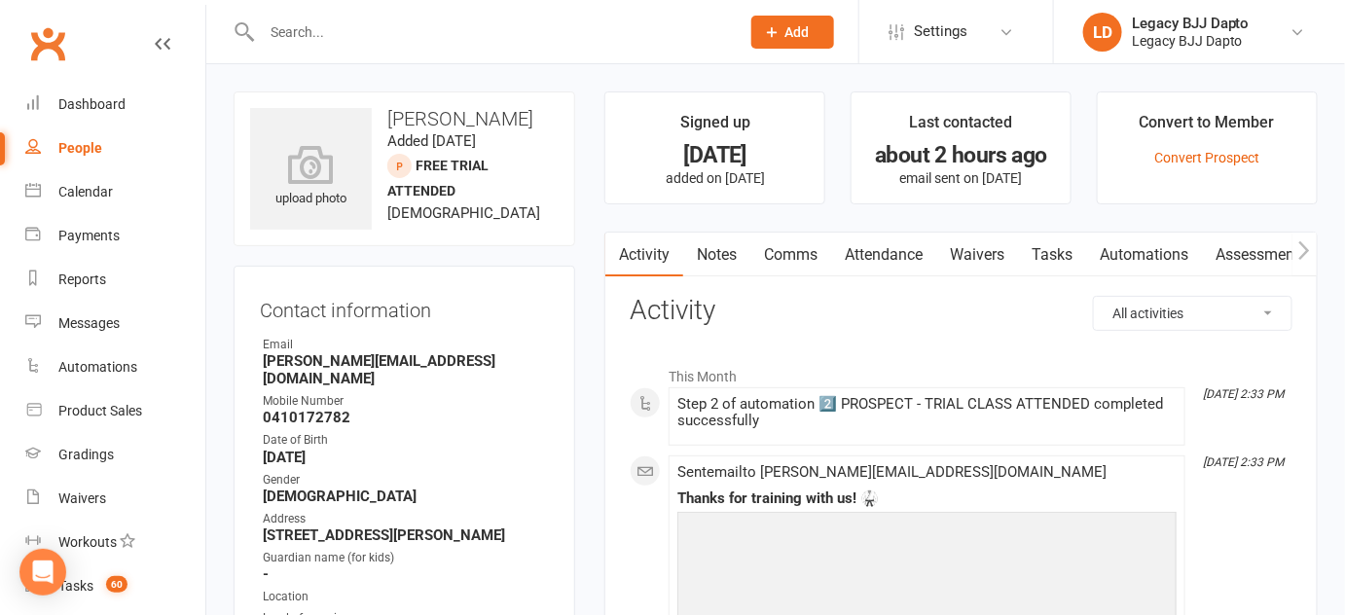
click at [101, 137] on link "People" at bounding box center [115, 149] width 180 height 44
select select "100"
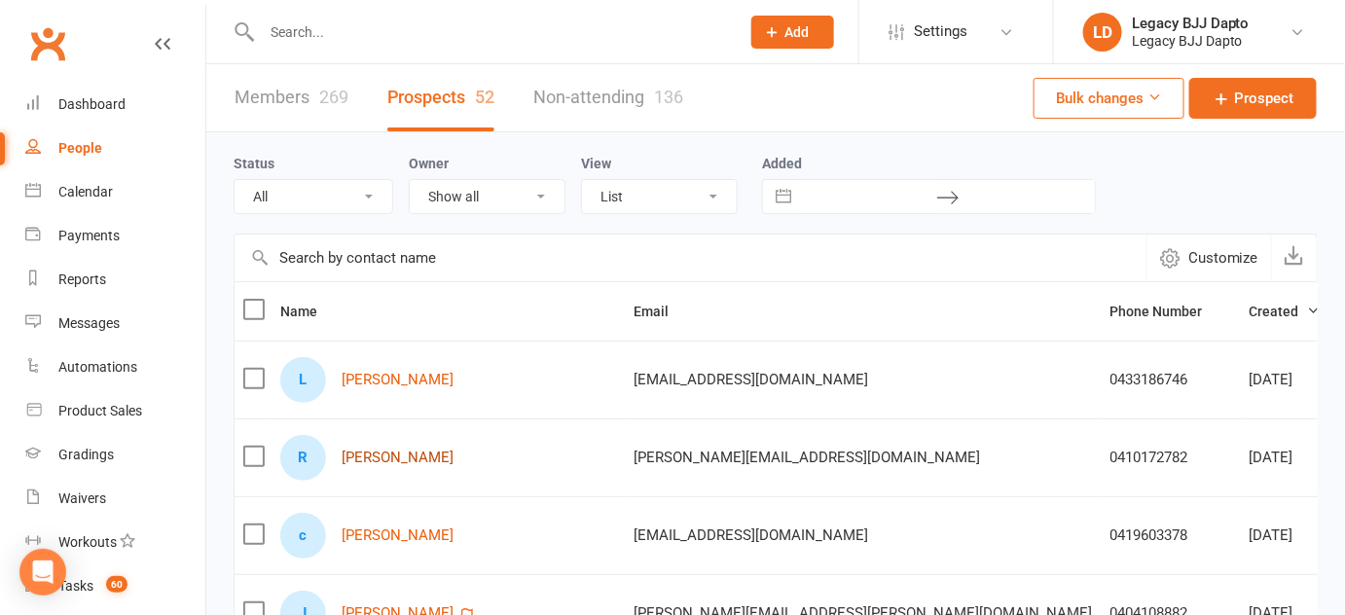
click at [379, 456] on link "Ryan Morgan" at bounding box center [398, 458] width 112 height 17
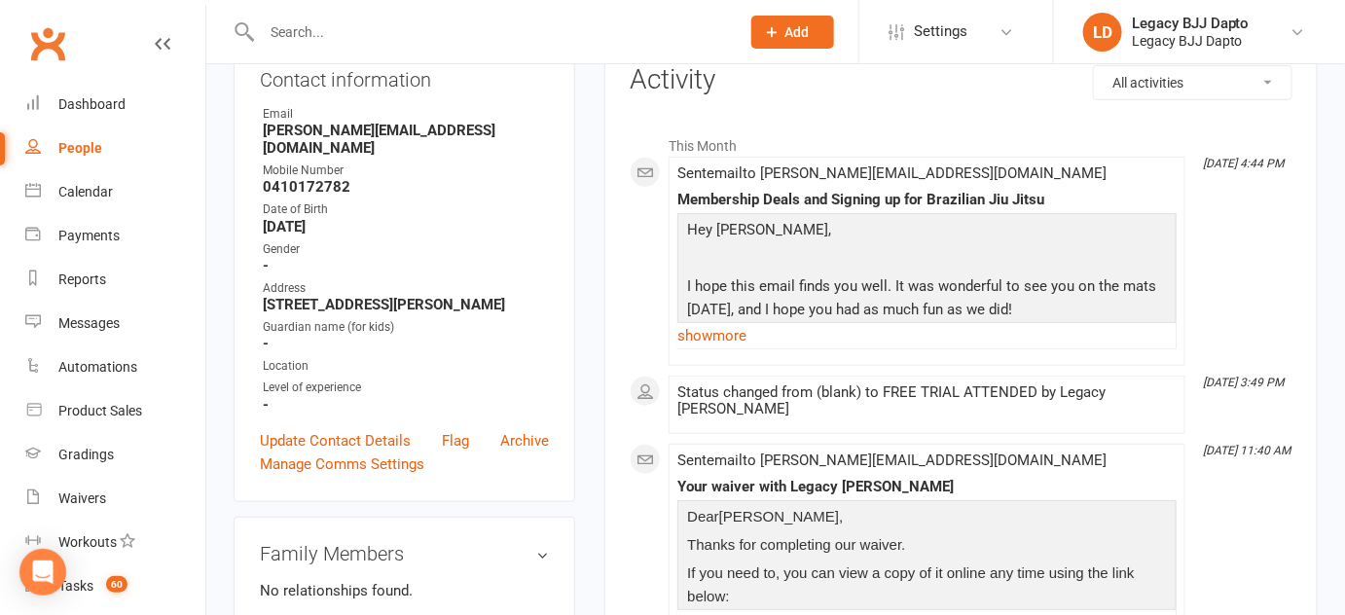
scroll to position [230, 0]
click at [701, 453] on span "Sent email to Ryan.morgan9034@gmail.com" at bounding box center [891, 462] width 429 height 18
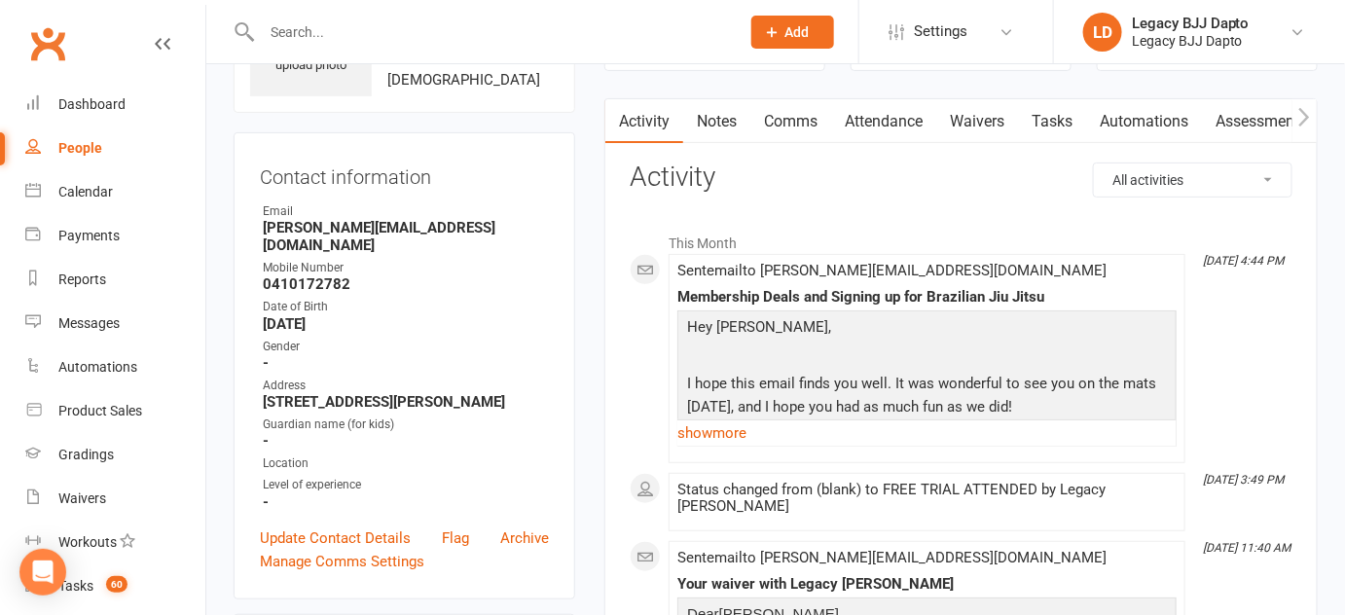
scroll to position [0, 0]
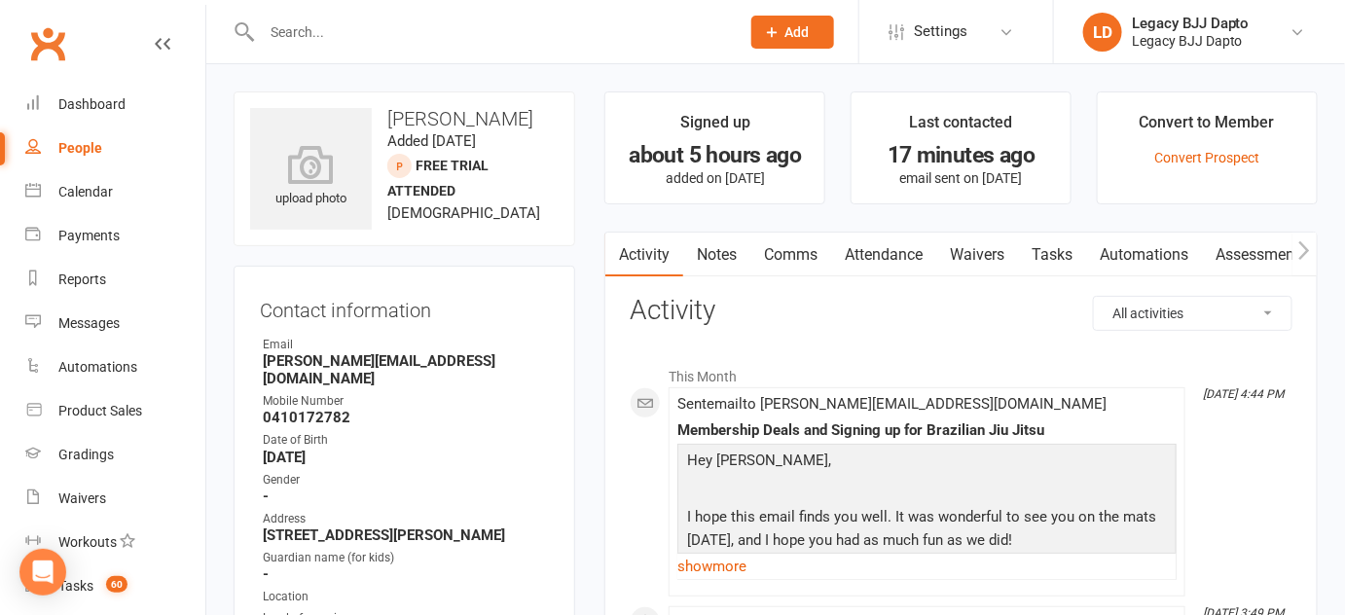
click at [975, 245] on link "Waivers" at bounding box center [977, 255] width 82 height 45
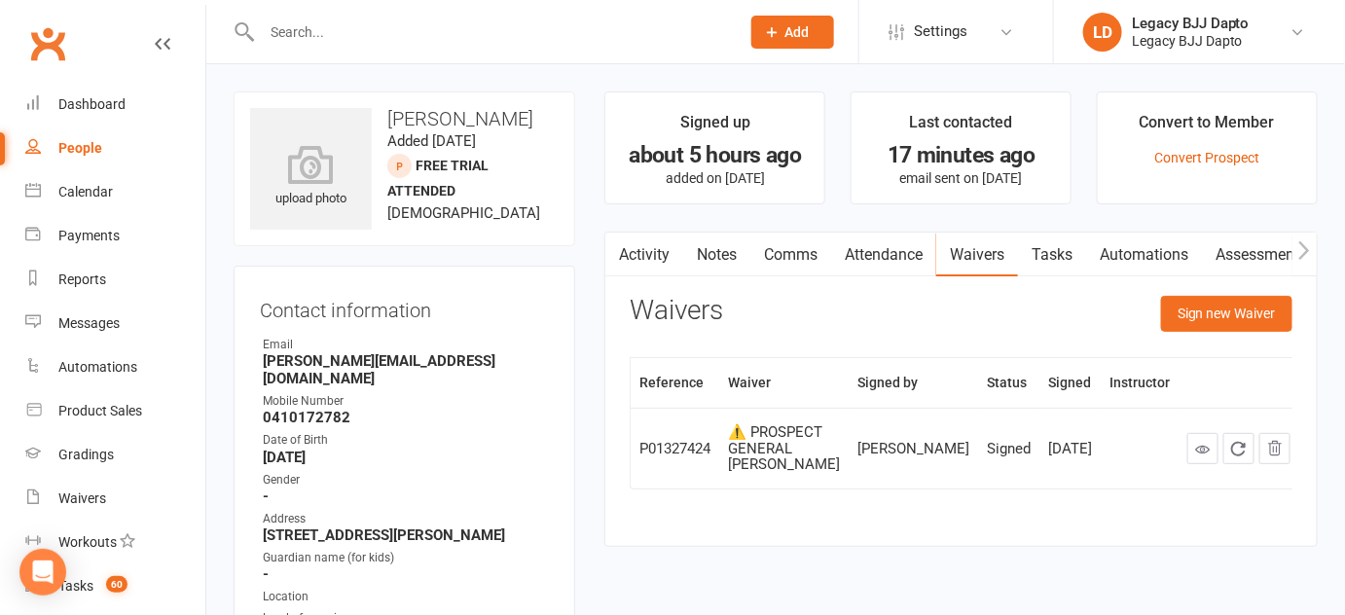
click at [135, 139] on link "People" at bounding box center [115, 149] width 180 height 44
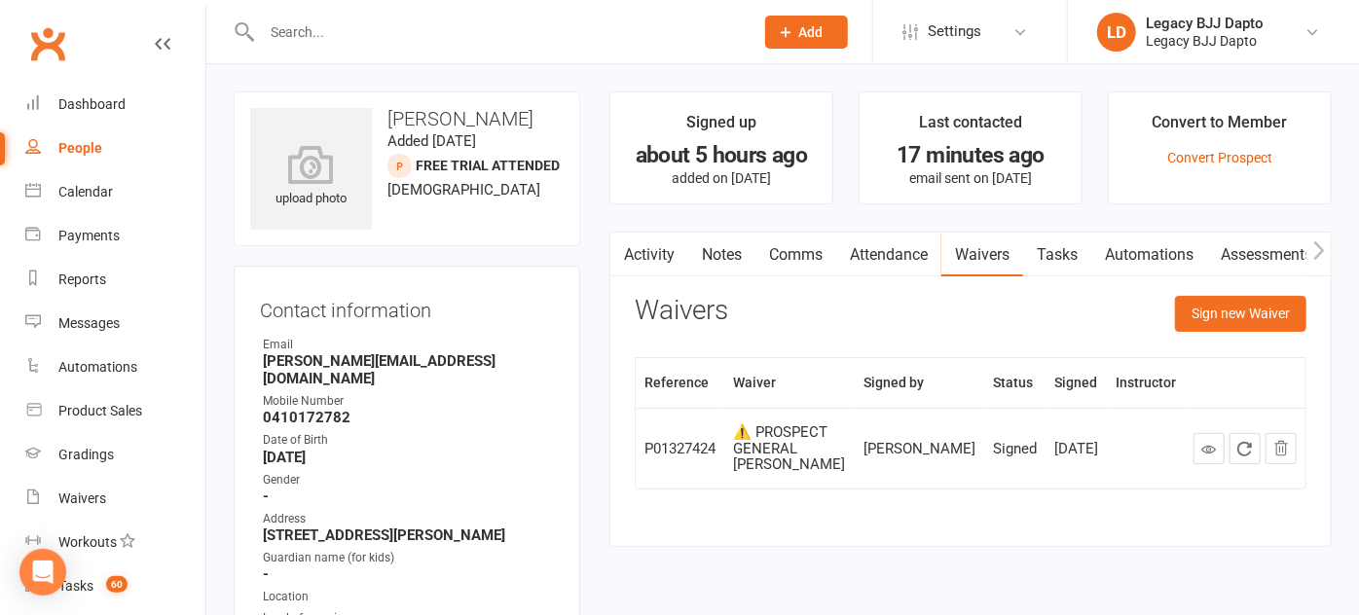
select select "100"
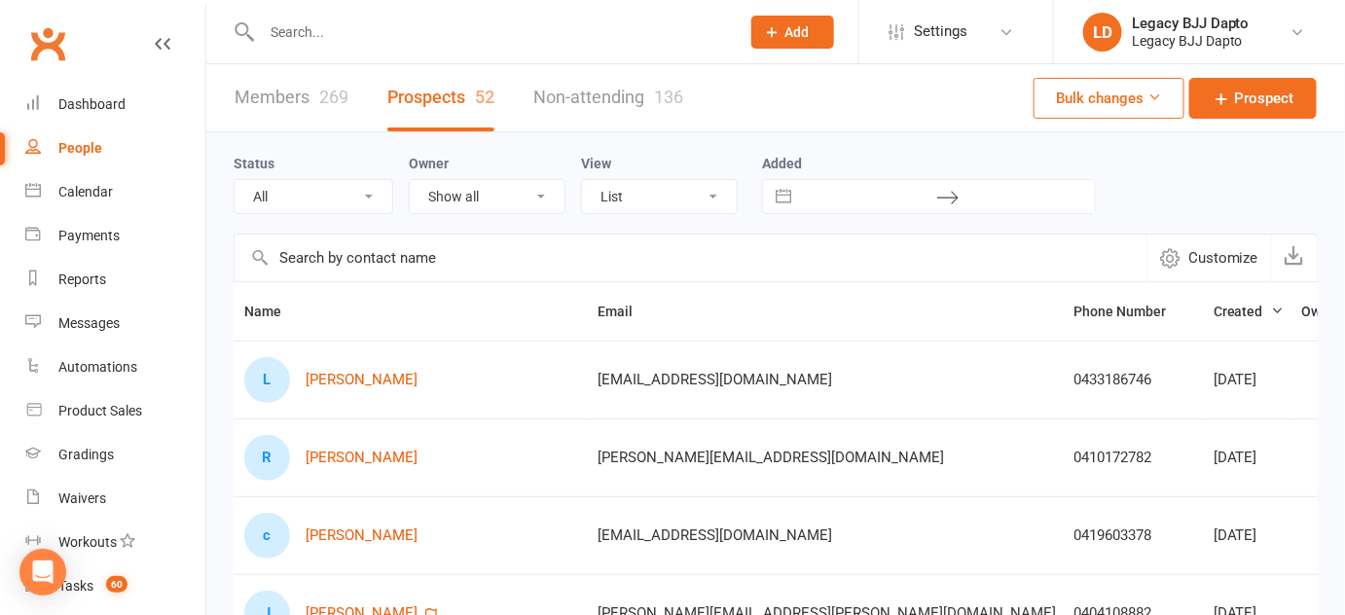
click at [321, 93] on div "269" at bounding box center [333, 97] width 29 height 20
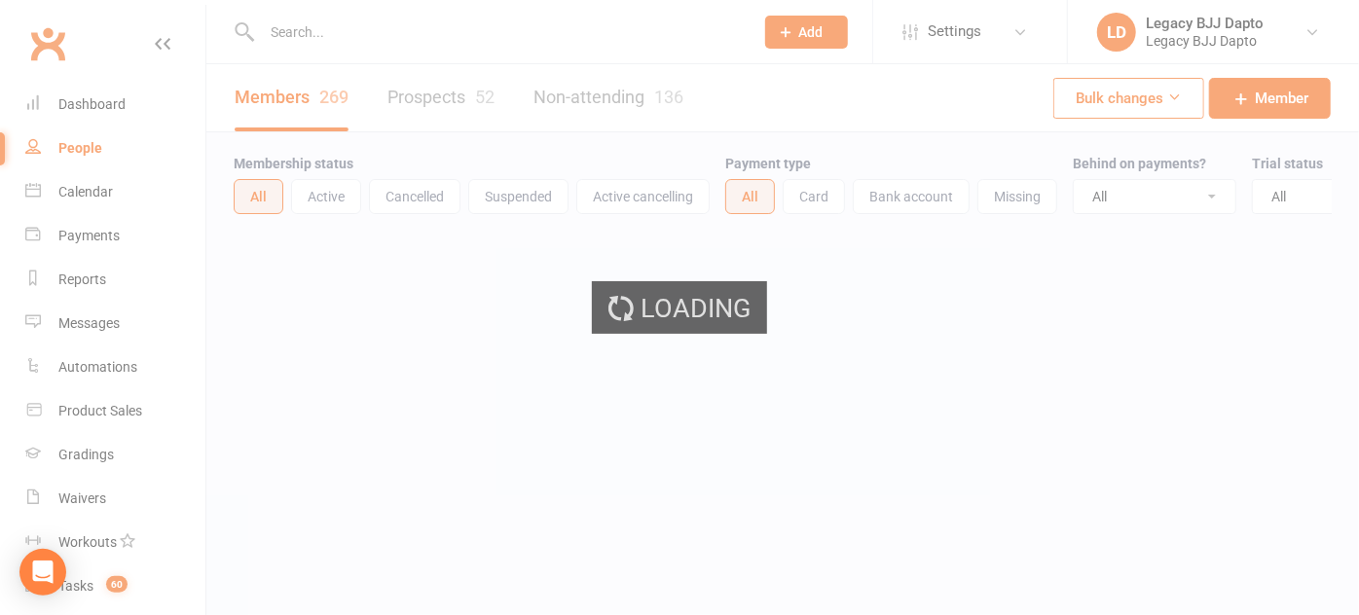
select select "100"
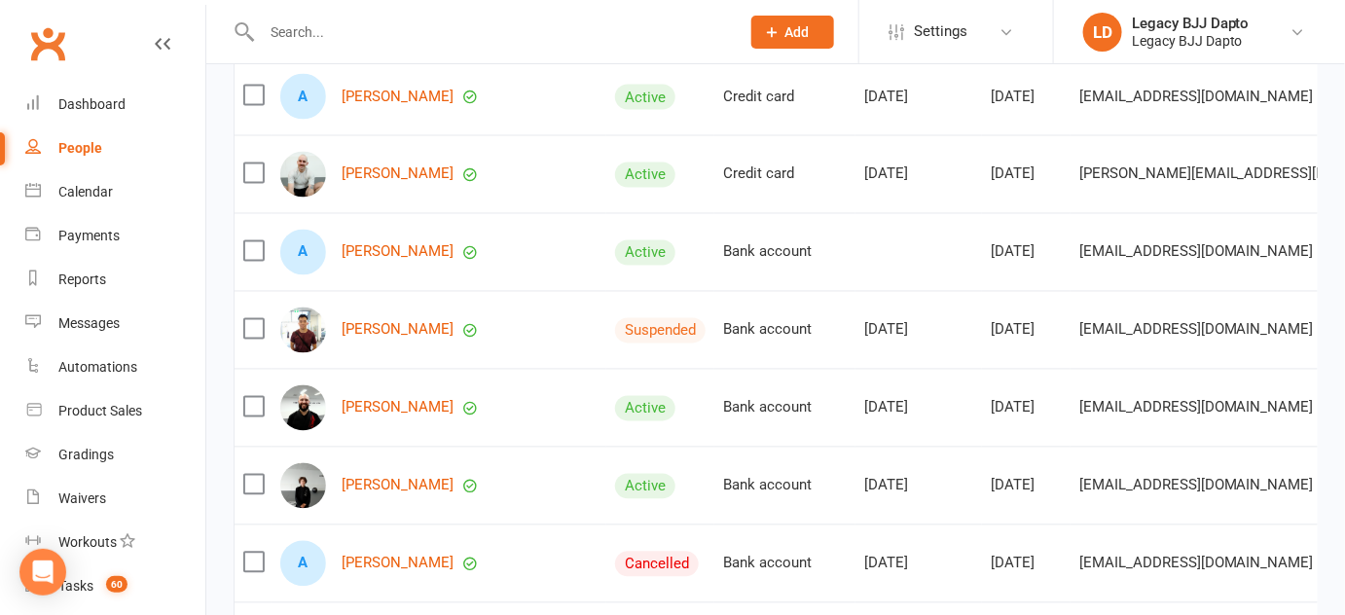
scroll to position [1061, 0]
click at [334, 107] on div "A Ana Rios" at bounding box center [438, 98] width 317 height 46
click at [384, 105] on link "Ana Rios" at bounding box center [398, 98] width 112 height 17
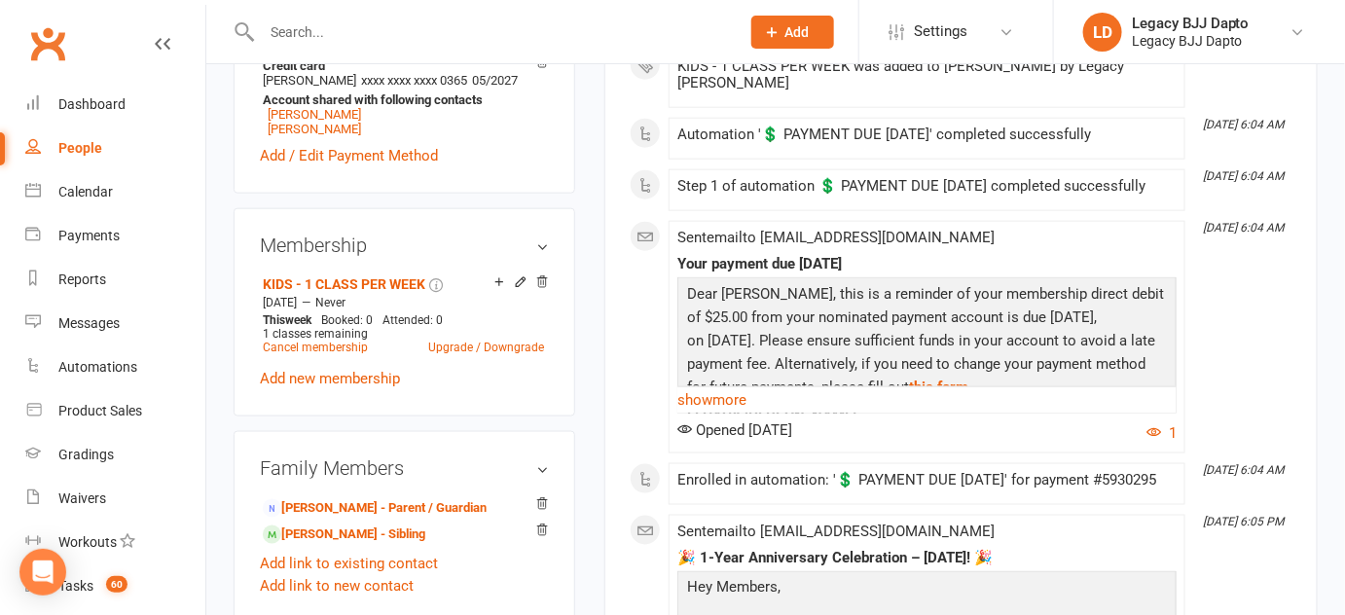
scroll to position [798, 0]
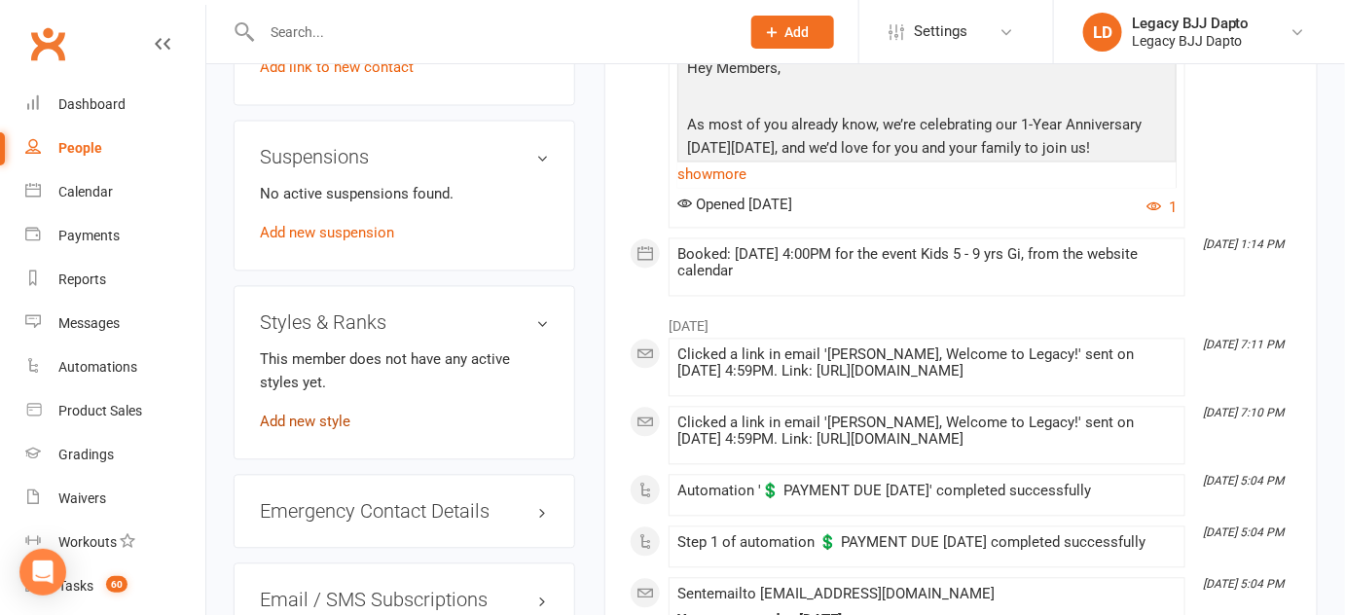
click at [312, 431] on link "Add new style" at bounding box center [305, 423] width 91 height 18
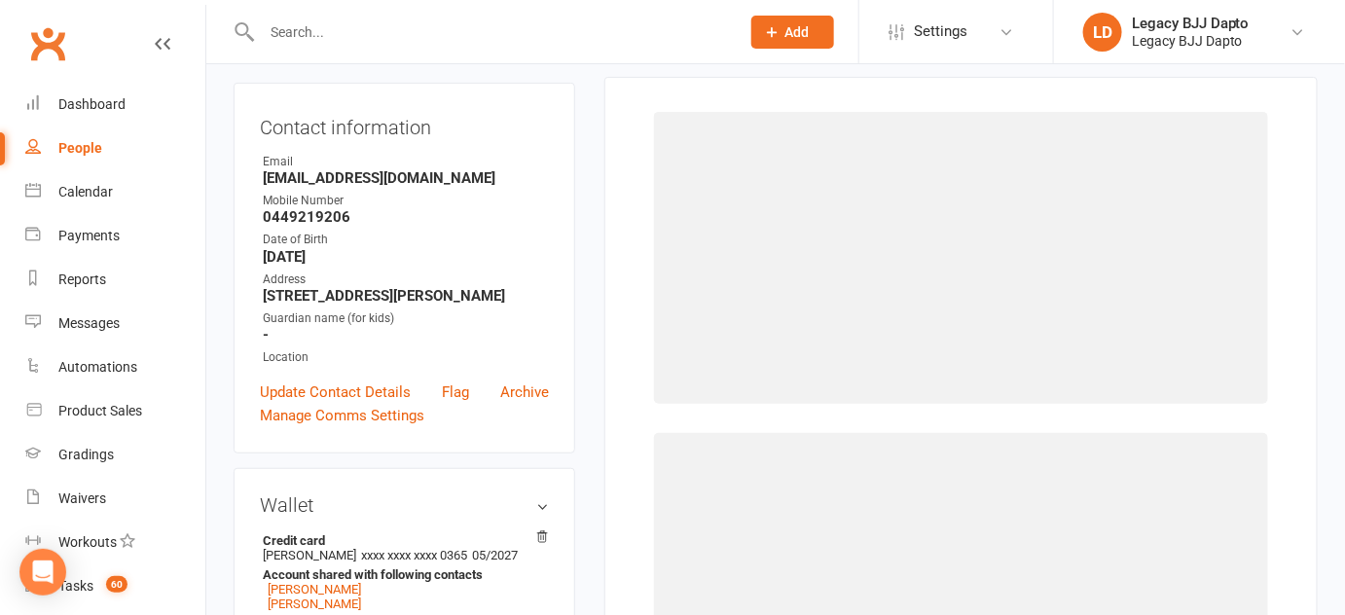
scroll to position [165, 0]
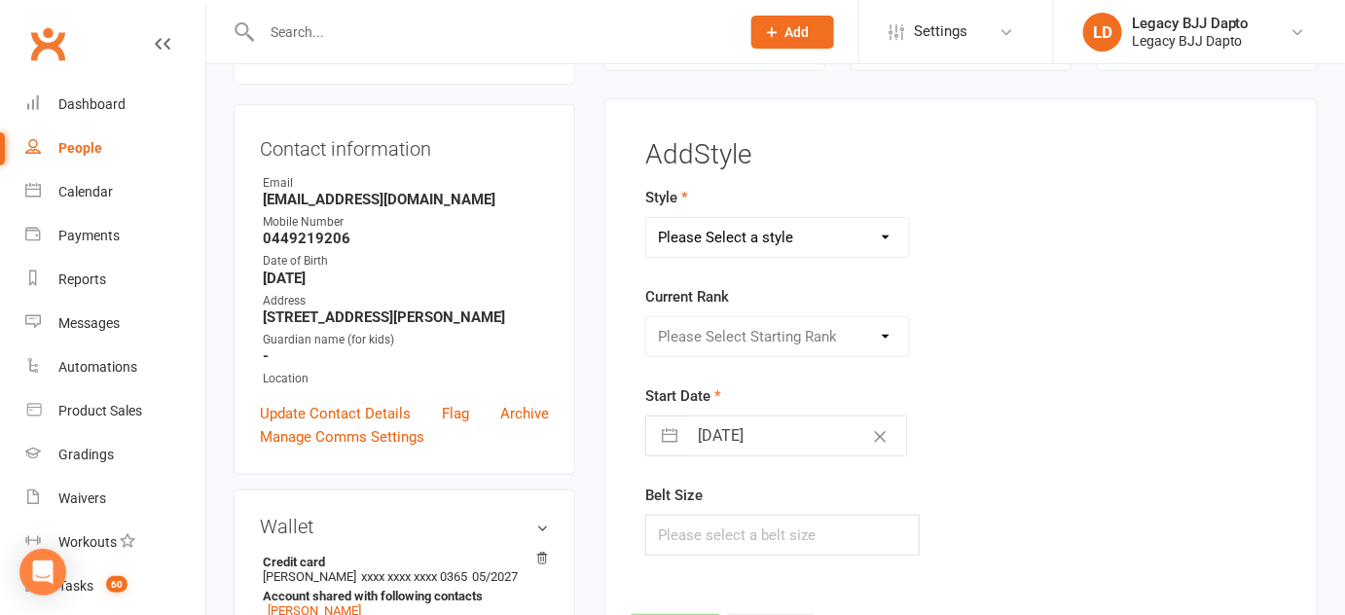
click at [831, 240] on select "Please Select a style Jiu Jitsu Kids Jiu Jitsu" at bounding box center [777, 237] width 263 height 39
select select "3223"
click at [646, 218] on select "Please Select a style Jiu Jitsu Kids Jiu Jitsu" at bounding box center [777, 237] width 263 height 39
click at [794, 321] on select "Please Select Starting Rank White Belt White Belt - 1 Stripe White Belt - 2 Str…" at bounding box center [777, 336] width 263 height 39
select select "36157"
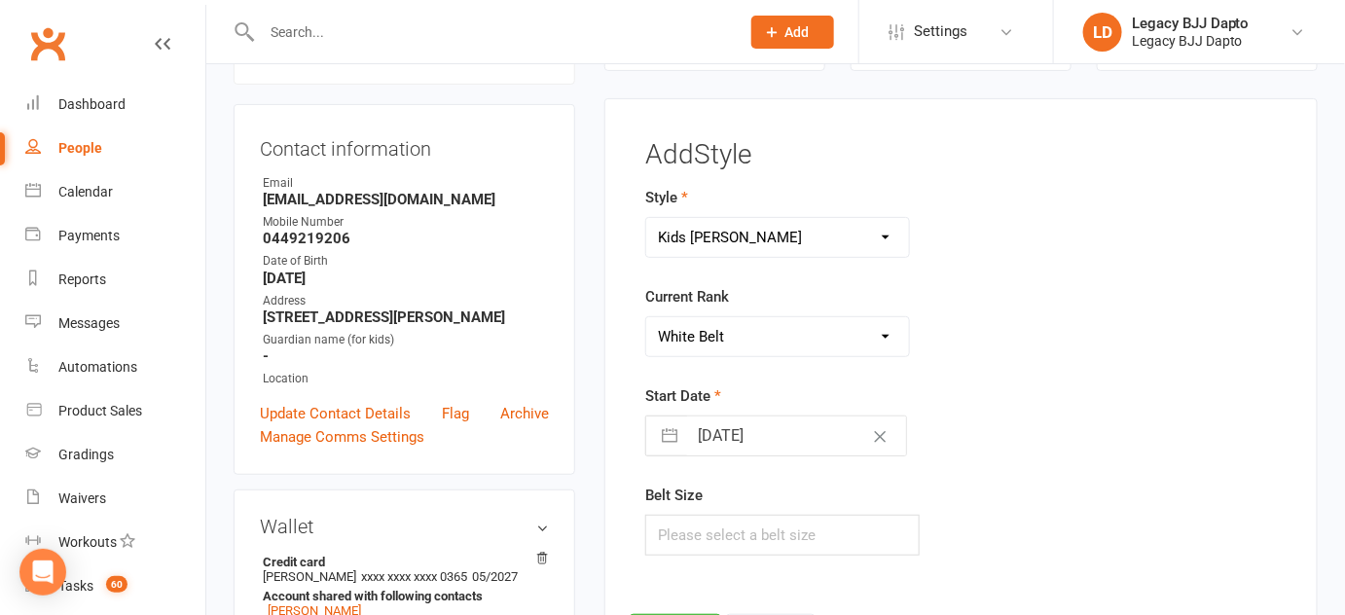
click at [646, 317] on select "Please Select Starting Rank White Belt White Belt - 1 Stripe White Belt - 2 Str…" at bounding box center [777, 336] width 263 height 39
click at [717, 521] on input "text" at bounding box center [782, 535] width 274 height 41
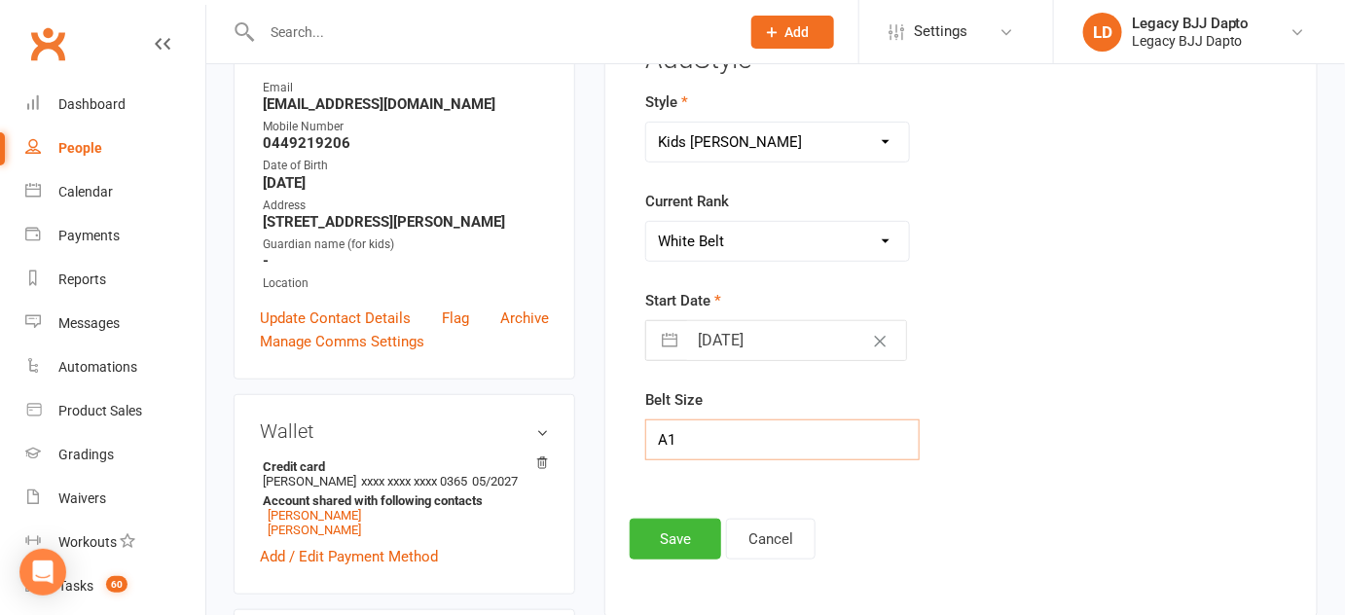
scroll to position [262, 0]
type input "A1"
click at [703, 530] on button "Save" at bounding box center [675, 538] width 91 height 41
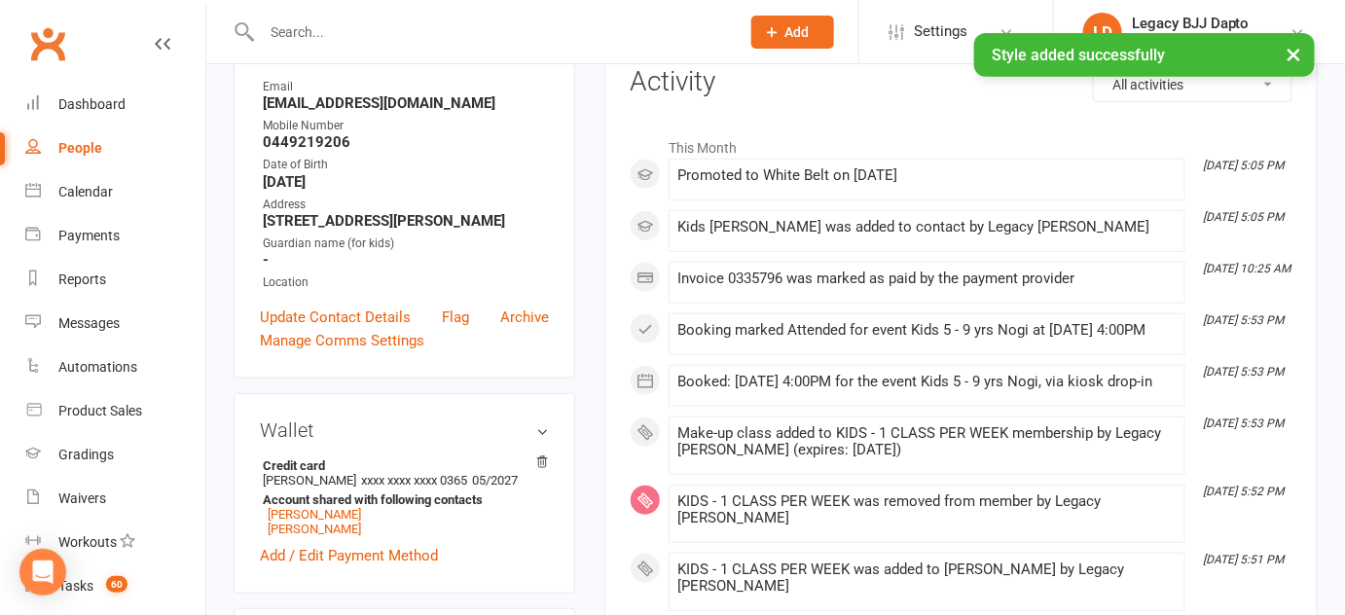
scroll to position [0, 0]
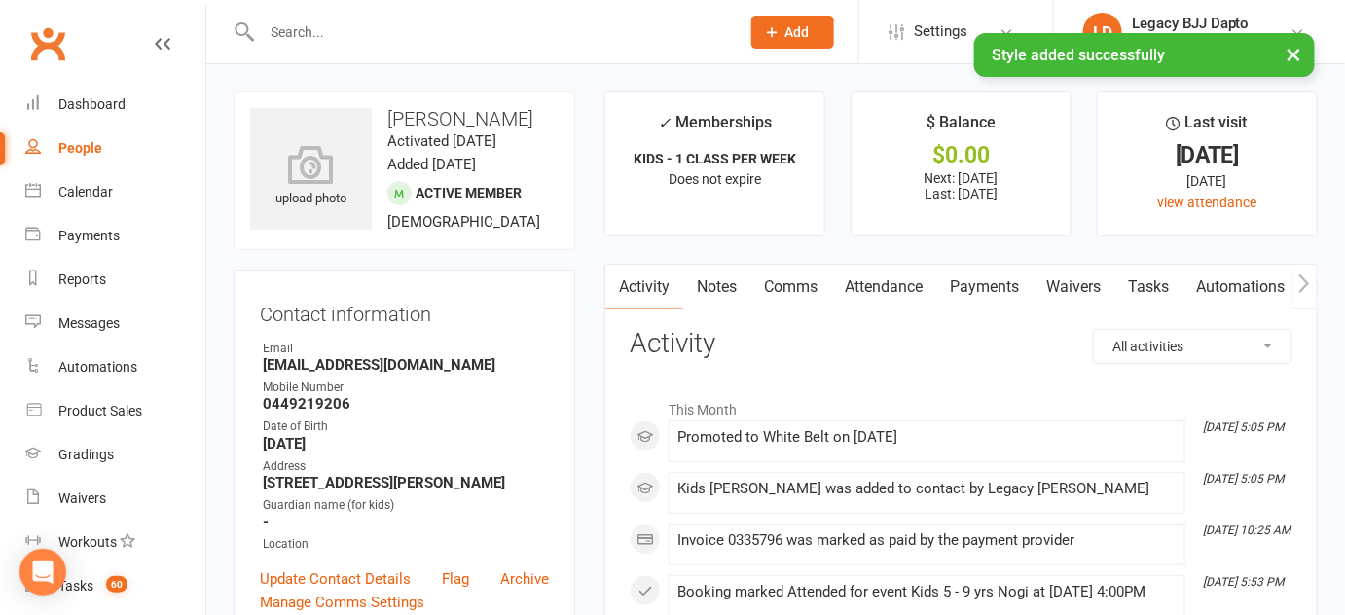
click at [61, 160] on link "People" at bounding box center [115, 149] width 180 height 44
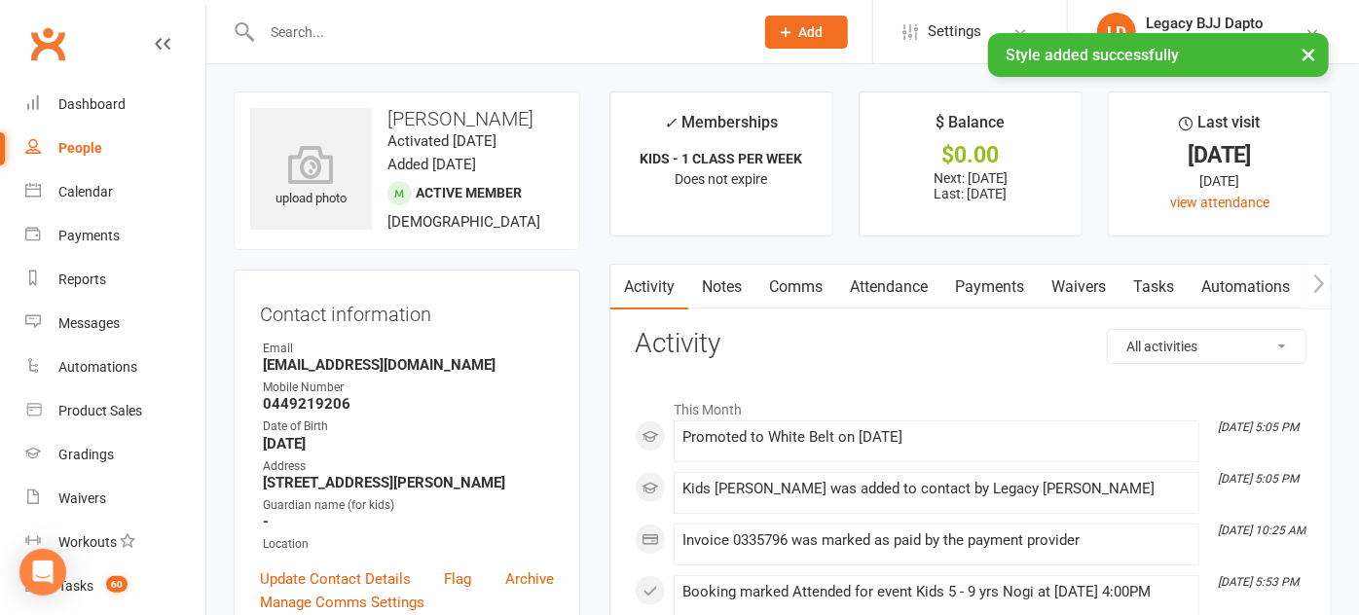
select select "100"
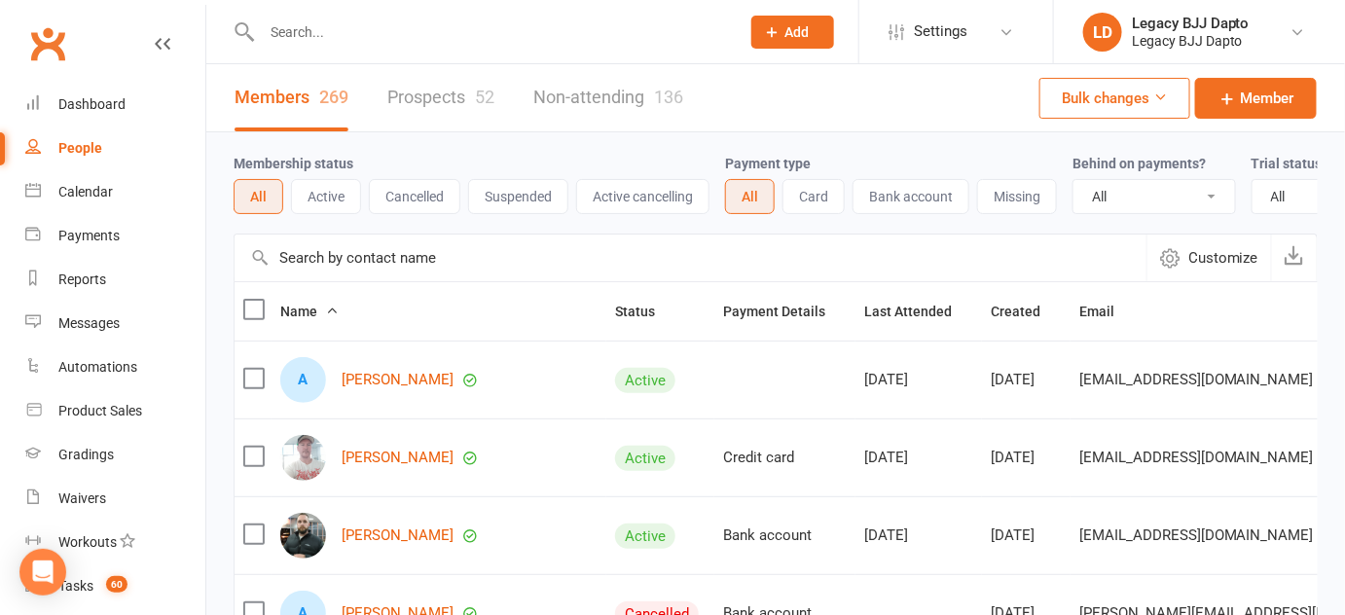
click at [335, 28] on input "text" at bounding box center [491, 31] width 470 height 27
type input "n"
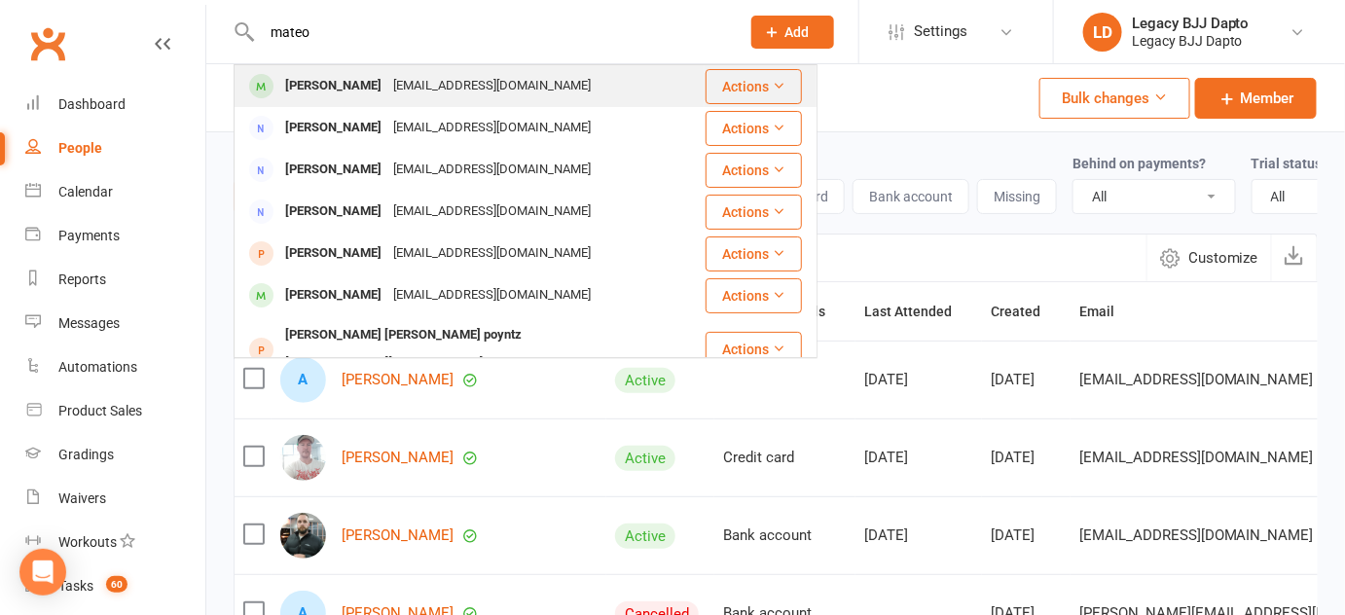
type input "mateo"
click at [281, 83] on div "Mateo Rios" at bounding box center [333, 86] width 108 height 28
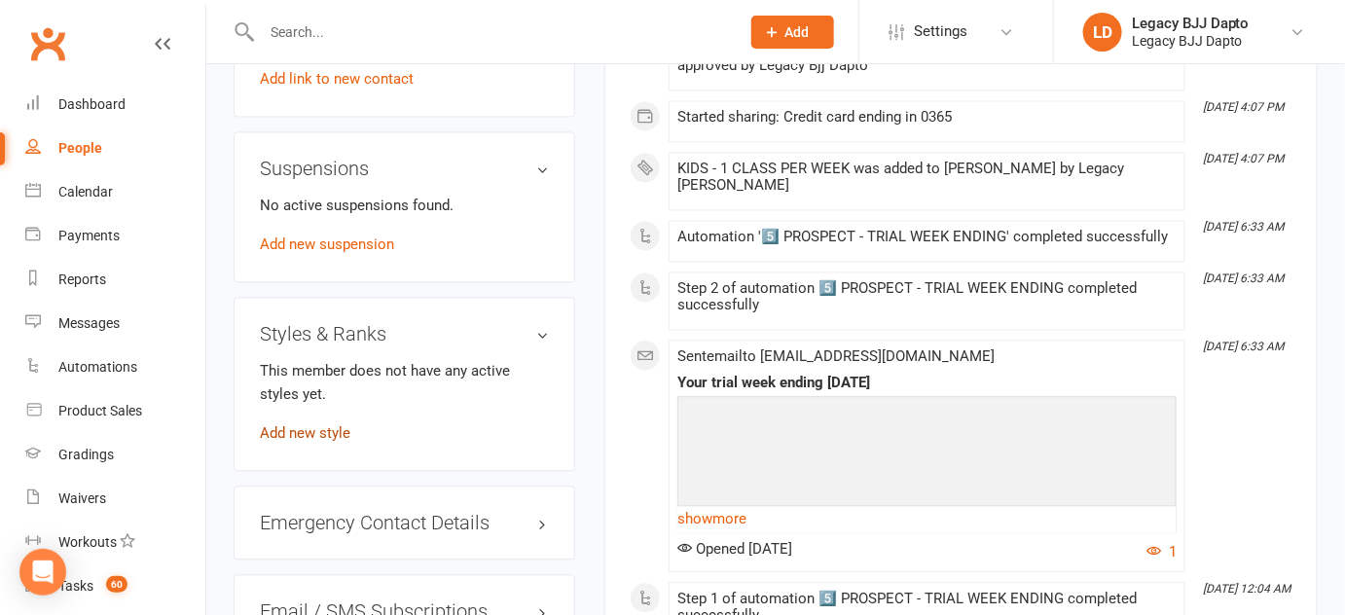
click at [337, 431] on link "Add new style" at bounding box center [305, 434] width 91 height 18
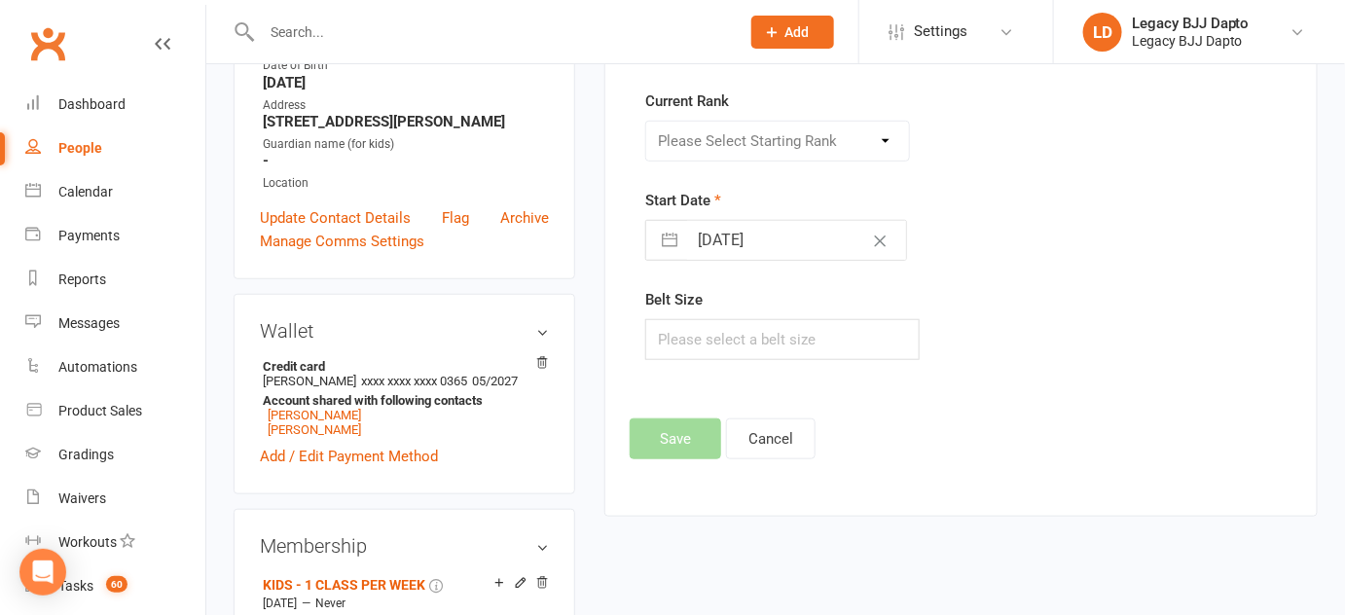
scroll to position [165, 0]
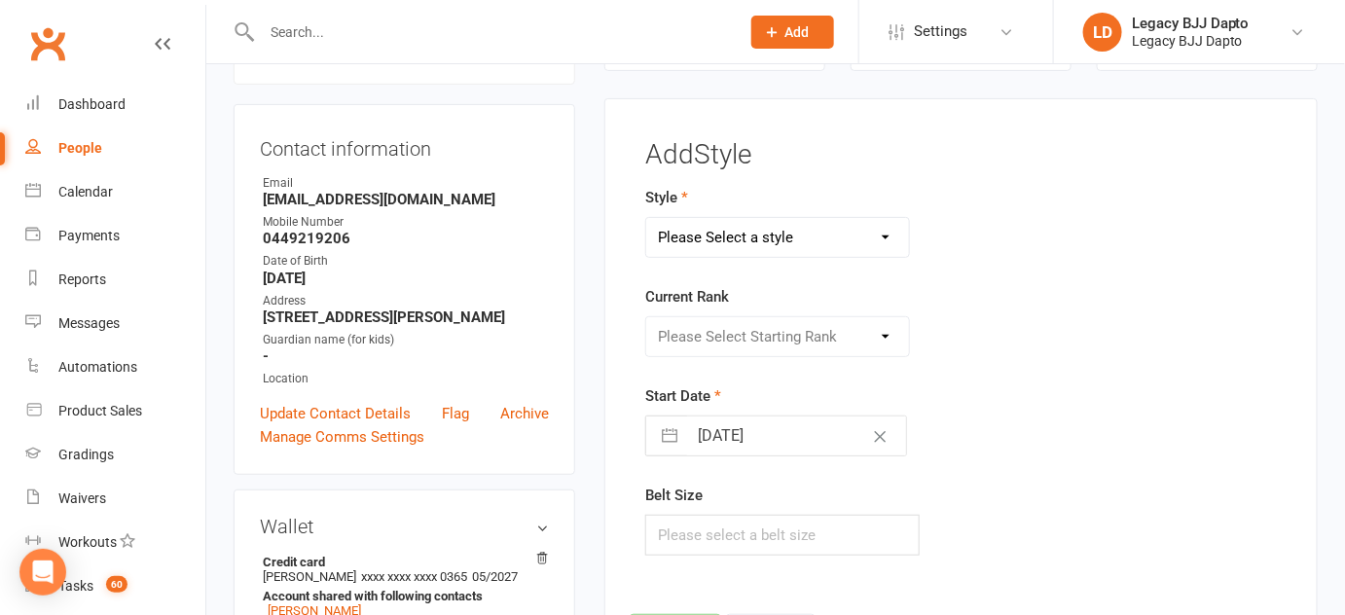
click at [796, 236] on select "Please Select a style Jiu Jitsu Kids Jiu Jitsu" at bounding box center [777, 237] width 263 height 39
select select "3223"
click at [646, 218] on select "Please Select a style Jiu Jitsu Kids Jiu Jitsu" at bounding box center [777, 237] width 263 height 39
click at [788, 326] on select "Please Select Starting Rank White Belt White Belt - 1 Stripe White Belt - 2 Str…" at bounding box center [777, 336] width 263 height 39
select select "36157"
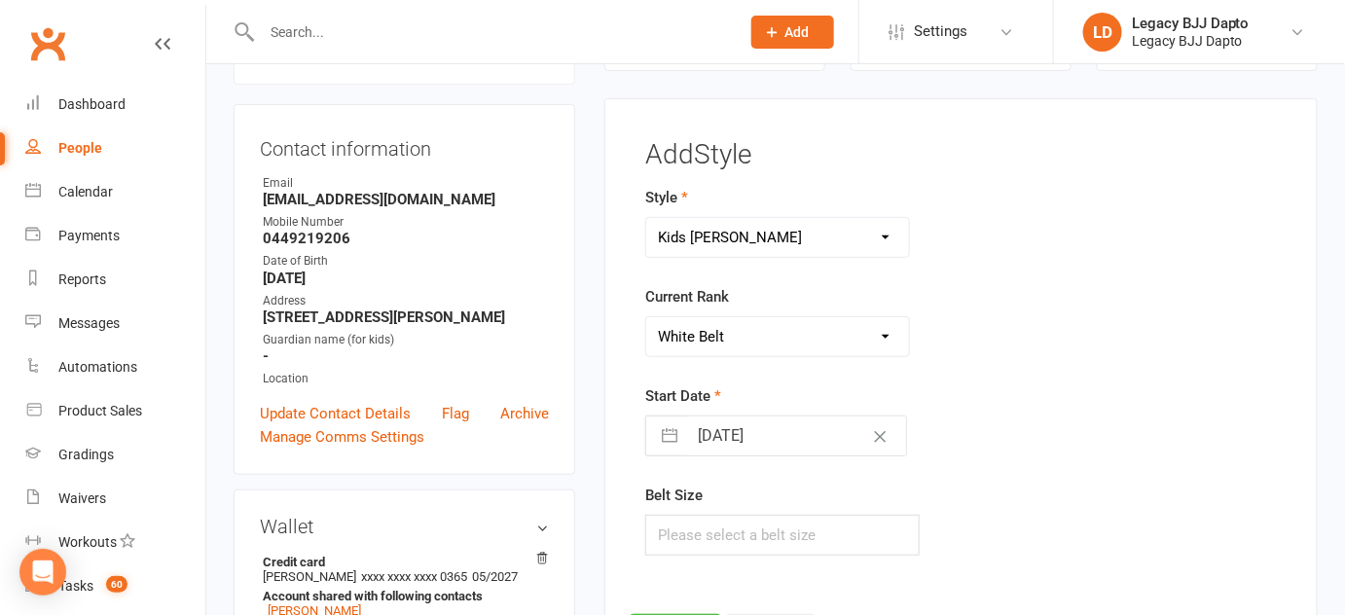
click at [646, 317] on select "Please Select Starting Rank White Belt White Belt - 1 Stripe White Belt - 2 Str…" at bounding box center [777, 336] width 263 height 39
click at [690, 547] on input "text" at bounding box center [782, 535] width 274 height 41
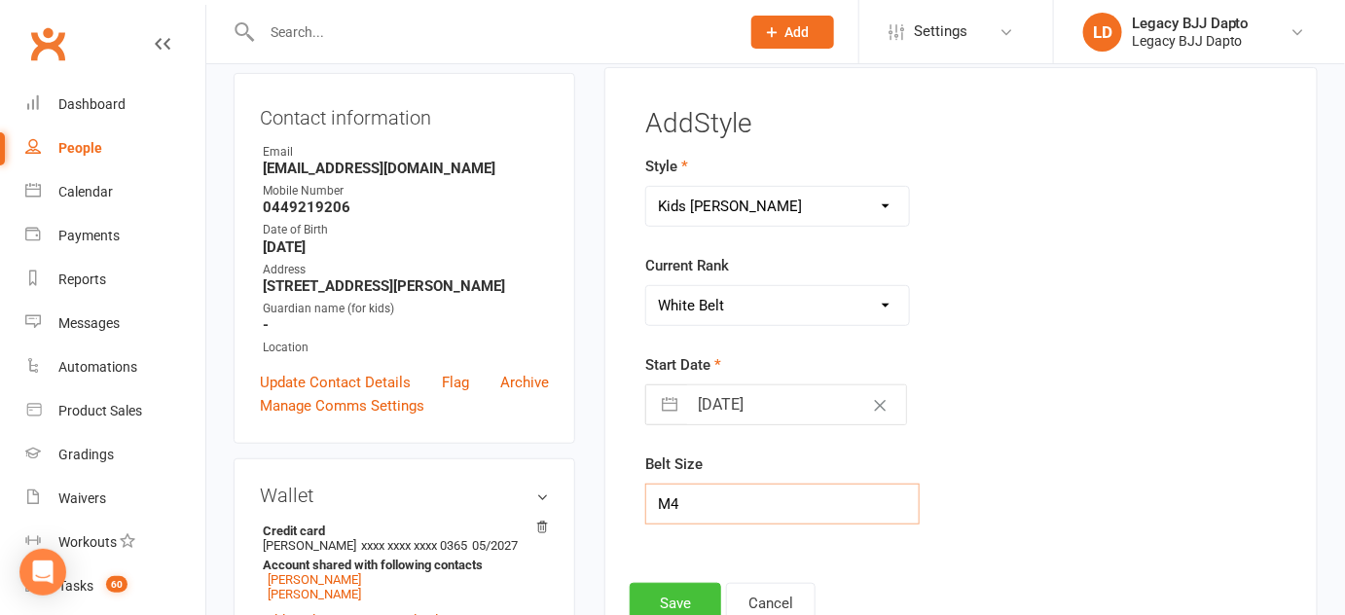
type input "M4"
click at [690, 583] on button "Save" at bounding box center [675, 603] width 91 height 41
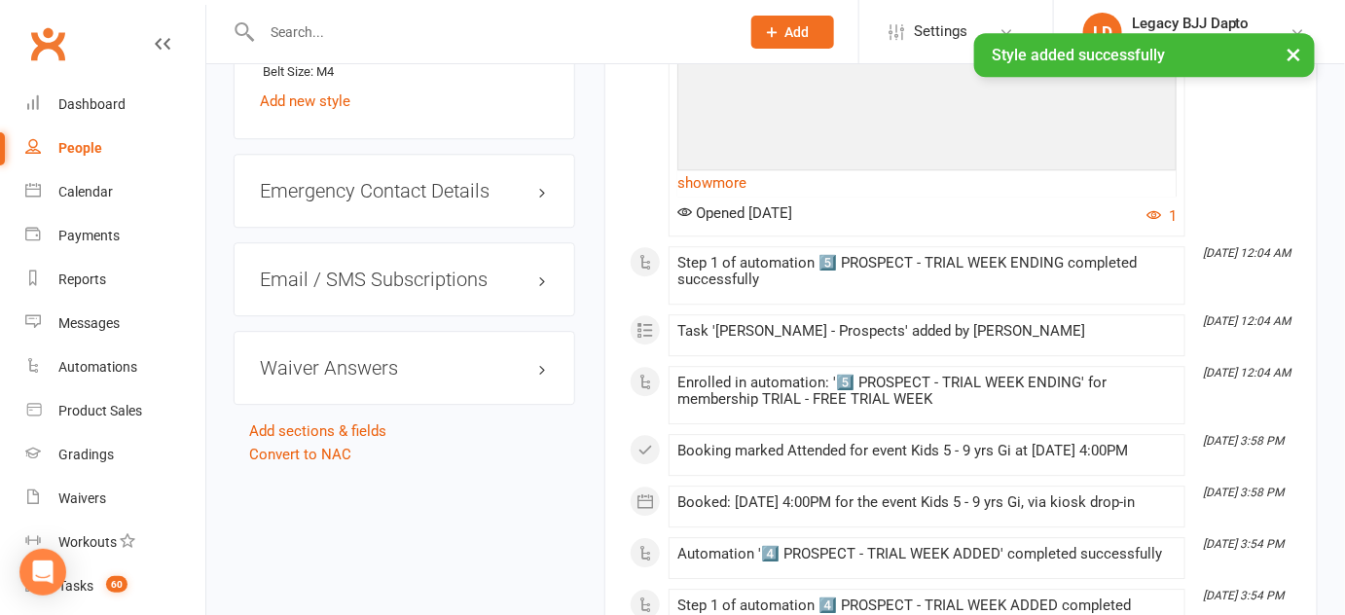
scroll to position [1656, 0]
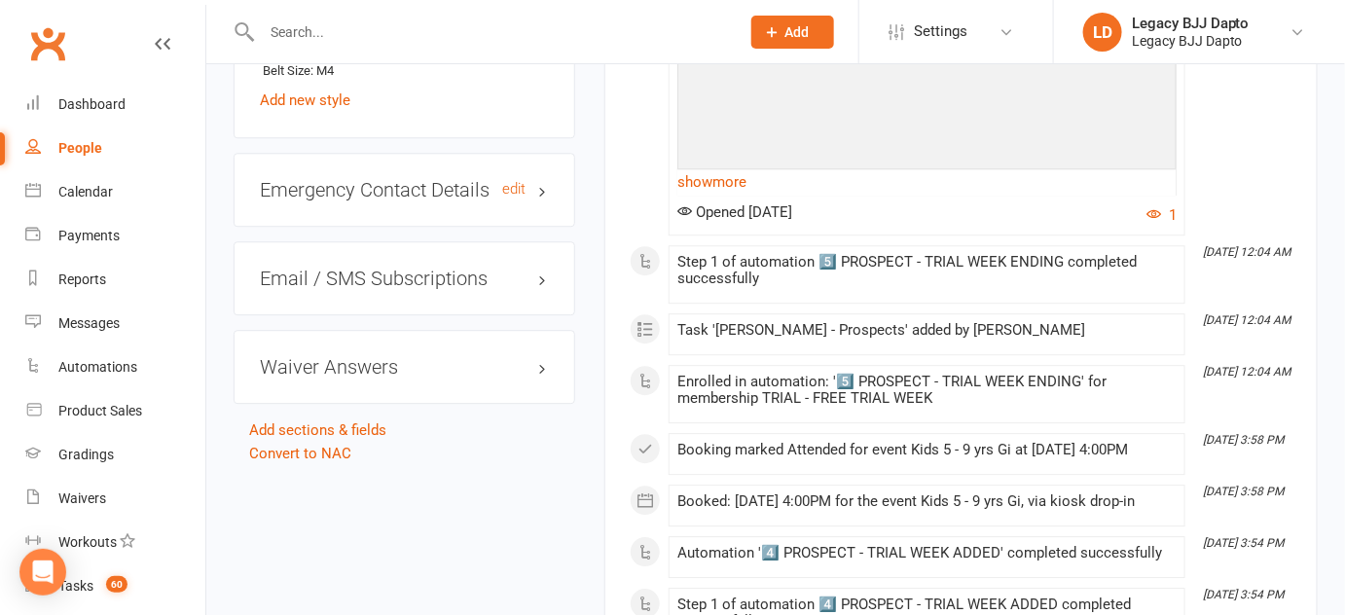
click at [440, 191] on h3 "Emergency Contact Details edit" at bounding box center [404, 189] width 289 height 21
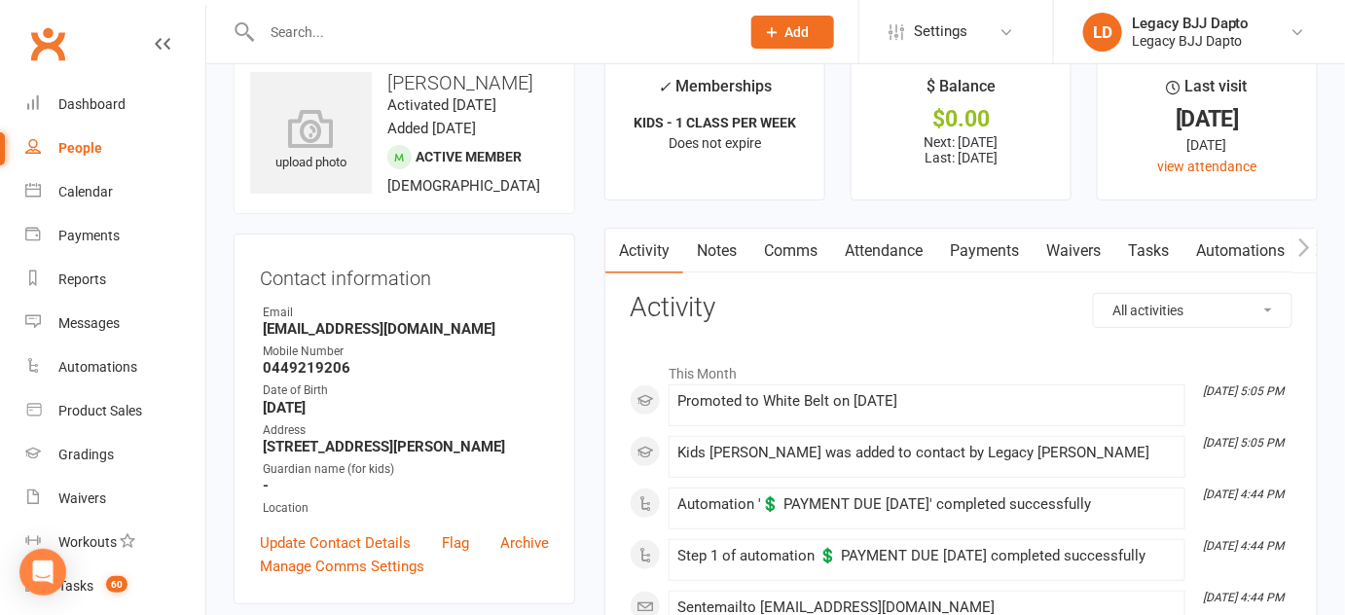
scroll to position [0, 0]
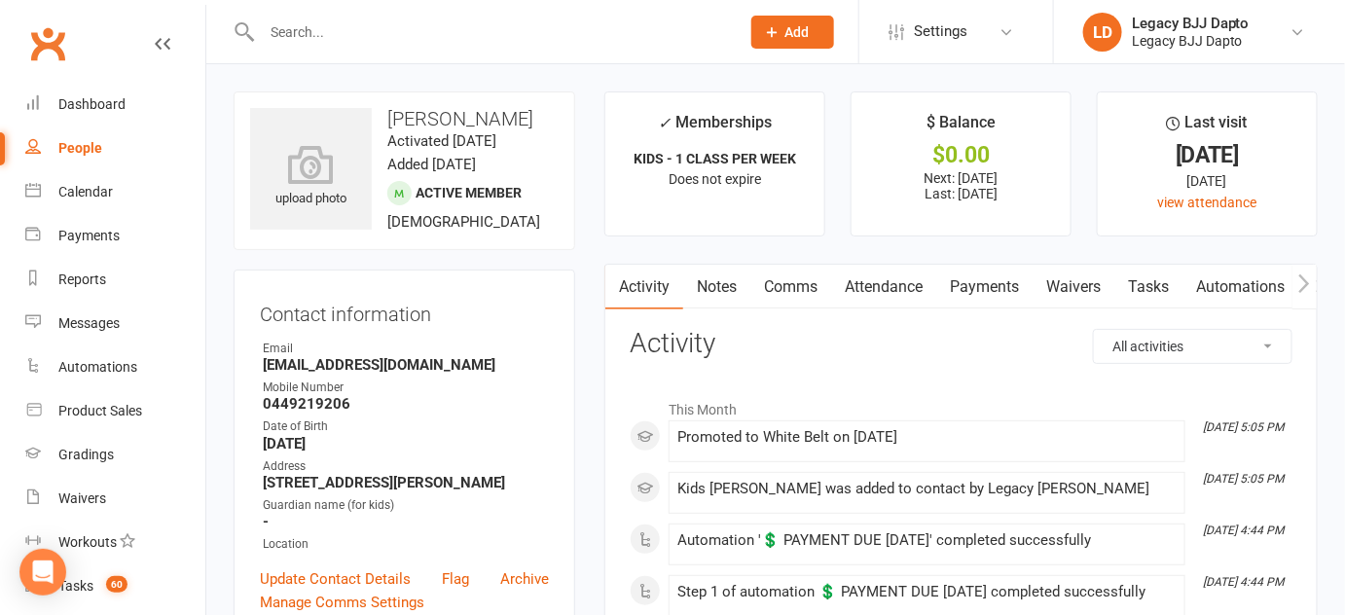
click at [100, 138] on link "People" at bounding box center [115, 149] width 180 height 44
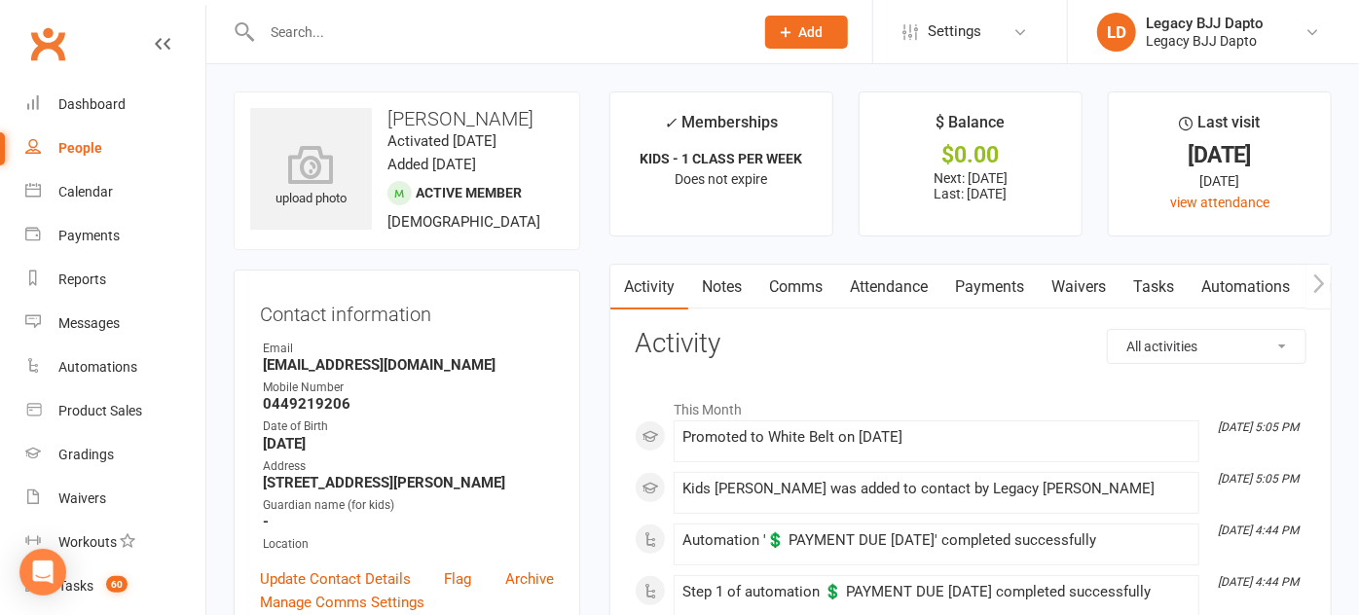
select select "100"
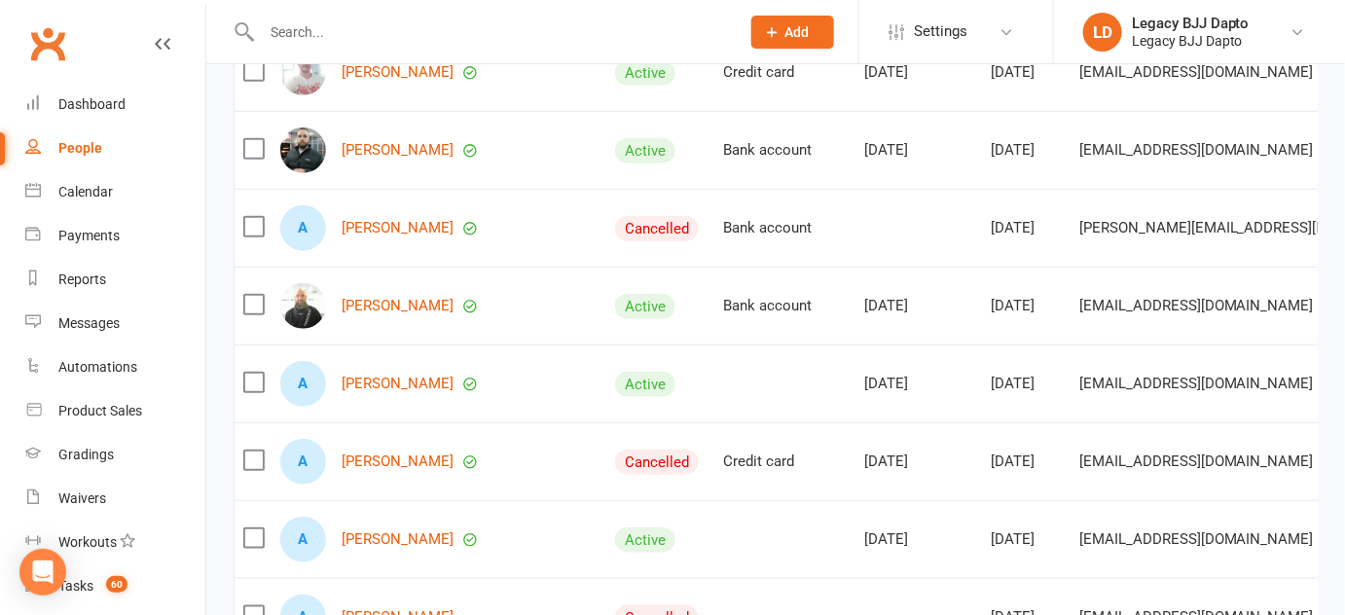
scroll to position [386, 0]
click at [419, 391] on link "Aidan Spears" at bounding box center [398, 383] width 112 height 17
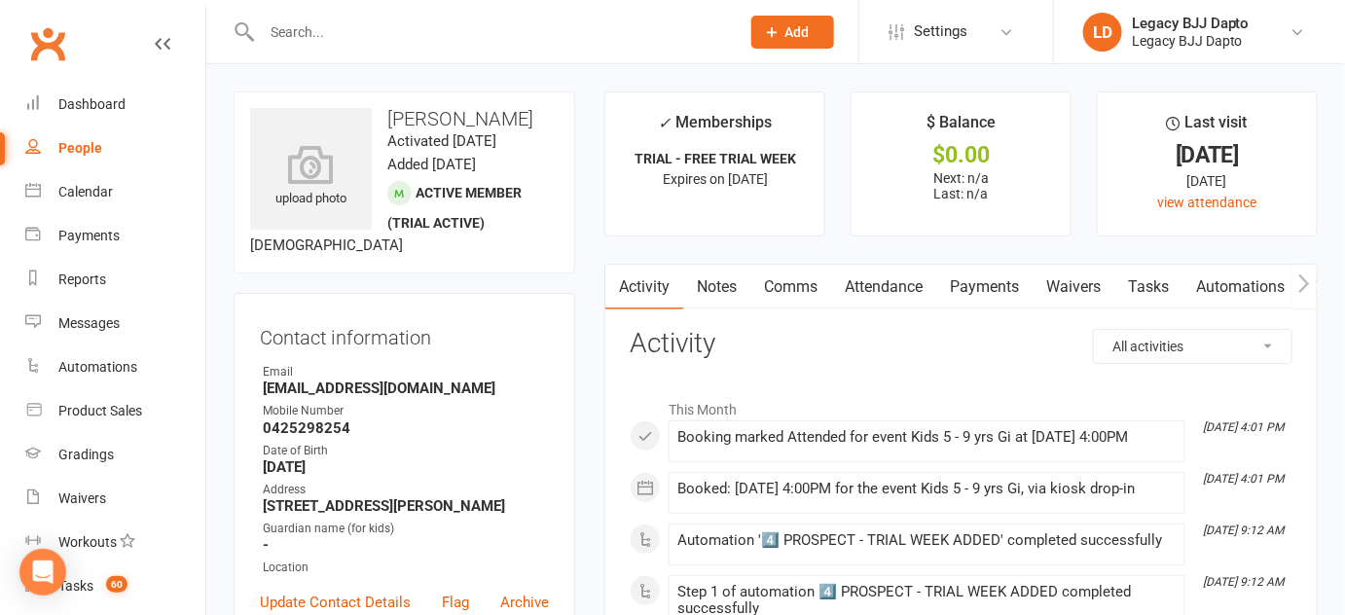
click at [67, 142] on div "People" at bounding box center [80, 148] width 44 height 16
select select "100"
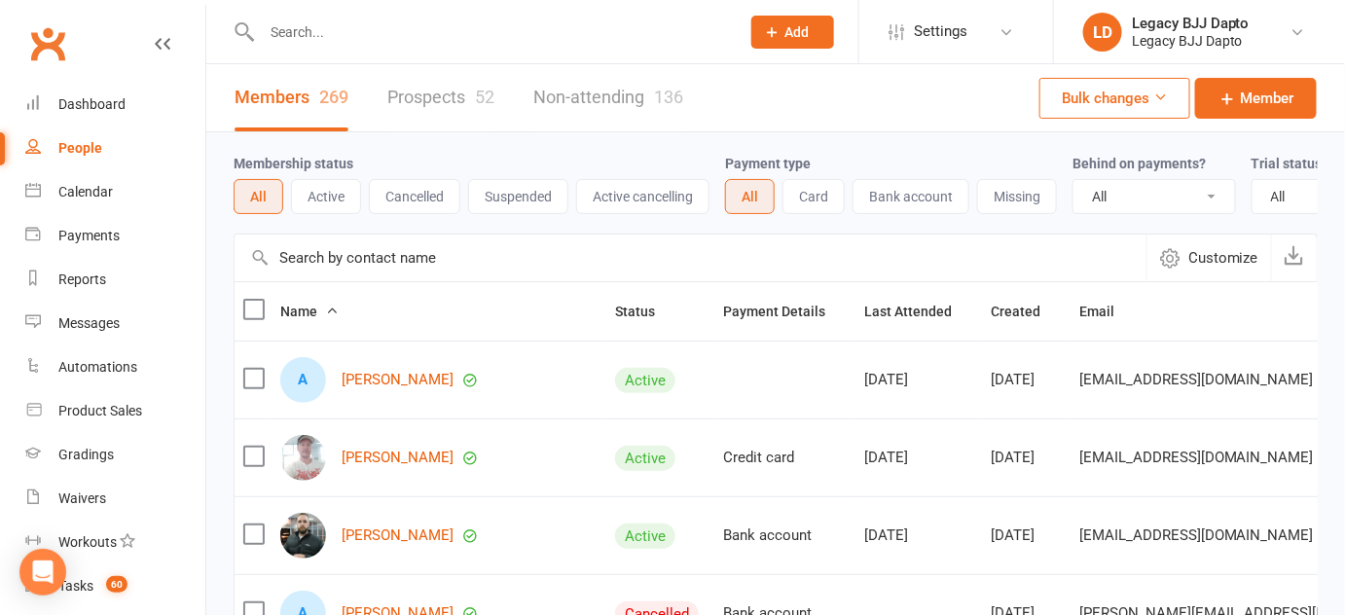
click at [423, 111] on link "Prospects 52" at bounding box center [440, 97] width 107 height 67
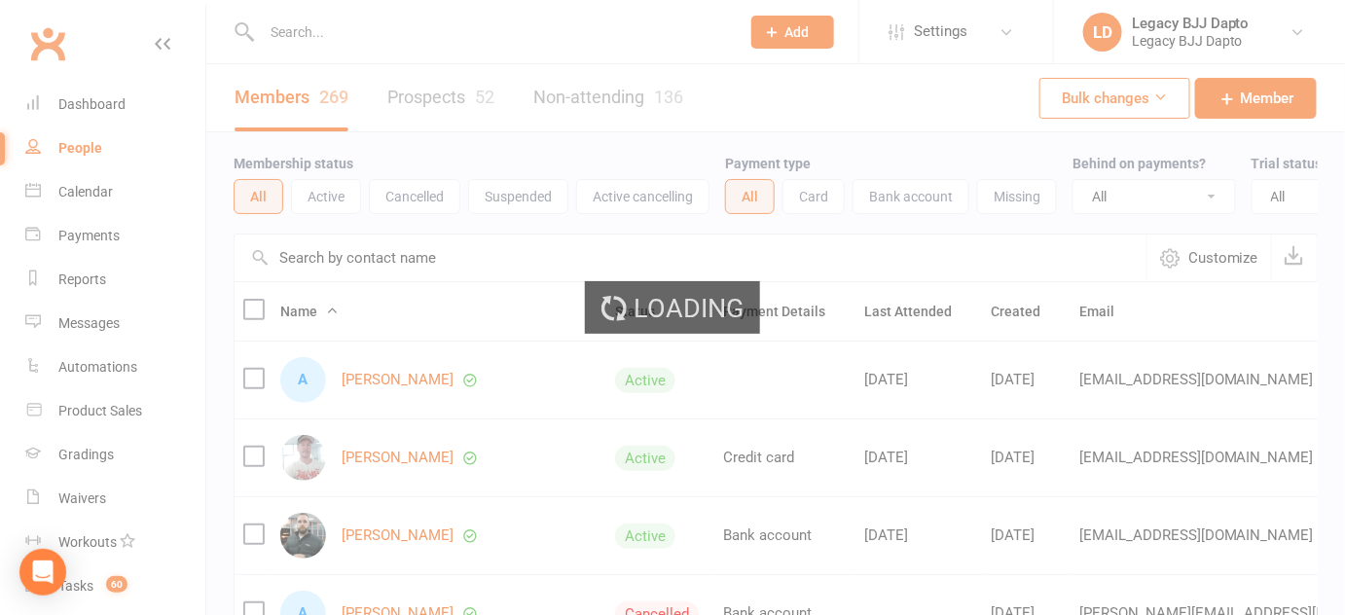
select select "100"
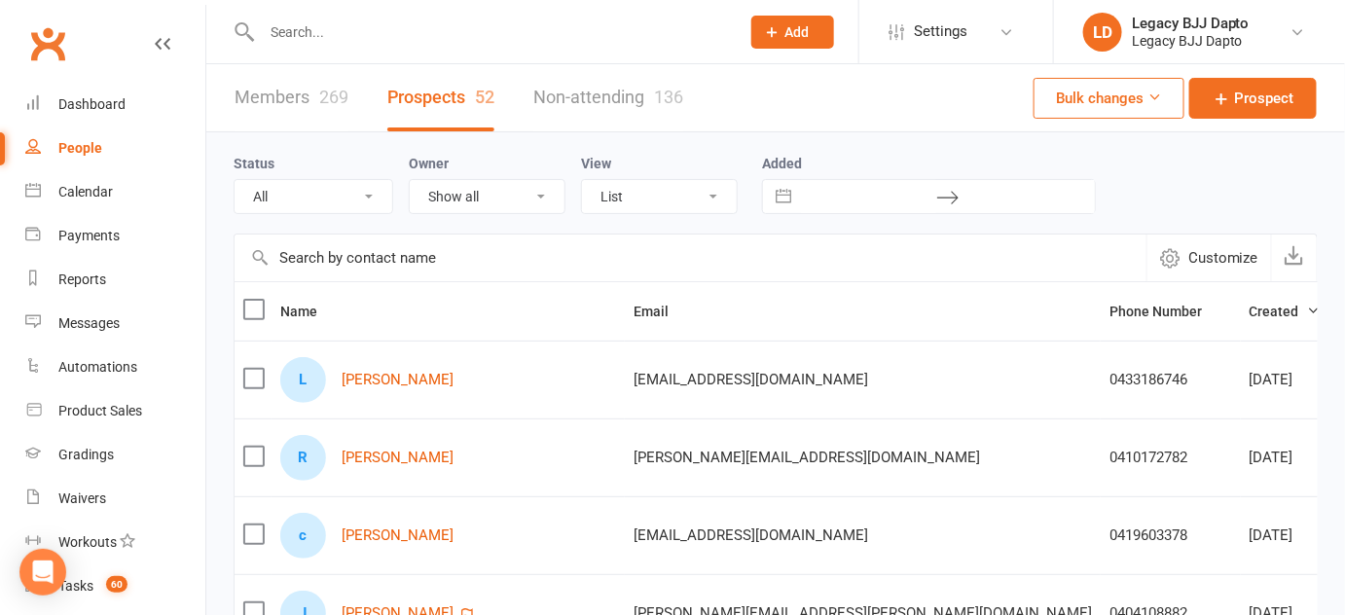
click at [306, 101] on link "Members 269" at bounding box center [292, 97] width 114 height 67
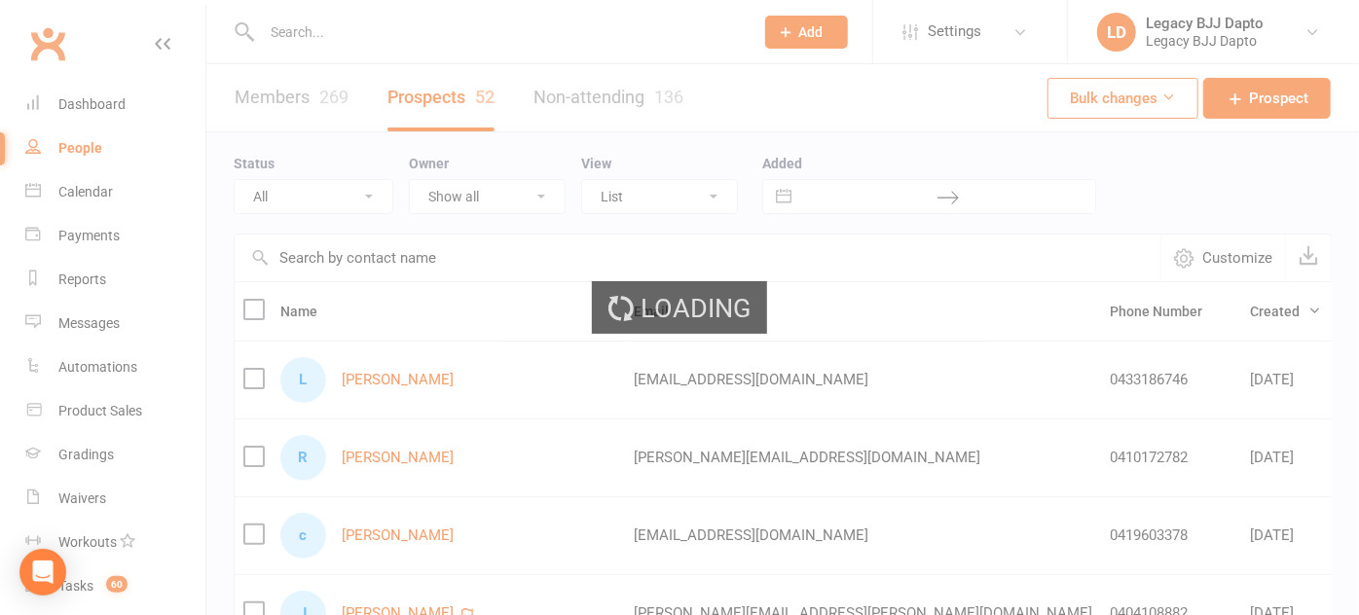
select select "100"
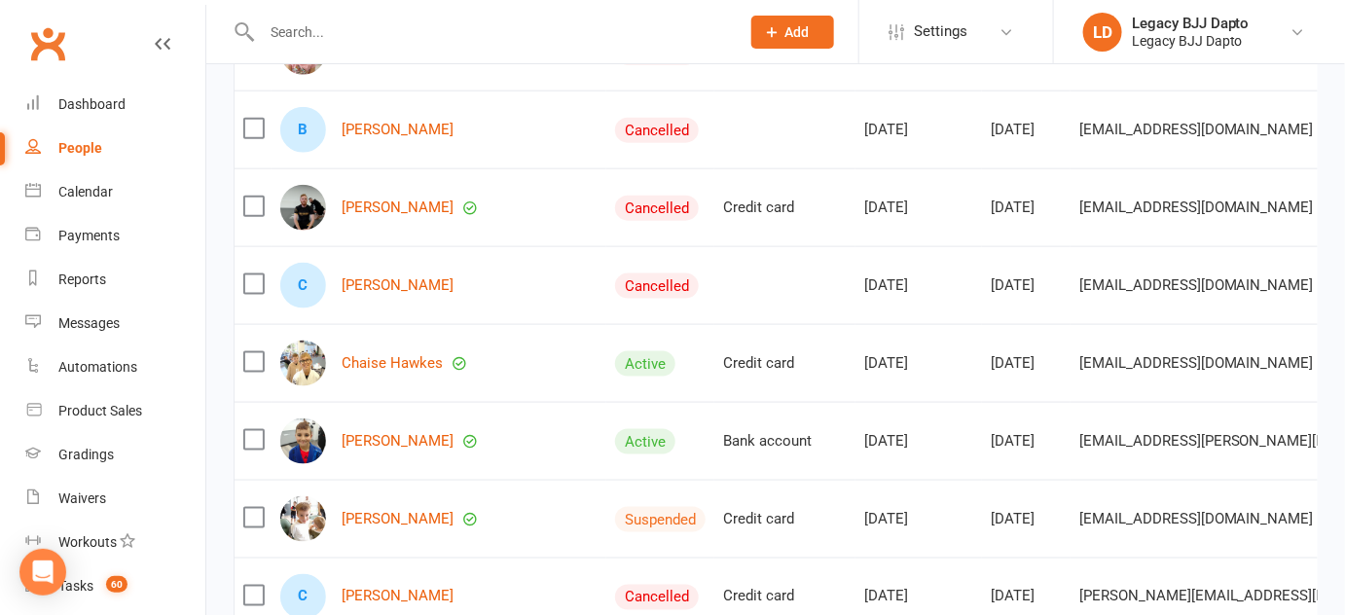
click at [606, 399] on td "Active" at bounding box center [660, 363] width 108 height 78
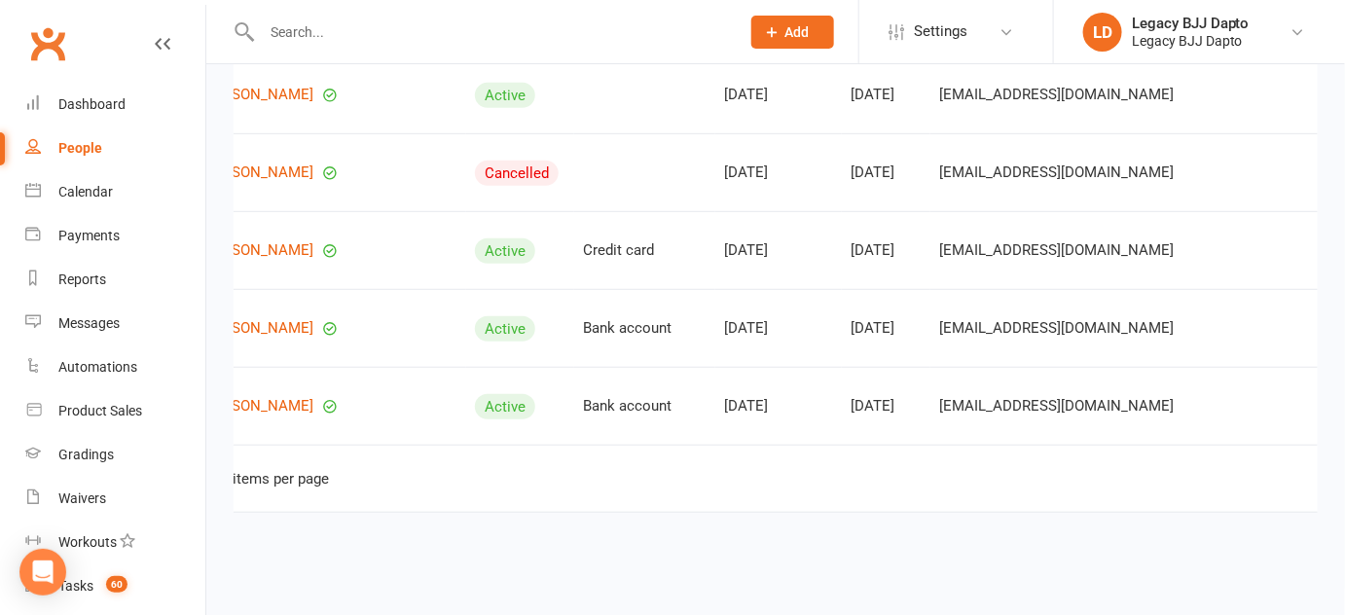
scroll to position [0, 175]
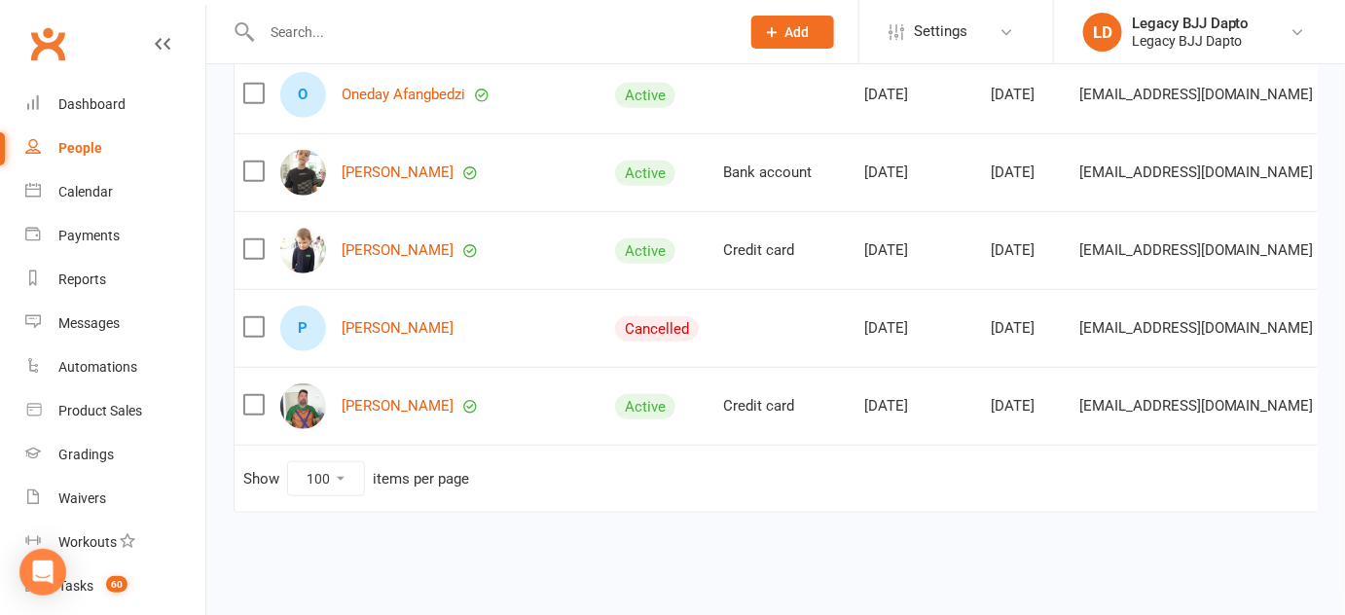
click at [856, 106] on td "Oct 22, 2024" at bounding box center [919, 94] width 127 height 78
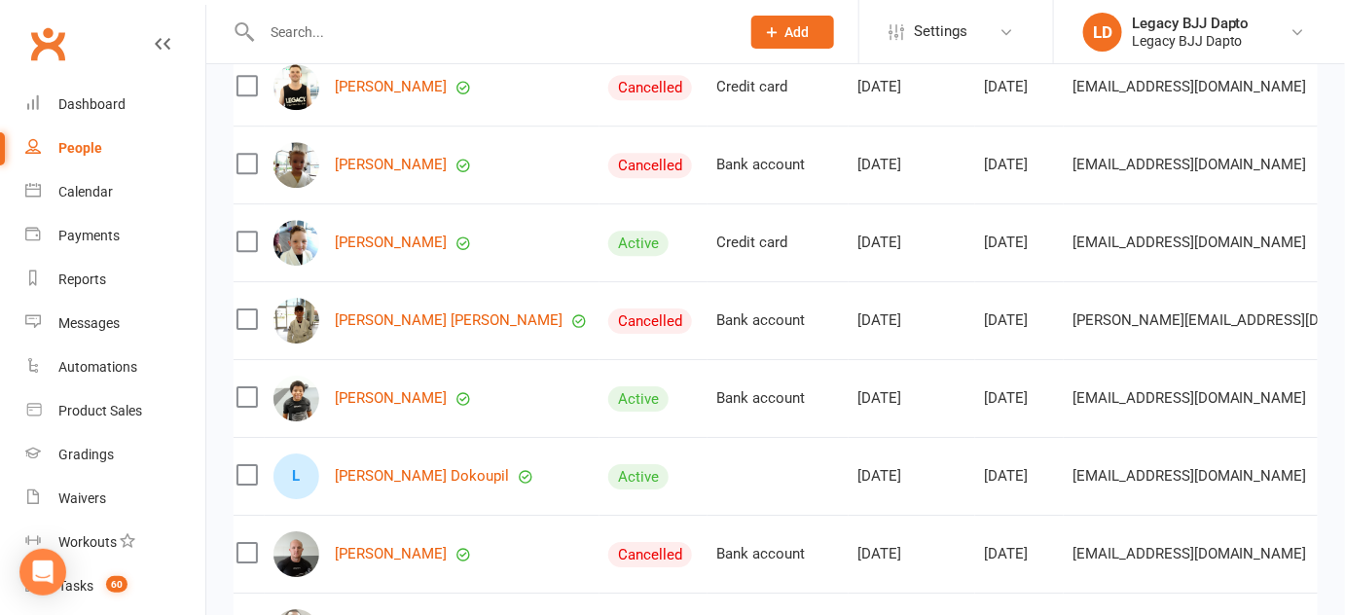
scroll to position [4341, 0]
click at [857, 167] on div "Mar 10, 2025" at bounding box center [911, 166] width 109 height 17
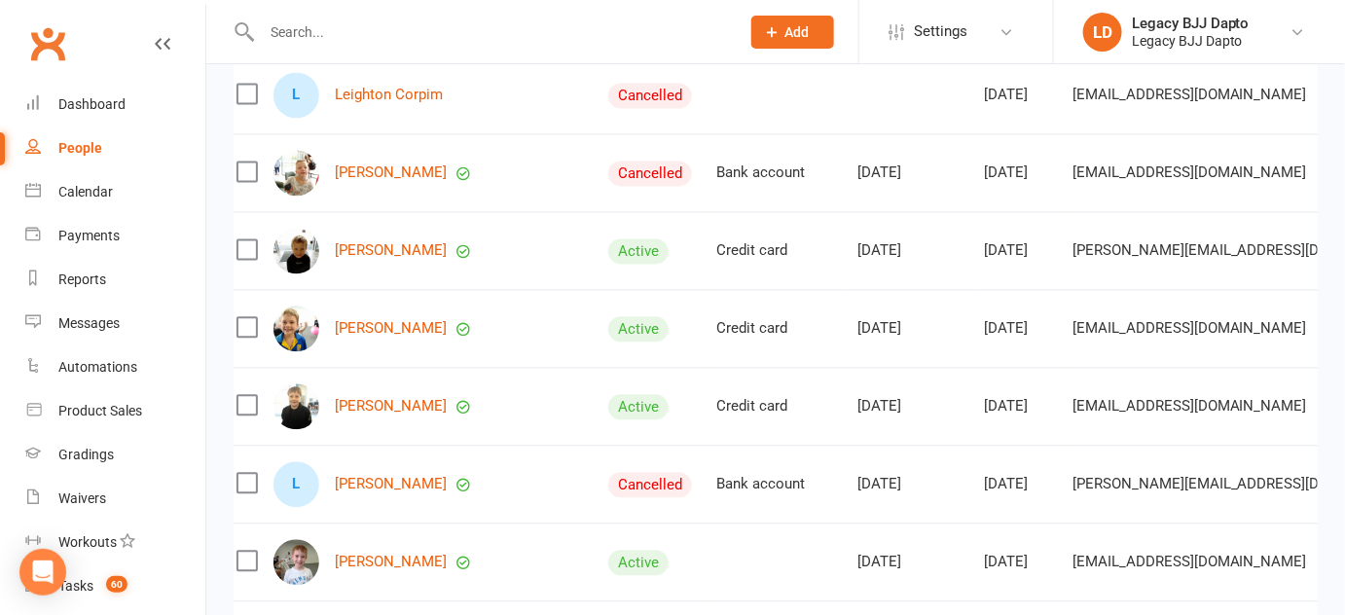
scroll to position [3711, 0]
click at [857, 257] on div "Aug 08, 2025" at bounding box center [911, 250] width 109 height 17
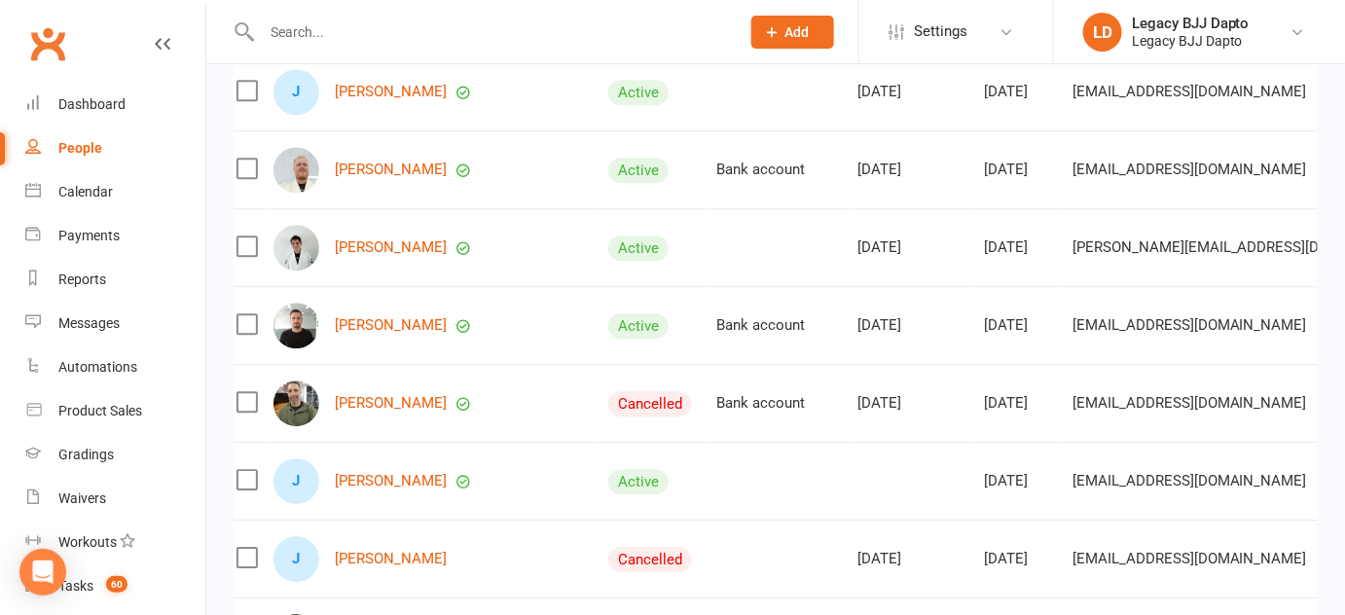
scroll to position [1689, 0]
click at [877, 528] on td "Jul 28, 2025" at bounding box center [912, 560] width 127 height 78
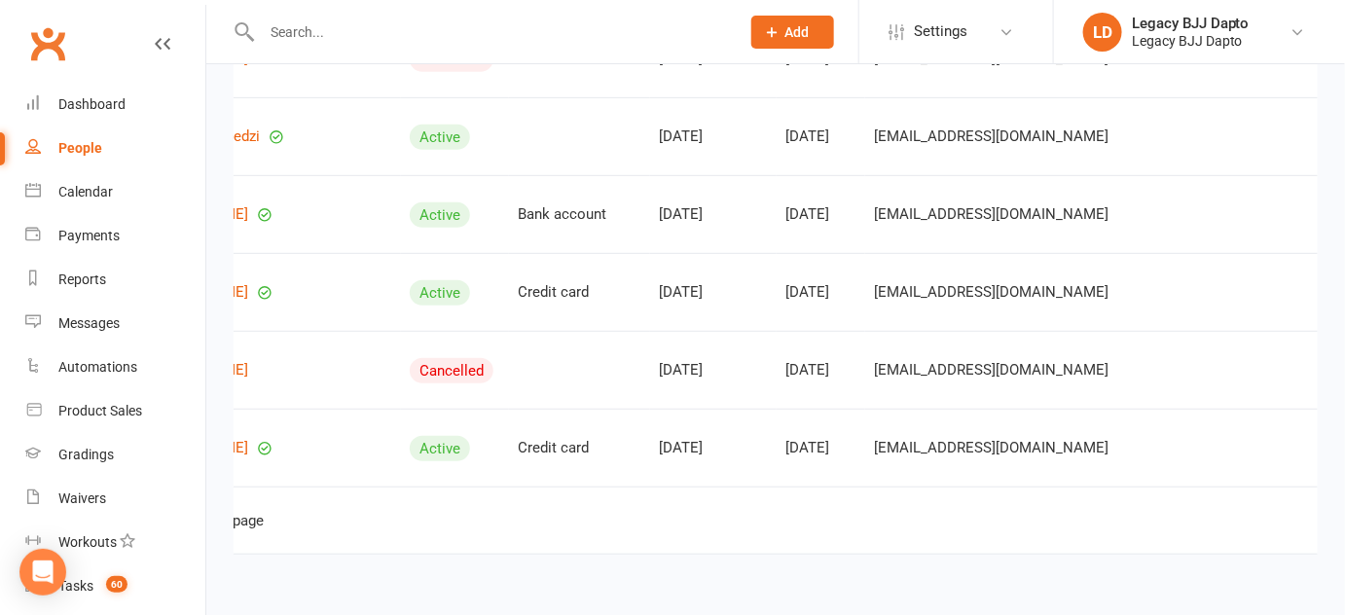
scroll to position [7638, 0]
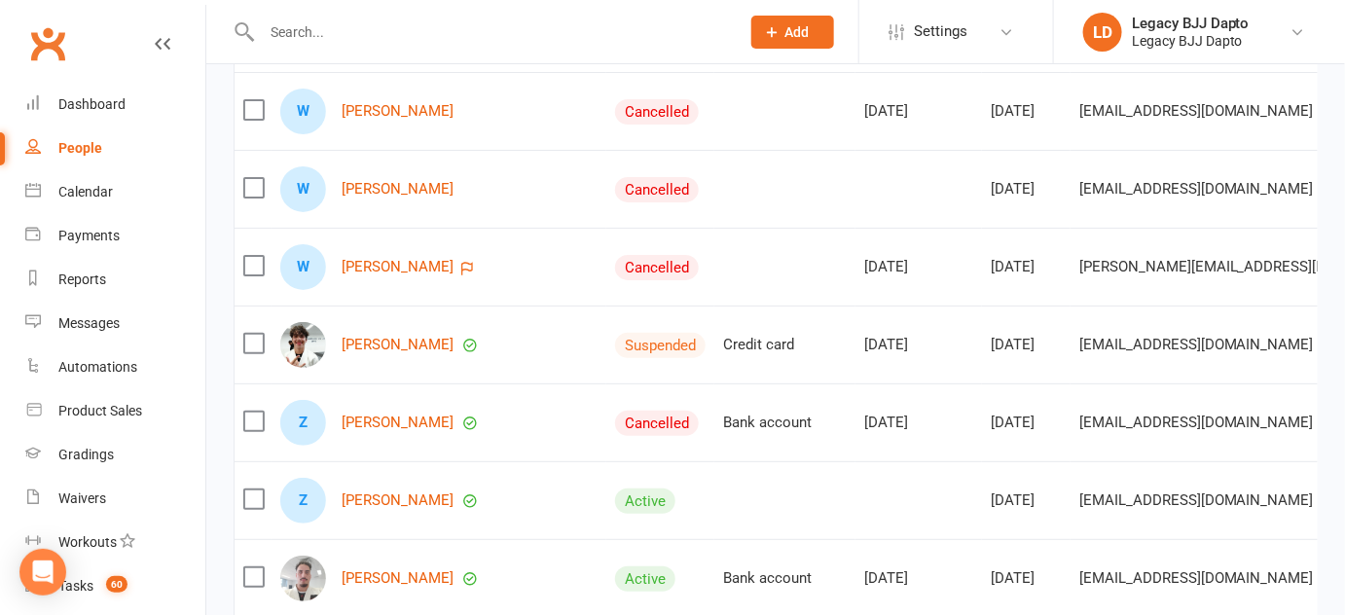
scroll to position [4940, 0]
click at [385, 346] on link "Xavier Murray" at bounding box center [398, 346] width 112 height 17
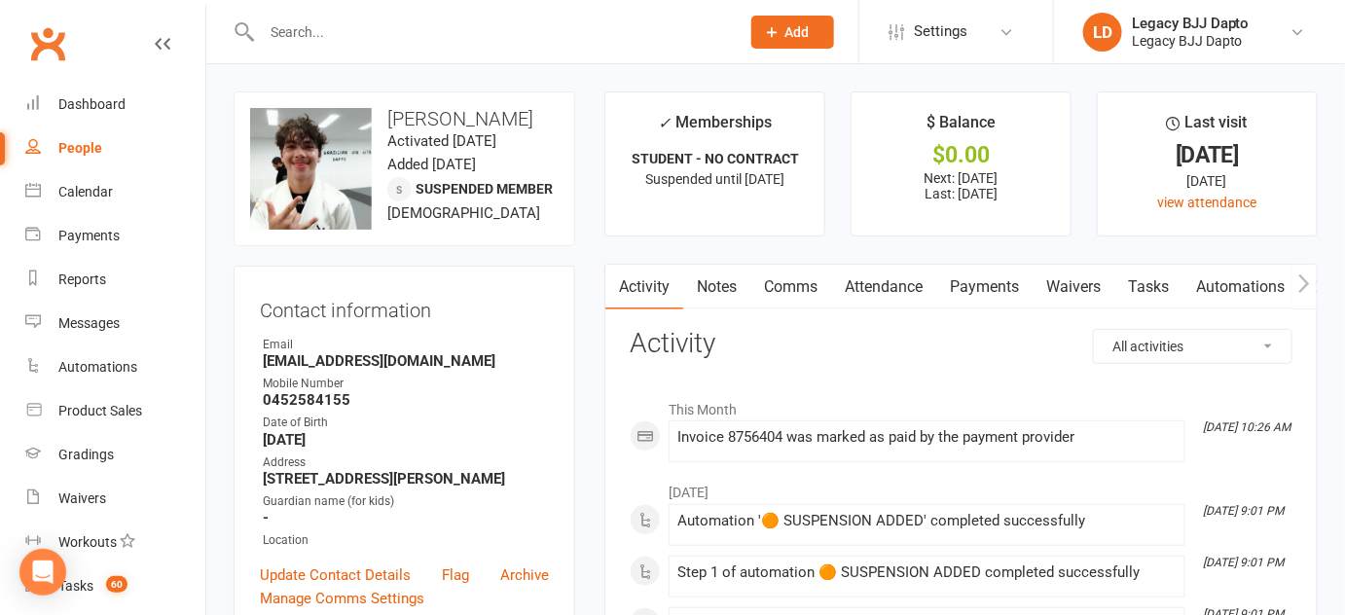
click at [986, 292] on link "Payments" at bounding box center [984, 287] width 96 height 45
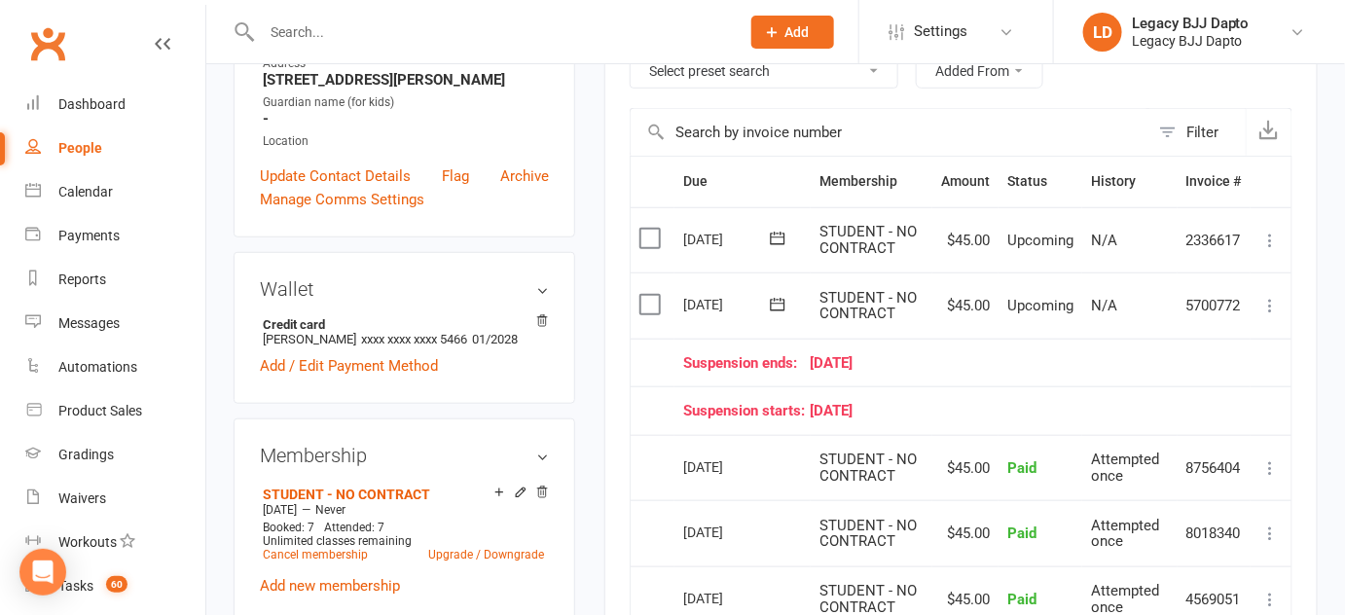
scroll to position [399, 0]
click at [982, 287] on td "$45.00" at bounding box center [965, 306] width 66 height 66
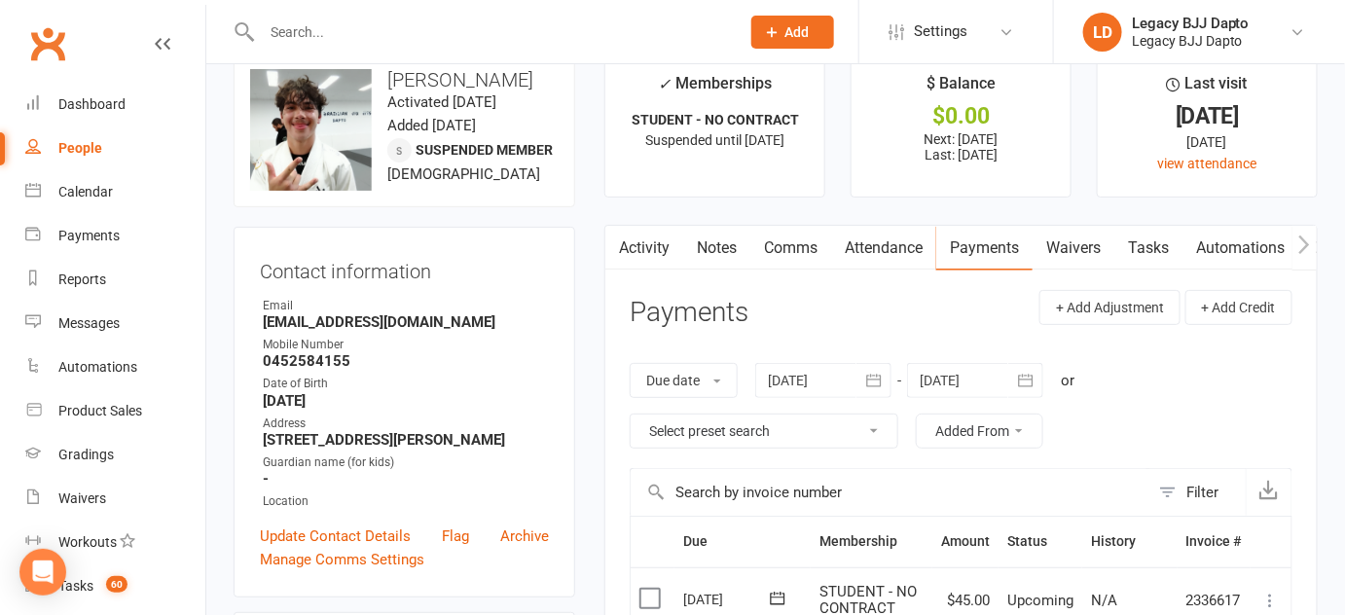
scroll to position [0, 0]
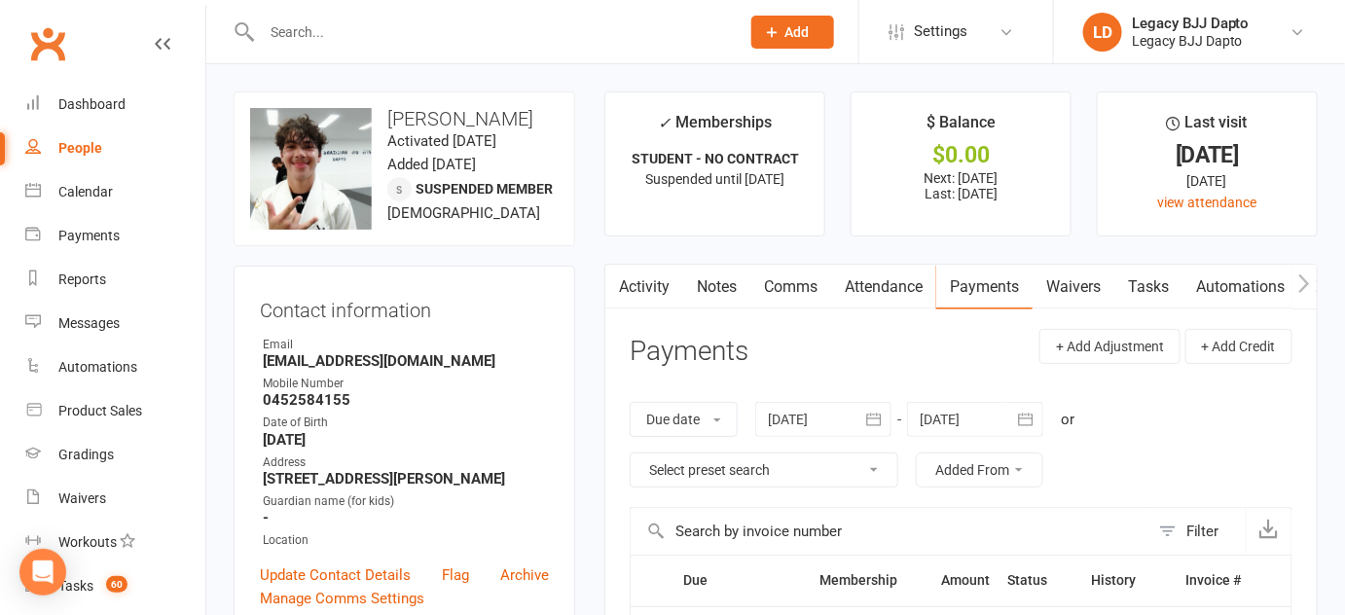
click at [134, 151] on link "People" at bounding box center [115, 149] width 180 height 44
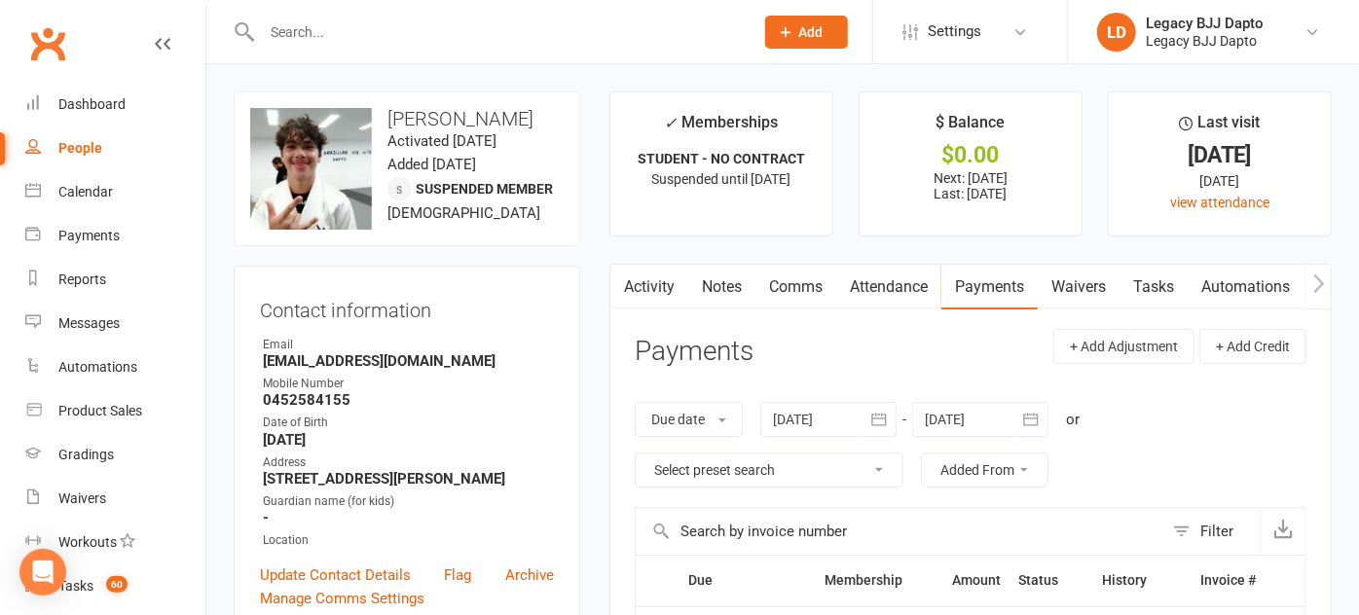
select select "100"
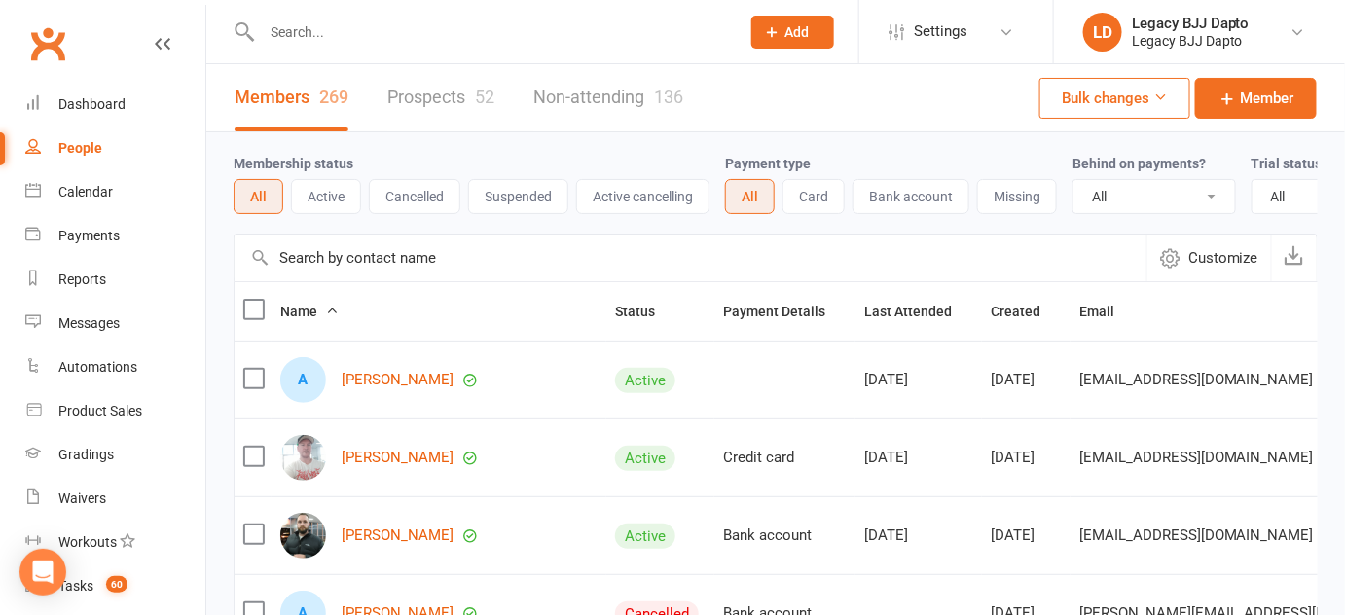
click at [425, 90] on link "Prospects 52" at bounding box center [440, 97] width 107 height 67
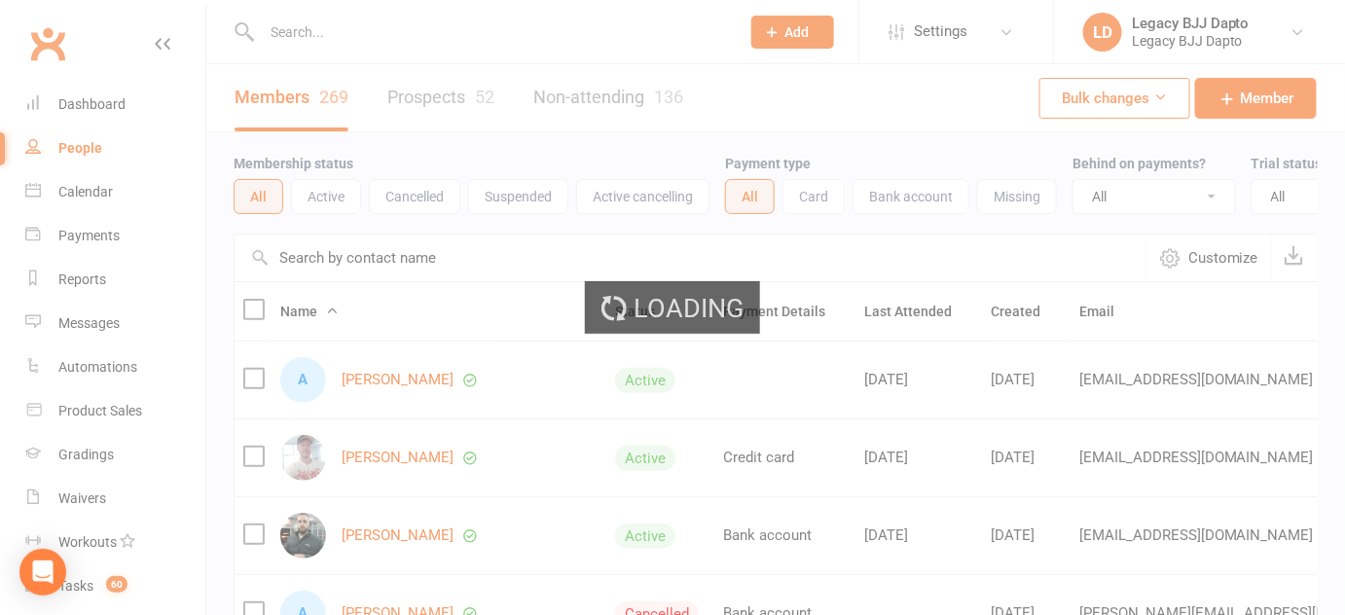
select select "100"
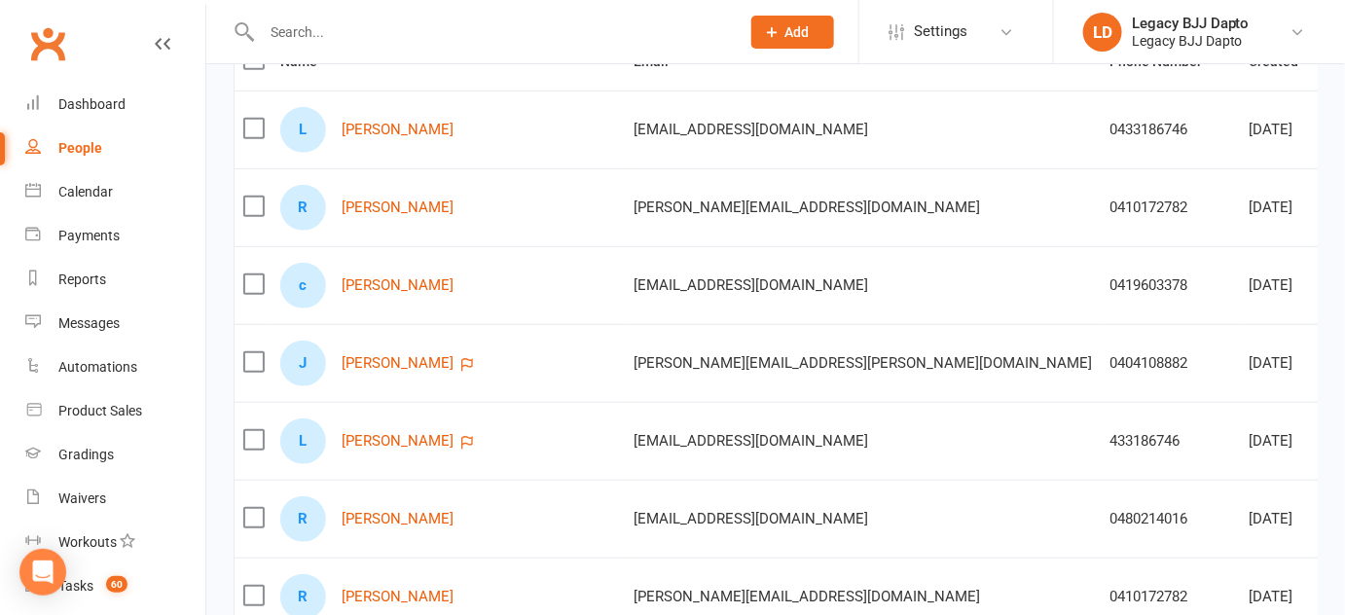
scroll to position [265, 0]
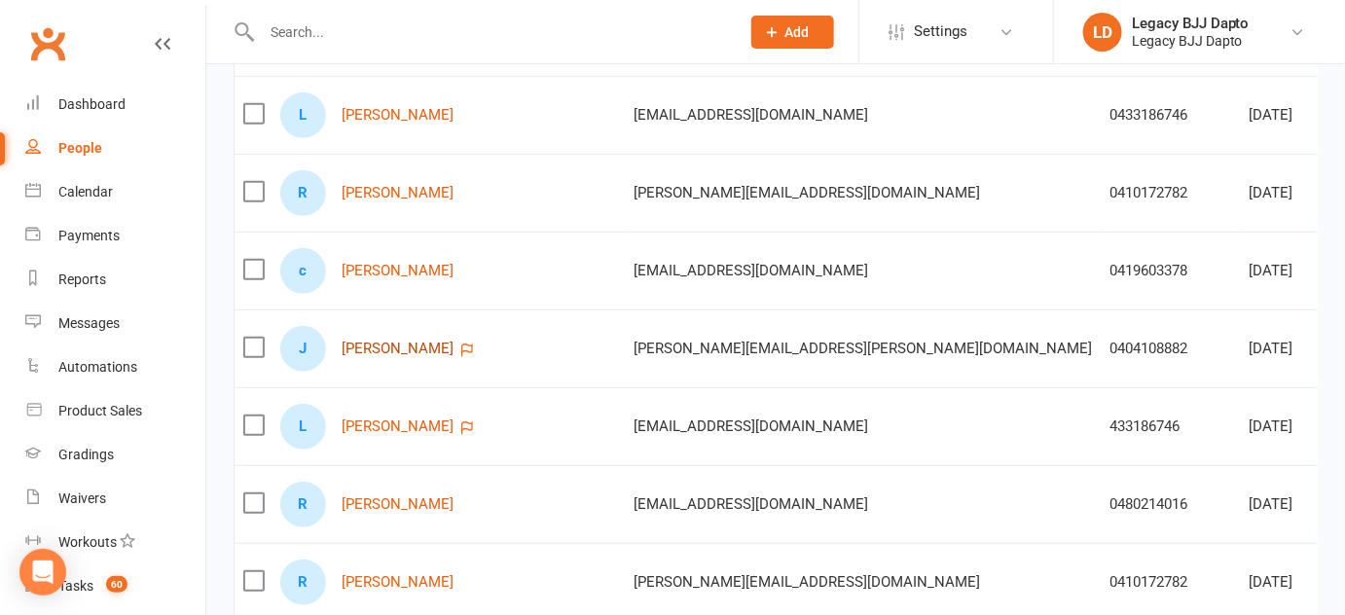
click at [404, 342] on link "Jamie Pitt" at bounding box center [398, 349] width 112 height 17
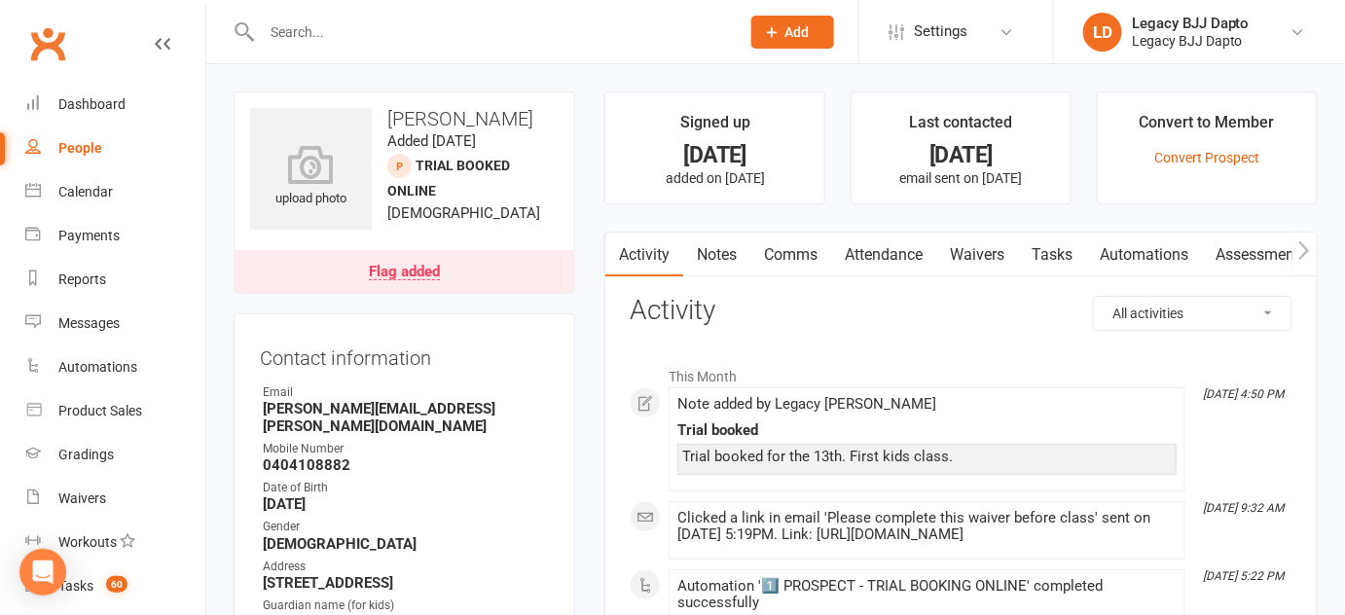
click at [982, 258] on link "Waivers" at bounding box center [977, 255] width 82 height 45
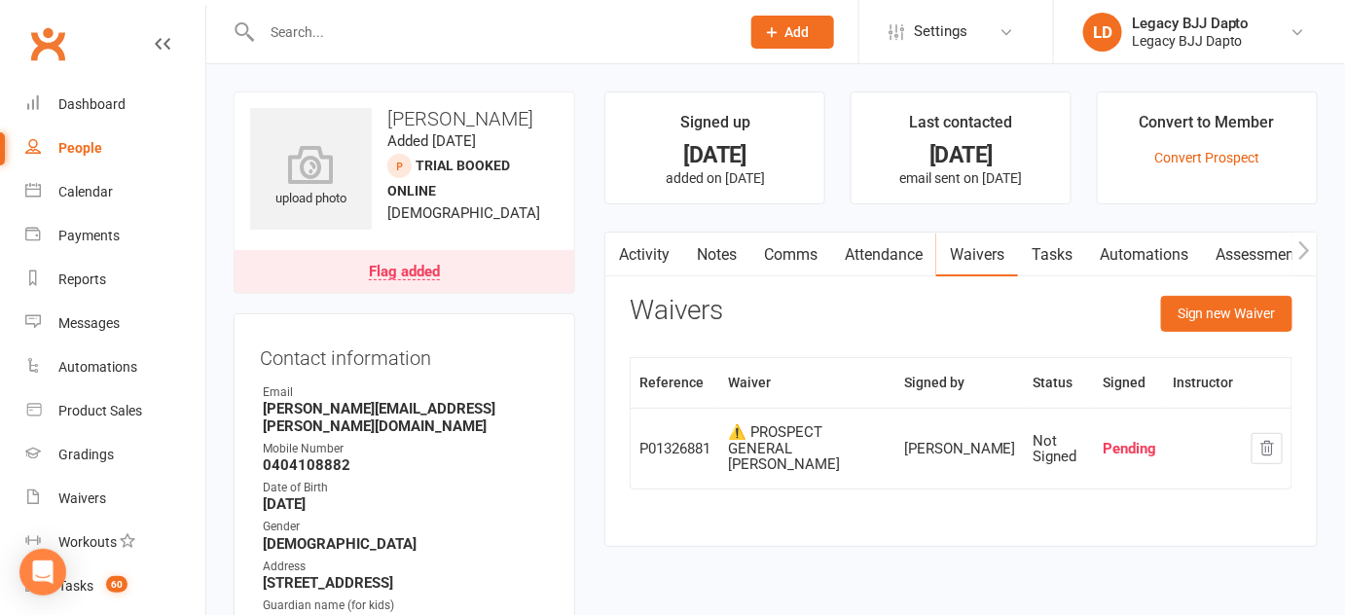
click at [664, 238] on link "Activity" at bounding box center [644, 255] width 78 height 45
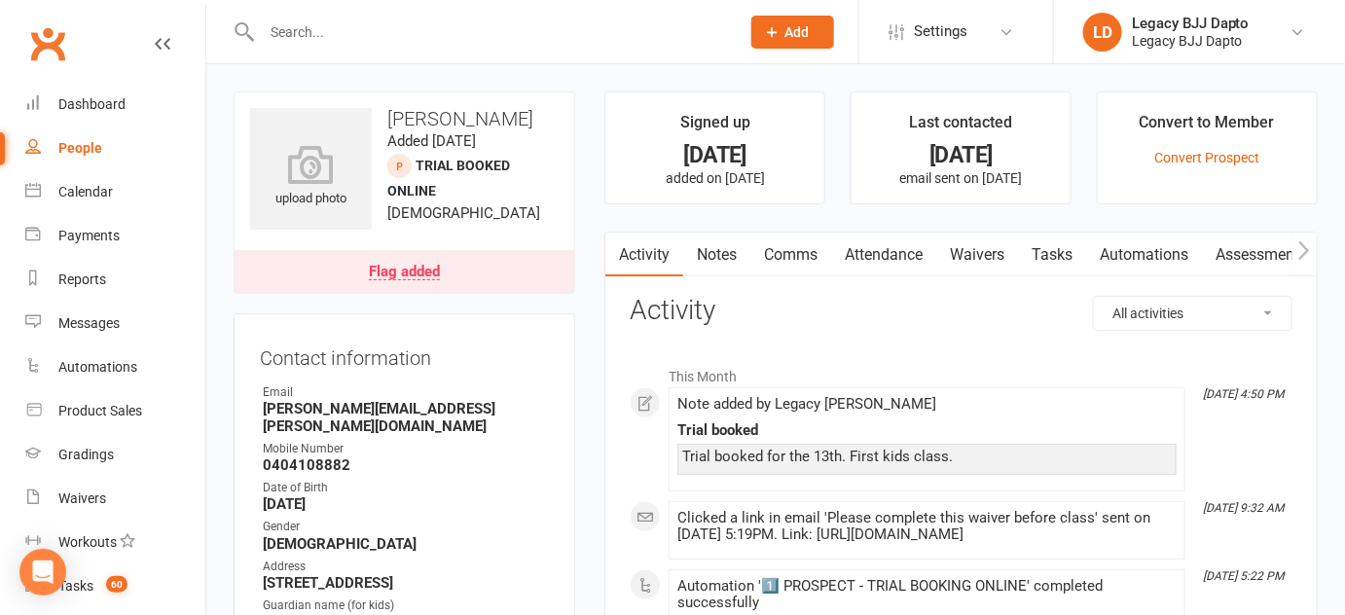
click at [749, 258] on link "Notes" at bounding box center [716, 255] width 67 height 45
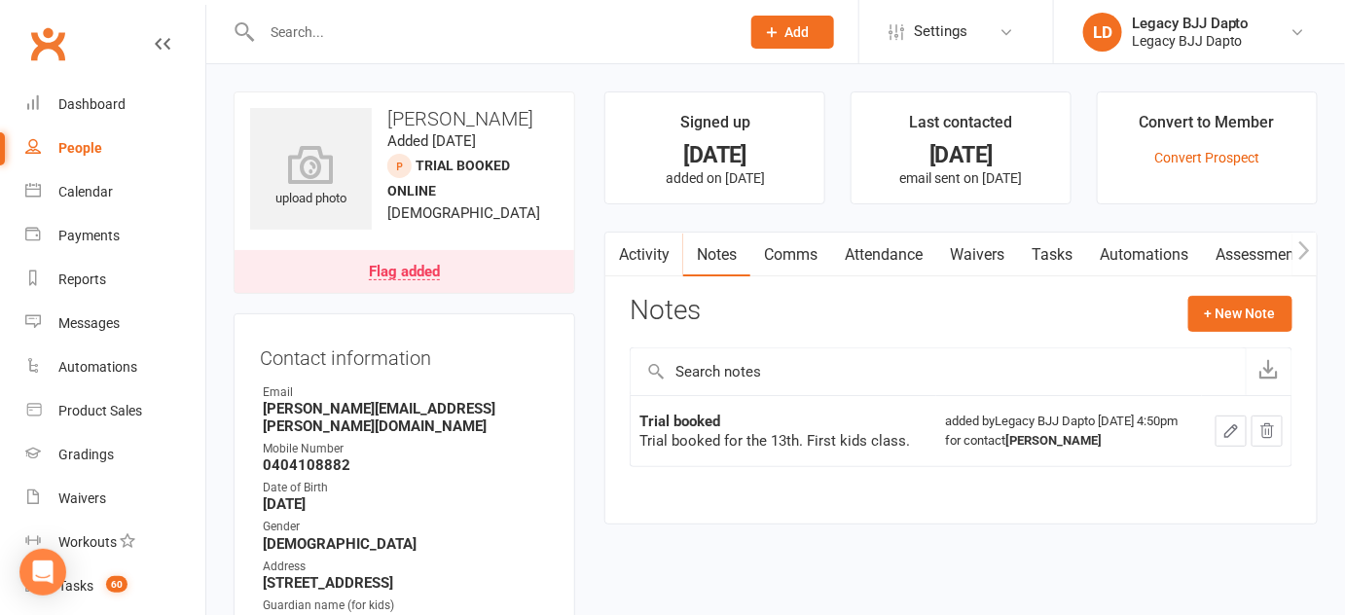
click at [1227, 440] on icon "button" at bounding box center [1231, 431] width 18 height 18
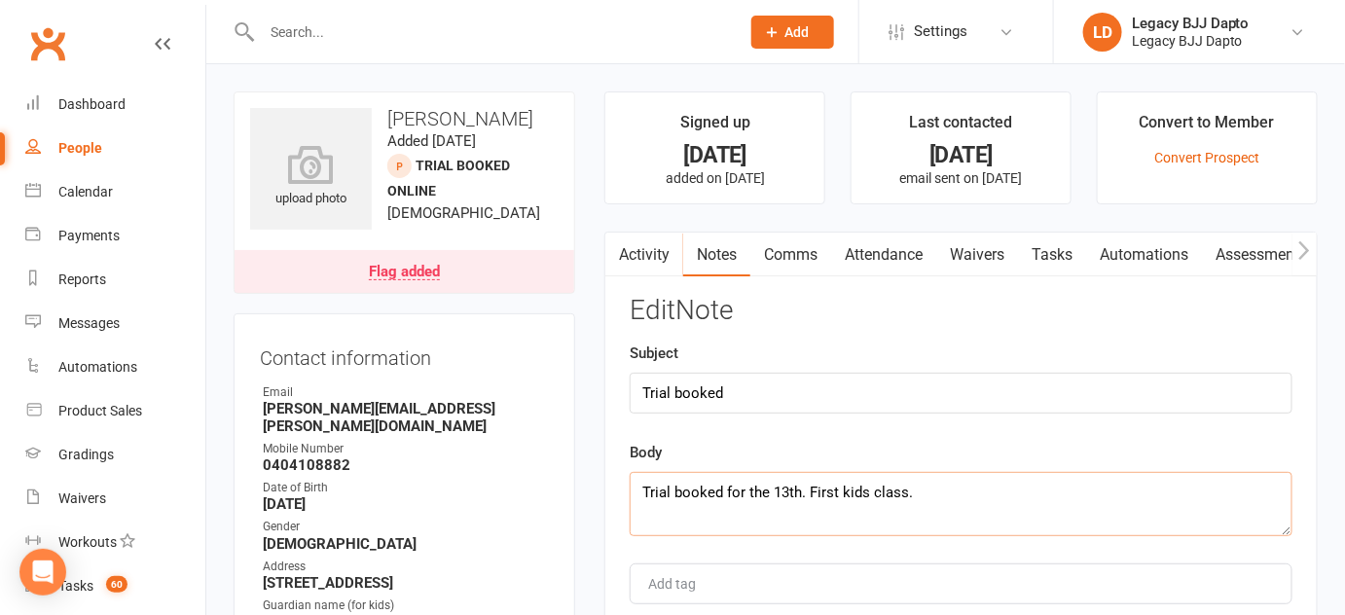
click at [955, 509] on textarea "Trial booked for the 13th. First kids class." at bounding box center [961, 504] width 663 height 64
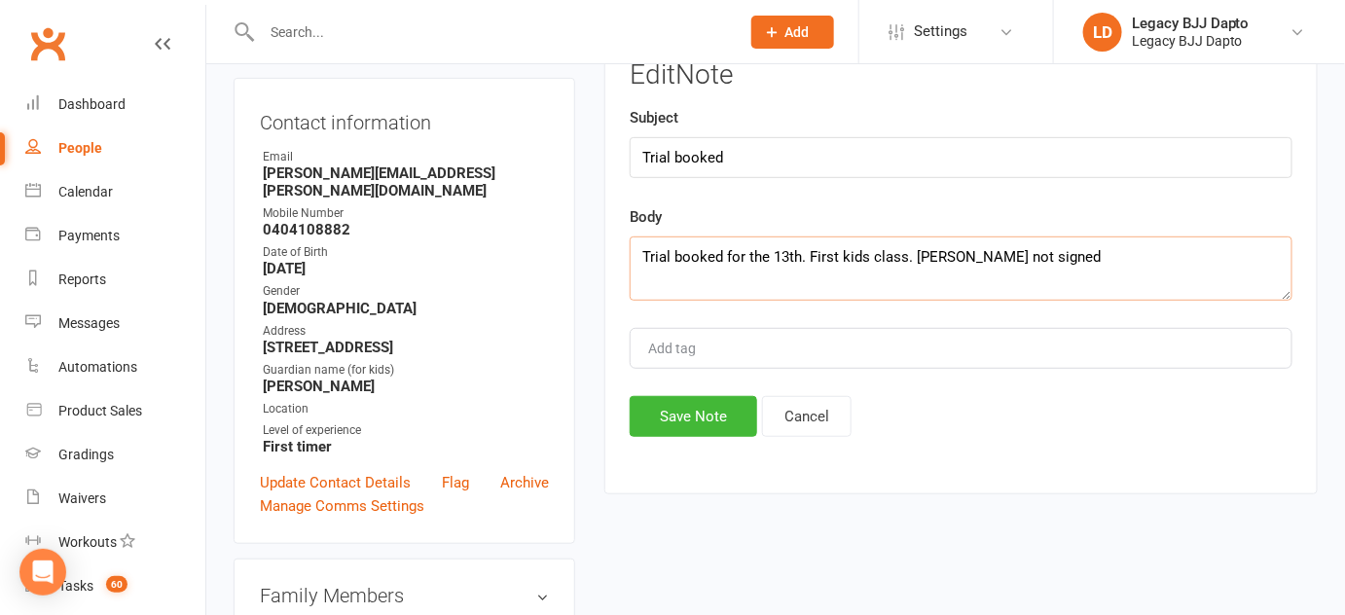
scroll to position [241, 0]
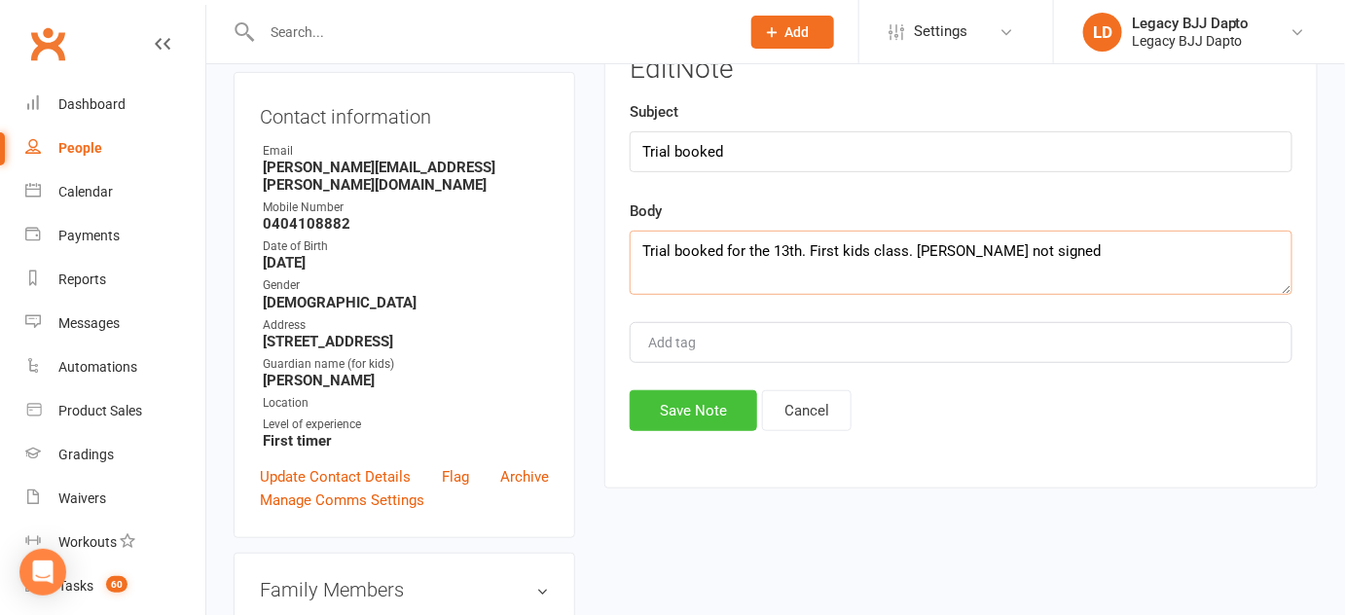
type textarea "Trial booked for the 13th. First kids class. Waiver not signed"
click at [711, 420] on button "Save Note" at bounding box center [694, 410] width 128 height 41
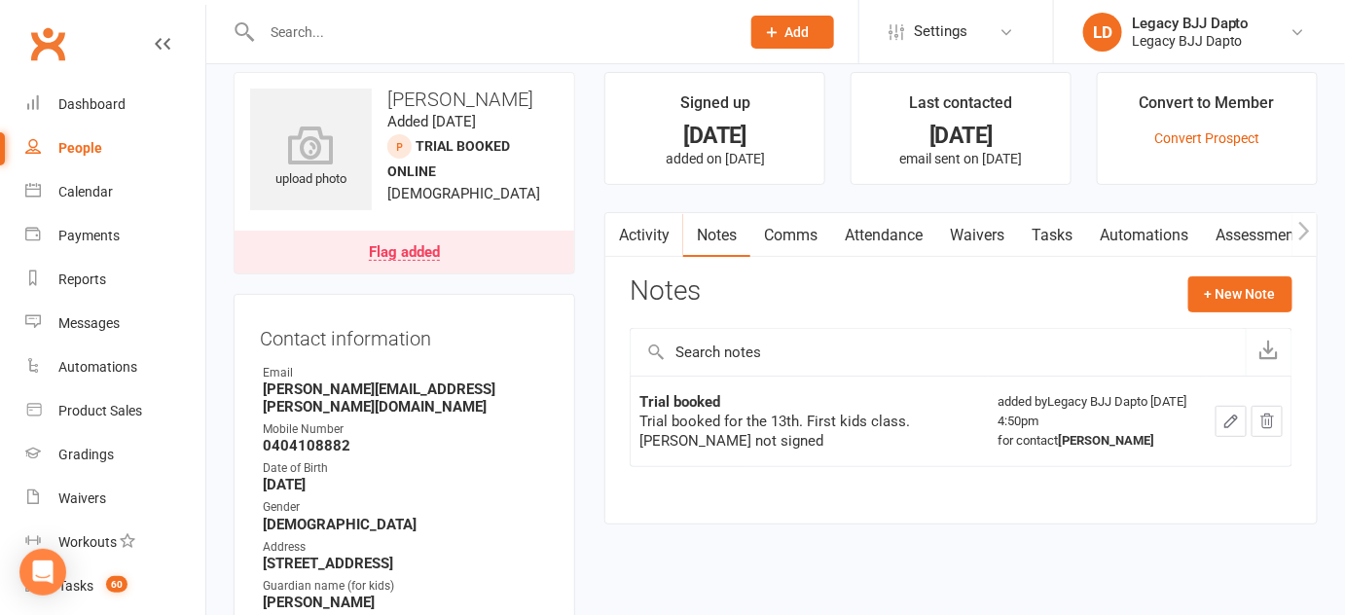
scroll to position [0, 0]
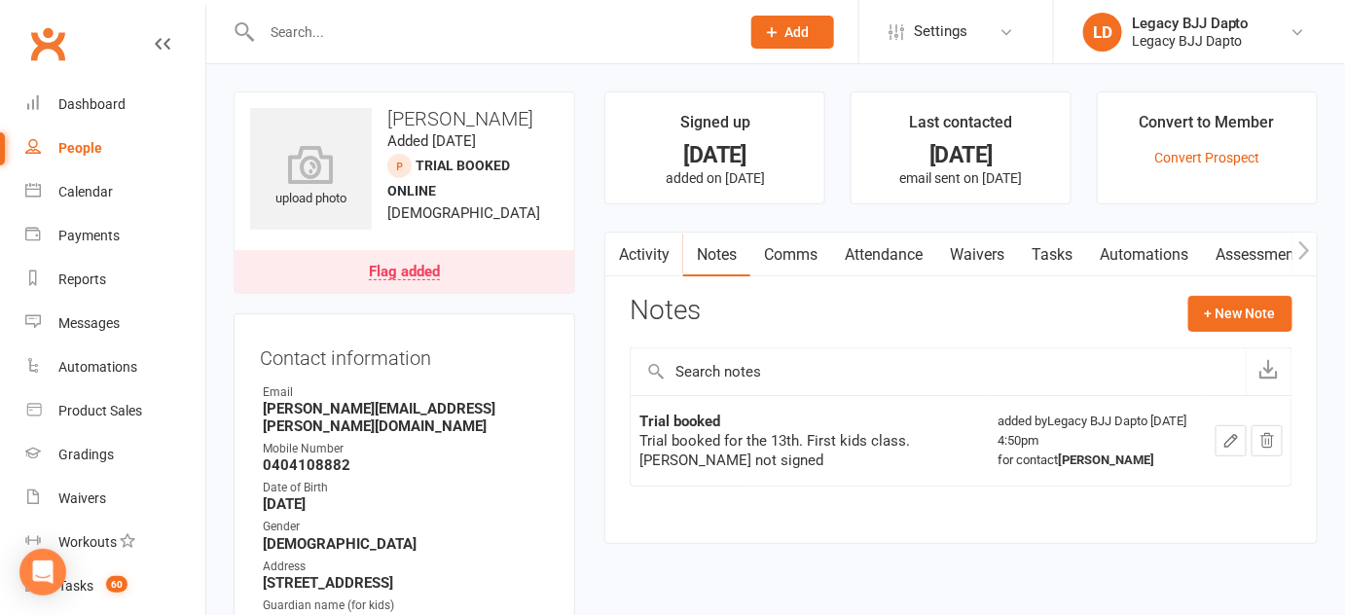
click at [600, 492] on main "Signed up 1 day ago added on 11 Aug 2025 Last contacted 1 day ago email sent on…" at bounding box center [961, 327] width 743 height 472
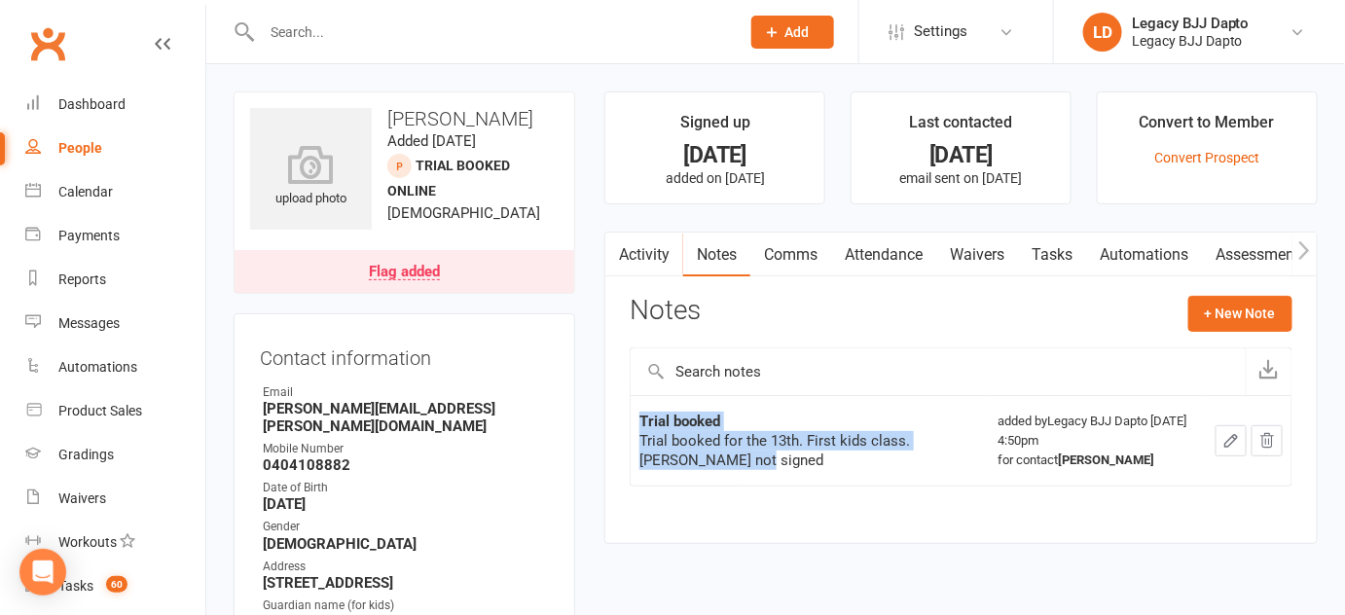
drag, startPoint x: 600, startPoint y: 492, endPoint x: 784, endPoint y: 451, distance: 188.4
click at [784, 451] on main "Signed up 1 day ago added on 11 Aug 2025 Last contacted 1 day ago email sent on…" at bounding box center [961, 327] width 743 height 472
click at [784, 451] on div "Trial booked for the 13th. First kids class. Waiver not signed" at bounding box center [809, 450] width 341 height 39
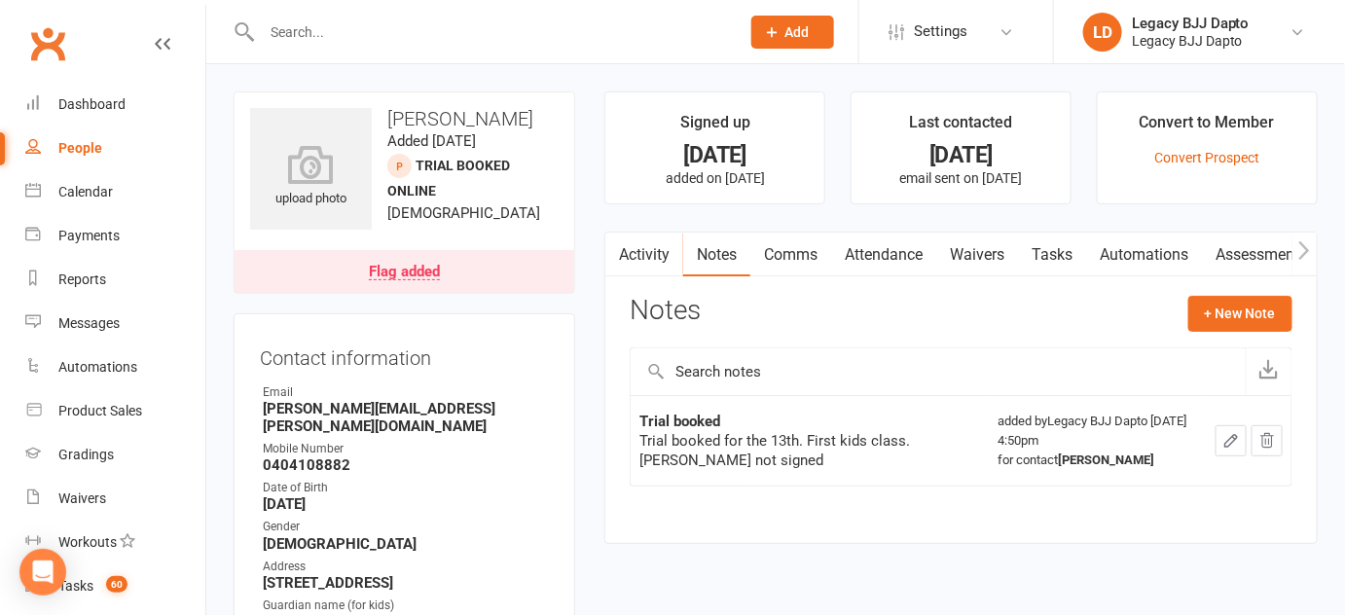
click at [843, 339] on div "Notes + New Note" at bounding box center [961, 321] width 663 height 51
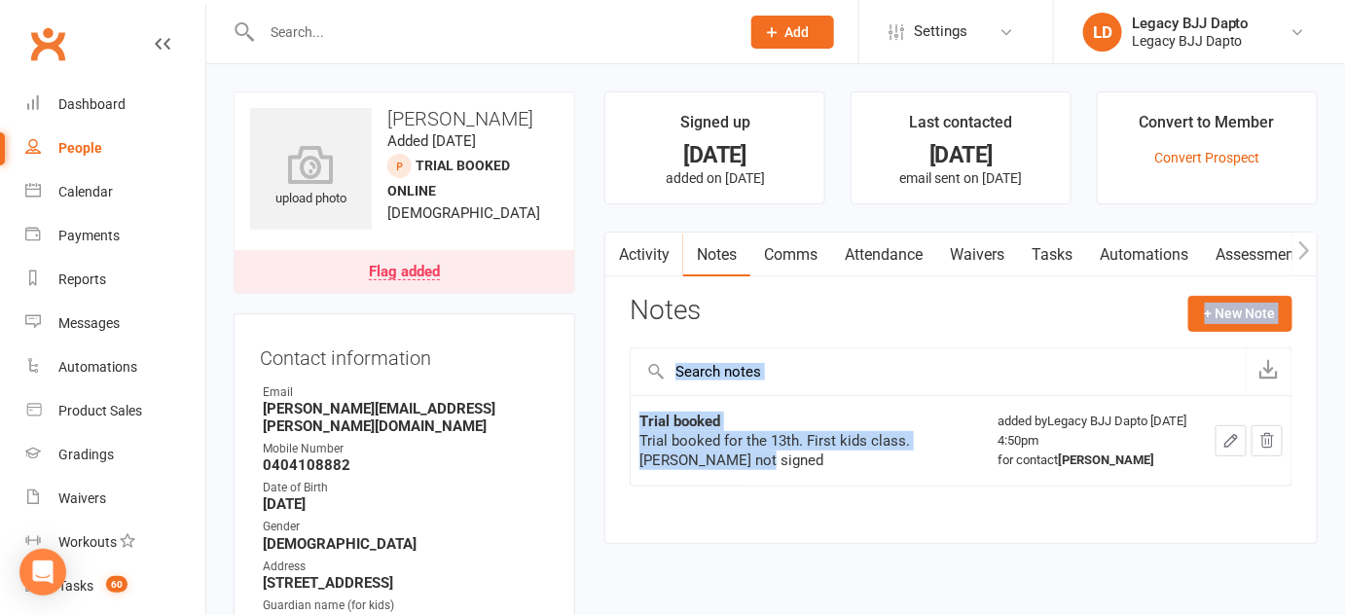
drag, startPoint x: 843, startPoint y: 339, endPoint x: 824, endPoint y: 472, distance: 134.6
click at [824, 472] on section "Notes + New Note Trial booked Trial booked for the 13th. First kids class. Waiv…" at bounding box center [961, 404] width 663 height 217
click at [824, 472] on td "Trial booked Trial booked for the 13th. First kids class. Waiver not signed" at bounding box center [810, 440] width 358 height 91
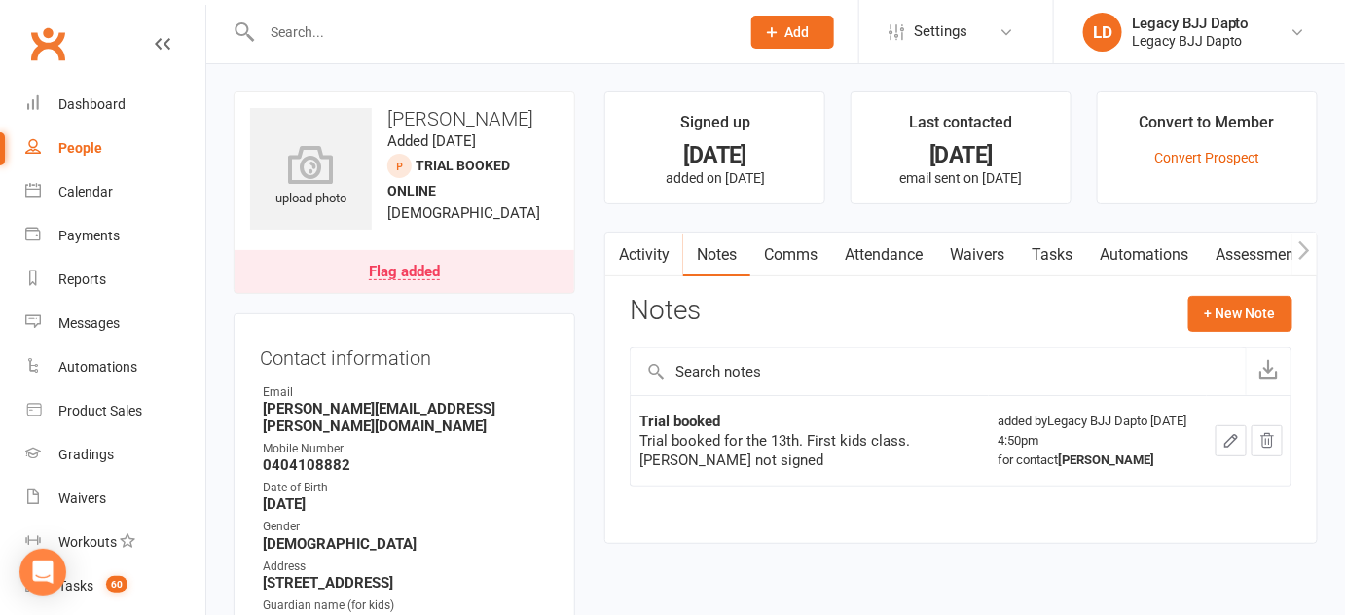
click at [625, 253] on button "button" at bounding box center [617, 255] width 24 height 44
click at [620, 256] on icon "button" at bounding box center [617, 250] width 11 height 18
click at [630, 259] on link "Activity" at bounding box center [644, 255] width 78 height 45
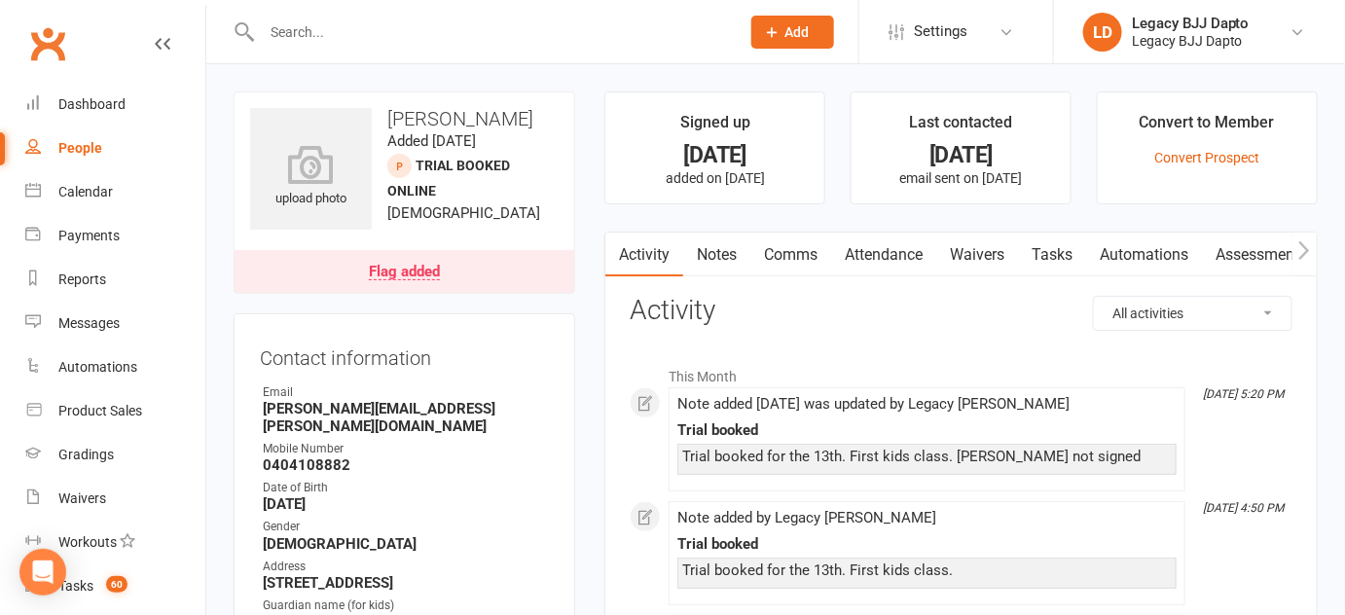
click at [111, 156] on link "People" at bounding box center [115, 149] width 180 height 44
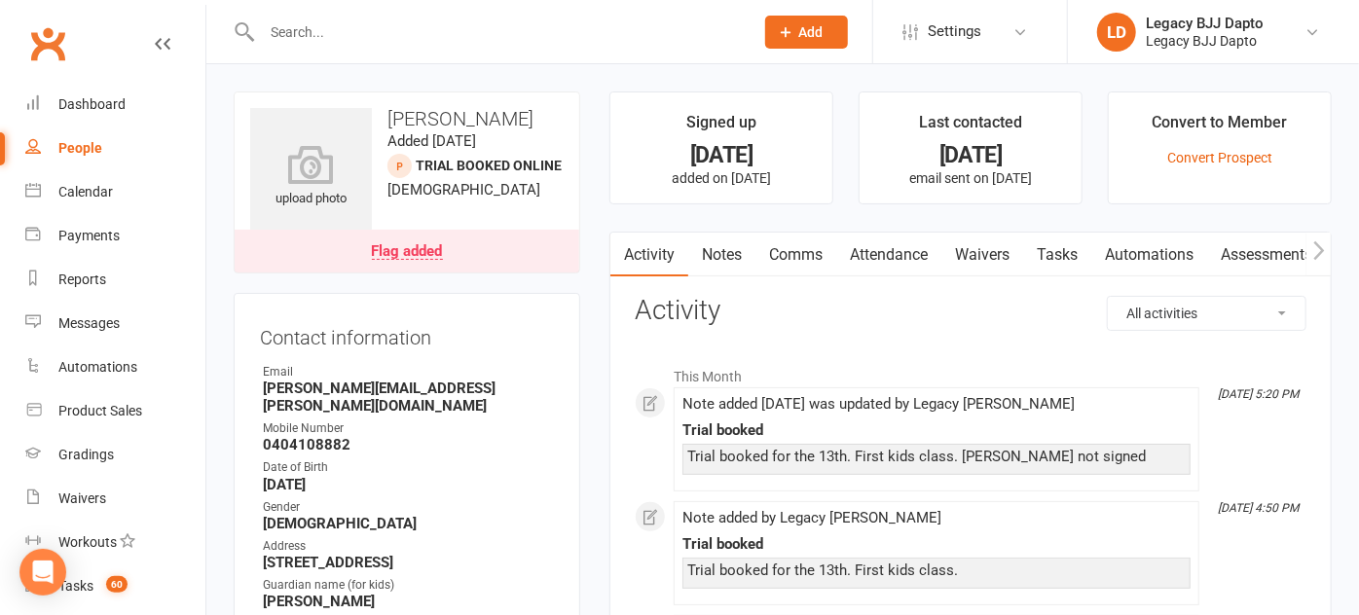
select select "100"
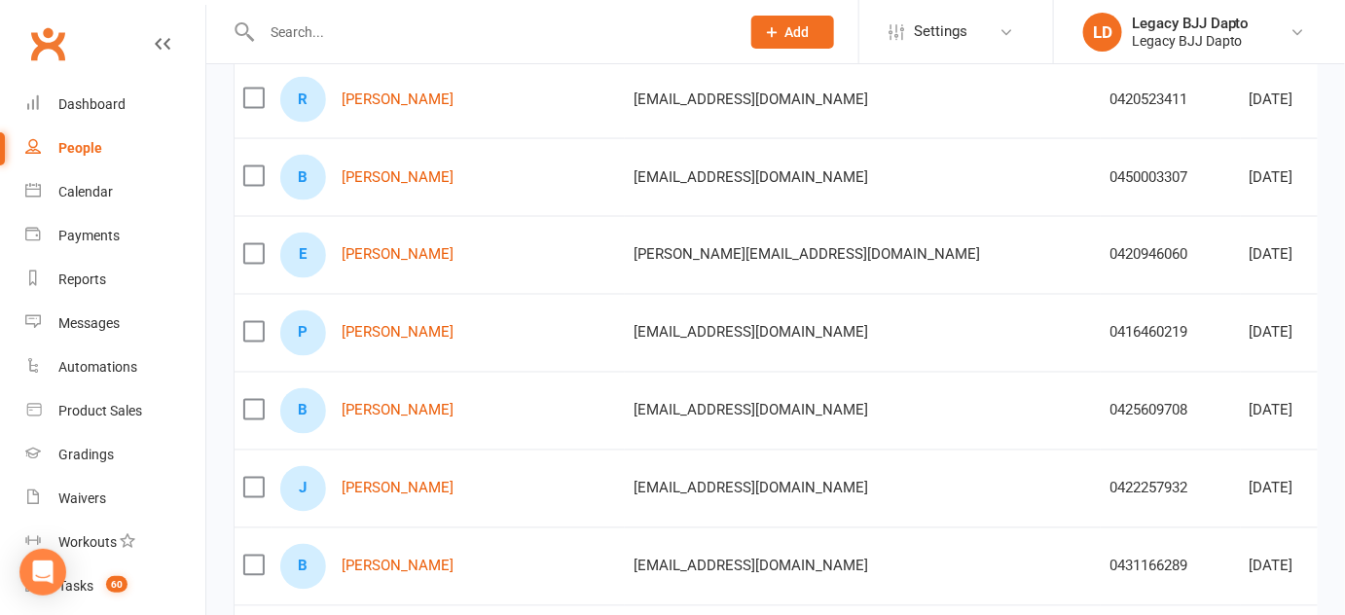
scroll to position [980, 0]
click at [347, 495] on div "J Joey Spiteri" at bounding box center [448, 490] width 336 height 46
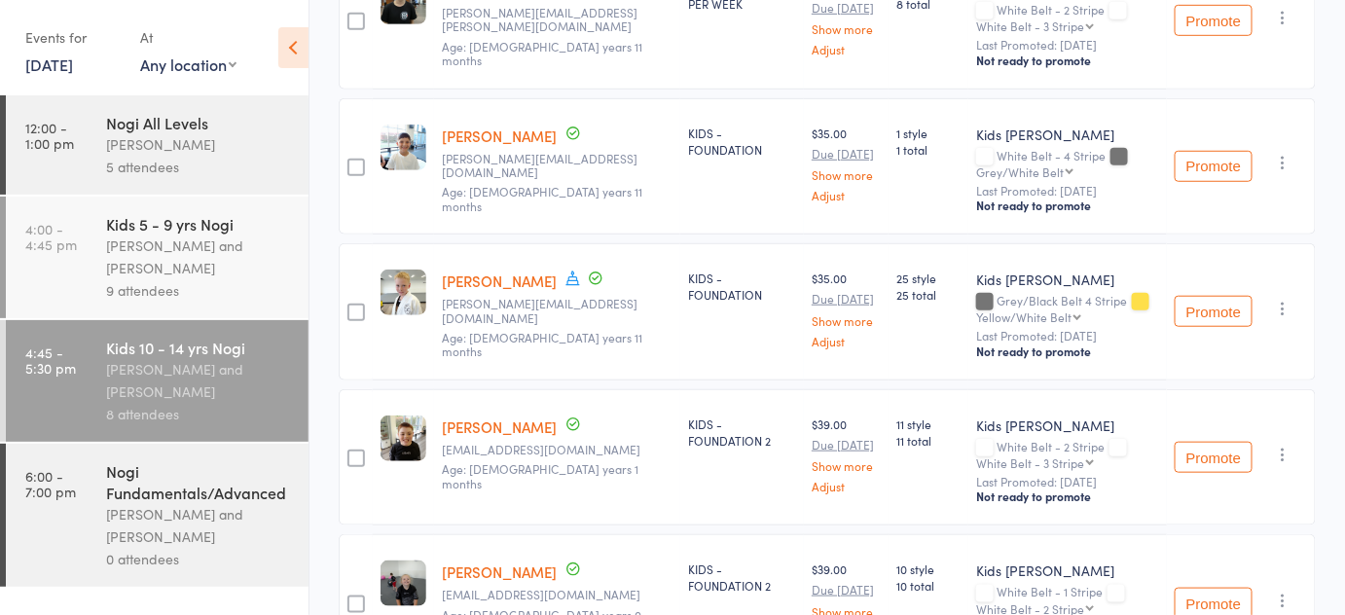
scroll to position [438, 0]
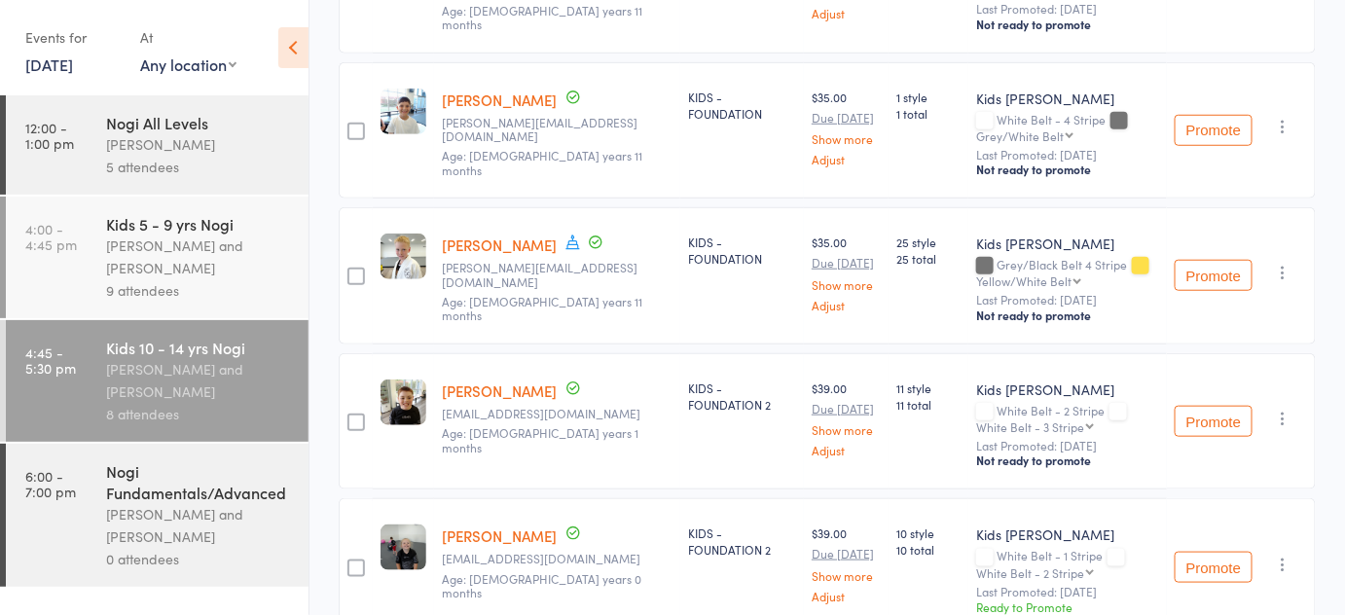
click at [171, 243] on div "[PERSON_NAME] and [PERSON_NAME]" at bounding box center [199, 257] width 186 height 45
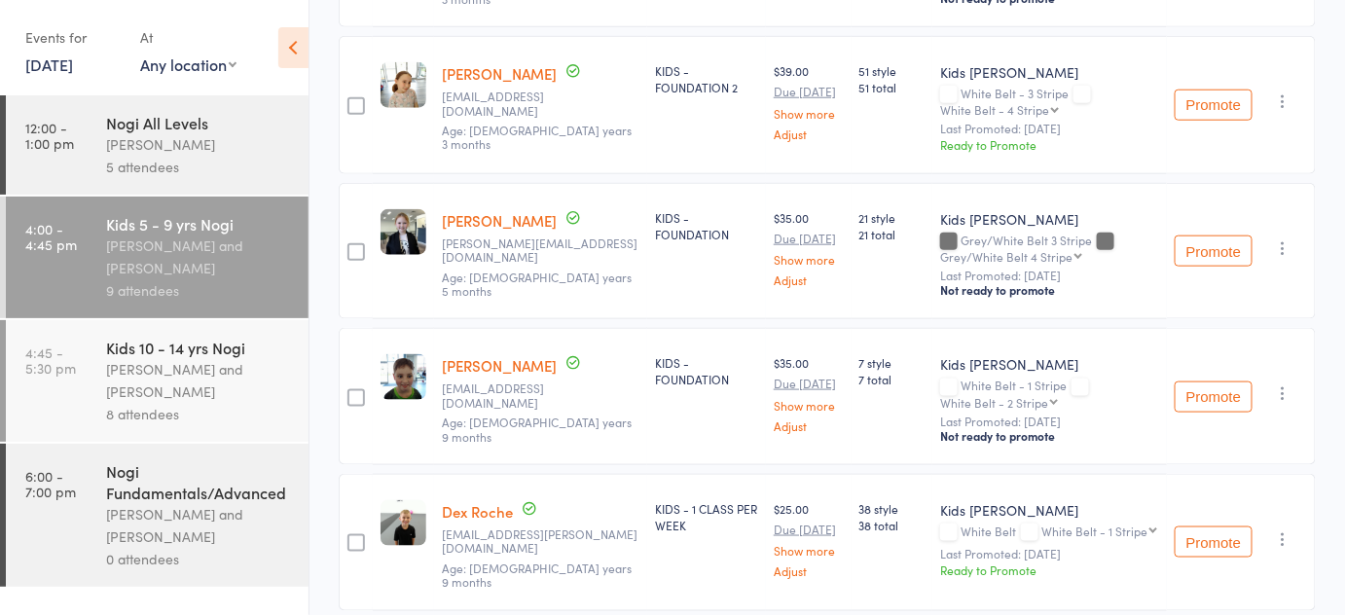
scroll to position [609, 0]
click at [940, 69] on div "Kids [PERSON_NAME]" at bounding box center [1049, 71] width 219 height 19
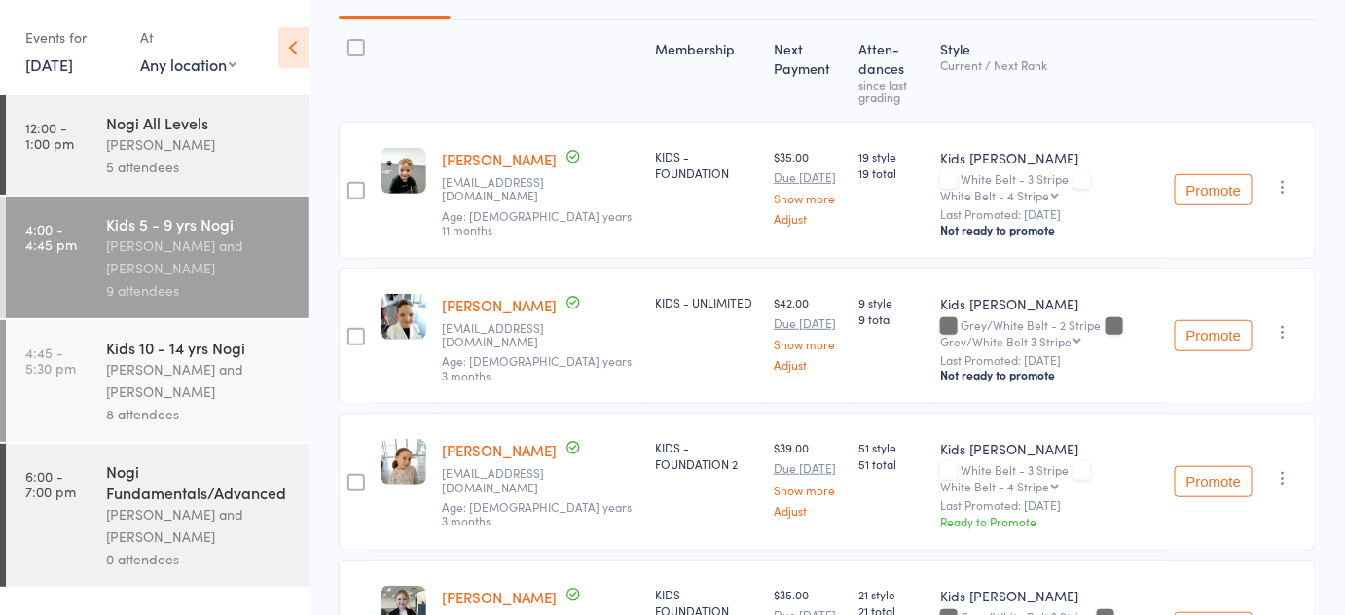
scroll to position [234, 0]
click at [430, 85] on div at bounding box center [403, 70] width 61 height 84
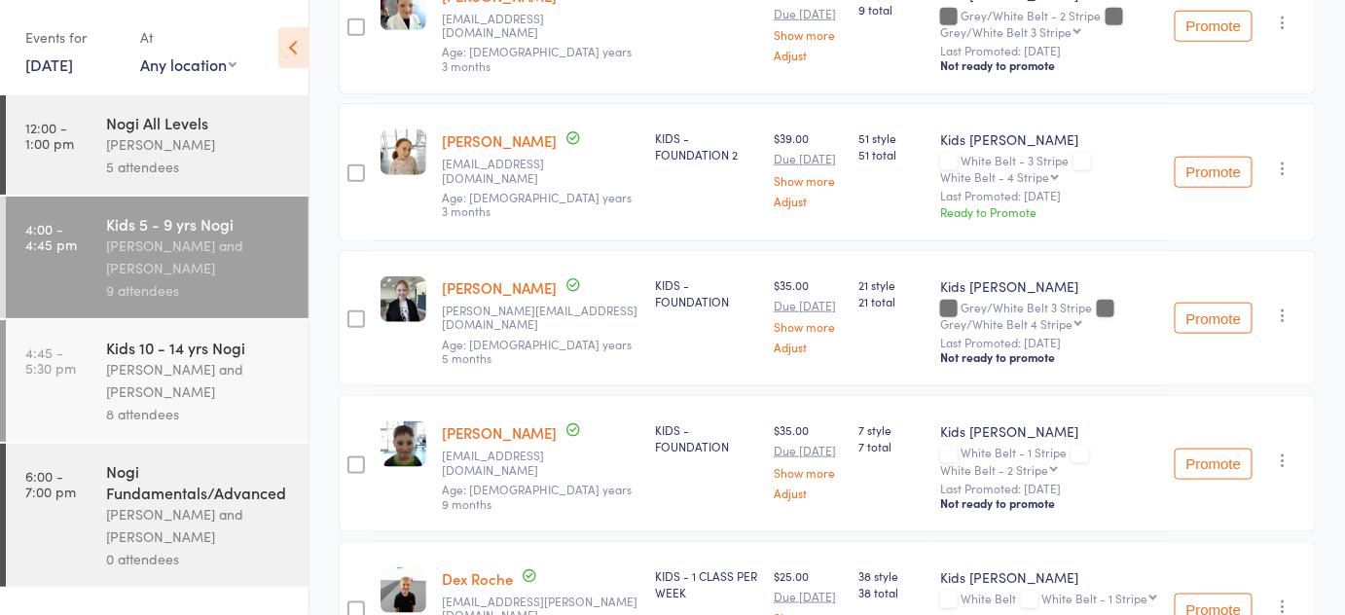
scroll to position [546, 0]
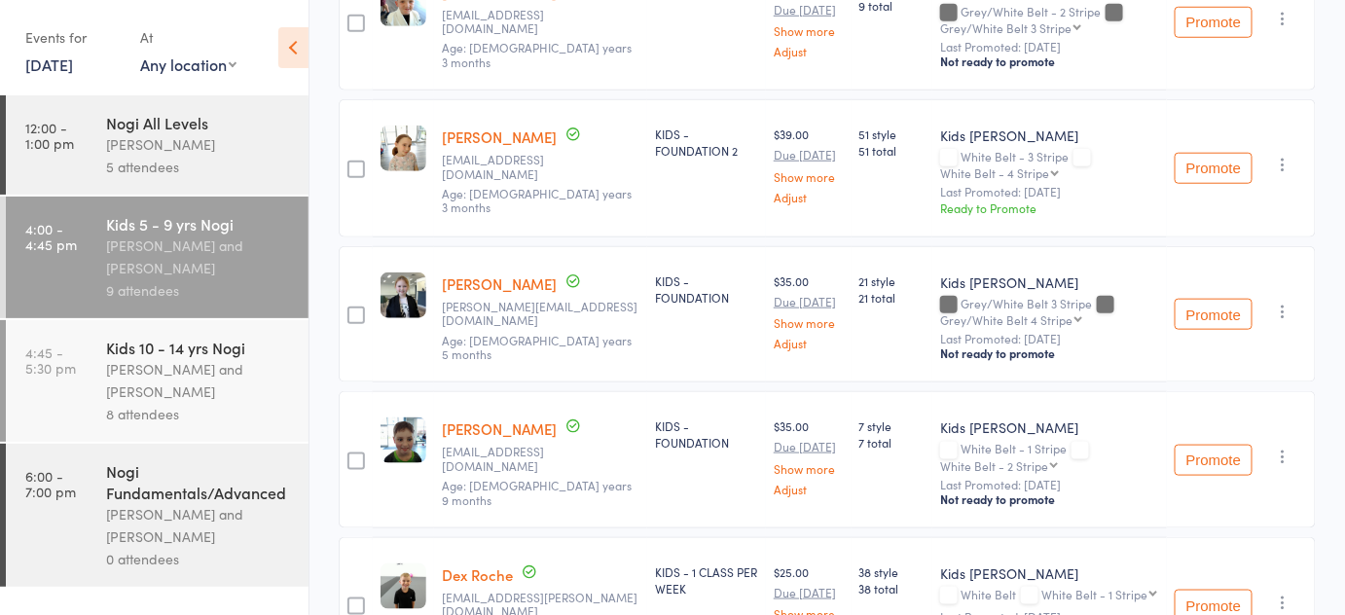
click at [158, 396] on div "[PERSON_NAME] and [PERSON_NAME]" at bounding box center [199, 380] width 186 height 45
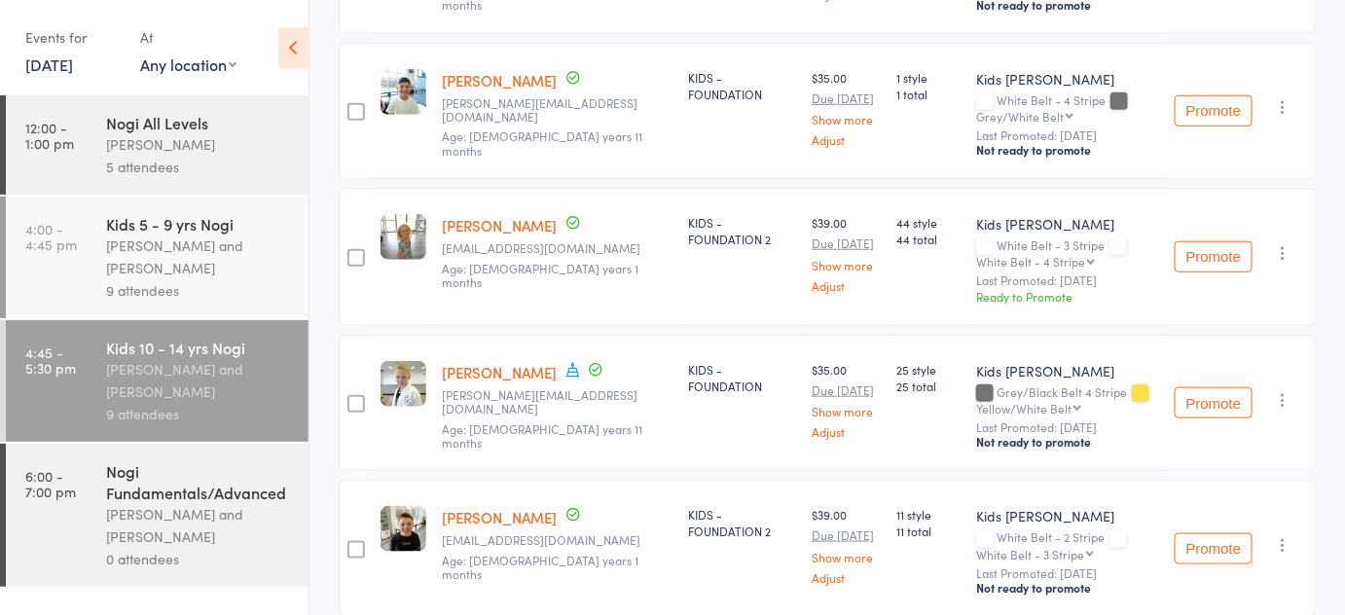
scroll to position [456, 0]
click at [333, 306] on main "CSV Checked in 9 Waiting to check in 0 Sort by Last name First name Last name B…" at bounding box center [828, 464] width 1036 height 1651
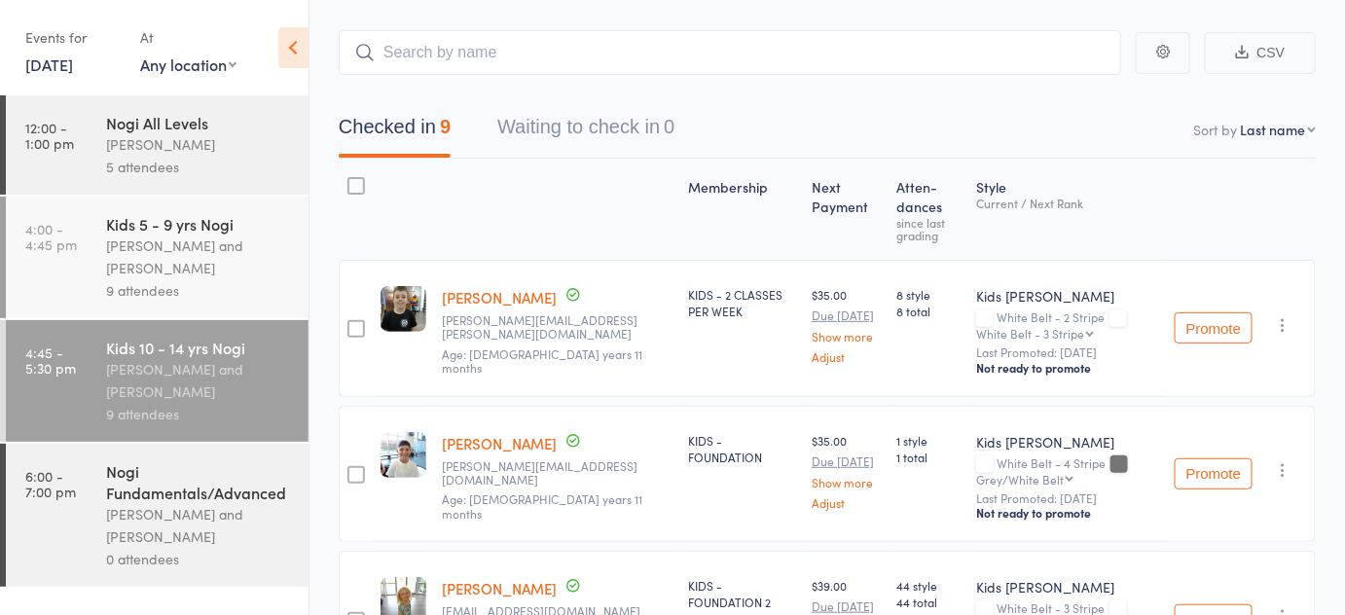
scroll to position [0, 0]
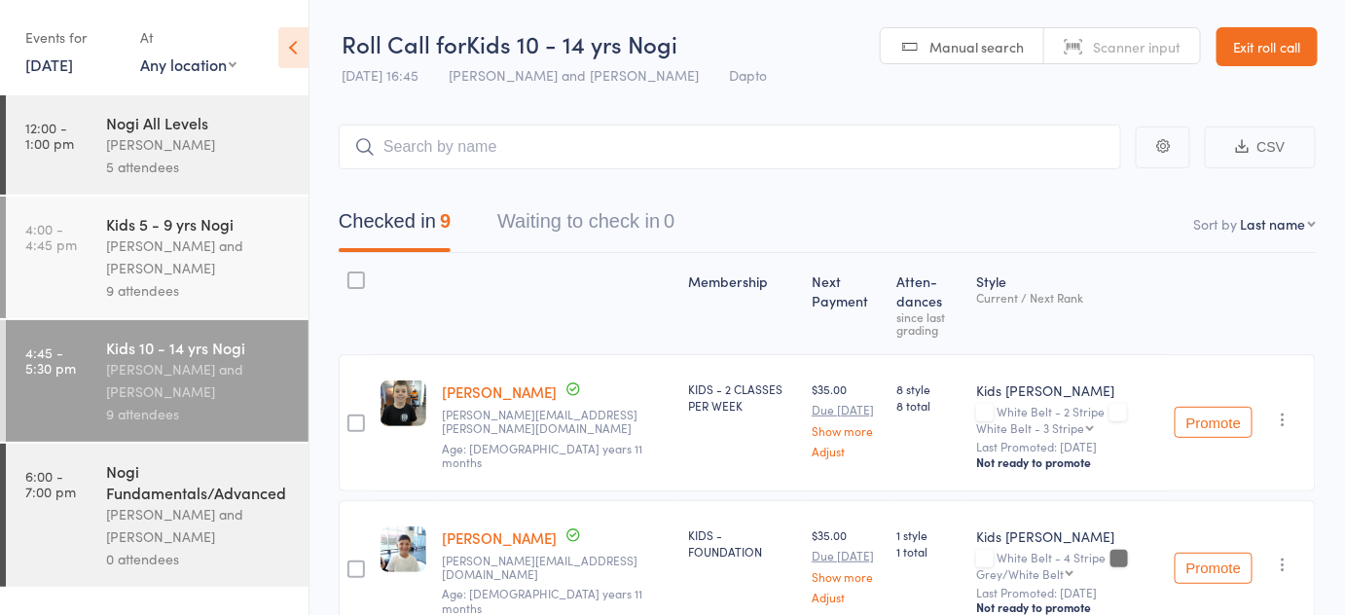
click at [1286, 60] on link "Exit roll call" at bounding box center [1267, 46] width 101 height 39
